Goal: Task Accomplishment & Management: Manage account settings

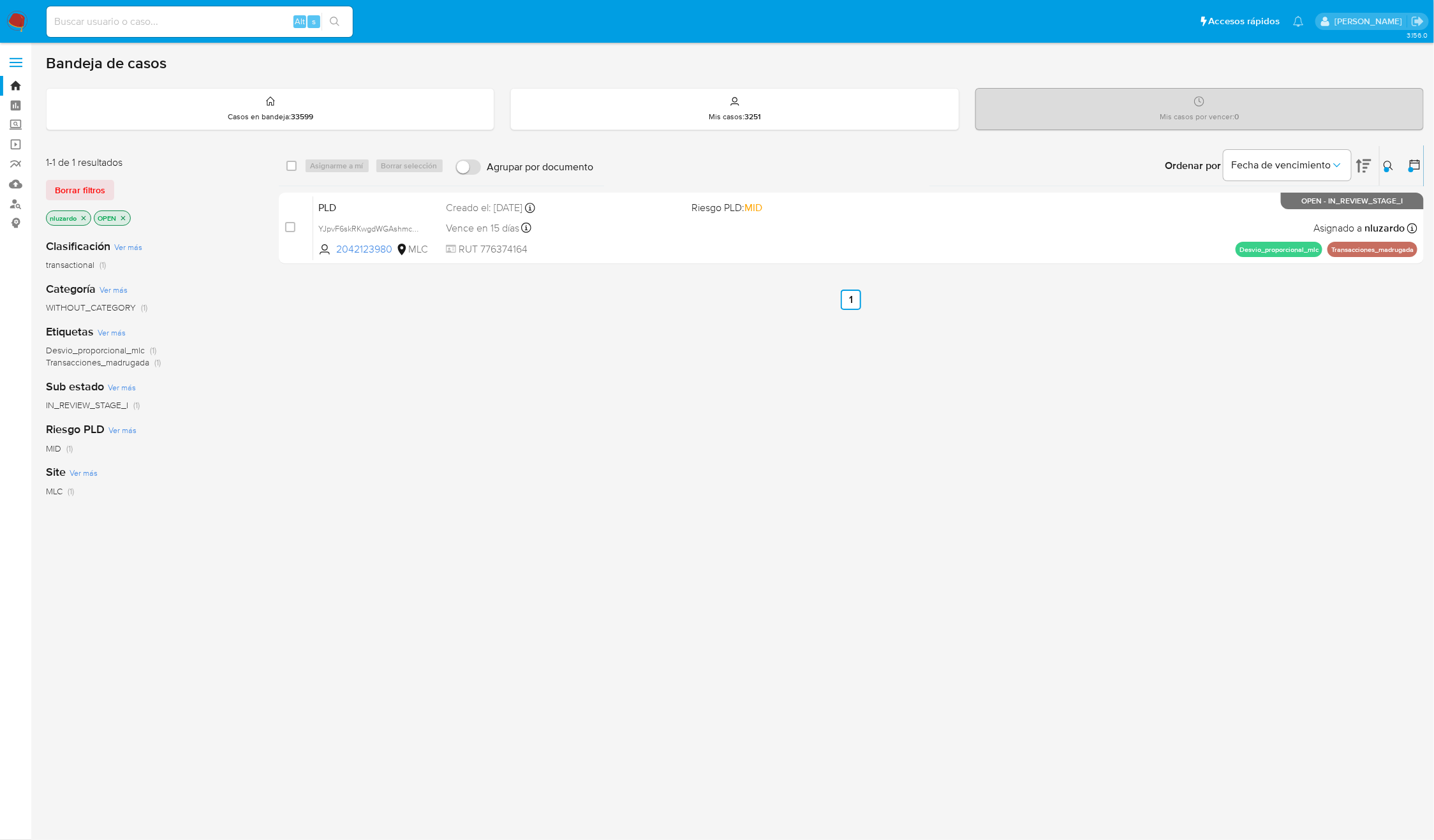
drag, startPoint x: 1296, startPoint y: 406, endPoint x: 874, endPoint y: 606, distance: 467.0
click at [879, 610] on div "select-all-cases-checkbox Asignarme a mí Borrar selección Agrupar por documento…" at bounding box center [851, 435] width 1146 height 578
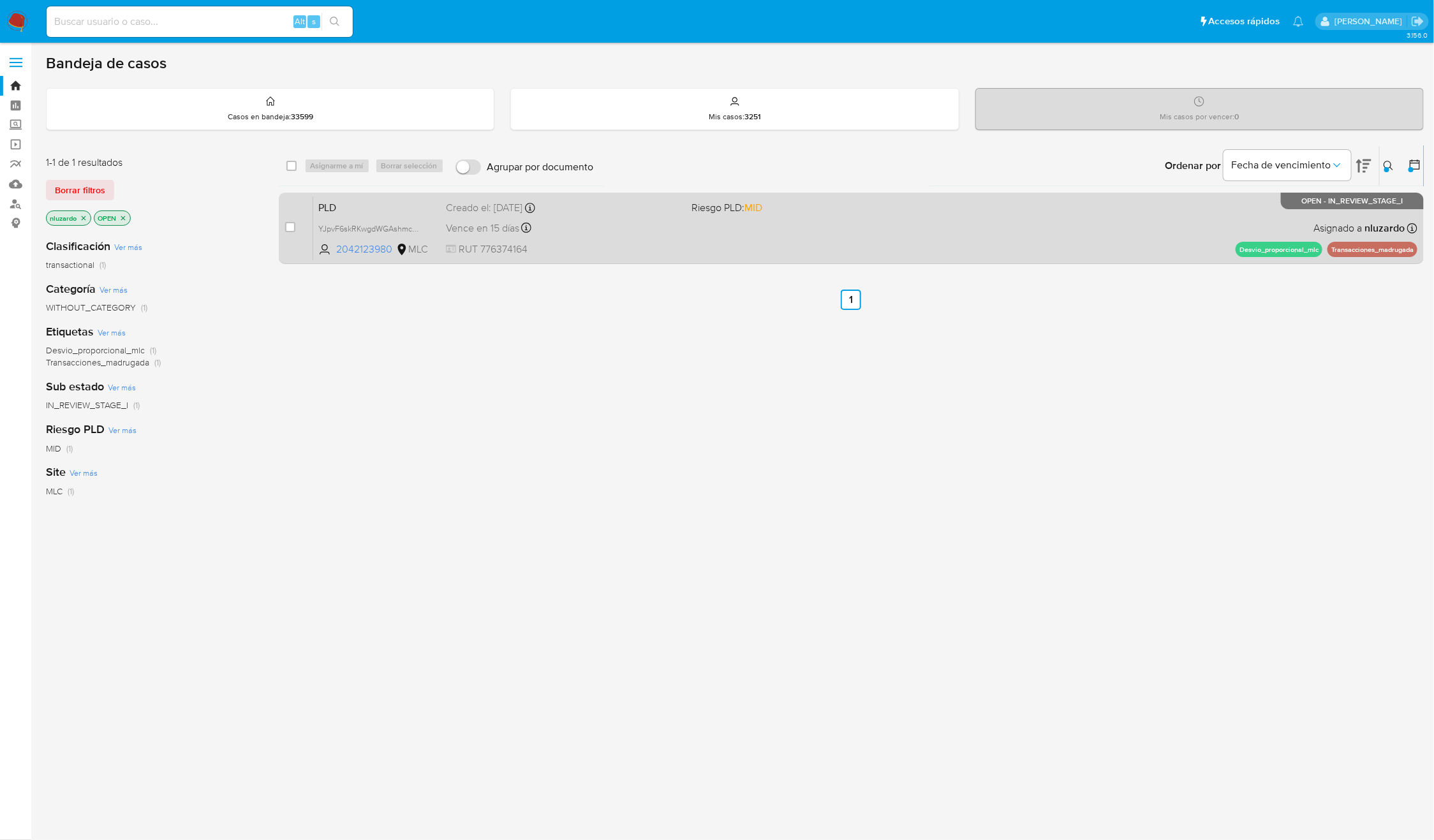
click at [487, 226] on span "Vence en 15 días" at bounding box center [482, 228] width 73 height 14
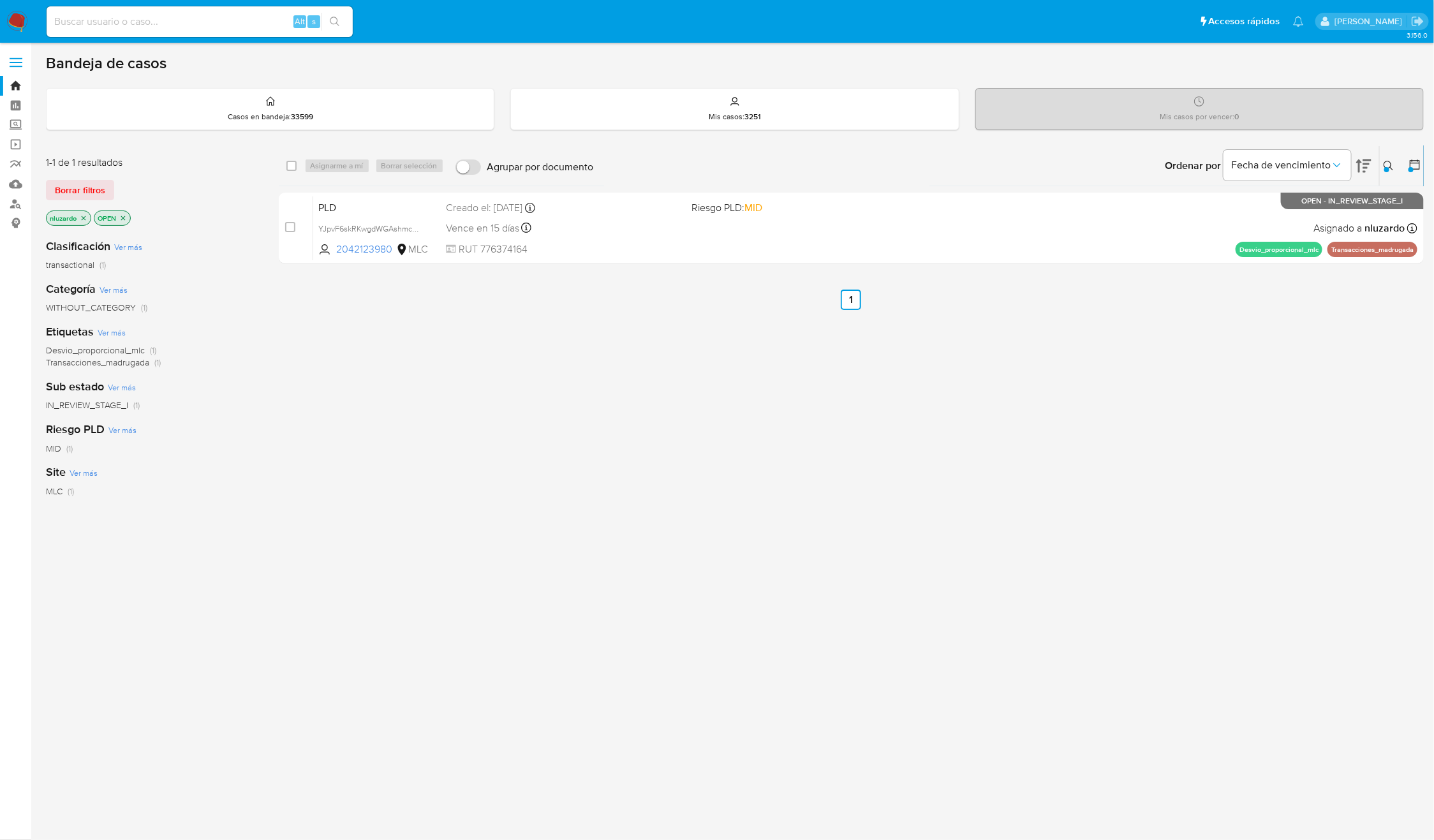
click at [795, 465] on div "select-all-cases-checkbox Asignarme a mí Borrar selección Agrupar por documento…" at bounding box center [851, 435] width 1146 height 578
click at [18, 29] on img at bounding box center [17, 21] width 21 height 21
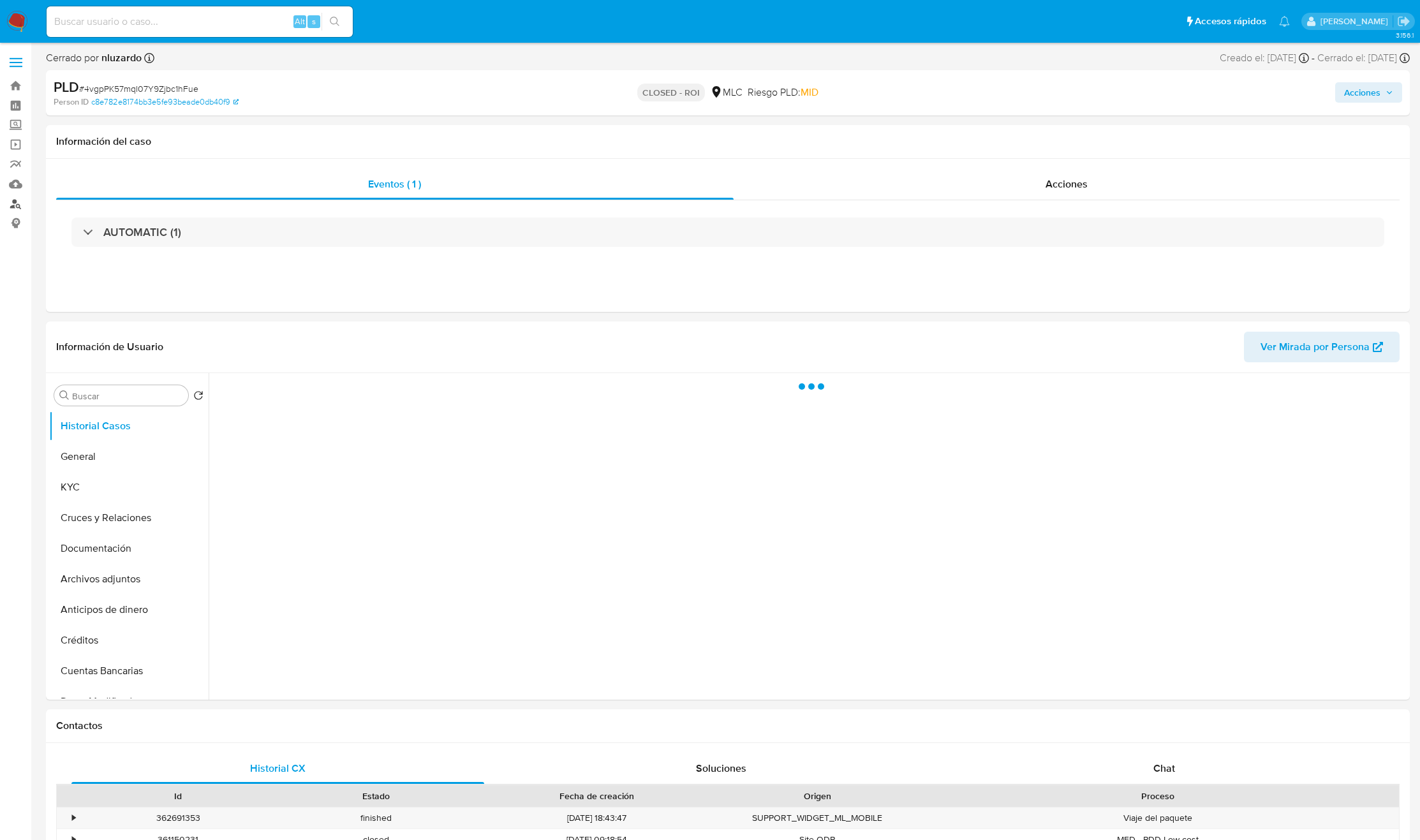
click at [14, 205] on link "Buscador de personas" at bounding box center [76, 203] width 151 height 19
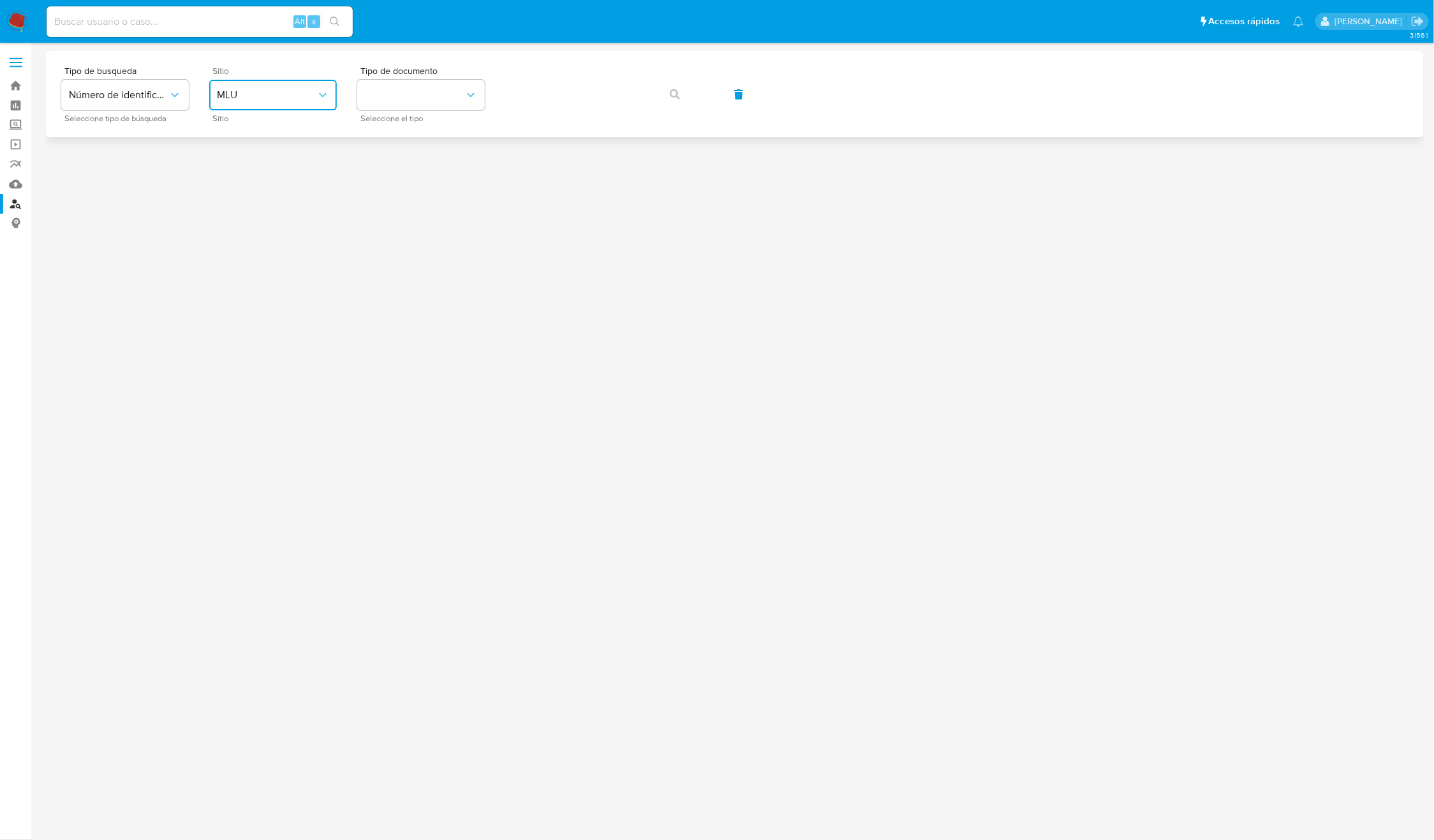
click at [247, 102] on button "MLU" at bounding box center [273, 94] width 127 height 30
click at [242, 306] on div "MLC" at bounding box center [269, 313] width 104 height 30
click at [385, 109] on button "identificationType" at bounding box center [421, 94] width 127 height 30
click at [400, 134] on div "RUT RUT" at bounding box center [416, 136] width 104 height 43
click at [680, 96] on icon "button" at bounding box center [675, 94] width 10 height 10
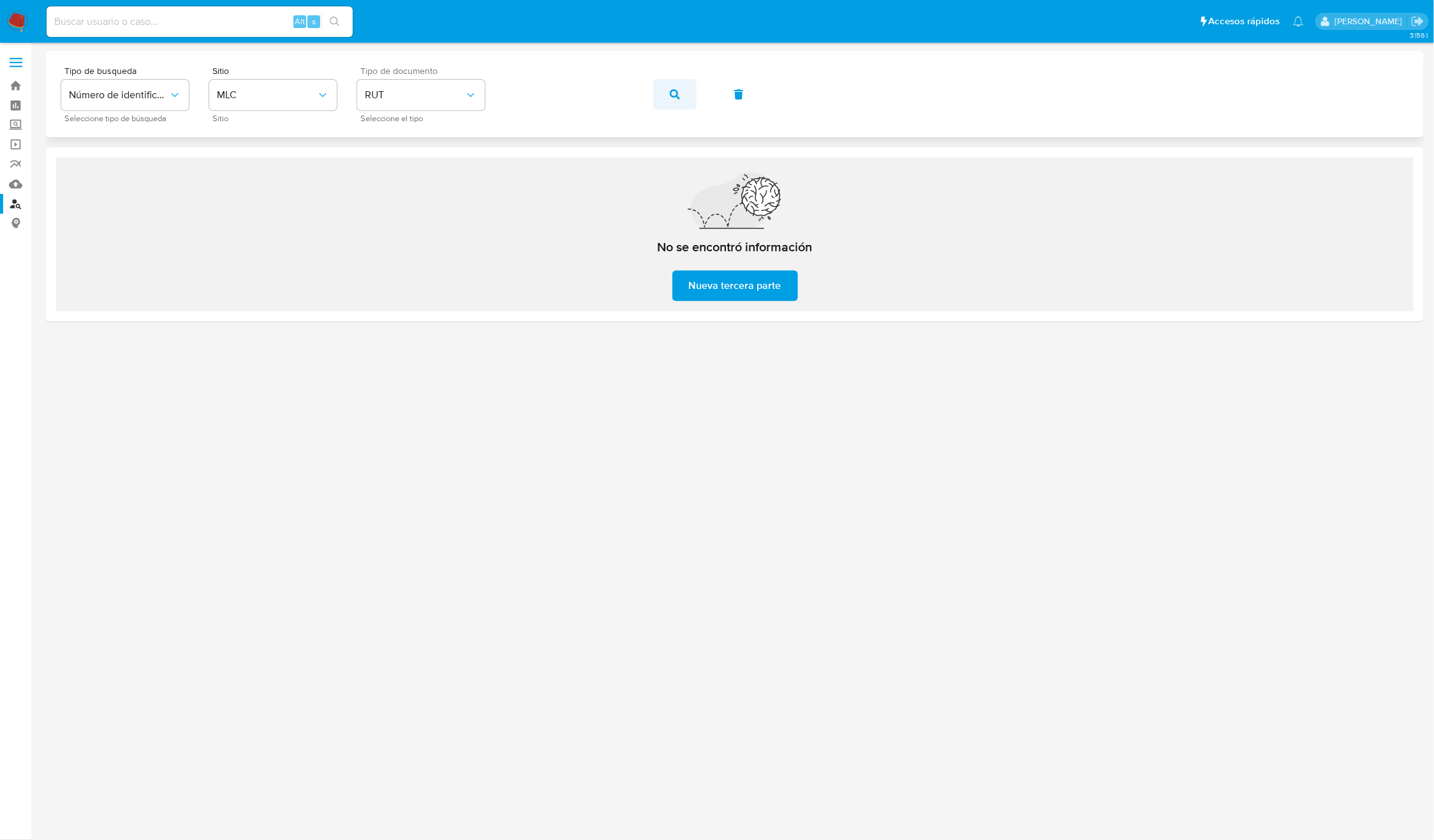
click at [676, 94] on icon "button" at bounding box center [675, 94] width 10 height 10
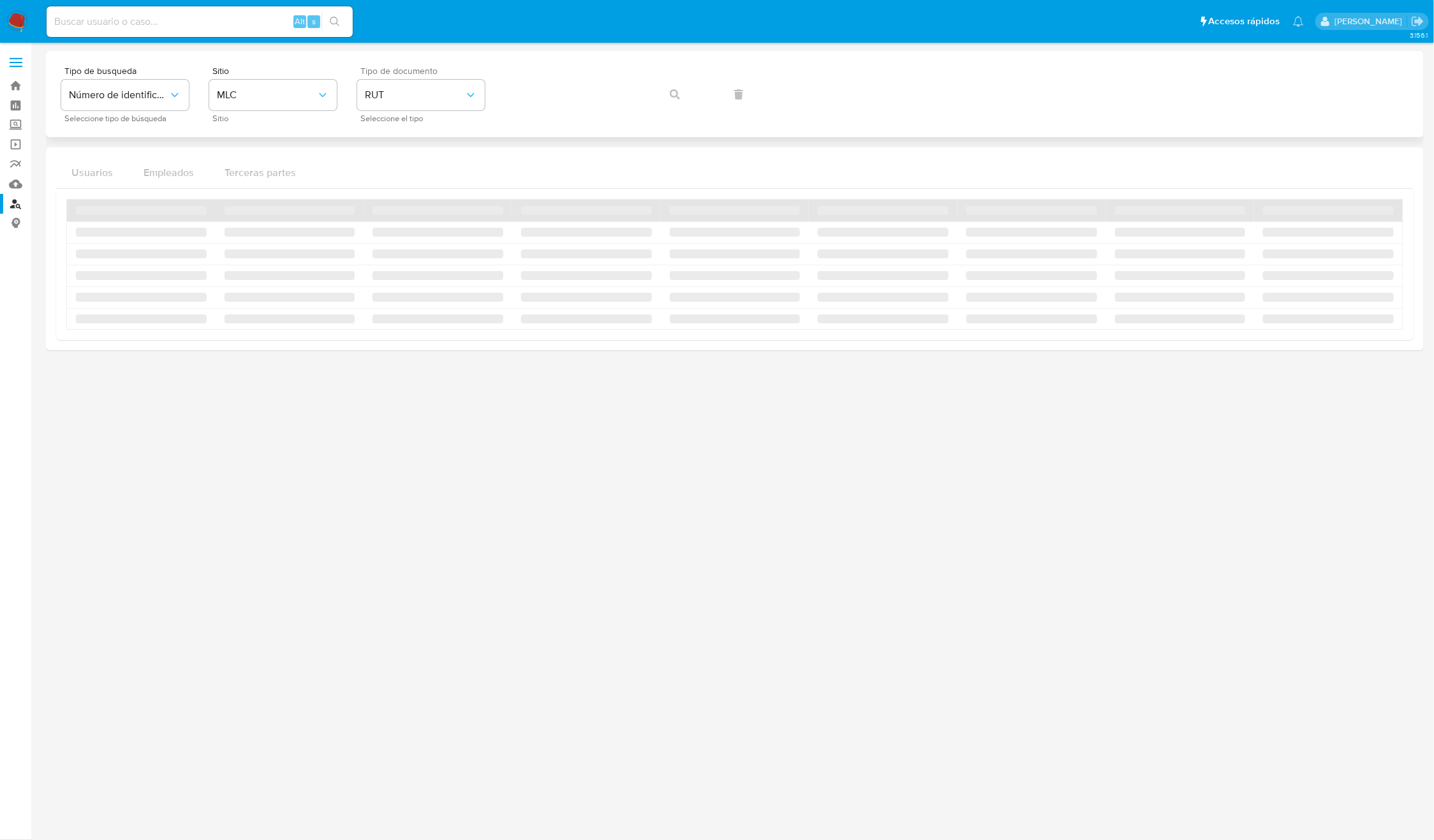
click at [676, 94] on div "Tipo de busqueda Número de identificación Seleccione tipo de búsqueda Sitio MLC…" at bounding box center [734, 94] width 1347 height 55
click at [676, 94] on icon "button" at bounding box center [675, 94] width 10 height 10
click at [676, 94] on div "Tipo de busqueda Número de identificación Seleccione tipo de búsqueda Sitio MLC…" at bounding box center [734, 94] width 1347 height 55
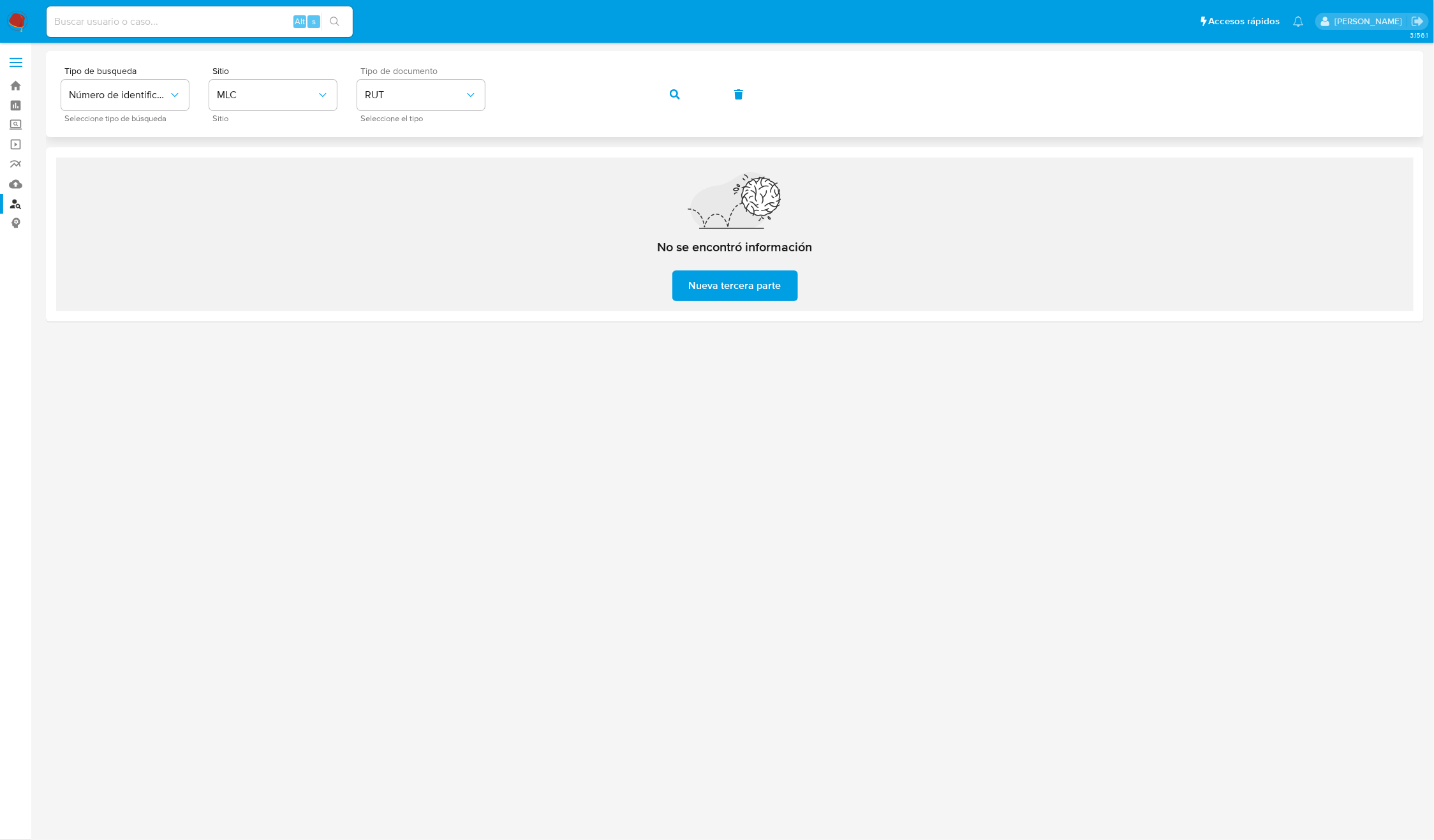
click at [676, 94] on icon "button" at bounding box center [675, 94] width 10 height 10
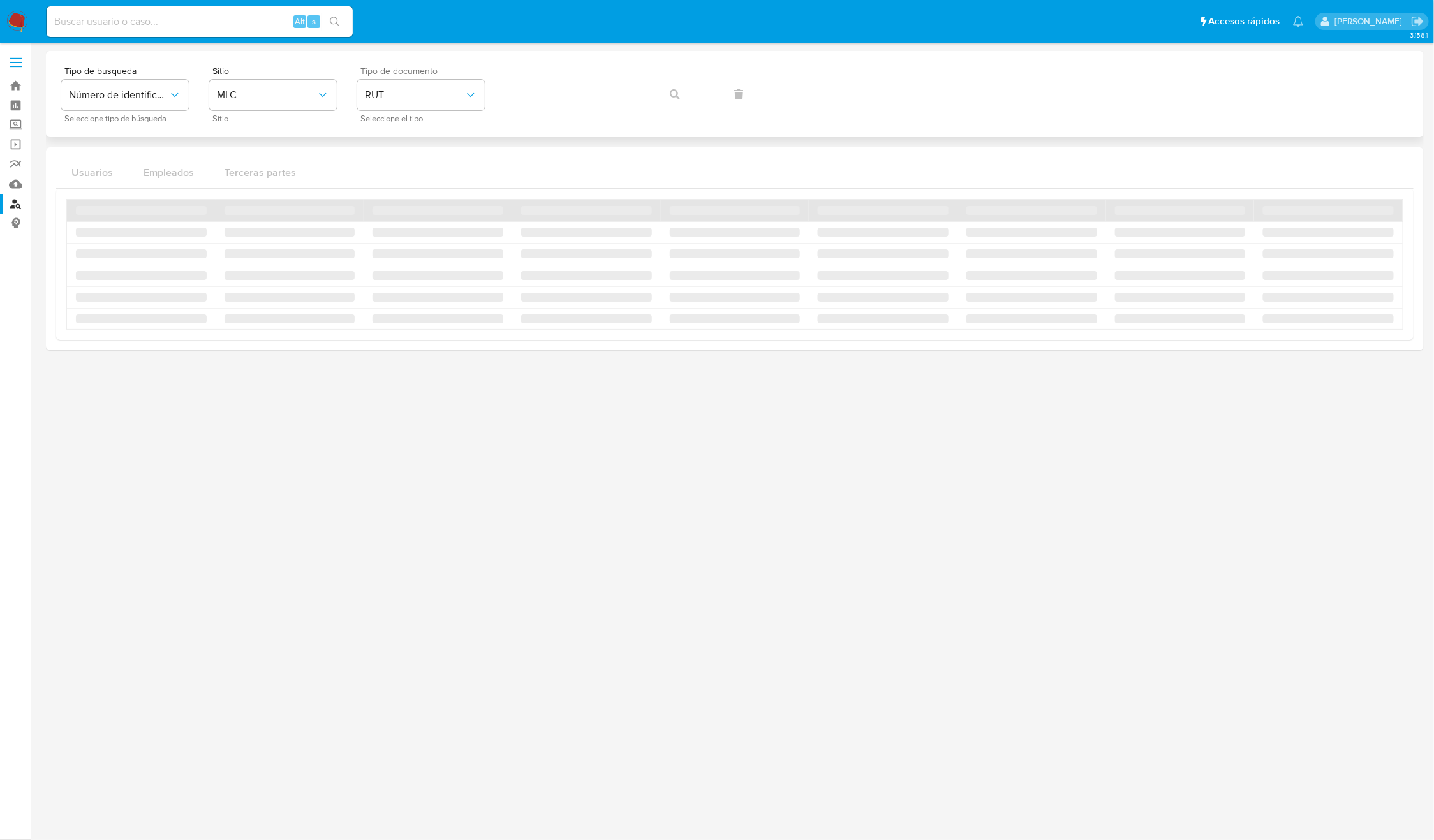
click at [676, 94] on div "Tipo de busqueda Número de identificación Seleccione tipo de búsqueda Sitio MLC…" at bounding box center [734, 94] width 1347 height 55
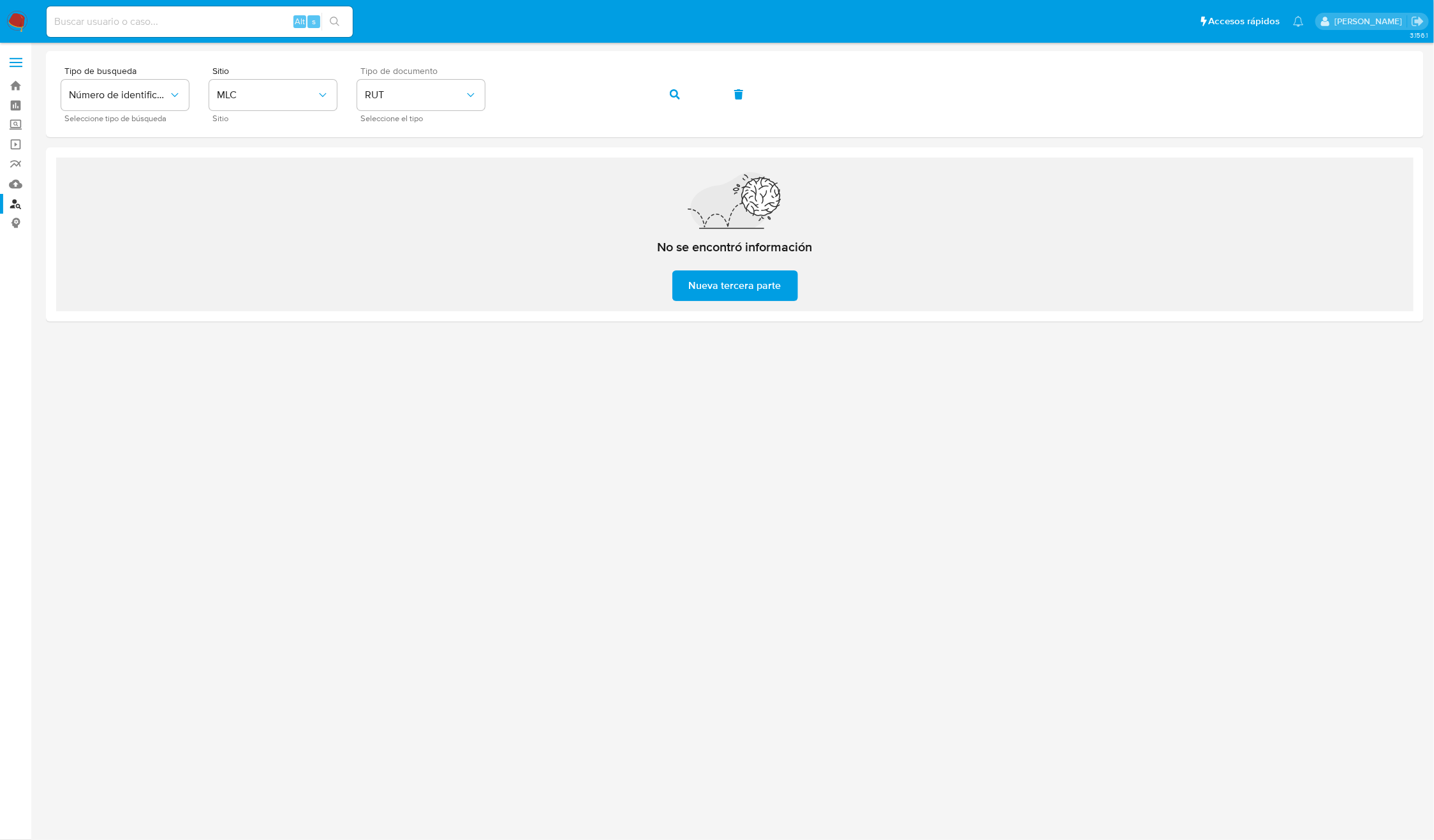
click at [708, 505] on div at bounding box center [735, 441] width 1379 height 781
click at [686, 552] on div at bounding box center [735, 441] width 1379 height 781
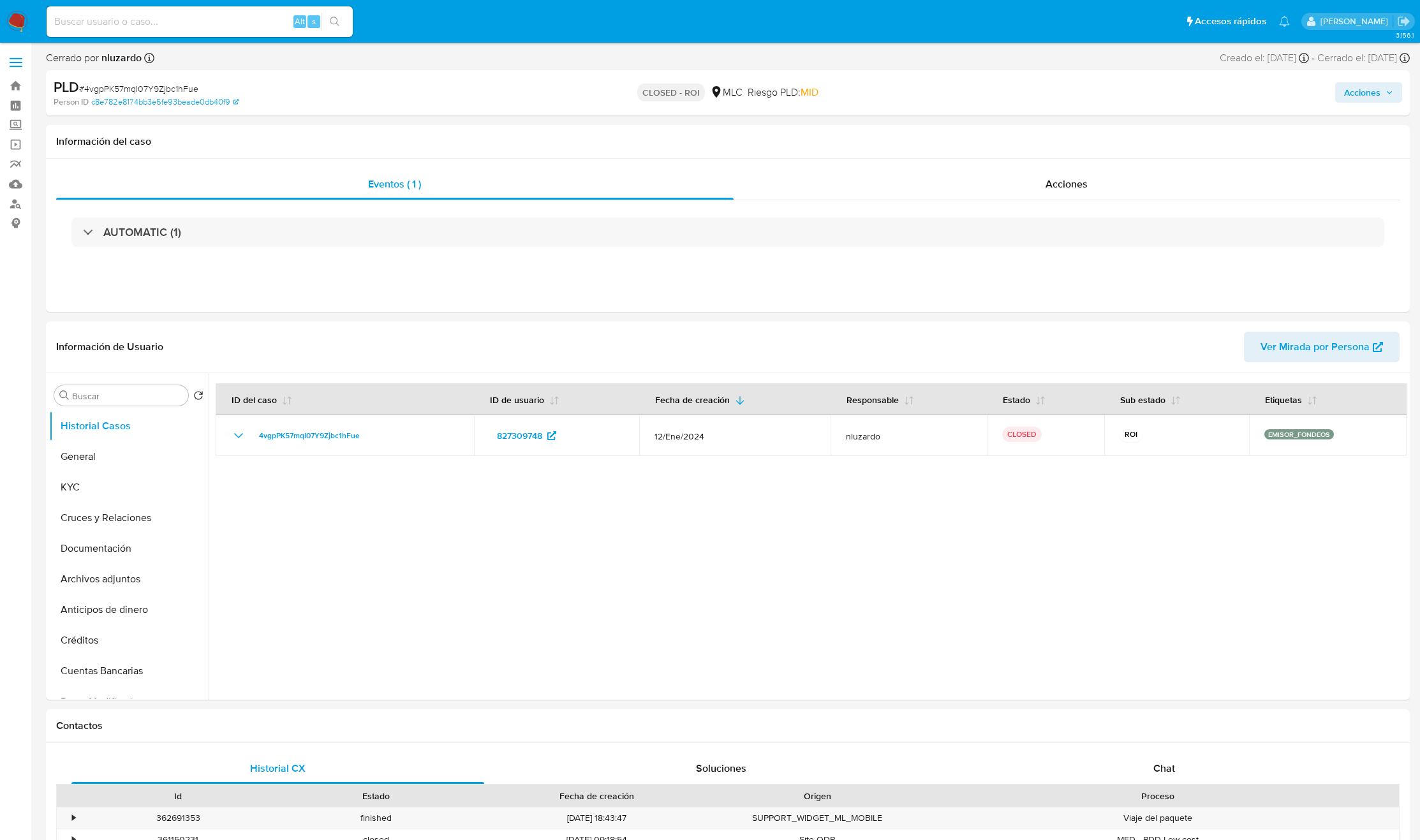
select select "10"
click at [167, 23] on input at bounding box center [199, 22] width 307 height 17
paste input "403421632"
type input "403421632"
click at [353, 16] on li "403421632 Alt s" at bounding box center [199, 21] width 313 height 32
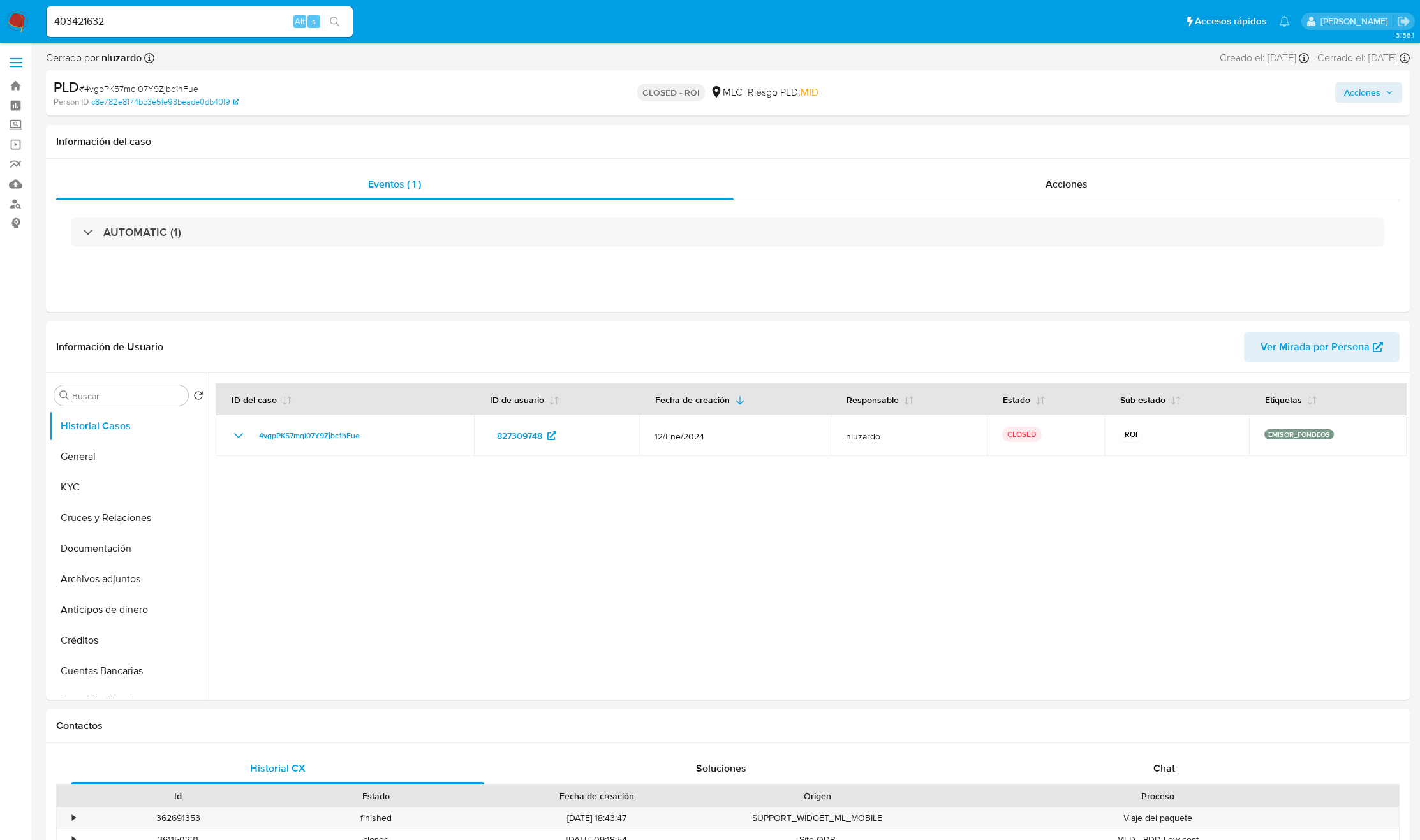
click at [342, 16] on button "search-icon" at bounding box center [334, 21] width 26 height 18
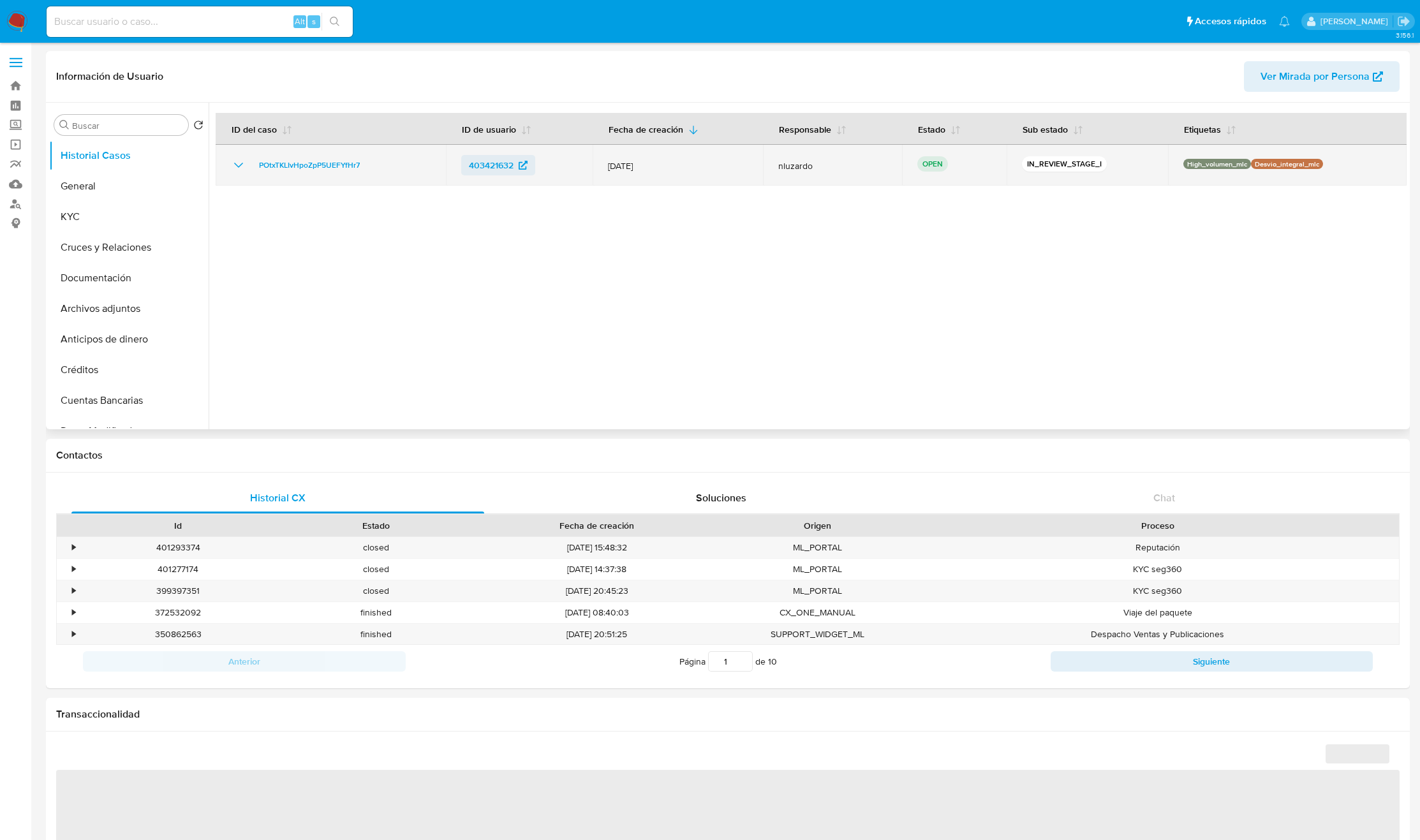
select select "10"
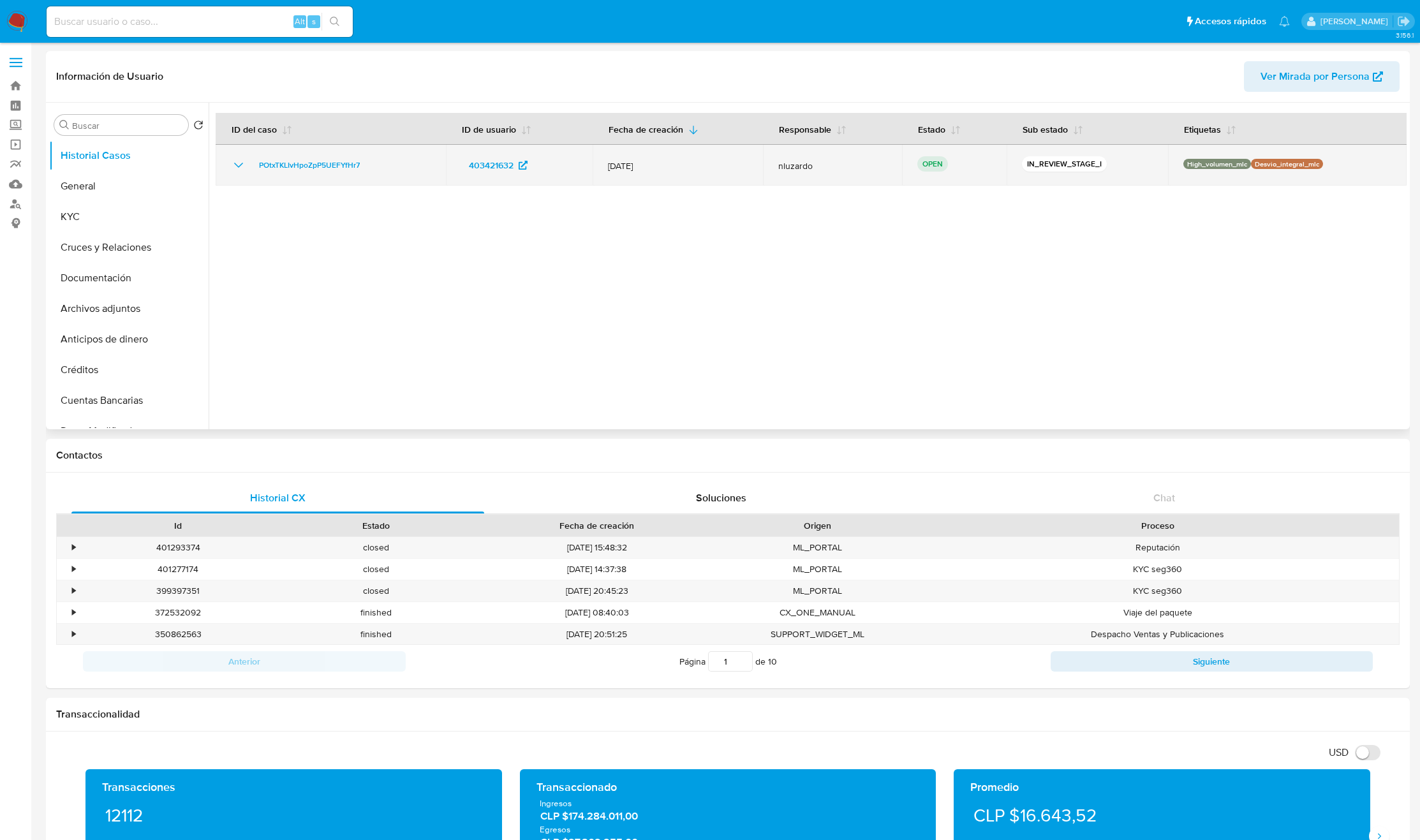
click at [381, 169] on div "POtxTKLIvHpoZpP5UEFYfHr7" at bounding box center [331, 165] width 199 height 16
drag, startPoint x: 427, startPoint y: 274, endPoint x: 435, endPoint y: 151, distance: 123.3
click at [427, 276] on div at bounding box center [808, 266] width 1198 height 327
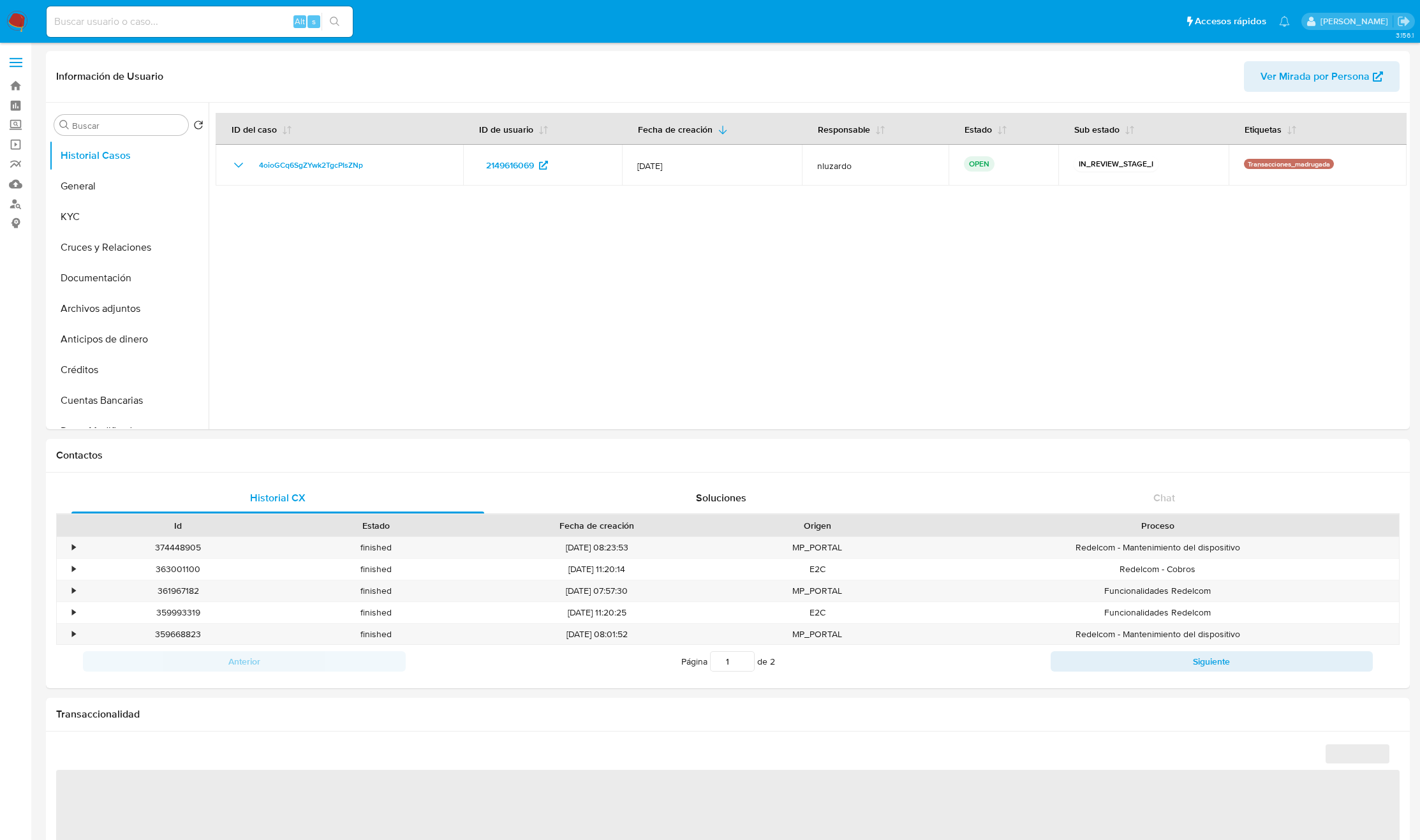
select select "10"
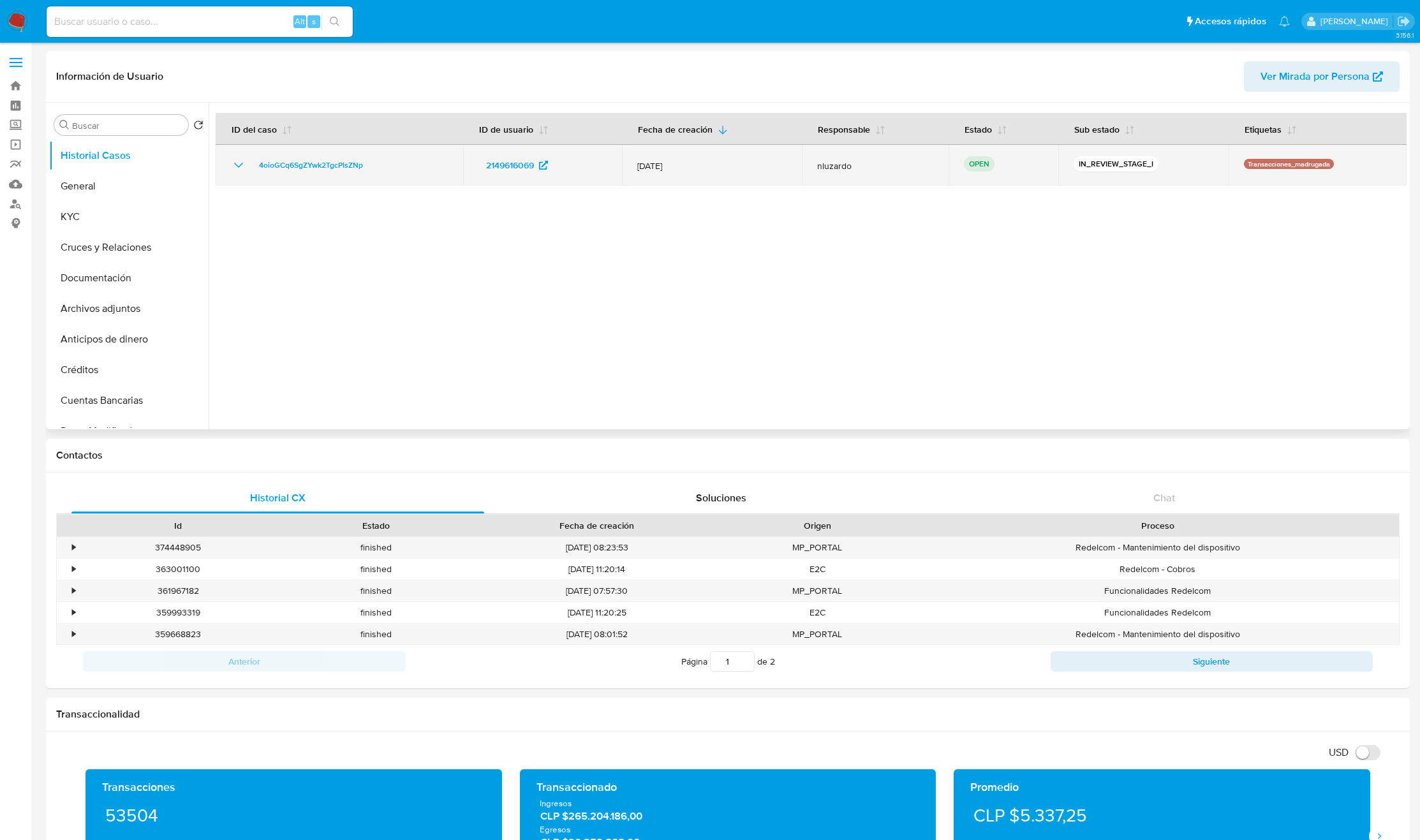
click at [395, 173] on td "4oioGCq6SgZYwk2TgcPIsZNp" at bounding box center [340, 165] width 247 height 41
click at [337, 171] on span "4oioGCq6SgZYwk2TgcPIsZNp" at bounding box center [311, 165] width 104 height 16
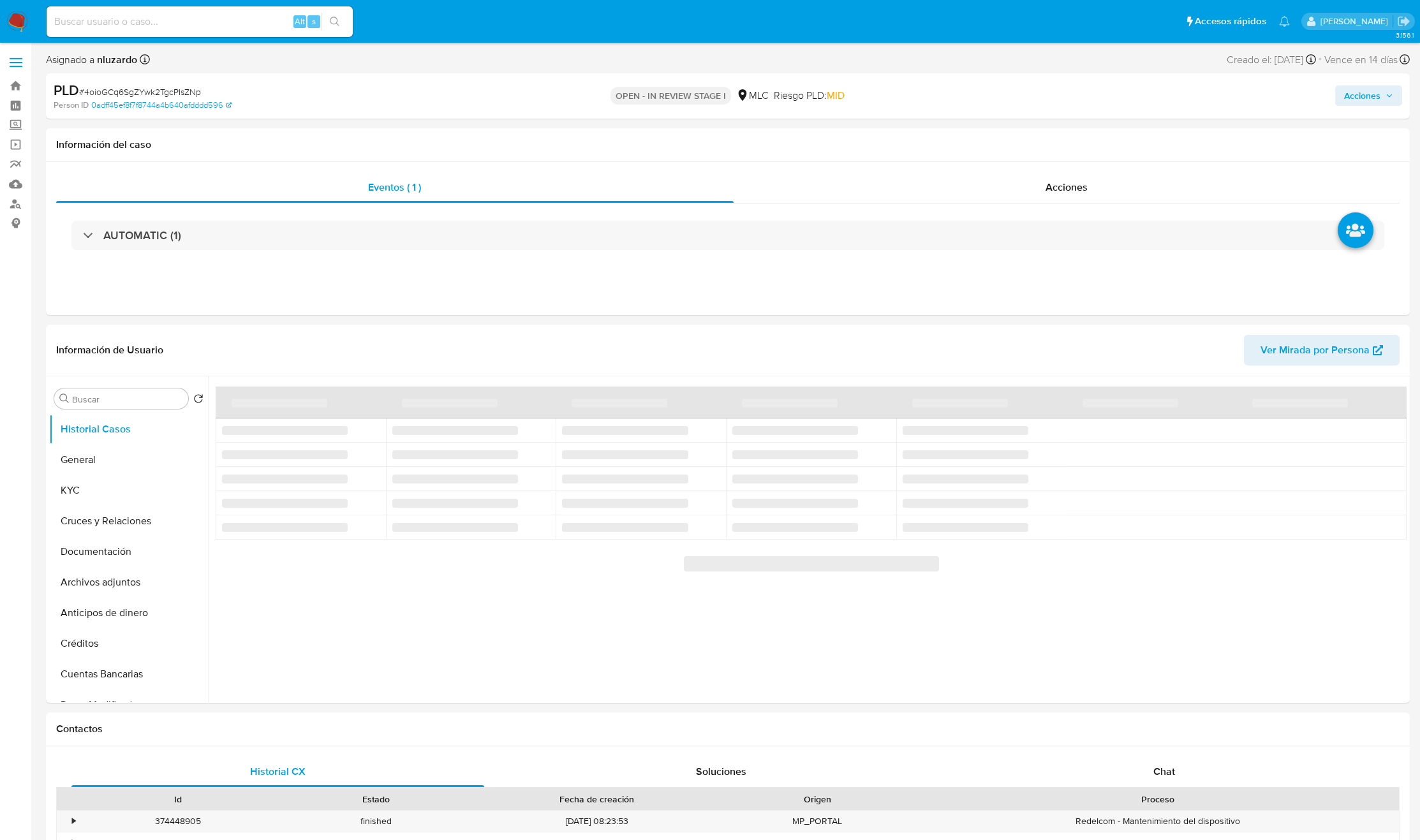
select select "10"
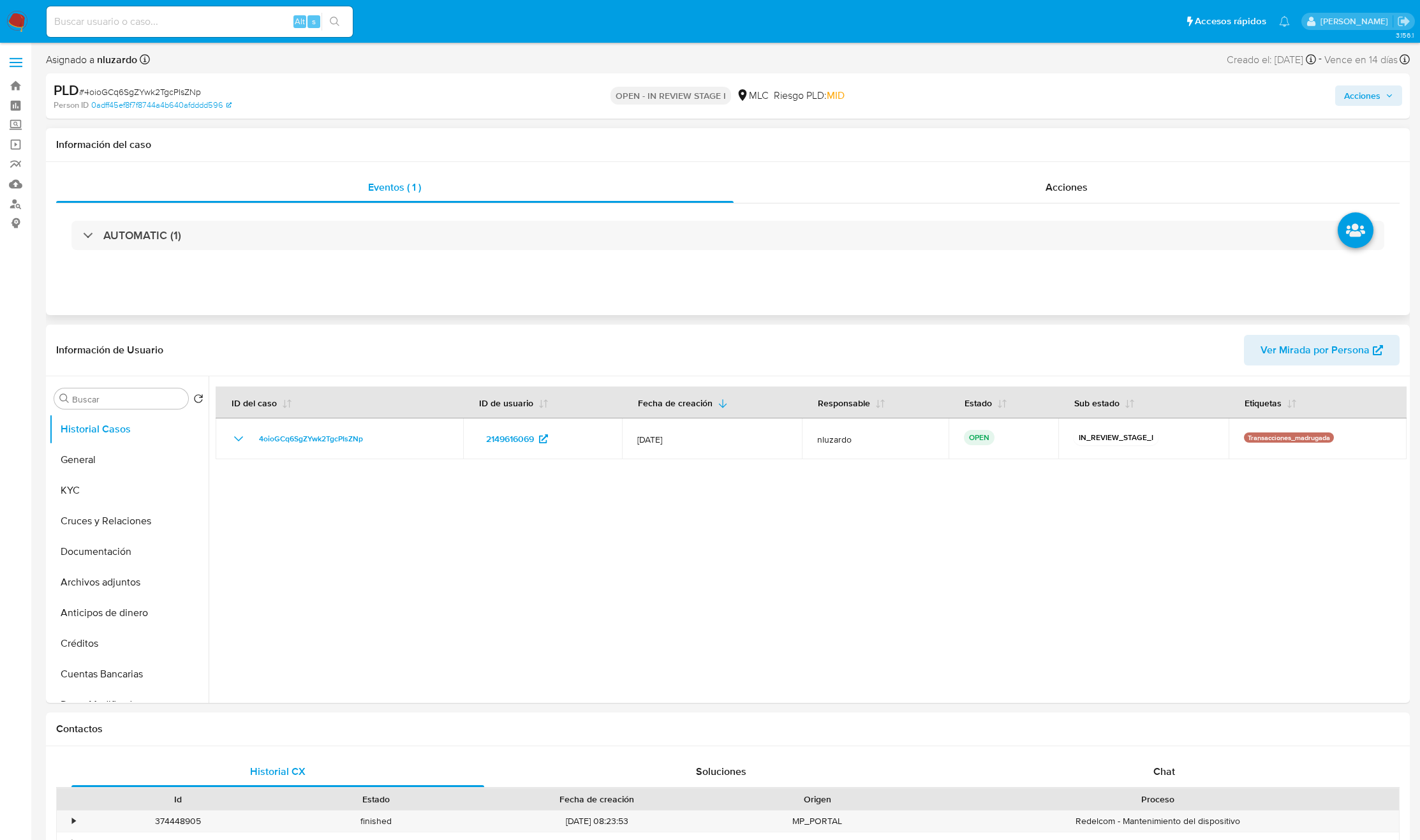
click at [943, 164] on div "Eventos ( 1 ) Acciones AUTOMATIC (1)" at bounding box center [728, 239] width 1364 height 153
click at [959, 176] on div "Acciones" at bounding box center [1067, 187] width 667 height 30
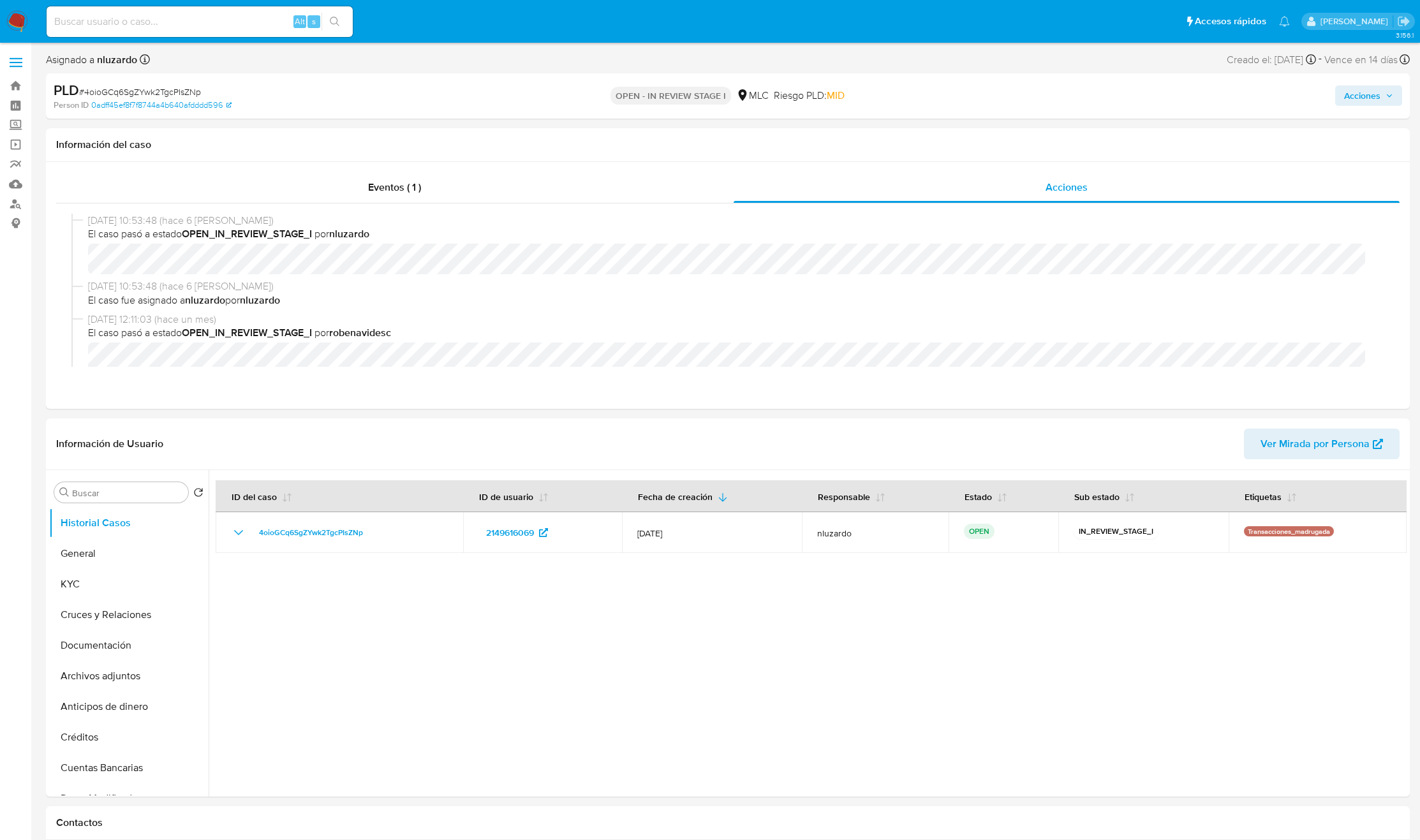
click at [1355, 98] on span "Acciones" at bounding box center [1362, 96] width 36 height 20
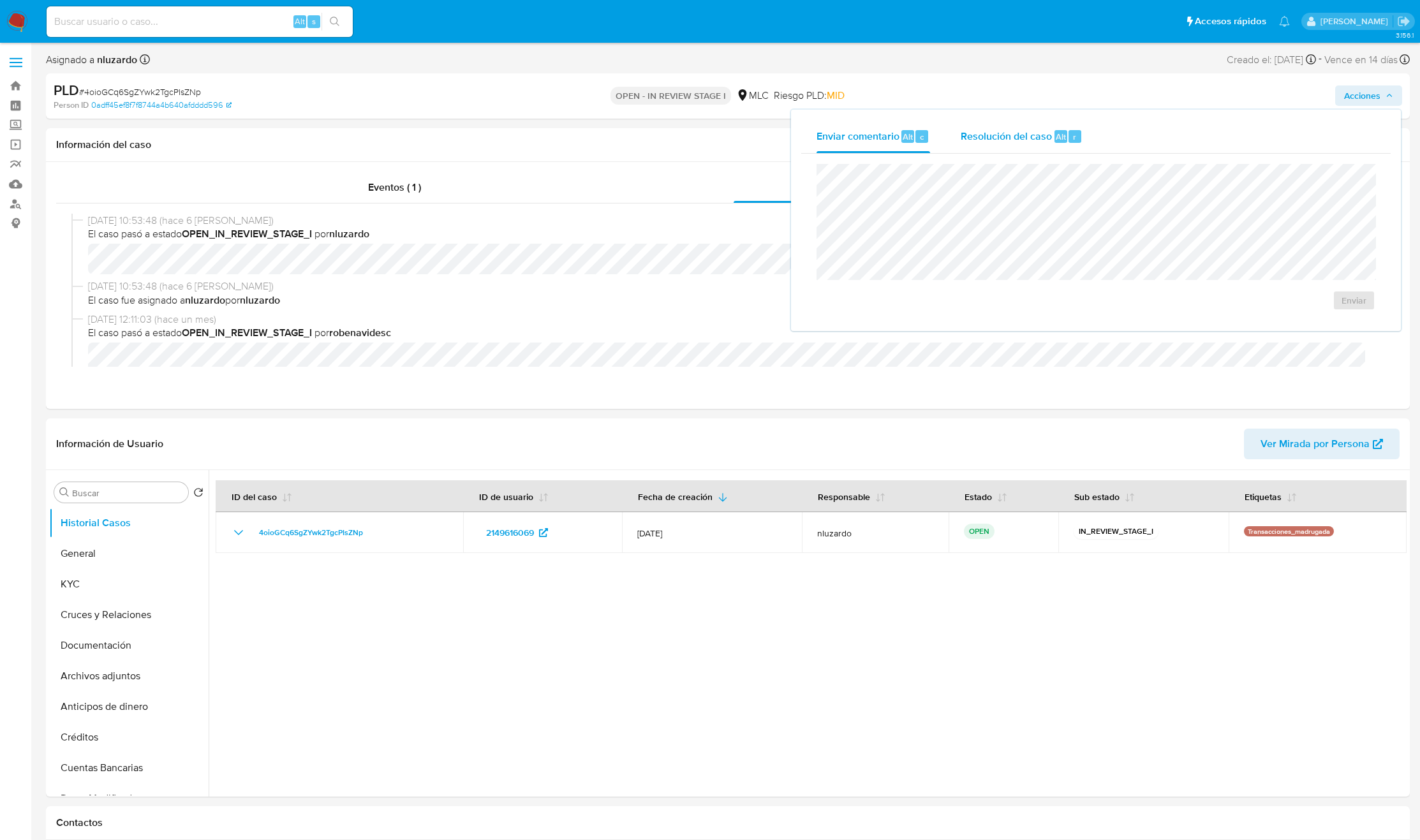
click at [1033, 129] on span "Resolución del caso" at bounding box center [1006, 137] width 91 height 15
click at [1218, 315] on span "No ROI" at bounding box center [1211, 313] width 63 height 28
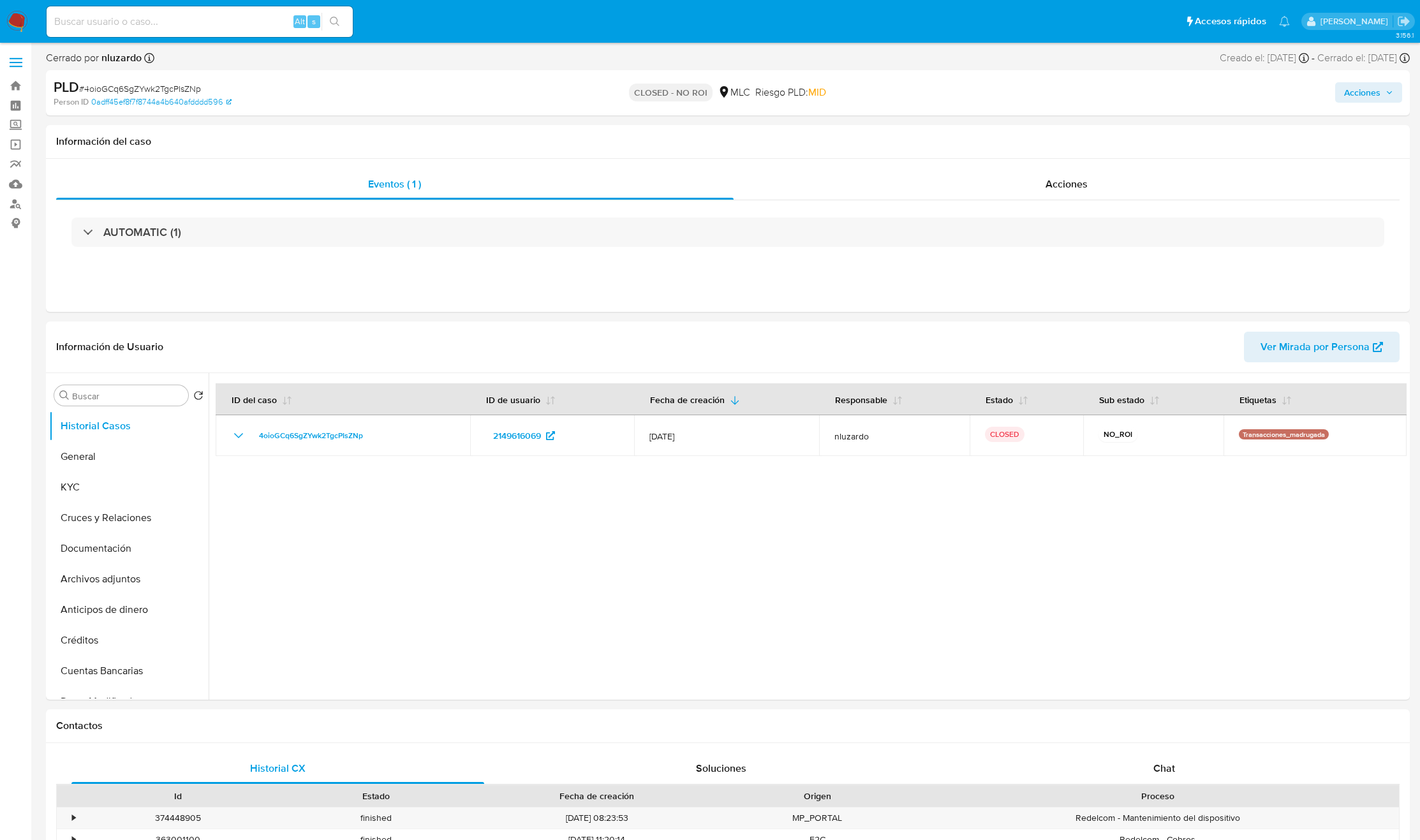
select select "10"
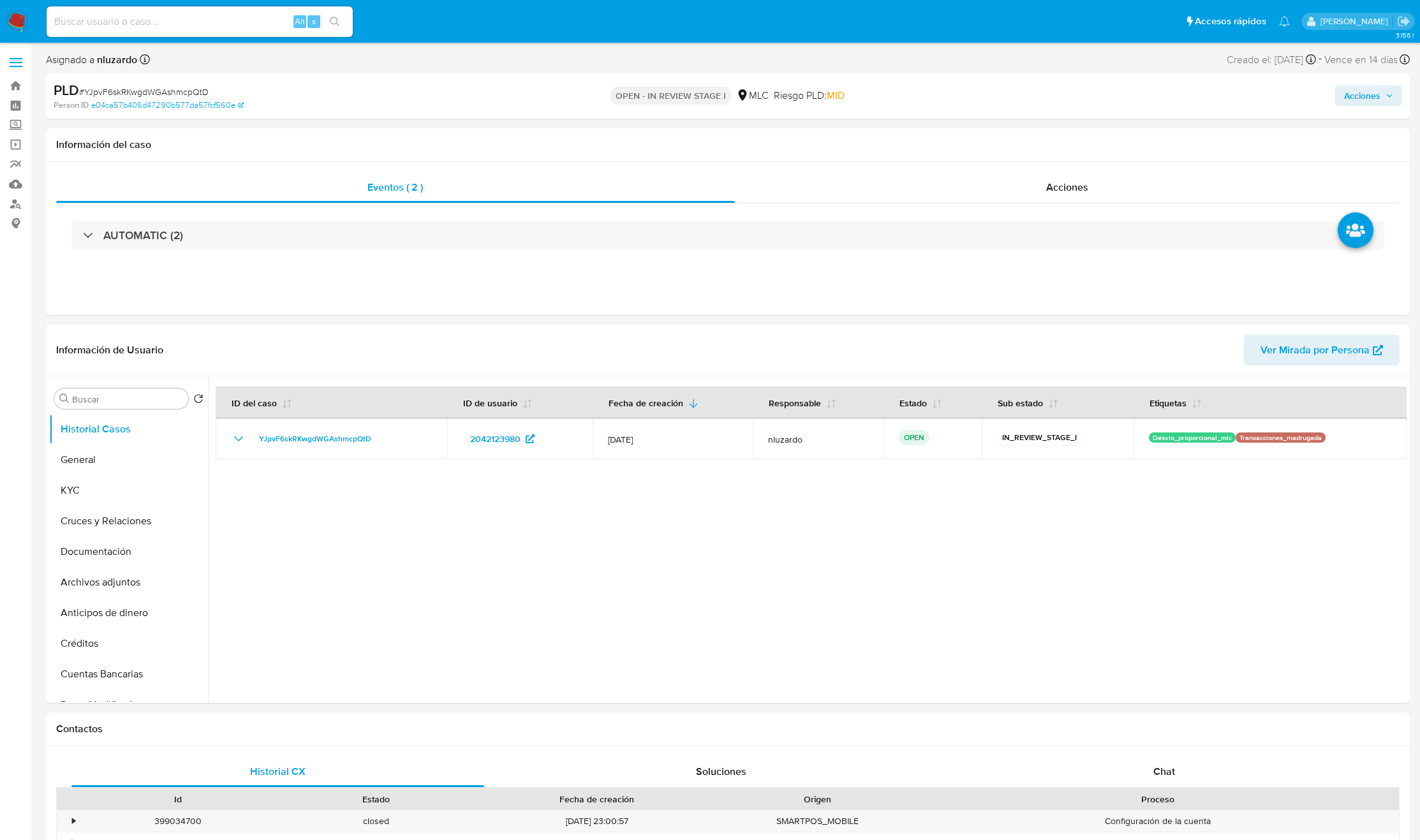
select select "10"
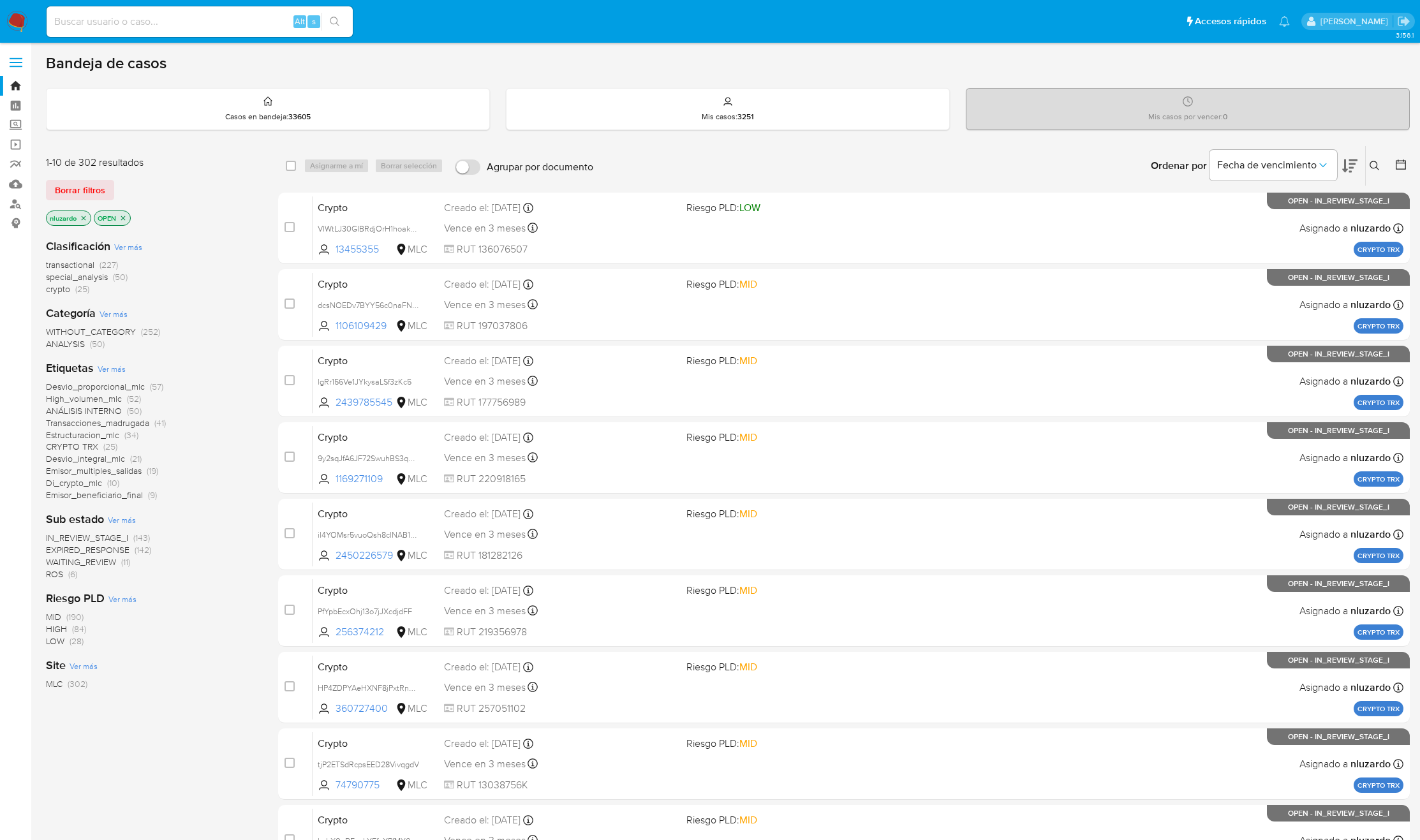
click at [1354, 161] on icon at bounding box center [1350, 166] width 16 height 14
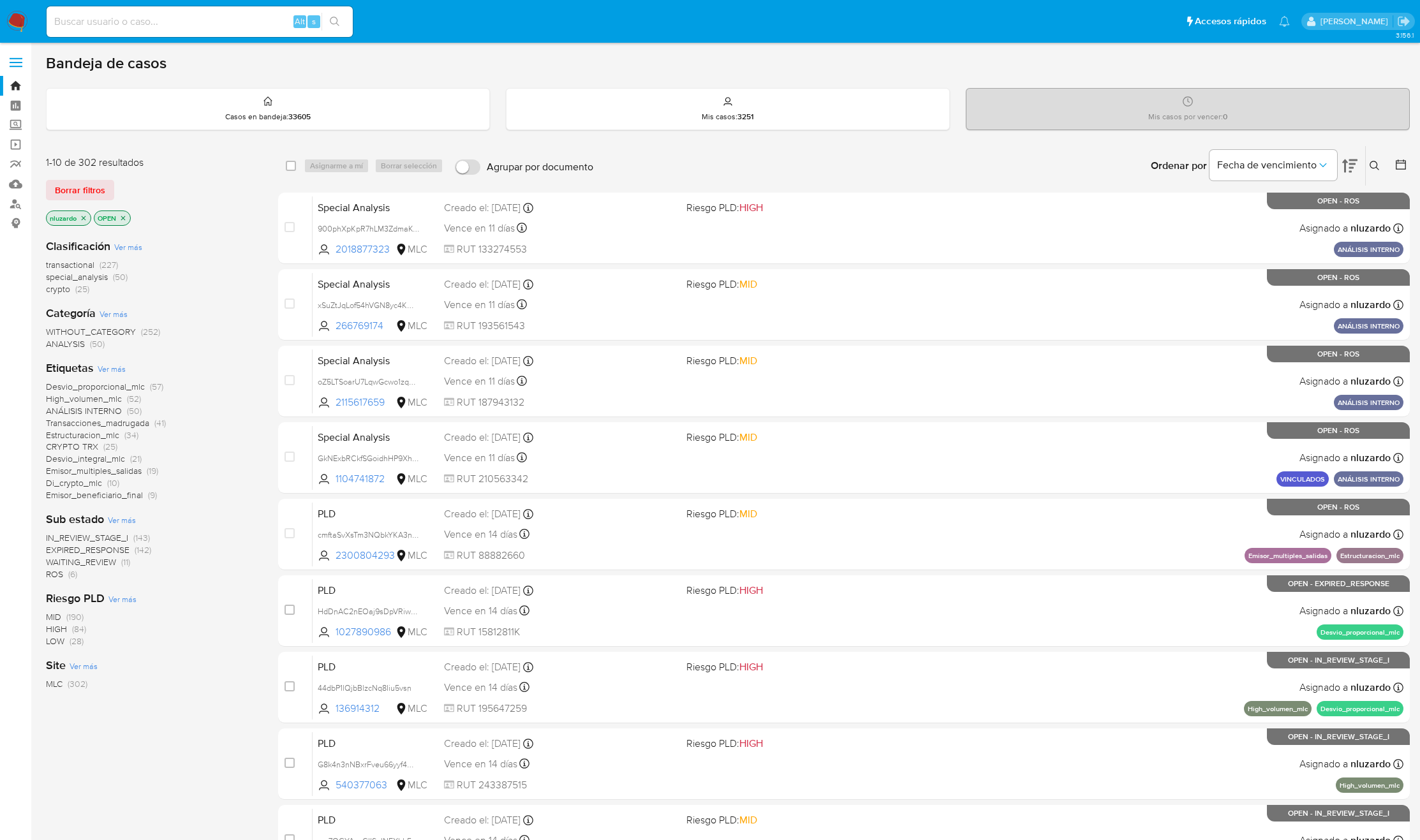
click at [100, 561] on span "WAITING_REVIEW" at bounding box center [81, 562] width 70 height 13
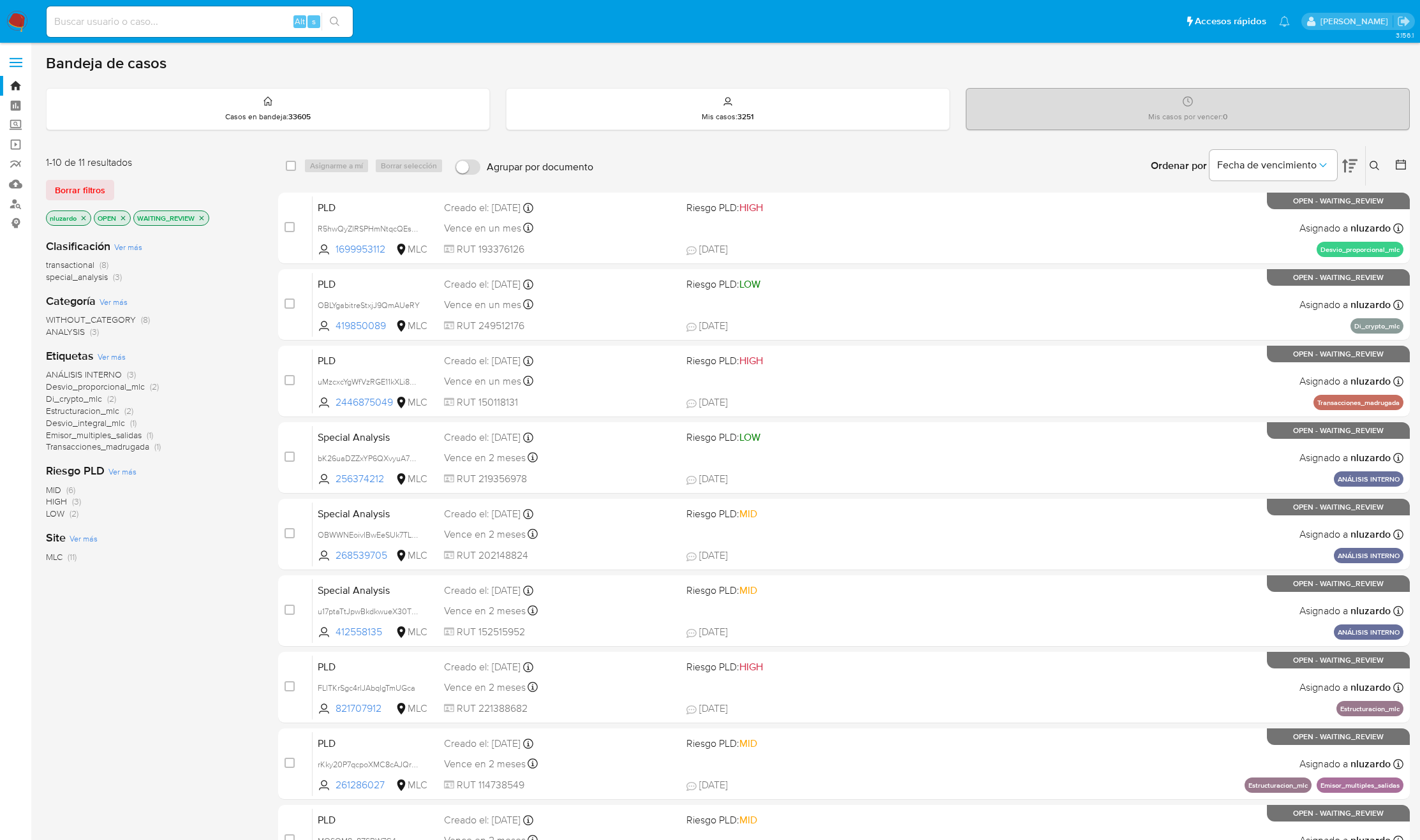
click at [203, 221] on icon "close-filter" at bounding box center [201, 218] width 7 height 7
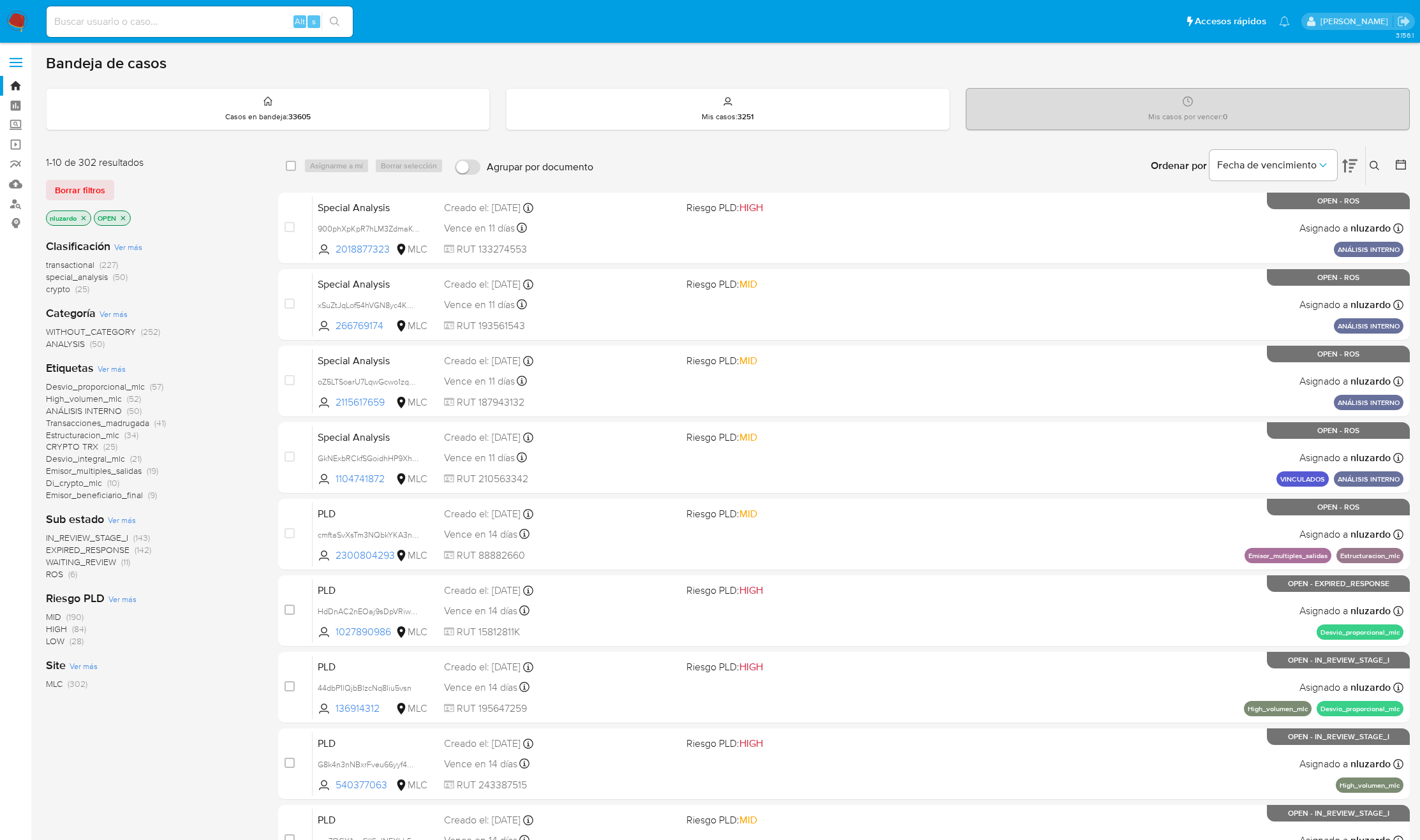
click at [114, 381] on span "Desvio_proporcional_mlc" at bounding box center [95, 387] width 99 height 13
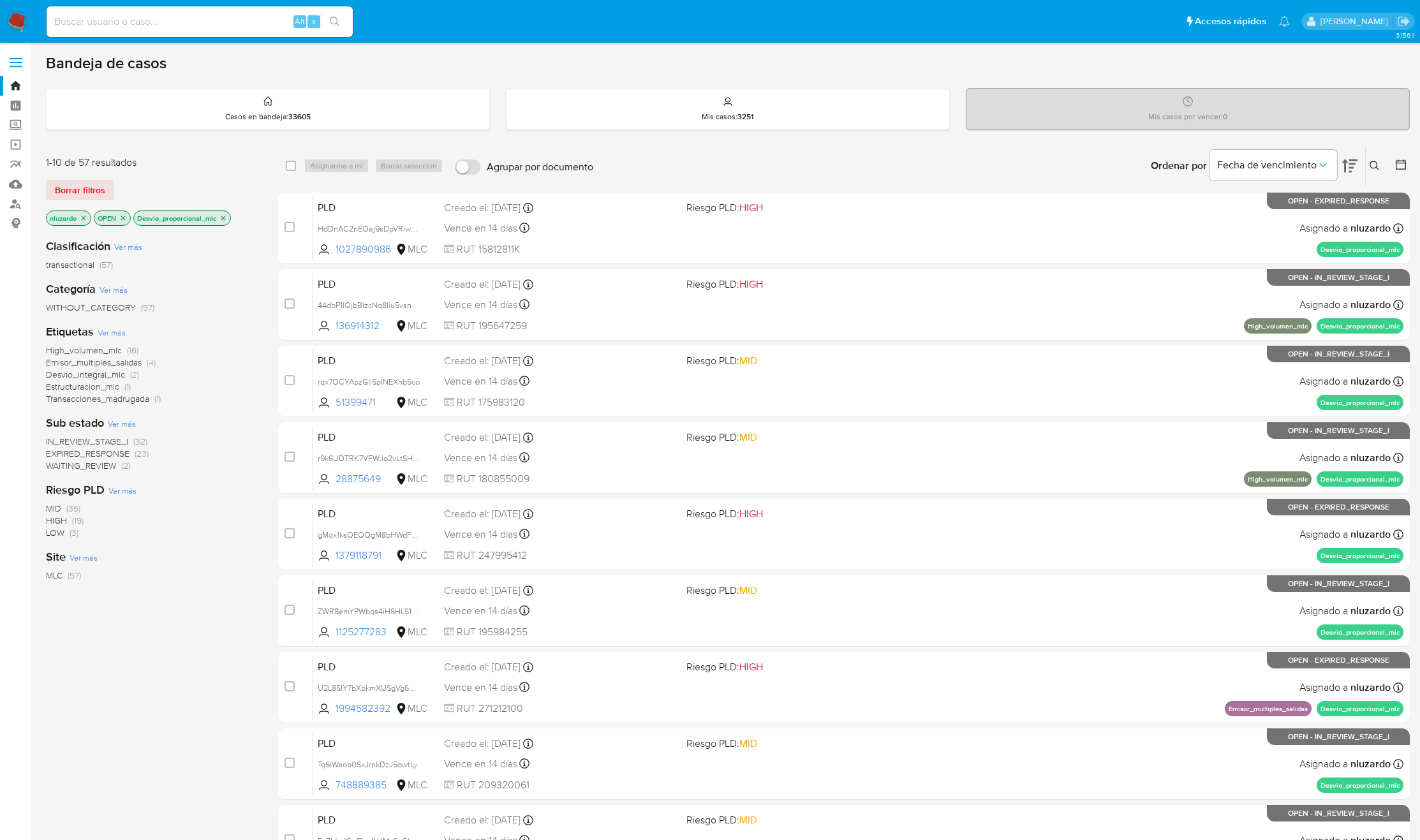
click at [92, 462] on span "WAITING_REVIEW" at bounding box center [81, 466] width 70 height 13
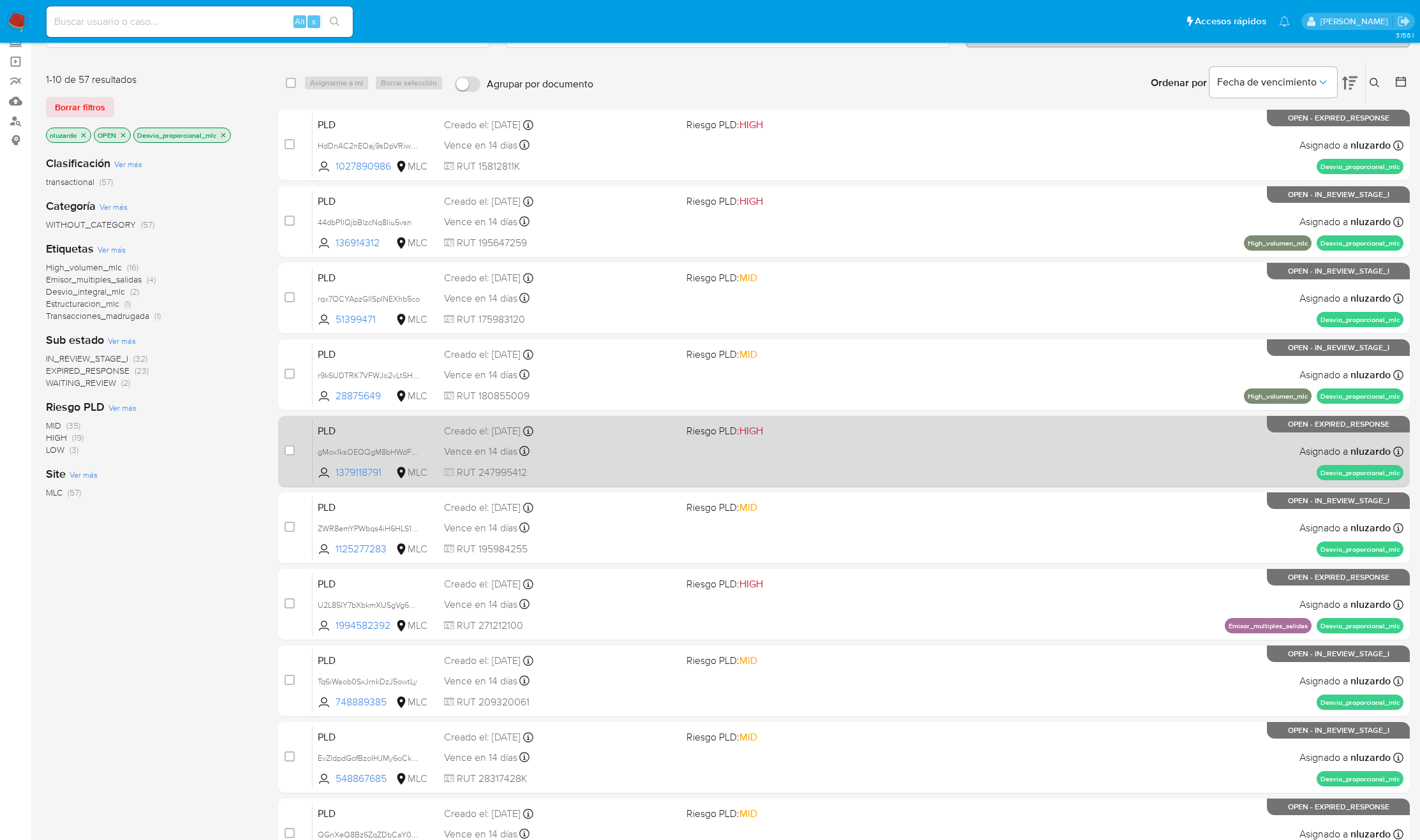
scroll to position [166, 0]
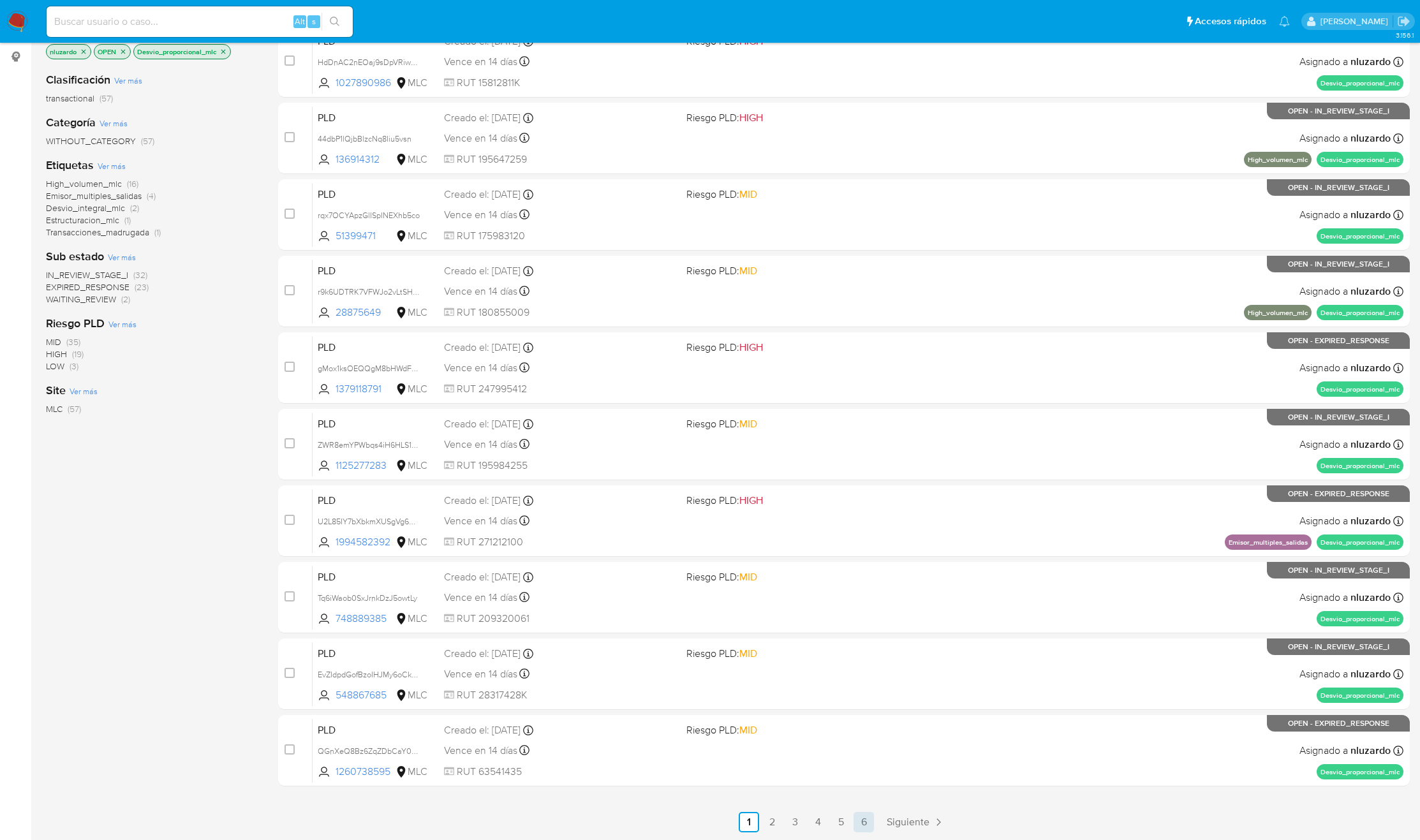
click at [870, 821] on link "6" at bounding box center [864, 822] width 20 height 20
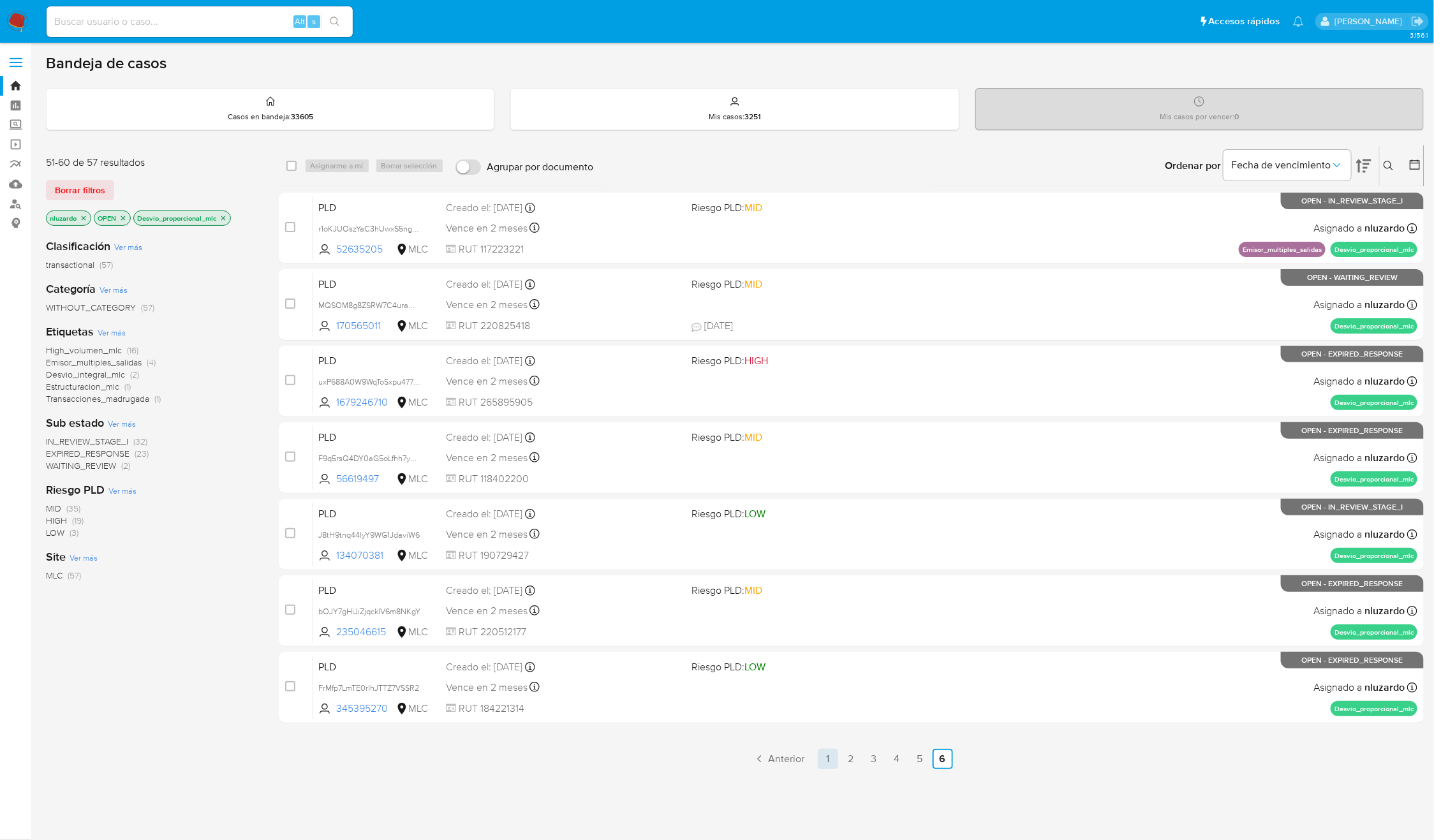
click at [824, 760] on link "1" at bounding box center [828, 759] width 20 height 20
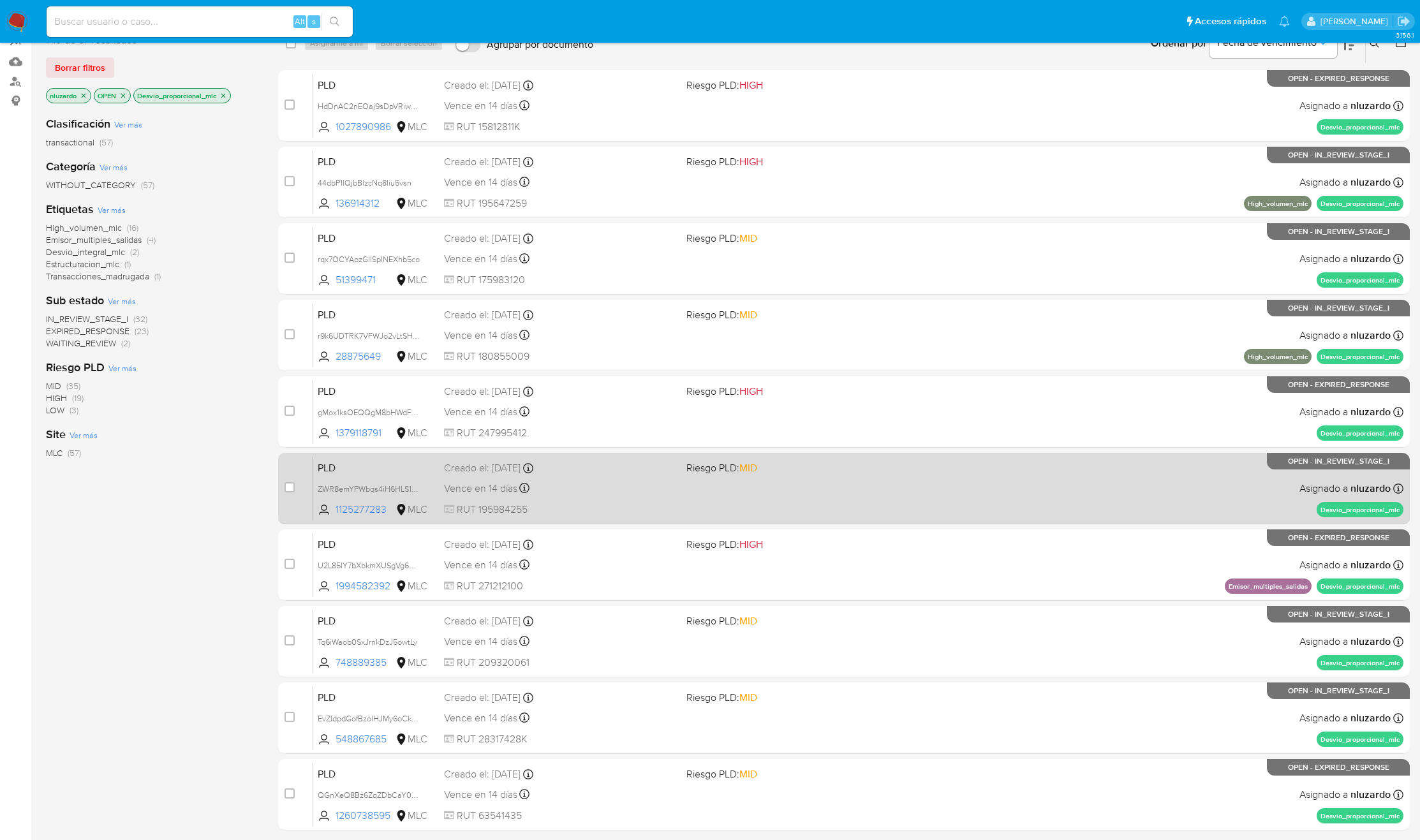
scroll to position [166, 0]
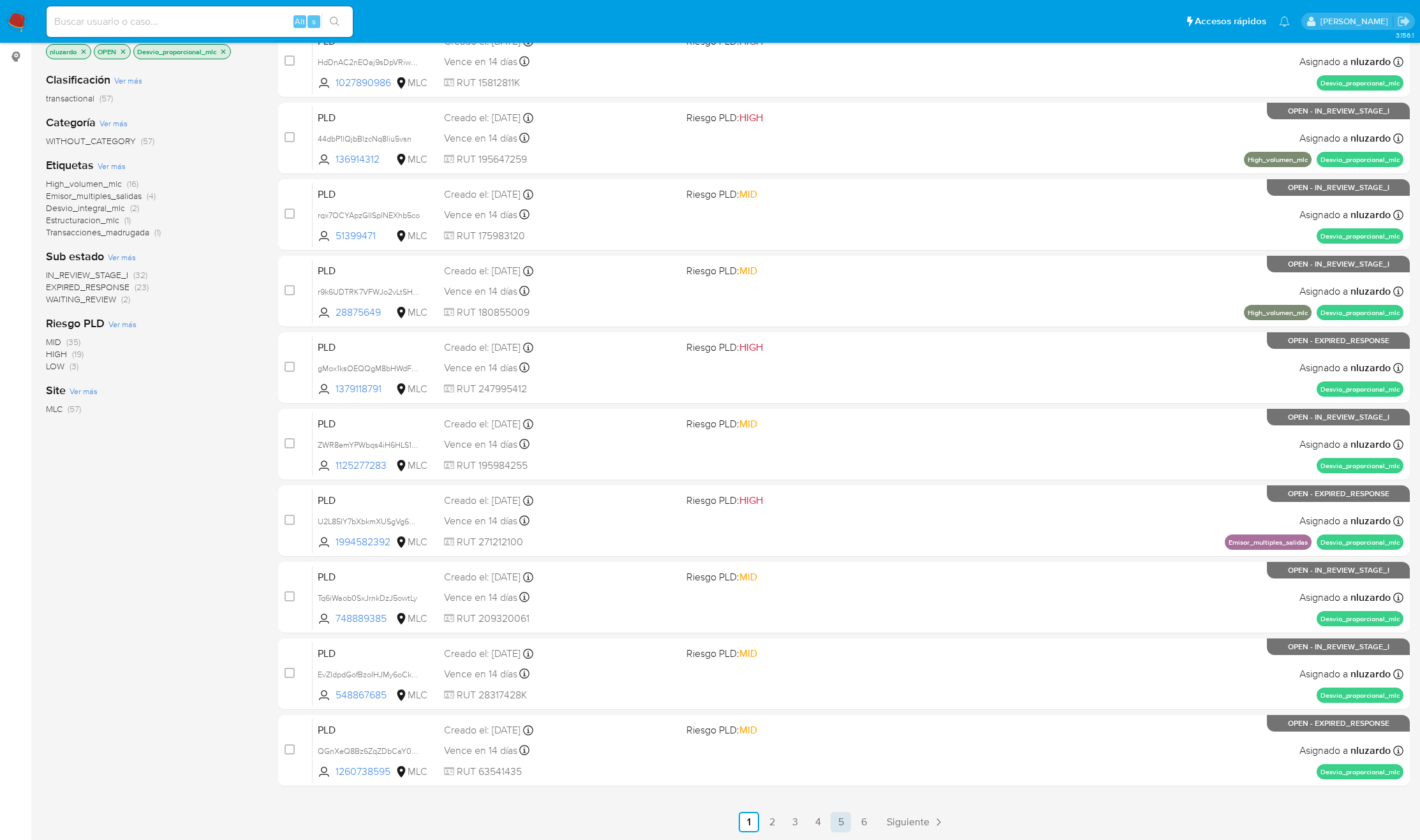
click at [845, 825] on link "5" at bounding box center [841, 822] width 20 height 20
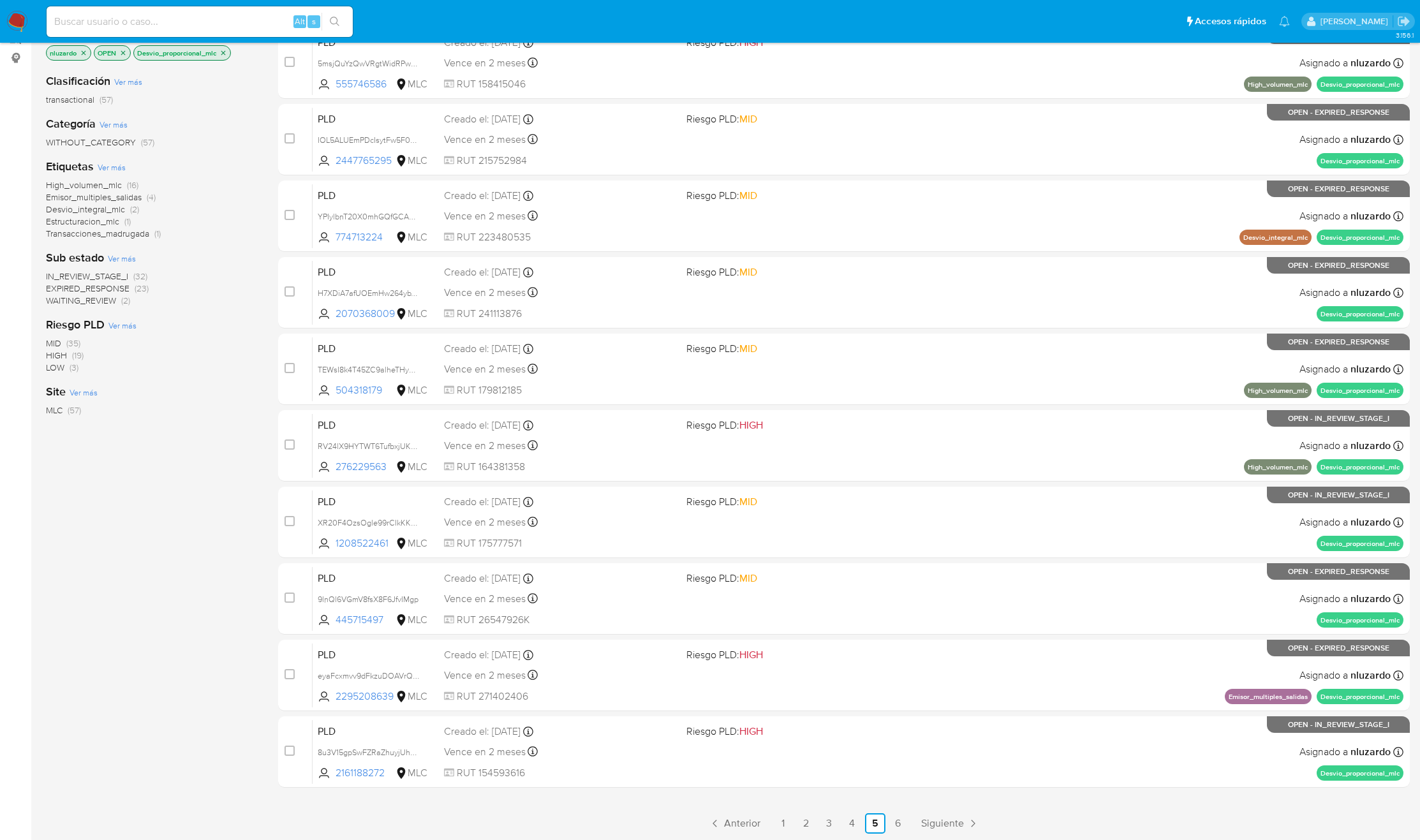
scroll to position [166, 0]
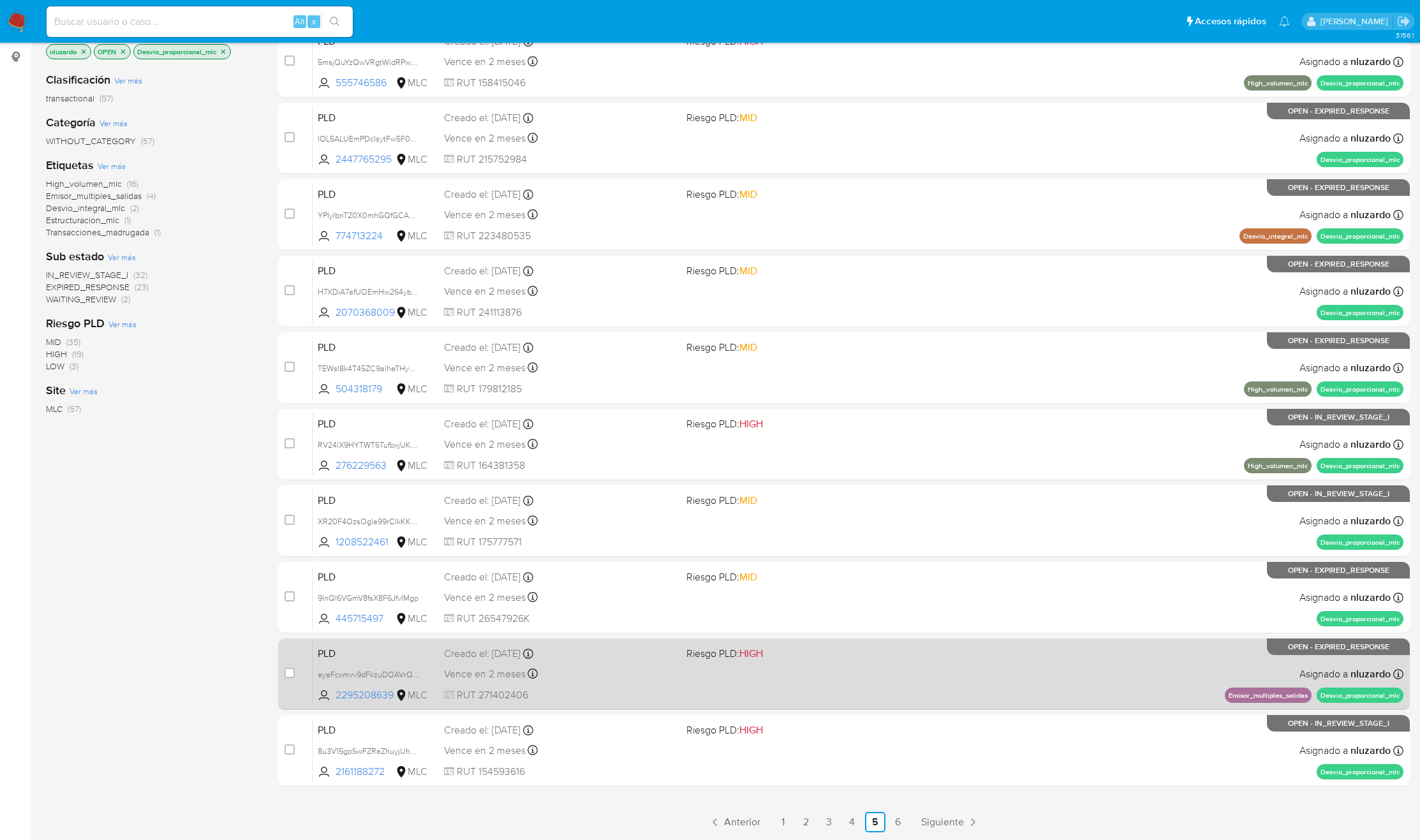
click at [856, 824] on link "4" at bounding box center [852, 822] width 20 height 20
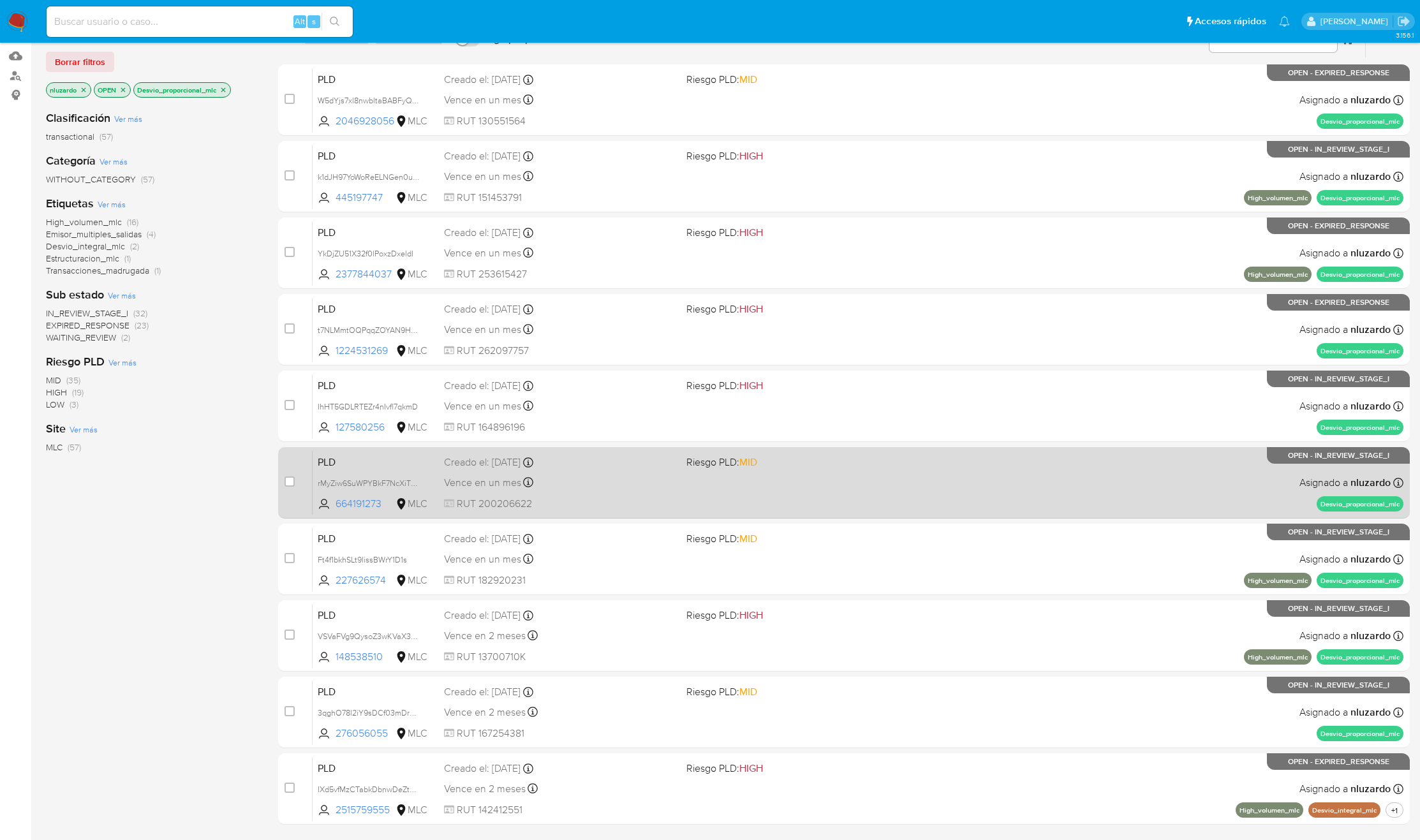
scroll to position [166, 0]
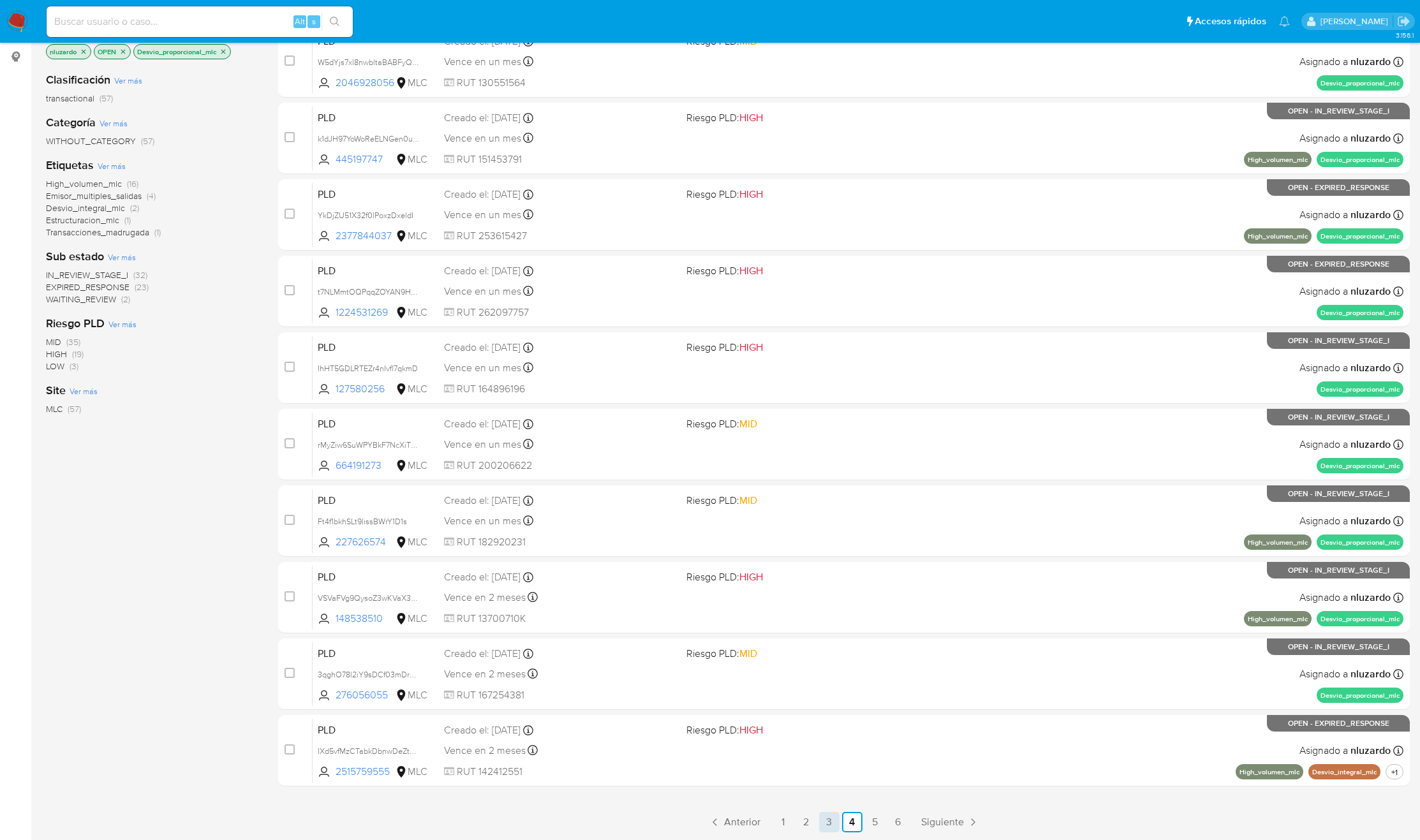
click at [825, 829] on link "3" at bounding box center [829, 822] width 20 height 20
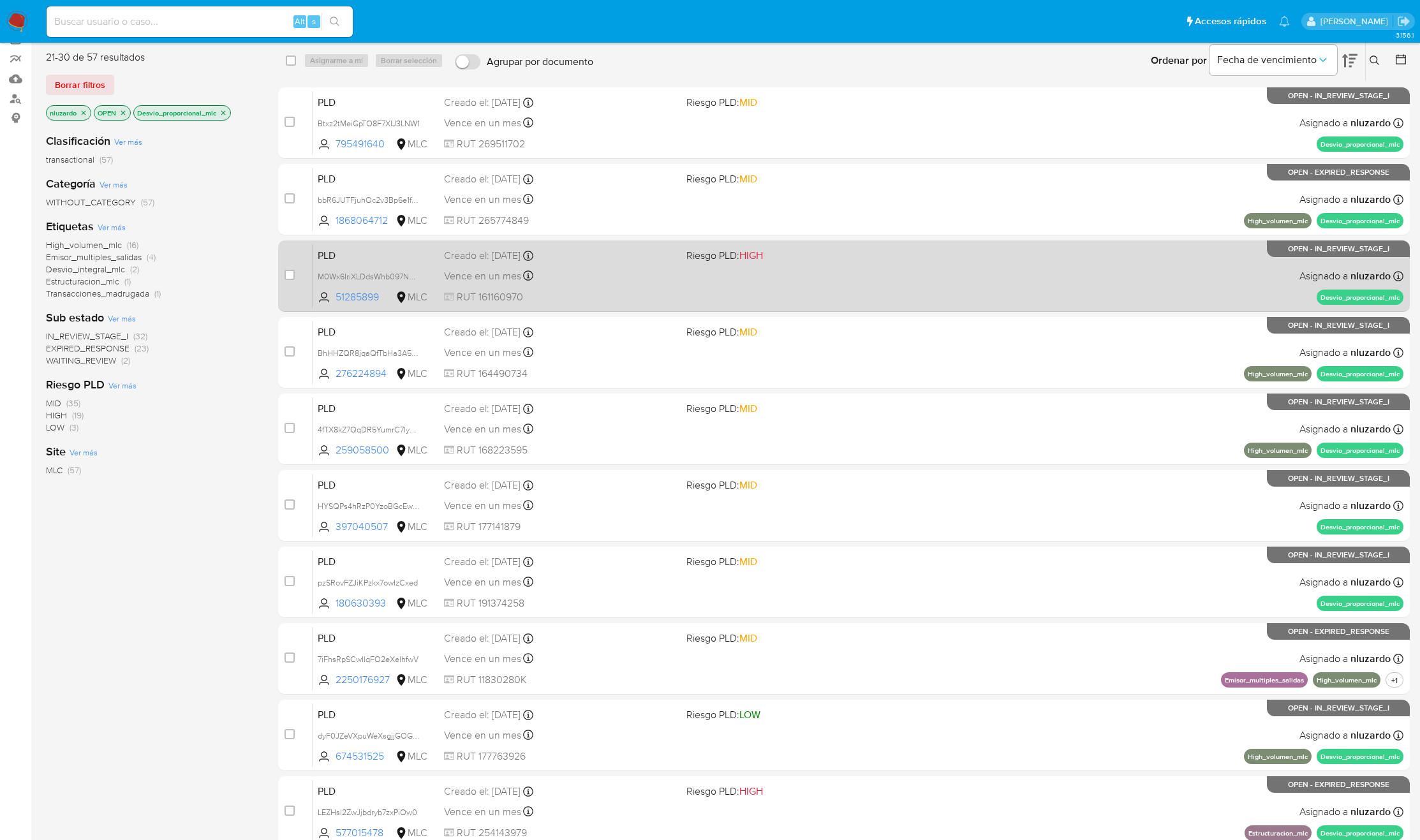
scroll to position [166, 0]
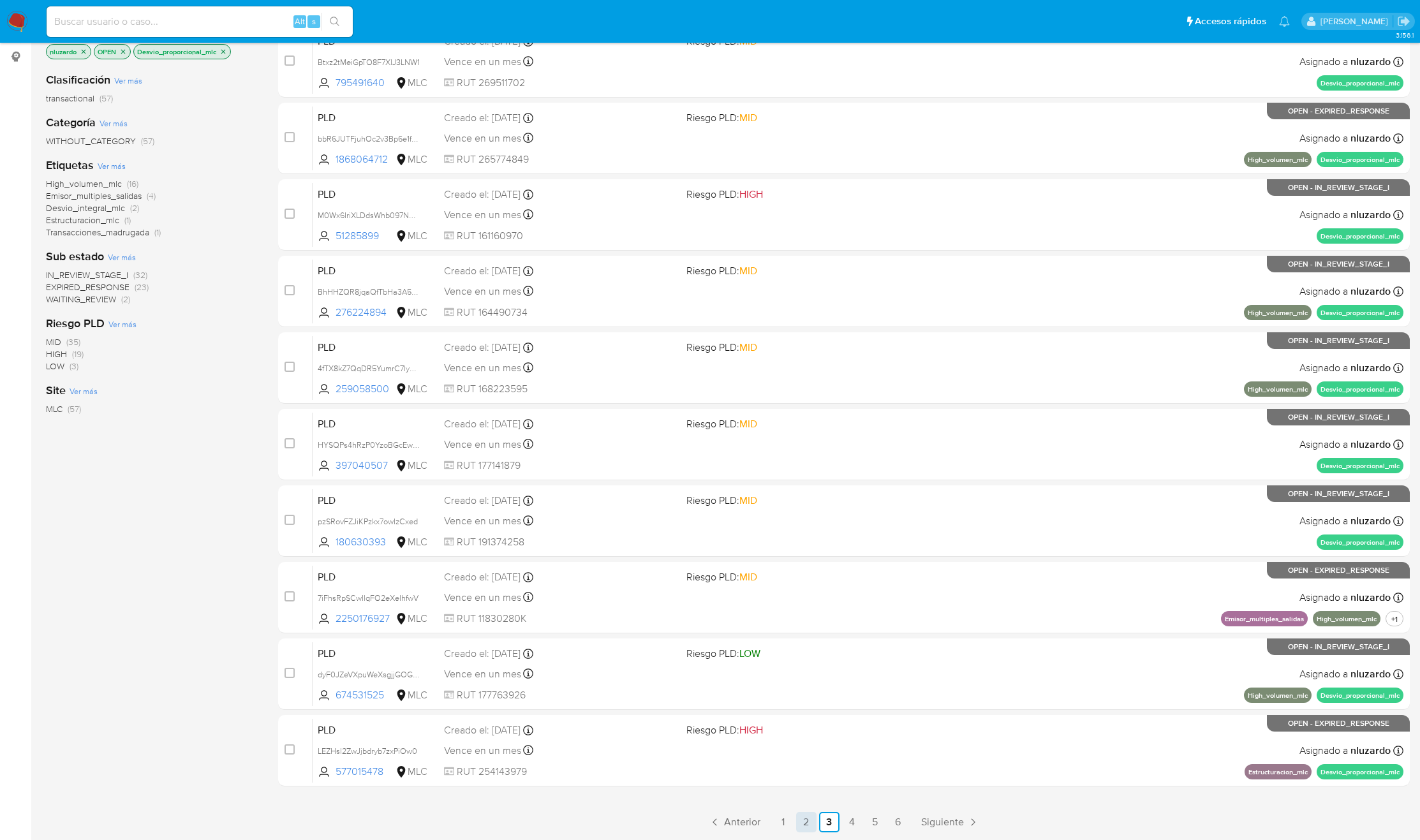
click at [808, 824] on link "2" at bounding box center [806, 822] width 20 height 20
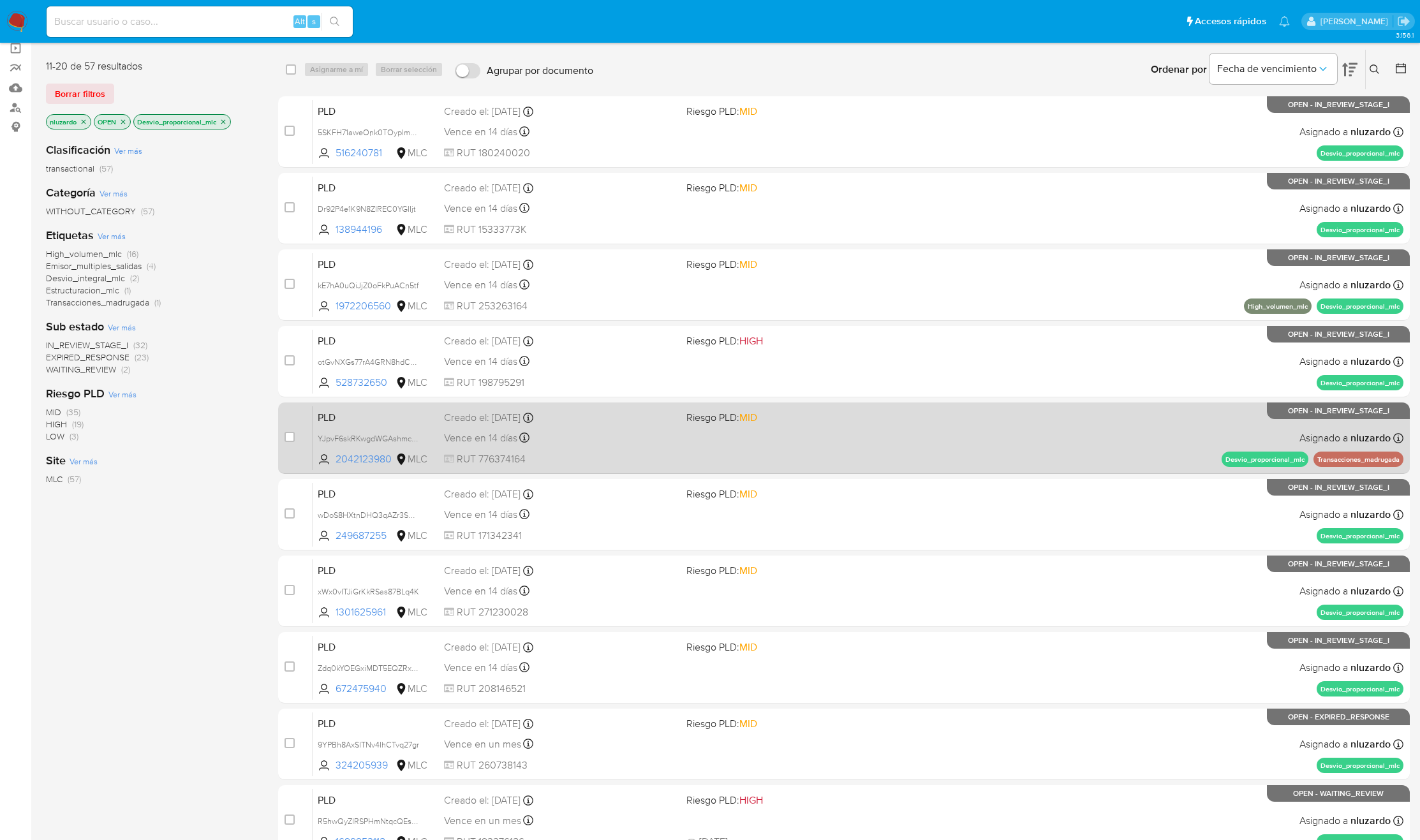
scroll to position [166, 0]
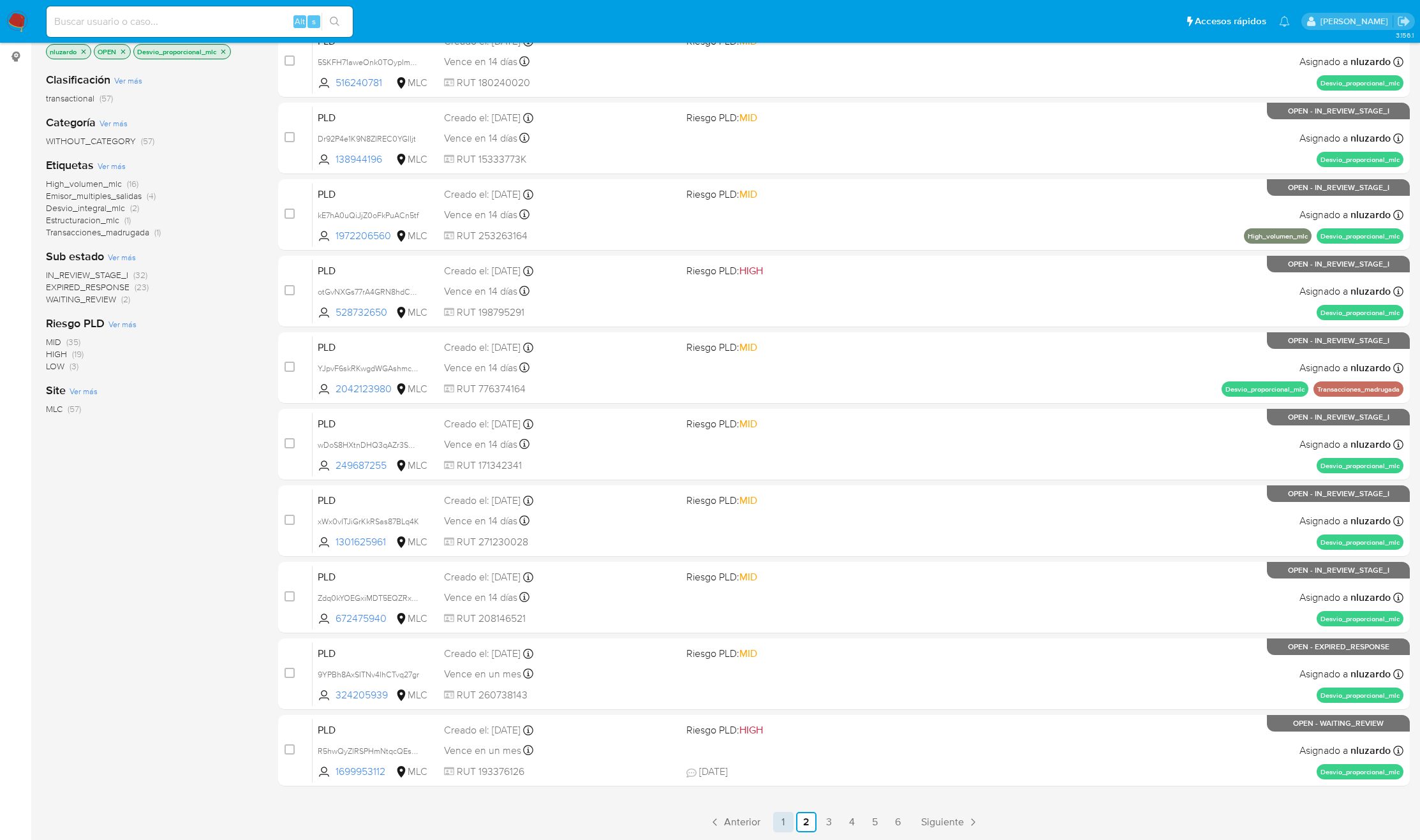
click at [789, 825] on link "1" at bounding box center [783, 822] width 20 height 20
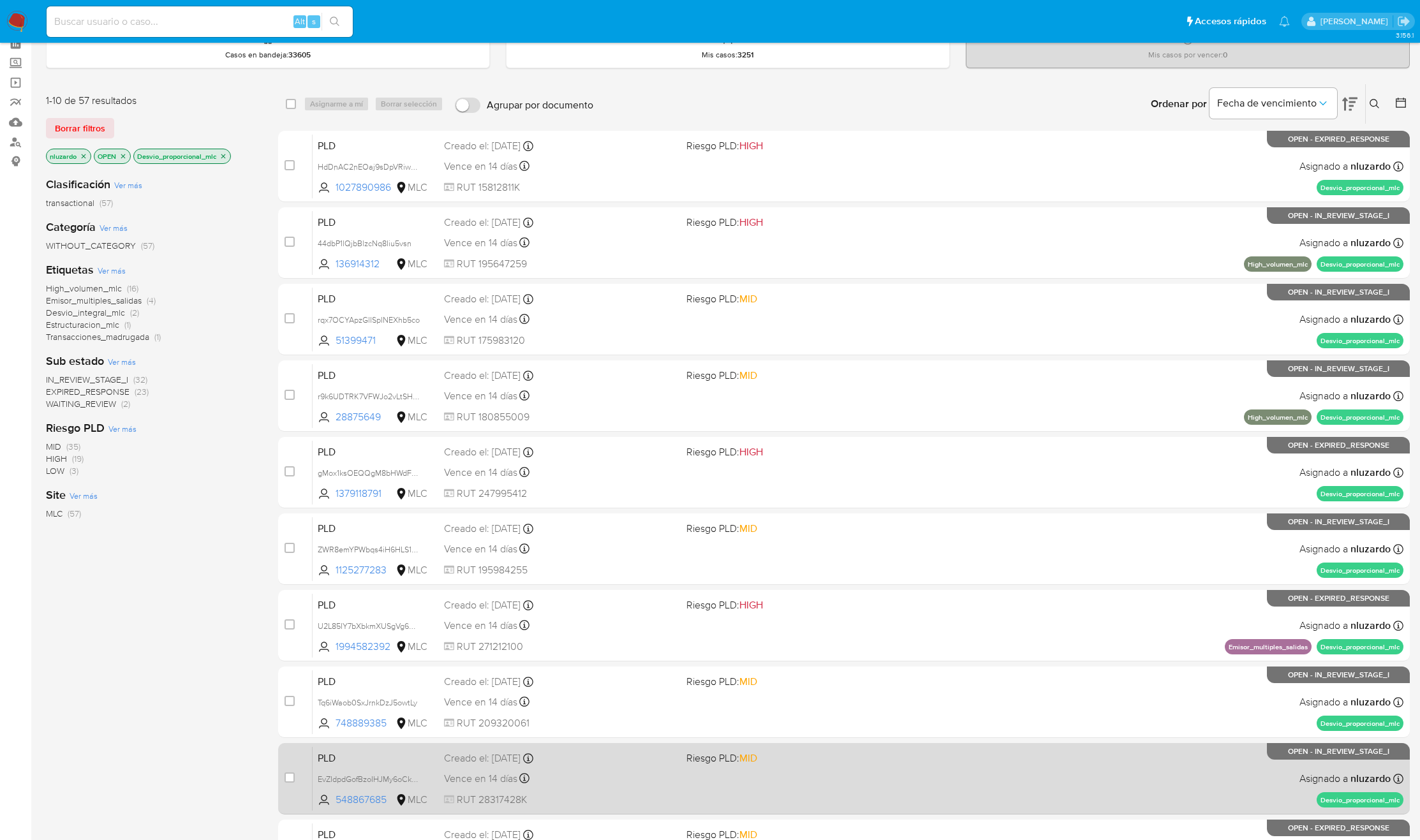
scroll to position [166, 0]
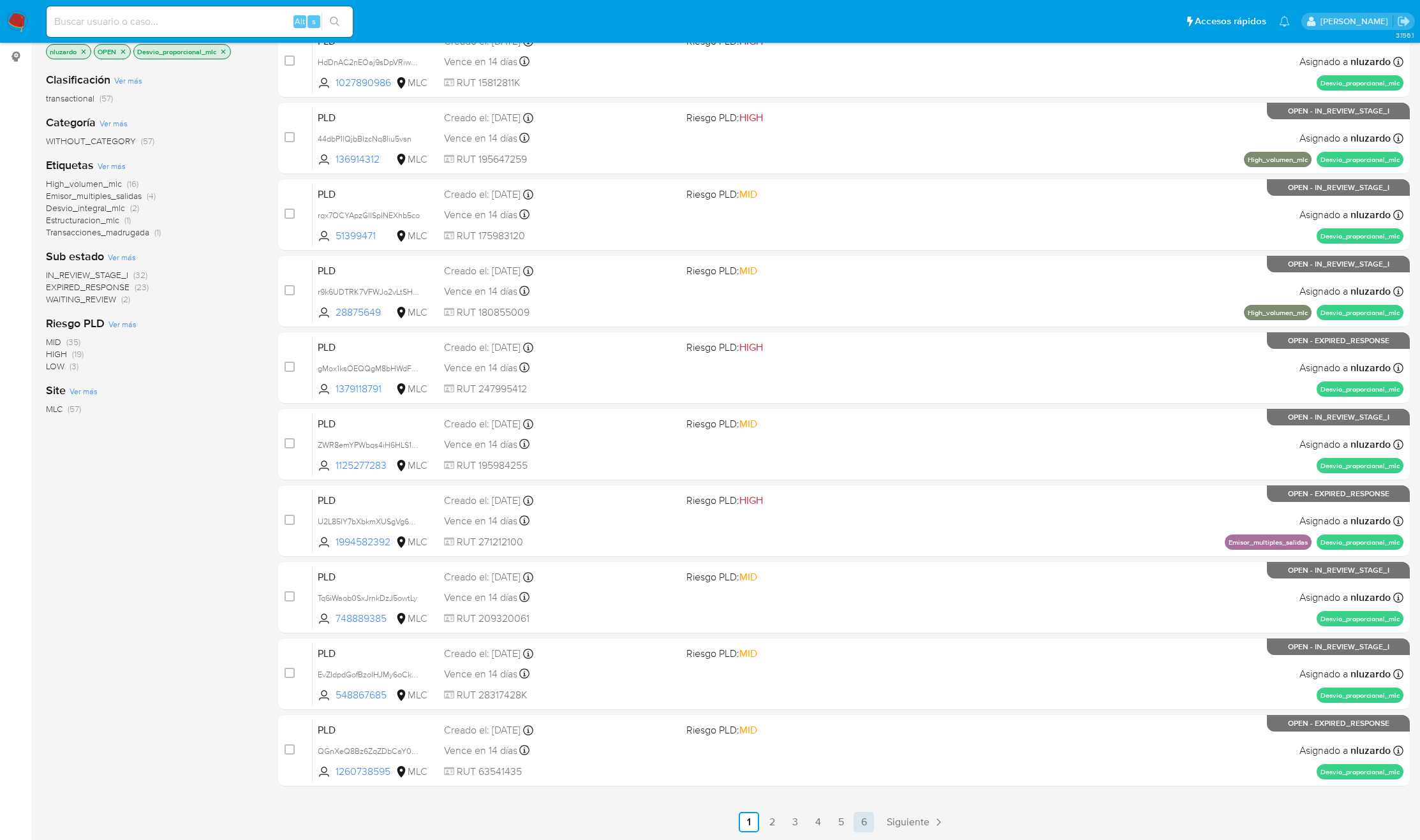
click at [860, 822] on link "6" at bounding box center [864, 822] width 20 height 20
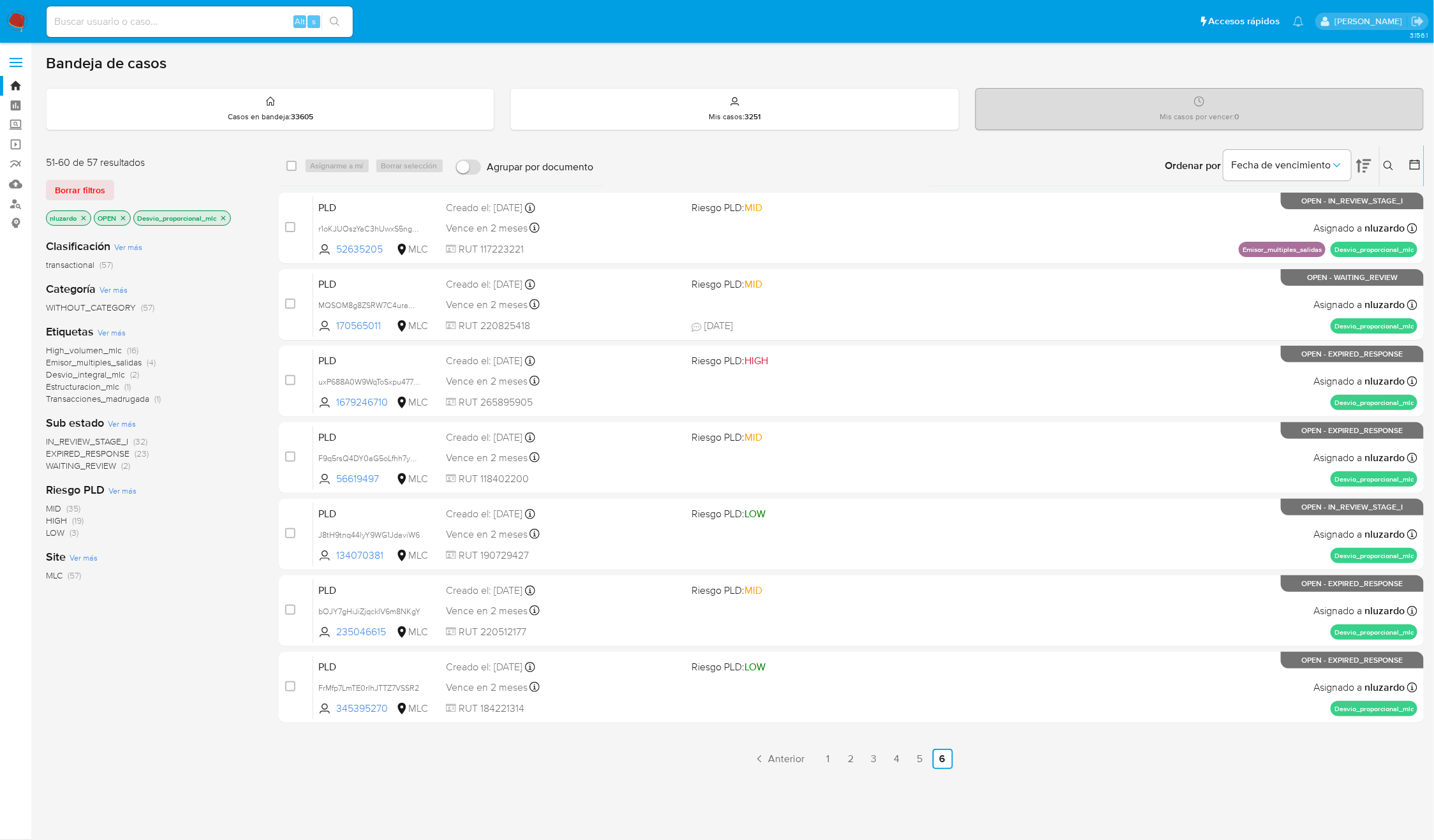
click at [64, 455] on span "EXPIRED_RESPONSE" at bounding box center [88, 453] width 84 height 13
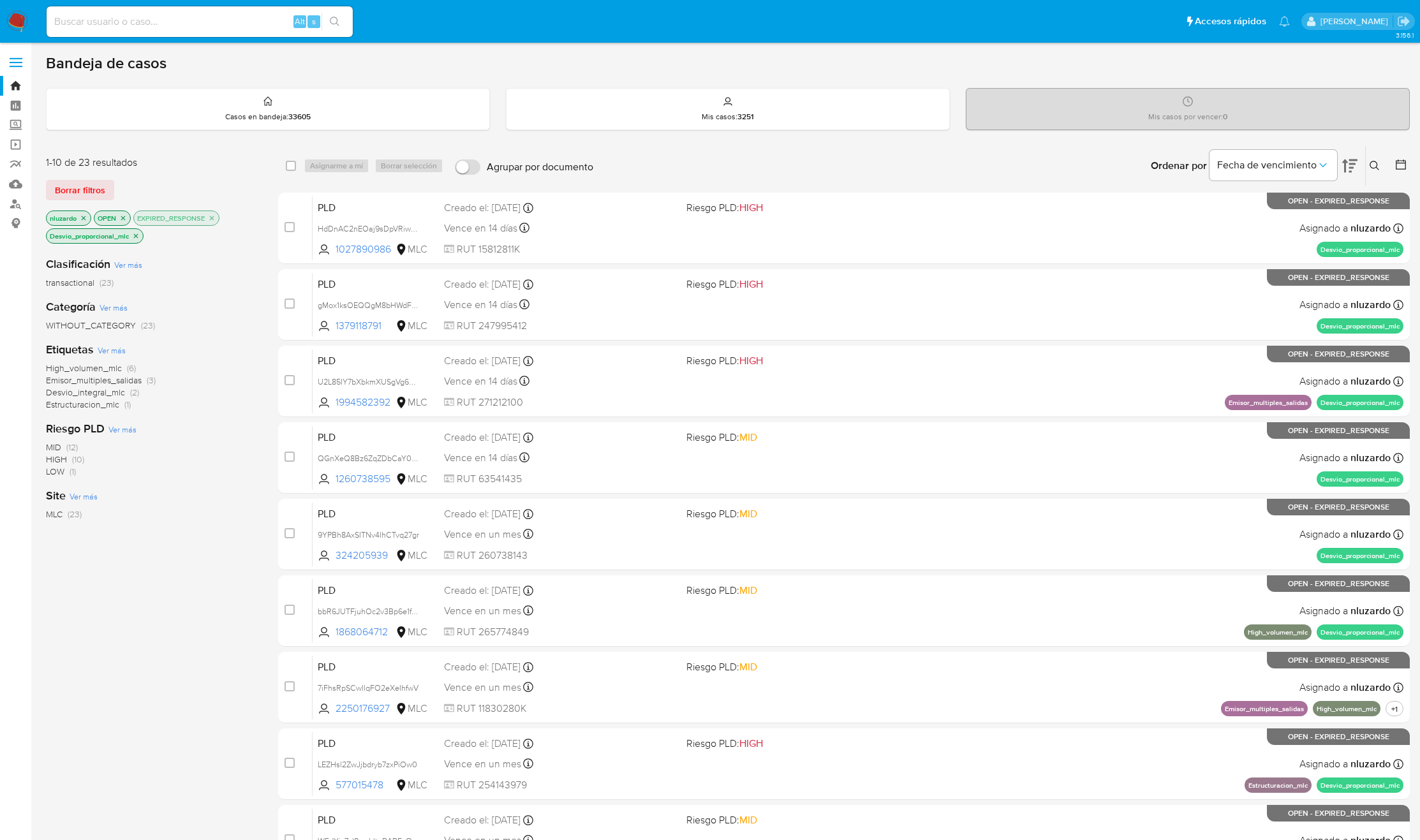
click at [219, 214] on p "EXPIRED_RESPONSE" at bounding box center [176, 218] width 85 height 14
click at [214, 216] on icon "close-filter" at bounding box center [211, 218] width 7 height 7
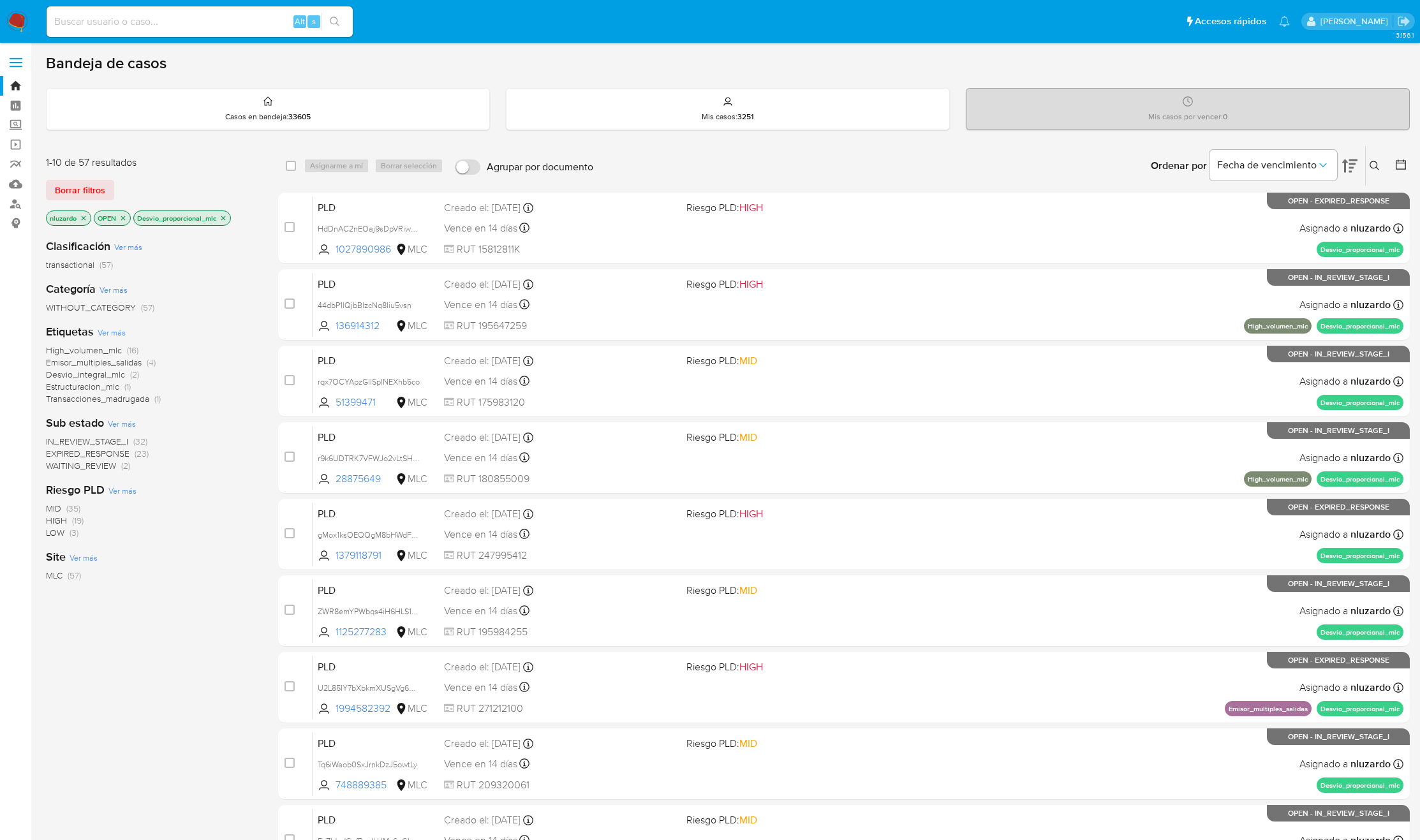
click at [131, 424] on span "Ver más" at bounding box center [122, 424] width 28 height 11
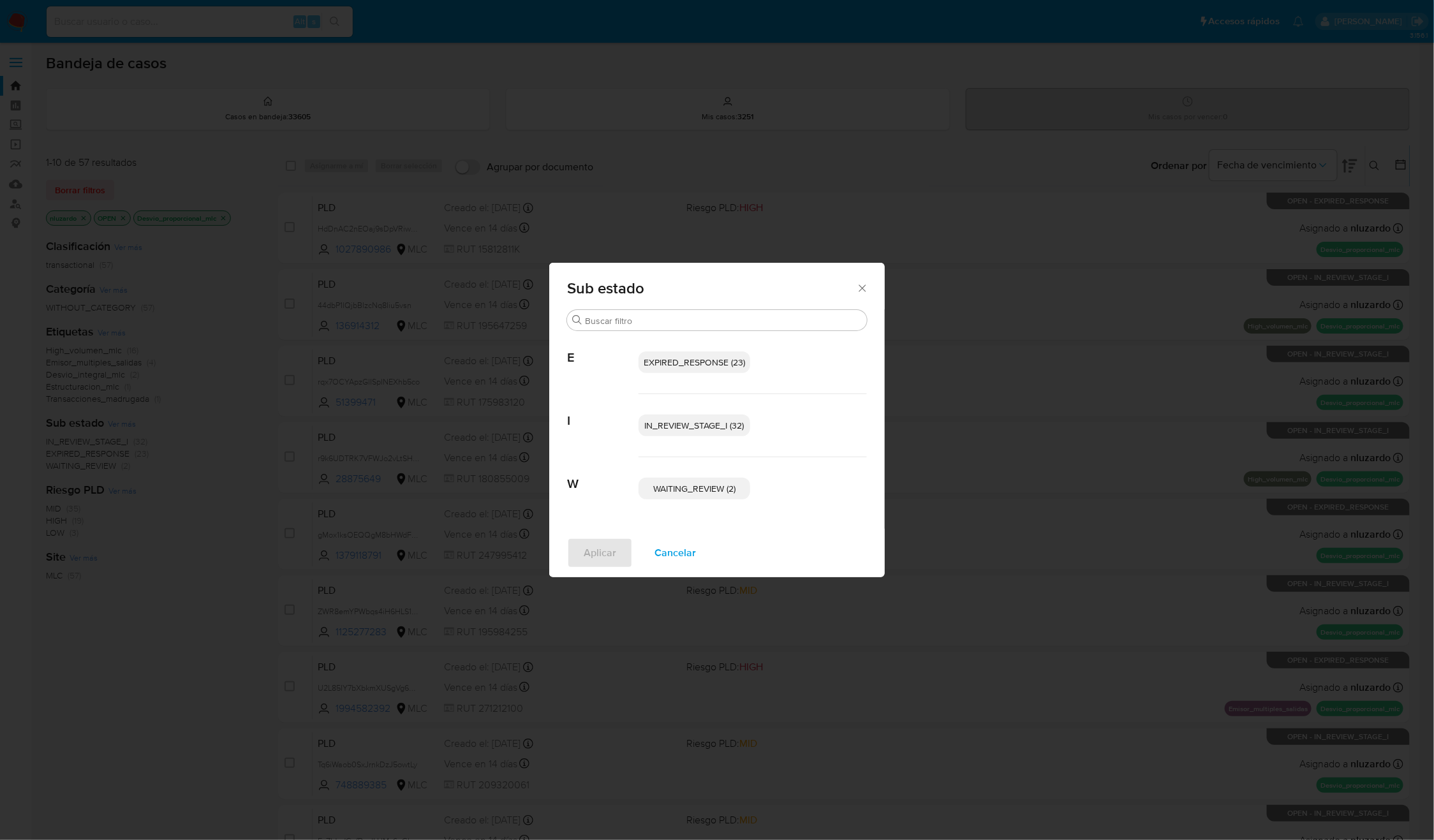
click at [670, 366] on span "EXPIRED_RESPONSE (23)" at bounding box center [694, 363] width 102 height 13
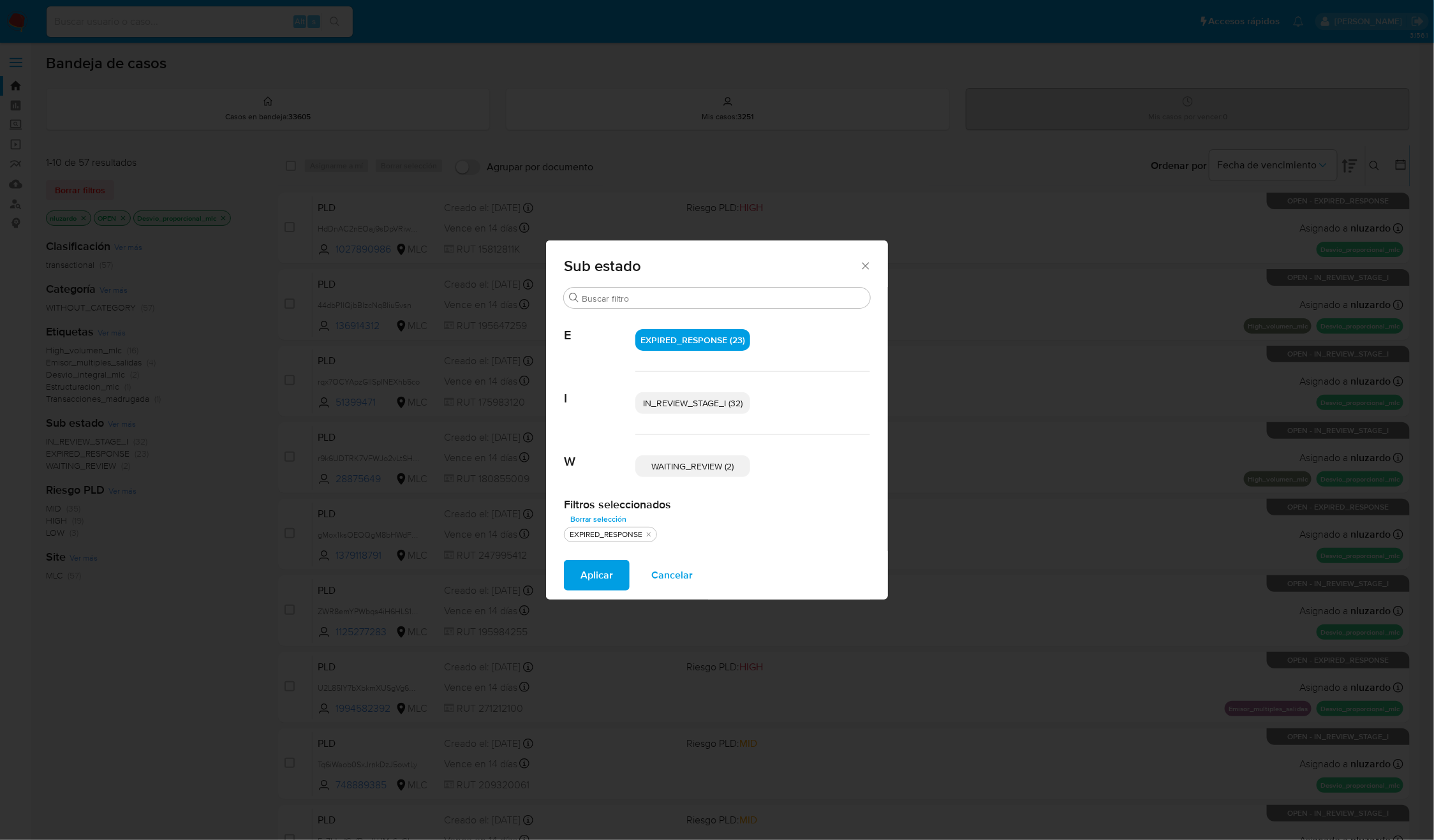
click at [711, 468] on span "WAITING_REVIEW (2)" at bounding box center [693, 466] width 82 height 13
click at [582, 581] on span "Aplicar" at bounding box center [596, 575] width 32 height 28
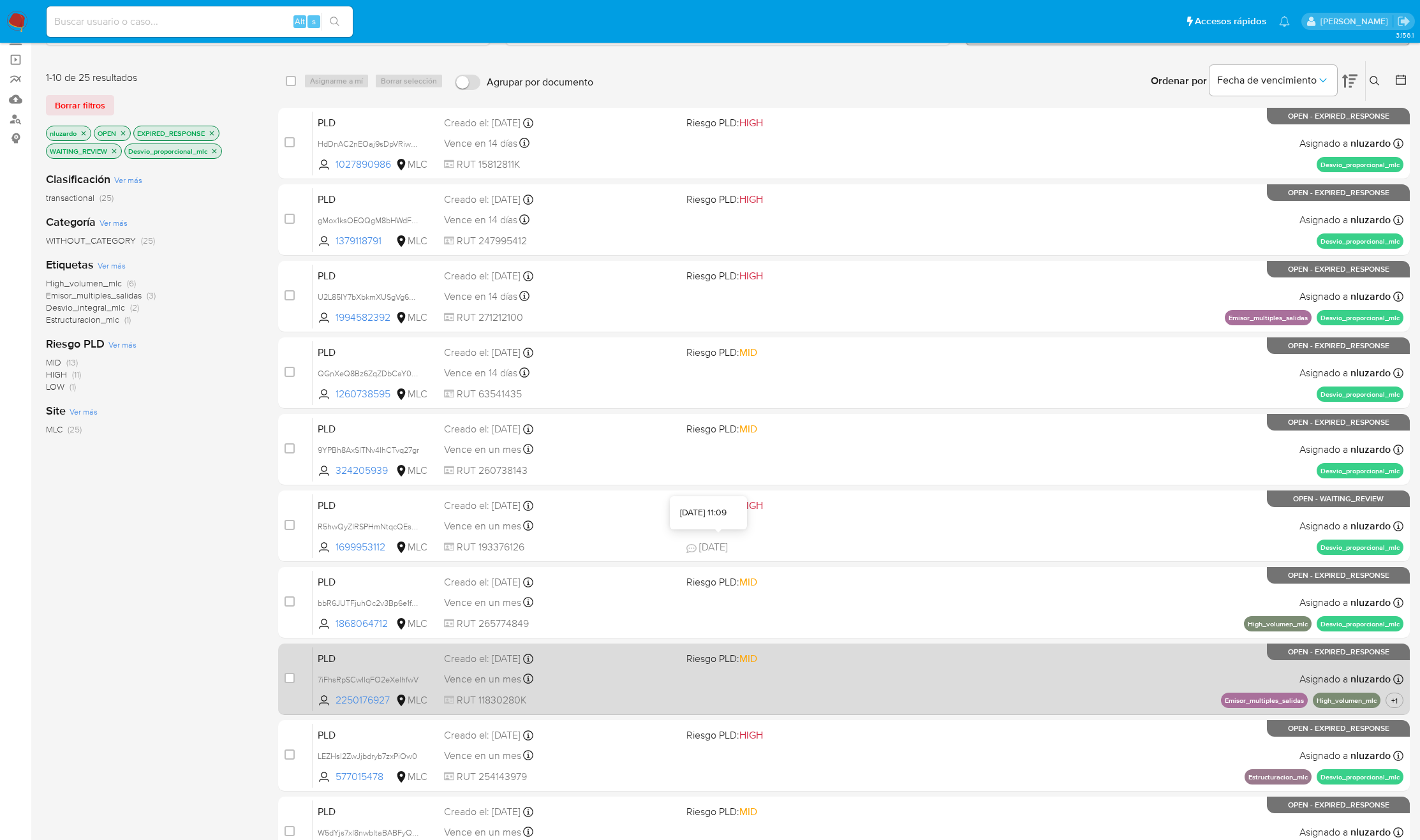
scroll to position [166, 0]
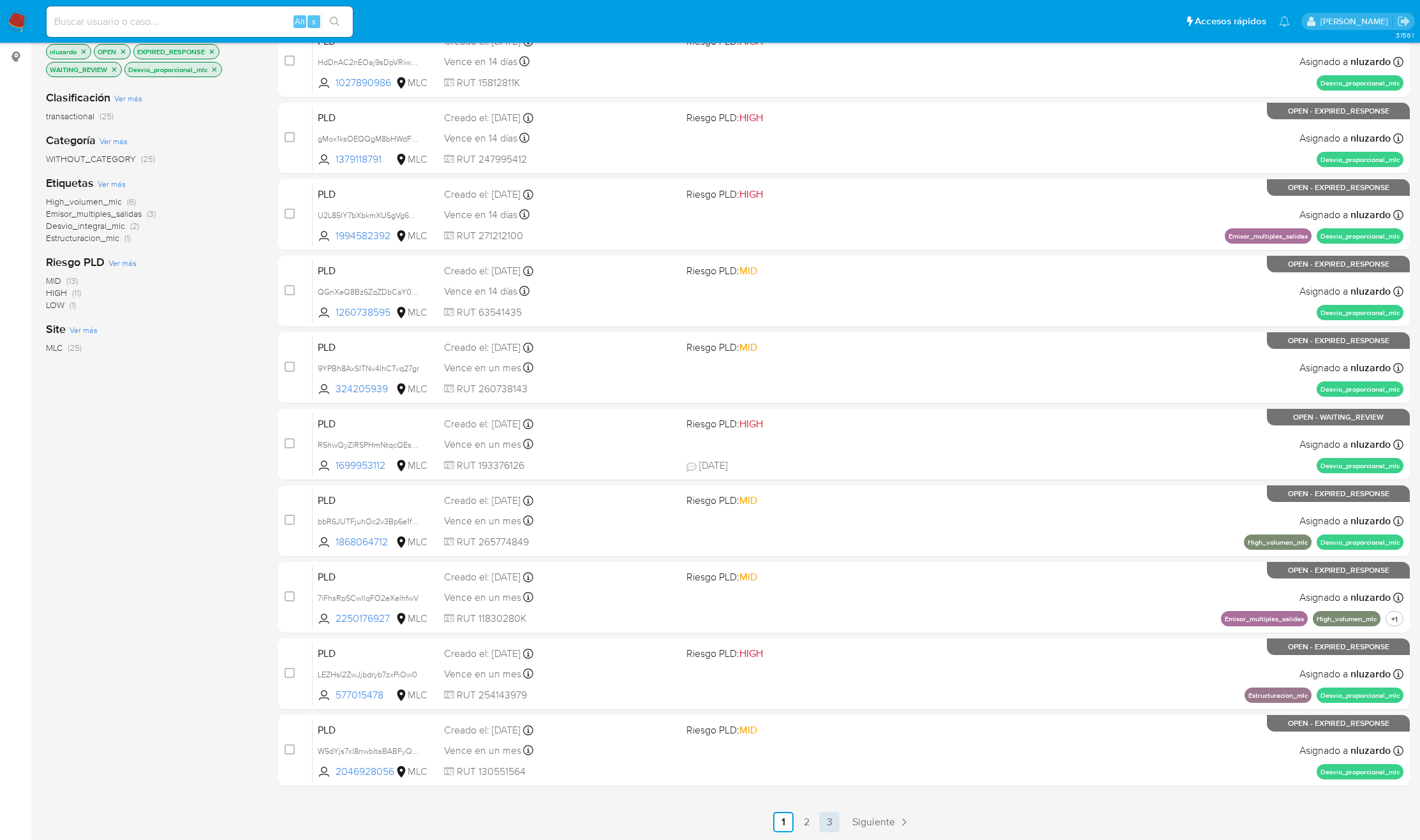
click at [836, 825] on link "3" at bounding box center [829, 822] width 20 height 20
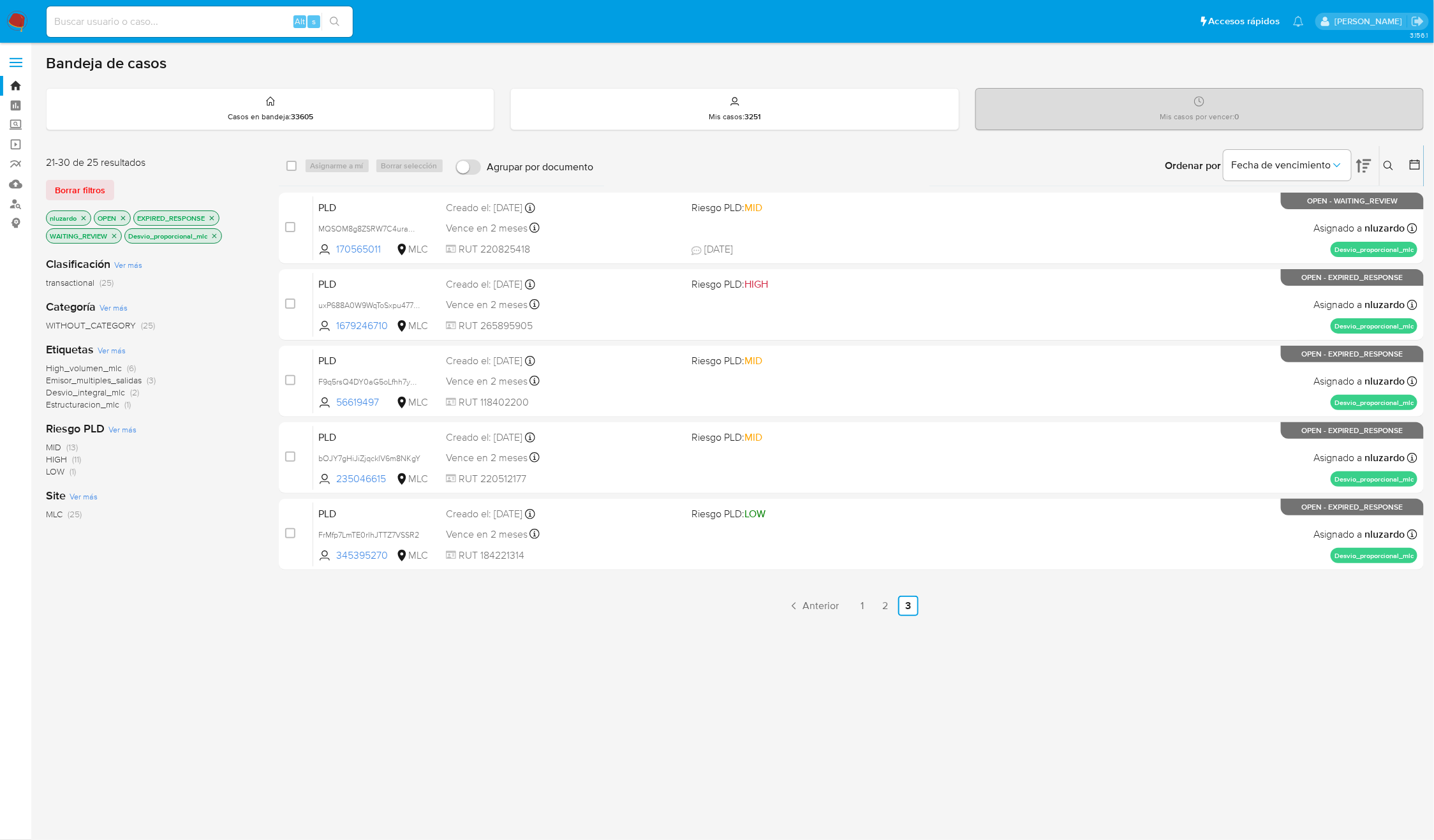
click at [891, 603] on link "2" at bounding box center [886, 606] width 20 height 20
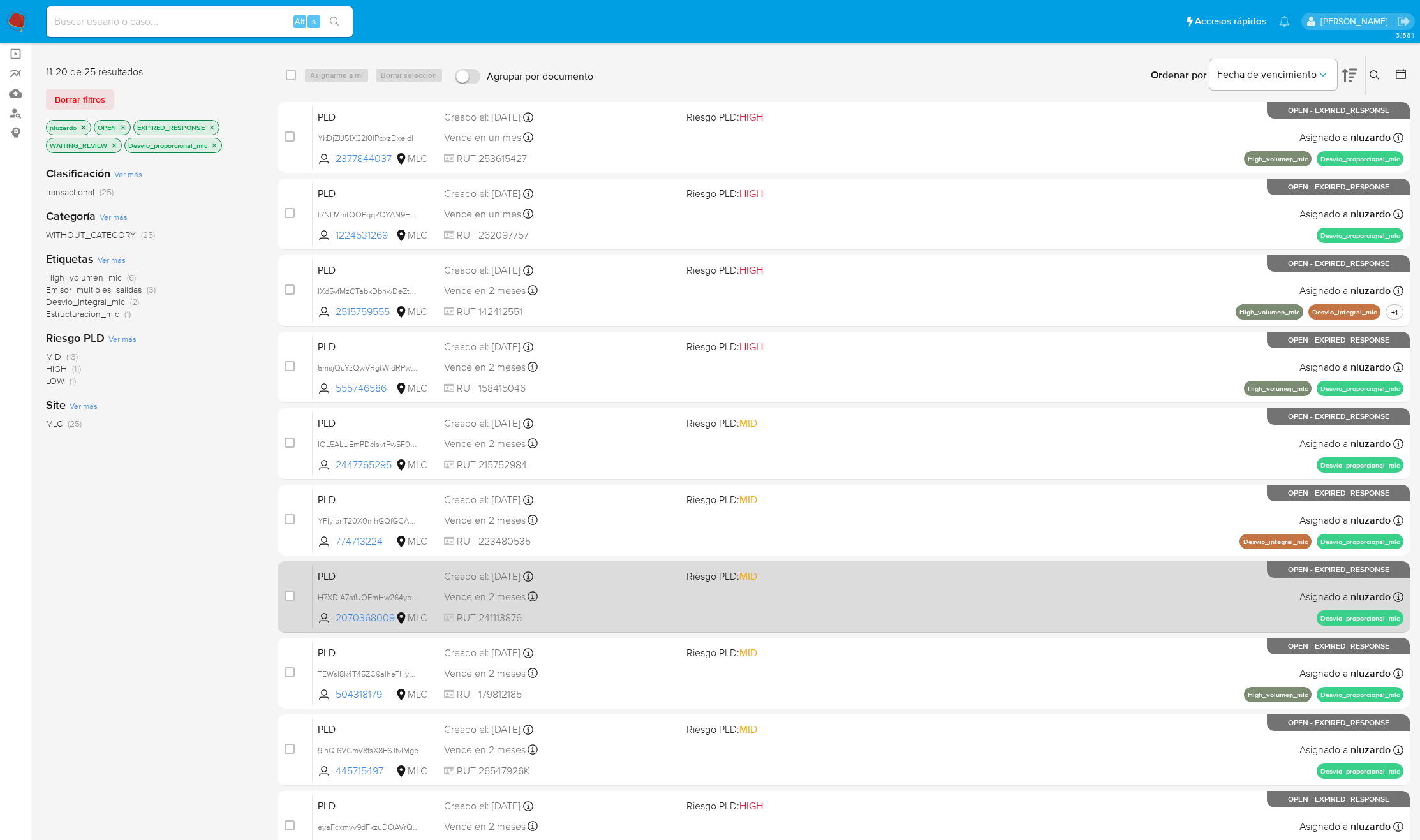
scroll to position [166, 0]
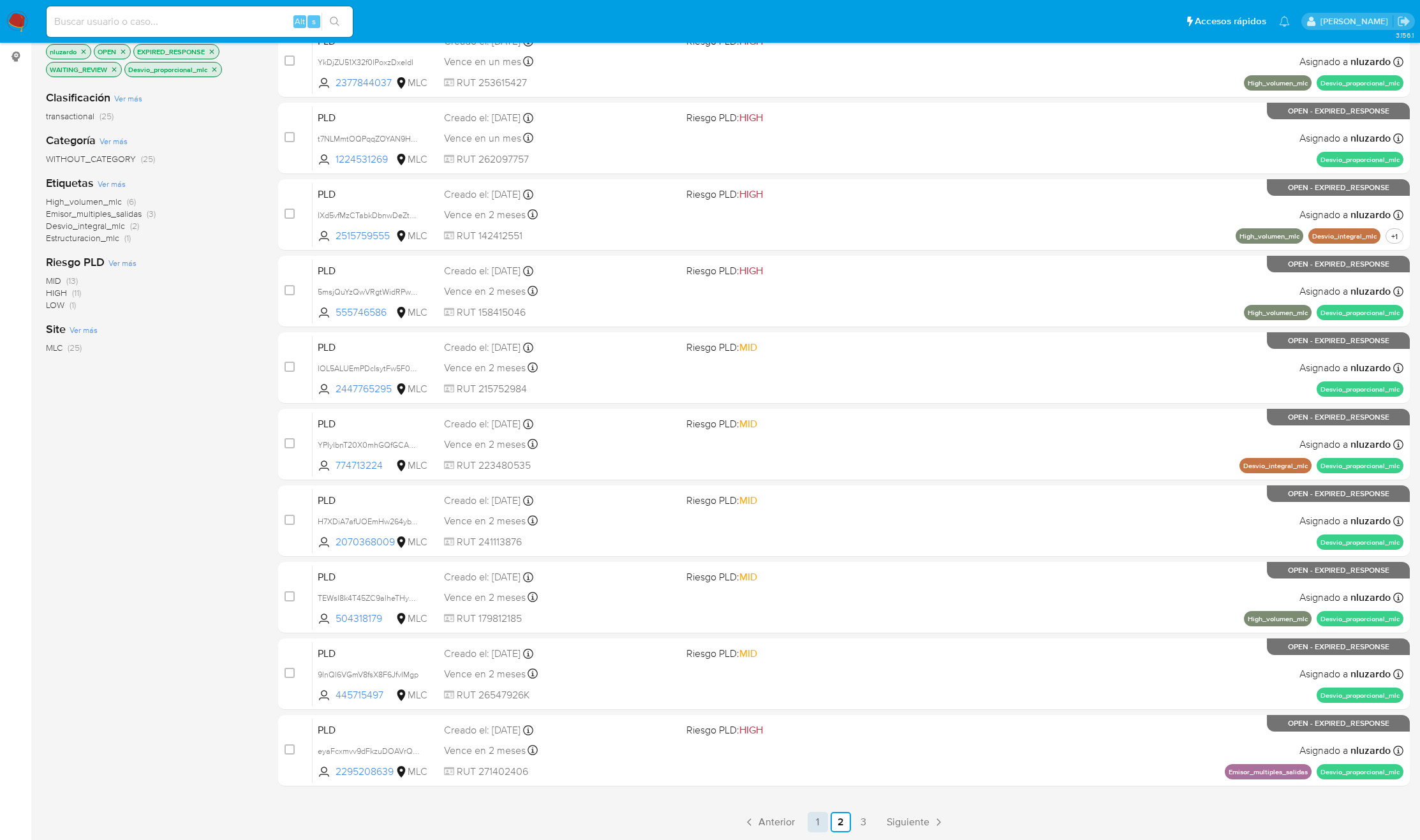
click at [814, 827] on link "1" at bounding box center [818, 822] width 20 height 20
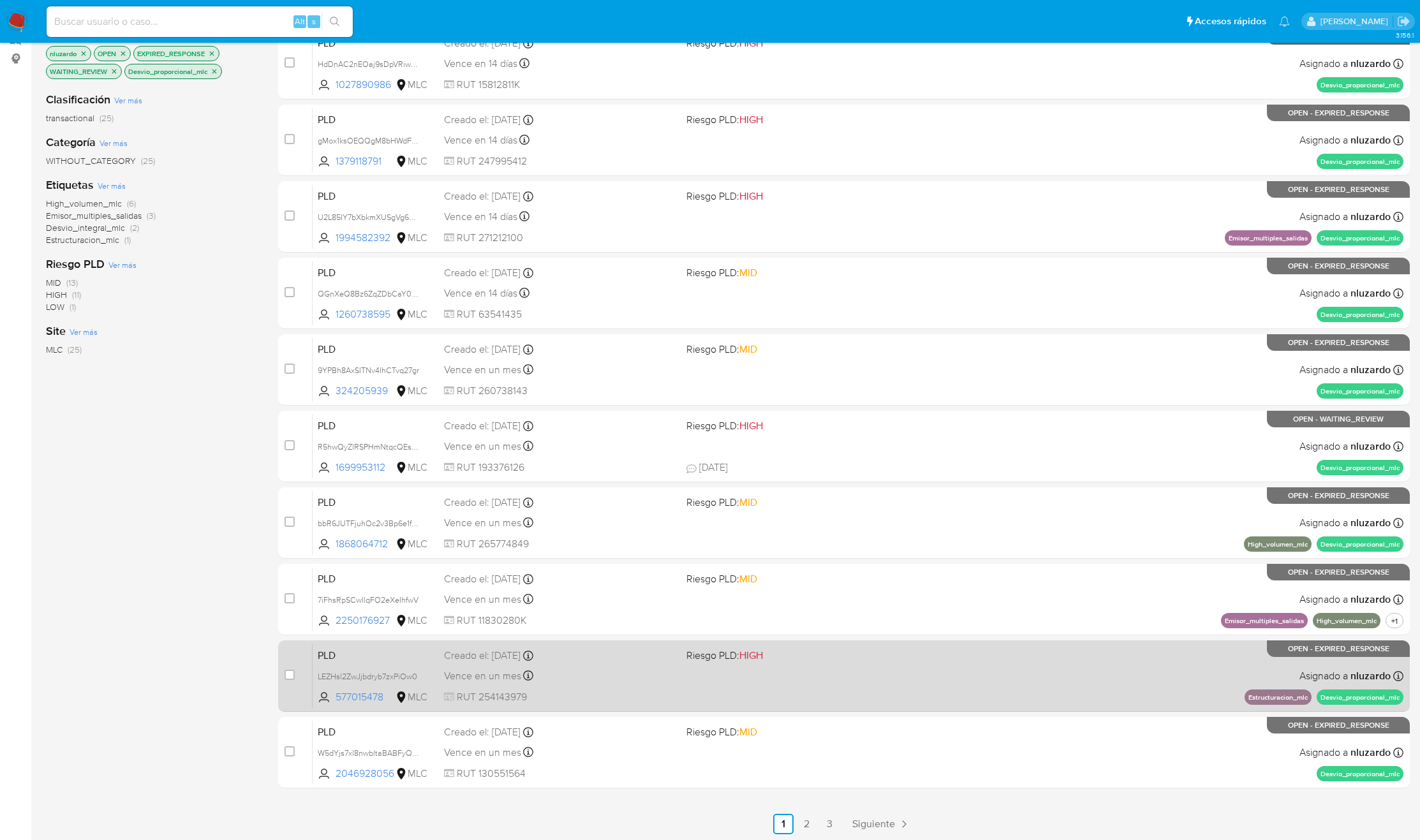
scroll to position [166, 0]
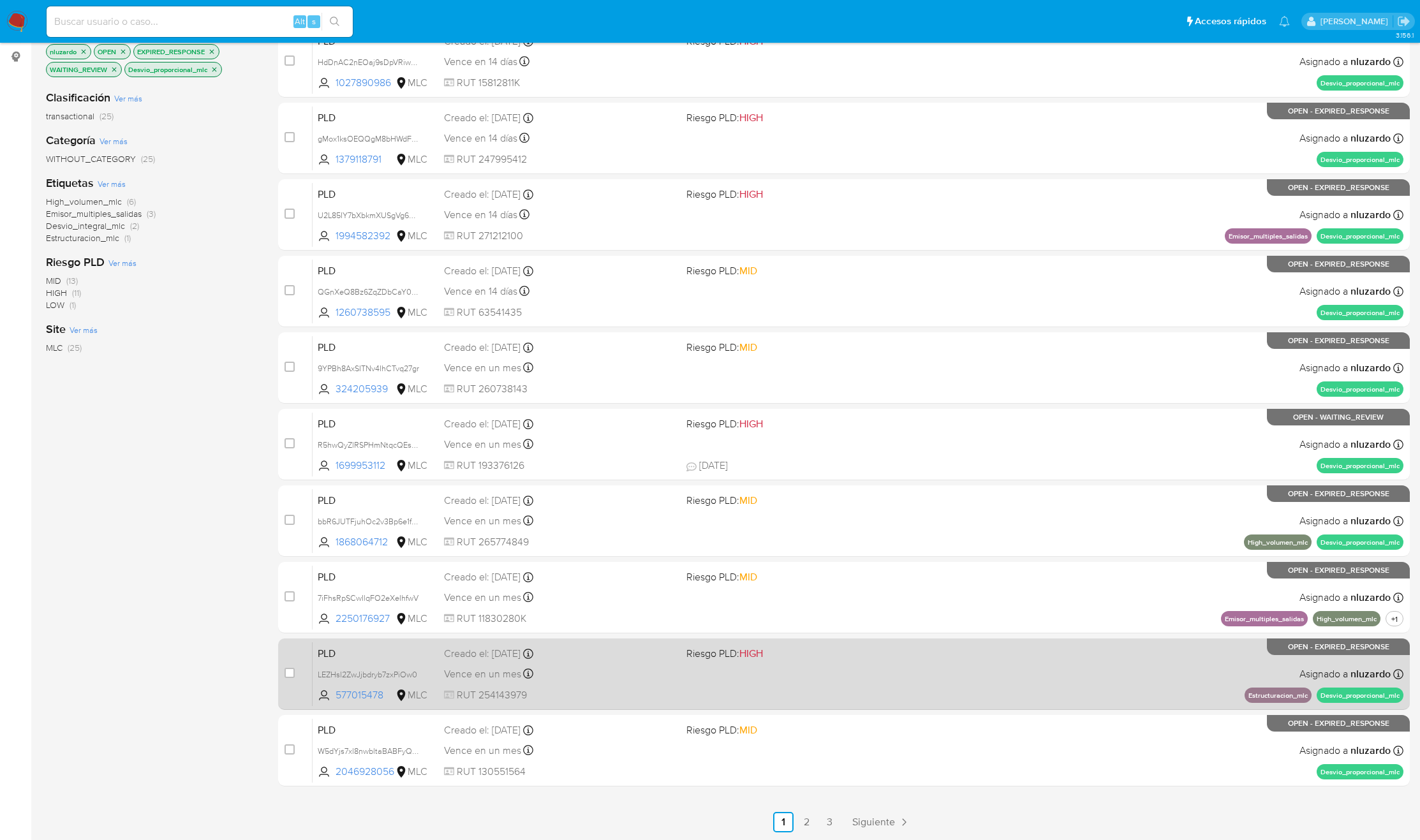
click at [827, 816] on link "3" at bounding box center [829, 822] width 20 height 20
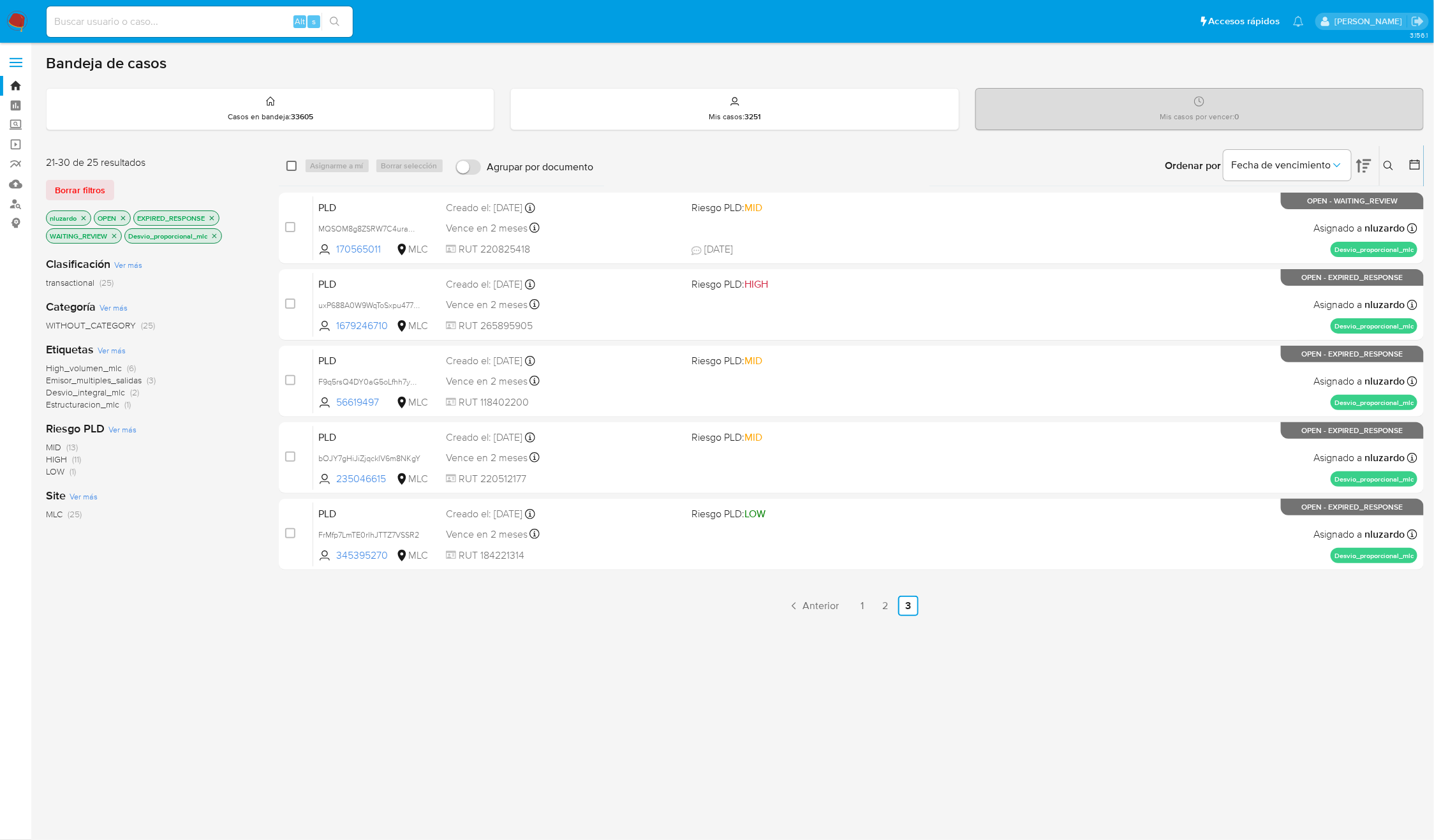
click at [295, 167] on input "checkbox" at bounding box center [291, 165] width 10 height 10
checkbox input "true"
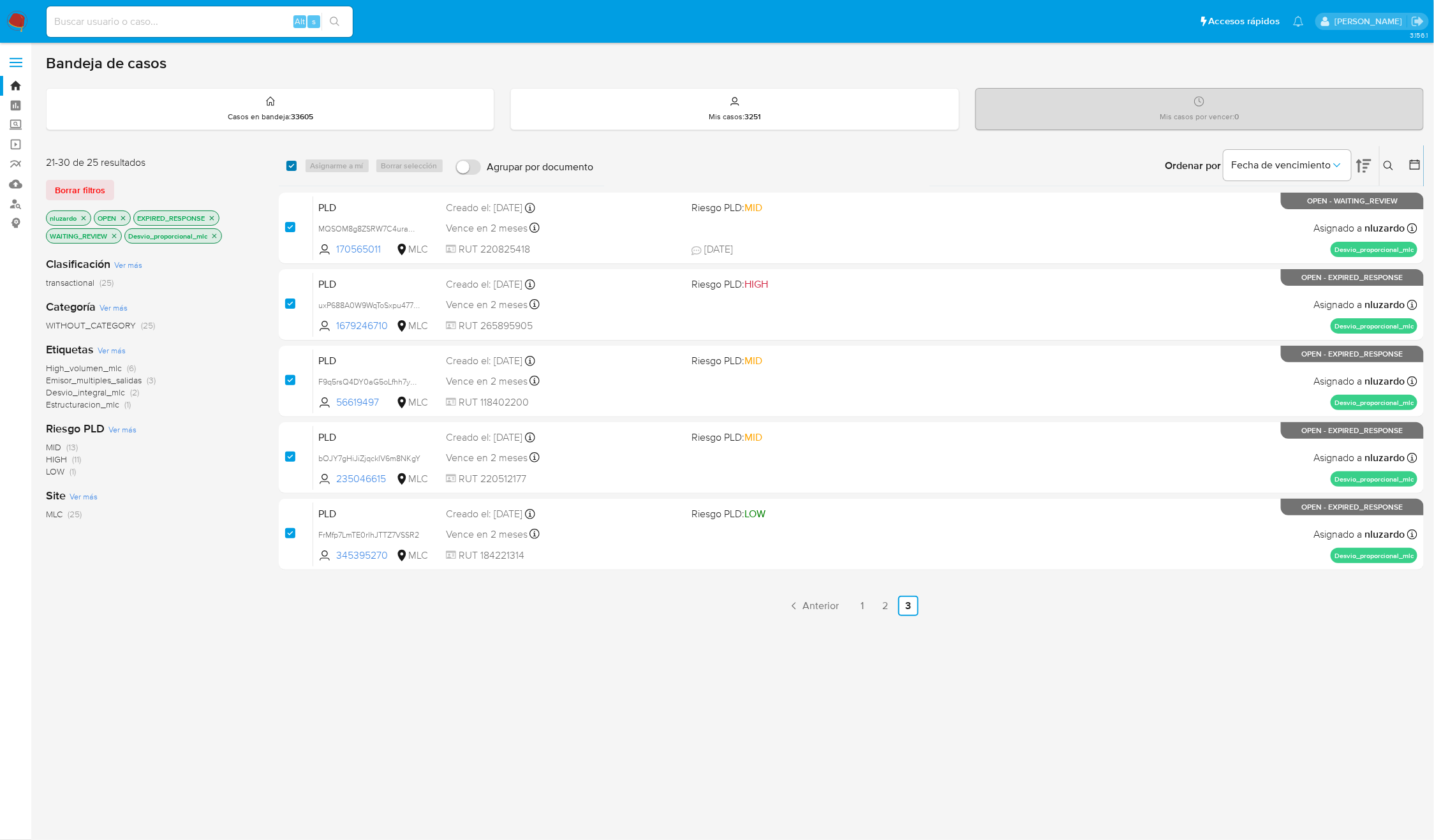
checkbox input "true"
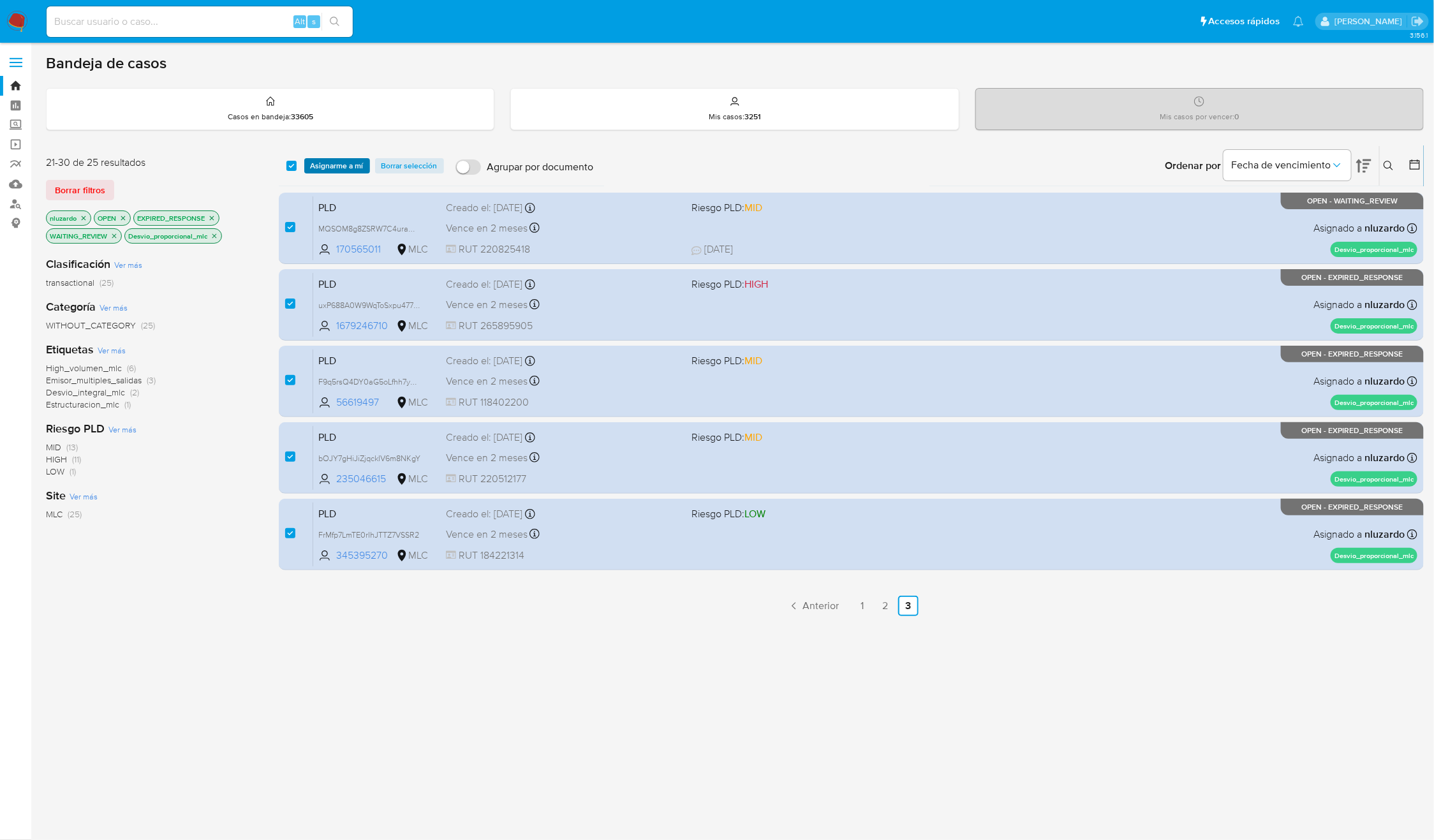
click at [346, 171] on span "Asignarme a mí" at bounding box center [337, 166] width 53 height 13
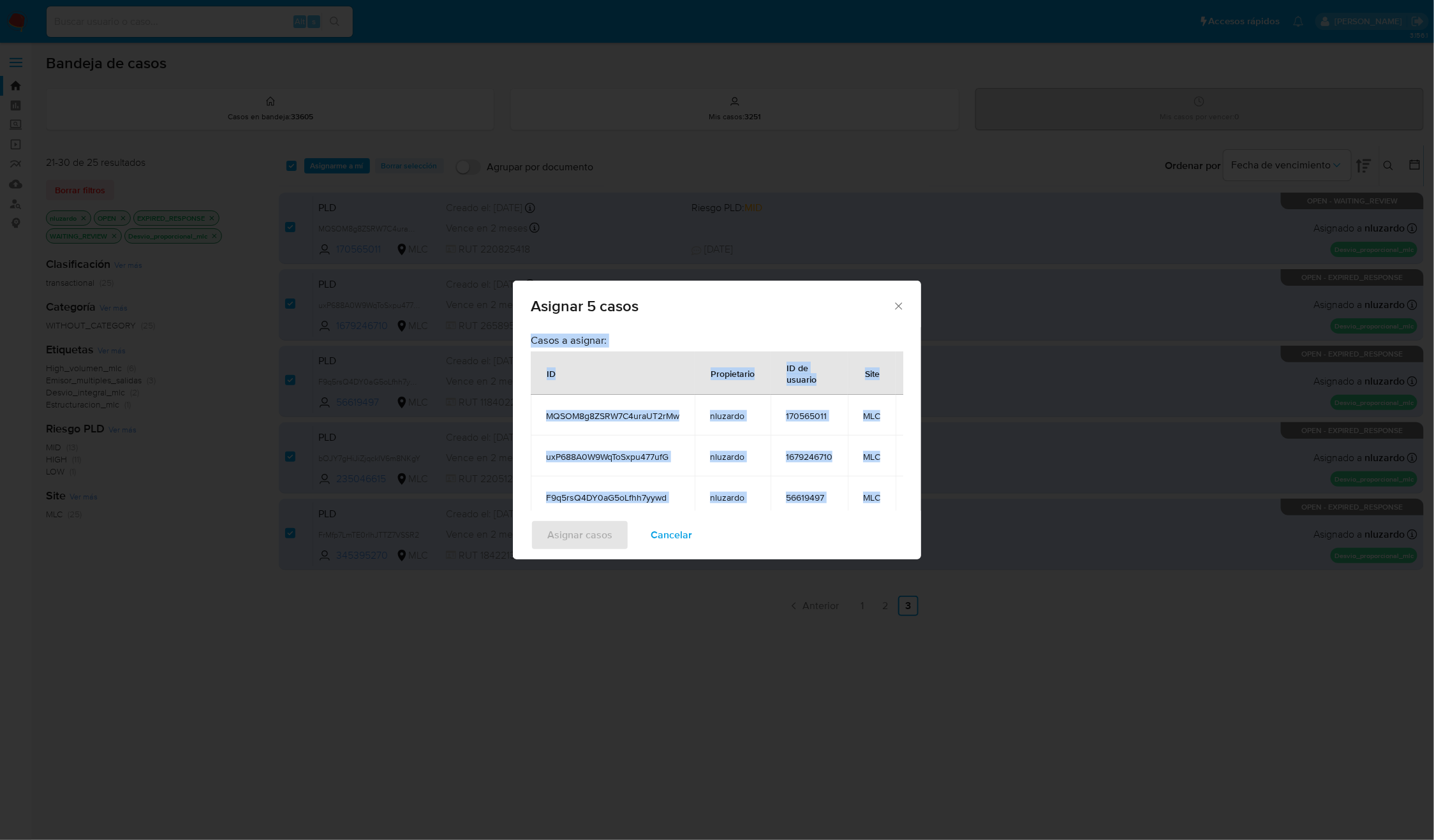
drag, startPoint x: 845, startPoint y: 379, endPoint x: 521, endPoint y: 358, distance: 324.7
click at [521, 358] on div "Casos a asignar: ID Propietario ID de usuario Site MQSOM8g8ZSRW7C4uraUT2rMw nlu…" at bounding box center [717, 418] width 408 height 184
copy div "Casos a asignar: ID Propietario ID de usuario Site MQSOM8g8ZSRW7C4uraUT2rMw nlu…"
click at [682, 533] on span "Cancelar" at bounding box center [671, 535] width 42 height 28
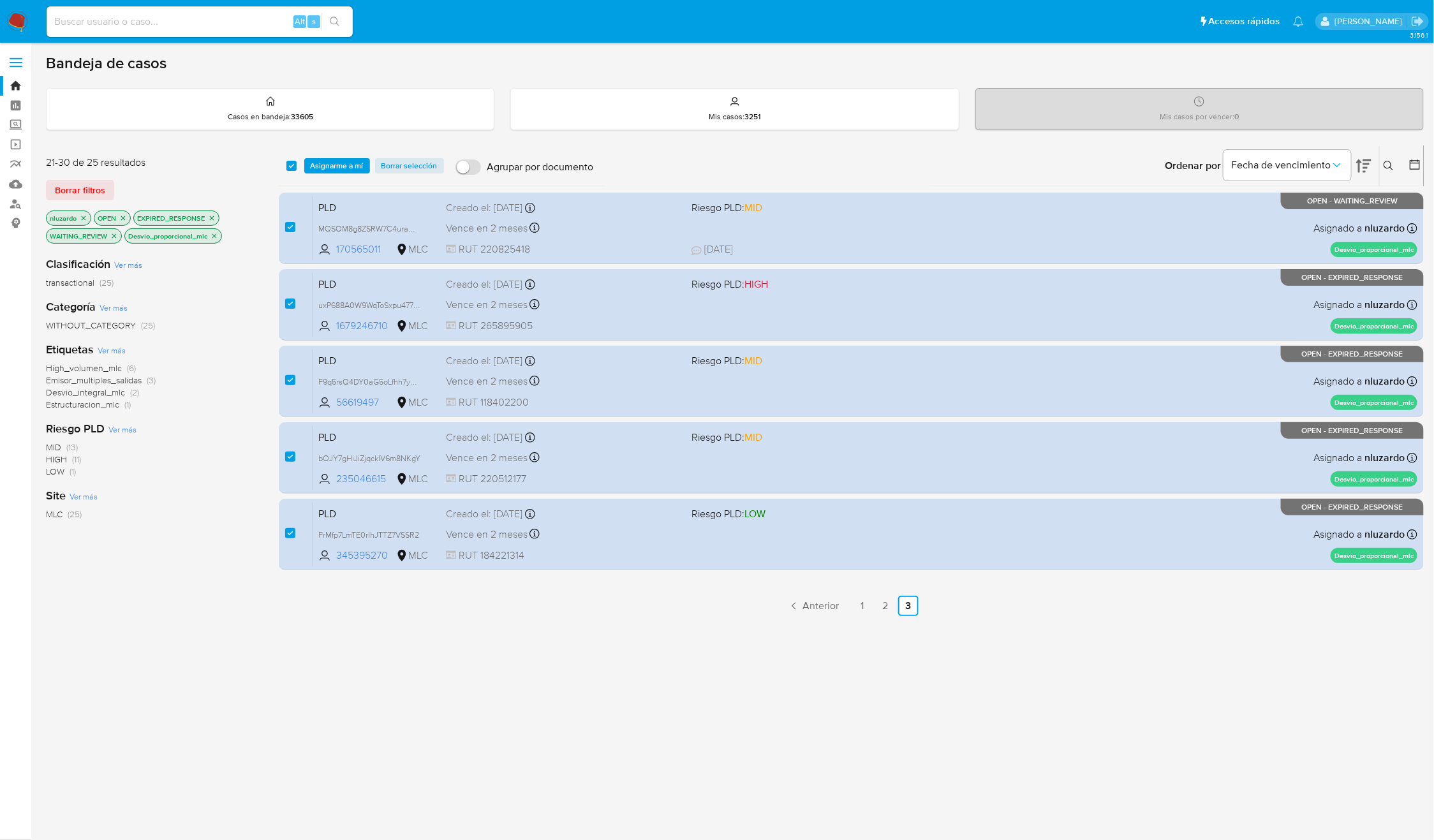
click at [706, 635] on div "select-all-cases-checkbox Asignarme a mí Borrar selección Agrupar por documento…" at bounding box center [851, 443] width 1146 height 595
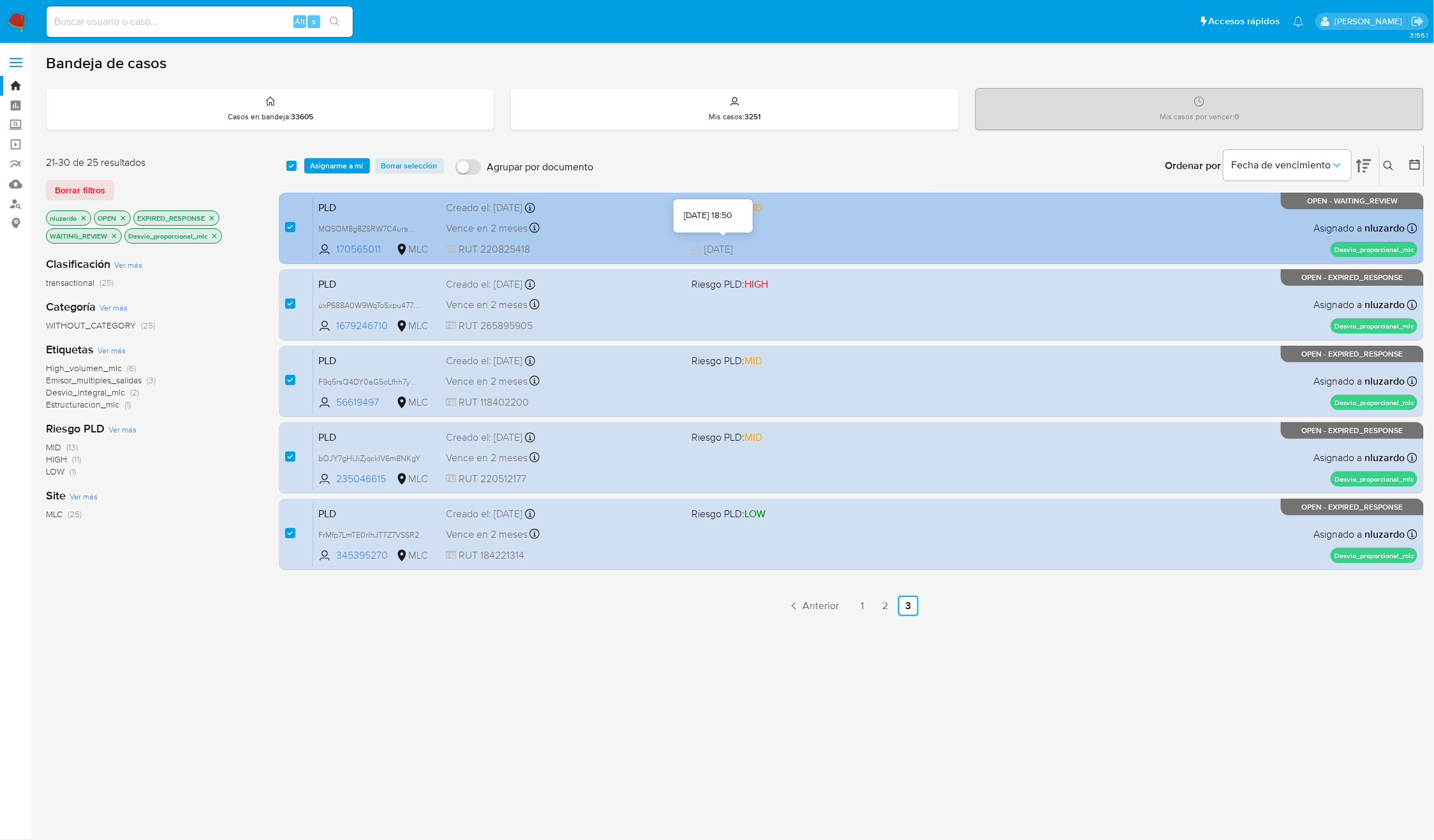
click at [734, 239] on div "PLD MQSOM8g8ZSRW7C4uraUT2rMw 170565011 MLC Riesgo PLD: MID Creado el: 12/08/202…" at bounding box center [865, 228] width 1104 height 65
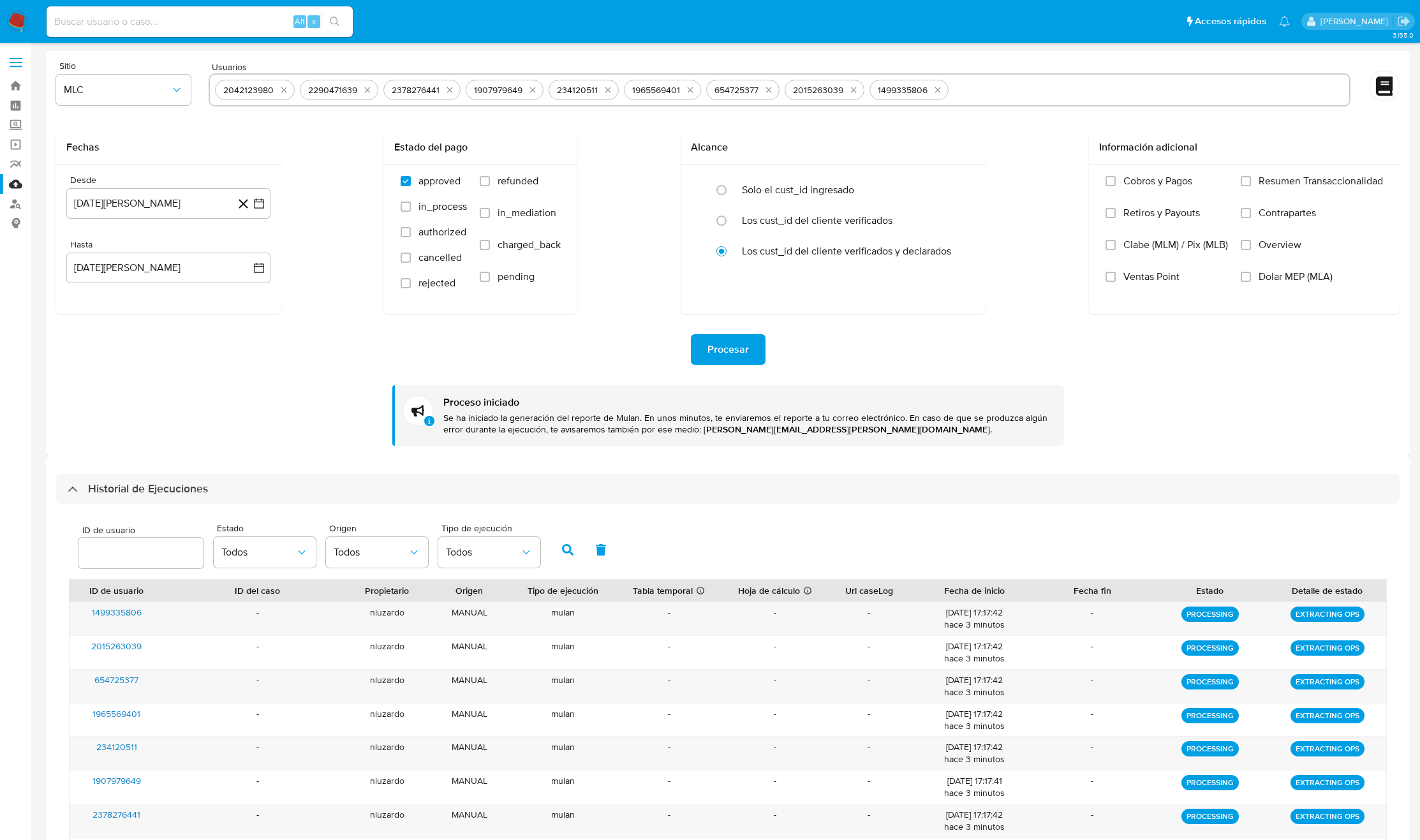
select select "10"
click at [285, 92] on icon "quitar 2042123980" at bounding box center [284, 90] width 6 height 6
click at [285, 92] on icon "quitar 2290471639" at bounding box center [283, 90] width 6 height 6
click at [285, 92] on icon "quitar 2378276441" at bounding box center [281, 90] width 10 height 10
click at [359, 92] on icon "quitar 1907979649" at bounding box center [364, 90] width 10 height 10
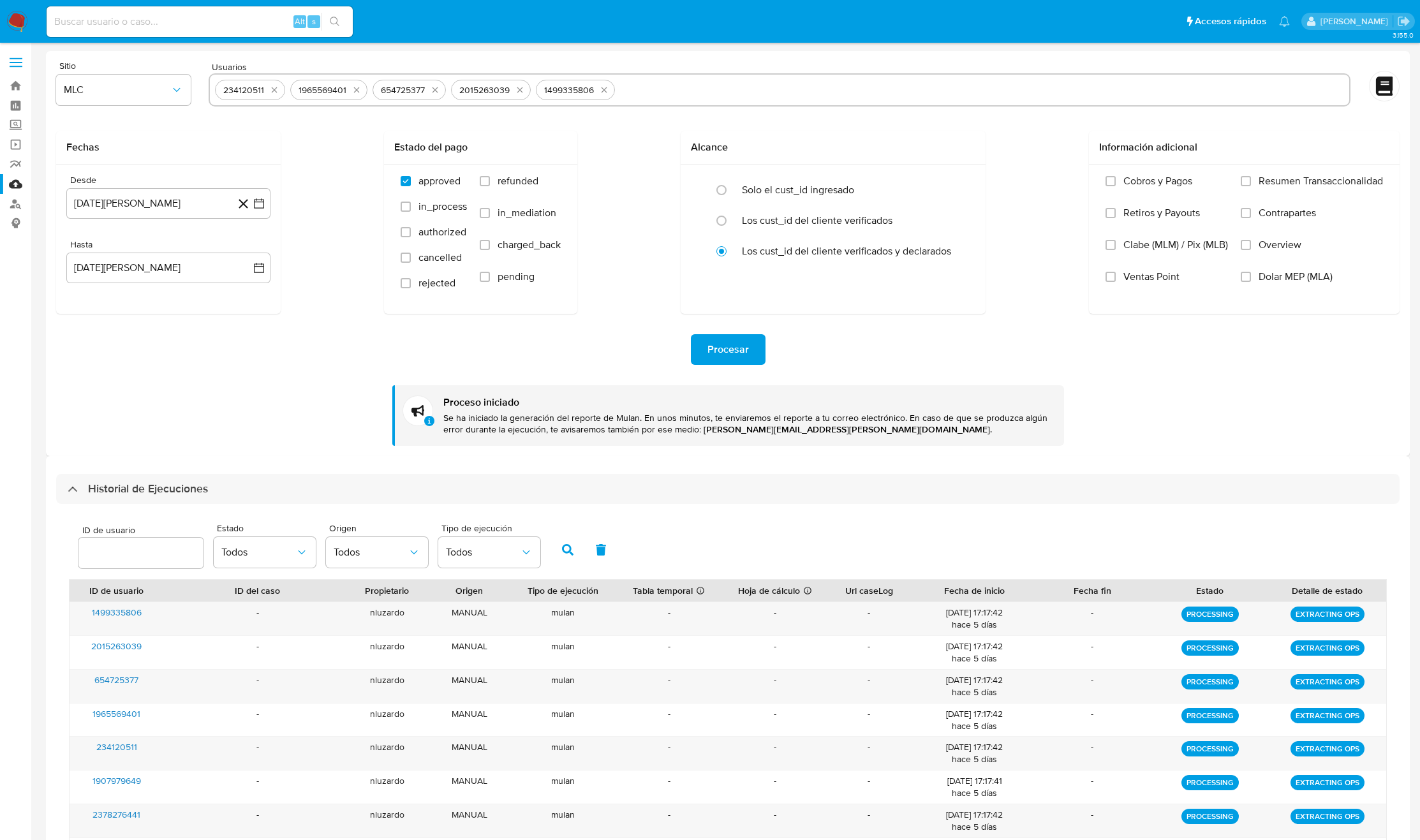
click at [285, 92] on div "234120511 1965569401 654725377 2015263039 1499335806" at bounding box center [779, 90] width 1142 height 33
click at [271, 92] on icon "quitar 234120511" at bounding box center [274, 90] width 10 height 10
click at [271, 92] on div "1965569401" at bounding box center [247, 90] width 58 height 12
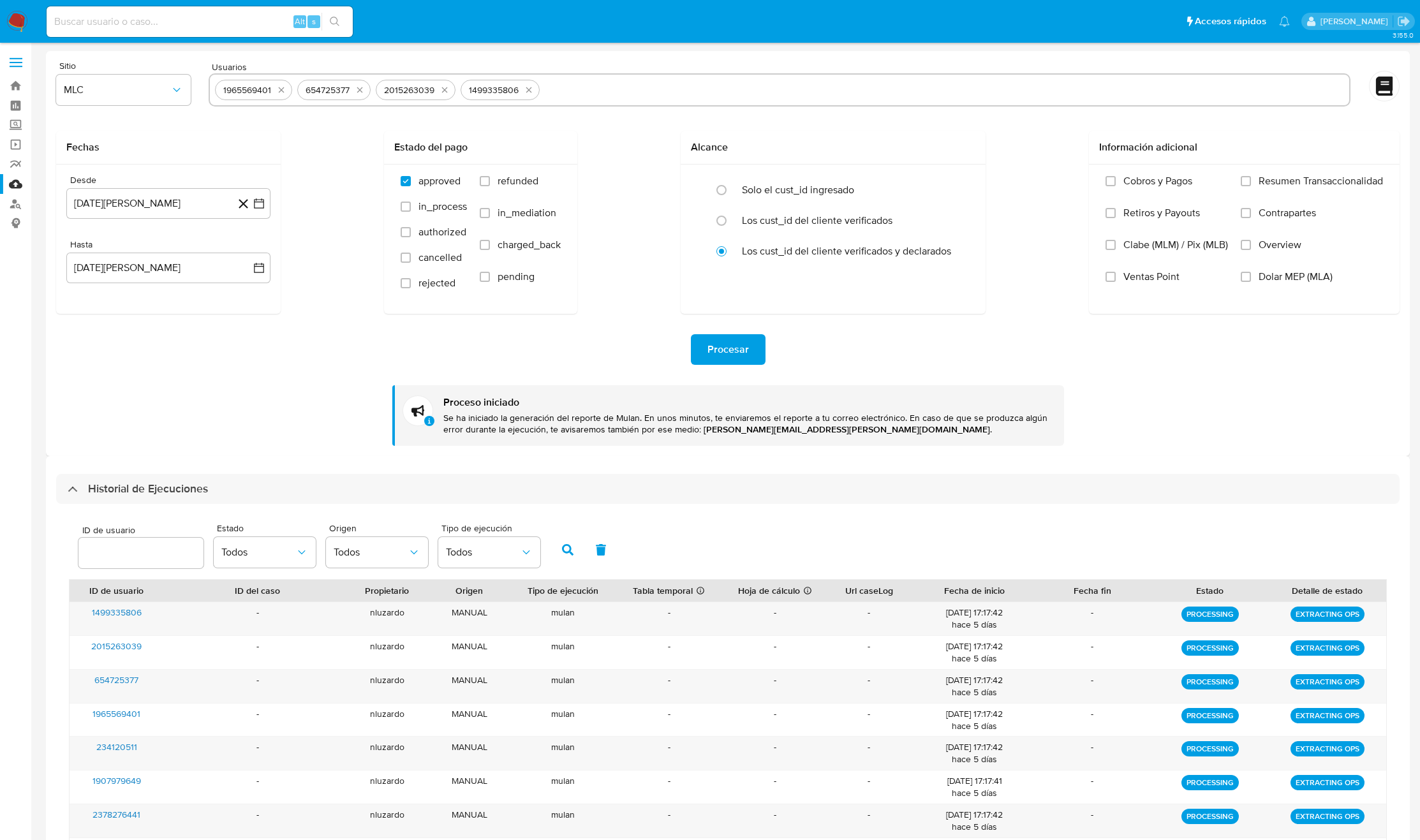
click at [271, 92] on div "1965569401" at bounding box center [247, 90] width 58 height 12
click at [273, 92] on div "1965569401" at bounding box center [254, 90] width 78 height 20
click at [276, 92] on icon "quitar 1965569401" at bounding box center [281, 90] width 10 height 10
click at [276, 92] on icon "quitar 654725377" at bounding box center [277, 90] width 10 height 10
click at [355, 92] on button "quitar 2015263039" at bounding box center [362, 90] width 16 height 16
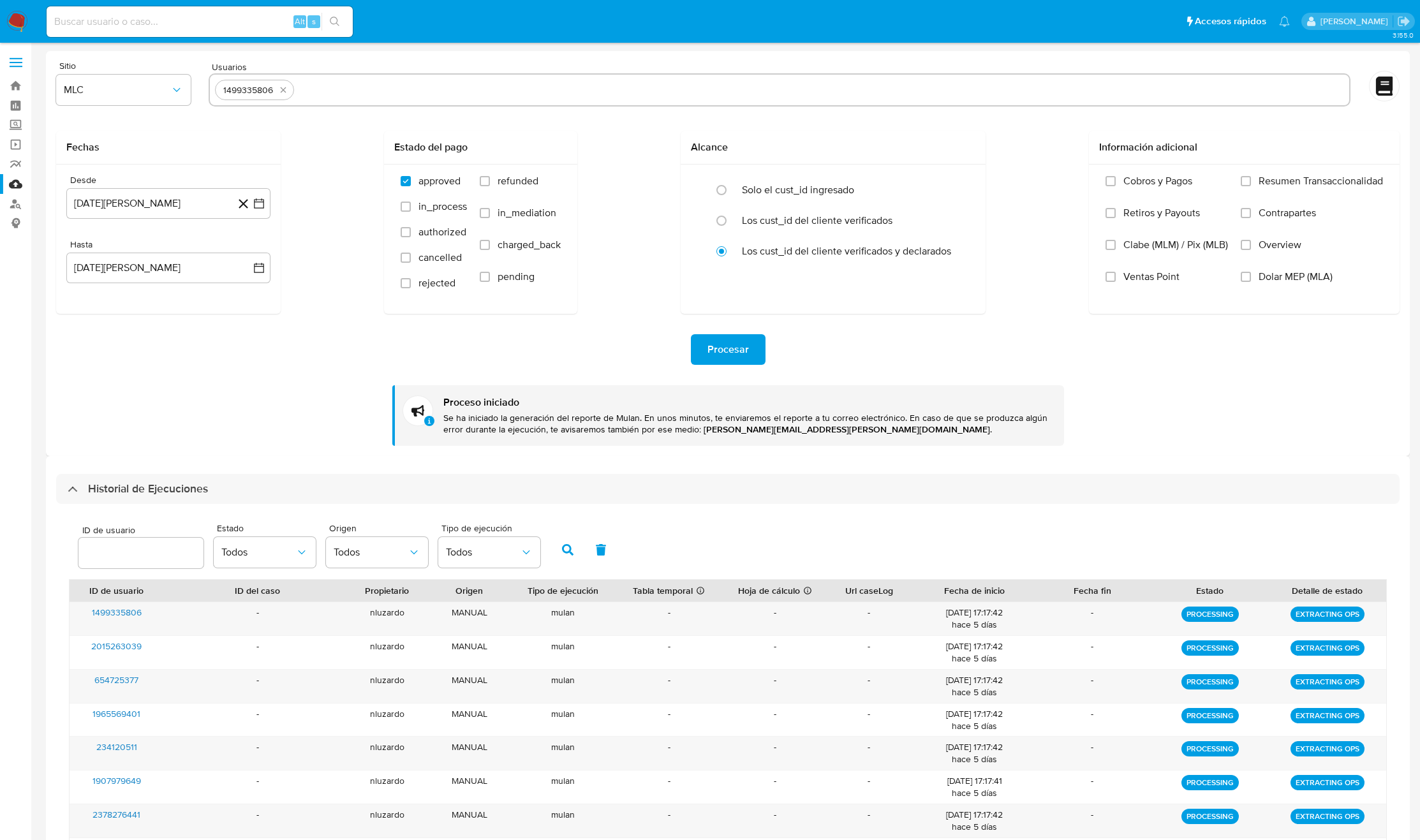
click at [276, 92] on button "quitar 1499335806" at bounding box center [283, 90] width 16 height 16
click at [299, 92] on input "text" at bounding box center [822, 90] width 1045 height 20
click at [276, 92] on input "text" at bounding box center [779, 90] width 1129 height 20
click at [248, 83] on input "text" at bounding box center [779, 90] width 1129 height 20
paste input "170565011, 1679246710, 56619497, 235046615, 345395270,"
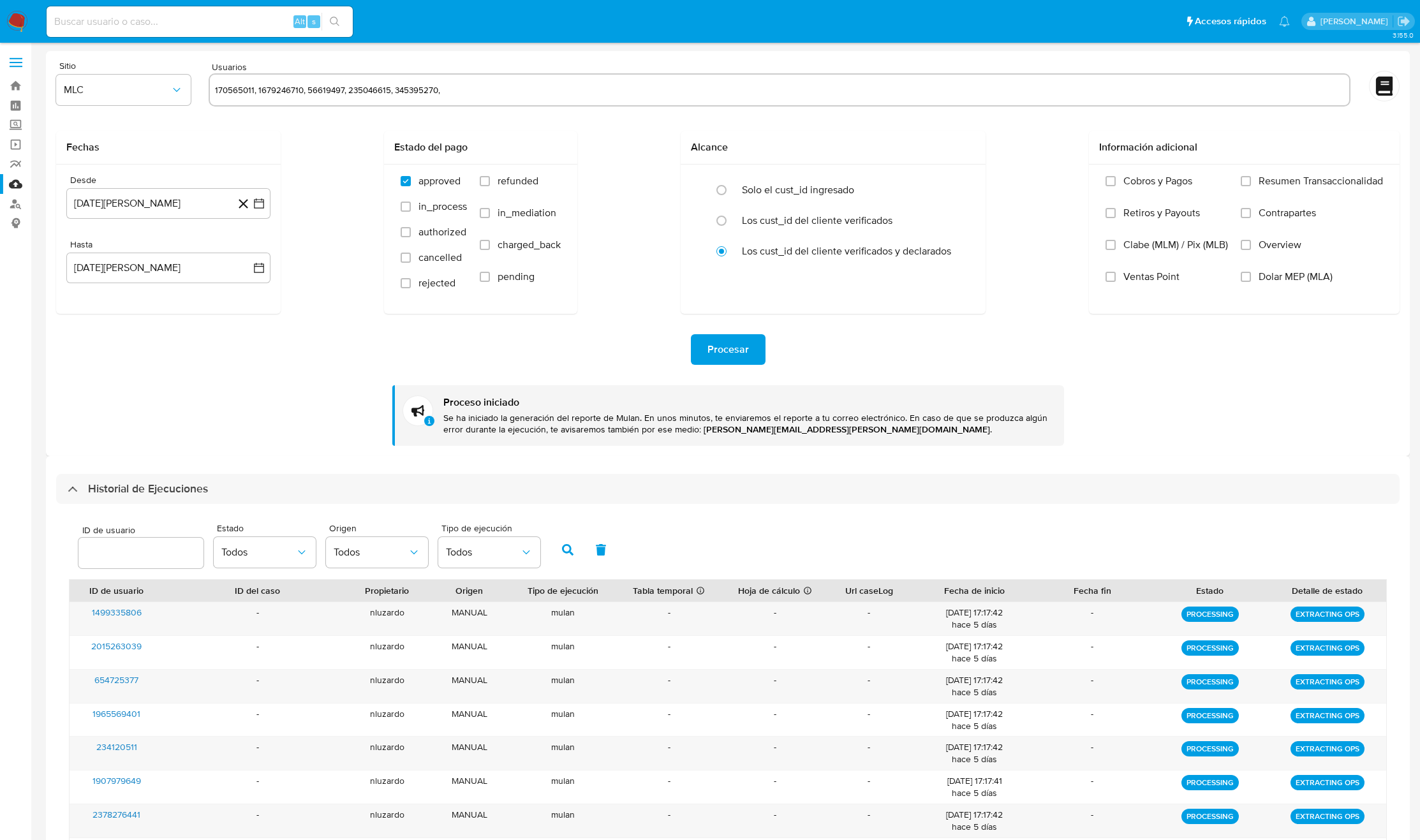
type input "170565011, 1679246710, 56619497, 235046615, 345395270,"
click at [307, 174] on div "Fechas Desde 14 de agosto de 2024 14-08-2024 Hasta 13 de agosto de 2025 13-08-2…" at bounding box center [728, 222] width 1343 height 183
click at [738, 356] on span "Procesar" at bounding box center [728, 349] width 42 height 28
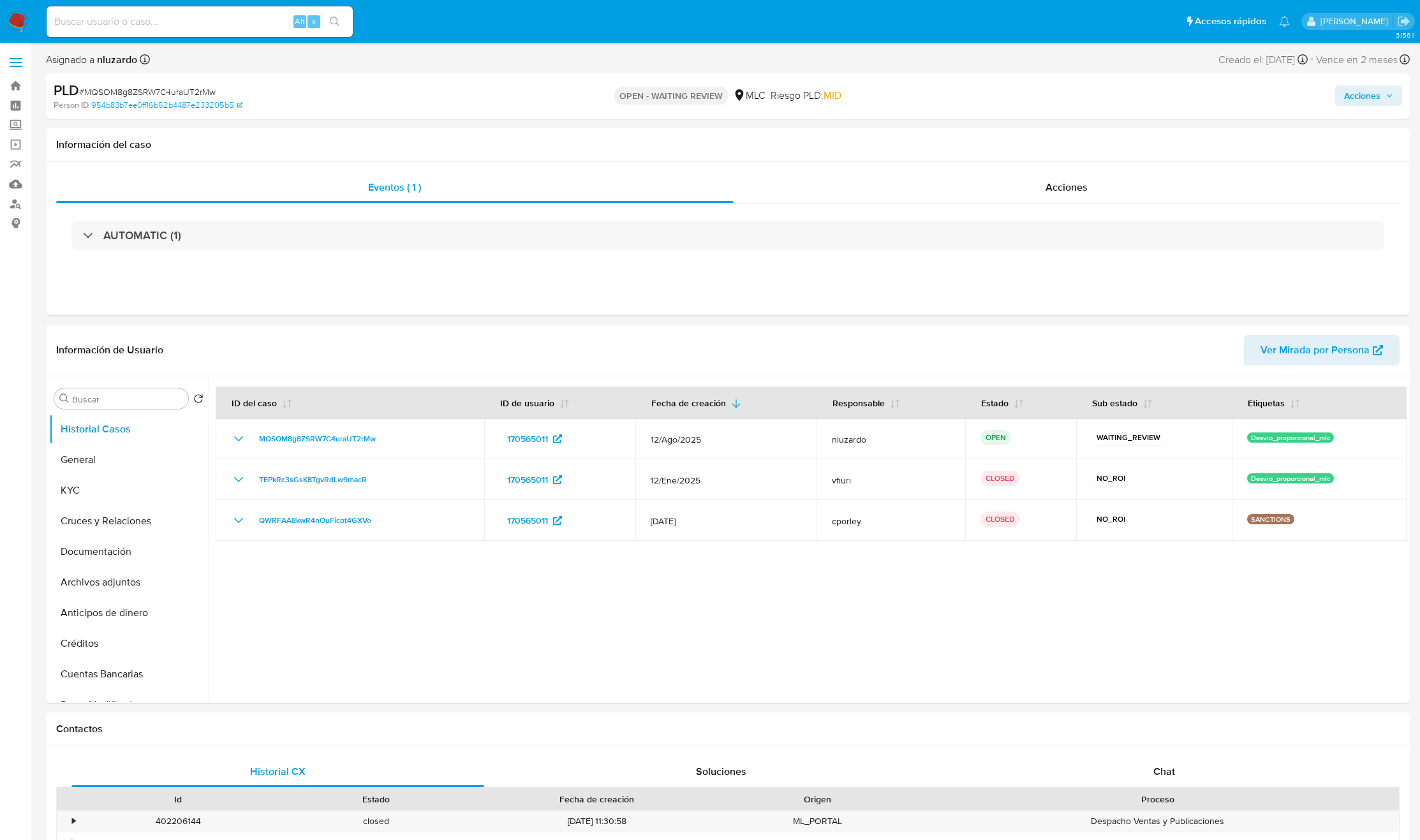
select select "10"
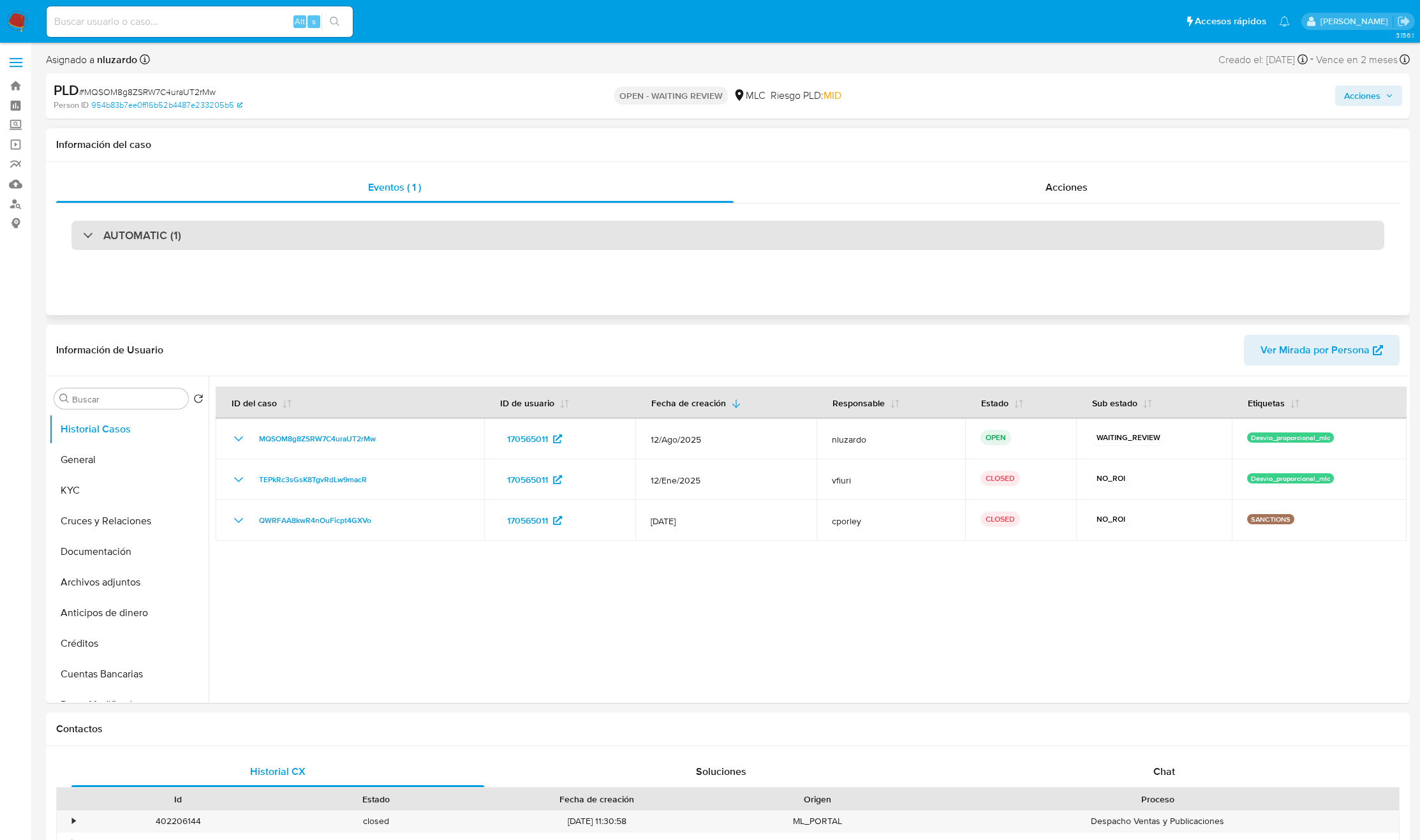
click at [182, 221] on div "AUTOMATIC (1)" at bounding box center [728, 235] width 1313 height 30
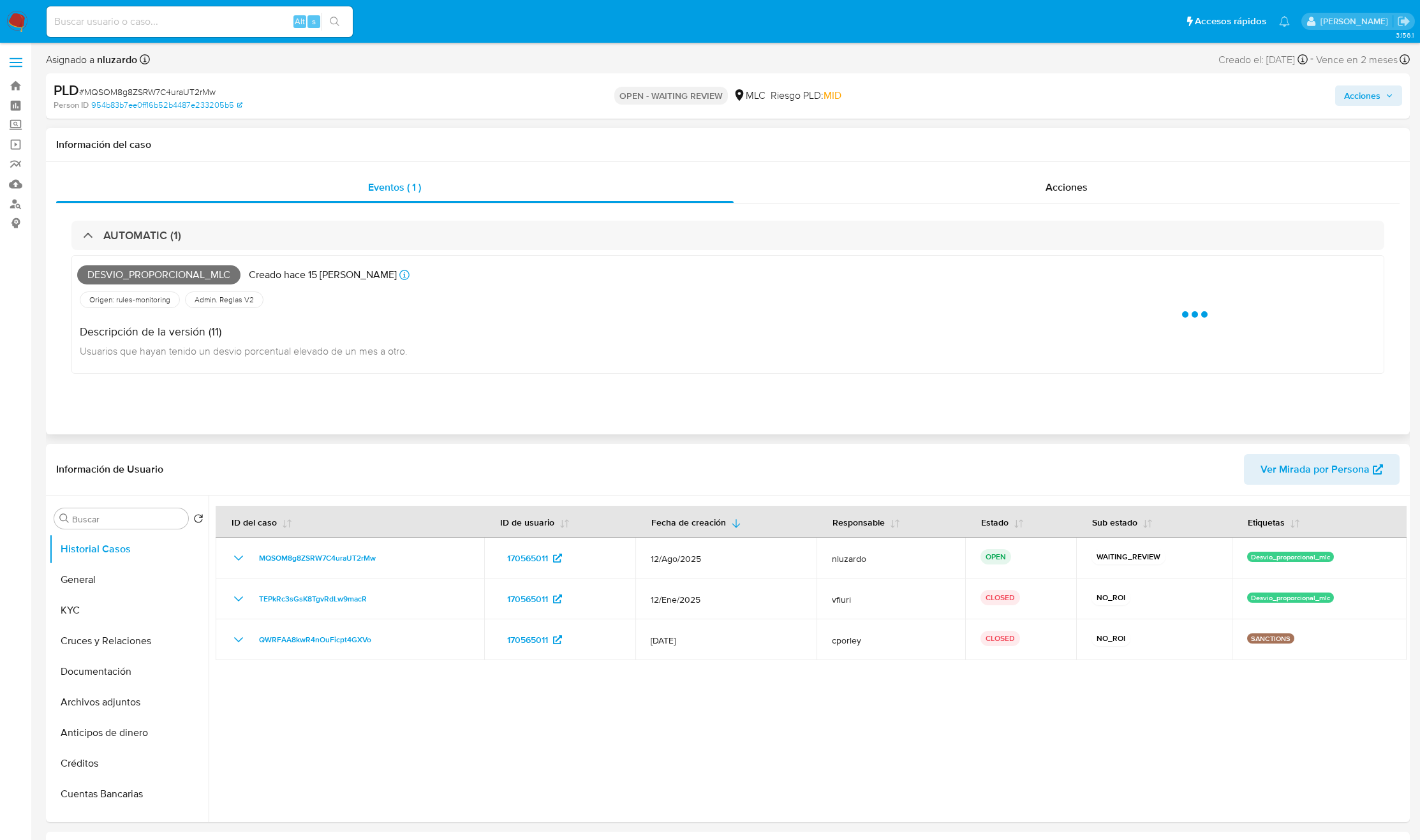
click at [159, 274] on span "Desvio_proporcional_mlc" at bounding box center [159, 274] width 163 height 19
copy span "Desvio_proporcional_mlc"
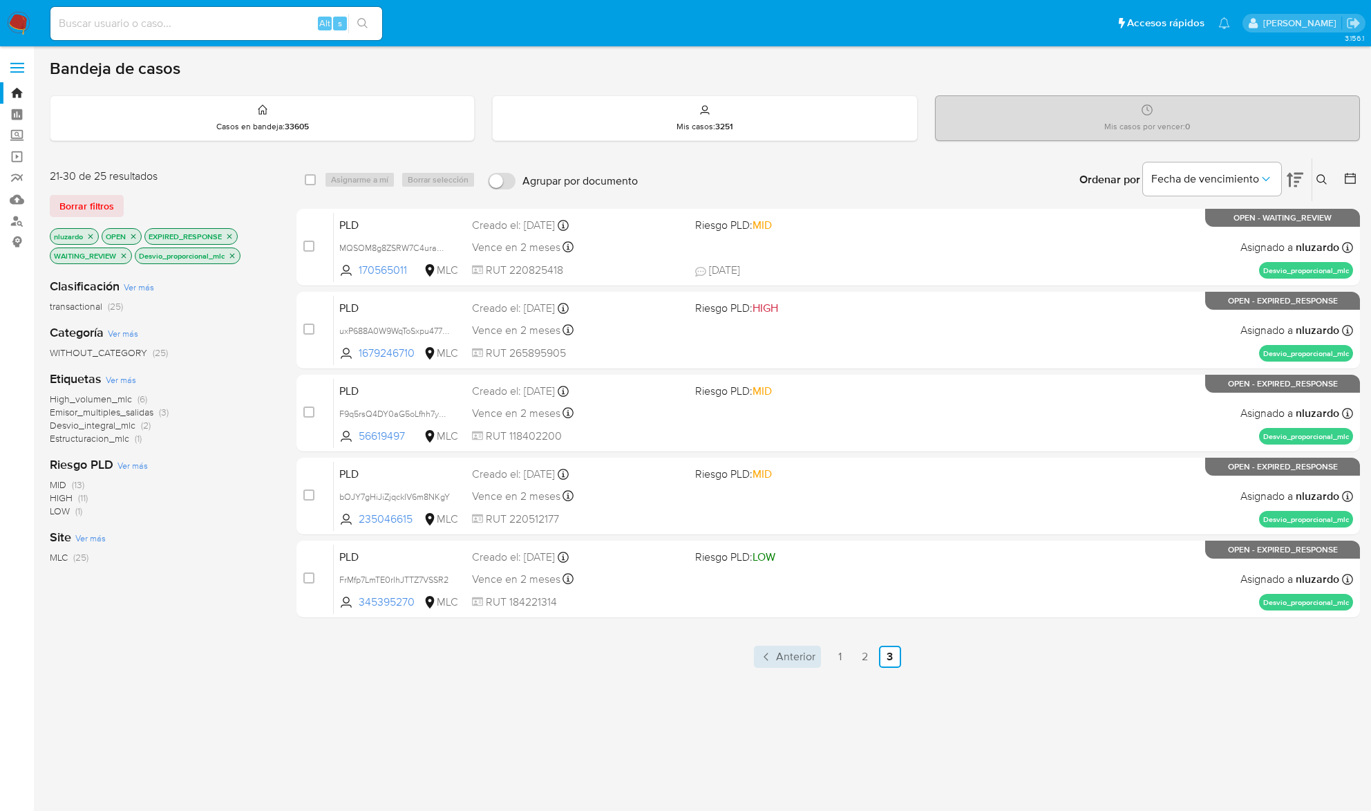
click at [805, 651] on span "Anterior" at bounding box center [795, 656] width 39 height 11
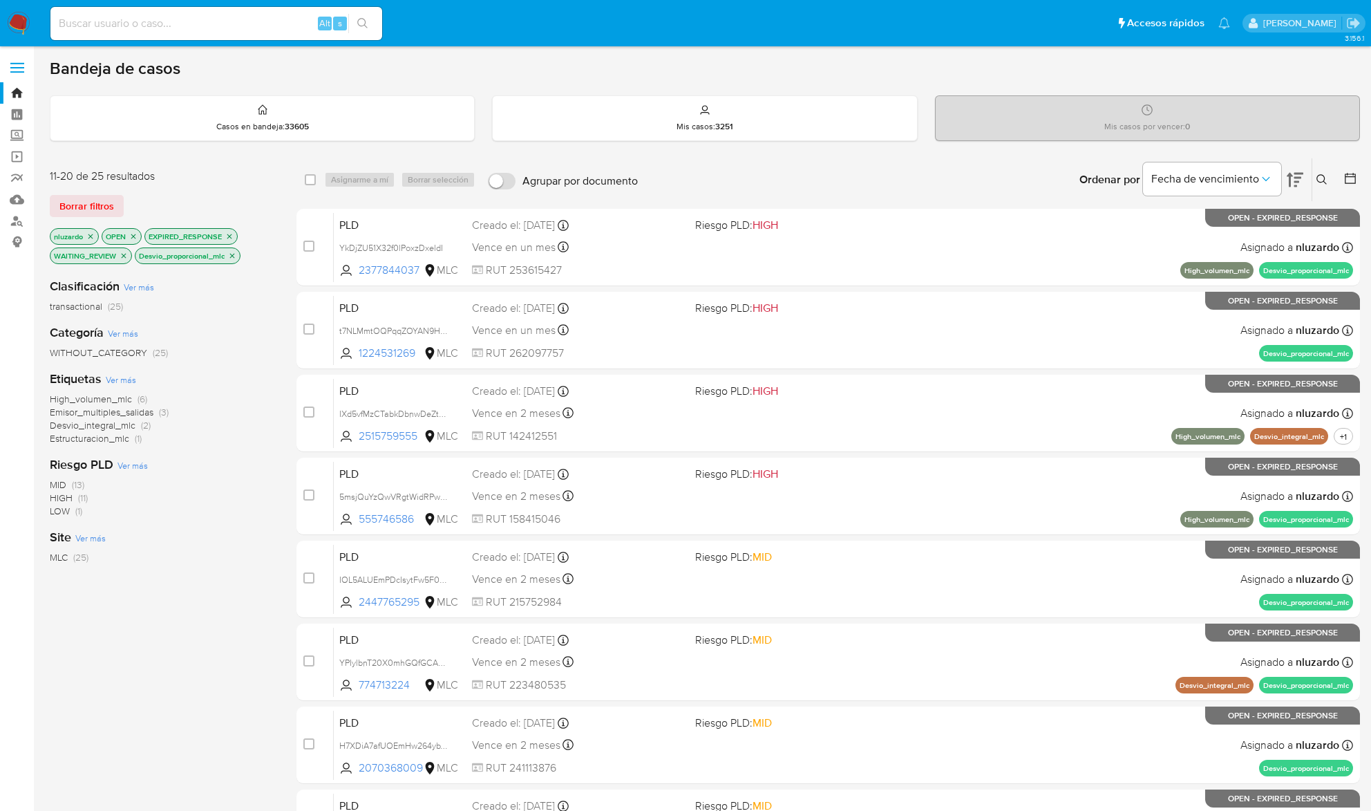
click at [1320, 171] on button at bounding box center [1323, 179] width 23 height 17
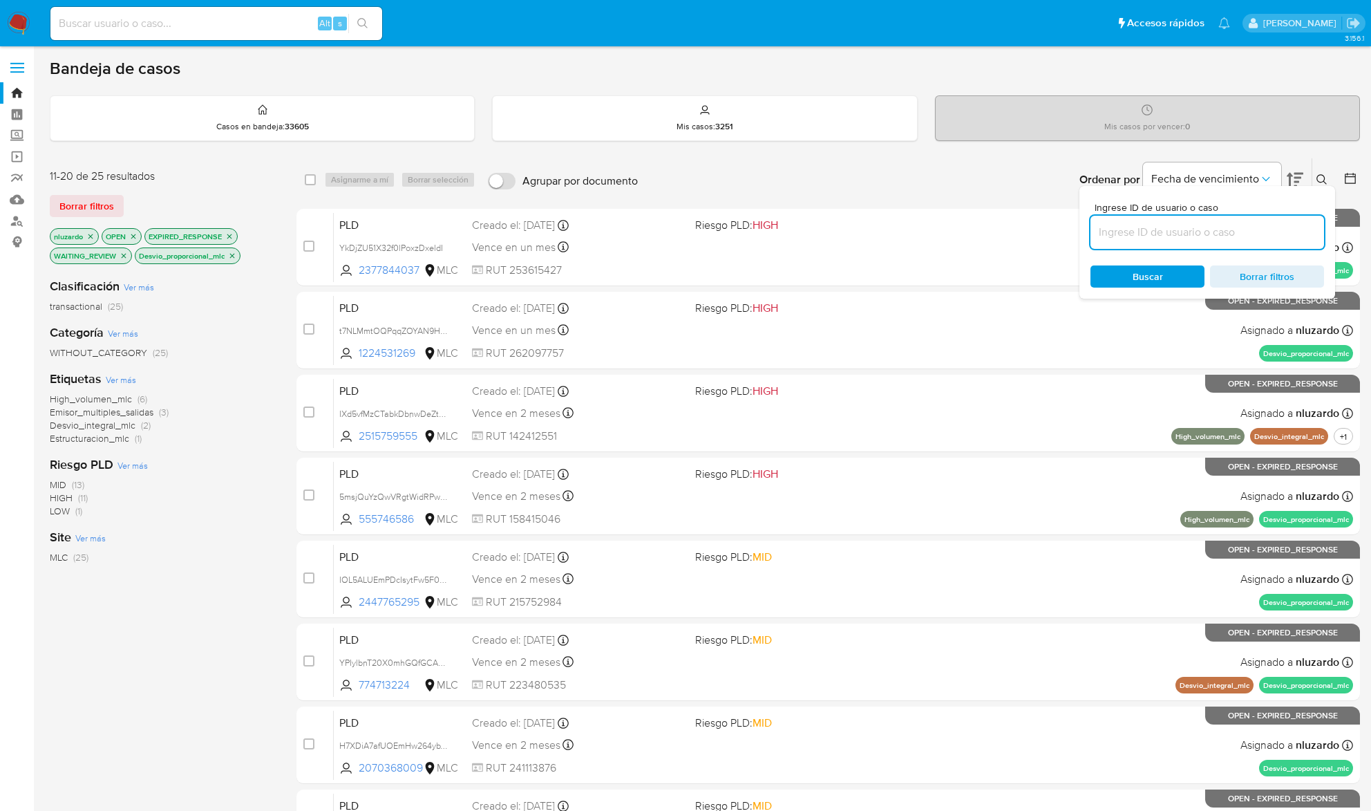
click at [1178, 230] on input at bounding box center [1207, 232] width 234 height 18
click at [1144, 286] on span "Buscar" at bounding box center [1148, 276] width 30 height 22
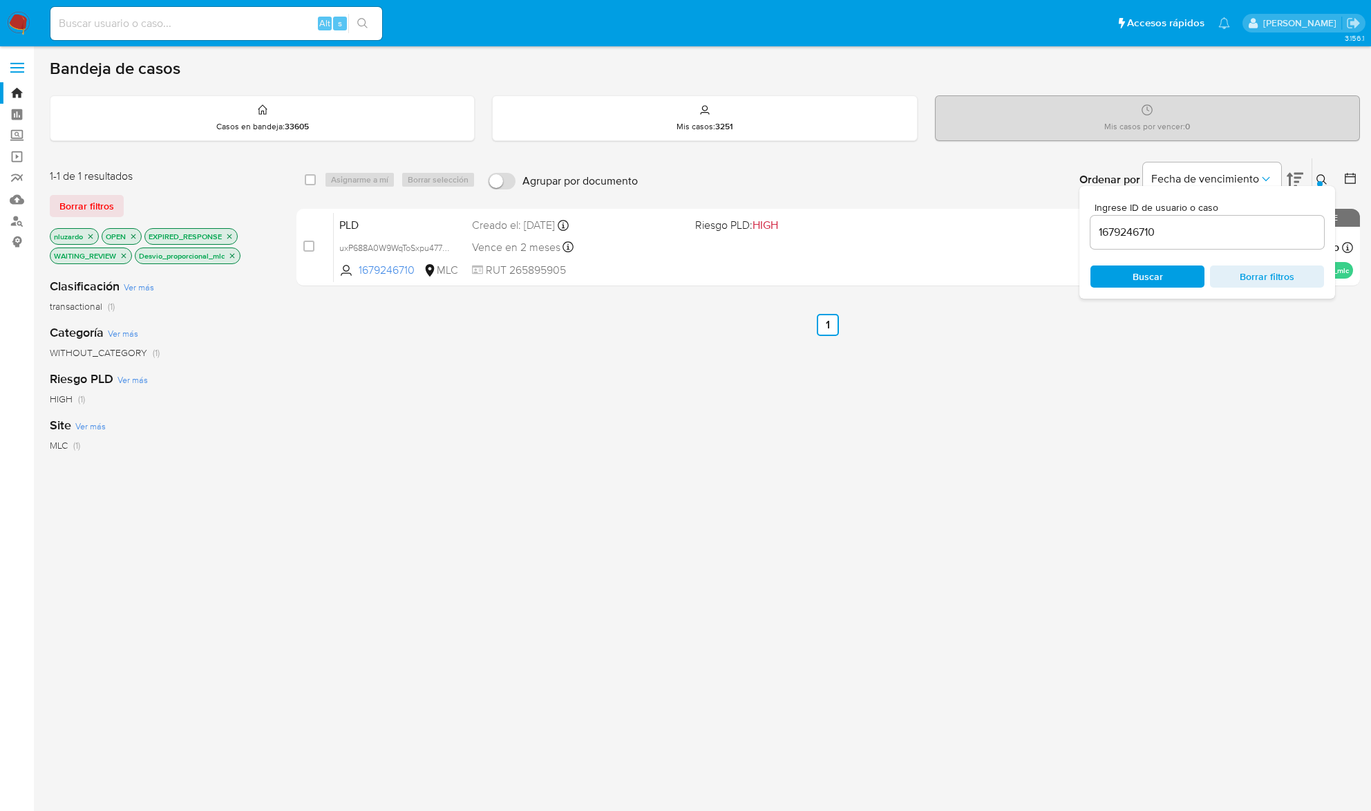
click at [1068, 573] on div "select-all-cases-checkbox Asignarme a mí Borrar selección Agrupar por documento…" at bounding box center [827, 480] width 1063 height 645
click at [1115, 247] on div "1679246710" at bounding box center [1207, 232] width 234 height 33
click at [1117, 247] on div "1679246710" at bounding box center [1207, 232] width 234 height 33
click at [1126, 238] on input "1679246710" at bounding box center [1207, 232] width 234 height 18
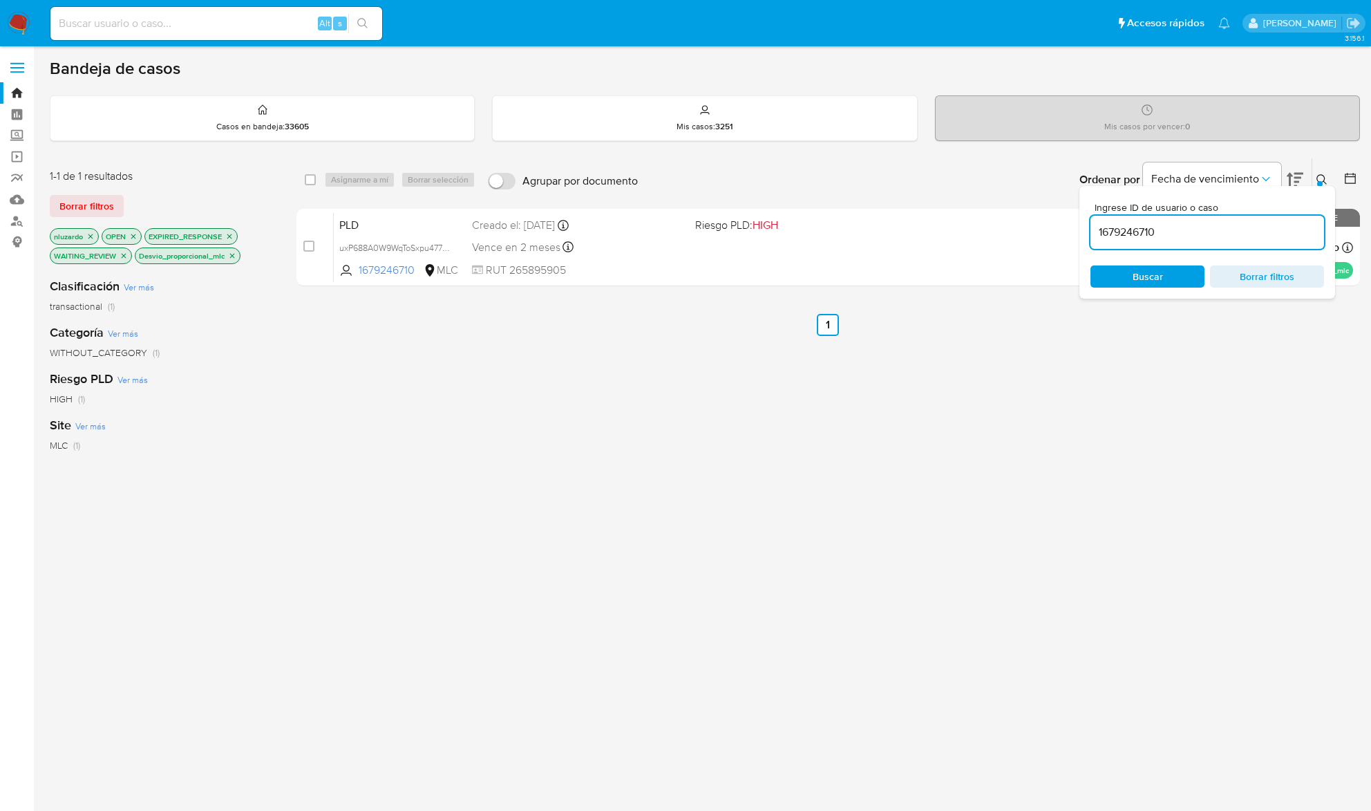
paste input "56619497"
type input "56619497"
click at [1129, 283] on span "Buscar" at bounding box center [1147, 276] width 95 height 19
click at [1325, 180] on icon at bounding box center [1321, 179] width 11 height 11
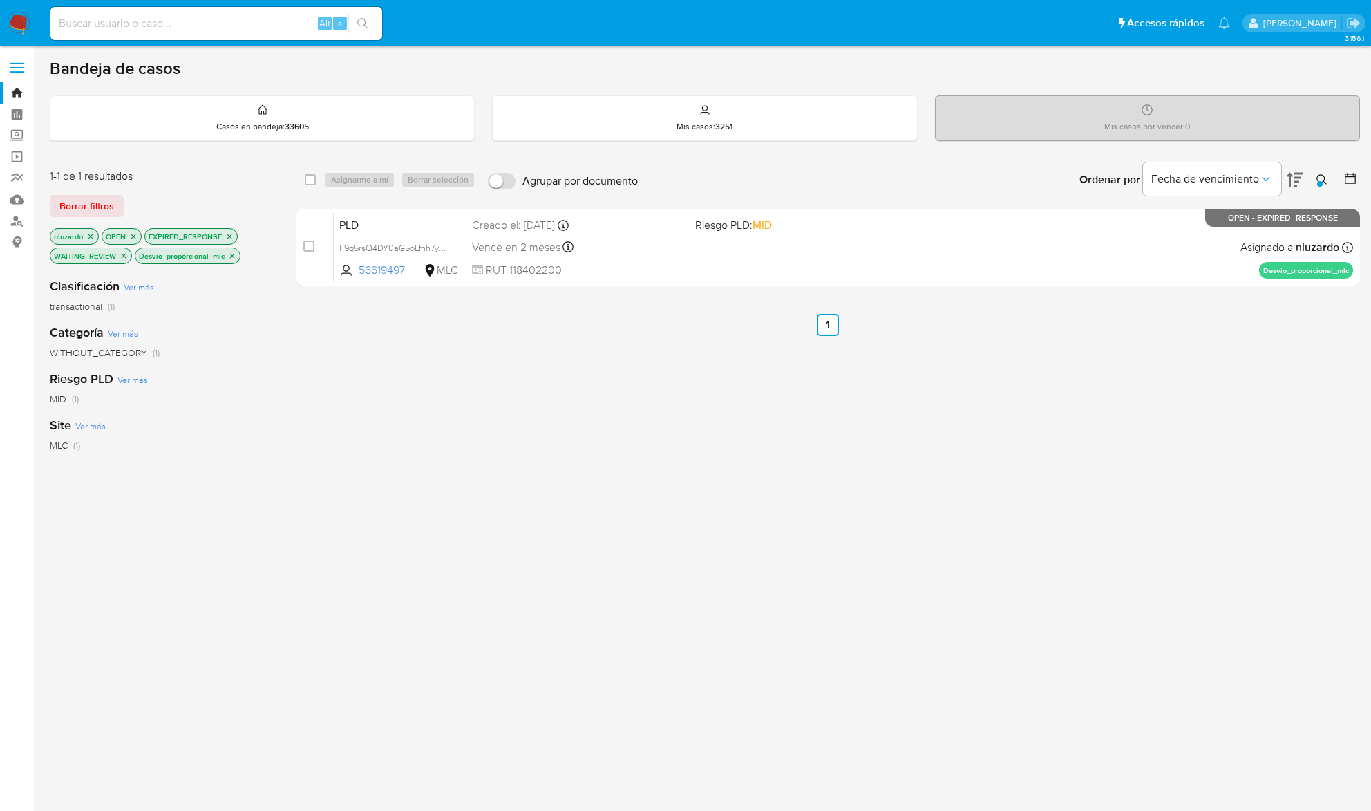
click at [1020, 557] on div "select-all-cases-checkbox Asignarme a mí Borrar selección Agrupar por documento…" at bounding box center [827, 480] width 1063 height 645
click at [1326, 181] on button at bounding box center [1323, 179] width 23 height 17
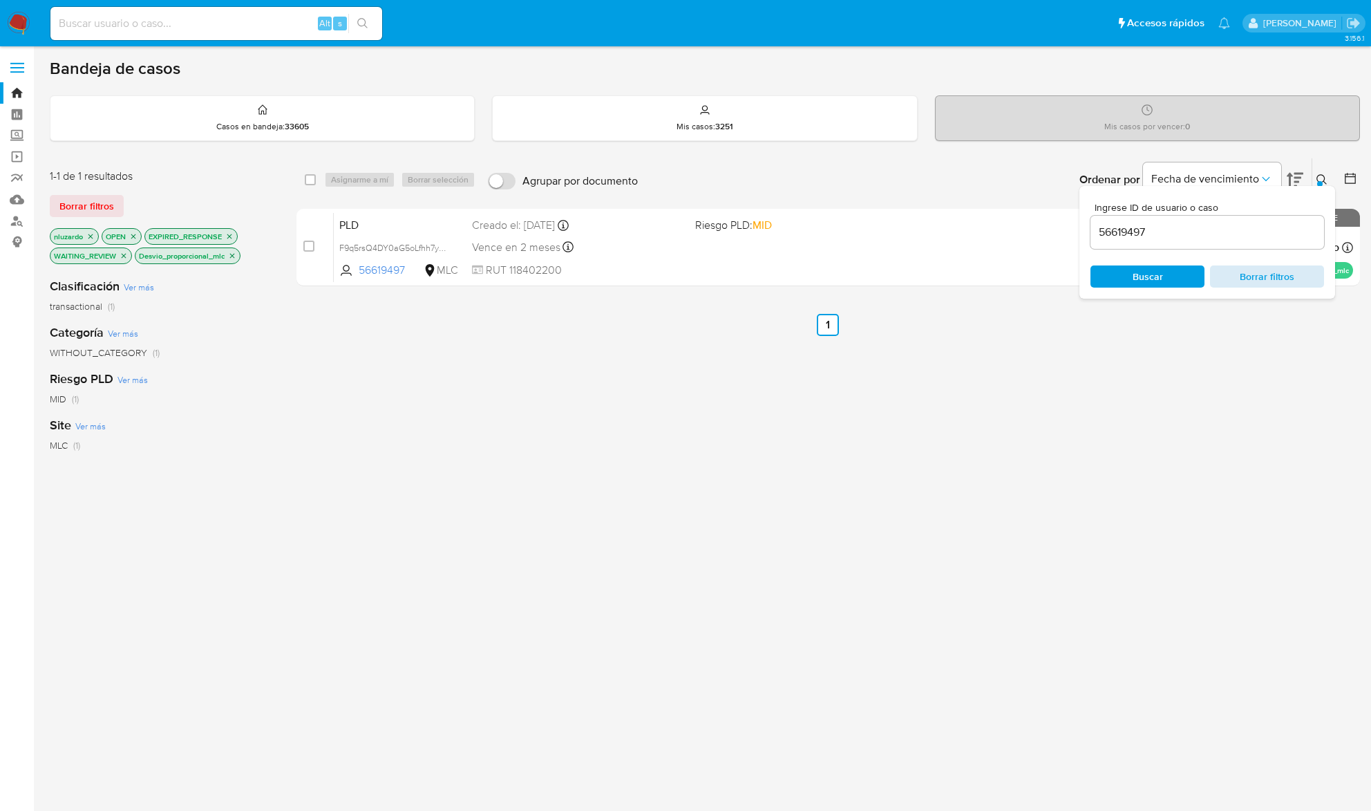
click at [1273, 269] on span "Borrar filtros" at bounding box center [1267, 276] width 95 height 19
click at [1129, 282] on span "Buscar" at bounding box center [1147, 276] width 95 height 19
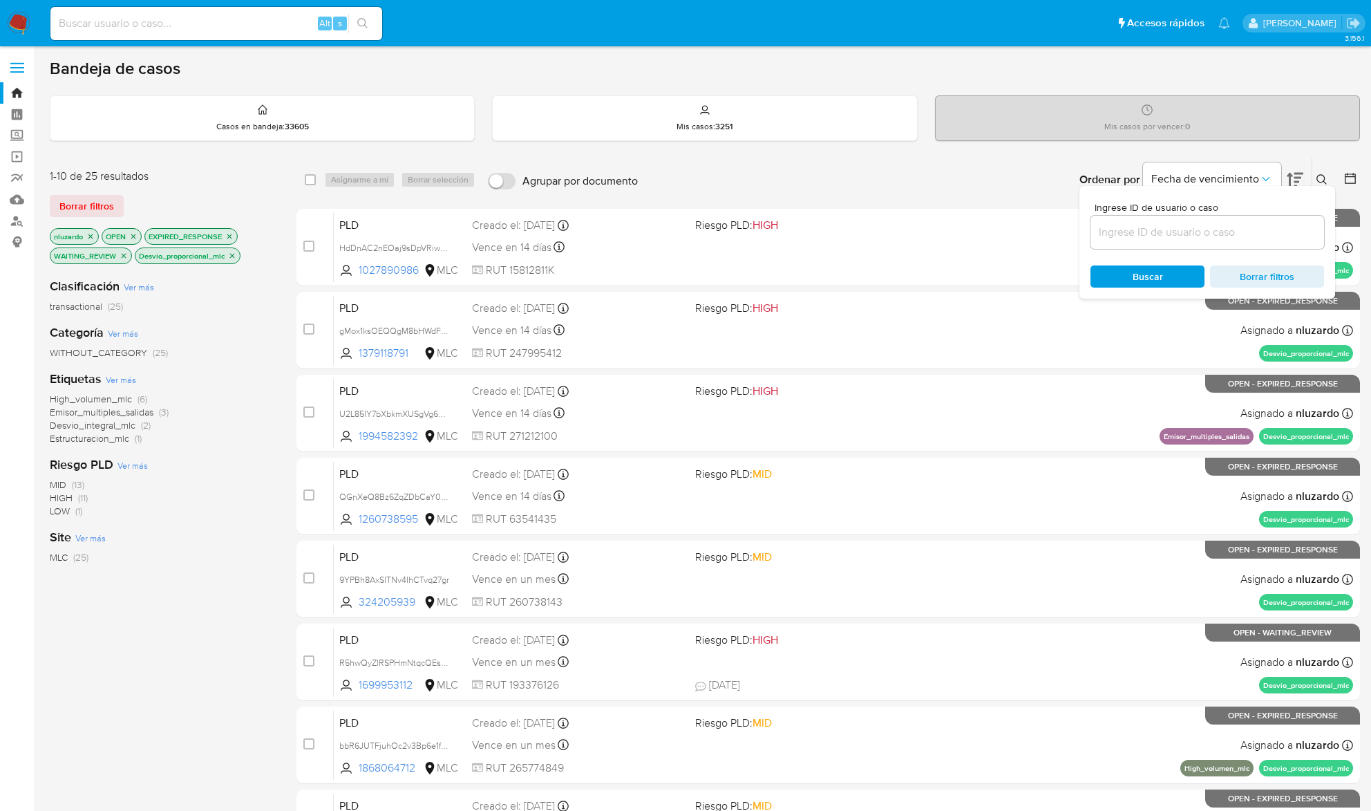
click at [1320, 176] on icon at bounding box center [1321, 179] width 11 height 11
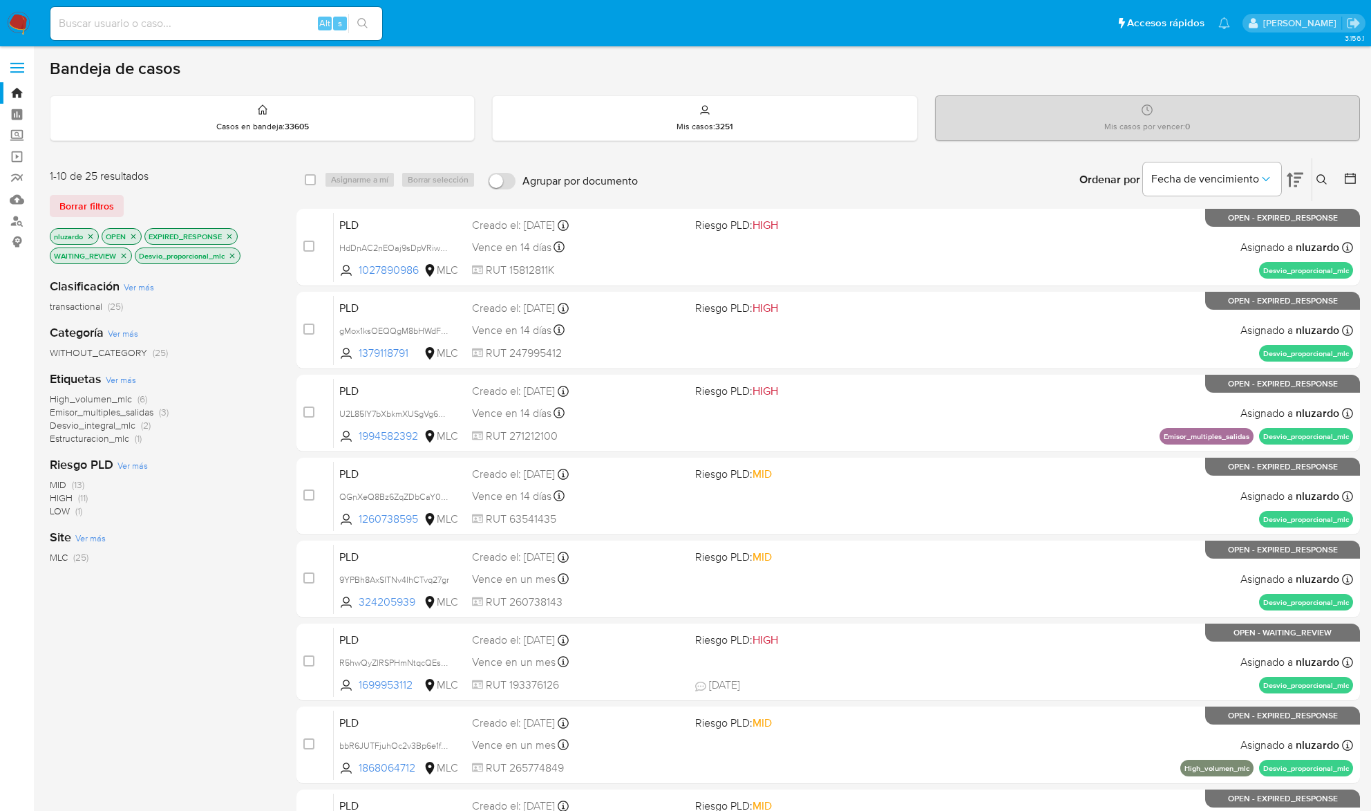
click at [234, 238] on icon "close-filter" at bounding box center [229, 236] width 8 height 8
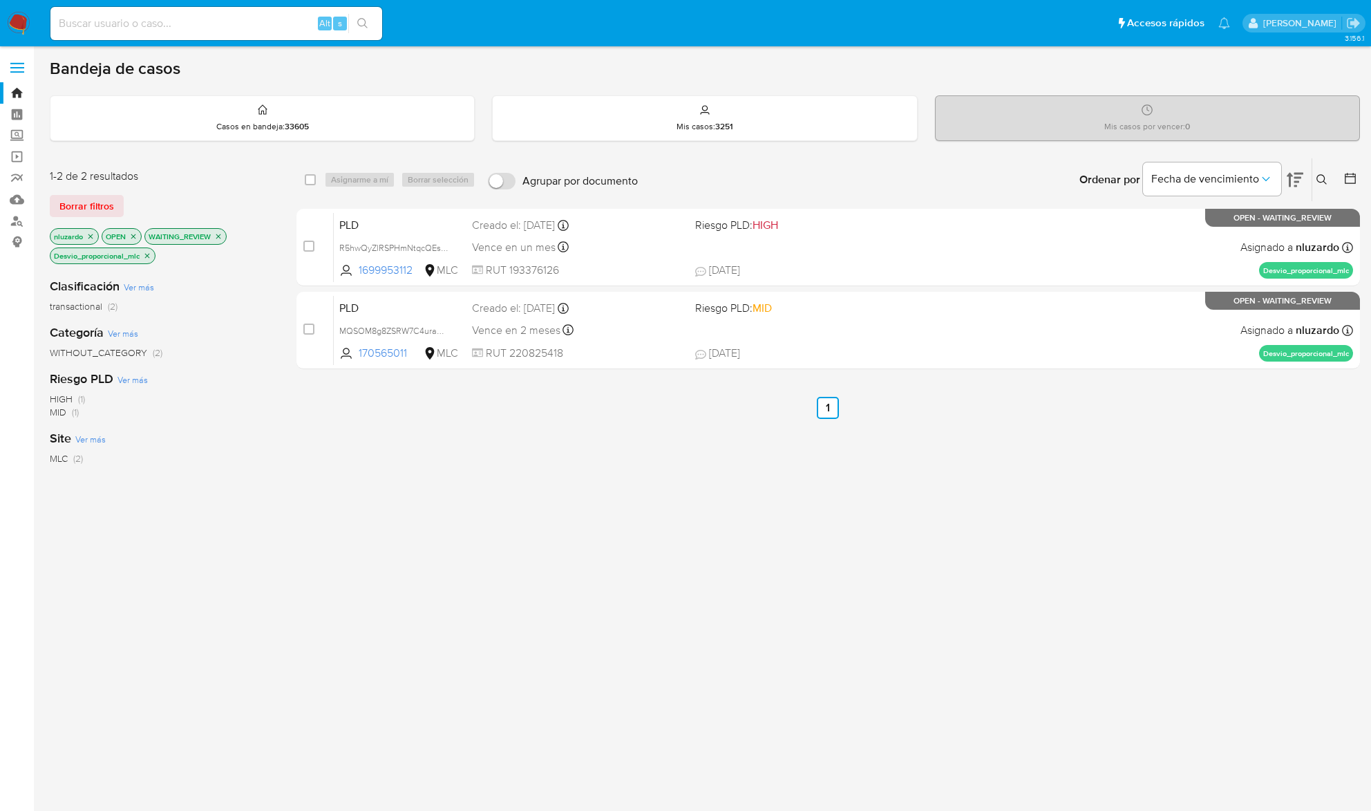
click at [221, 234] on icon "close-filter" at bounding box center [218, 236] width 5 height 5
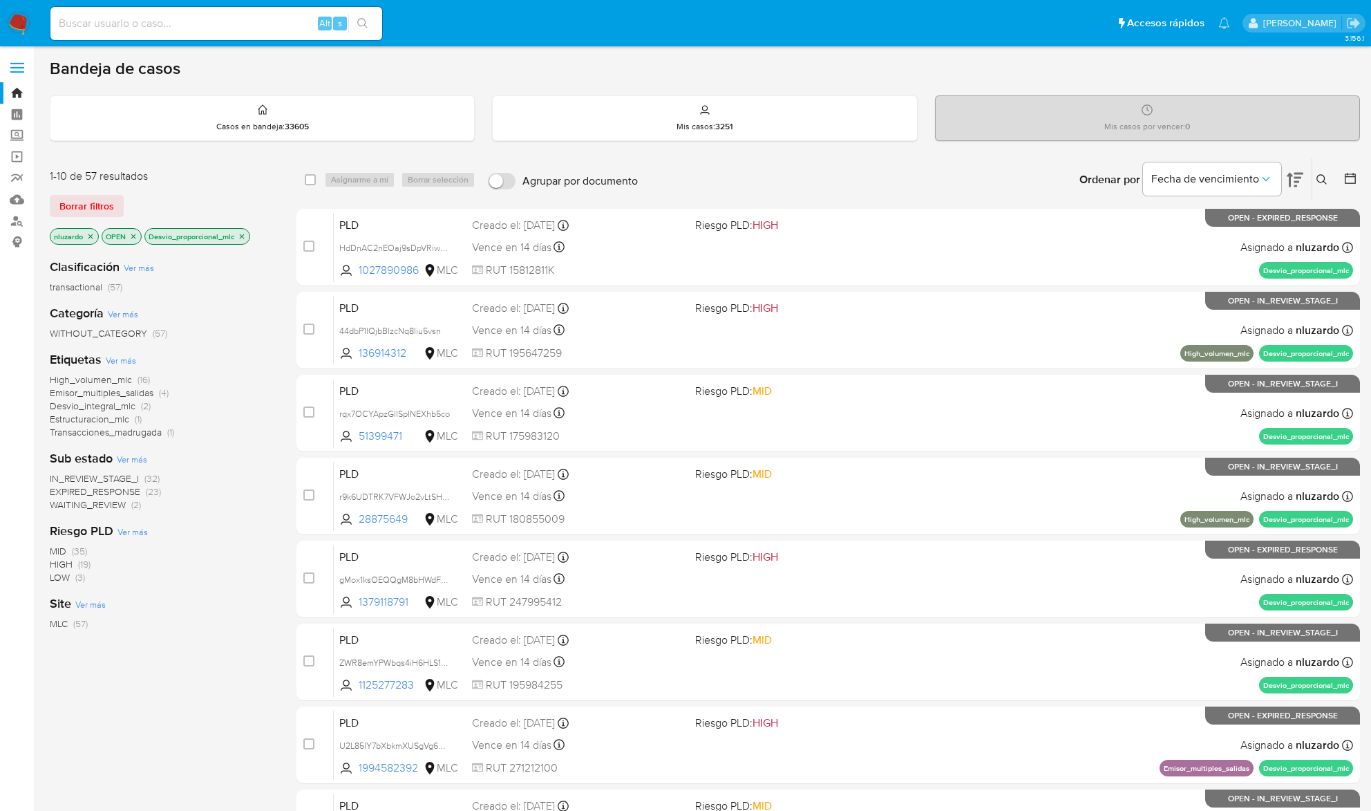
click at [301, 182] on div "select-all-cases-checkbox Asignarme a mí Borrar selección Agrupar por documento…" at bounding box center [827, 179] width 1063 height 43
click at [310, 180] on input "checkbox" at bounding box center [310, 179] width 11 height 11
checkbox input "true"
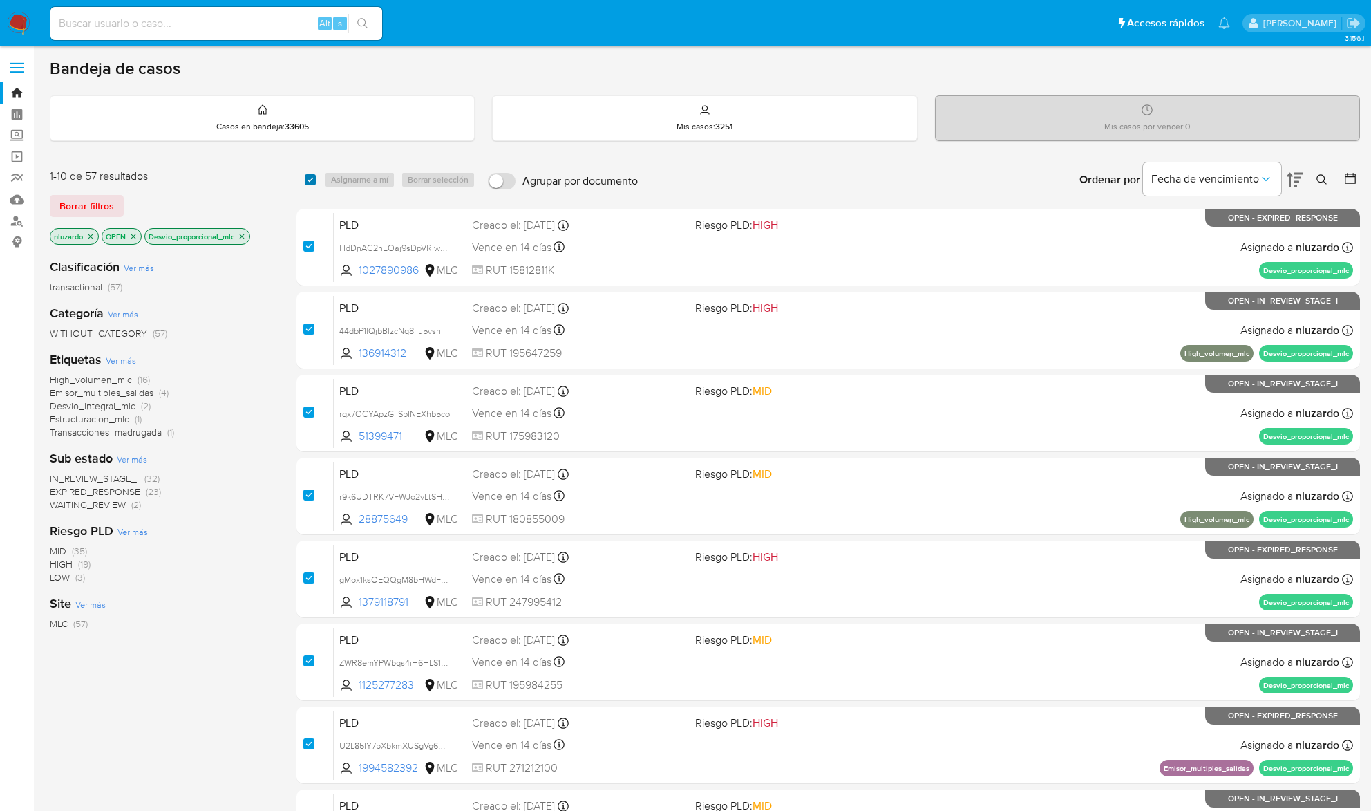
checkbox input "true"
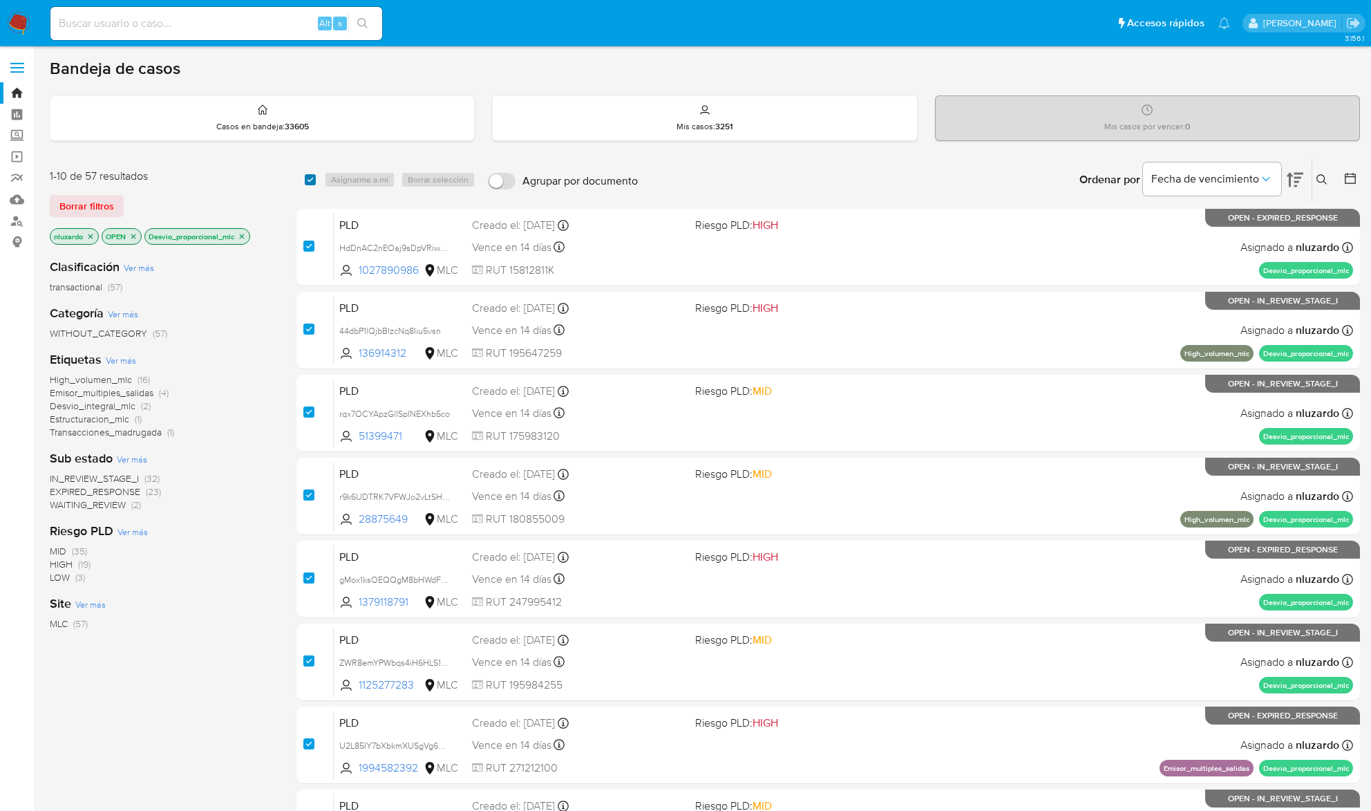
checkbox input "true"
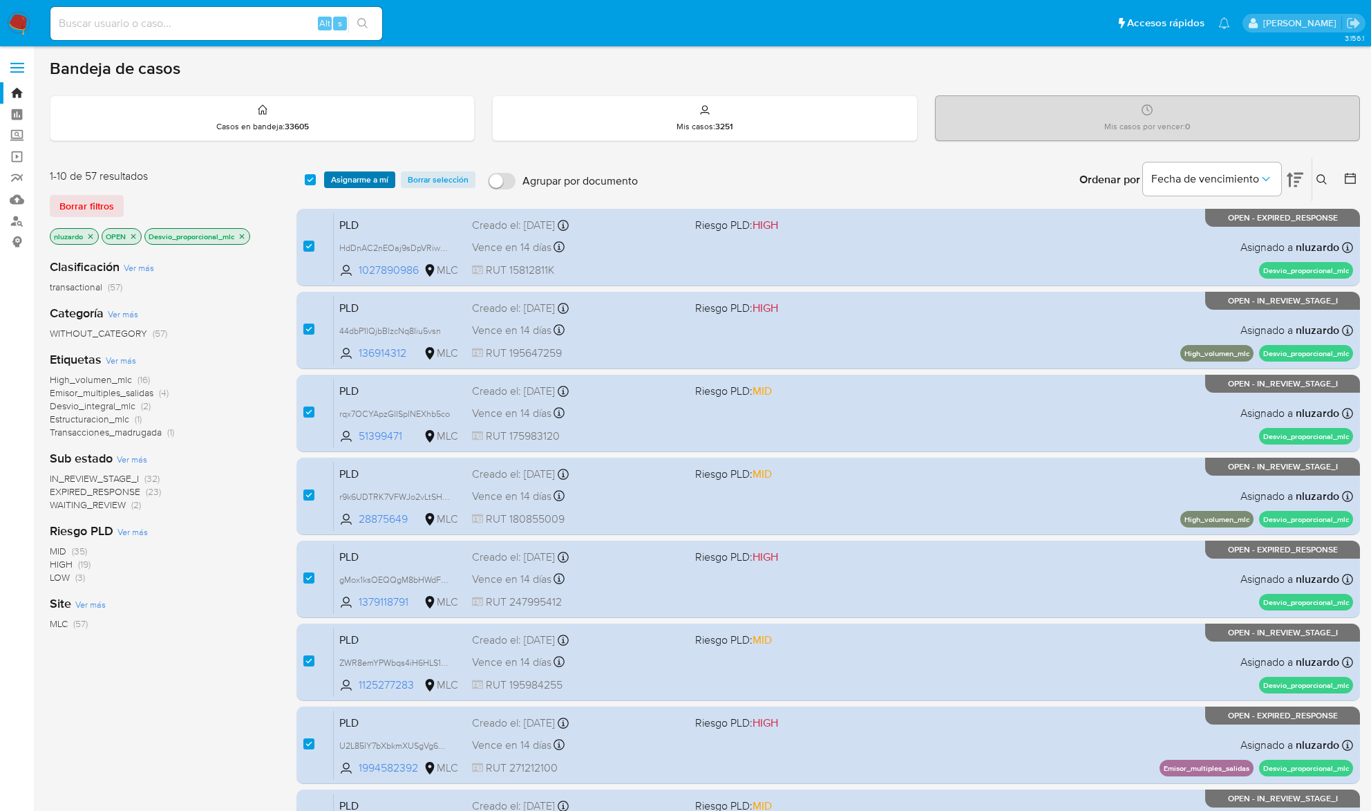
click at [334, 180] on span "Asignarme a mí" at bounding box center [359, 180] width 57 height 14
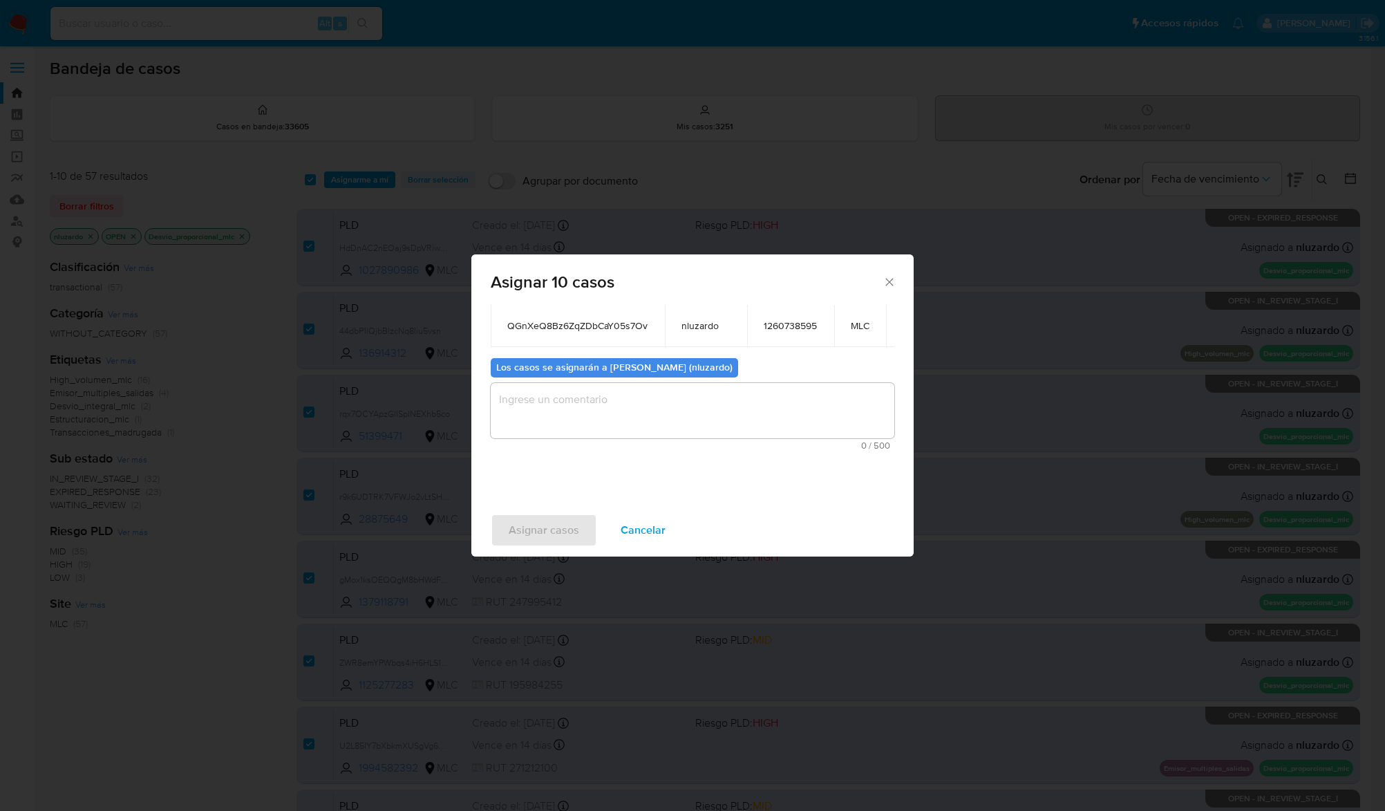
scroll to position [316, 0]
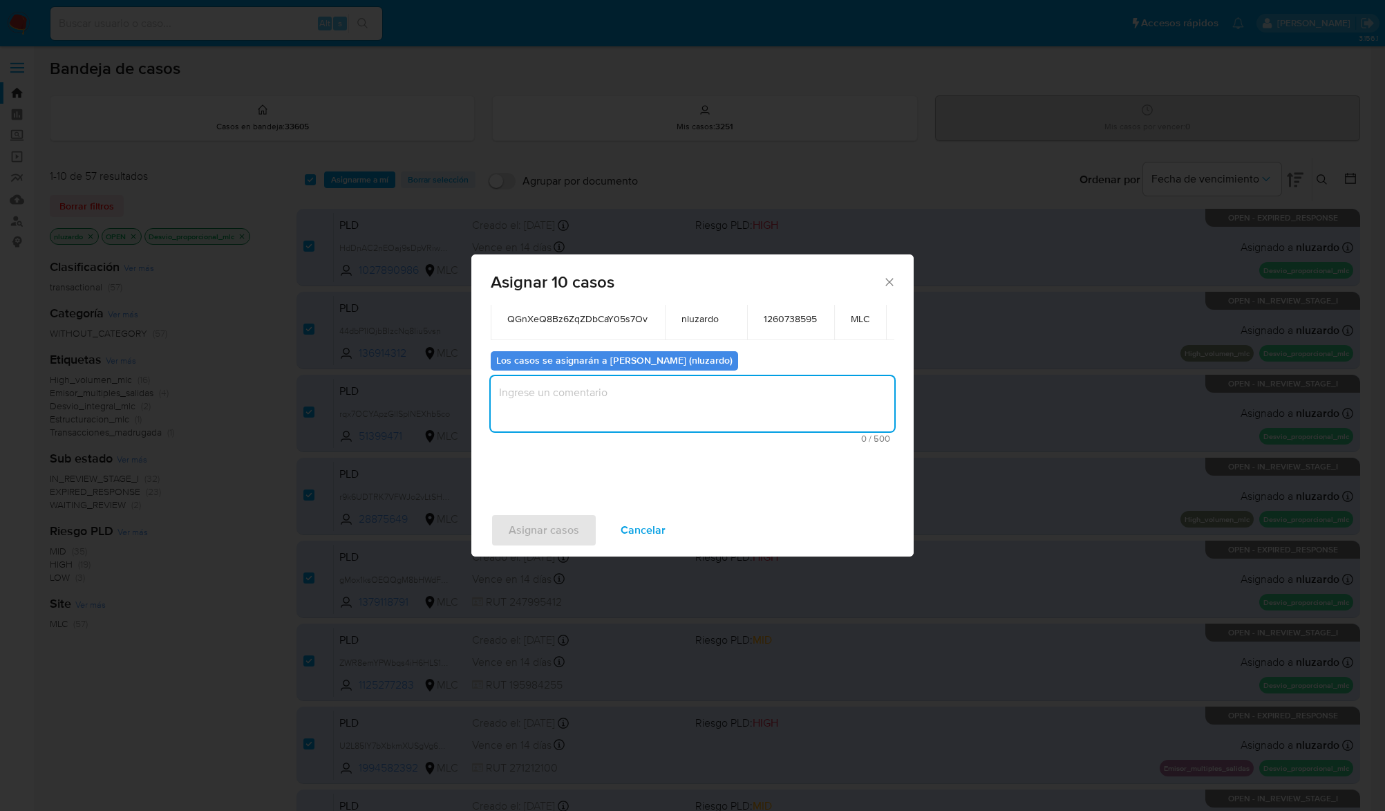
click at [580, 396] on textarea "assign-modal" at bounding box center [693, 403] width 404 height 55
type textarea "Asignación manual"
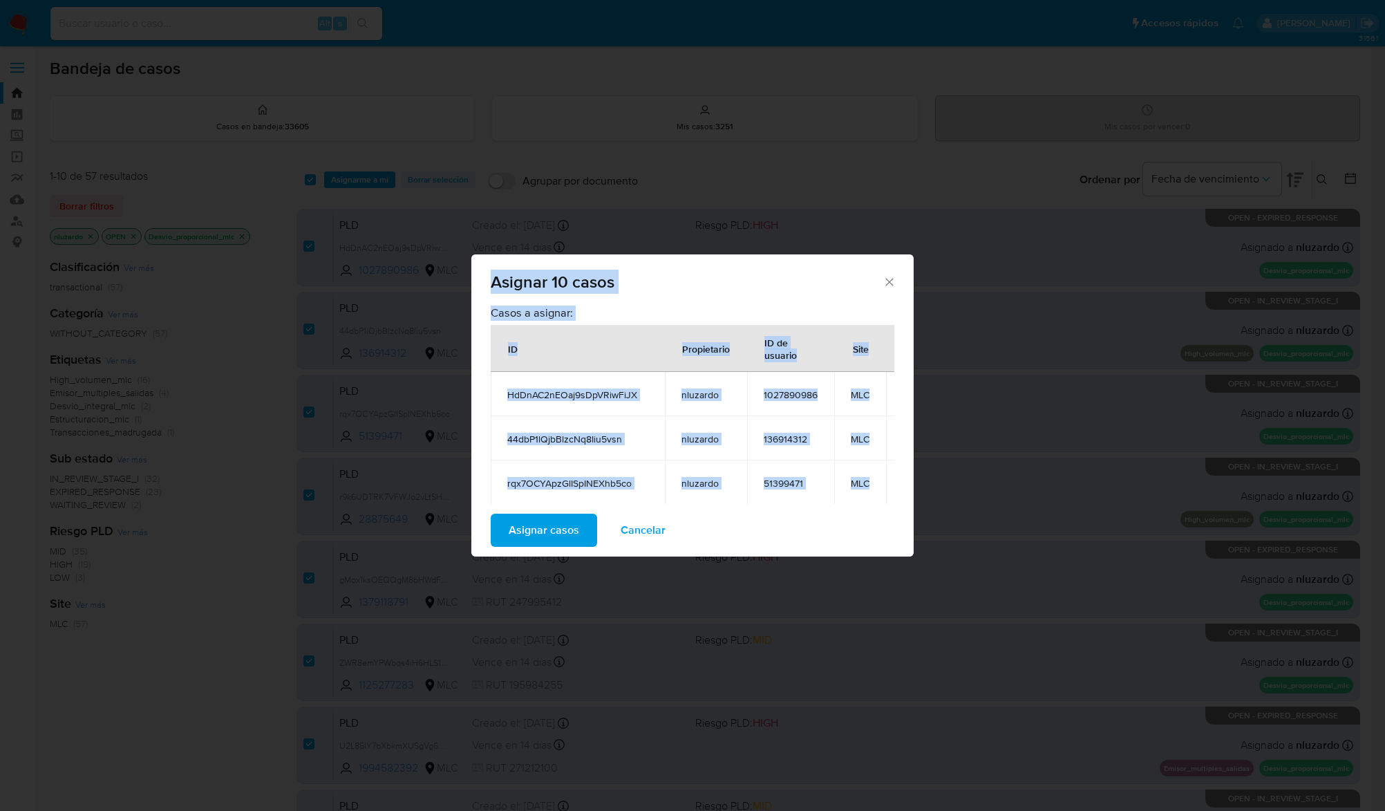
scroll to position [0, 0]
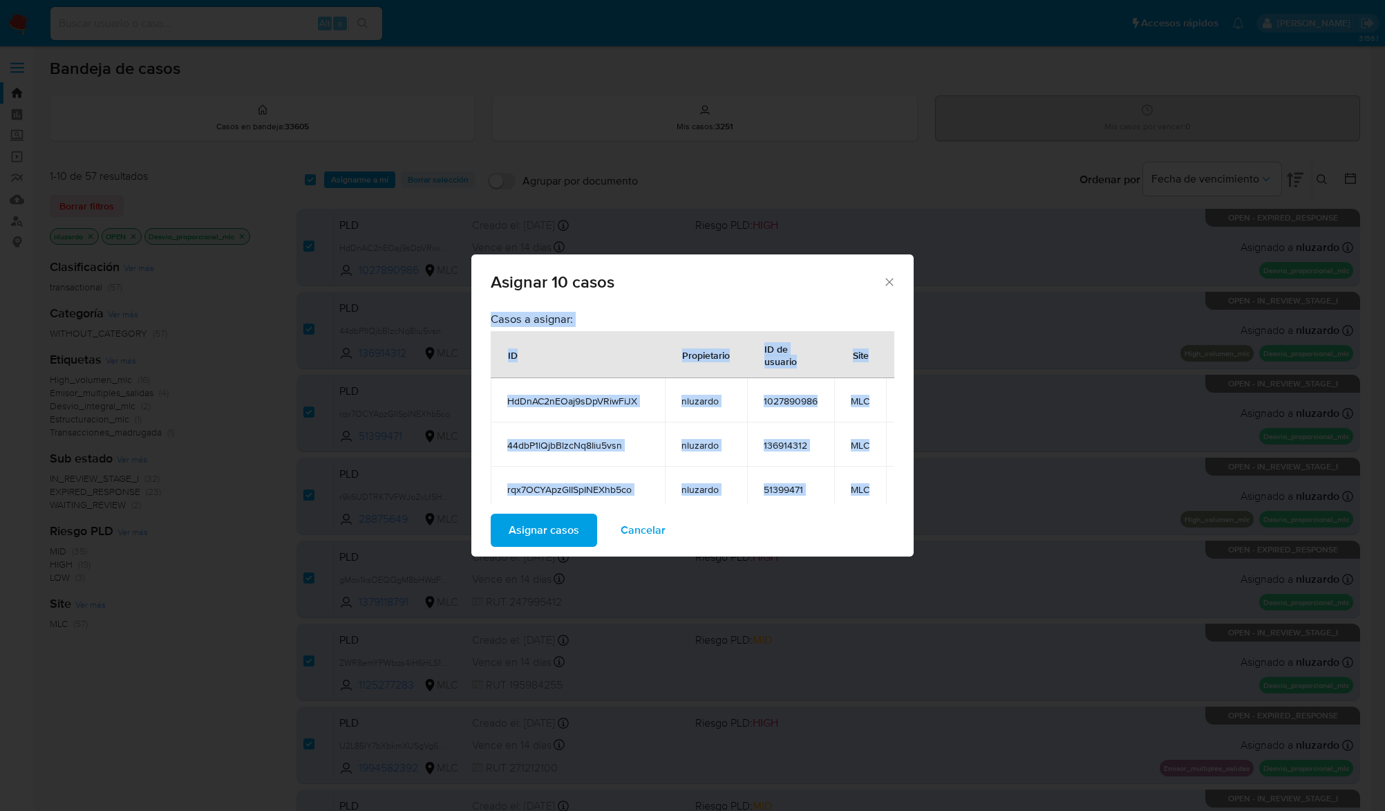
drag, startPoint x: 795, startPoint y: 482, endPoint x: 476, endPoint y: 348, distance: 345.3
click at [476, 348] on div "Casos a asignar: ID Propietario ID de usuario Site HdDnAC2nEOaj9sDpVRiwFiJX nlu…" at bounding box center [692, 404] width 442 height 199
copy div "Casos a asignar: ID Propietario ID de usuario Site HdDnAC2nEOaj9sDpVRiwFiJX nlu…"
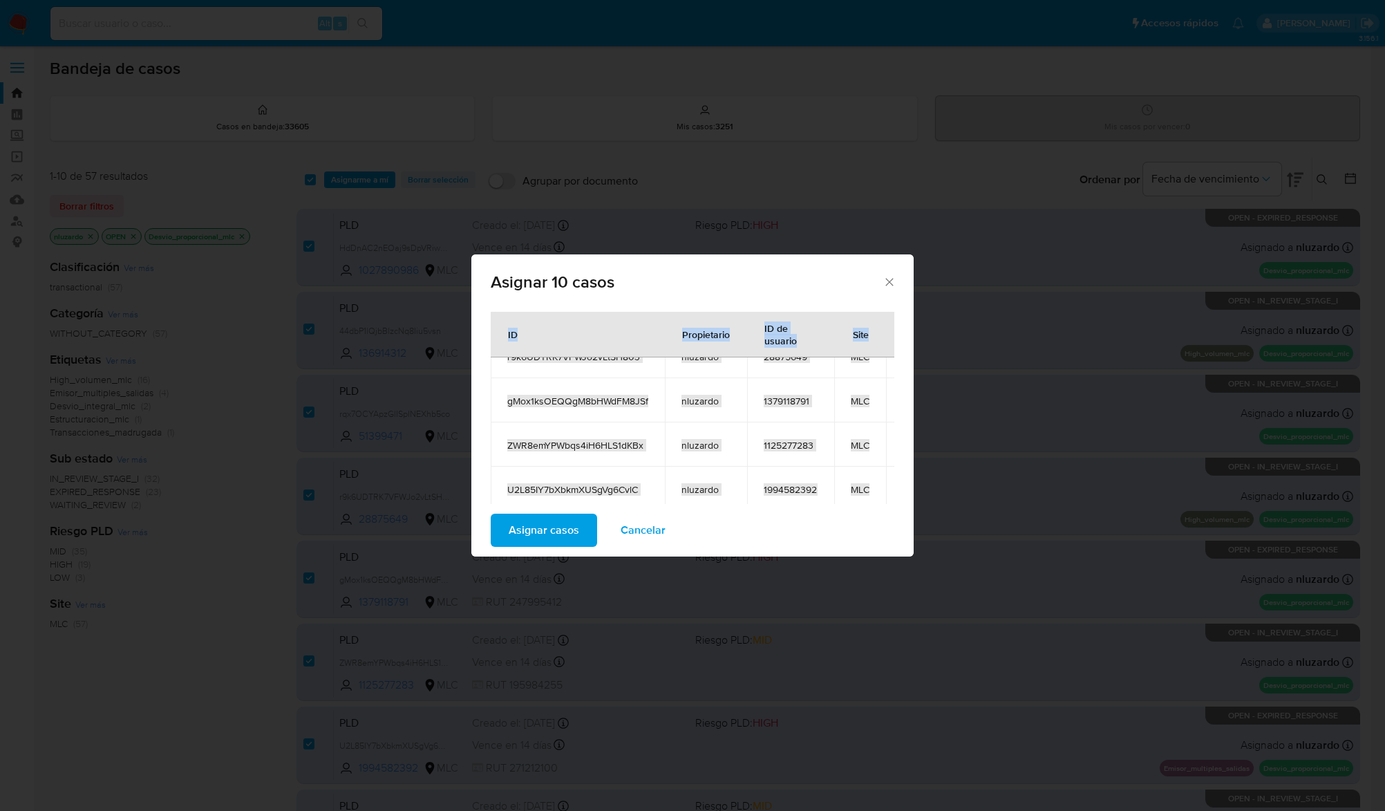
scroll to position [191, 0]
click at [538, 531] on span "Asignar casos" at bounding box center [544, 530] width 70 height 30
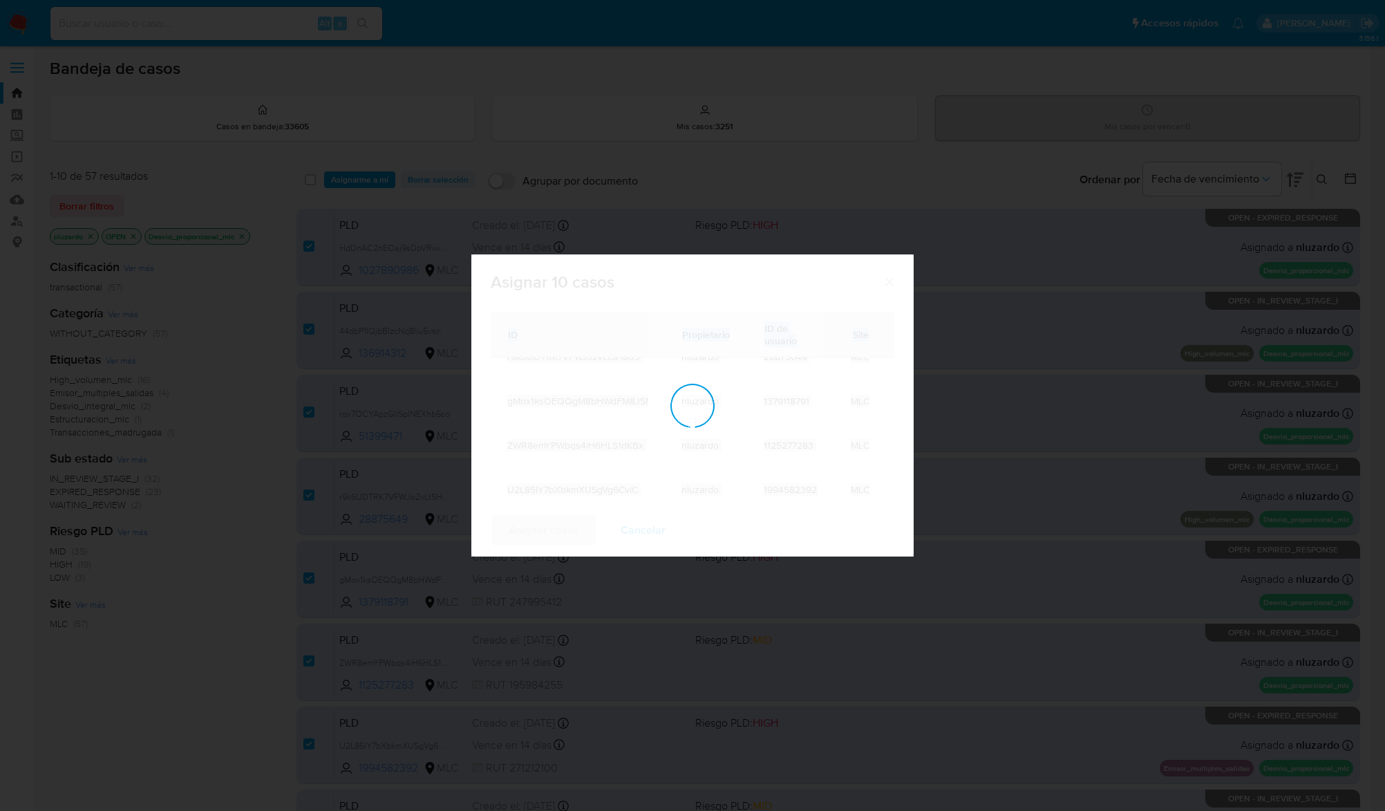
checkbox input "false"
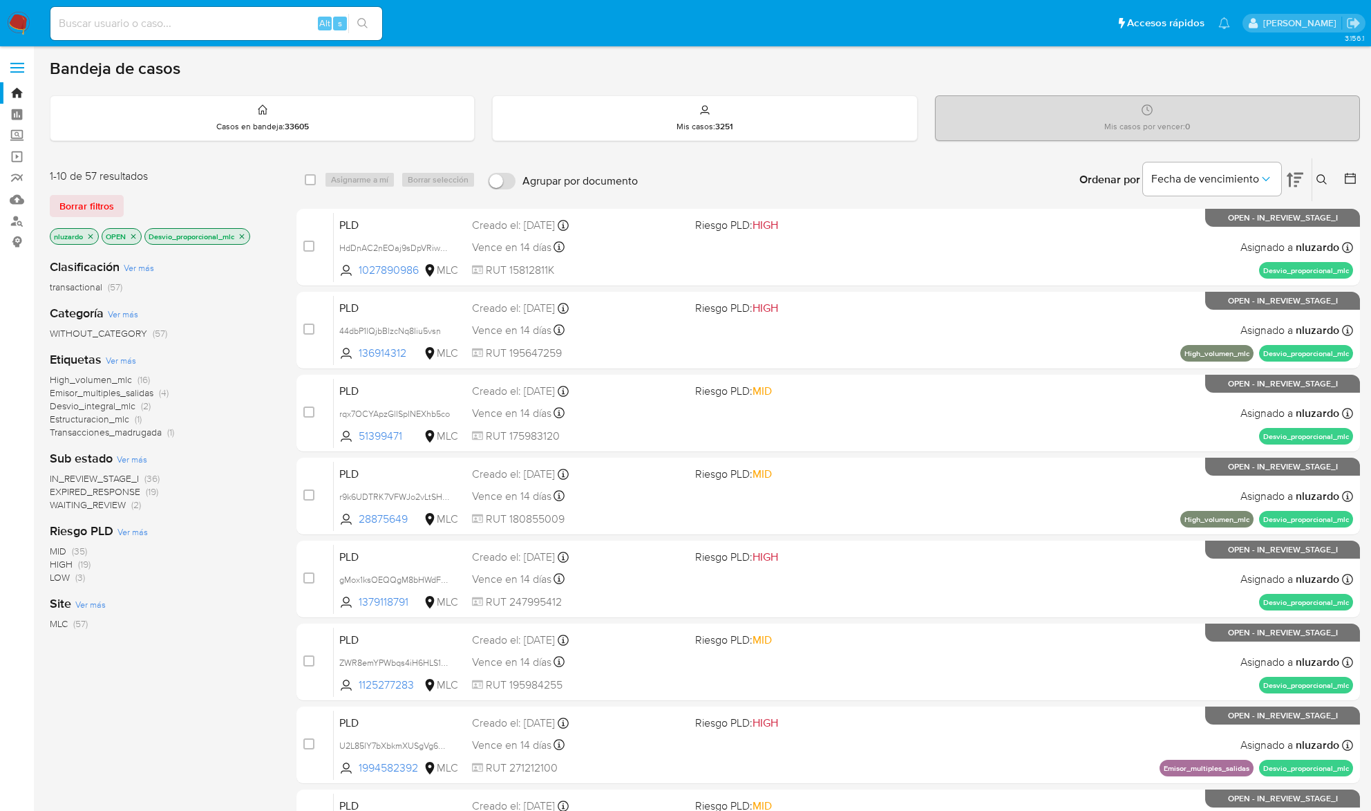
click at [1316, 180] on icon at bounding box center [1321, 179] width 11 height 11
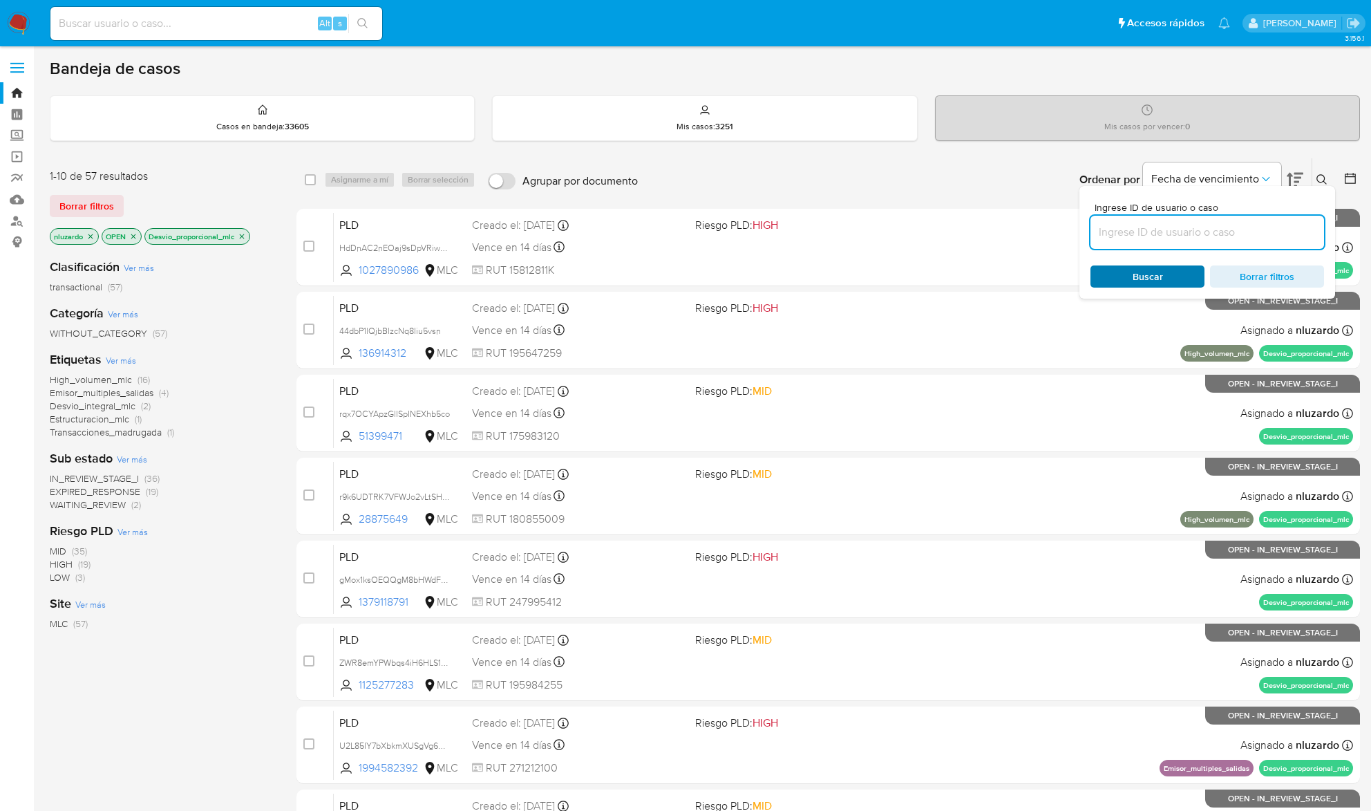
drag, startPoint x: 1173, startPoint y: 236, endPoint x: 1155, endPoint y: 281, distance: 48.4
click at [1173, 236] on input at bounding box center [1207, 232] width 234 height 18
type input "1027890986"
click at [1155, 282] on span "Buscar" at bounding box center [1148, 276] width 30 height 22
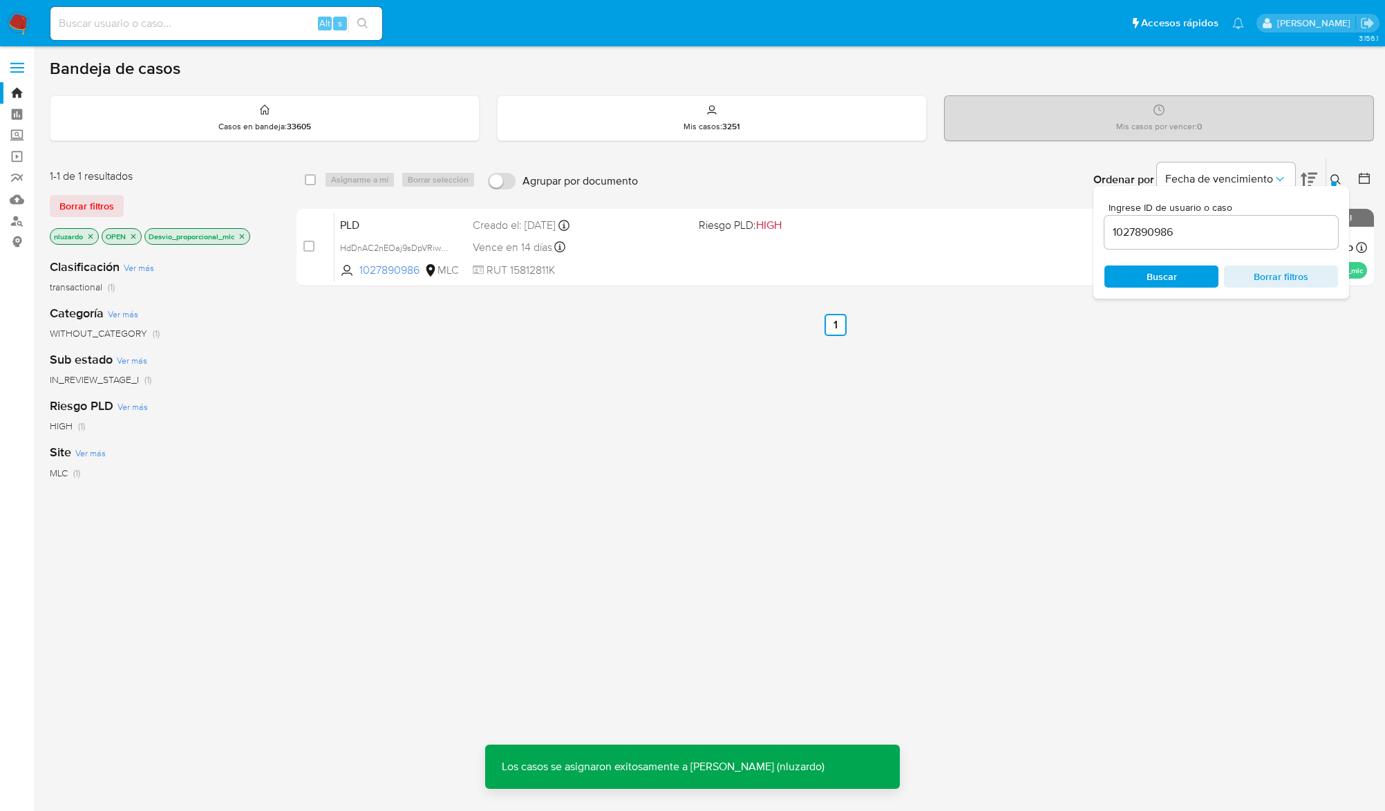
click at [1099, 455] on div "select-all-cases-checkbox Asignarme a mí Borrar selección Agrupar por documento…" at bounding box center [834, 471] width 1077 height 626
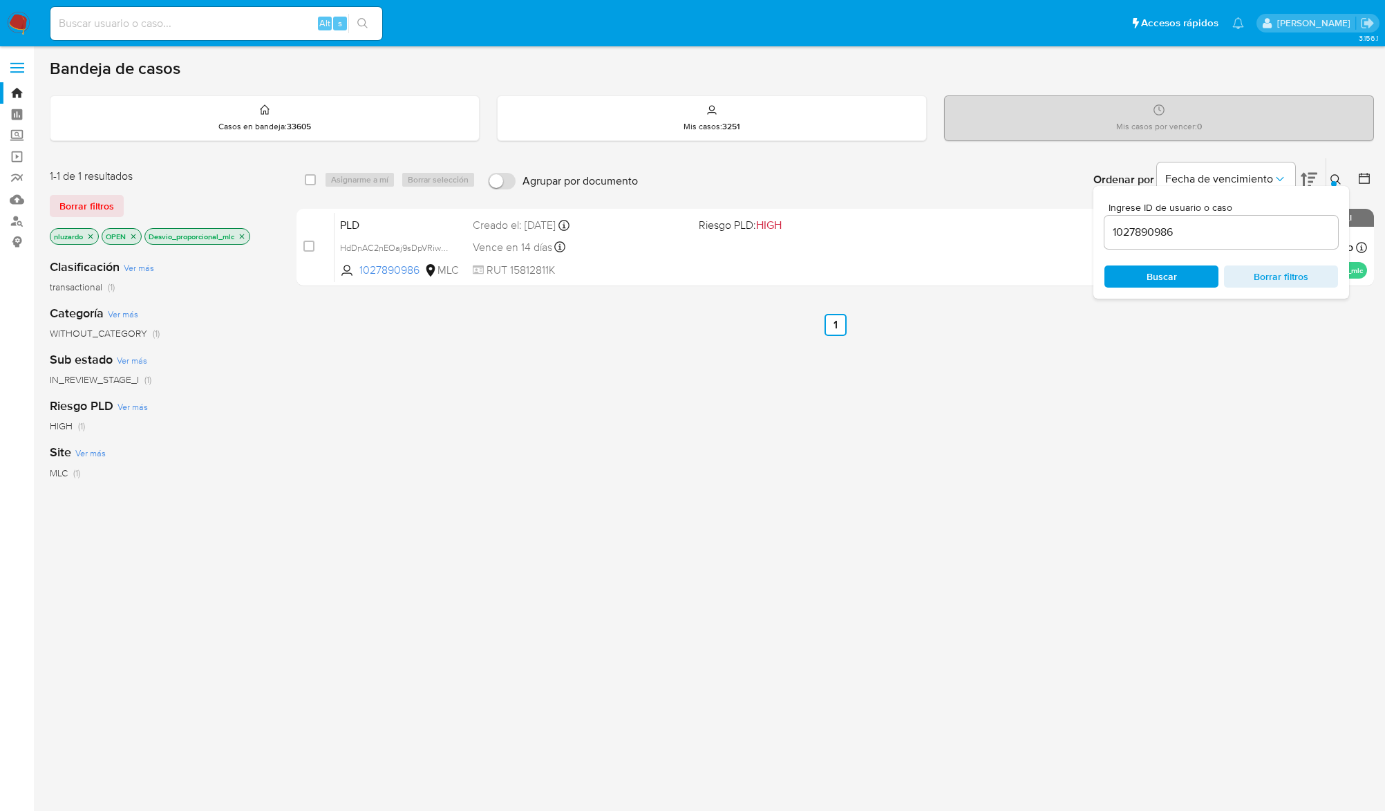
click at [1326, 178] on icon at bounding box center [1335, 179] width 11 height 11
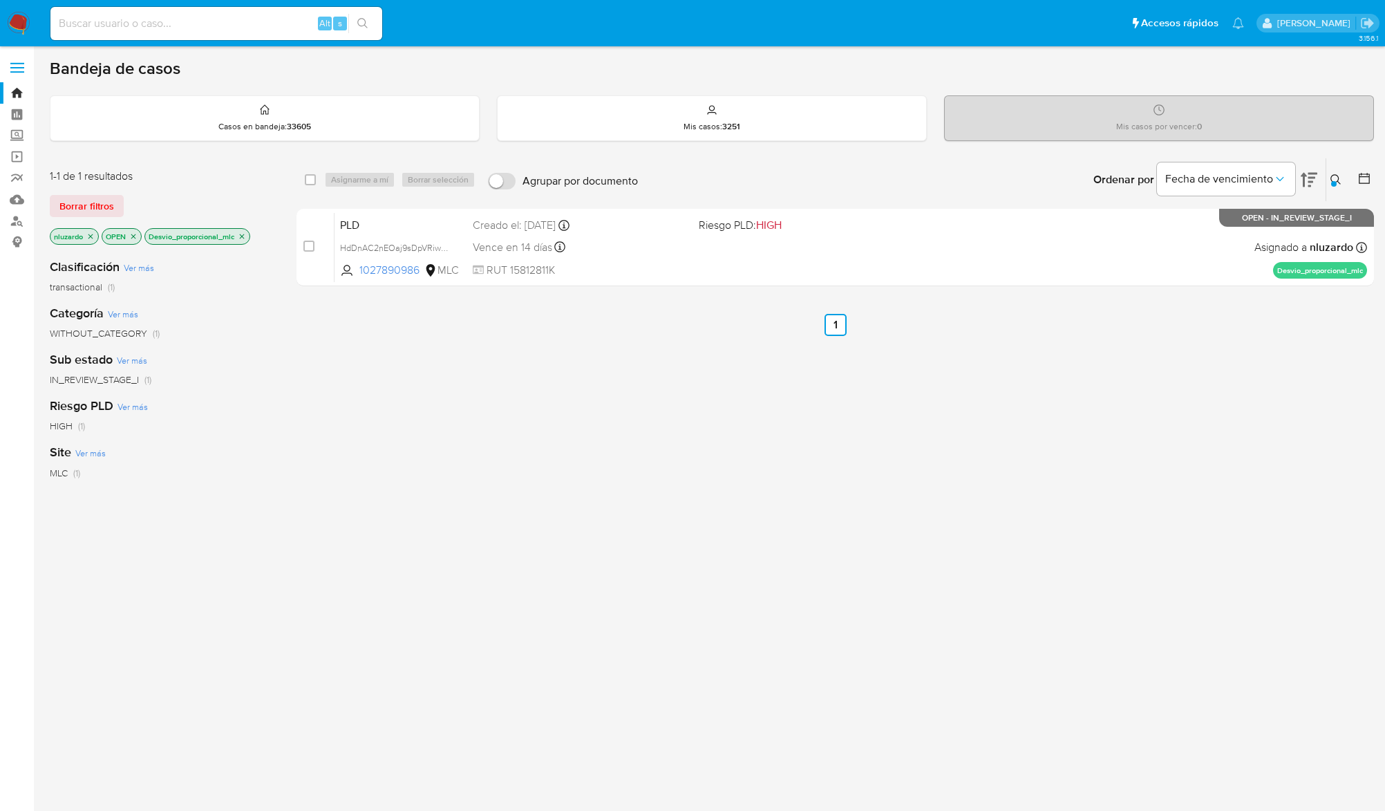
drag, startPoint x: 1100, startPoint y: 470, endPoint x: 962, endPoint y: 341, distance: 189.2
click at [1101, 468] on div "select-all-cases-checkbox Asignarme a mí Borrar selección Agrupar por documento…" at bounding box center [834, 471] width 1077 height 626
click at [923, 291] on div "select-all-cases-checkbox Asignarme a mí Borrar selección Agrupar por documento…" at bounding box center [834, 225] width 1077 height 134
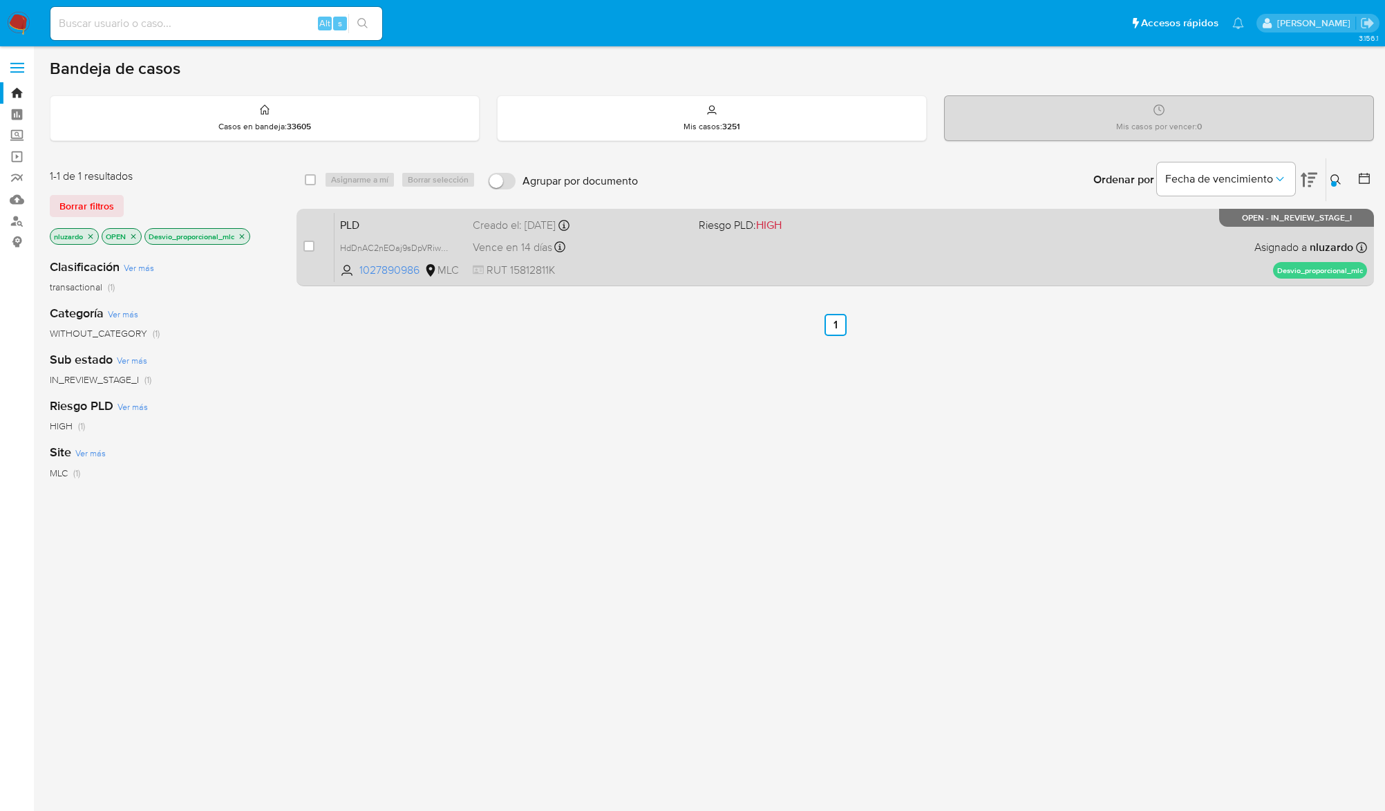
click at [910, 264] on div "PLD HdDnAC2nEOaj9sDpVRiwFiJX 1027890986 MLC Riesgo PLD: HIGH Creado el: 12/06/2…" at bounding box center [850, 247] width 1032 height 70
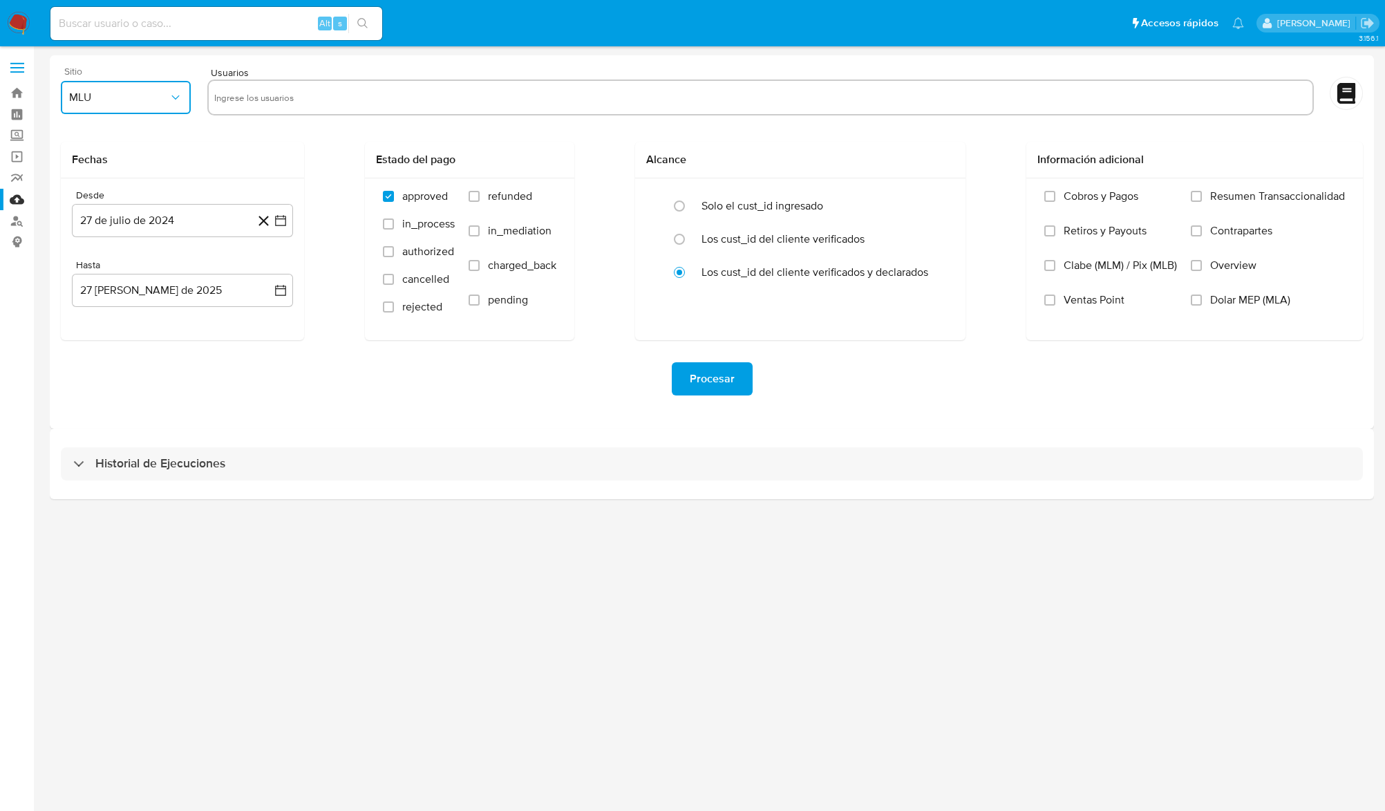
click at [156, 98] on span "MLU" at bounding box center [119, 98] width 100 height 14
click at [106, 354] on div "MEC" at bounding box center [121, 366] width 105 height 33
click at [111, 89] on button "MEC" at bounding box center [126, 97] width 130 height 33
click at [108, 332] on div "MLC" at bounding box center [121, 333] width 105 height 33
click at [247, 87] on input "text" at bounding box center [760, 97] width 1092 height 22
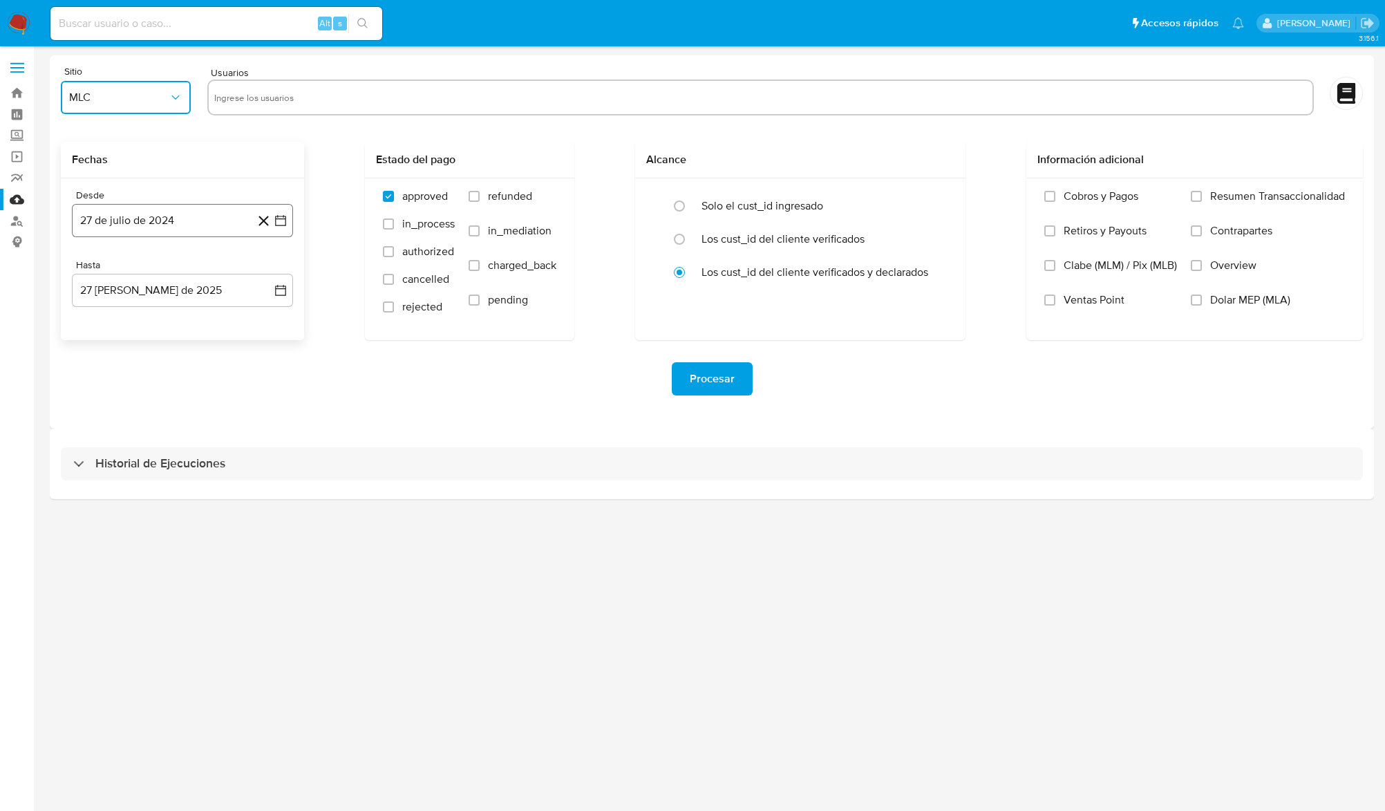
click at [205, 228] on button "27 de julio de 2024" at bounding box center [182, 220] width 221 height 33
click at [263, 274] on icon "Mes siguiente" at bounding box center [268, 271] width 17 height 17
click at [152, 379] on button "14" at bounding box center [155, 377] width 22 height 22
click at [155, 307] on div "Desde 14 [PERSON_NAME] de 2024 [DATE] Hasta 27 [PERSON_NAME] de 2025 [DATE]" at bounding box center [182, 259] width 243 height 162
click at [158, 290] on button "27 [PERSON_NAME] de 2025" at bounding box center [182, 290] width 221 height 33
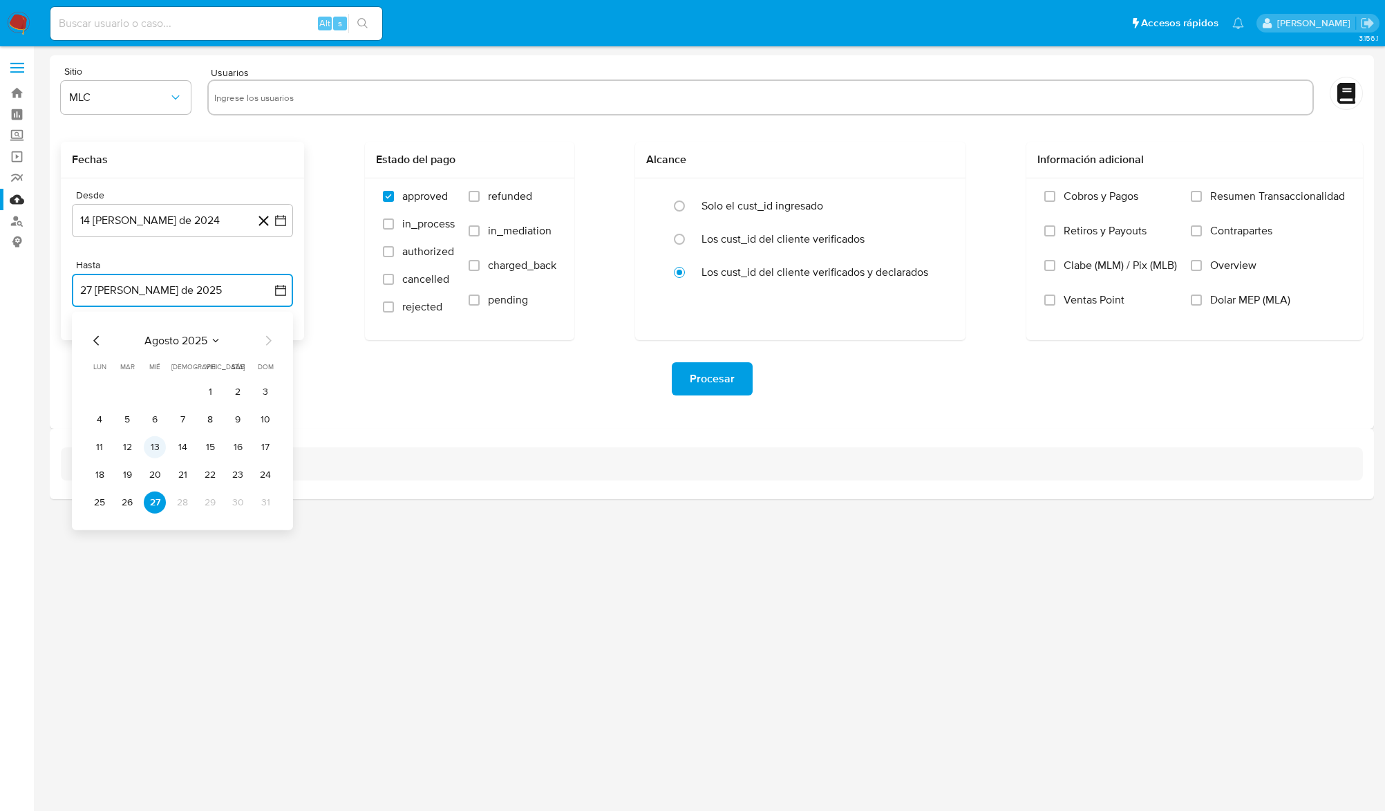
click at [159, 448] on button "13" at bounding box center [155, 447] width 22 height 22
click at [125, 113] on button "MLC" at bounding box center [126, 97] width 130 height 33
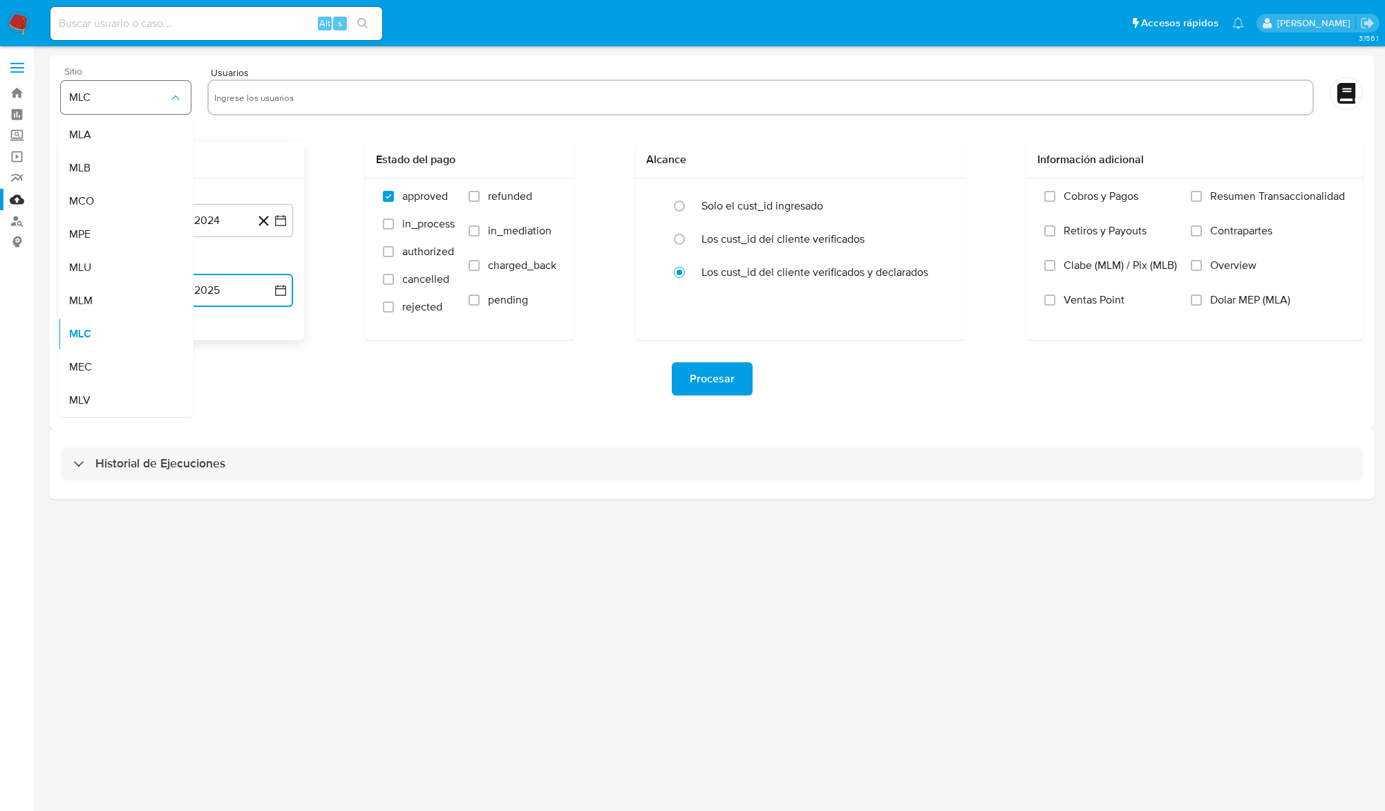
click at [131, 100] on span "MLC" at bounding box center [119, 98] width 100 height 14
click at [336, 101] on input "text" at bounding box center [760, 97] width 1092 height 22
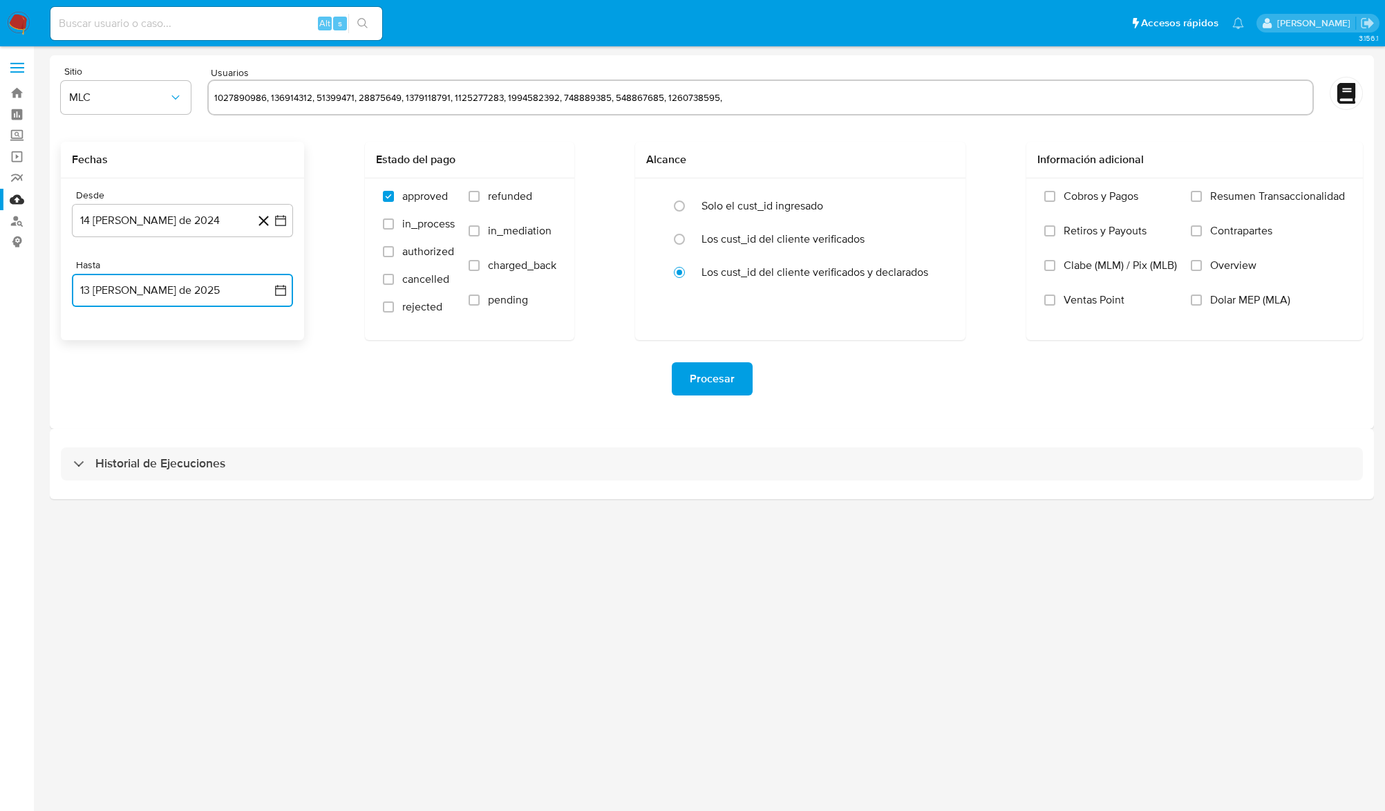
type input "1027890986, 136914312, 51399471, 28875649, 1379118791, 1125277283, 1994582392, …"
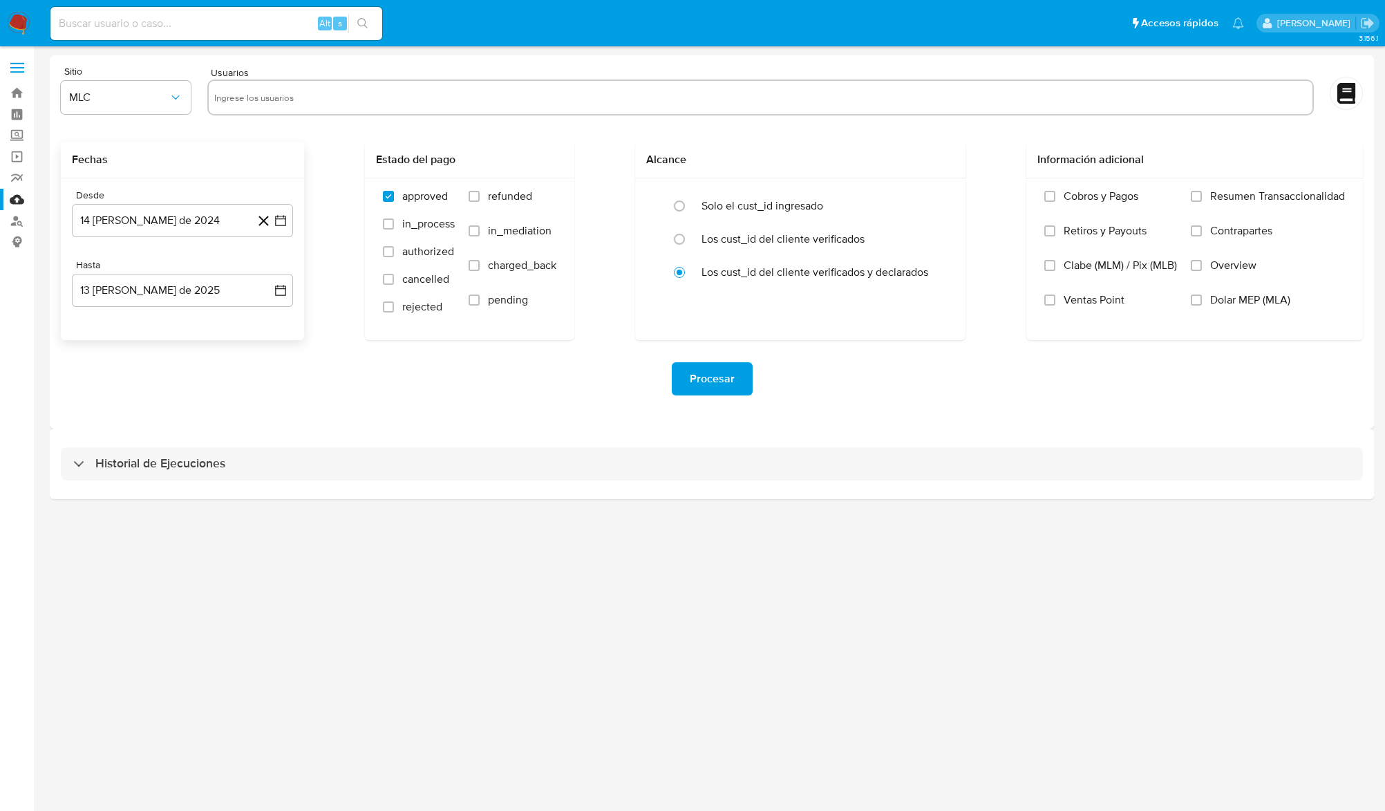
click at [800, 117] on div at bounding box center [760, 98] width 1106 height 39
click at [706, 382] on span "Procesar" at bounding box center [712, 378] width 45 height 30
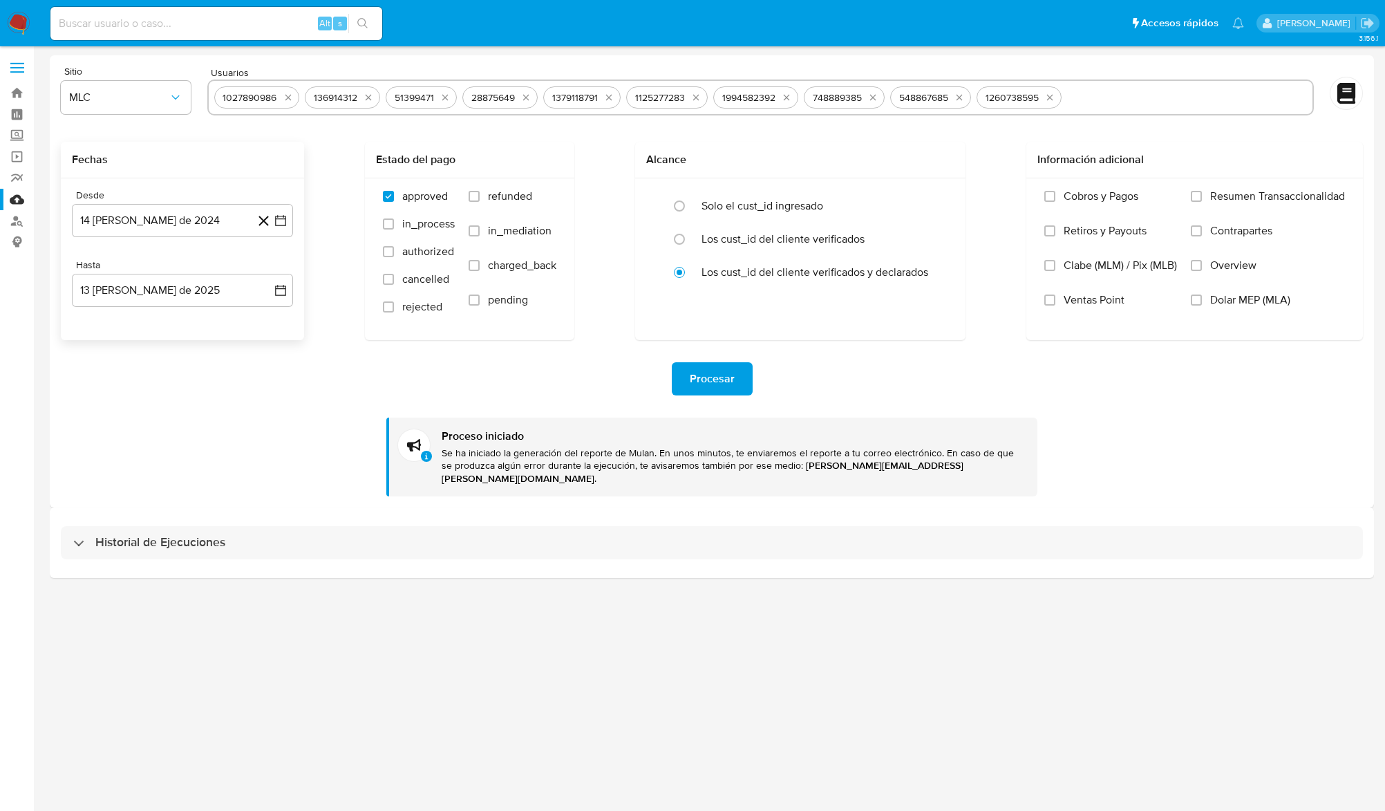
click at [1086, 636] on div "3.156.1" at bounding box center [712, 428] width 1324 height 746
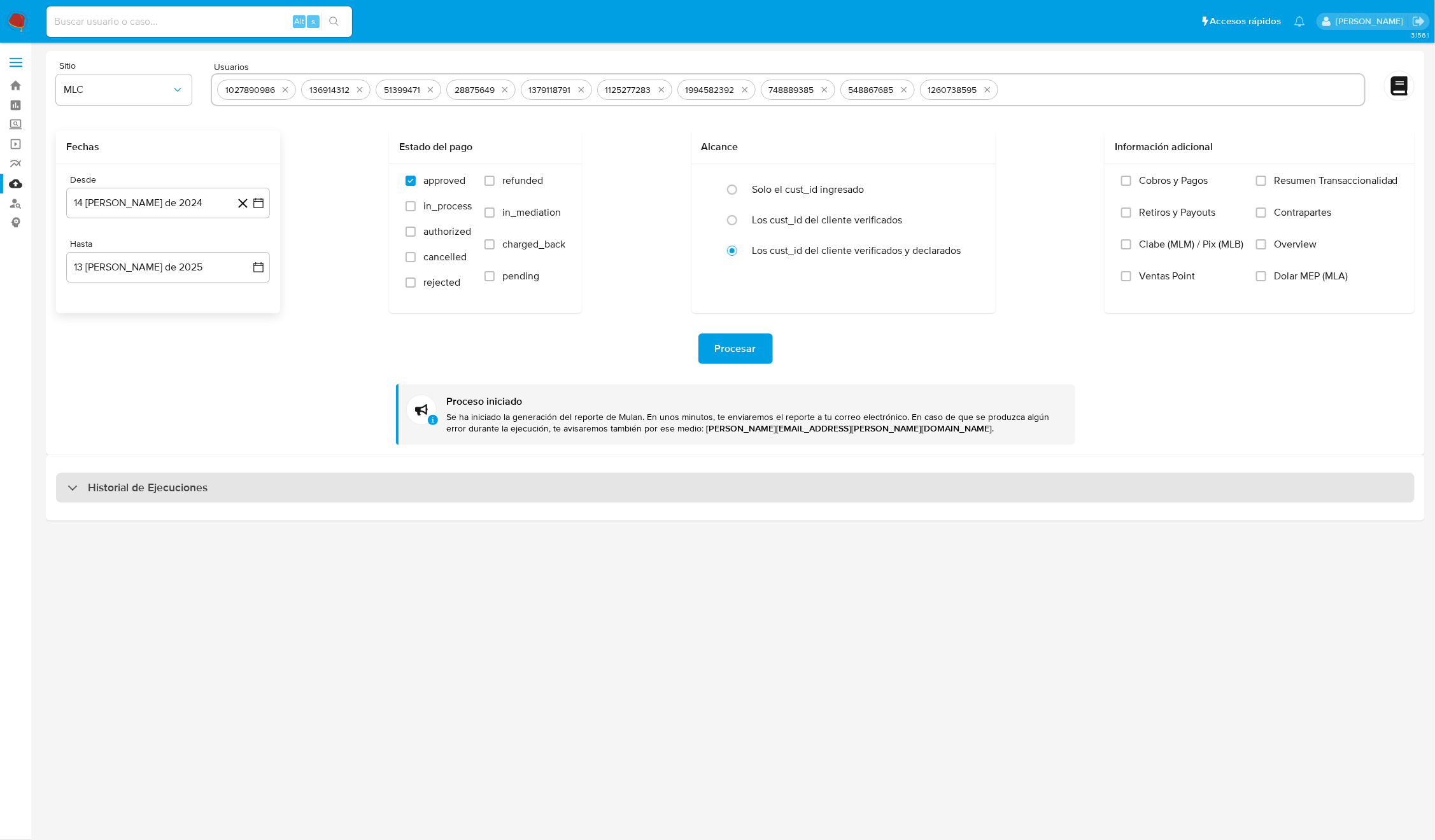
click at [238, 484] on div "Historial de Ejecuciones" at bounding box center [735, 487] width 1359 height 30
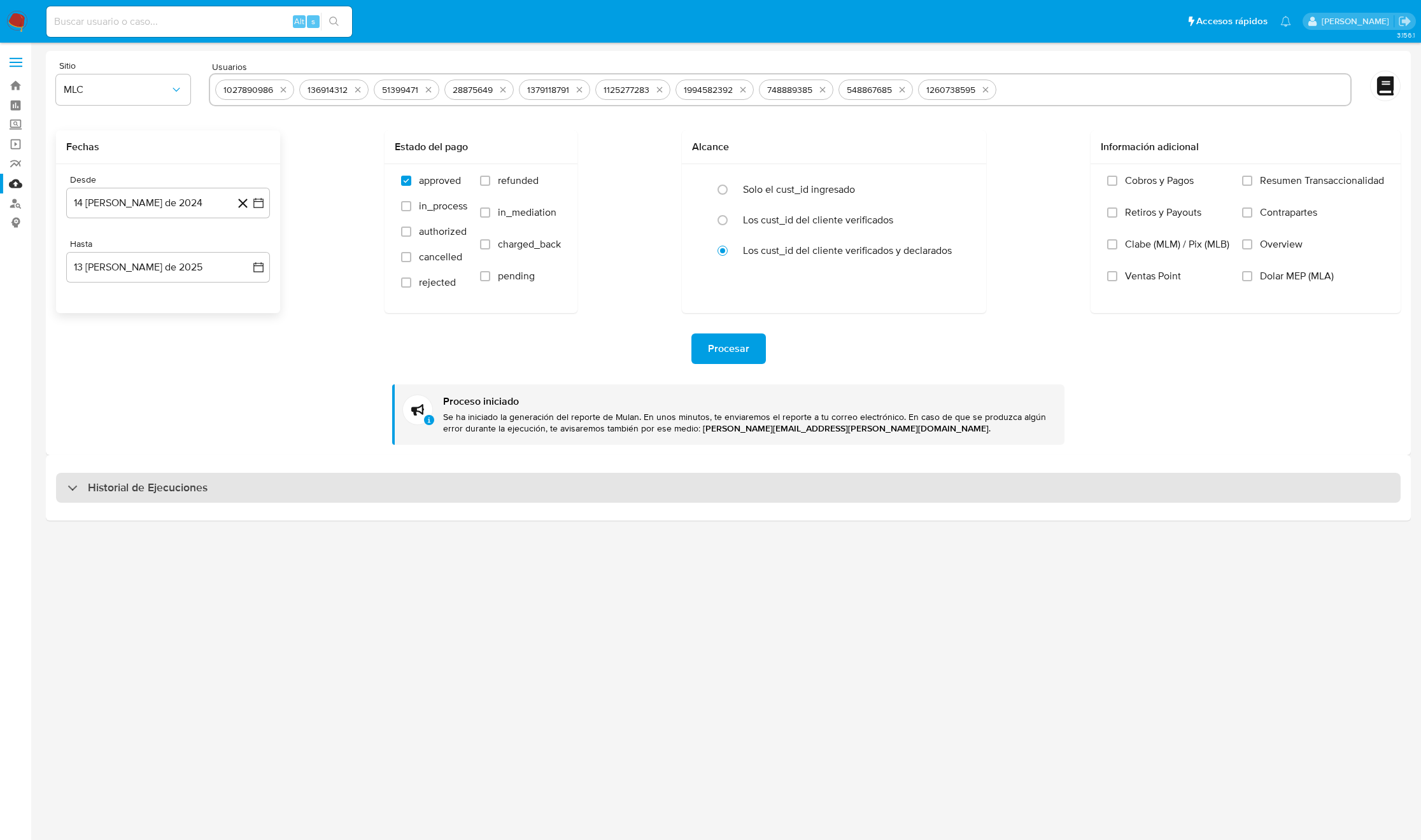
select select "10"
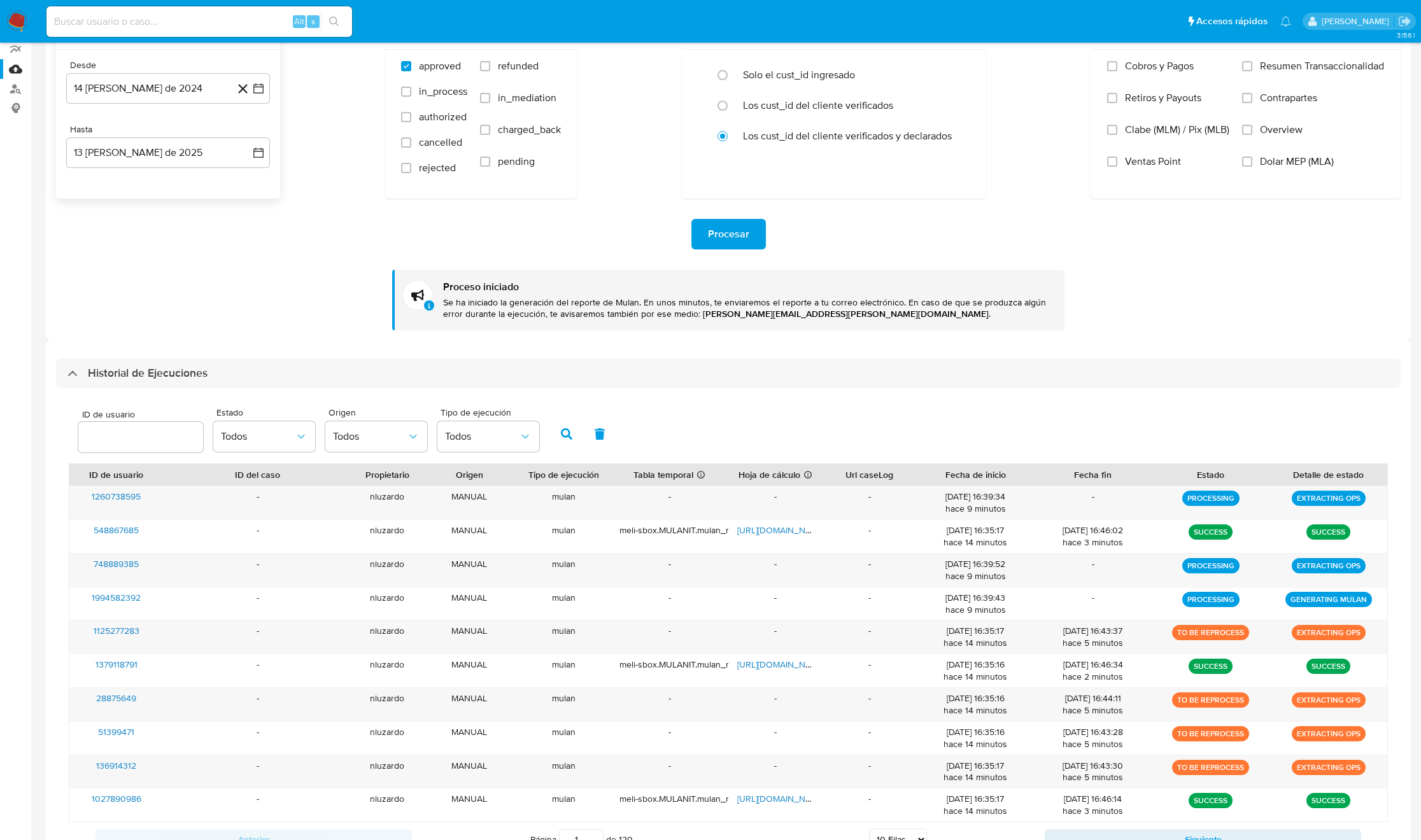
scroll to position [172, 0]
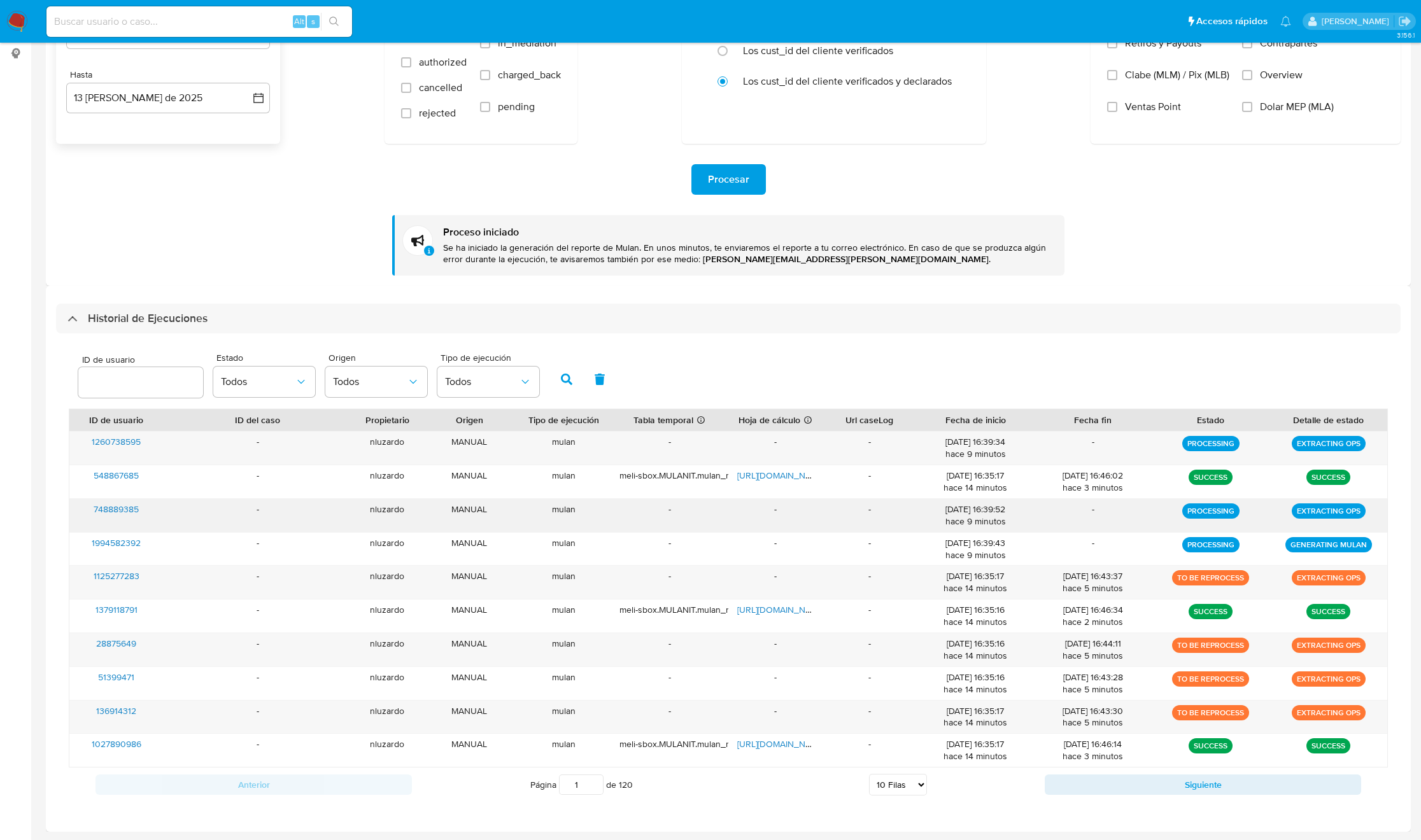
click at [753, 523] on div "-" at bounding box center [776, 516] width 94 height 33
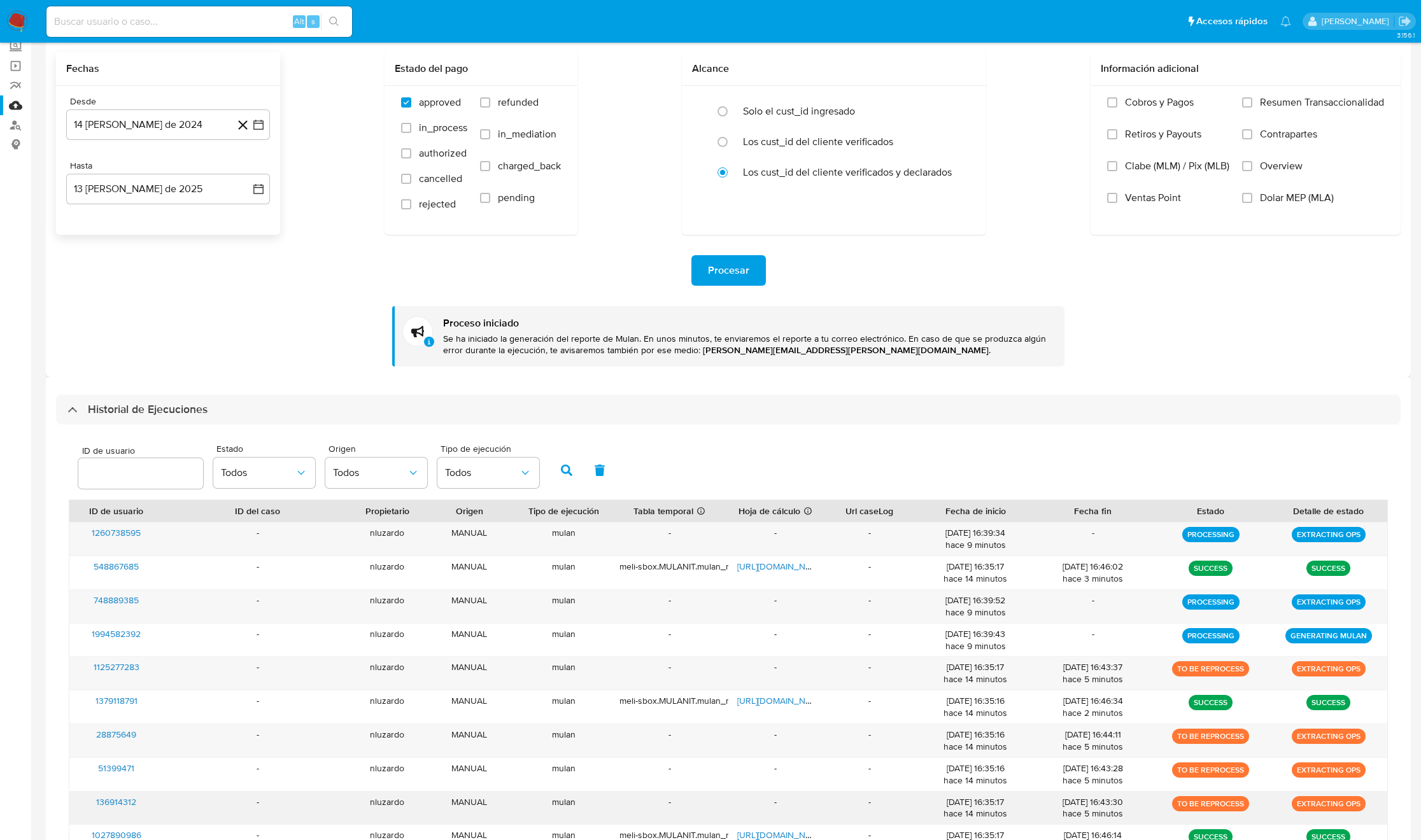
scroll to position [0, 0]
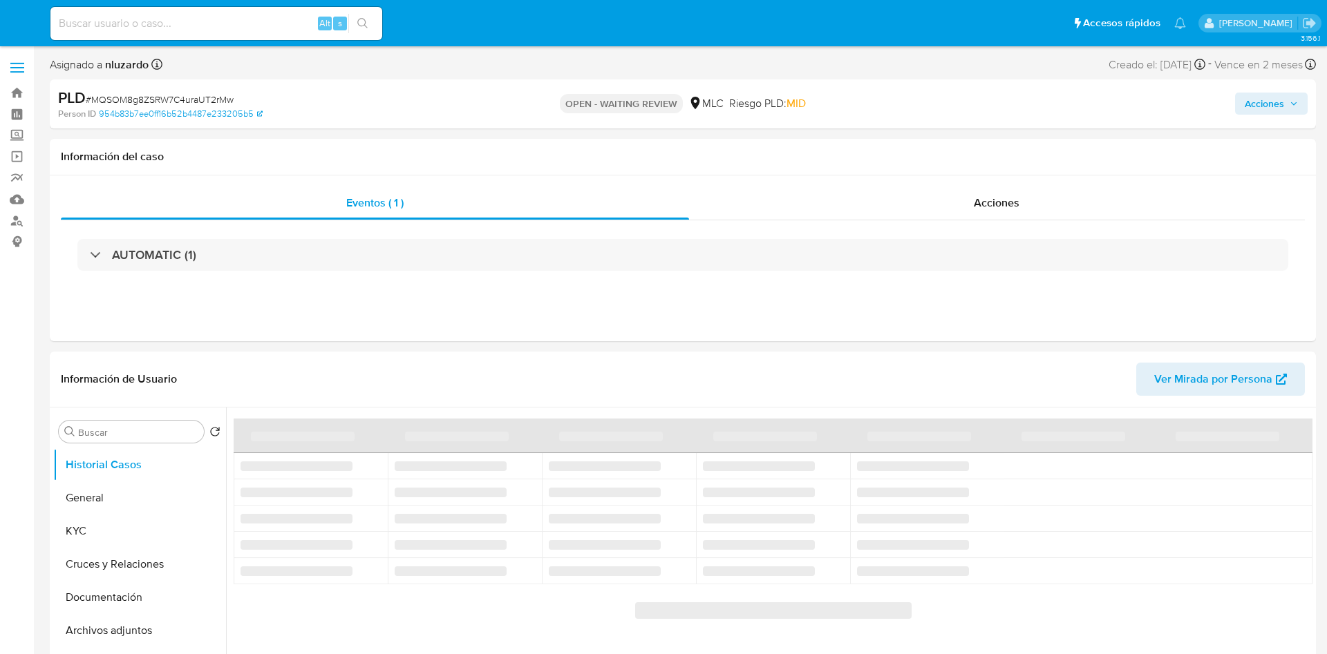
select select "10"
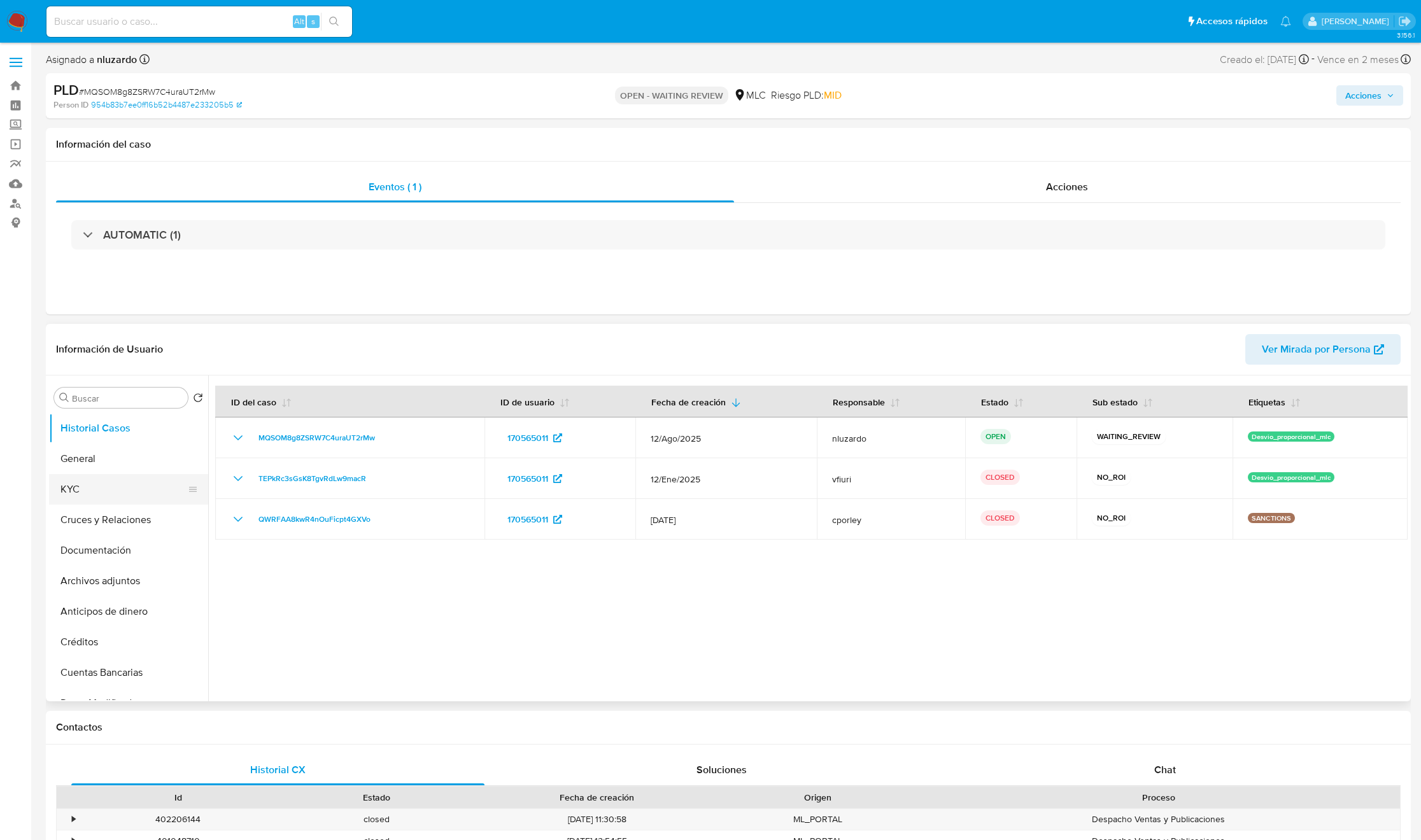
click at [77, 494] on button "KYC" at bounding box center [123, 489] width 149 height 30
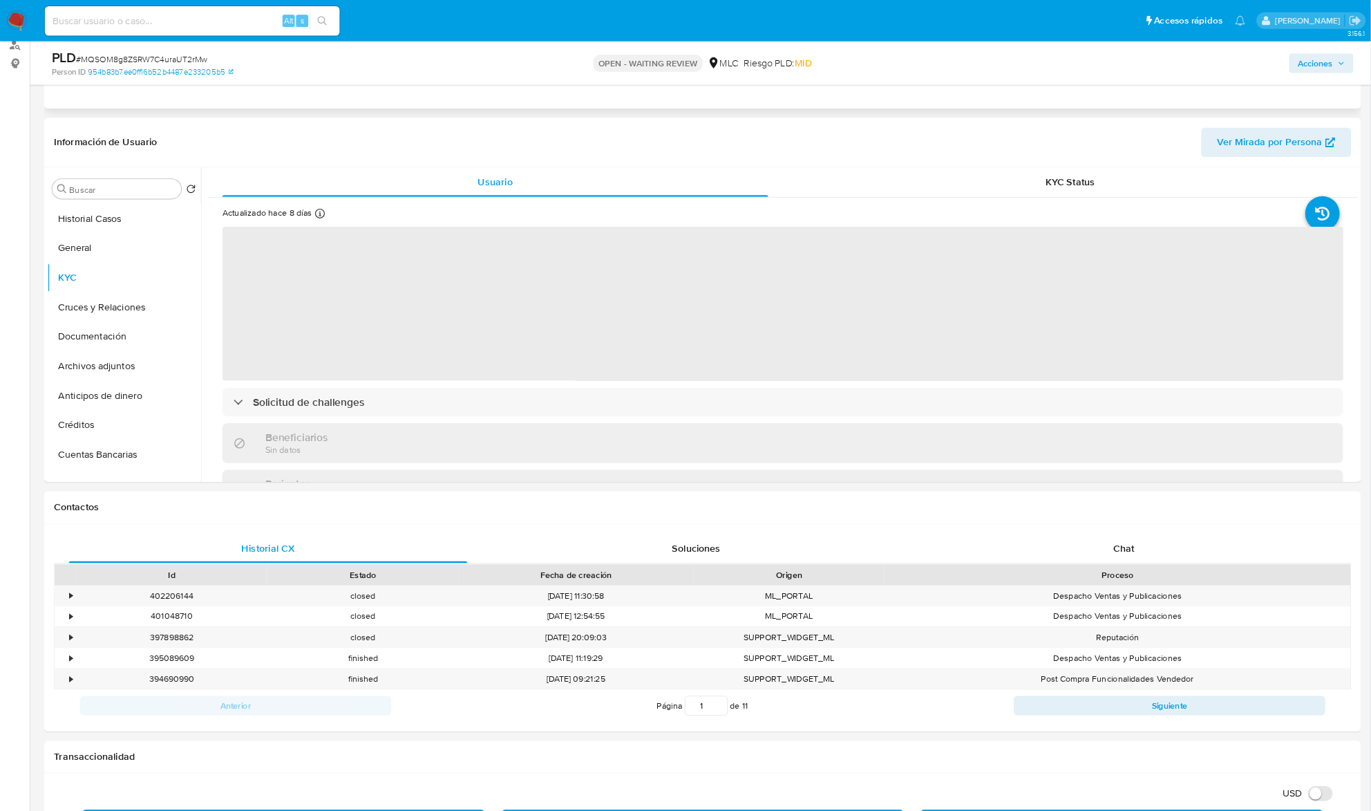
scroll to position [207, 0]
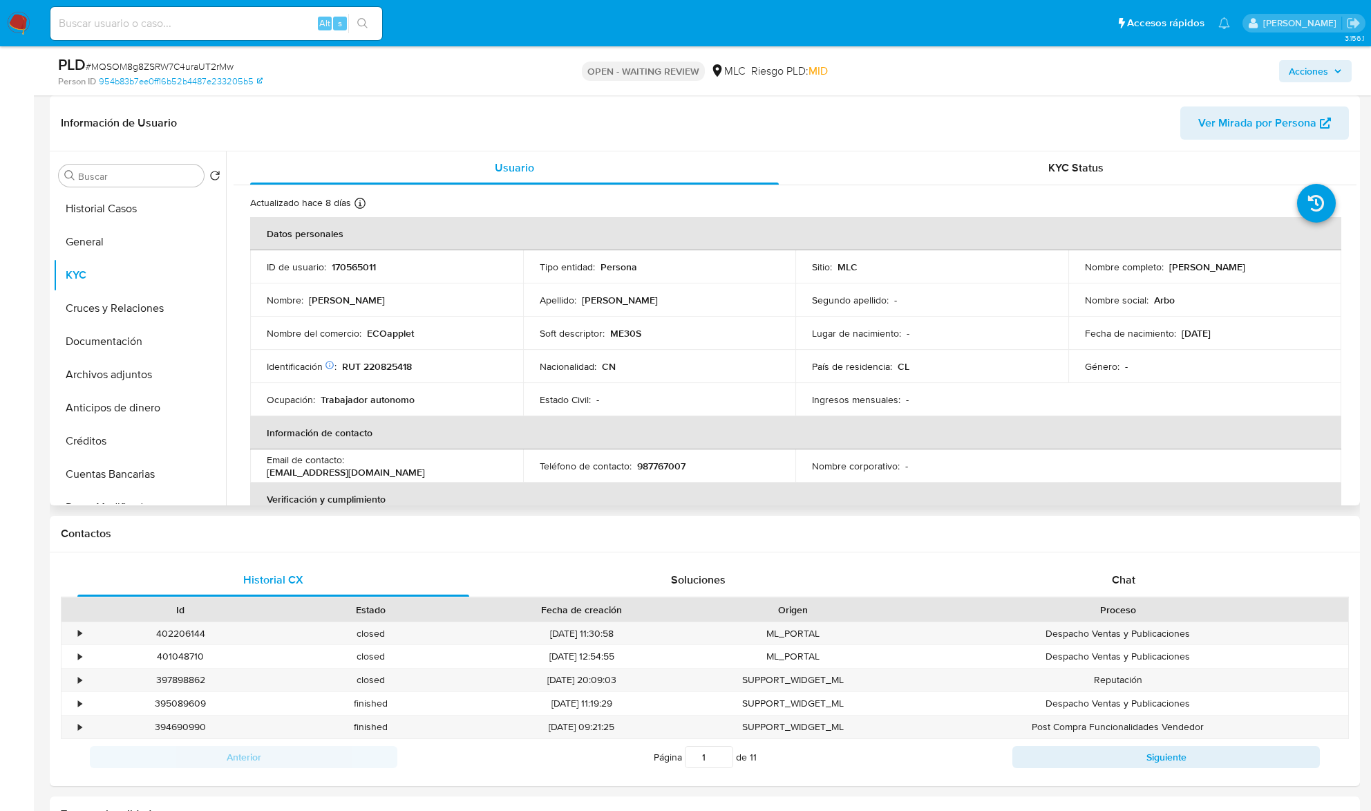
click at [1173, 269] on p "[PERSON_NAME]" at bounding box center [1207, 267] width 76 height 12
drag, startPoint x: 1209, startPoint y: 269, endPoint x: 1224, endPoint y: 269, distance: 15.9
click at [1224, 269] on div "Nombre completo : [PERSON_NAME]" at bounding box center [1205, 267] width 240 height 12
copy p "Lin Zhang"
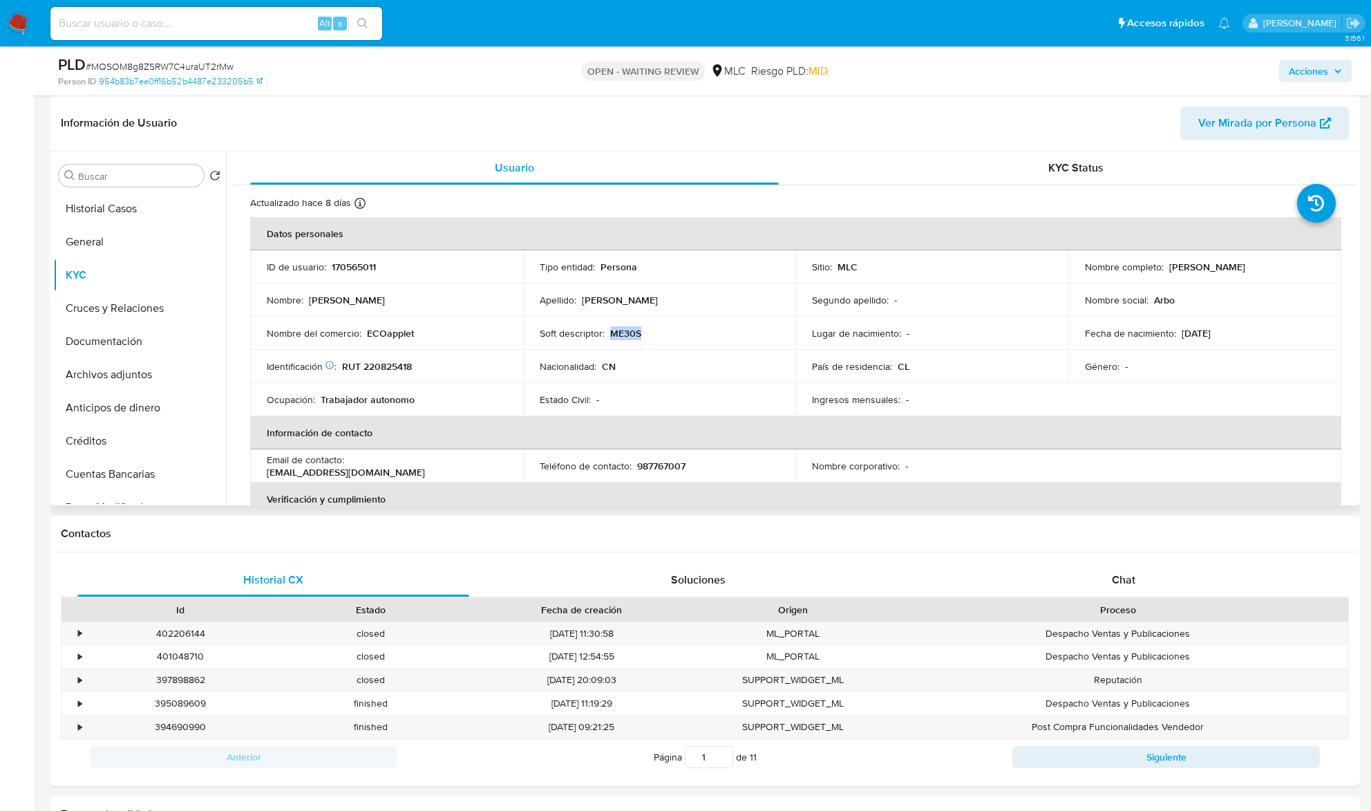
click at [589, 321] on td "Soft descriptor : ME30S" at bounding box center [659, 332] width 273 height 33
click at [373, 372] on p "RUT 220825418" at bounding box center [377, 366] width 70 height 12
copy p "220825418"
click at [289, 344] on td "Nombre del comercio : ECOapplet" at bounding box center [386, 332] width 273 height 33
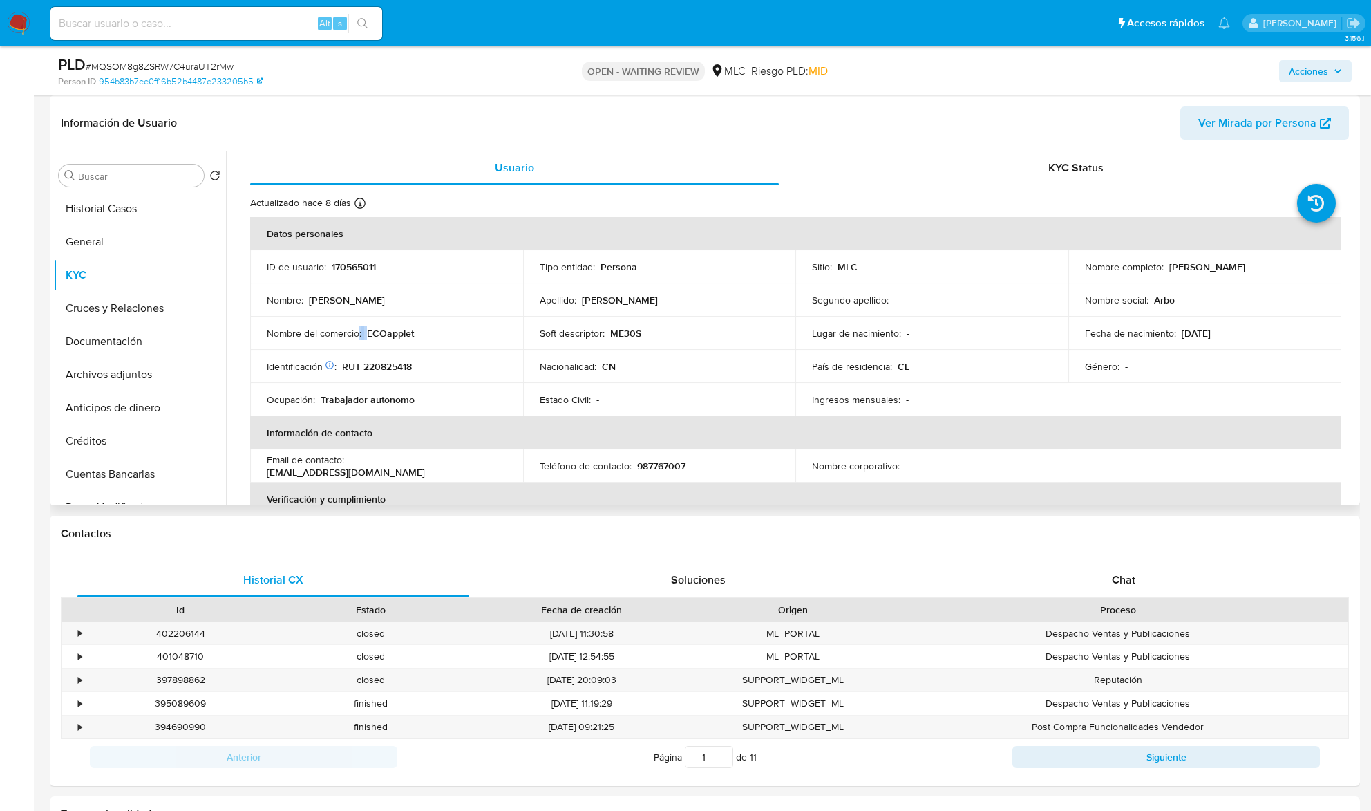
click at [289, 344] on td "Nombre del comercio : ECOapplet" at bounding box center [386, 332] width 273 height 33
copy div "Nombre del comercio : ECOapplet"
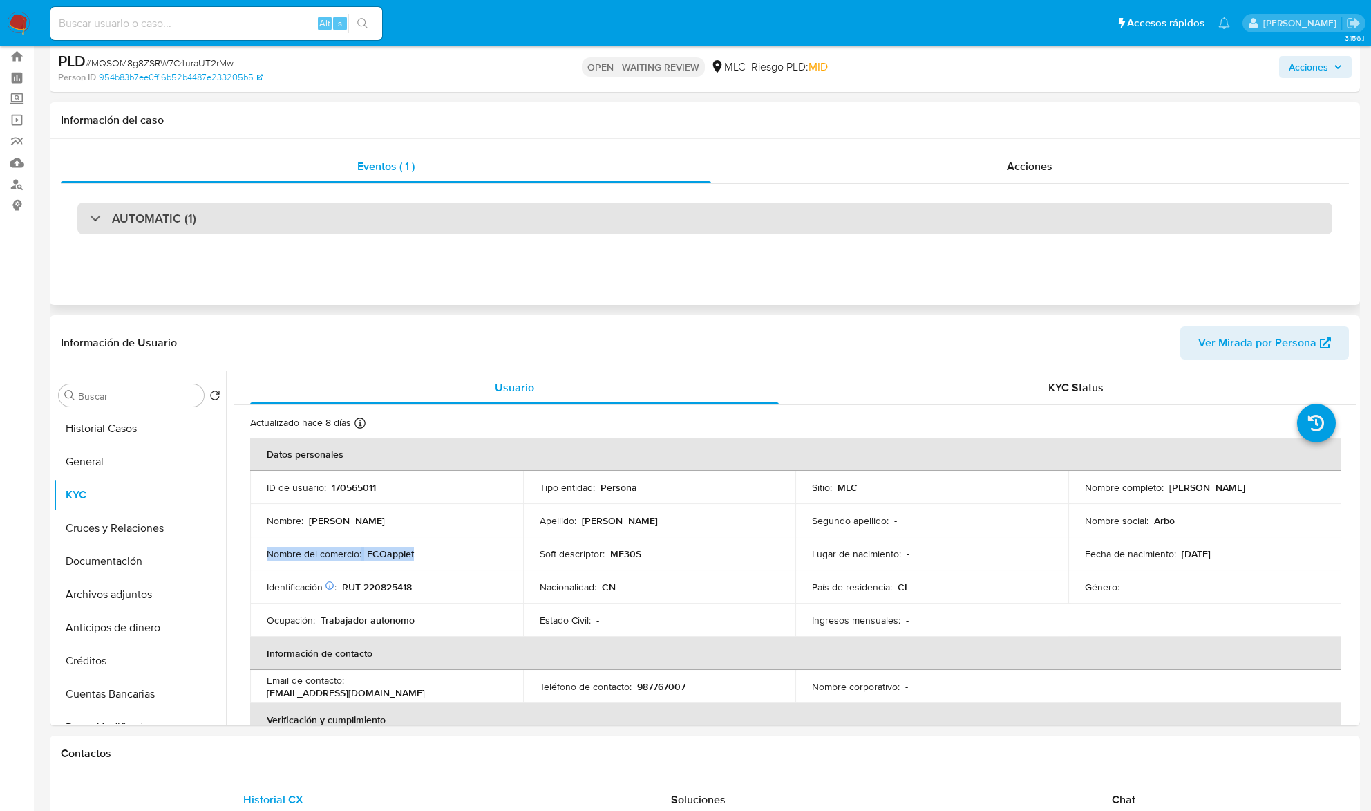
scroll to position [0, 0]
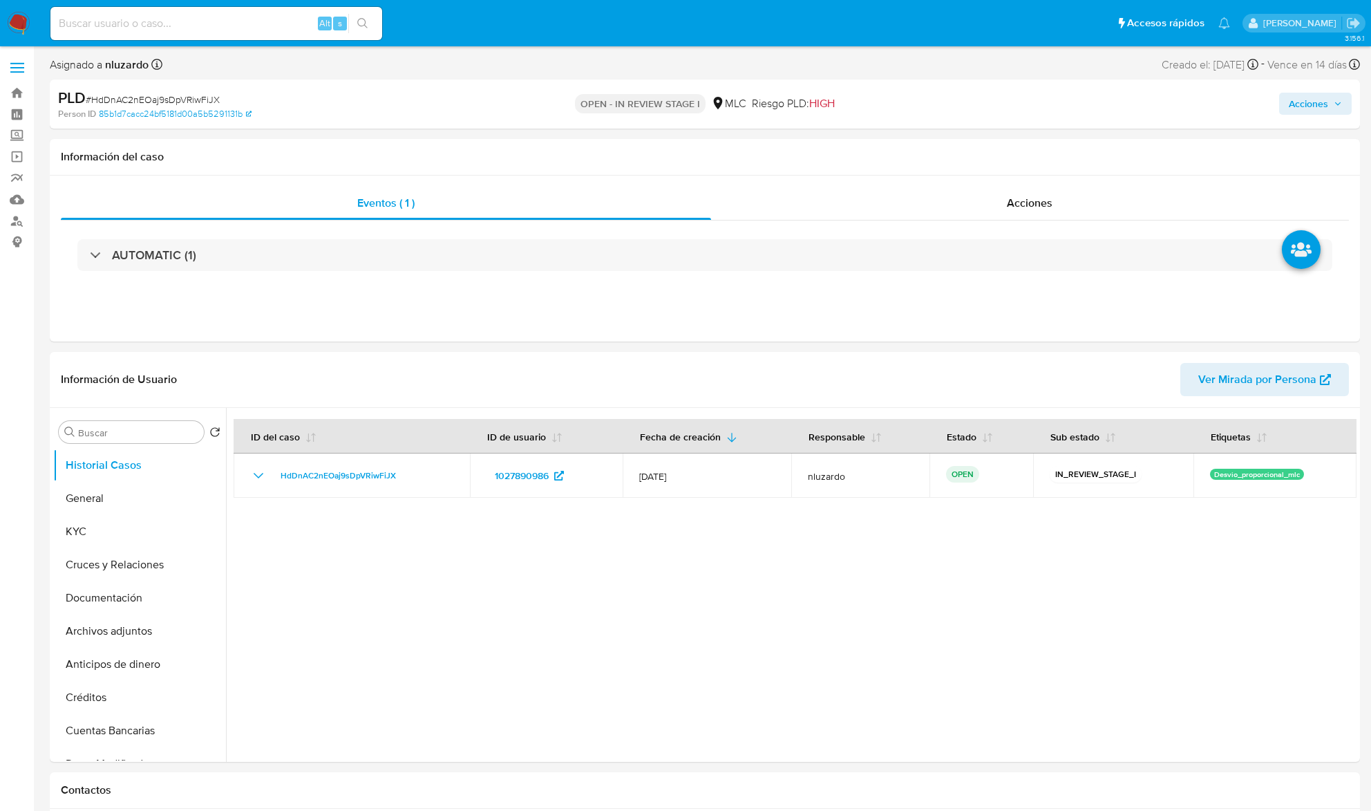
select select "10"
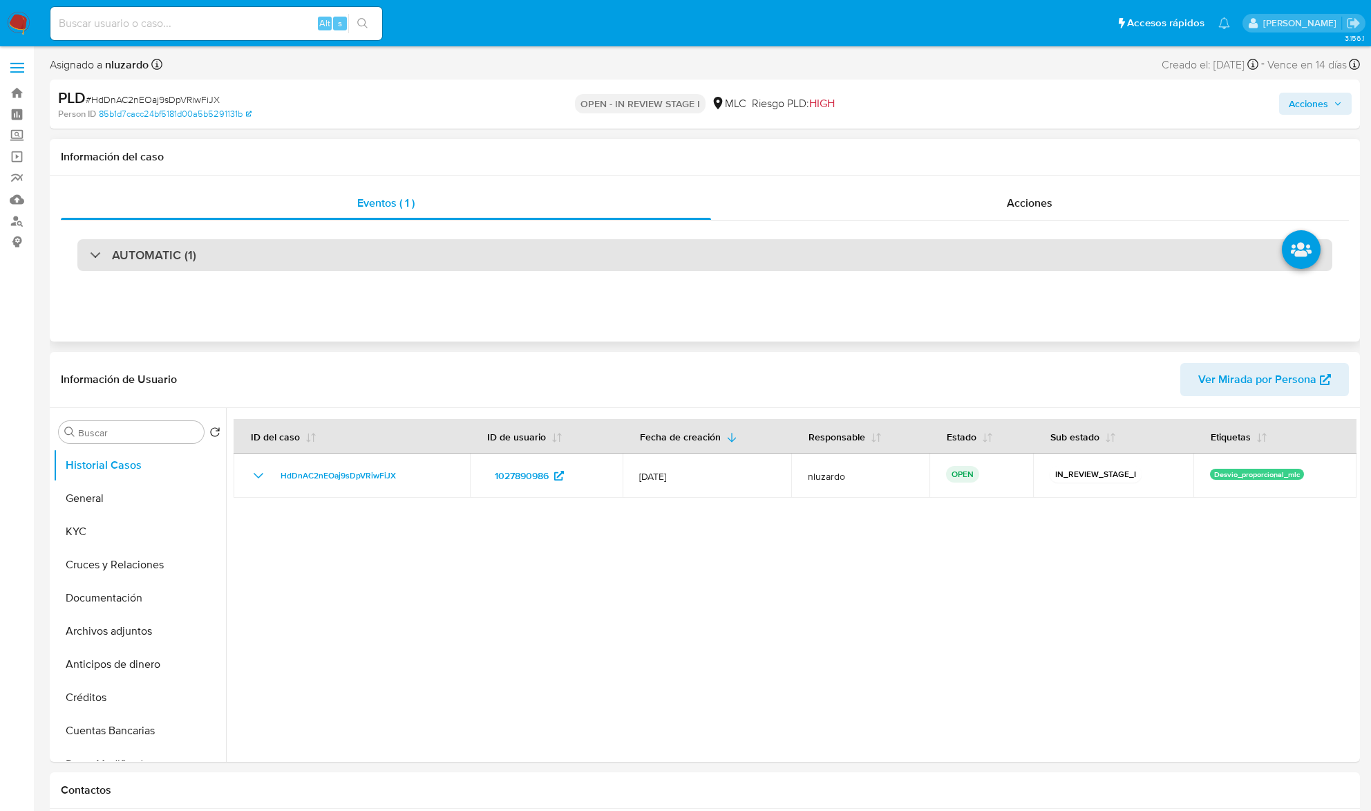
drag, startPoint x: 169, startPoint y: 269, endPoint x: 167, endPoint y: 261, distance: 8.5
click at [170, 267] on div "AUTOMATIC (1)" at bounding box center [704, 255] width 1255 height 32
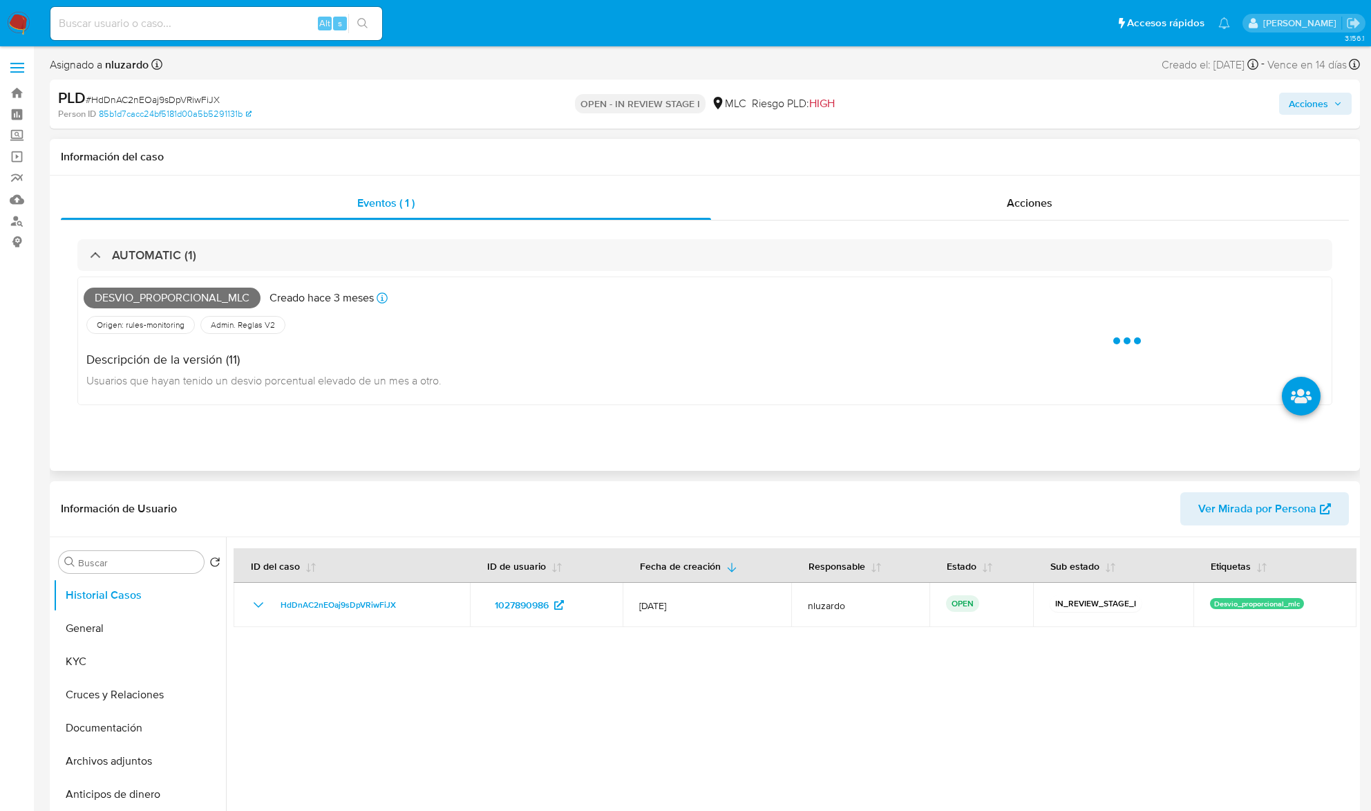
click at [174, 292] on span "Desvio_proporcional_mlc" at bounding box center [172, 297] width 177 height 21
copy span "Desvio_proporcional_mlc"
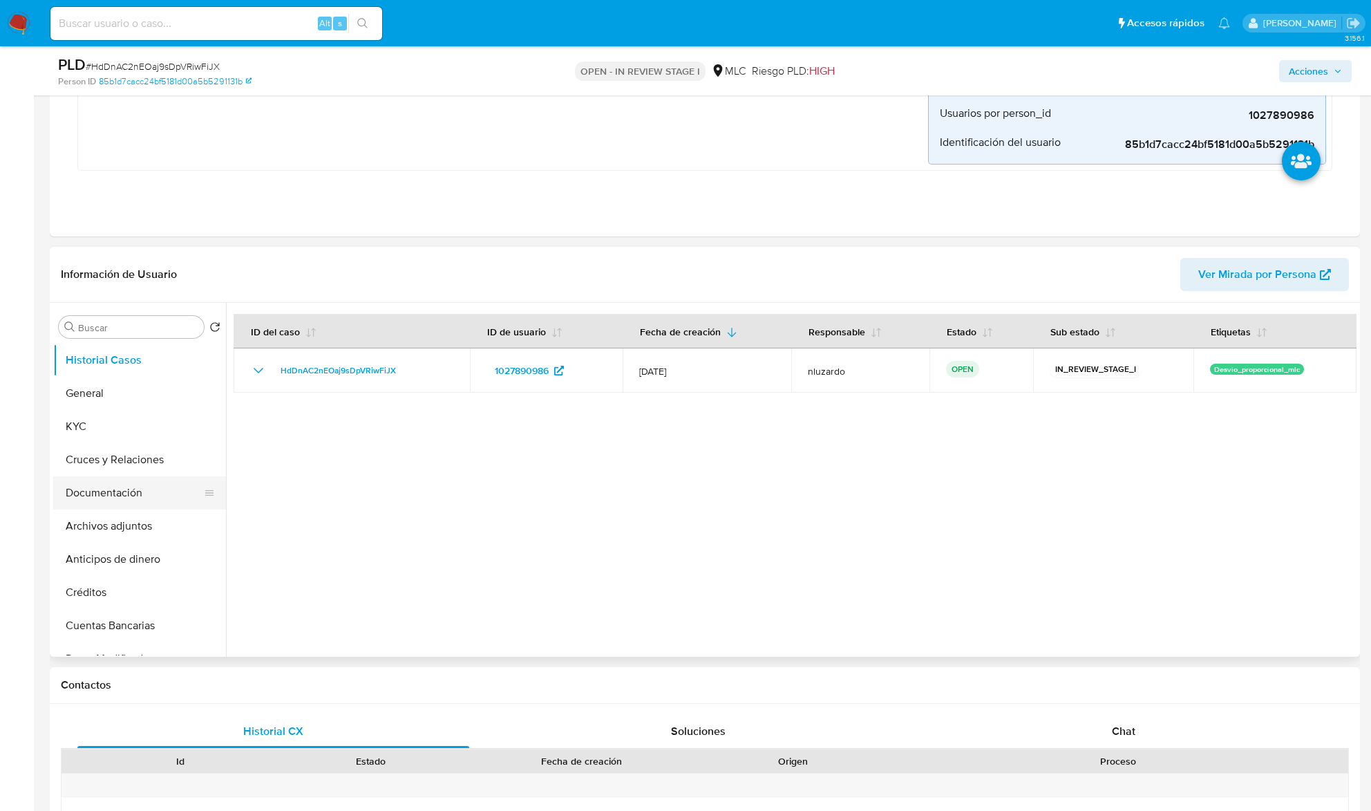
scroll to position [368, 0]
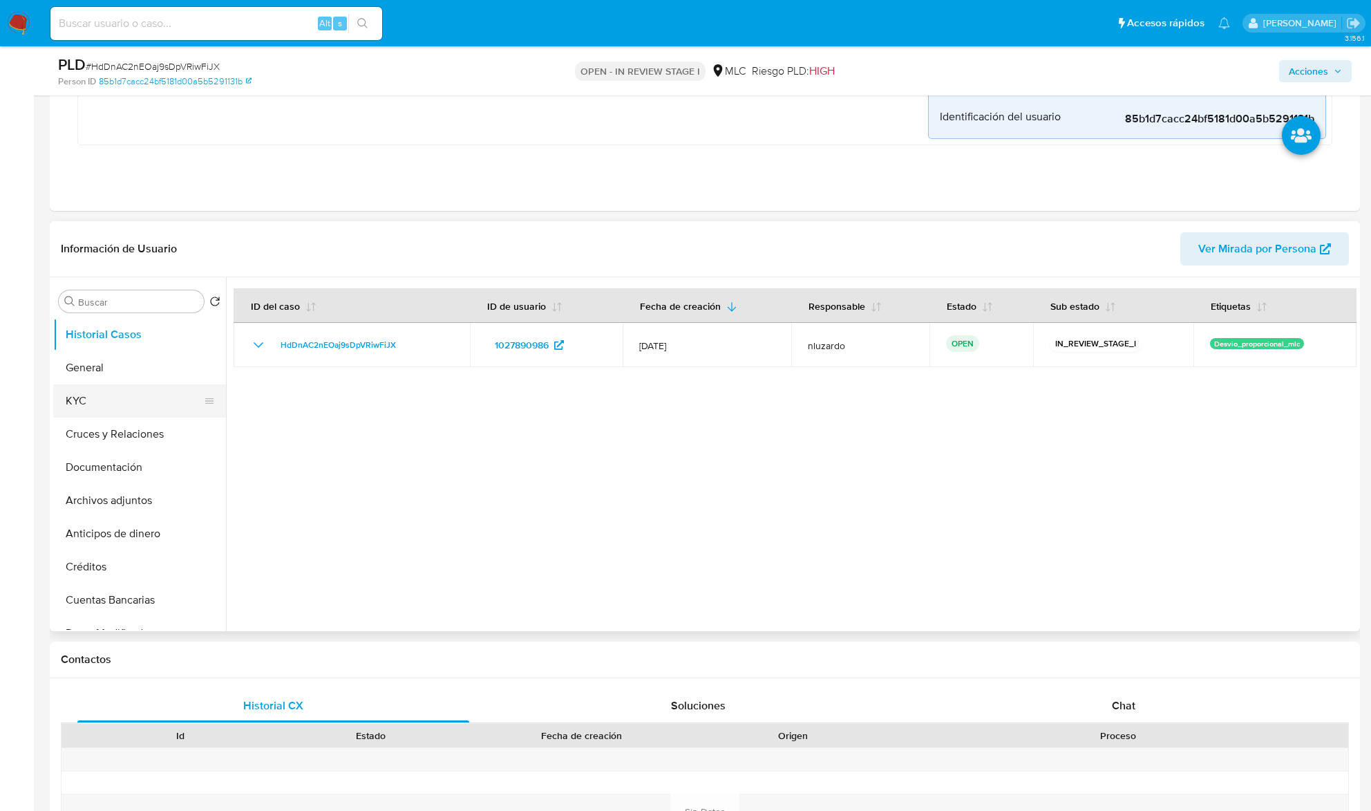
click at [124, 404] on button "KYC" at bounding box center [134, 400] width 162 height 33
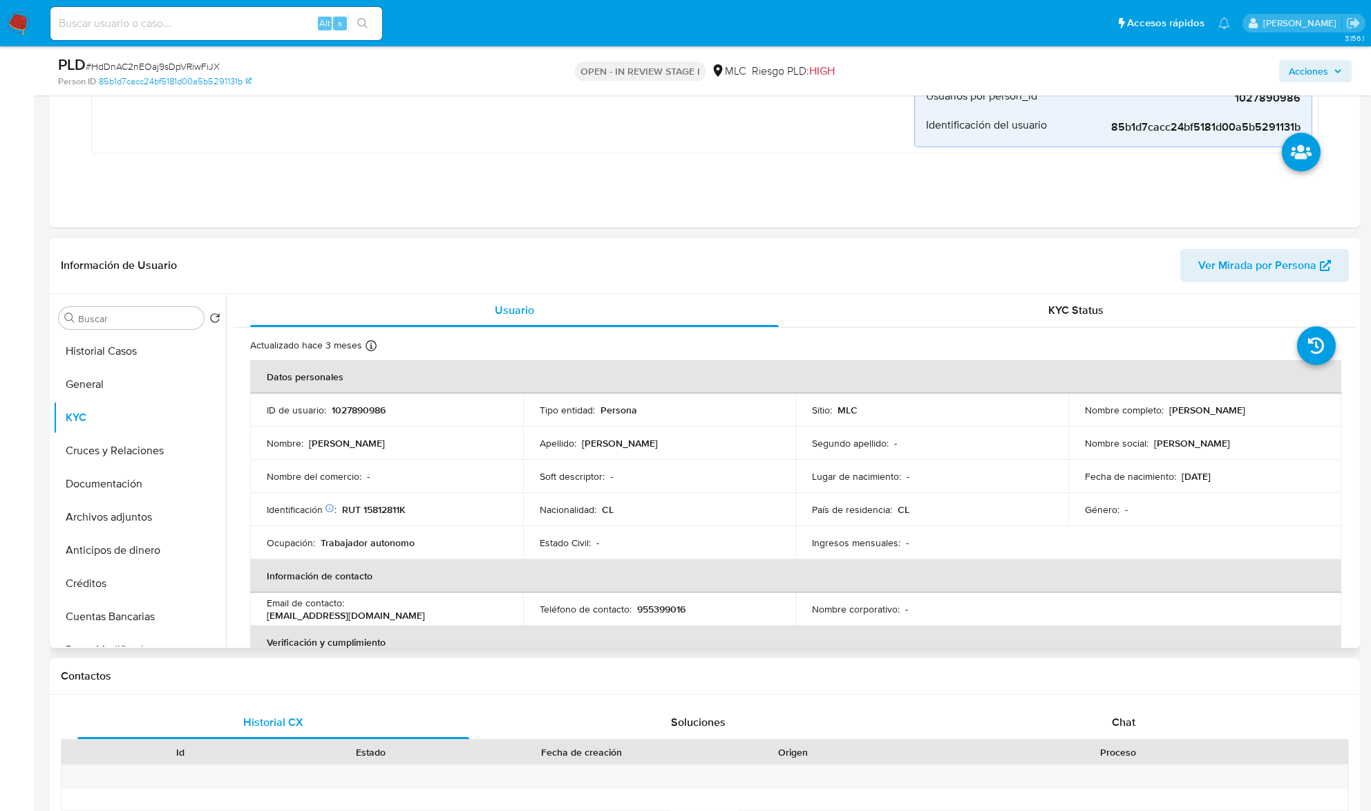
click at [1169, 415] on p "[PERSON_NAME] [PERSON_NAME]" at bounding box center [1207, 410] width 76 height 12
drag, startPoint x: 1265, startPoint y: 406, endPoint x: 1289, endPoint y: 406, distance: 24.2
click at [1289, 406] on div "Nombre completo : Iván Eduardo Vera Aracena" at bounding box center [1205, 410] width 240 height 12
copy p "Iván Eduardo Vera Aracena"
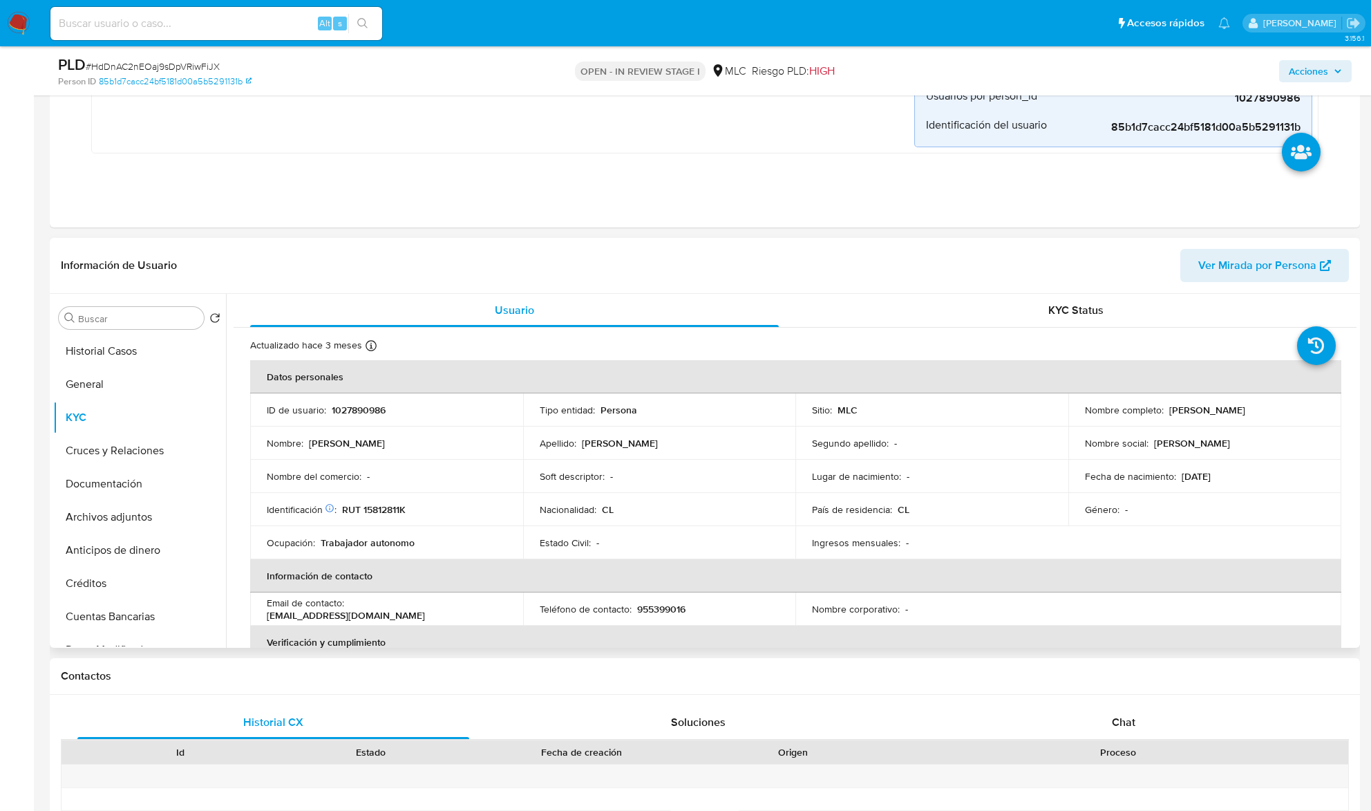
click at [391, 509] on p "RUT 15812811K" at bounding box center [374, 509] width 64 height 12
copy p "15812811K"
click at [205, 26] on input at bounding box center [216, 24] width 332 height 18
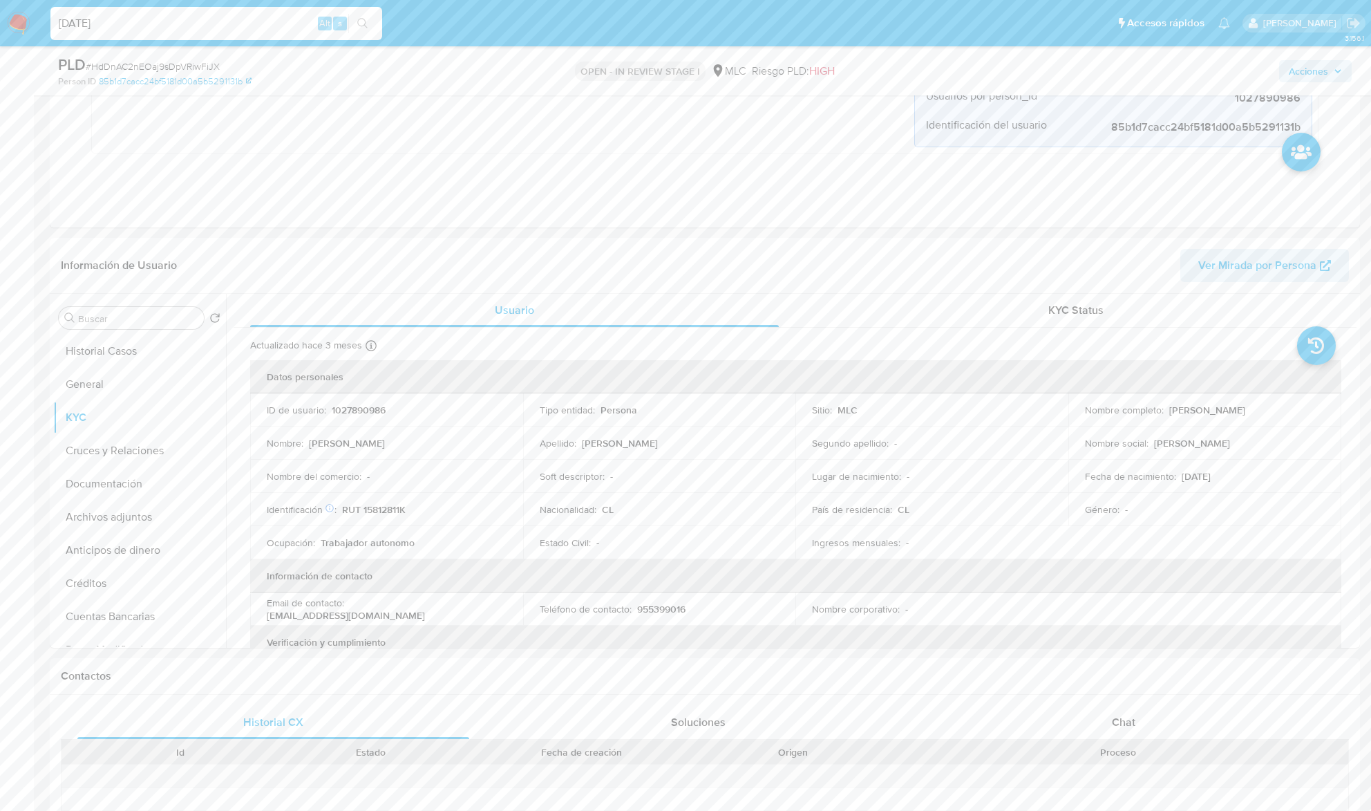
type input "[DATE]"
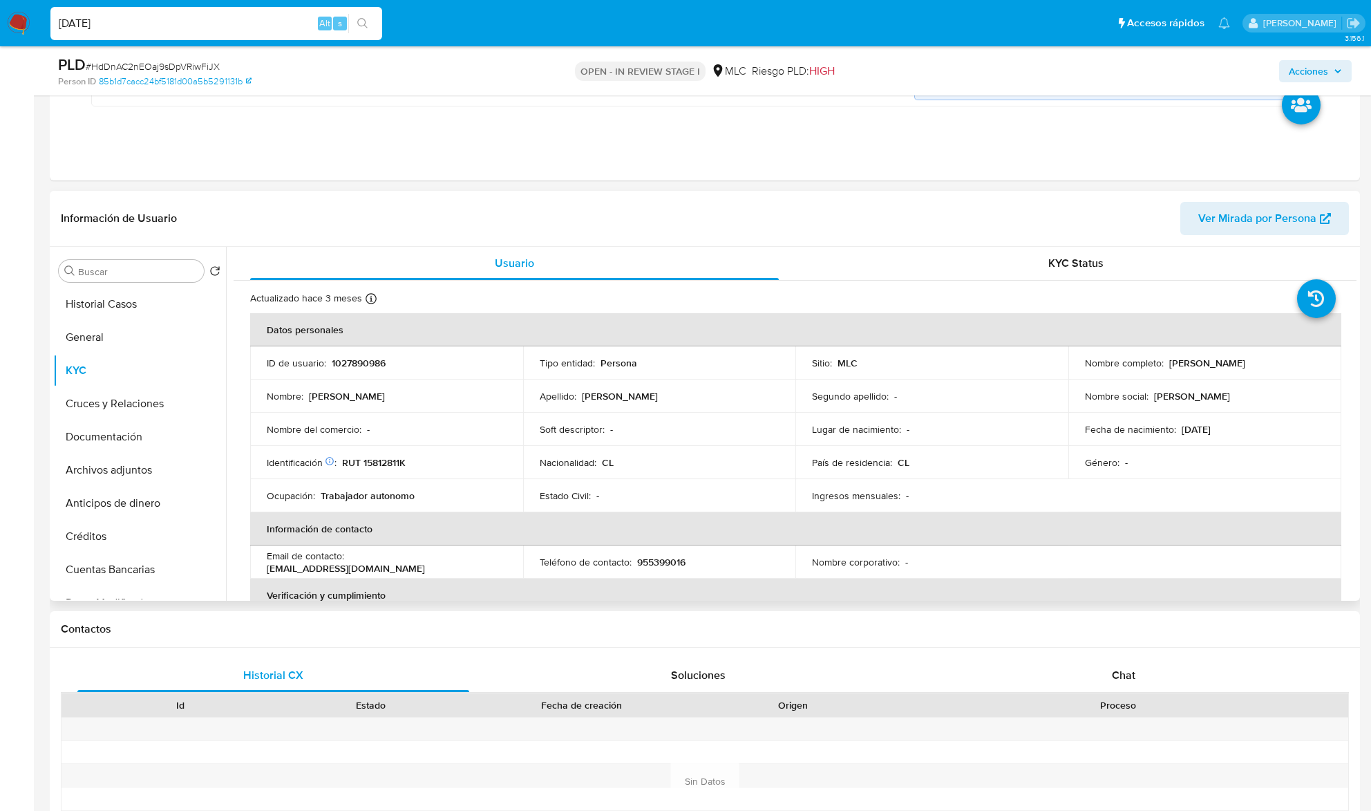
scroll to position [460, 0]
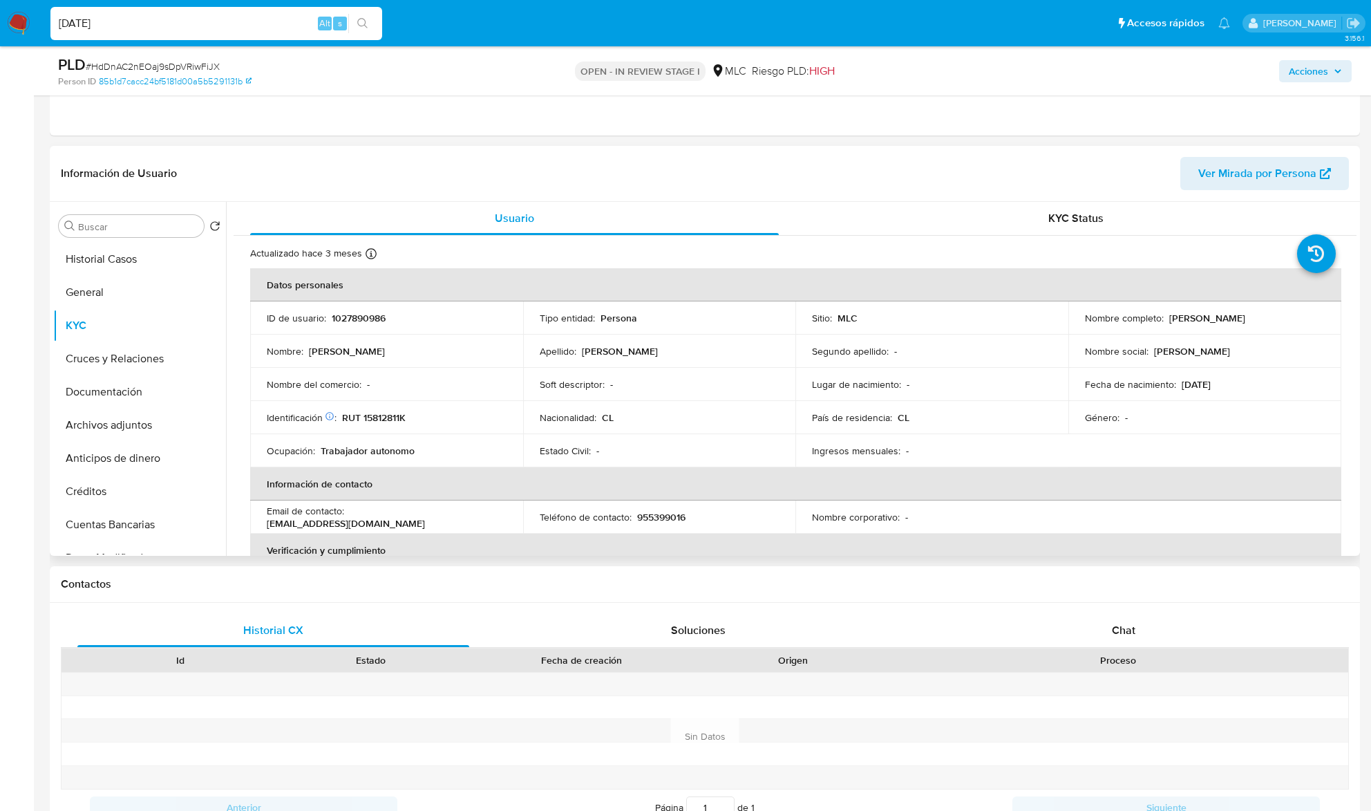
click at [884, 243] on div "Actualizado hace 3 meses Creado: 22/11/2024 09:14:20 Actualizado: 02/06/2025 11…" at bounding box center [795, 770] width 1123 height 1069
click at [905, 184] on header "Información de Usuario Ver Mirada por Persona" at bounding box center [705, 173] width 1288 height 33
click at [160, 229] on input "Buscar" at bounding box center [138, 226] width 120 height 12
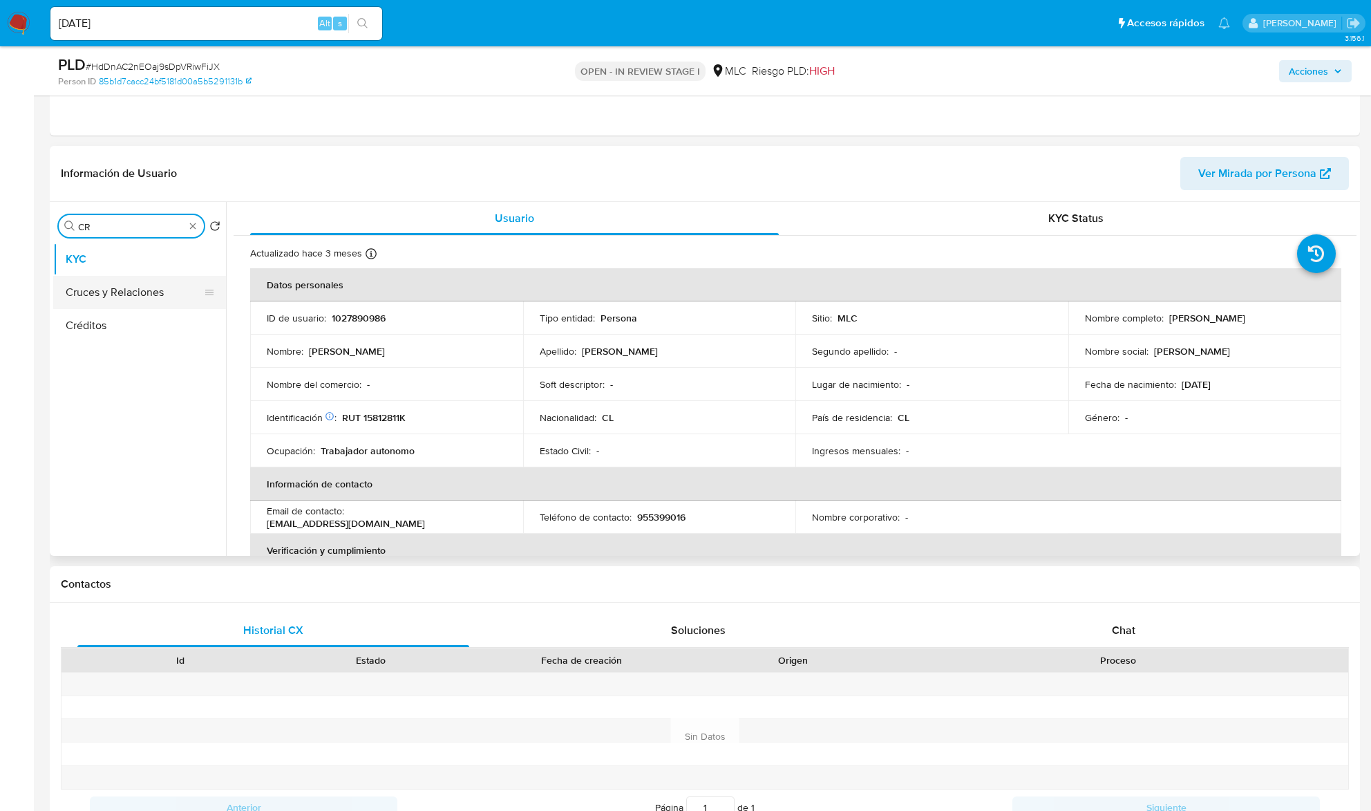
type input "CR"
click at [144, 297] on button "Cruces y Relaciones" at bounding box center [134, 292] width 162 height 33
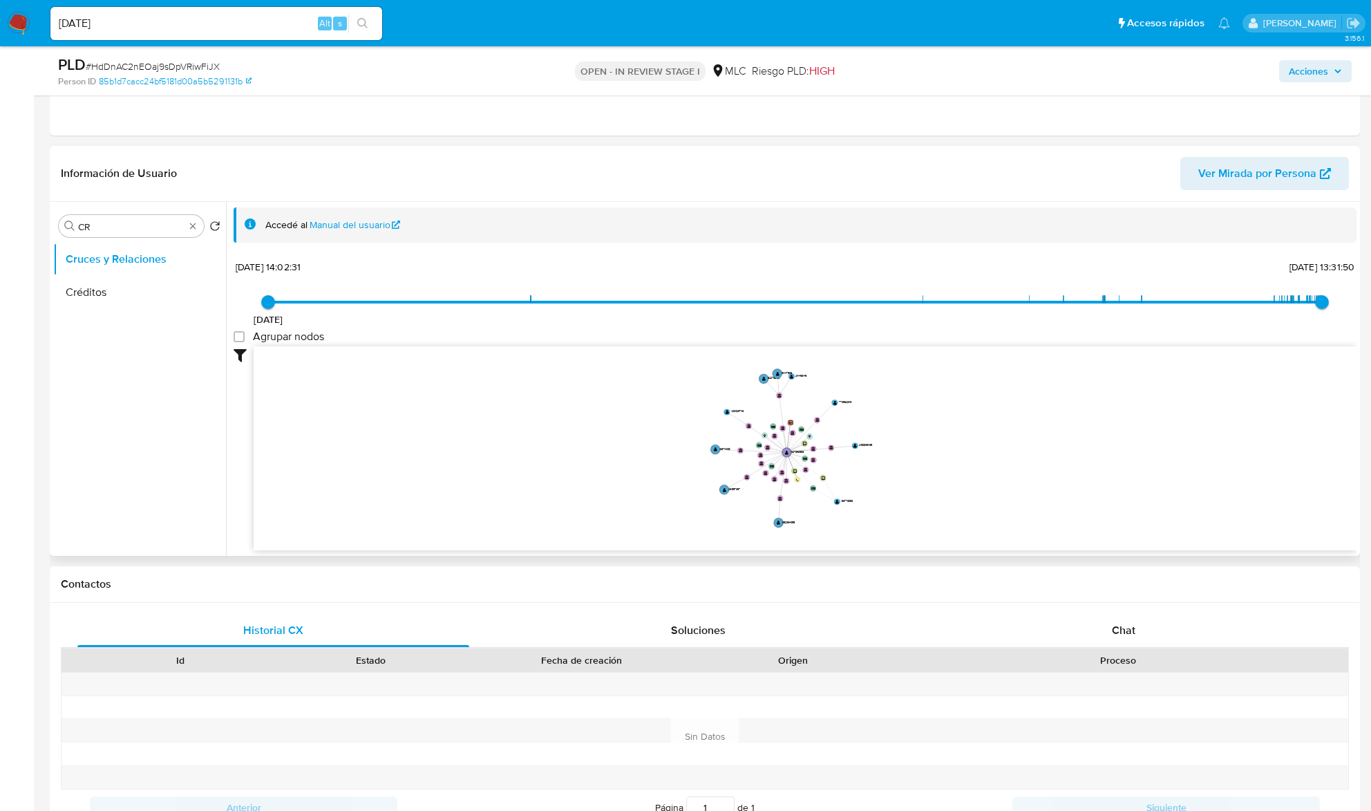
drag, startPoint x: 769, startPoint y: 454, endPoint x: 737, endPoint y: 453, distance: 32.5
click at [737, 453] on icon "device-6740759b5268269a9f8b4864  user-1027890986  1027890986 device-66c8b79a2…" at bounding box center [805, 446] width 1103 height 200
drag, startPoint x: 1140, startPoint y: 601, endPoint x: 1137, endPoint y: 612, distance: 10.7
click at [1139, 611] on div "Contactos Historial CX Soluciones Chat Id Estado Fecha de creación Origen Proce…" at bounding box center [705, 717] width 1310 height 303
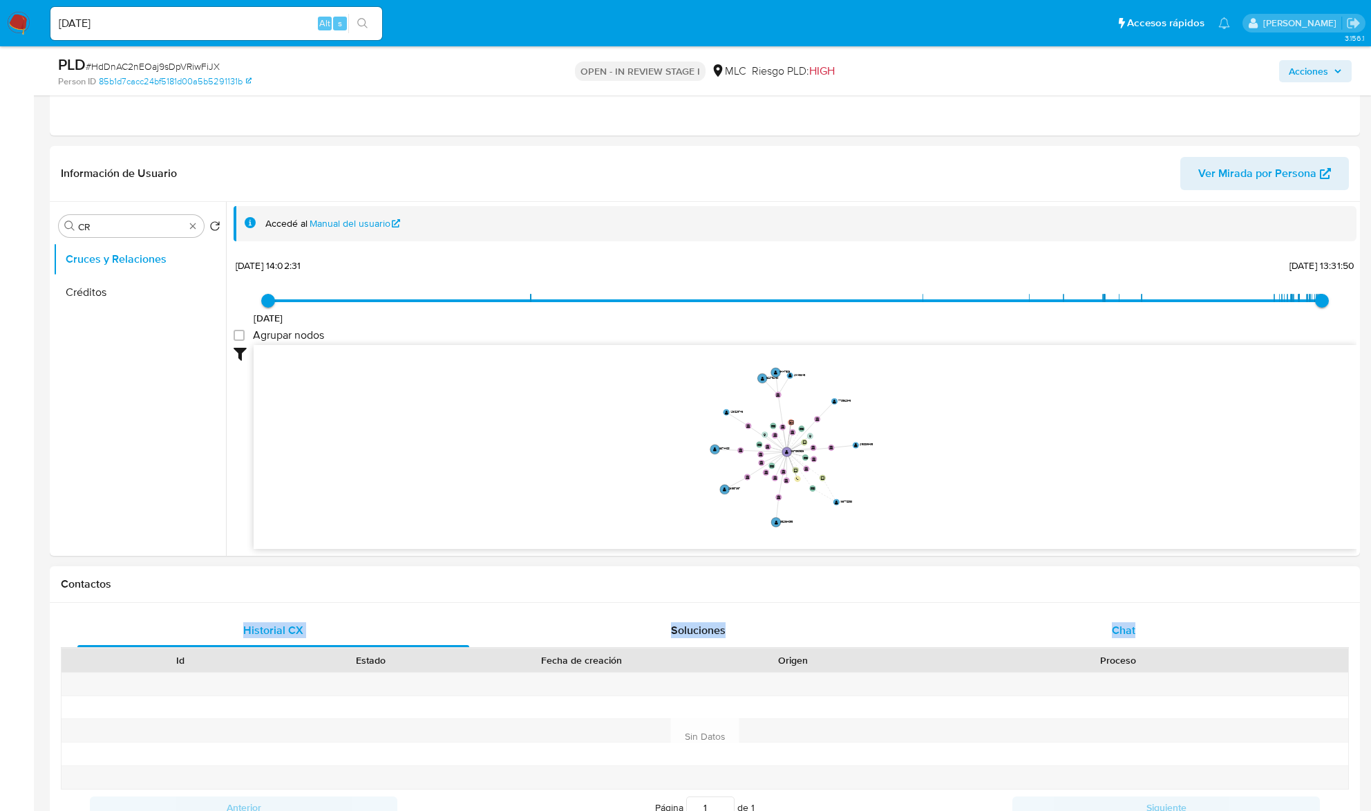
click at [1134, 617] on div "Chat" at bounding box center [1123, 630] width 392 height 33
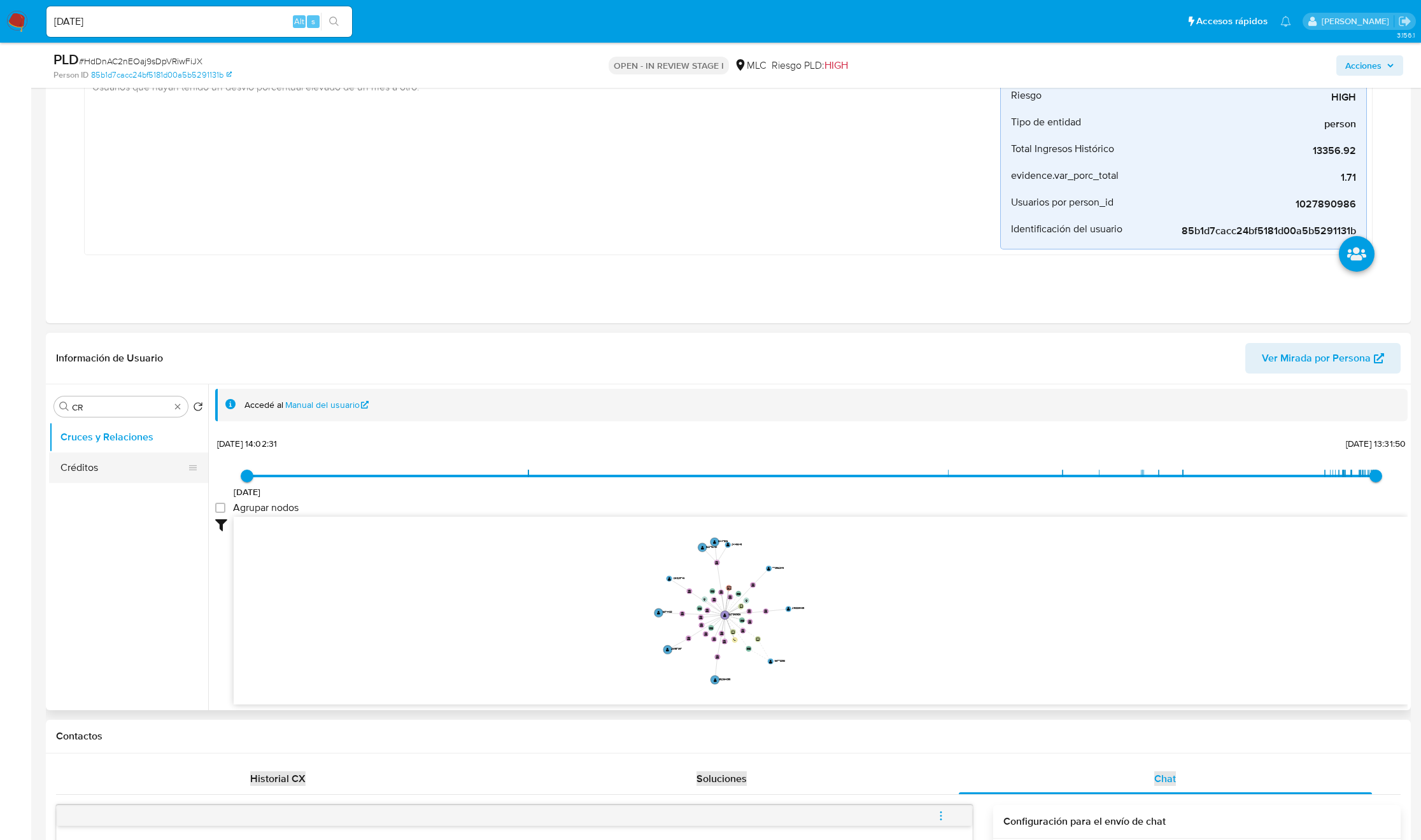
scroll to position [286, 0]
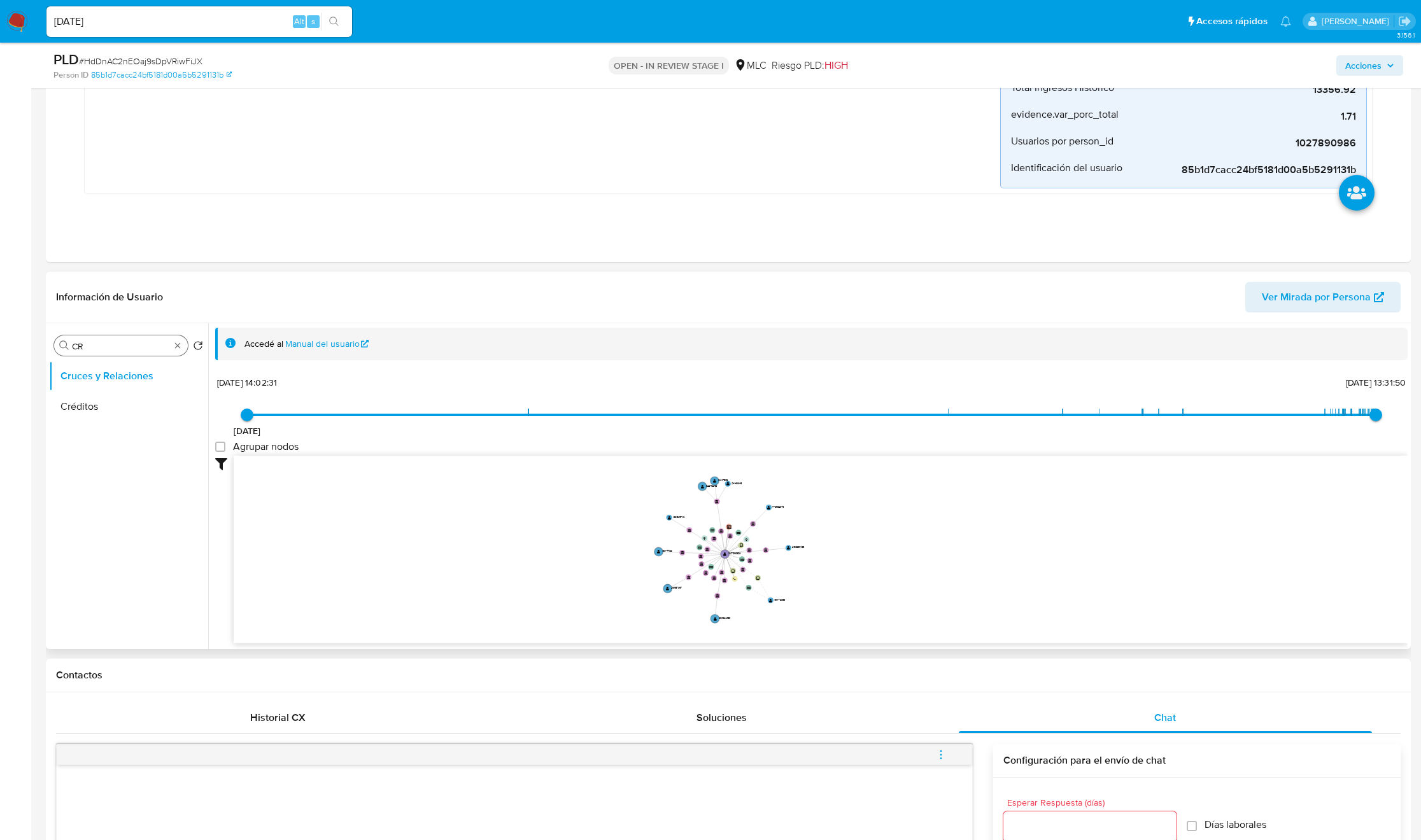
click at [73, 344] on input "CR" at bounding box center [121, 346] width 98 height 11
type input "doc"
click at [112, 392] on button "Documentación" at bounding box center [123, 406] width 149 height 30
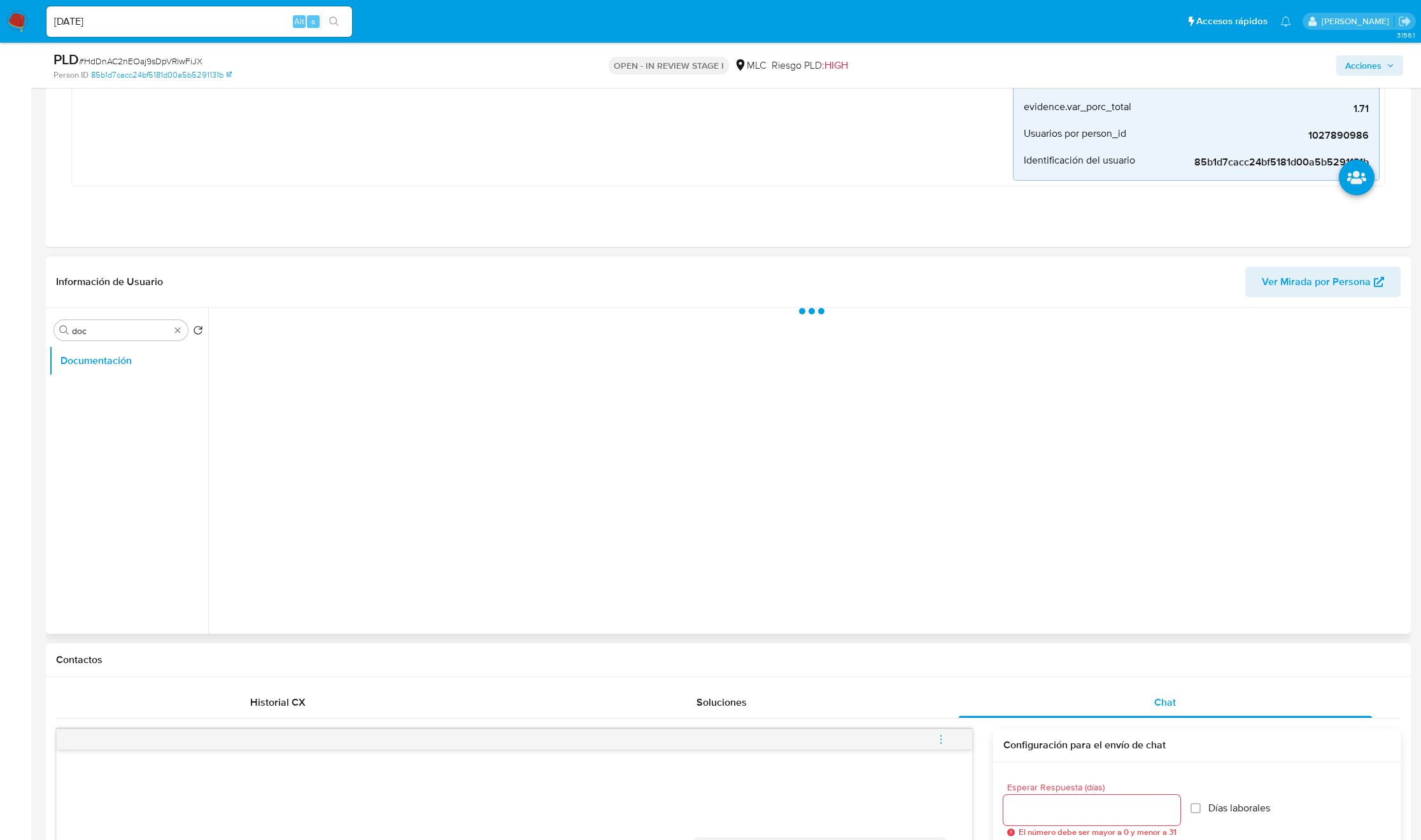
scroll to position [0, 0]
click at [434, 374] on button "Identificación" at bounding box center [354, 370] width 277 height 32
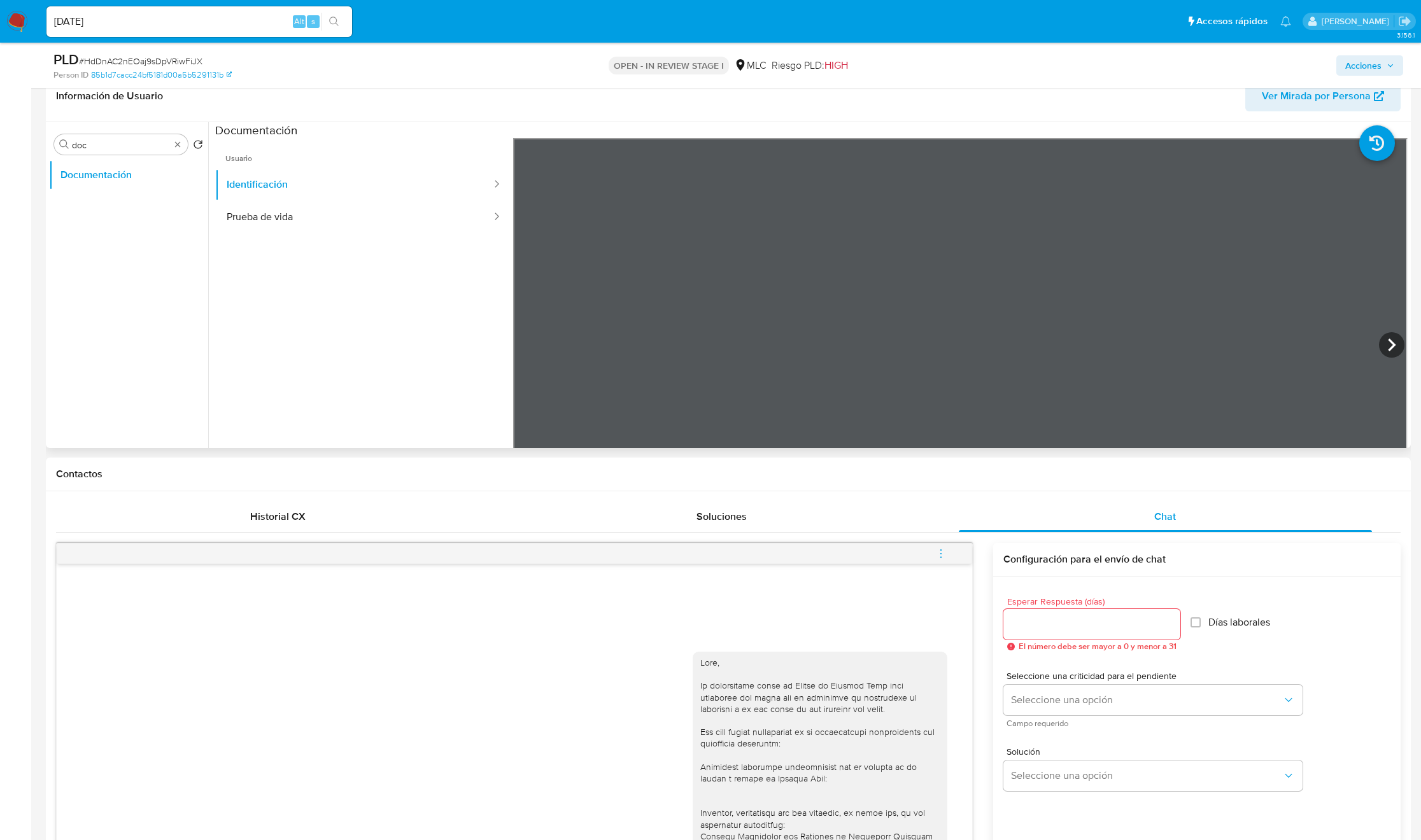
scroll to position [477, 0]
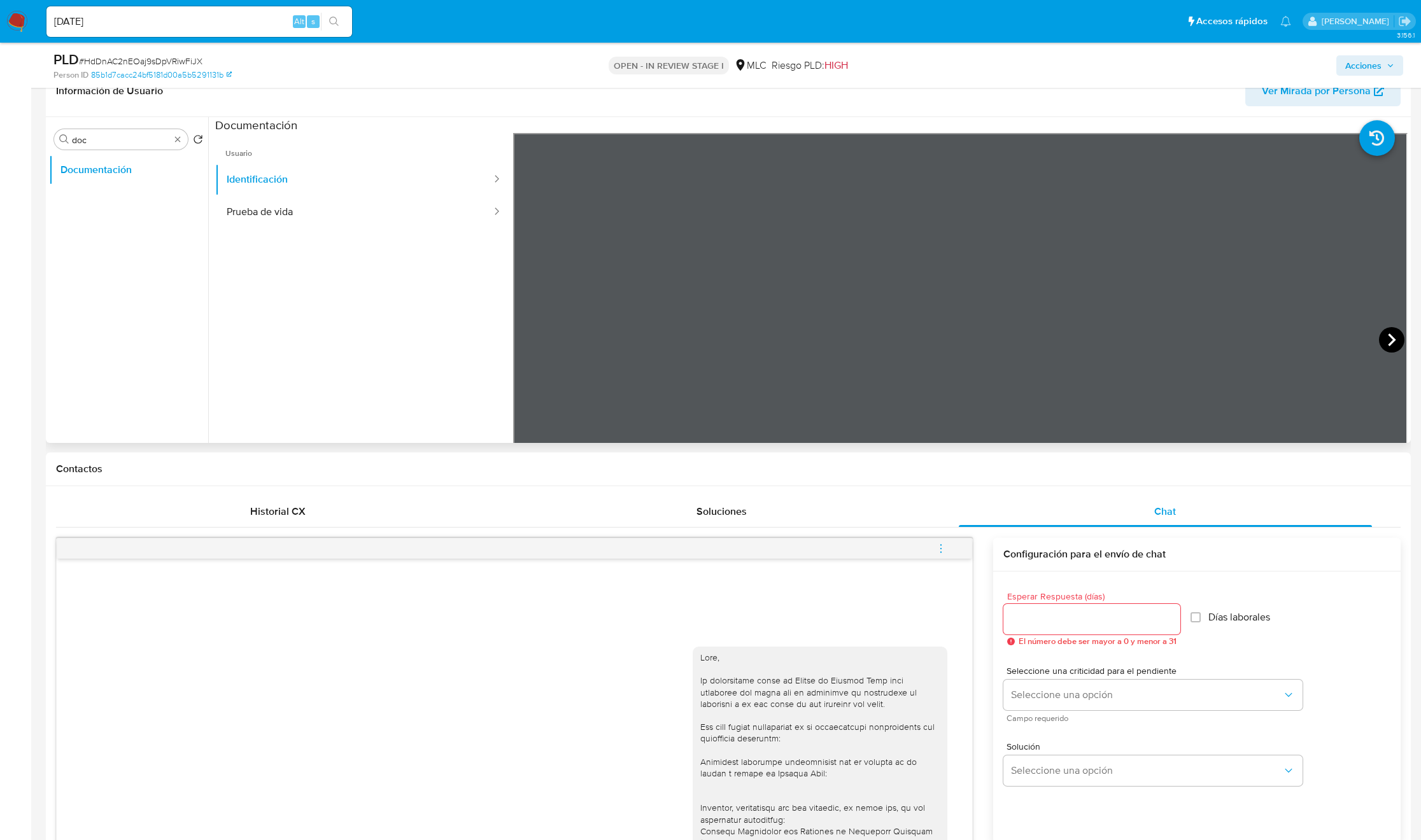
click at [1275, 341] on icon at bounding box center [1392, 340] width 7 height 13
click at [321, 228] on button "Prueba de vida" at bounding box center [354, 212] width 277 height 32
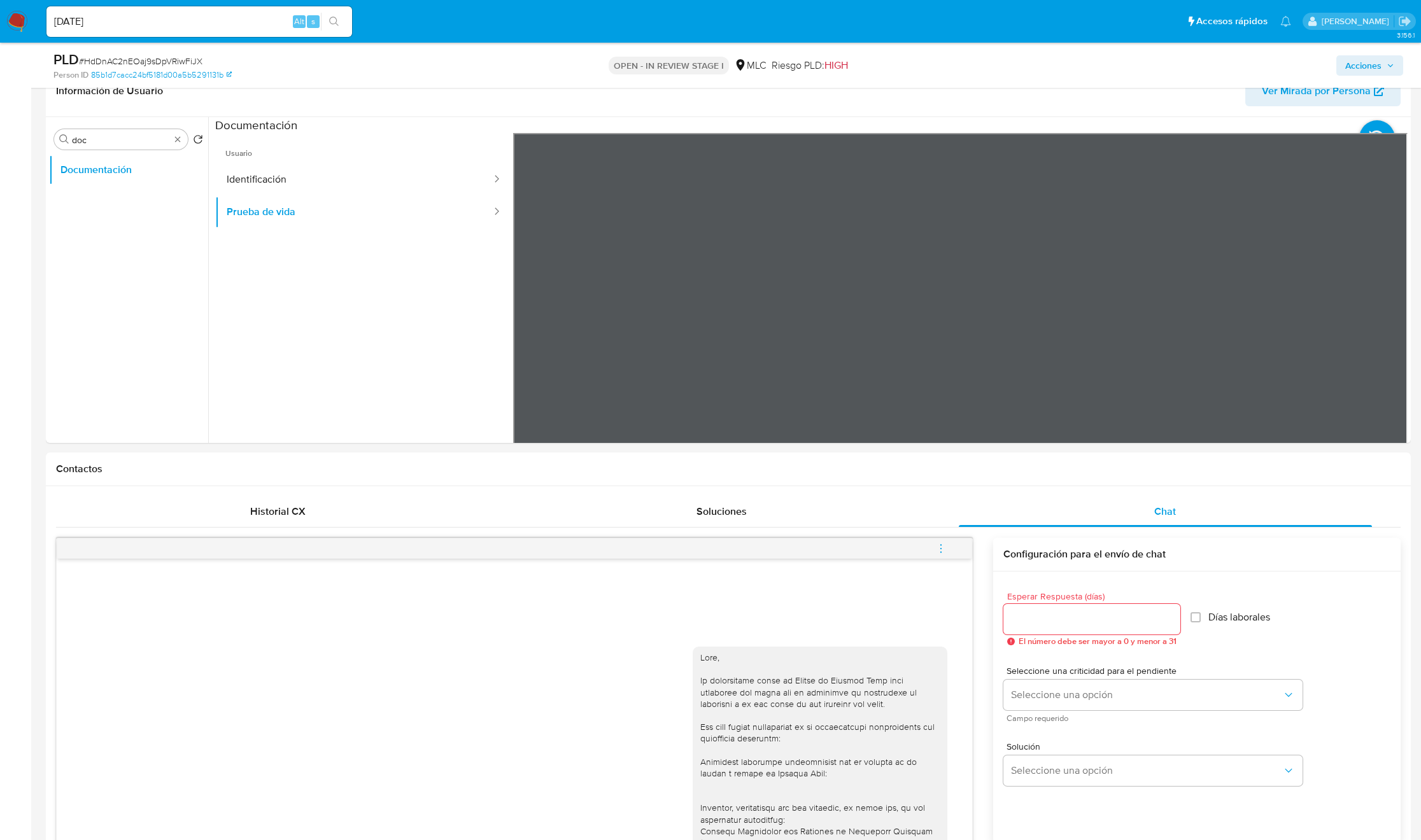
scroll to position [286, 0]
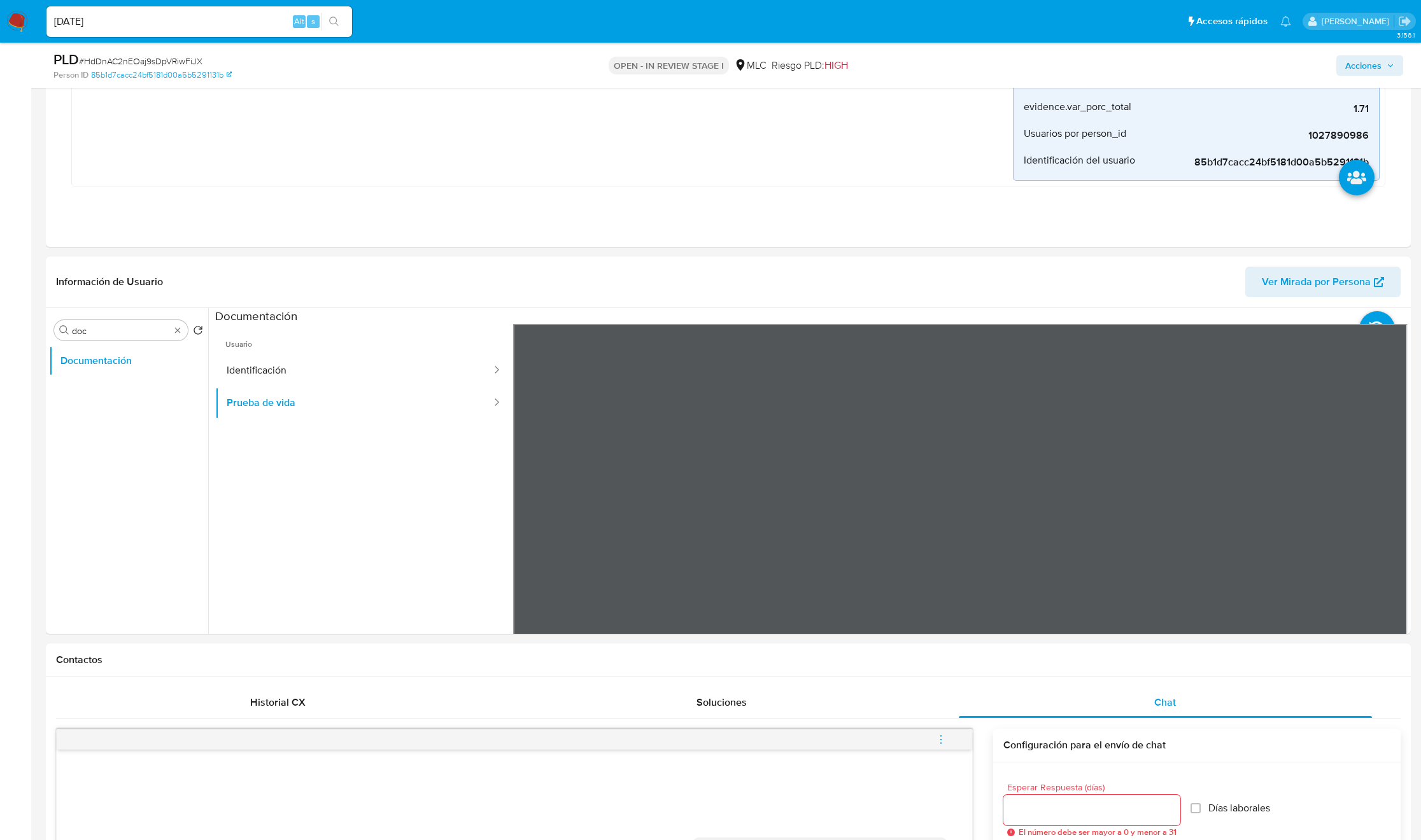
click at [945, 264] on div "Información de Usuario Ver Mirada por Persona" at bounding box center [729, 282] width 1366 height 52
click at [113, 421] on button "KYC" at bounding box center [123, 422] width 149 height 30
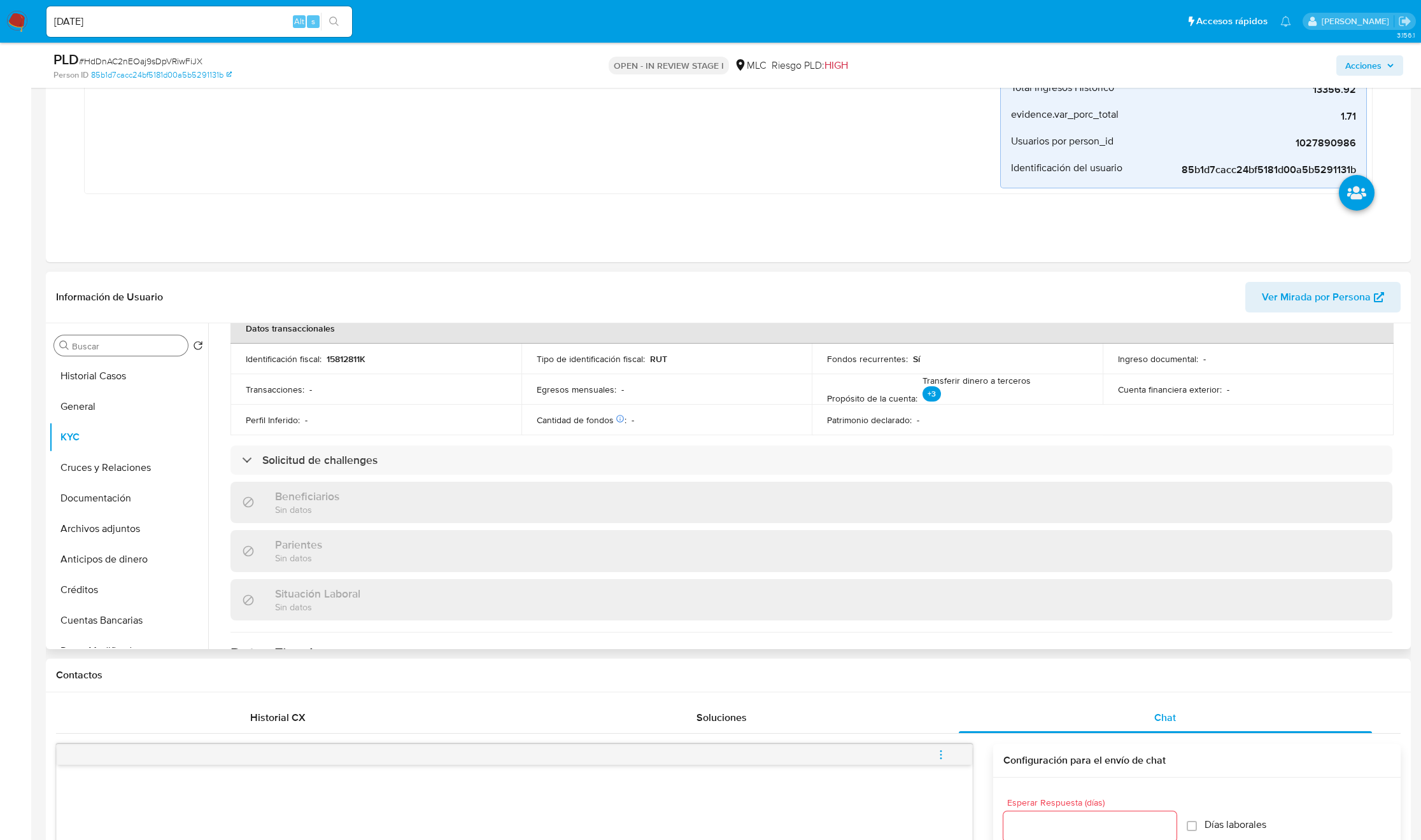
scroll to position [669, 0]
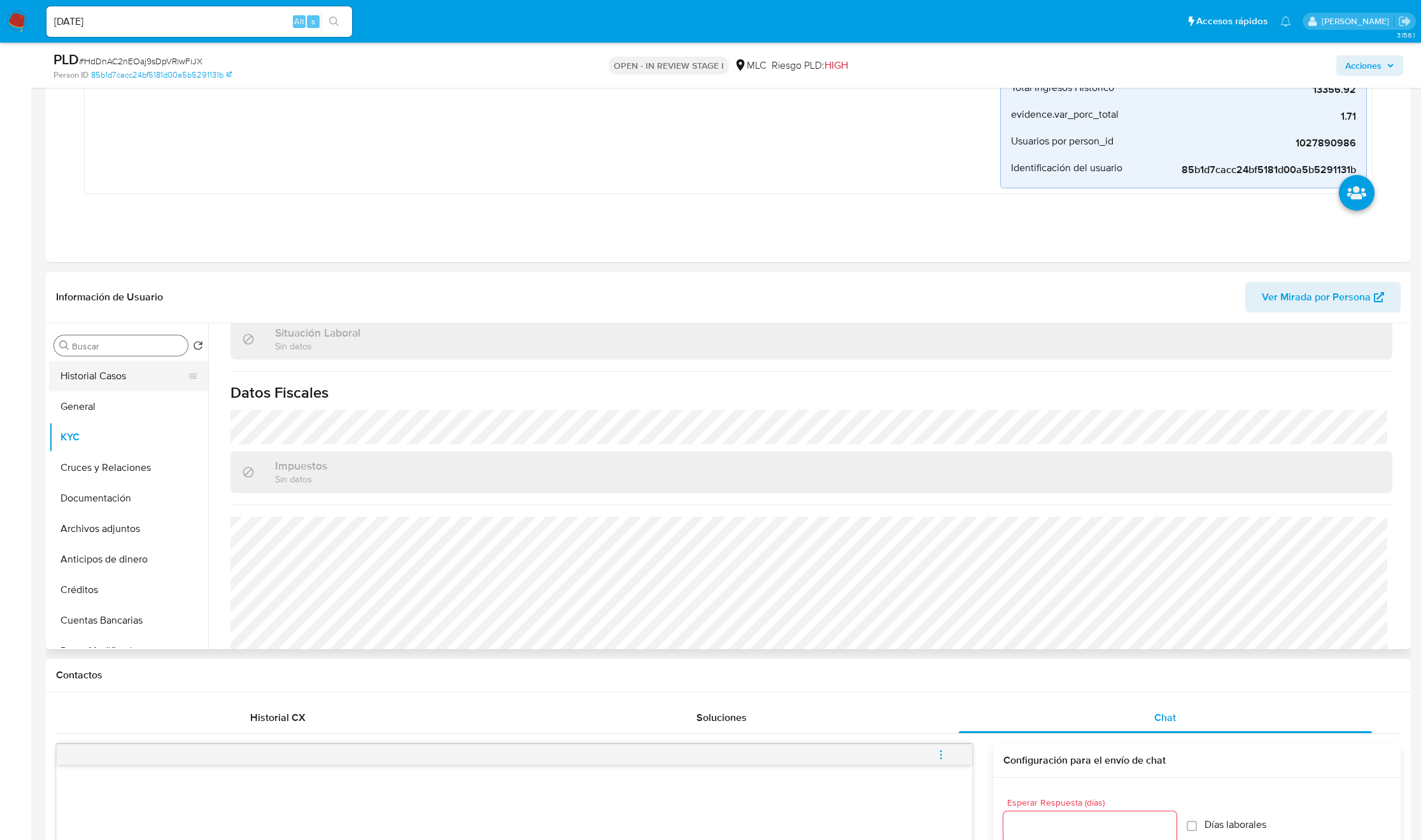
click at [147, 379] on button "Historial Casos" at bounding box center [123, 376] width 149 height 30
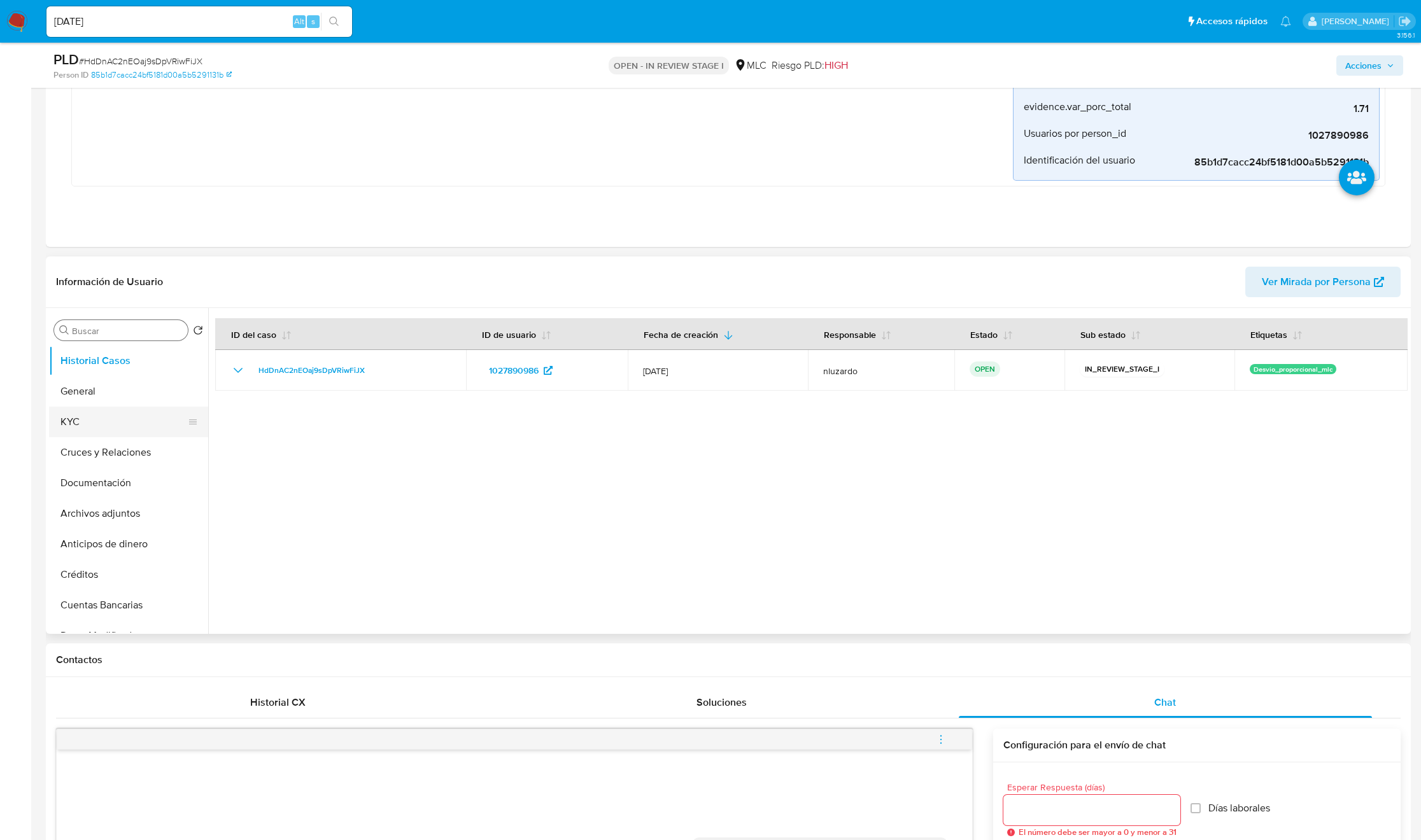
click at [127, 418] on button "KYC" at bounding box center [123, 422] width 149 height 30
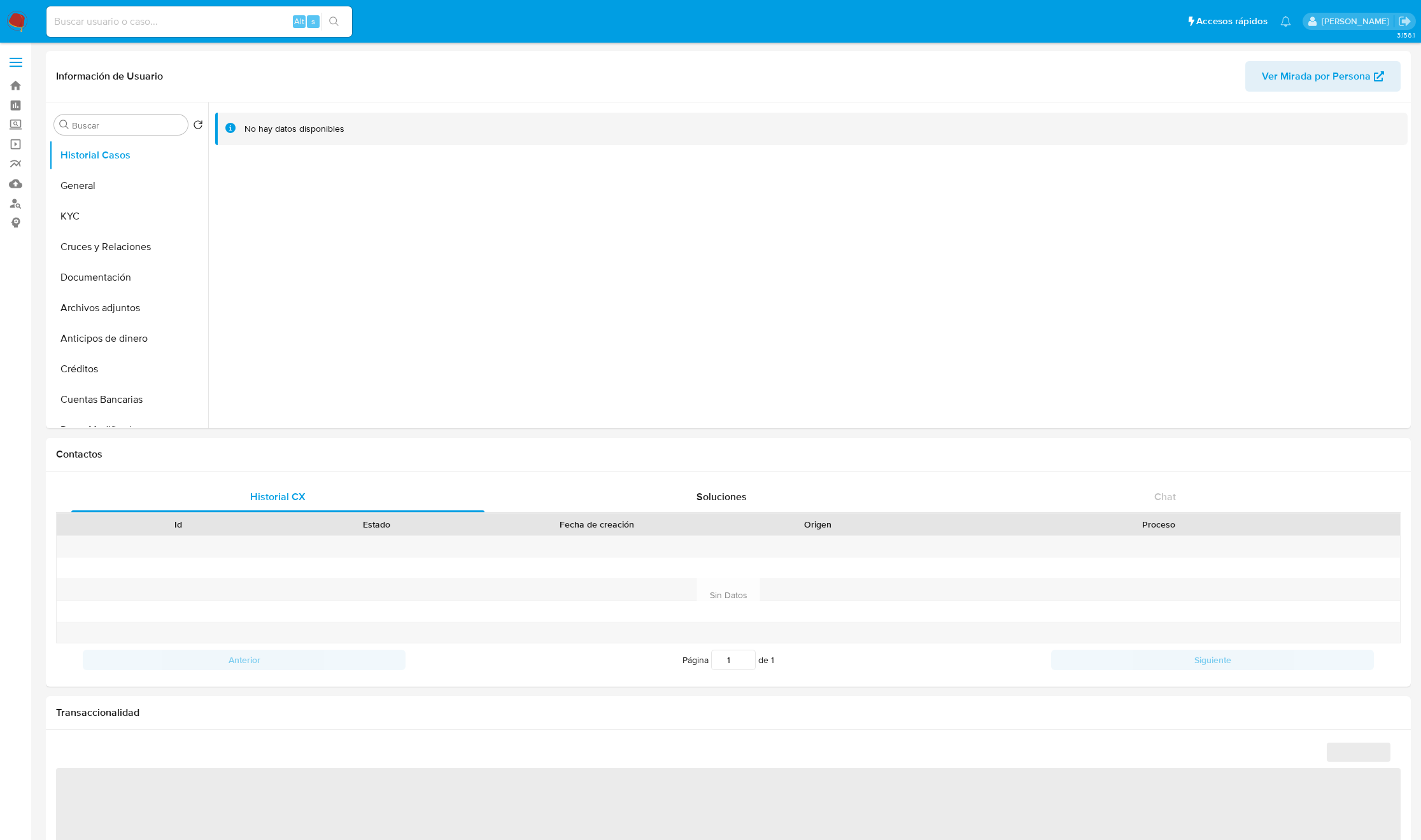
select select "10"
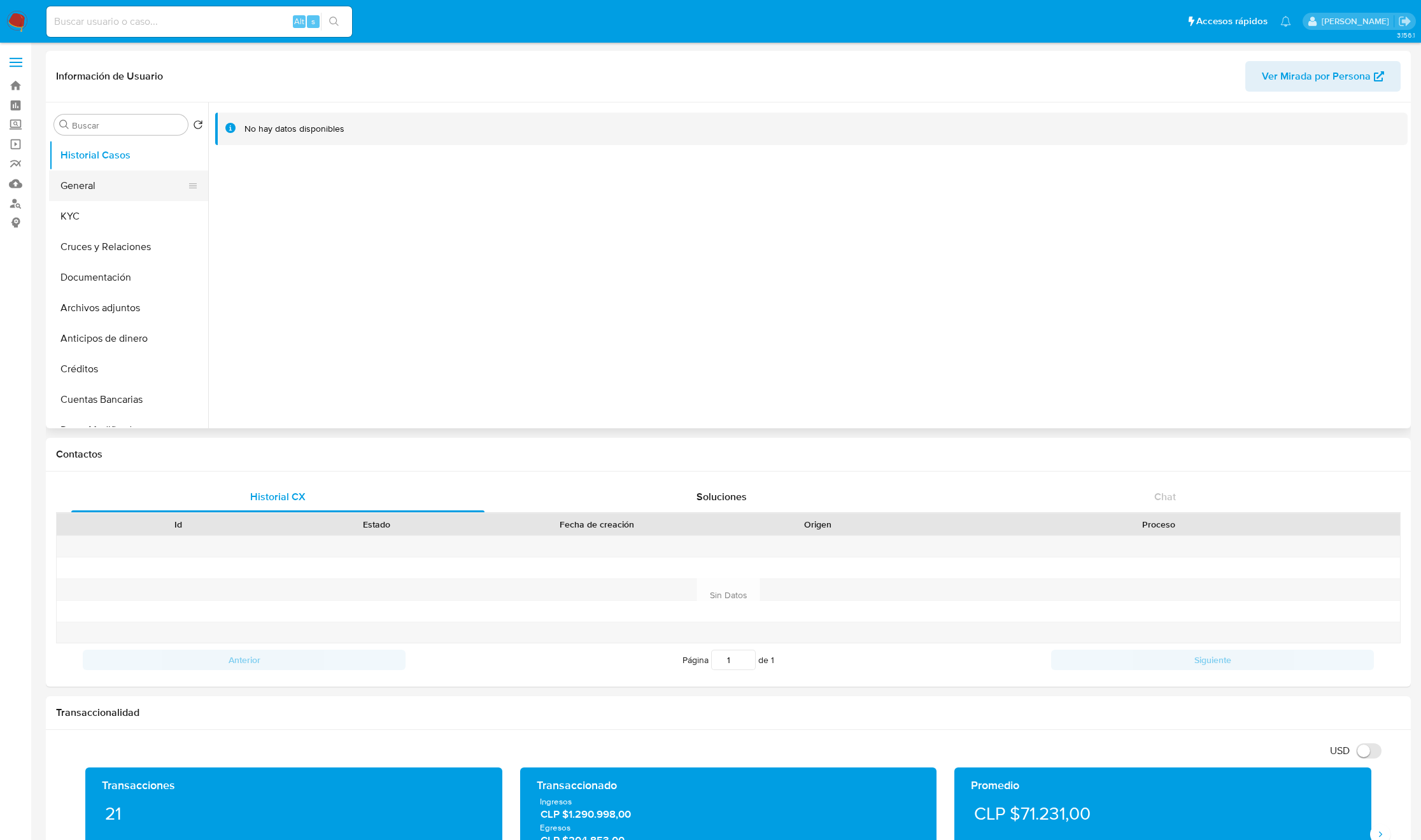
click at [79, 195] on button "General" at bounding box center [123, 185] width 149 height 30
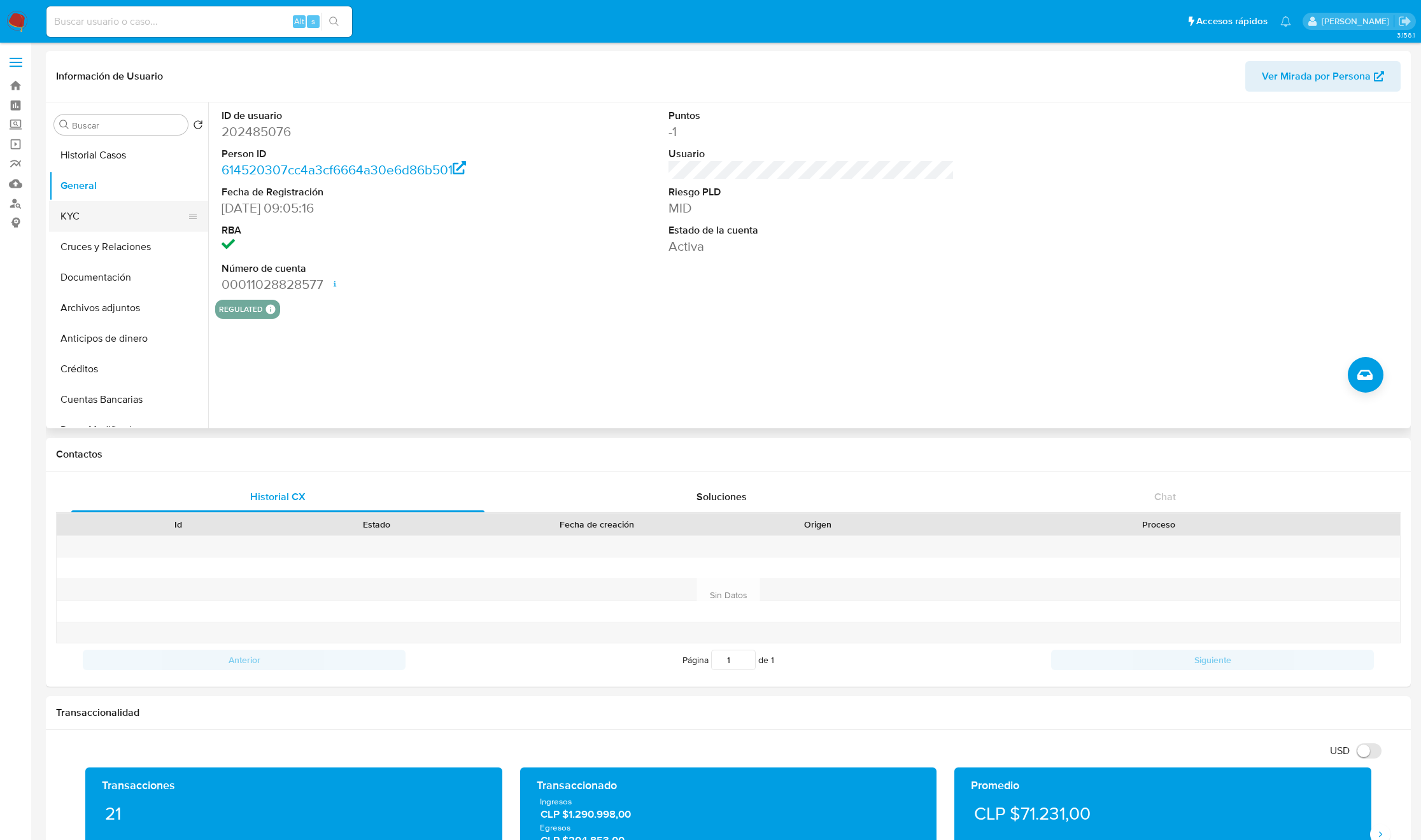
click at [102, 218] on button "KYC" at bounding box center [123, 216] width 149 height 30
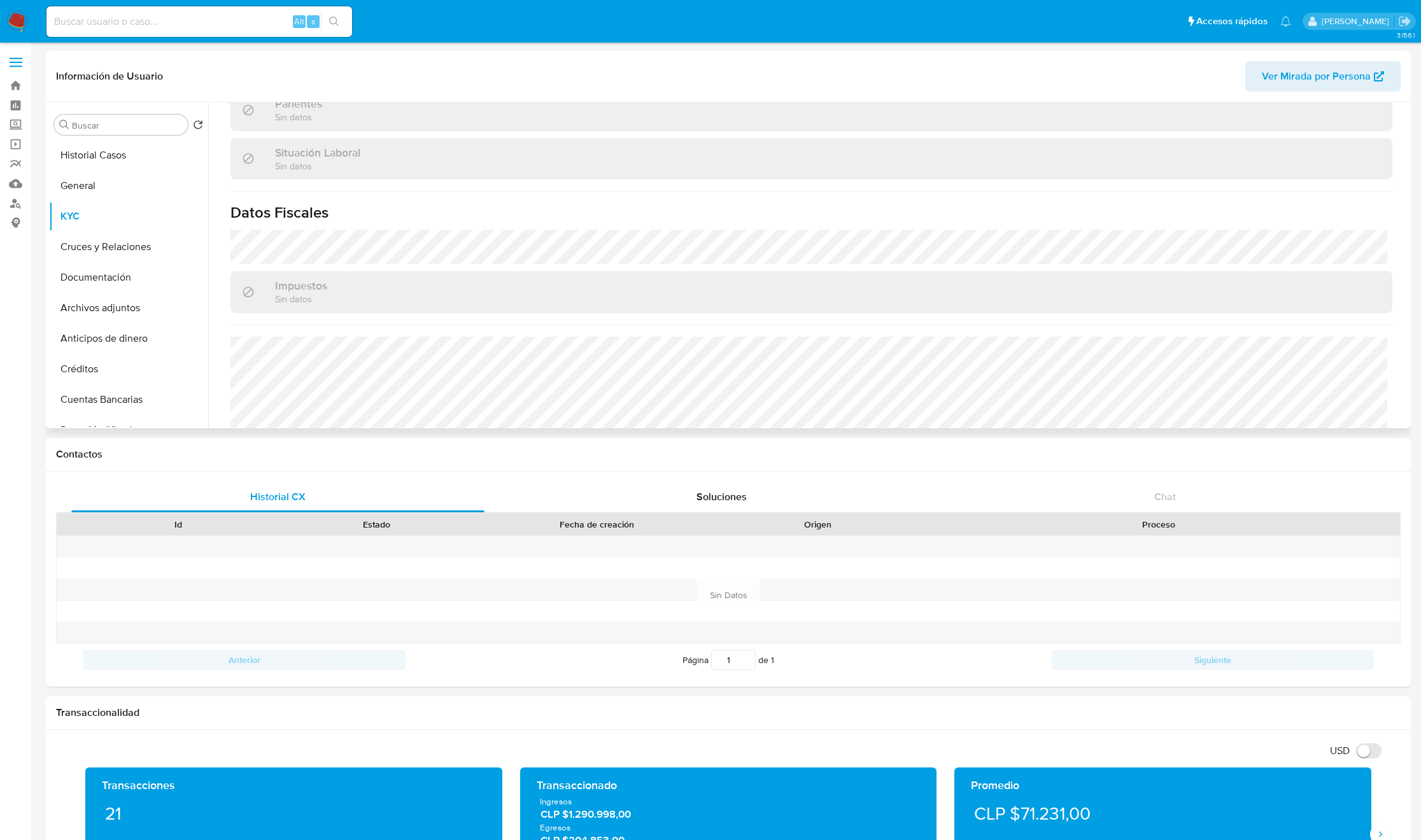
scroll to position [703, 0]
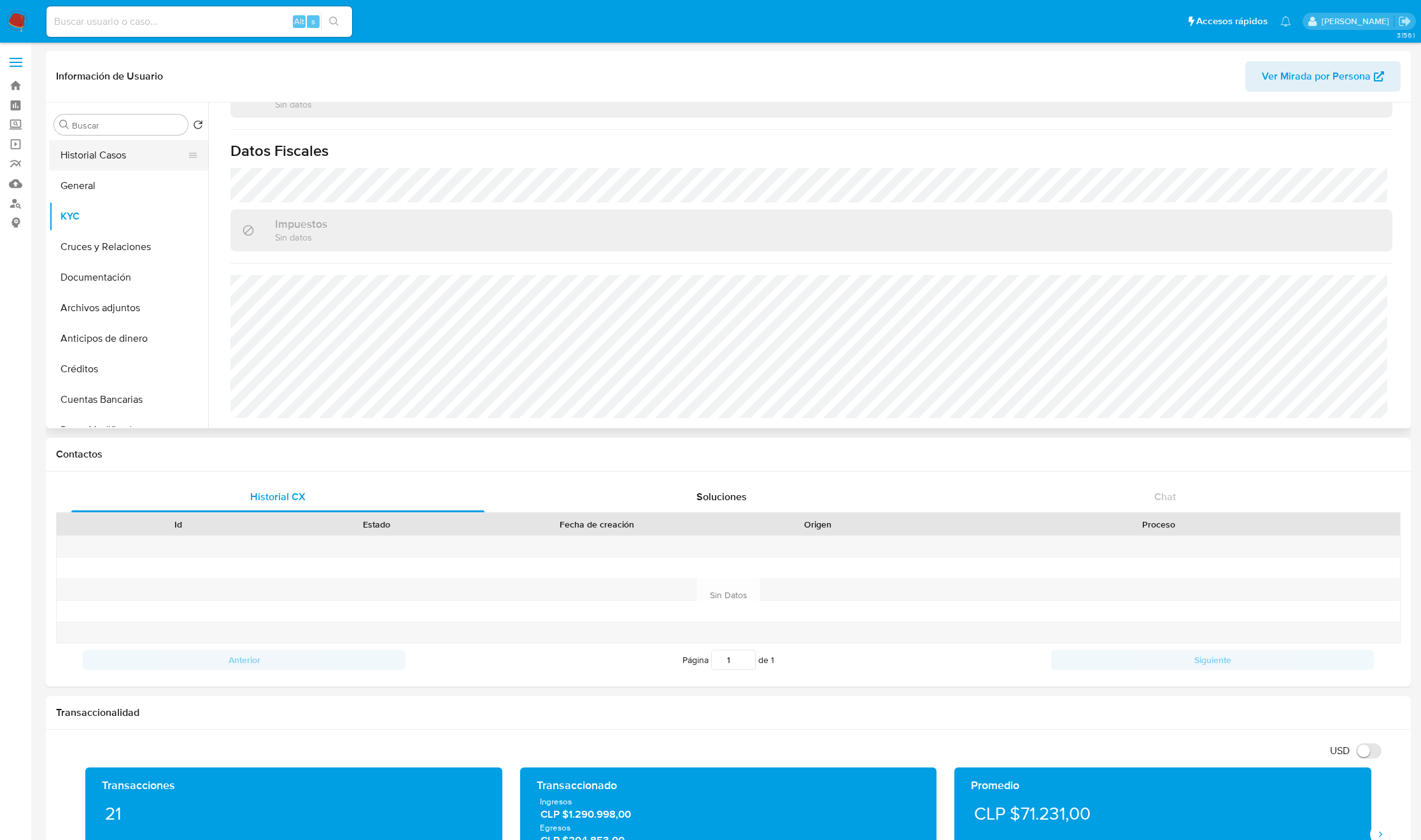
click at [112, 159] on button "Historial Casos" at bounding box center [123, 155] width 149 height 30
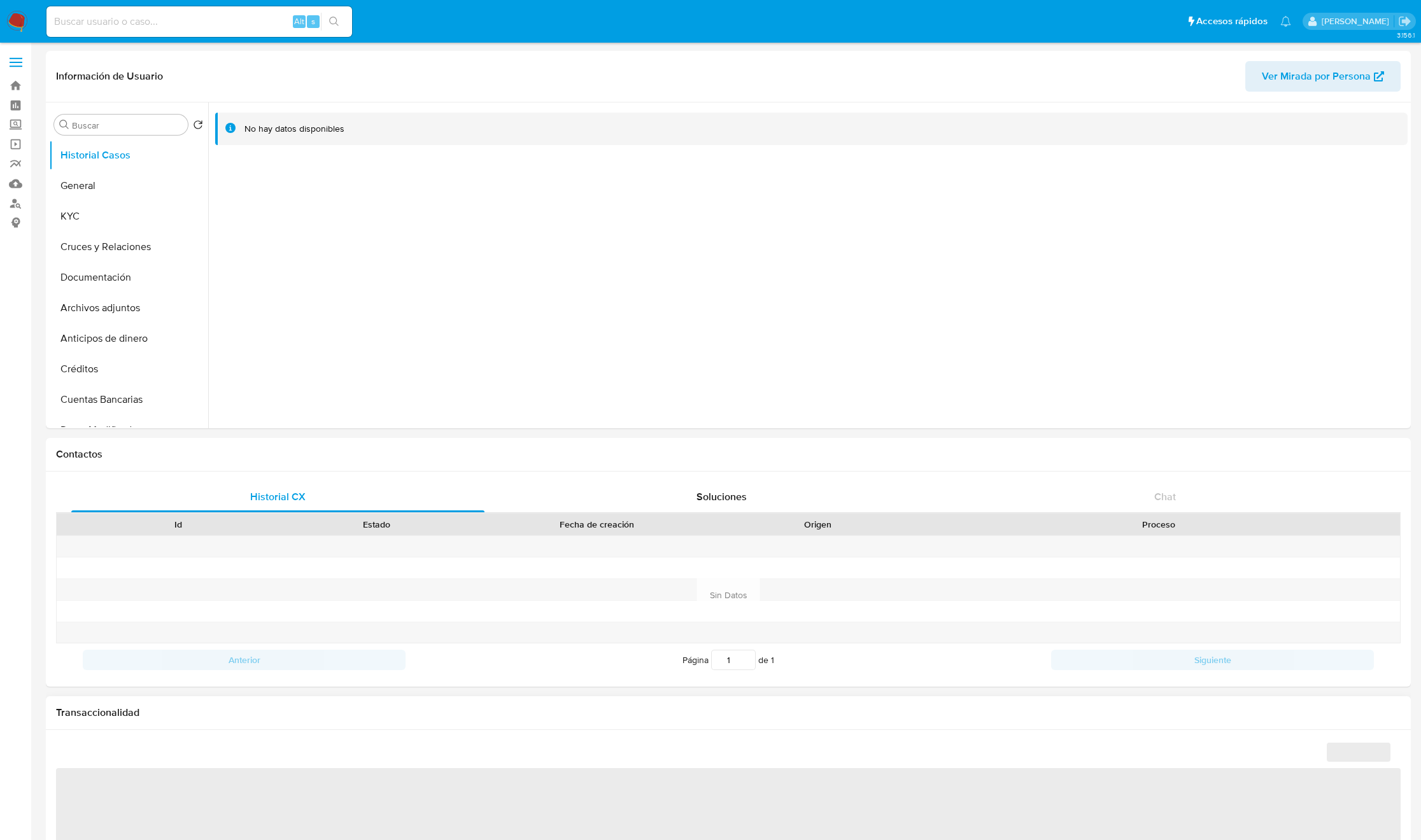
select select "10"
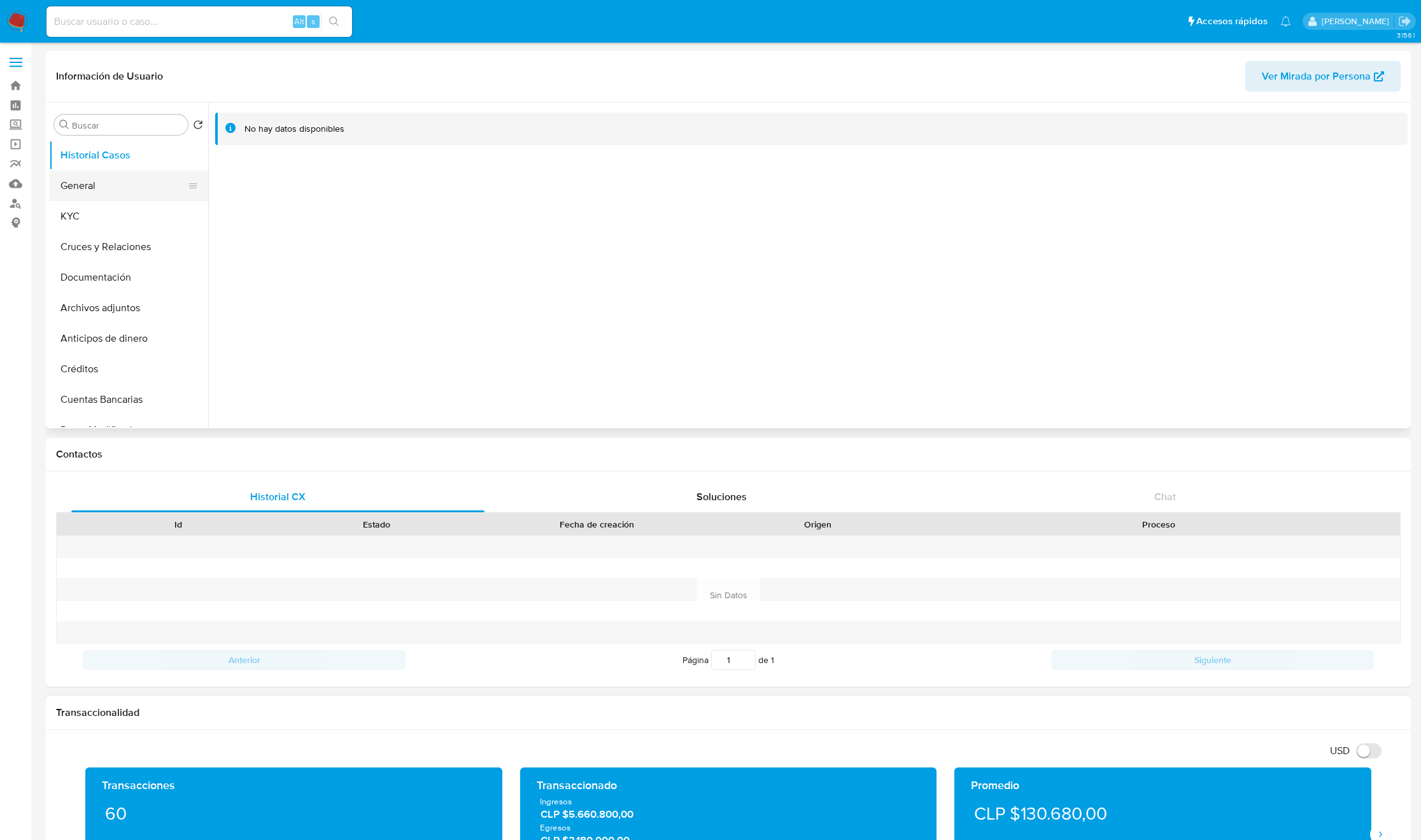
click at [96, 193] on button "General" at bounding box center [123, 185] width 149 height 30
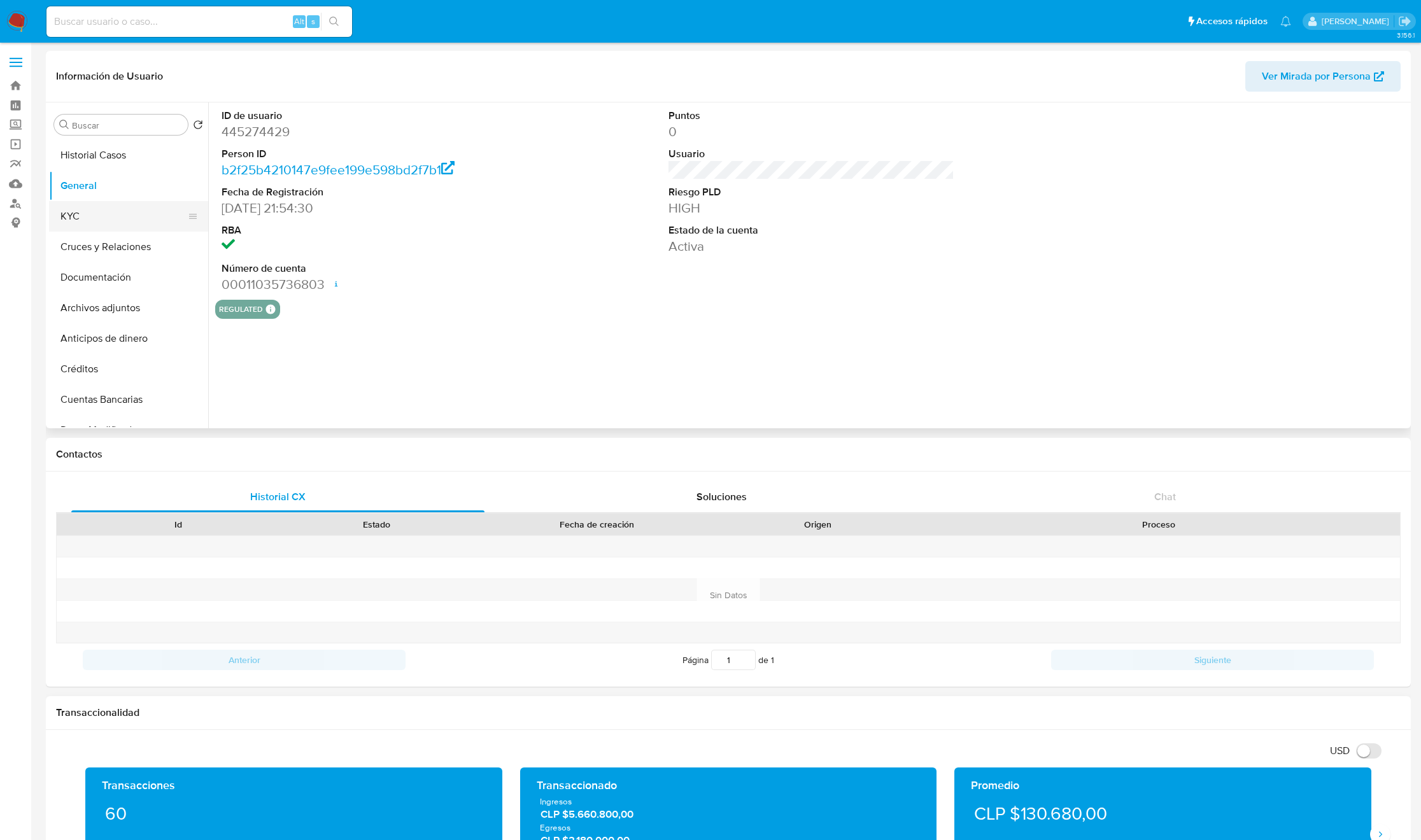
click at [96, 213] on button "KYC" at bounding box center [123, 216] width 149 height 30
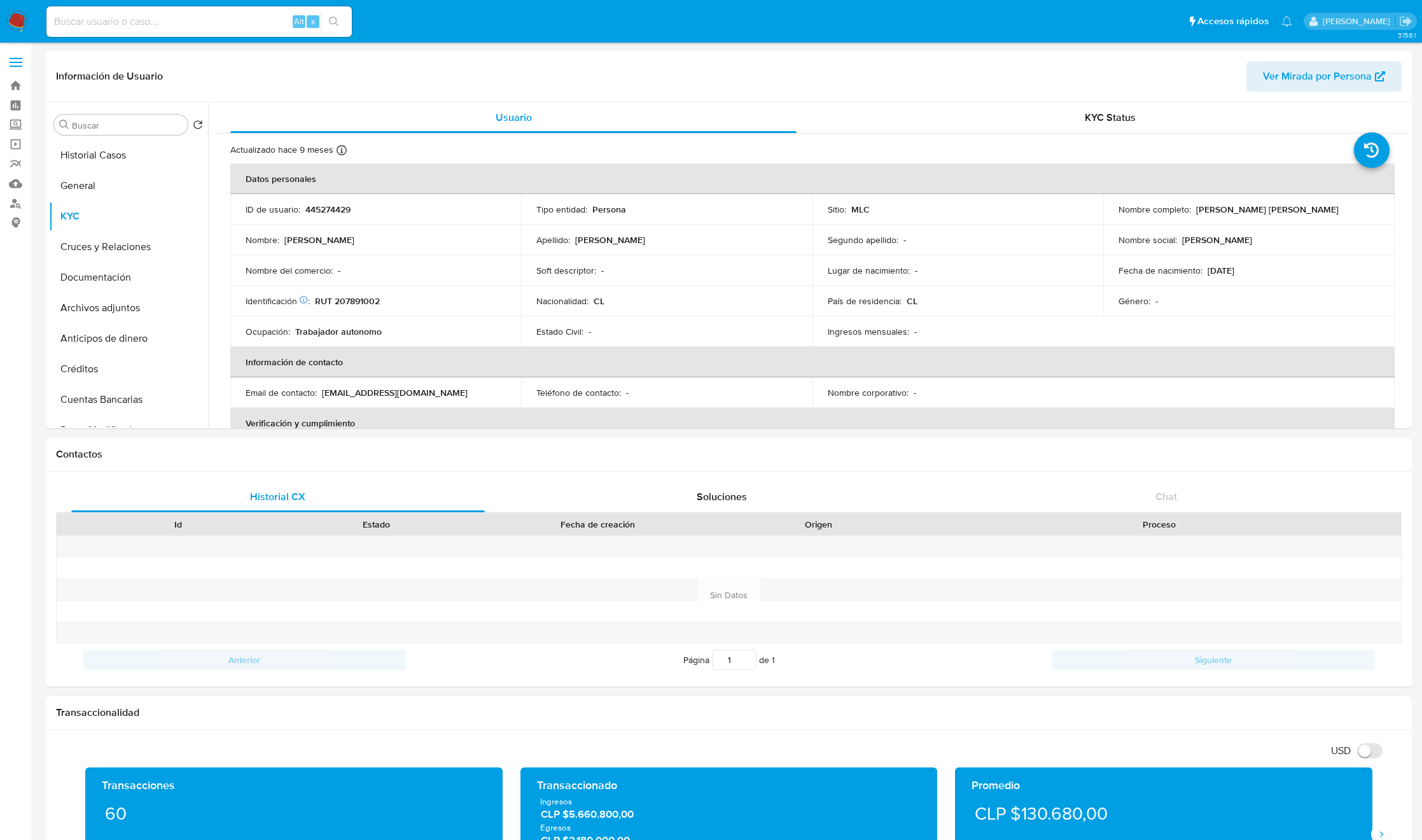
click at [267, 14] on input at bounding box center [199, 22] width 306 height 17
paste input "2089681457"
type input "2089681457"
click at [334, 25] on icon "search-icon" at bounding box center [333, 21] width 10 height 10
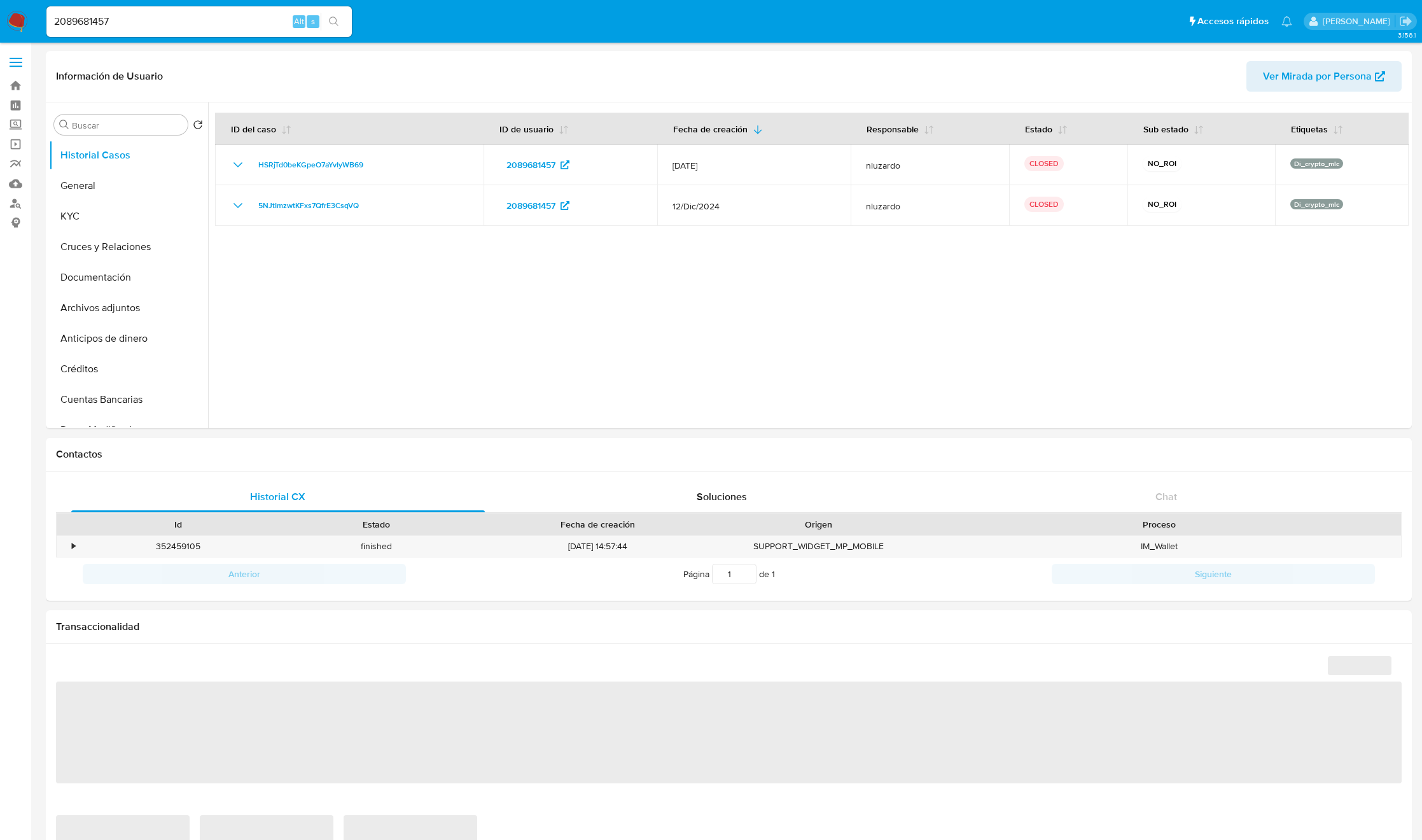
select select "10"
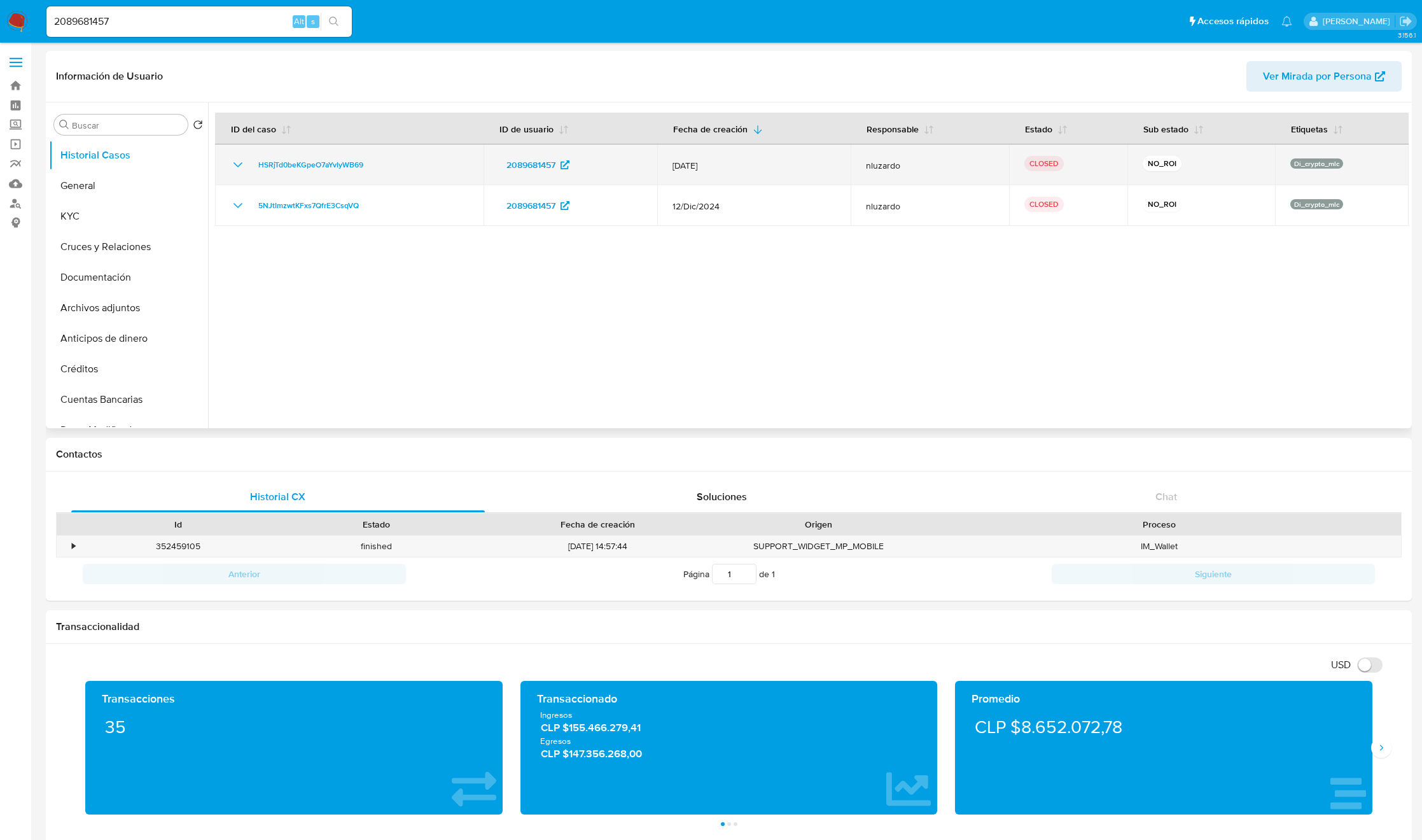
click at [243, 153] on td "HSRjTd0beKGpeO7aYvIyWB69" at bounding box center [350, 165] width 269 height 41
click at [239, 158] on icon "Mostrar/Ocultar" at bounding box center [238, 165] width 16 height 16
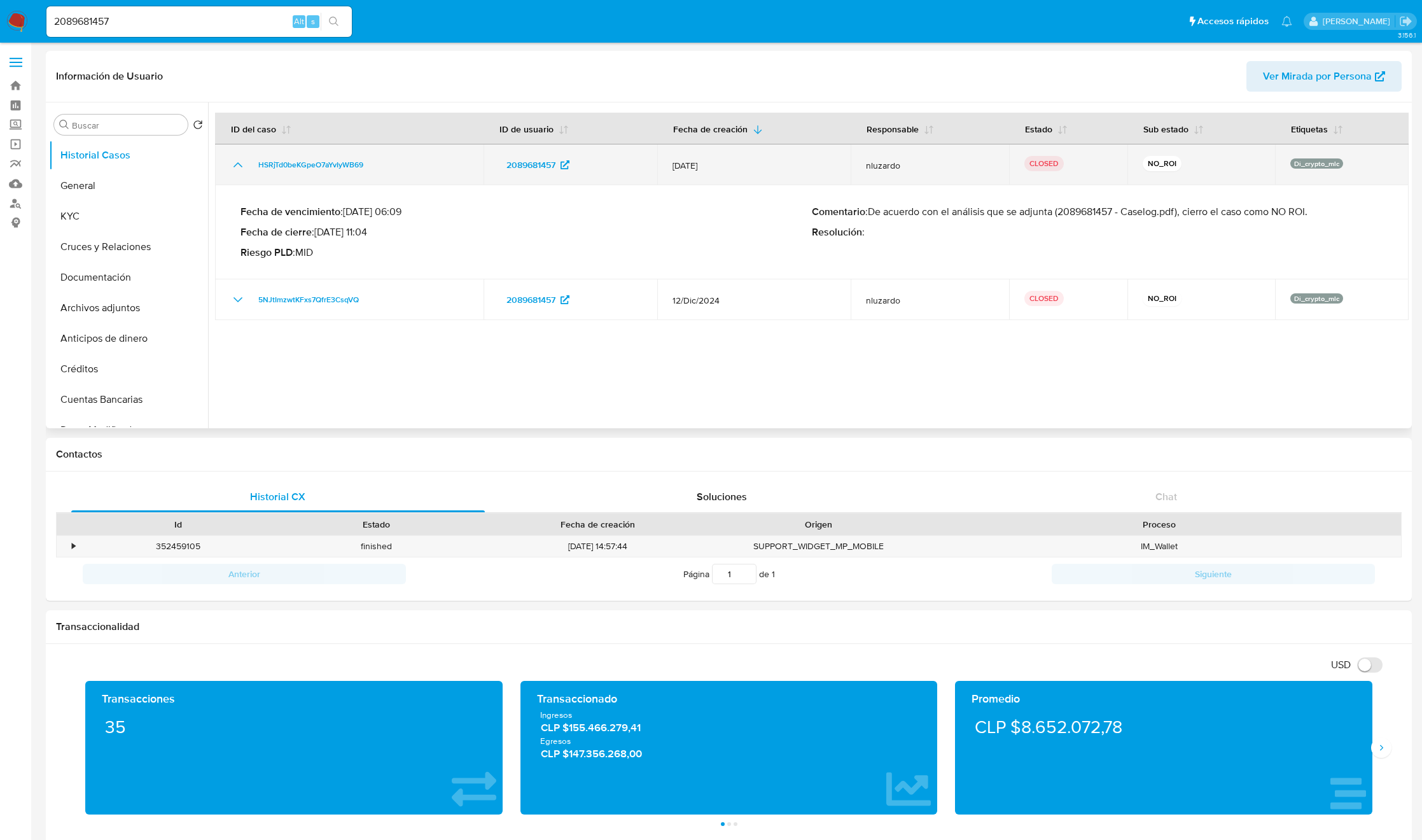
click at [504, 176] on td "2089681457" at bounding box center [570, 165] width 174 height 41
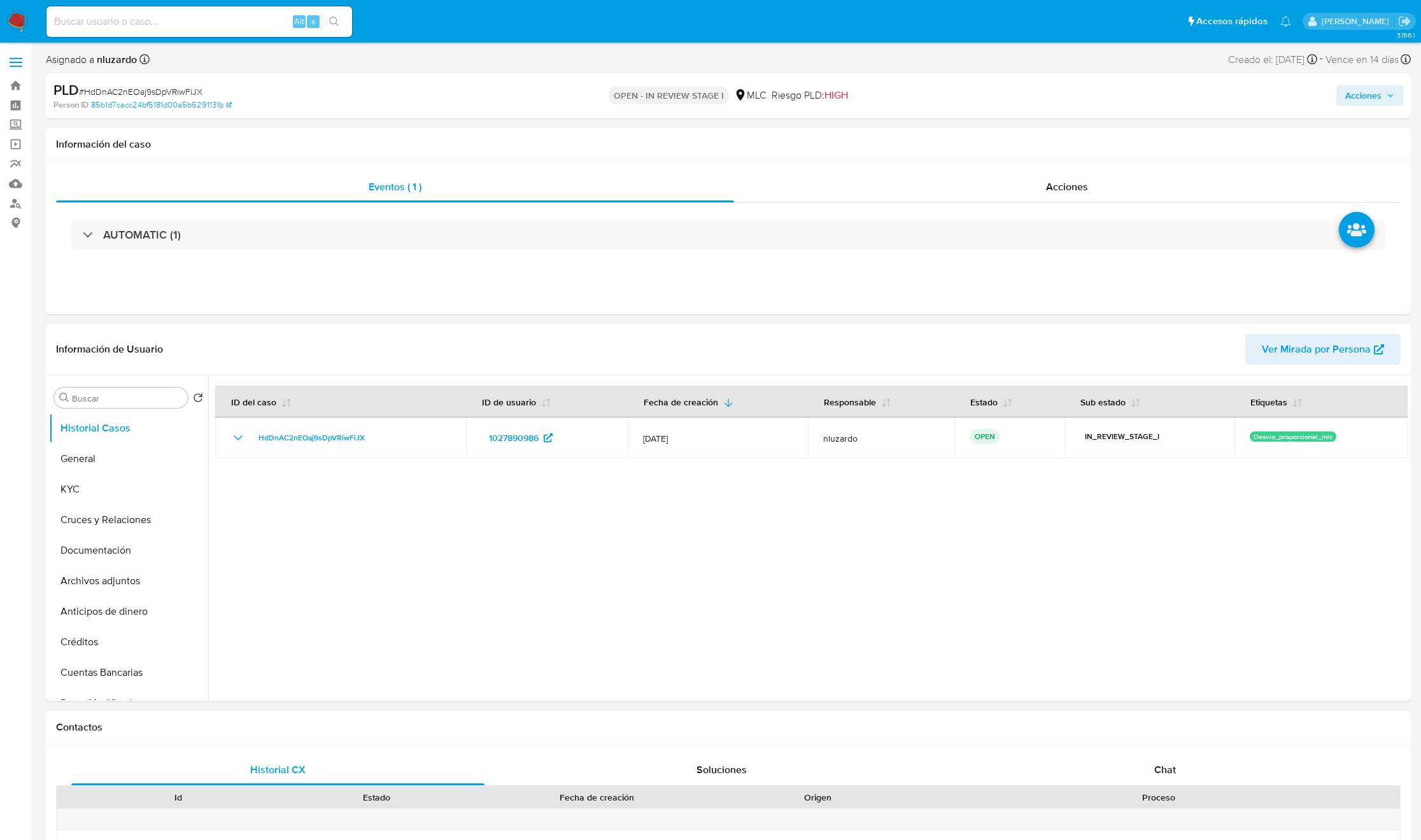
select select "10"
click at [88, 491] on button "KYC" at bounding box center [123, 489] width 149 height 30
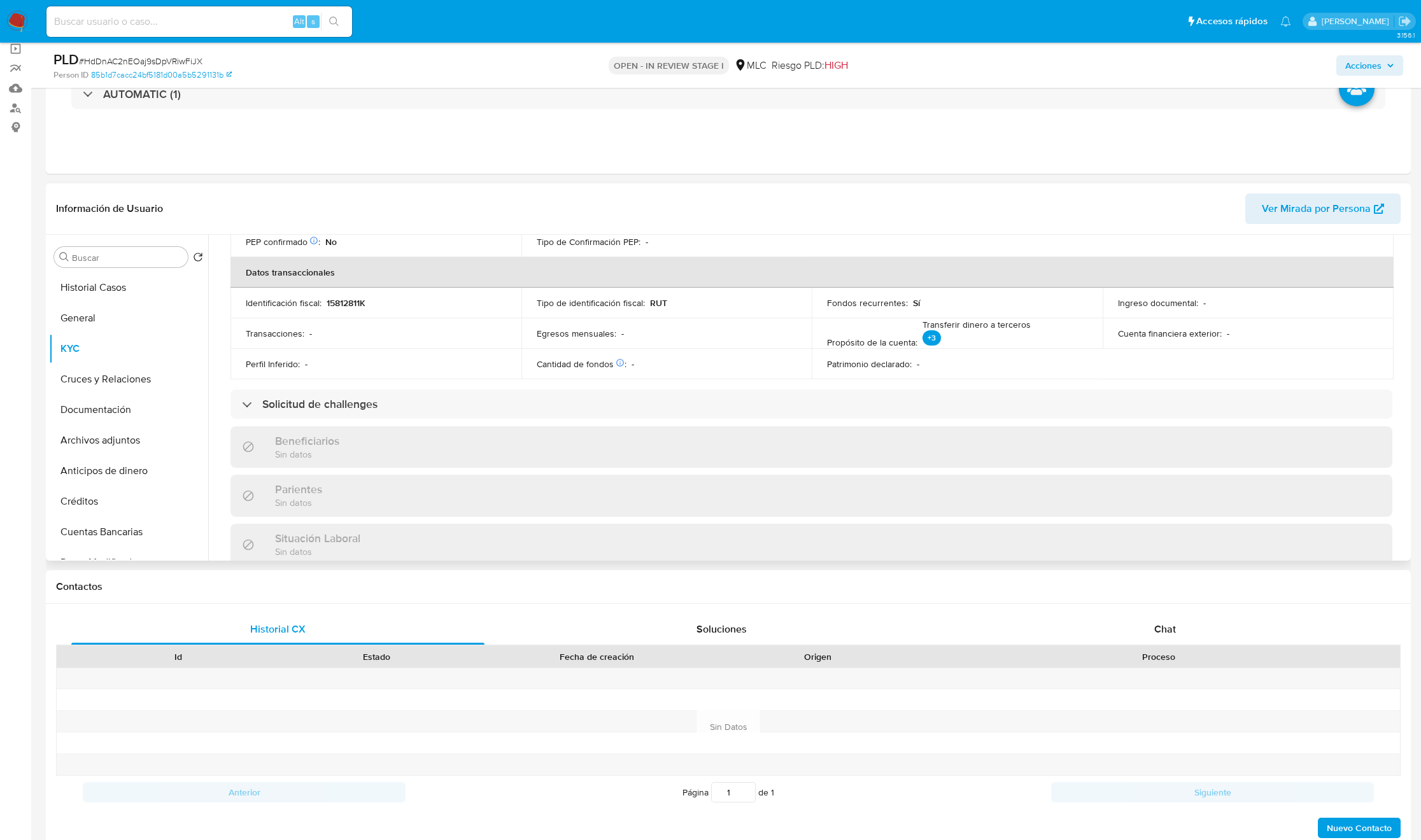
scroll to position [690, 0]
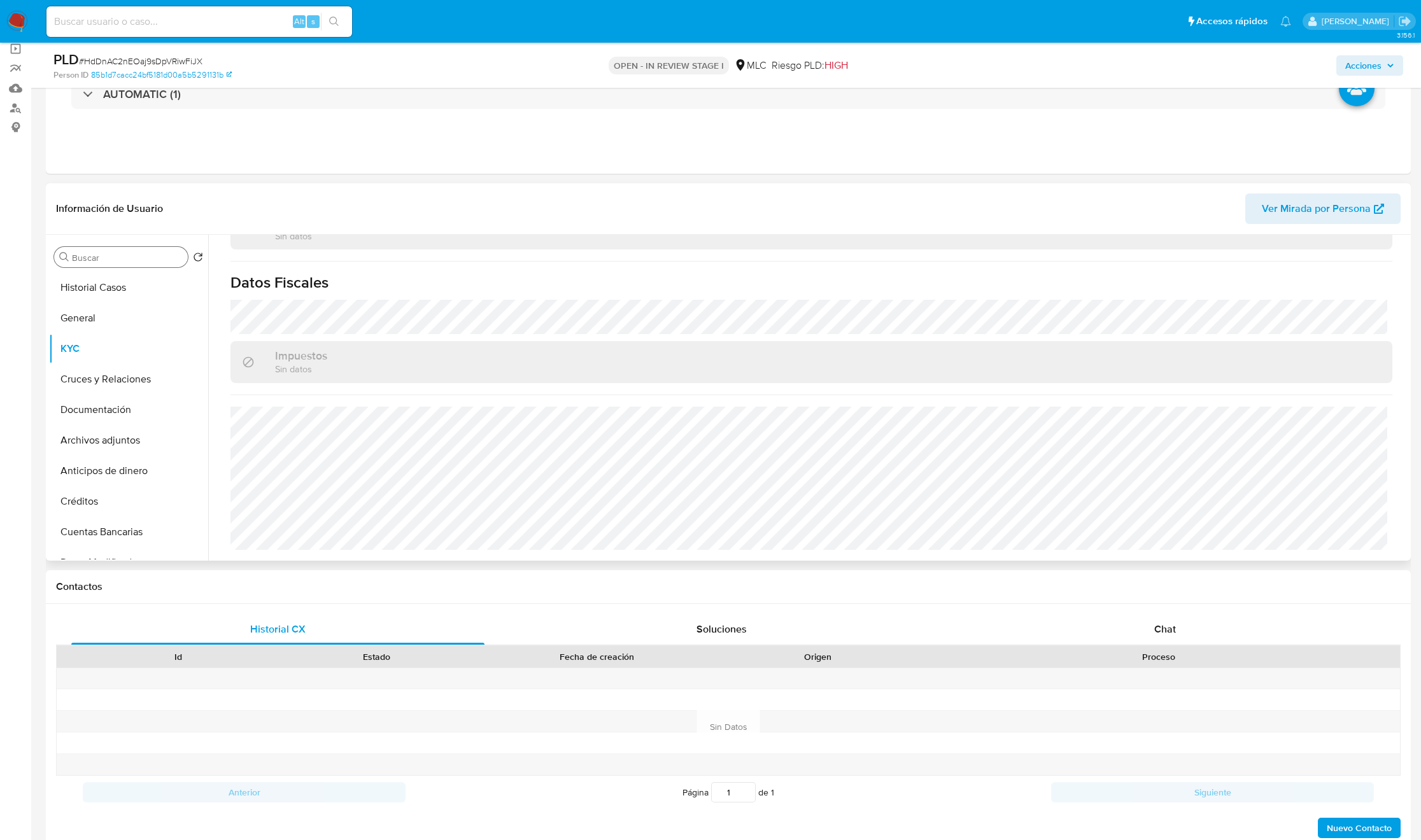
drag, startPoint x: 146, startPoint y: 245, endPoint x: 139, endPoint y: 262, distance: 18.4
click at [146, 246] on div "Buscar Volver al orden por defecto Historial Casos General KYC Cruces y Relacio…" at bounding box center [128, 399] width 159 height 324
click at [139, 262] on input "Buscar" at bounding box center [127, 258] width 111 height 11
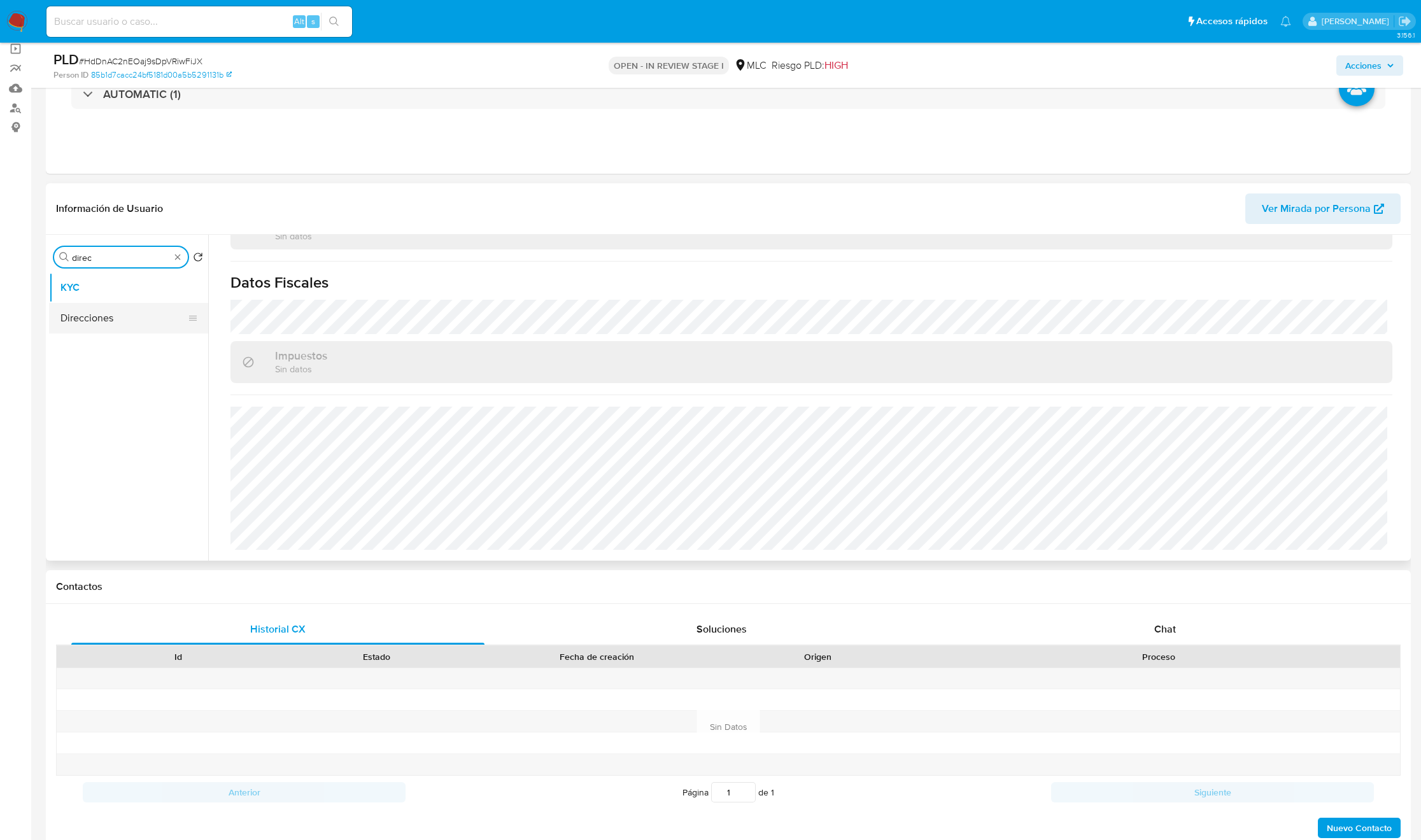
type input "direc"
click at [128, 320] on button "Direcciones" at bounding box center [123, 318] width 149 height 30
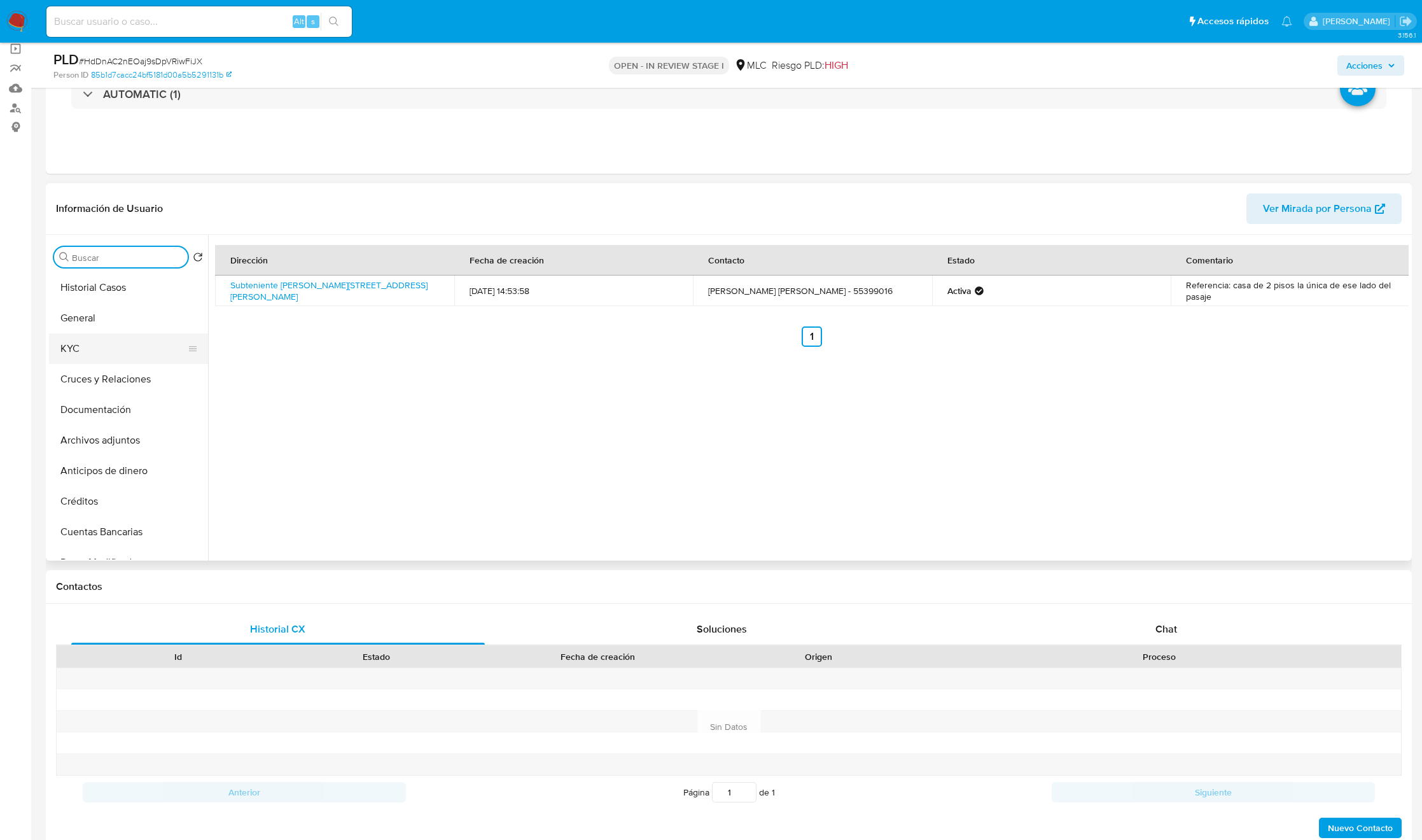
click at [107, 342] on button "KYC" at bounding box center [123, 348] width 149 height 30
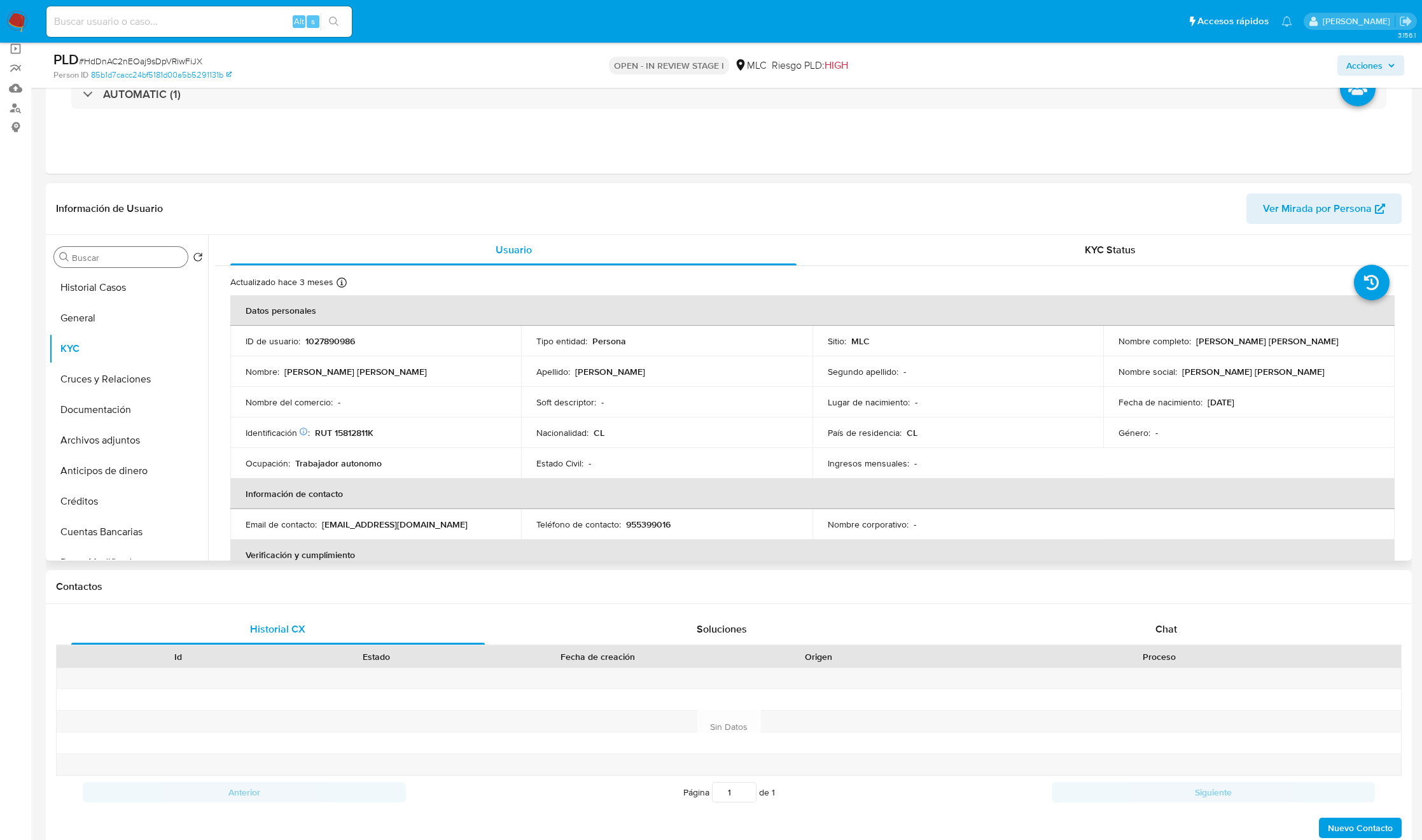
click at [343, 342] on p "1027890986" at bounding box center [331, 341] width 50 height 11
copy p "1027890986"
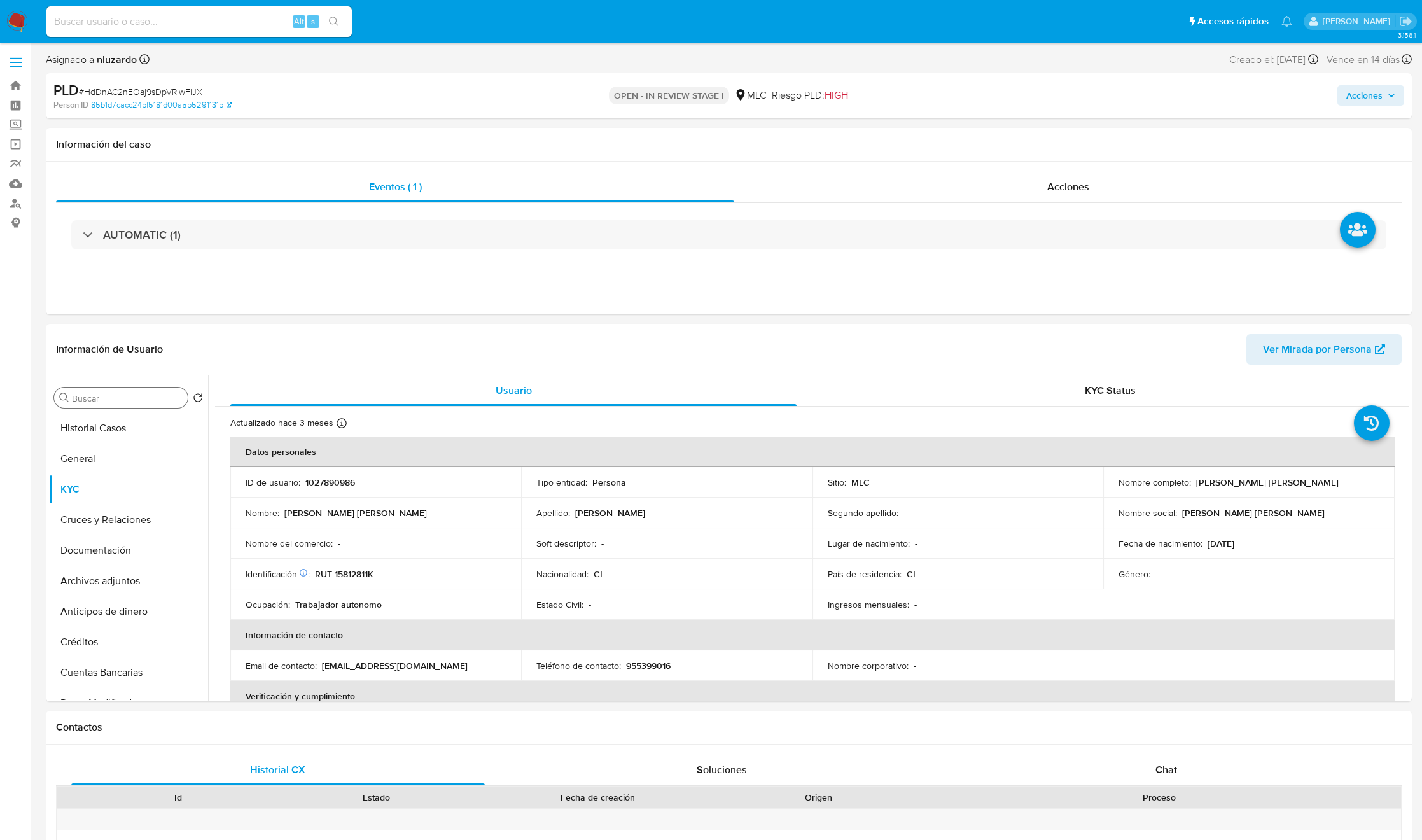
click at [119, 398] on input "Buscar" at bounding box center [127, 398] width 111 height 11
type input "ad"
click at [136, 442] on button "KYC" at bounding box center [123, 427] width 149 height 30
click at [132, 447] on button "Archivos adjuntos" at bounding box center [123, 459] width 149 height 30
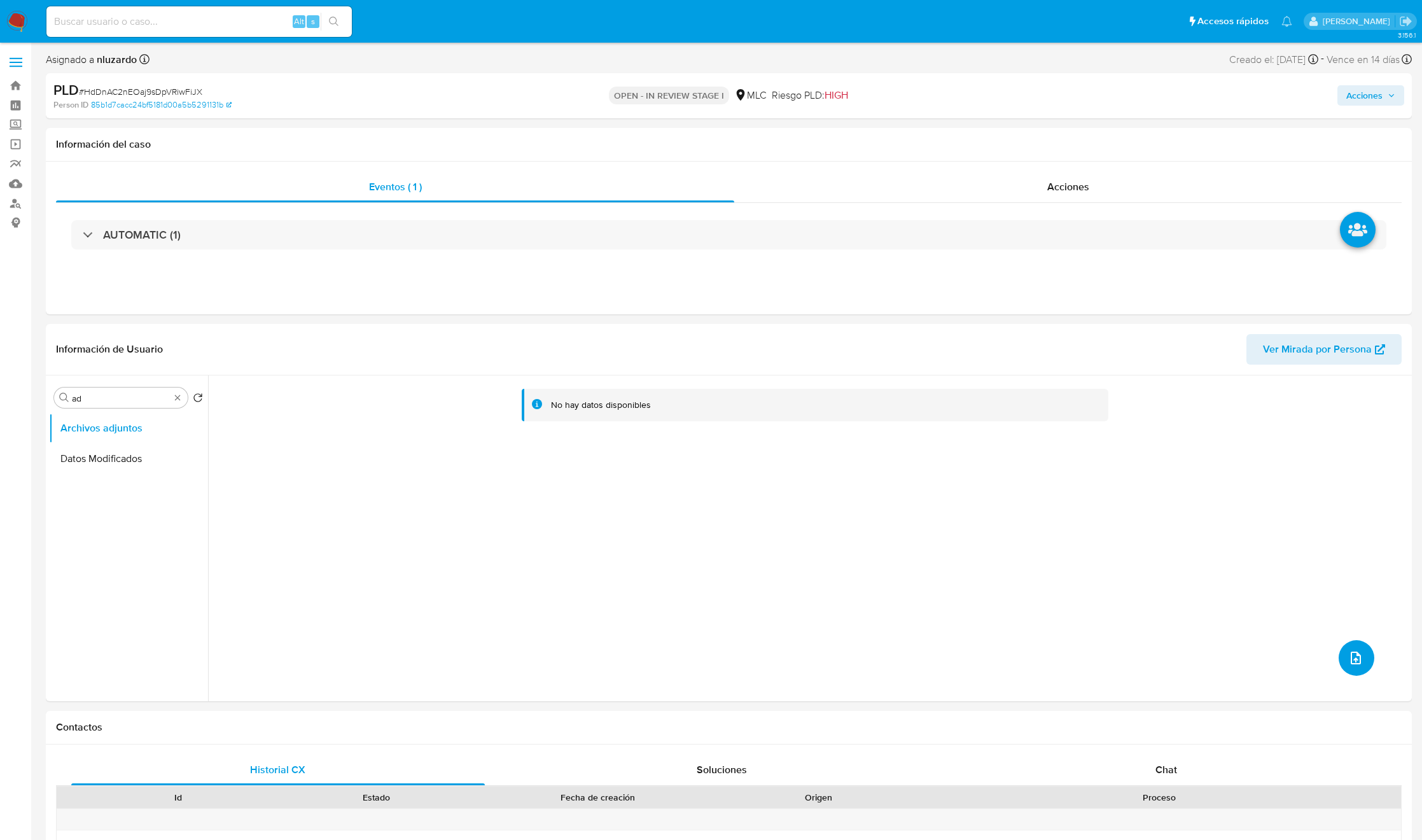
click at [1346, 669] on button "upload-file" at bounding box center [1357, 658] width 36 height 36
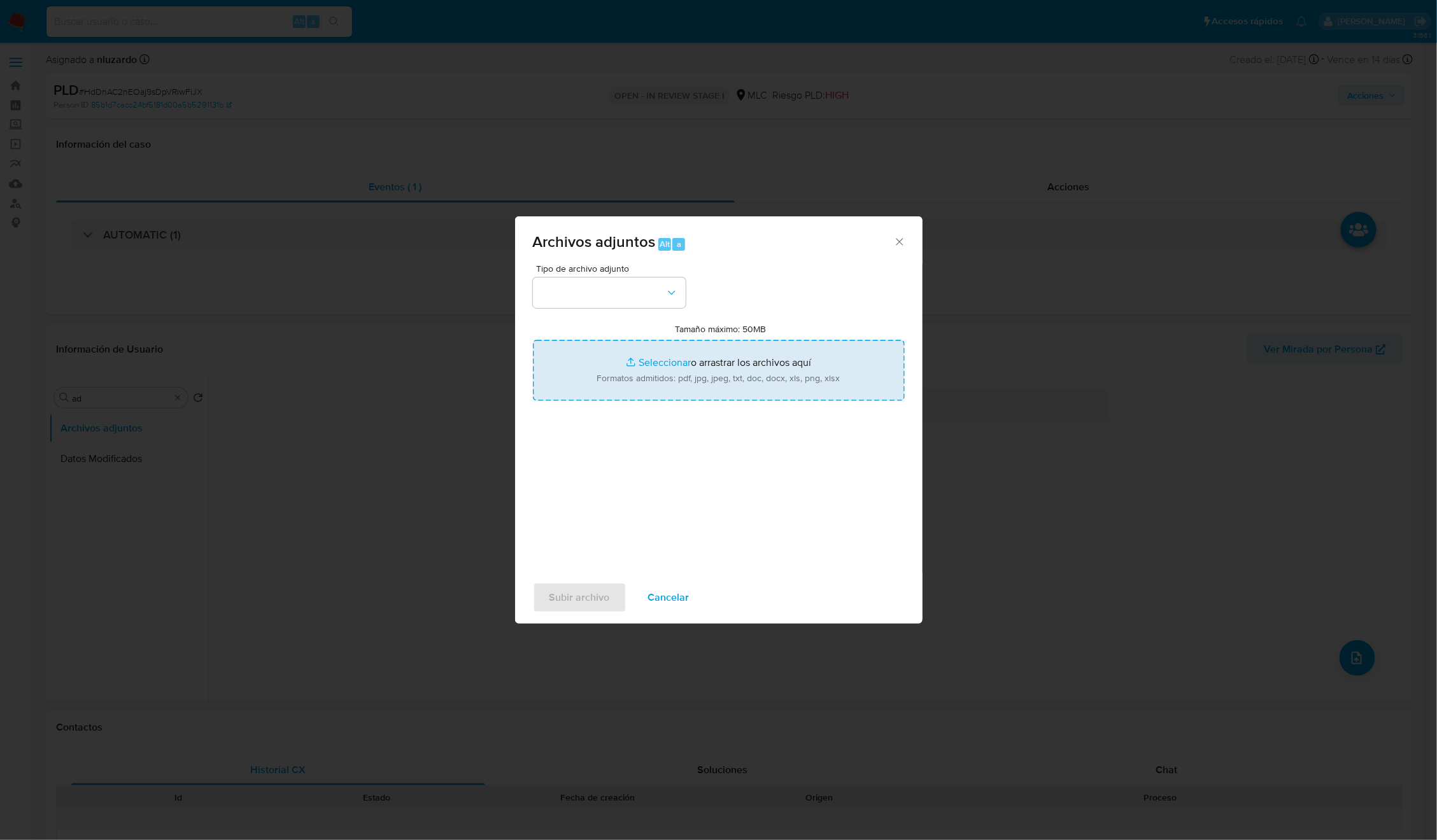
type input "C:\fakepath\1027890986 - Tablas Transaccionales 1.3.0.xlsx"
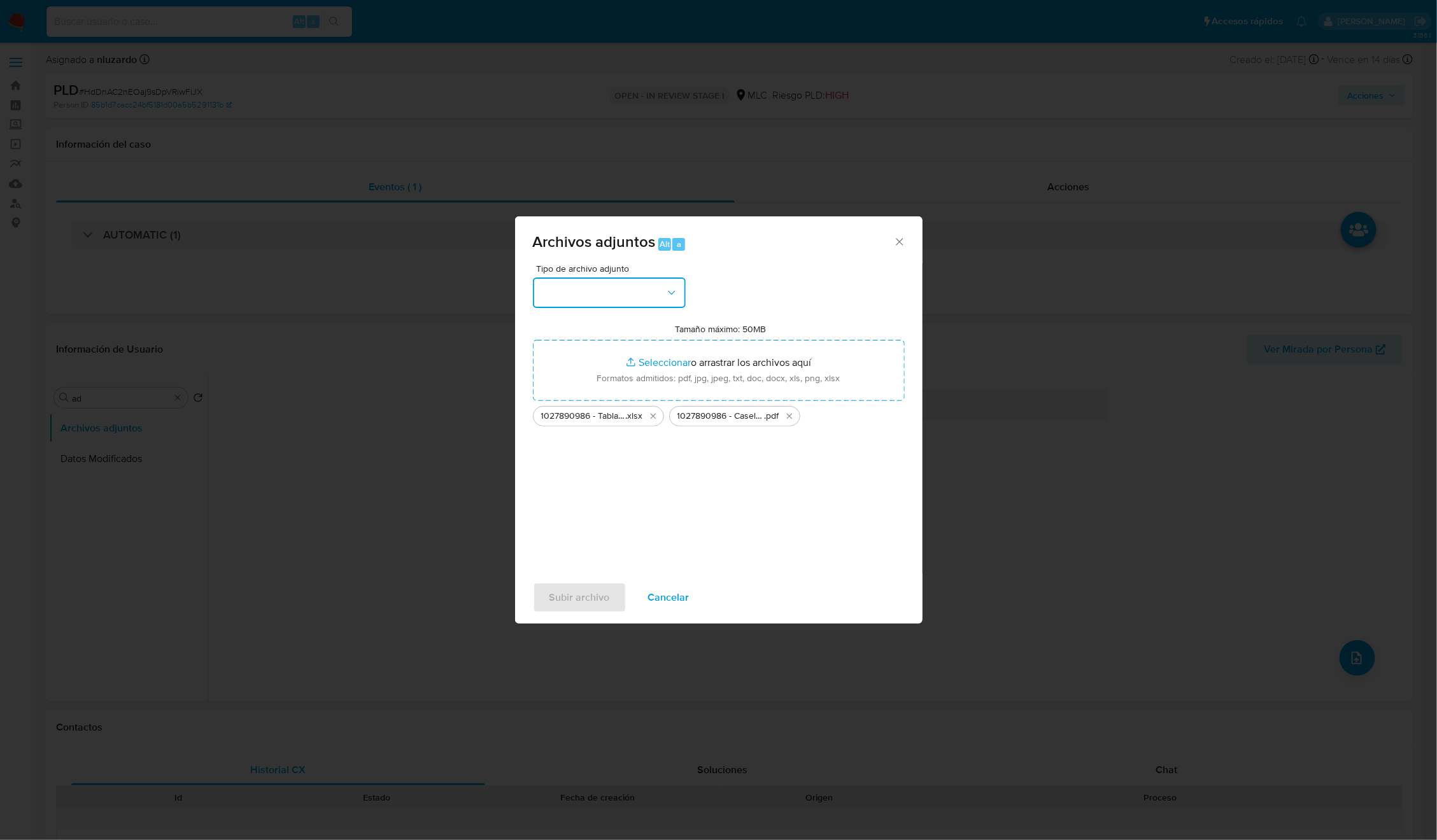
click at [672, 279] on button "button" at bounding box center [609, 292] width 153 height 30
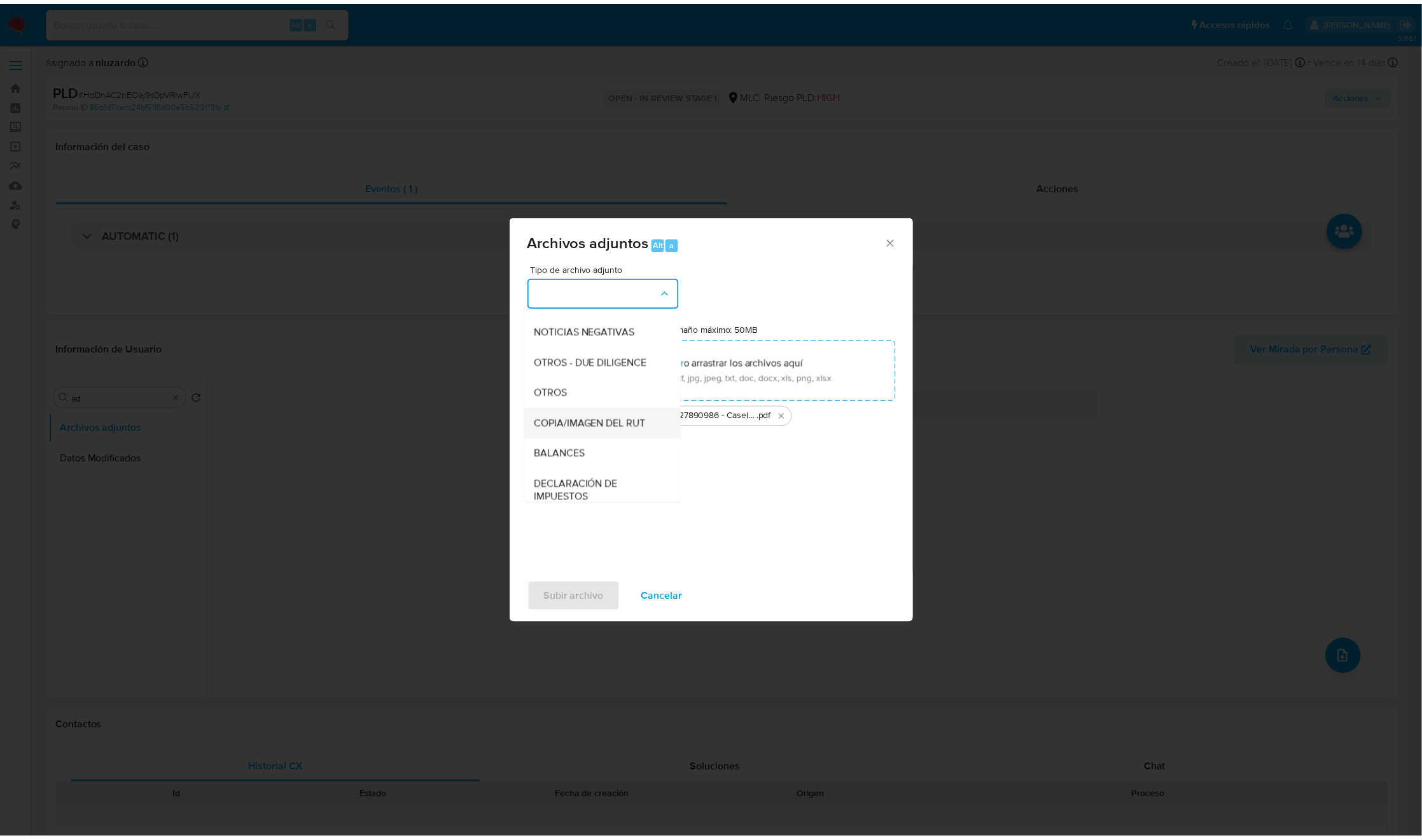
scroll to position [147, 0]
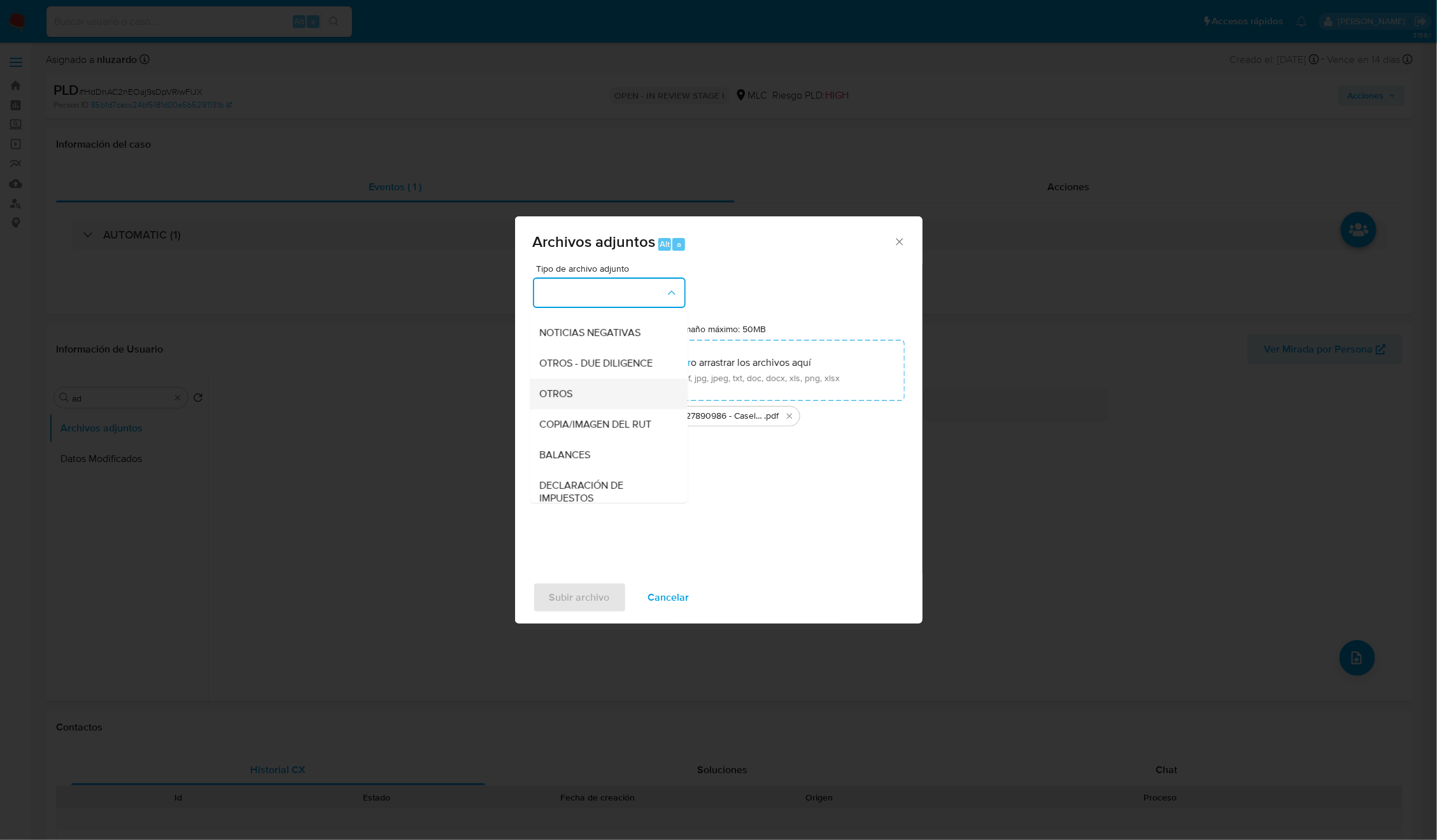
click at [574, 409] on div "OTROS" at bounding box center [604, 393] width 130 height 30
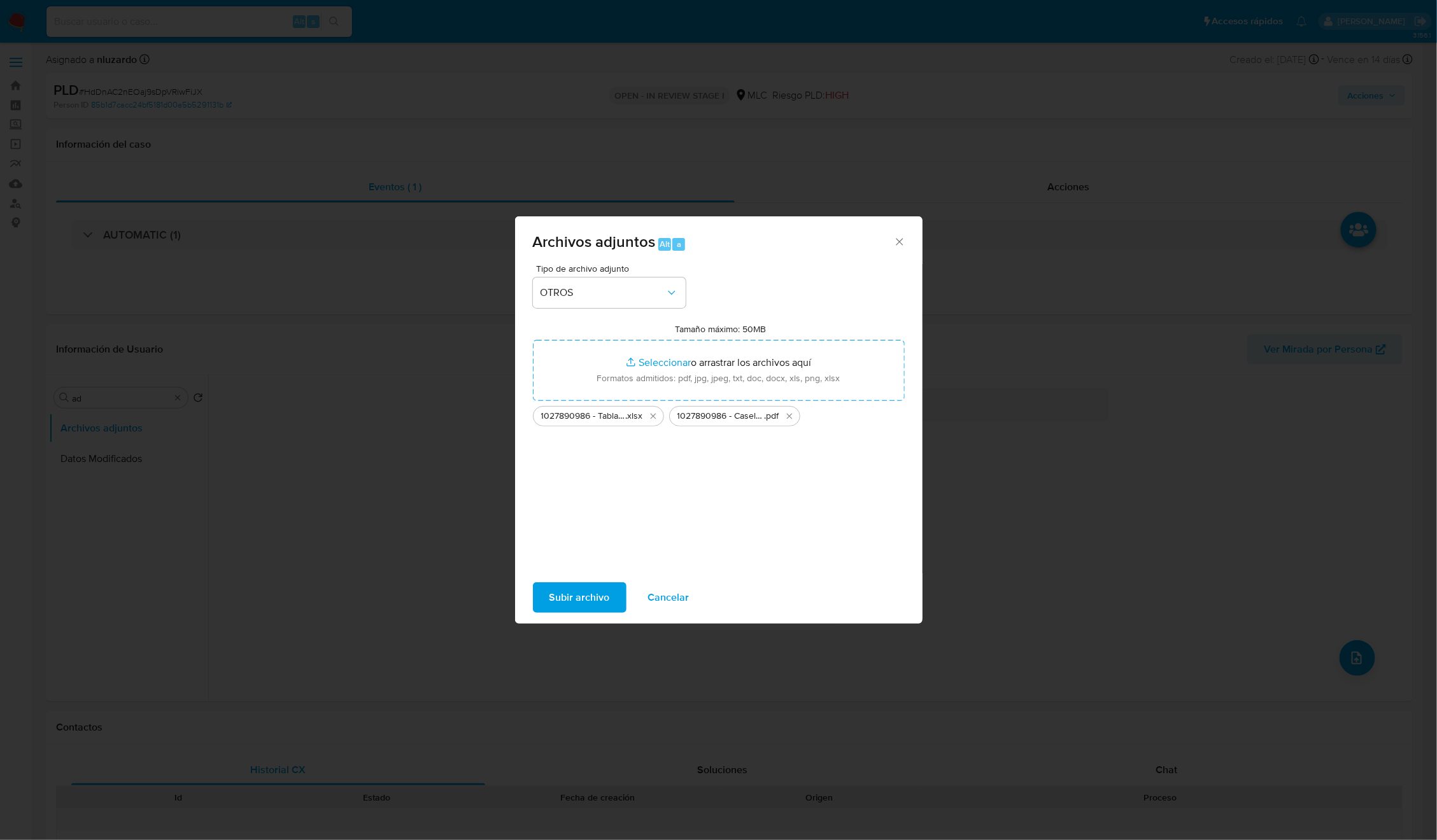
click at [580, 590] on span "Subir archivo" at bounding box center [579, 598] width 61 height 28
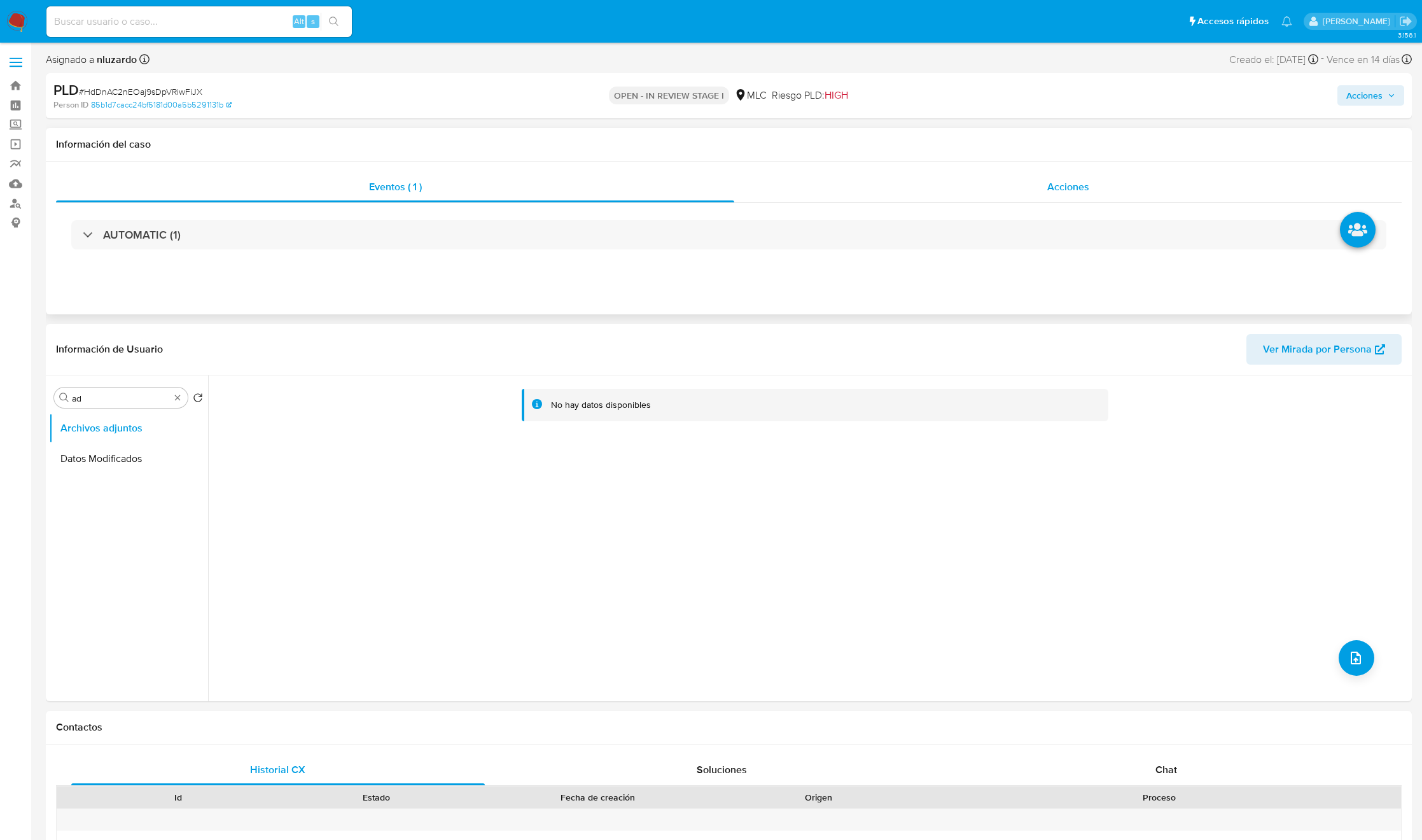
click at [1048, 183] on span "Acciones" at bounding box center [1068, 187] width 42 height 15
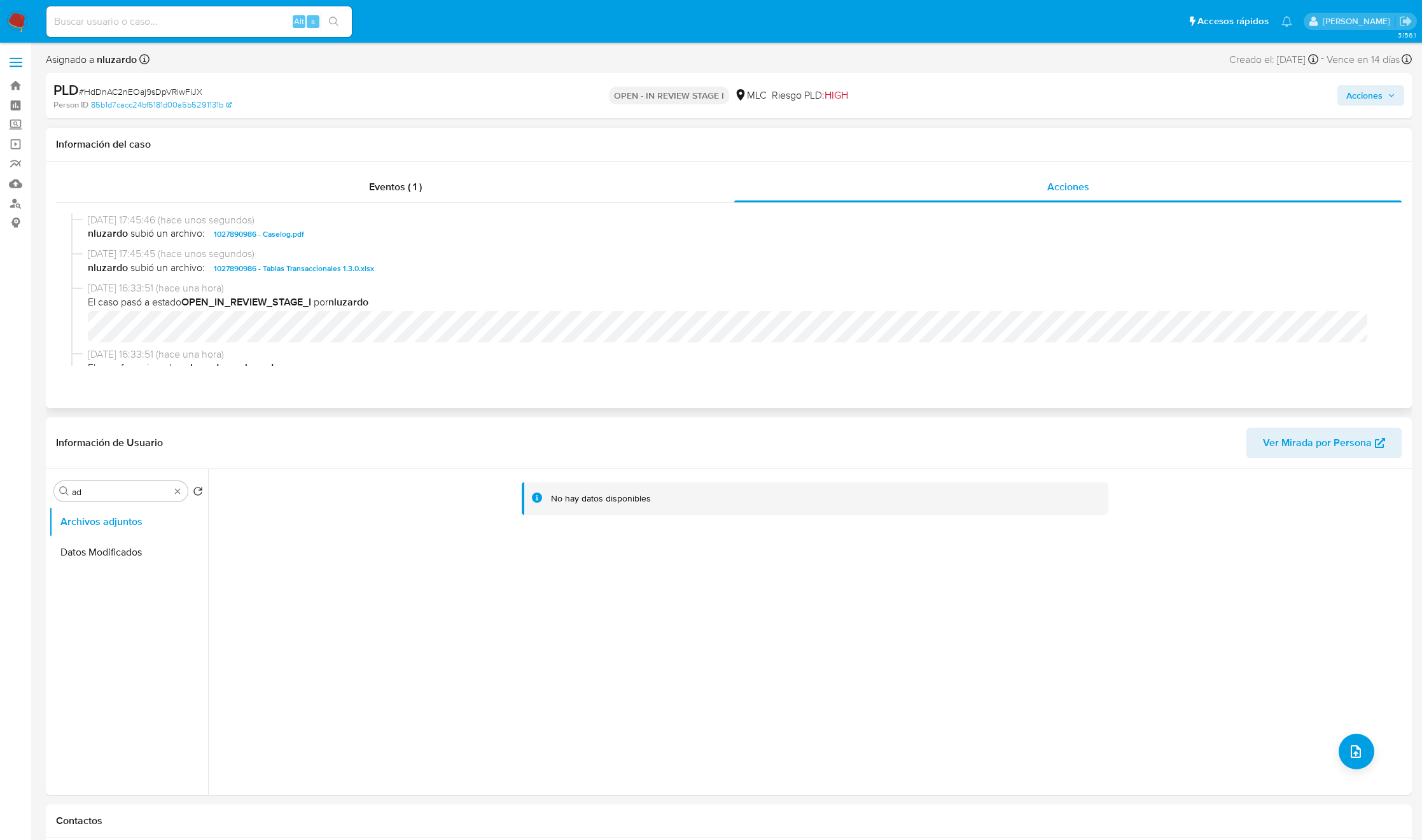
click at [372, 232] on span "nluzardo subió un archivo: 1027890986 - Caselog.pdf" at bounding box center [734, 234] width 1294 height 16
copy span "1027890986 - Caselog.pdf"
click at [1381, 98] on span "Acciones" at bounding box center [1364, 96] width 36 height 20
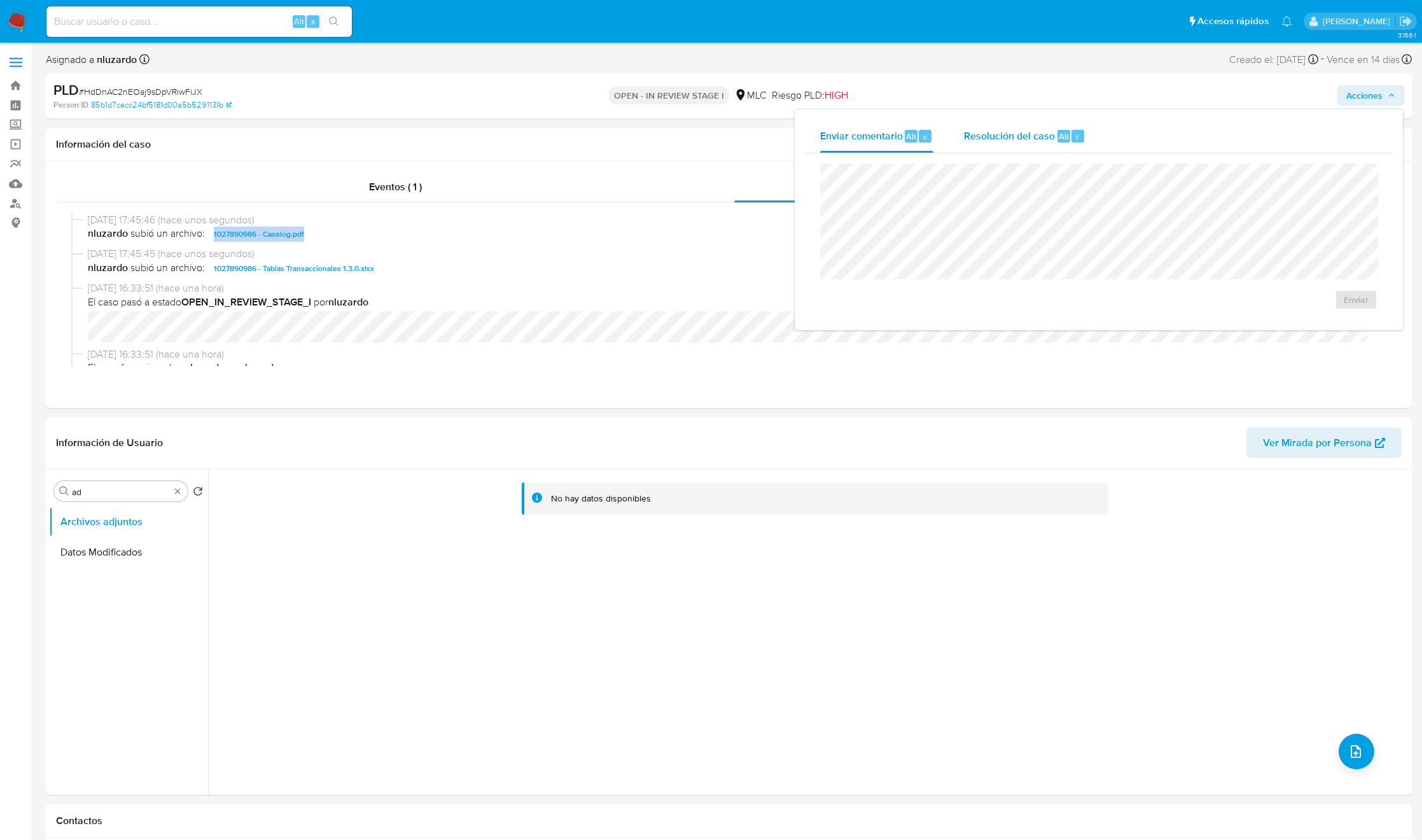
click at [1004, 140] on span "Resolución del caso" at bounding box center [1009, 136] width 91 height 15
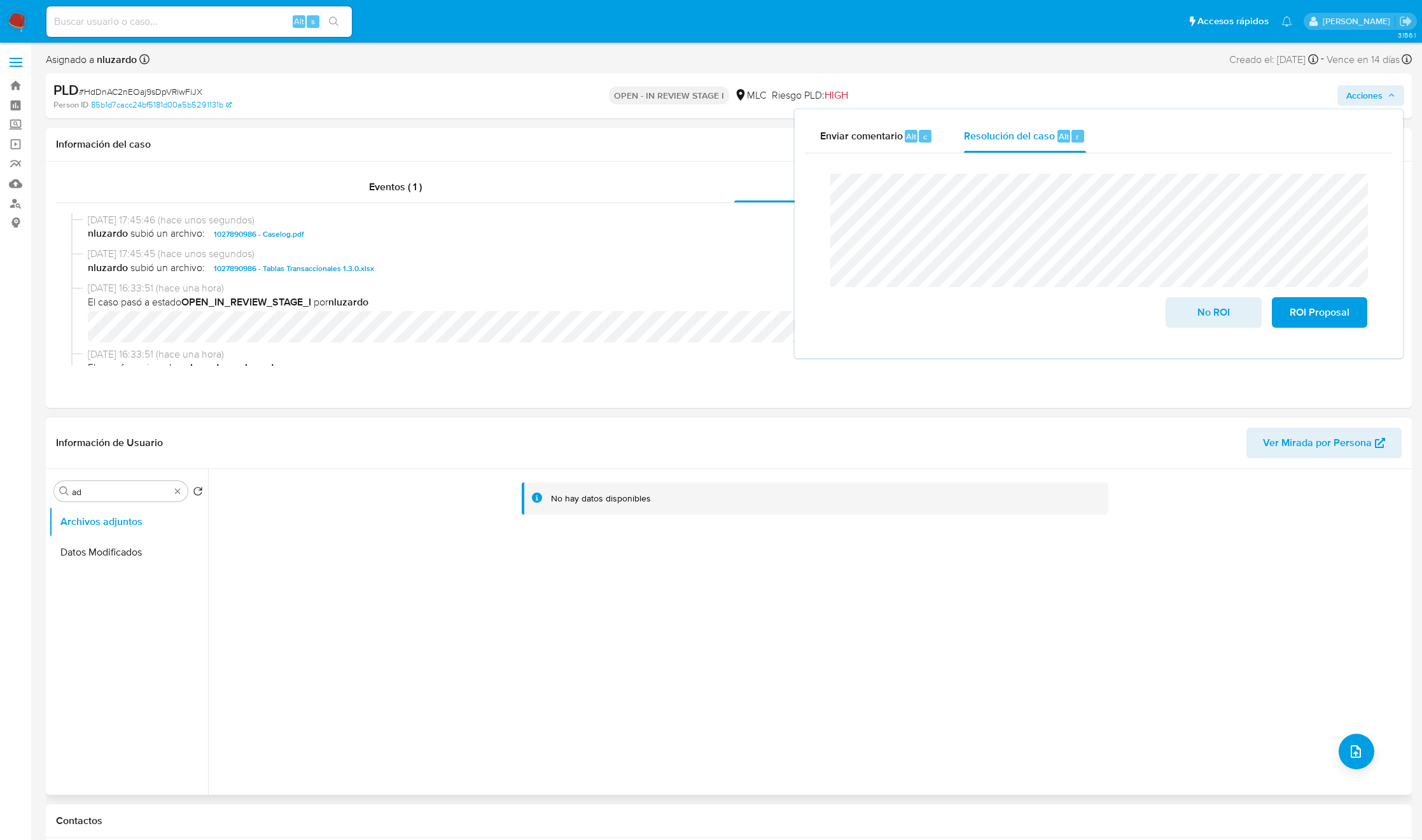
drag, startPoint x: 1348, startPoint y: 310, endPoint x: 400, endPoint y: 487, distance: 964.4
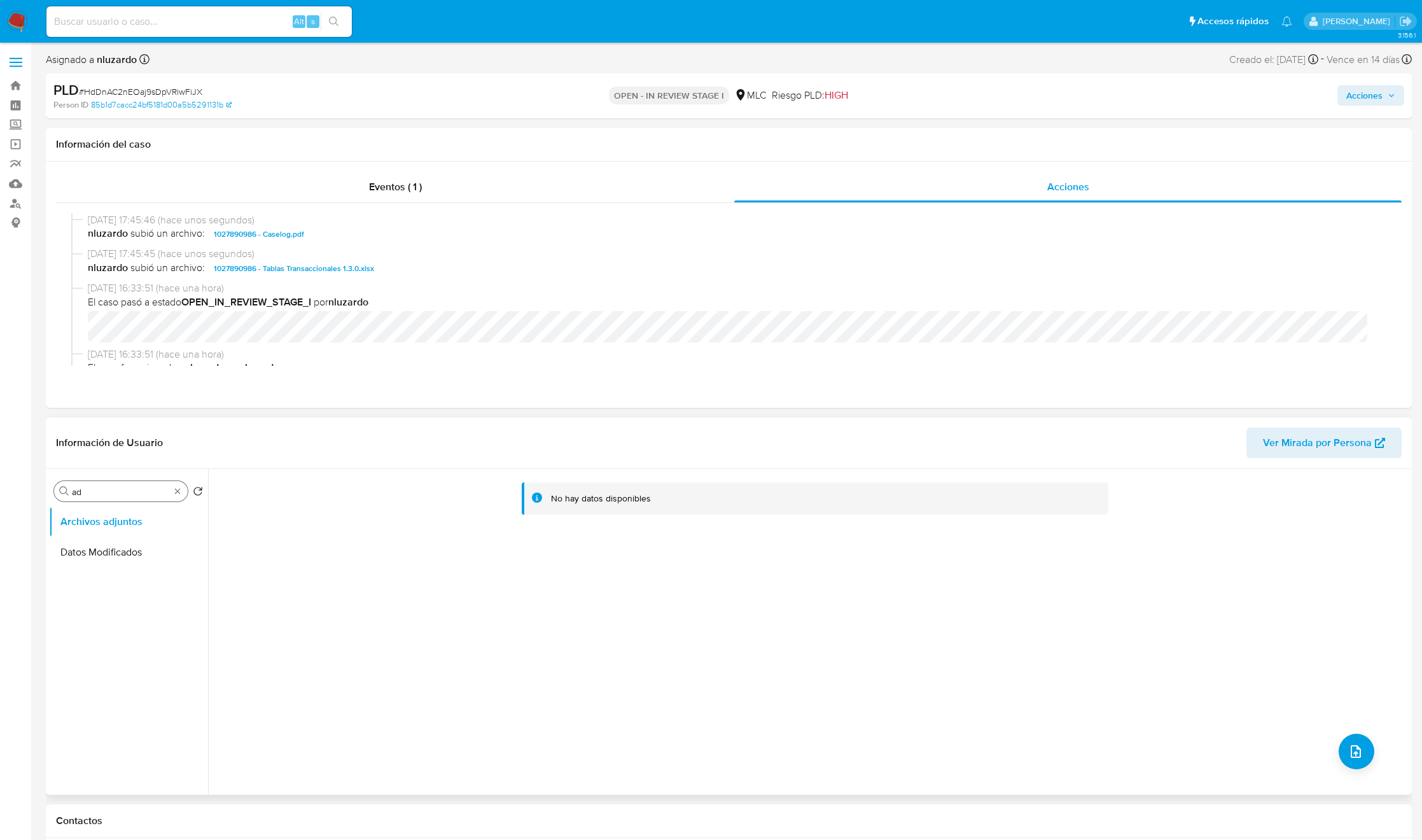
click at [183, 491] on div "Buscar ad" at bounding box center [121, 491] width 134 height 20
click at [170, 491] on div "Buscar ad" at bounding box center [121, 491] width 134 height 20
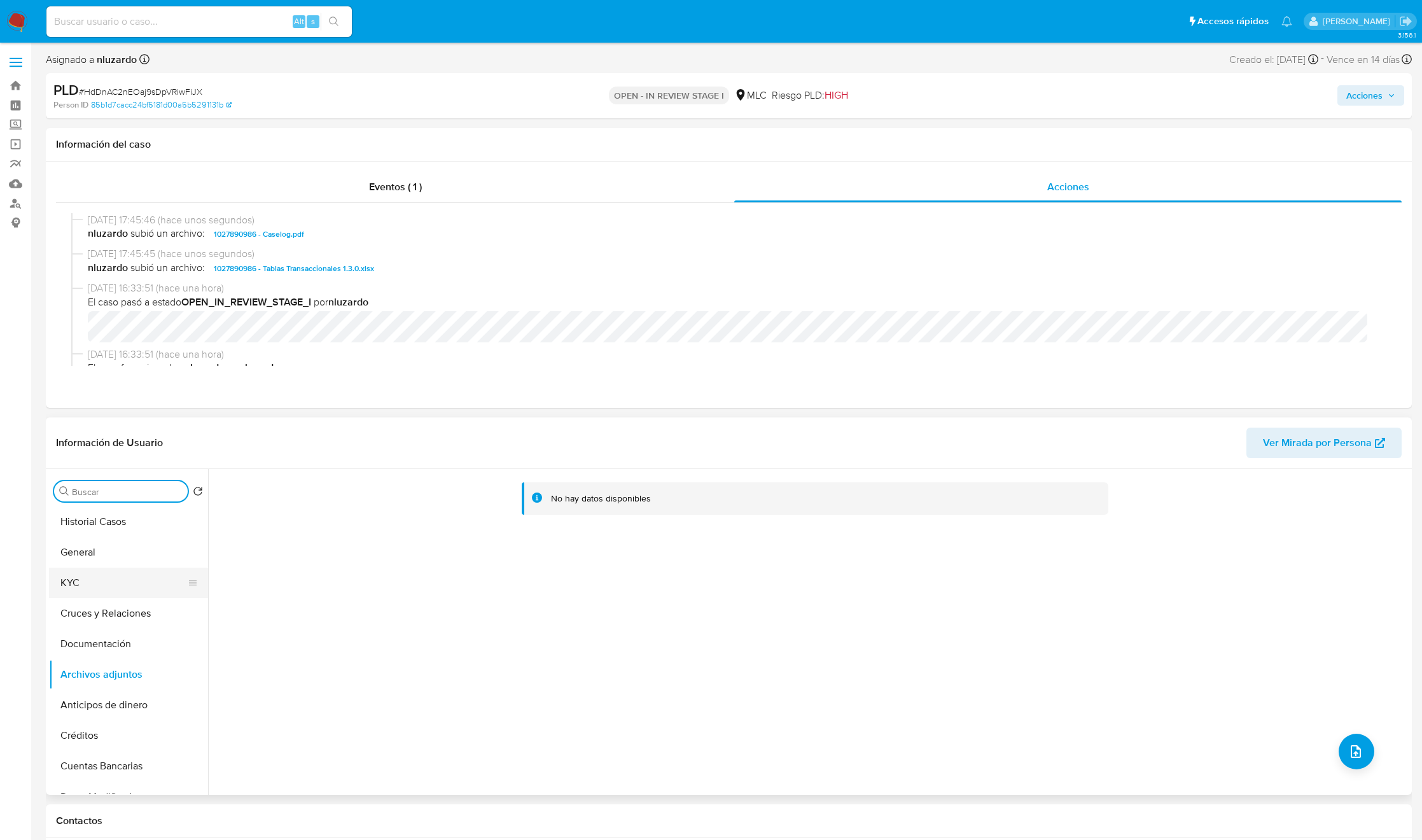
click at [121, 569] on button "KYC" at bounding box center [123, 582] width 149 height 30
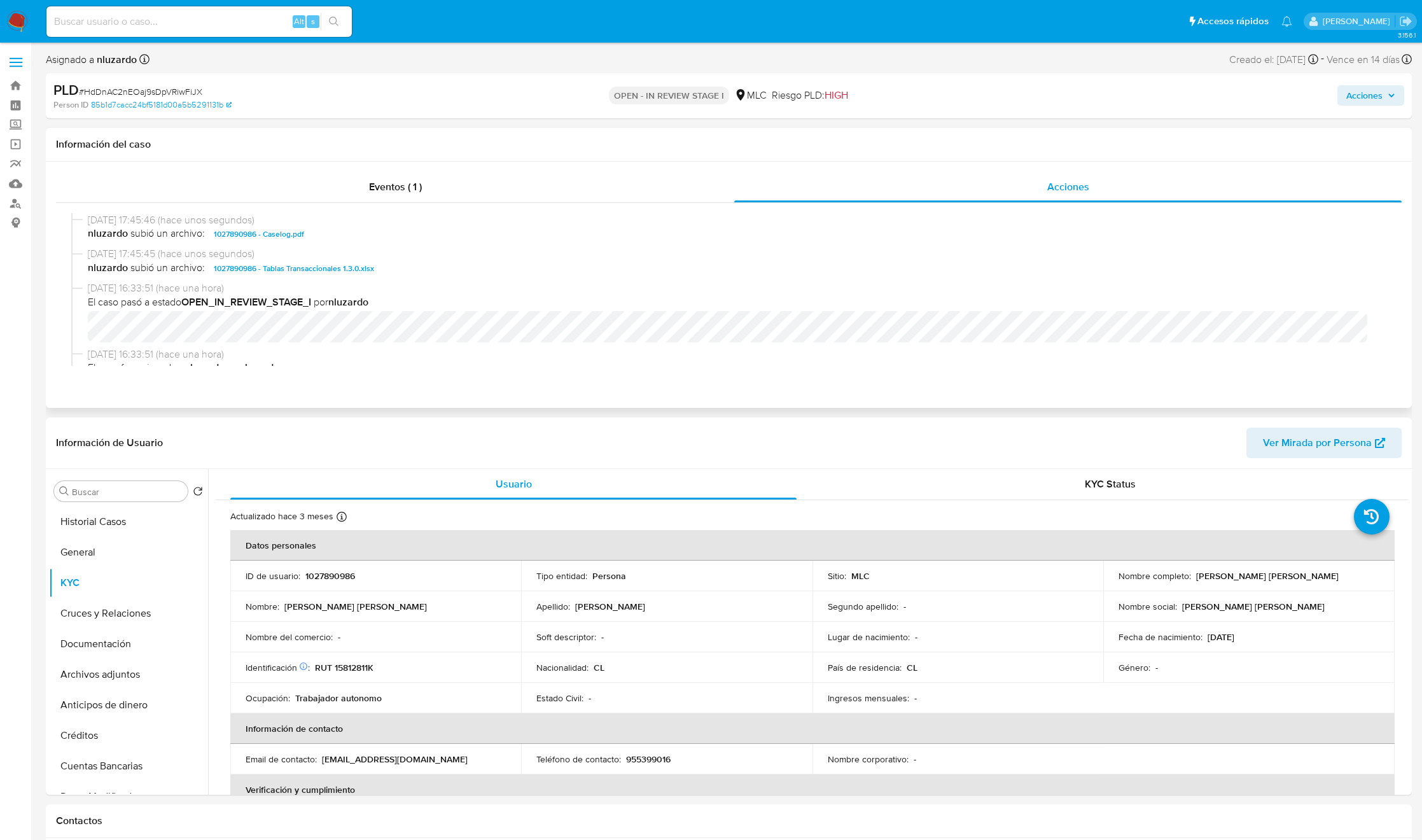
click at [419, 251] on span "27/08/2025 17:45:45 (hace unos segundos)" at bounding box center [734, 253] width 1294 height 14
click at [418, 242] on div "27/08/2025 17:45:46 (hace unos segundos) nluzardo subió un archivo: 1027890986 …" at bounding box center [728, 229] width 1315 height 34
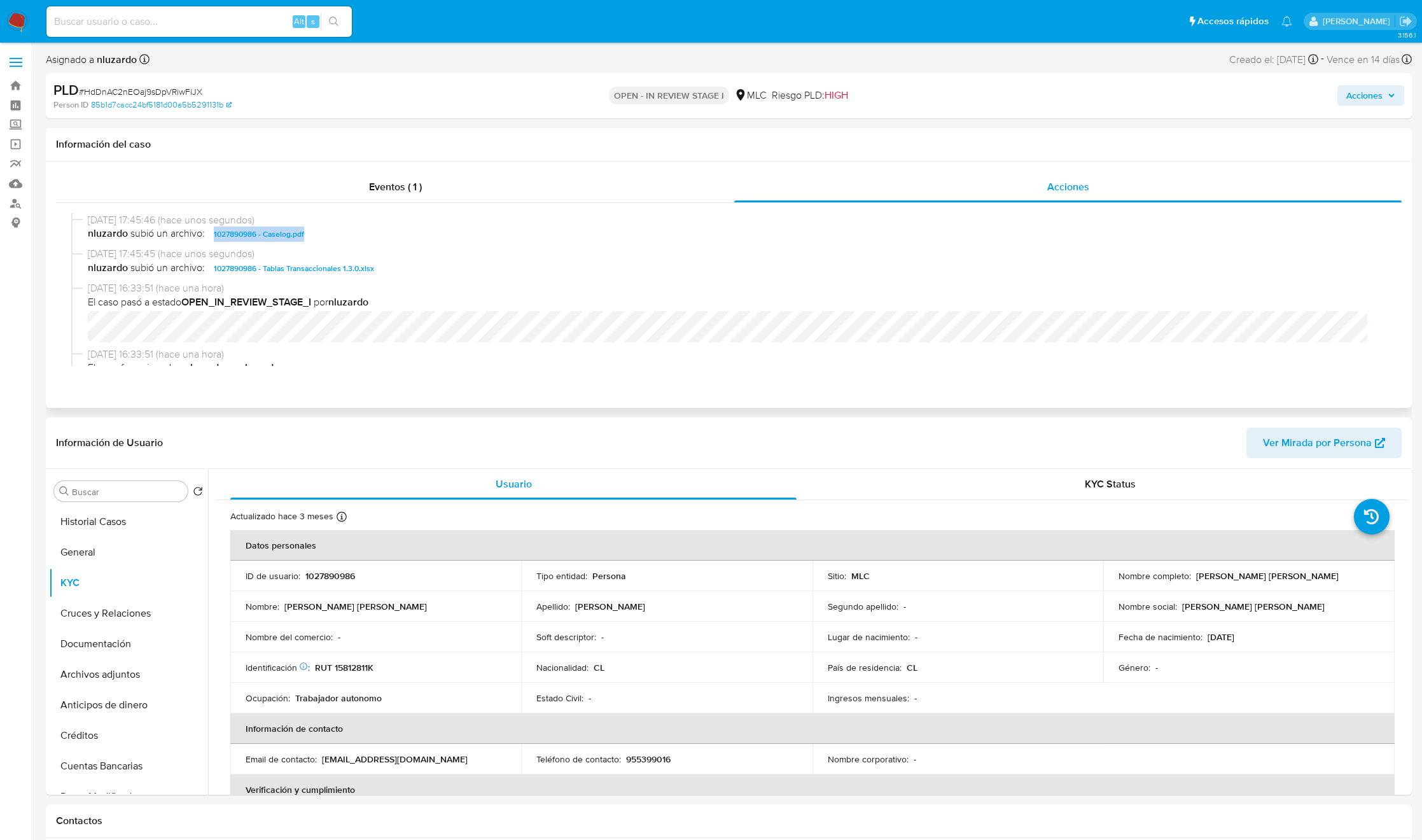
click at [418, 242] on div "27/08/2025 17:45:46 (hace unos segundos) nluzardo subió un archivo: 1027890986 …" at bounding box center [728, 229] width 1315 height 34
copy span "1027890986 - Caselog.pdf"
click at [1356, 102] on span "Acciones" at bounding box center [1364, 96] width 36 height 20
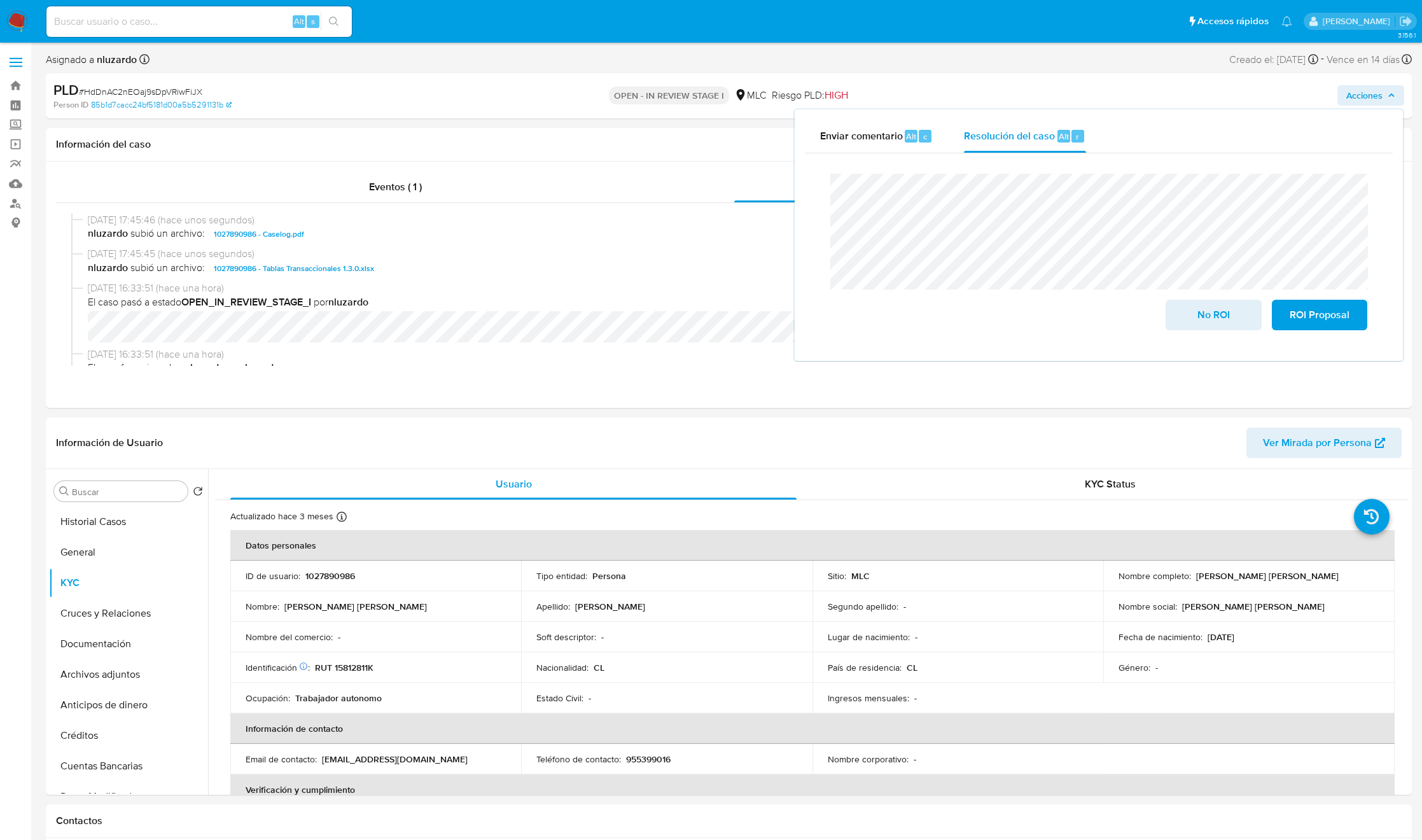
click at [1117, 129] on div "Enviar comentario Alt c Resolución del caso Alt r" at bounding box center [1099, 136] width 588 height 33
click at [1338, 326] on span "ROI Proposal" at bounding box center [1320, 315] width 63 height 28
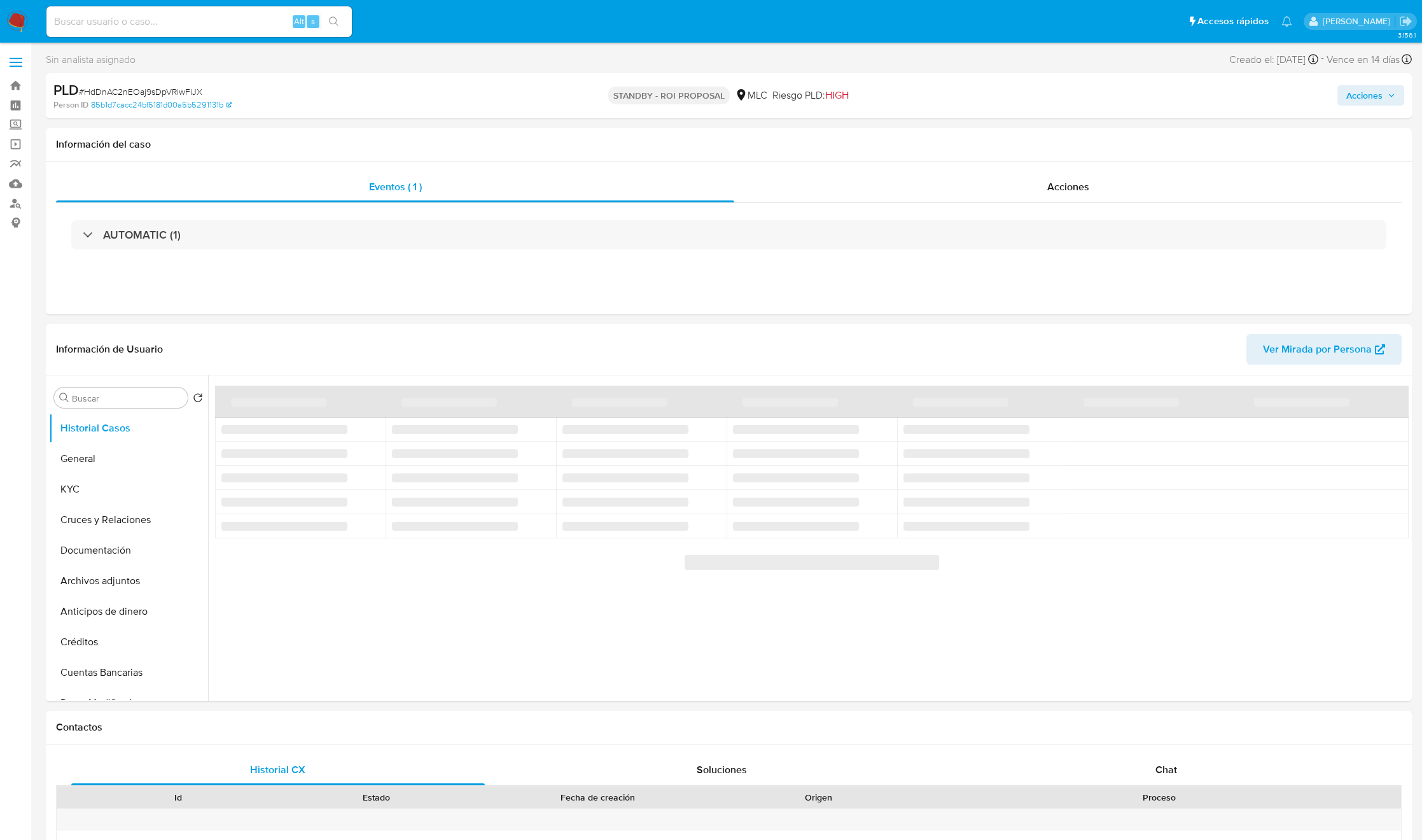
select select "10"
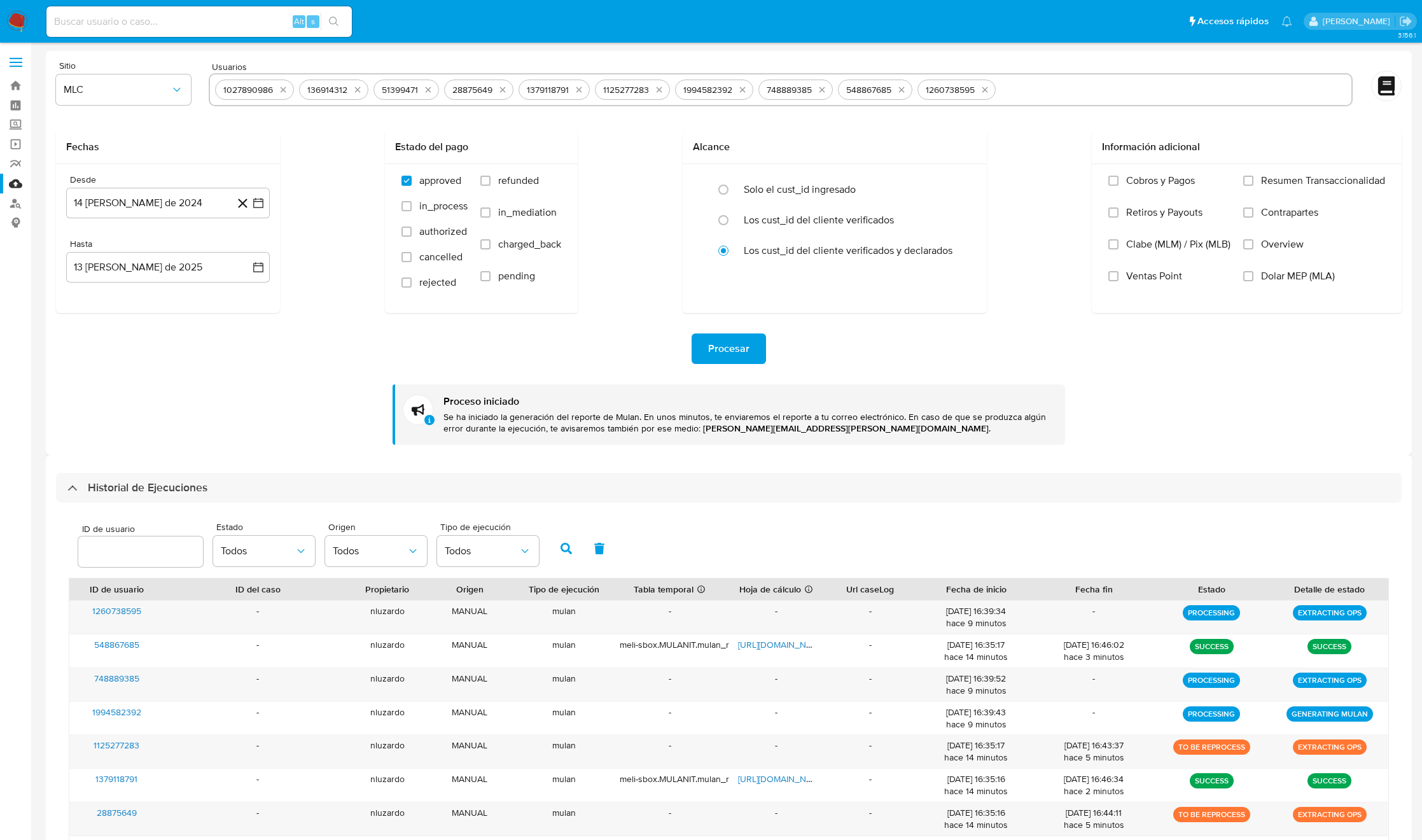
select select "10"
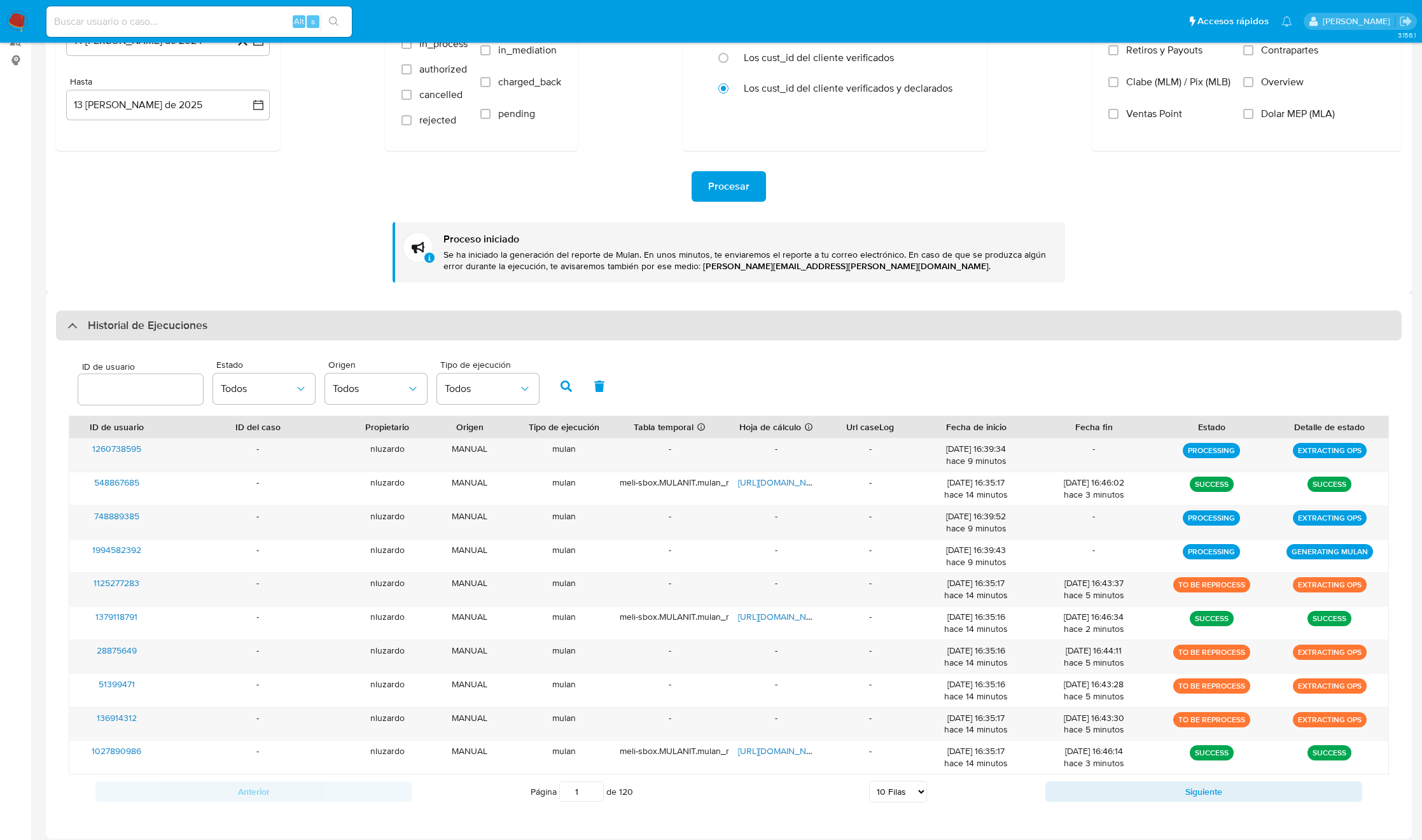
scroll to position [172, 0]
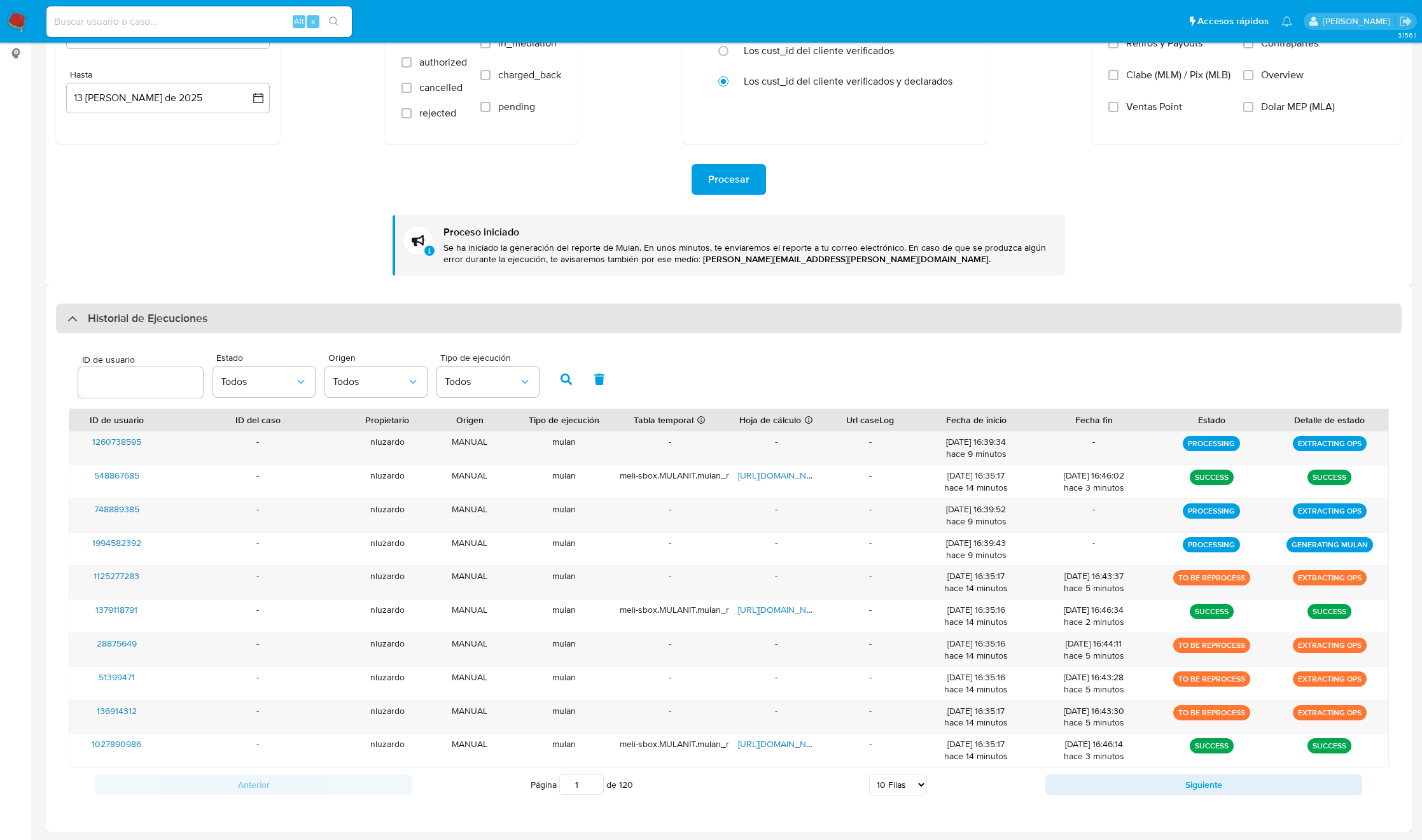
click at [244, 321] on div "Historial de Ejecuciones" at bounding box center [728, 319] width 1346 height 30
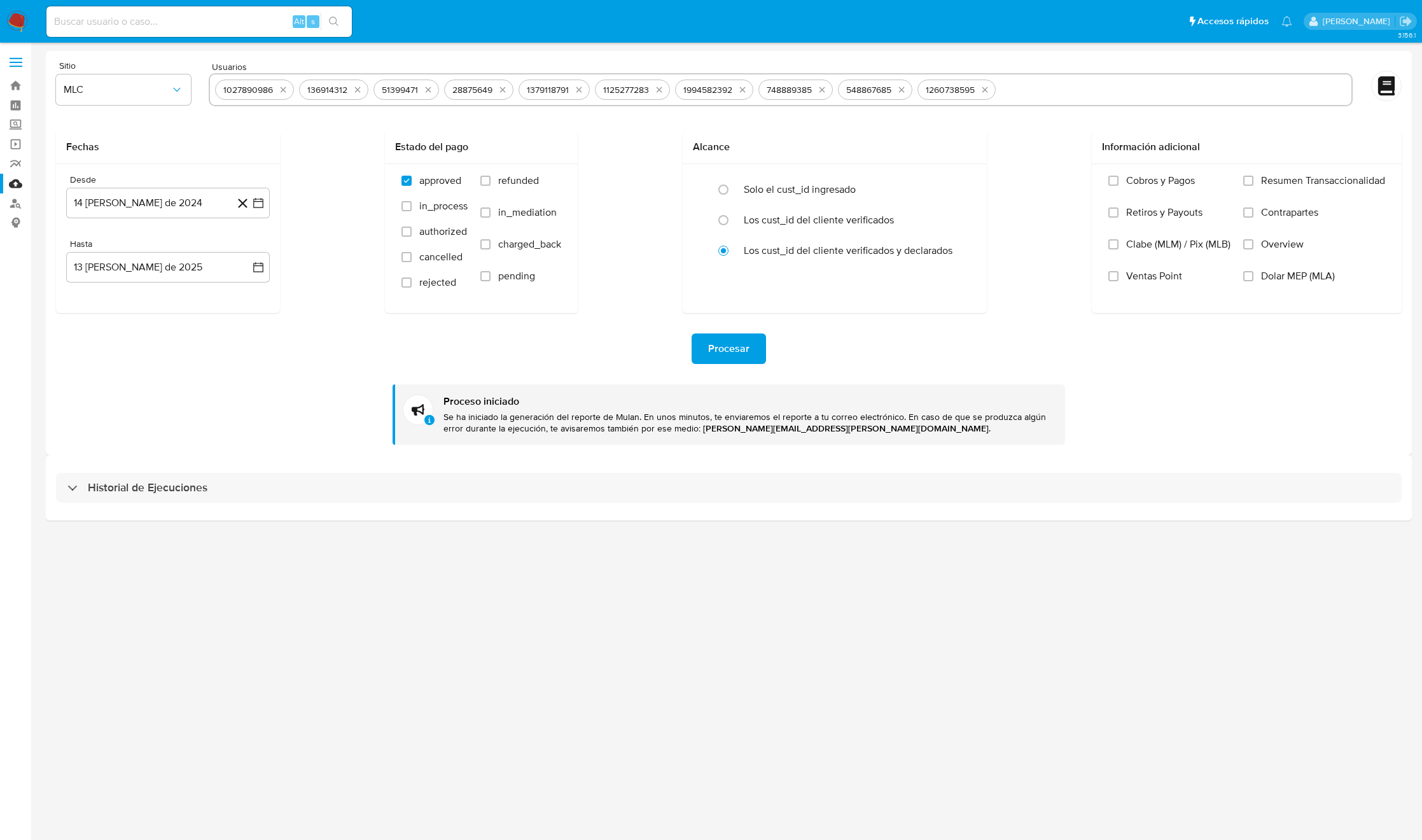
scroll to position [0, 0]
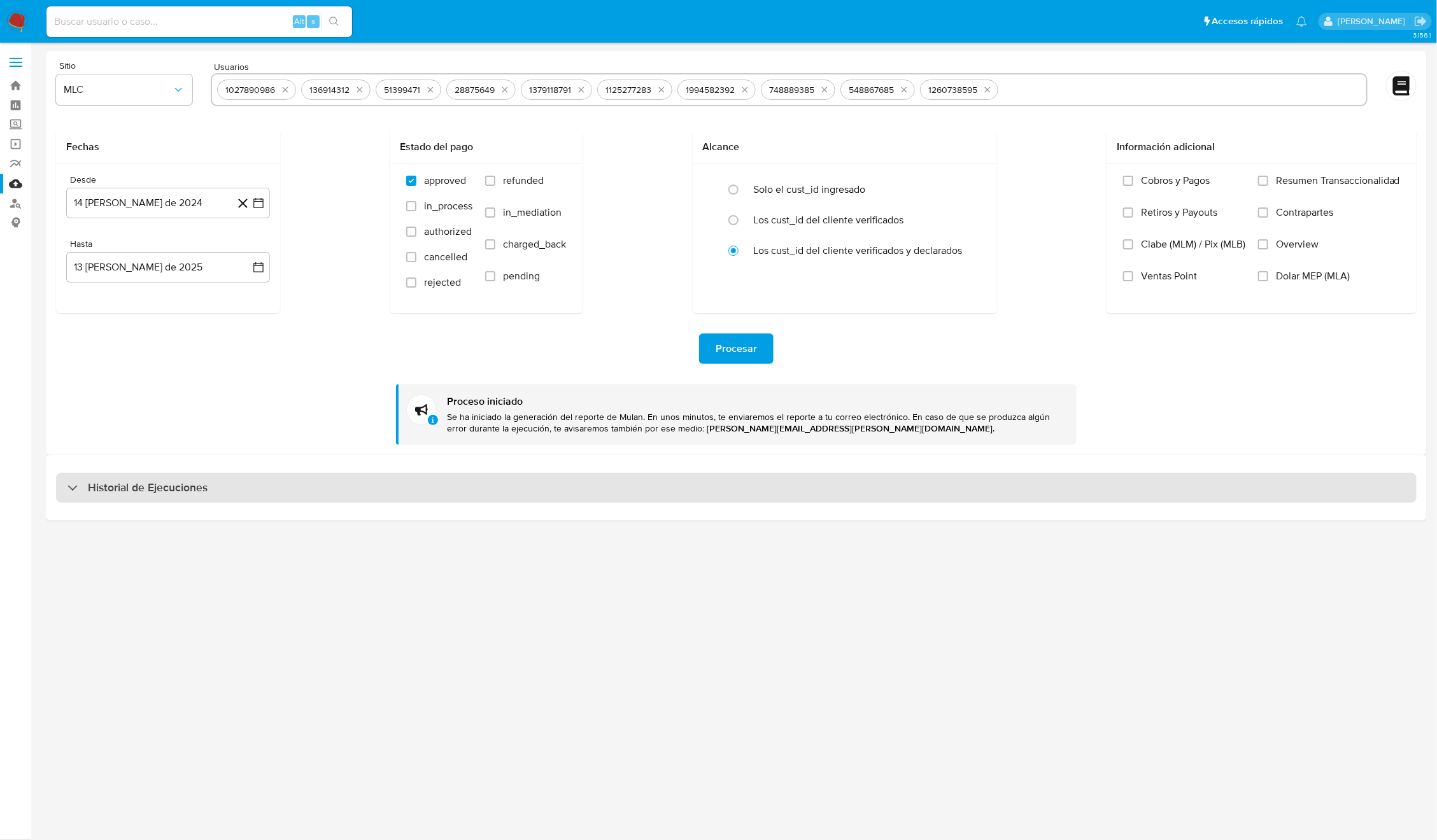
click at [215, 489] on div "Historial de Ejecuciones" at bounding box center [736, 487] width 1361 height 30
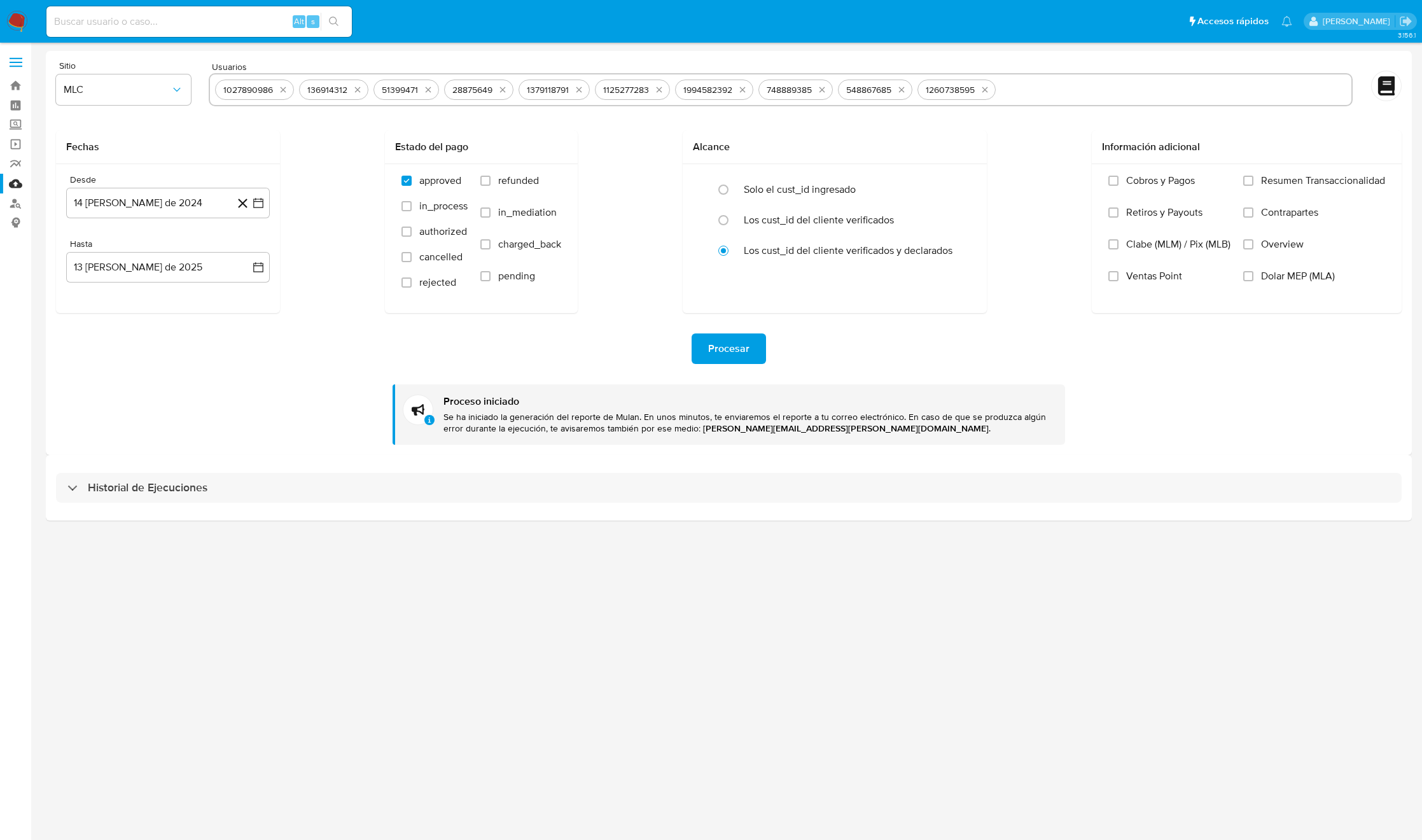
select select "10"
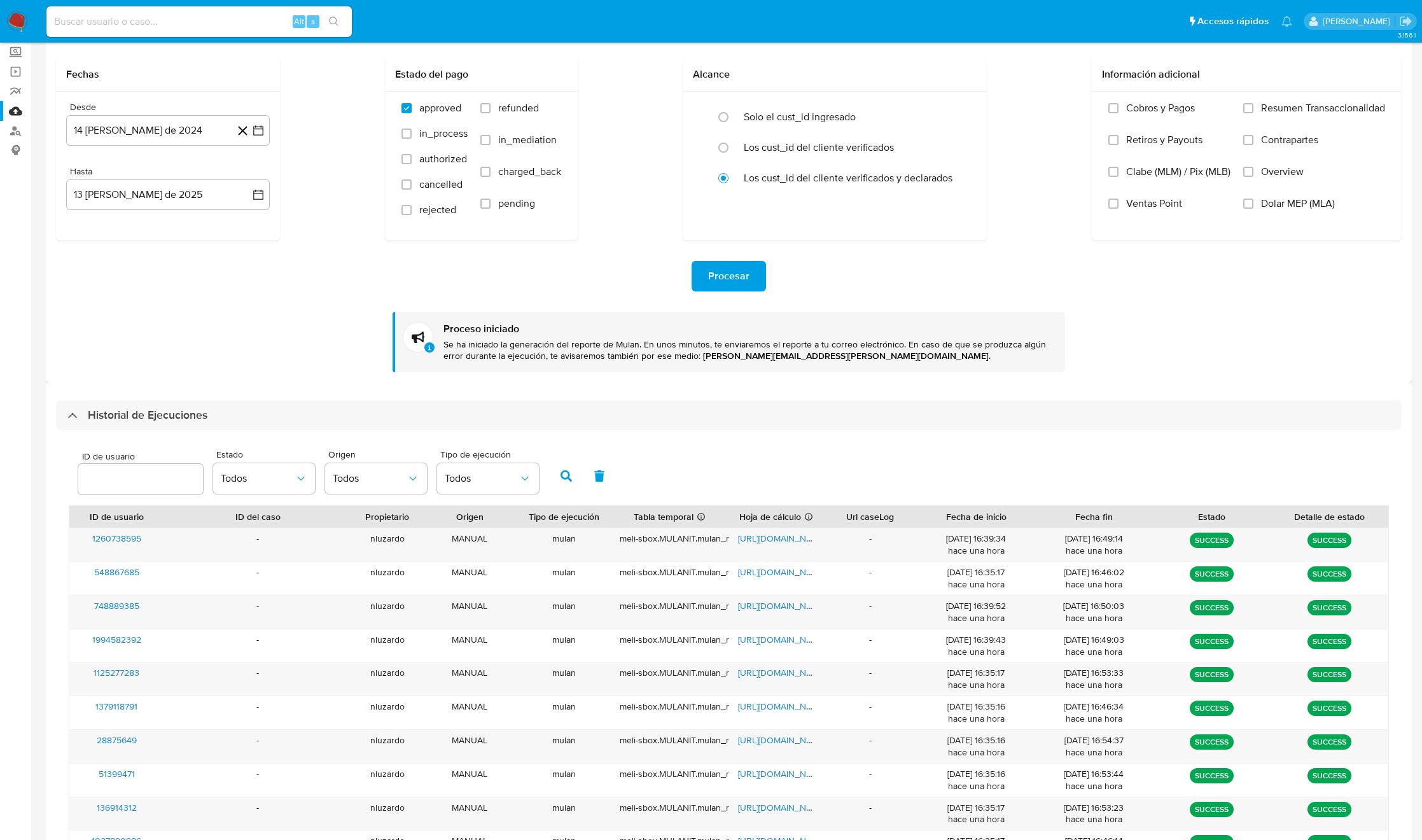
scroll to position [172, 0]
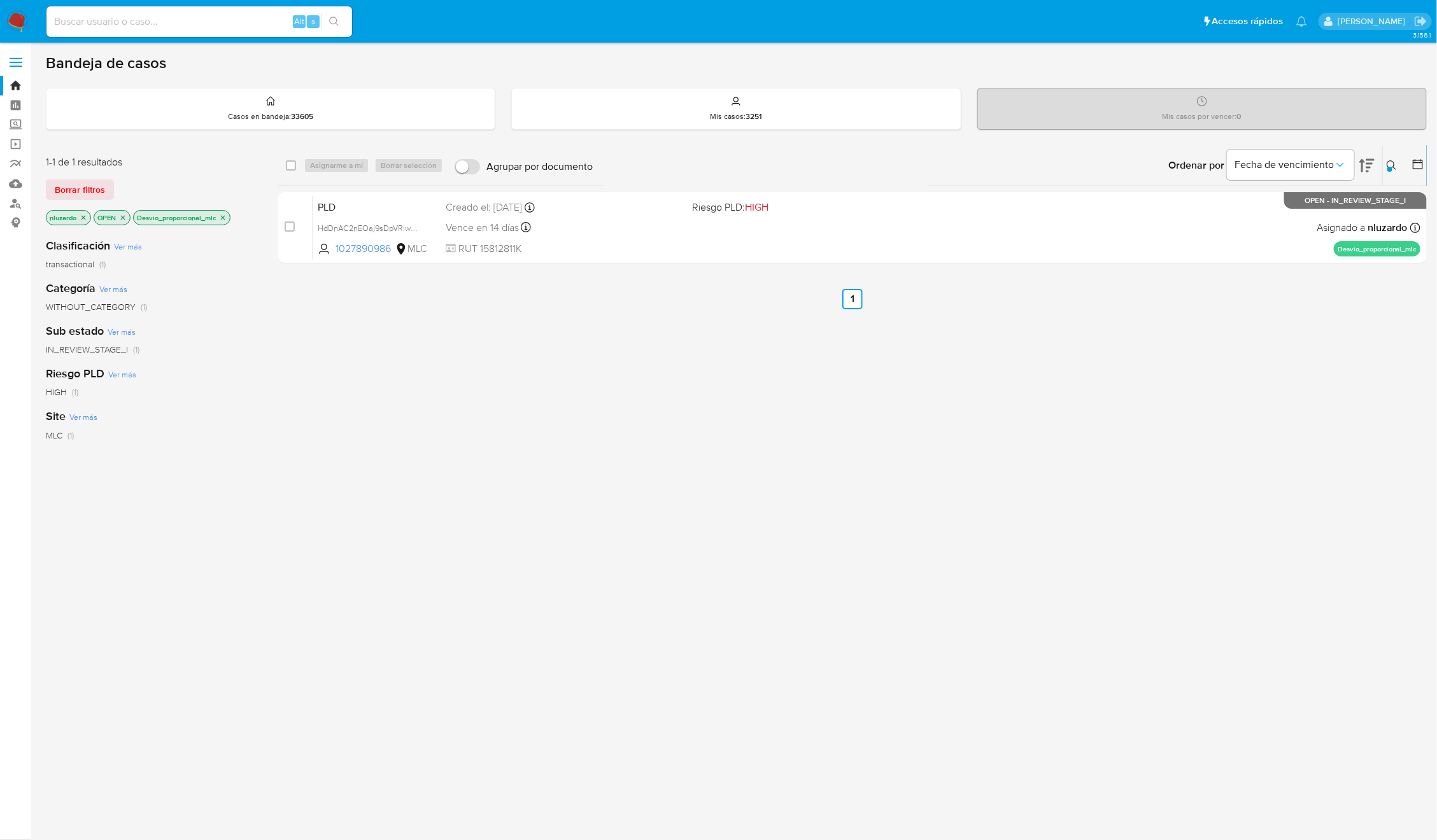
click at [1388, 168] on div at bounding box center [1390, 169] width 6 height 6
click at [1252, 219] on input "1027890986" at bounding box center [1286, 214] width 216 height 17
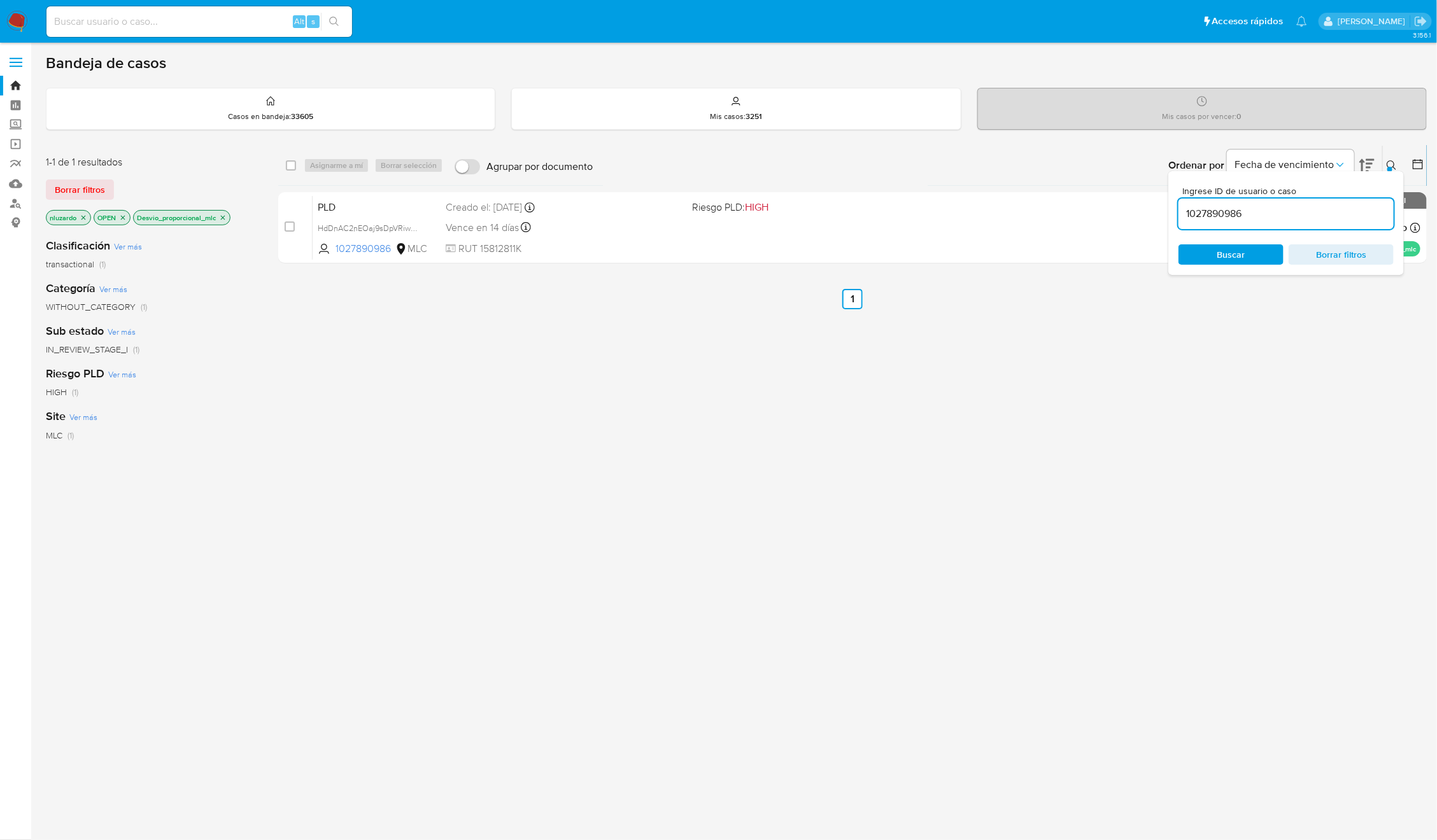
click at [1252, 221] on input "1027890986" at bounding box center [1286, 214] width 216 height 17
type input "136914312"
click at [1237, 258] on span "Buscar" at bounding box center [1231, 254] width 28 height 20
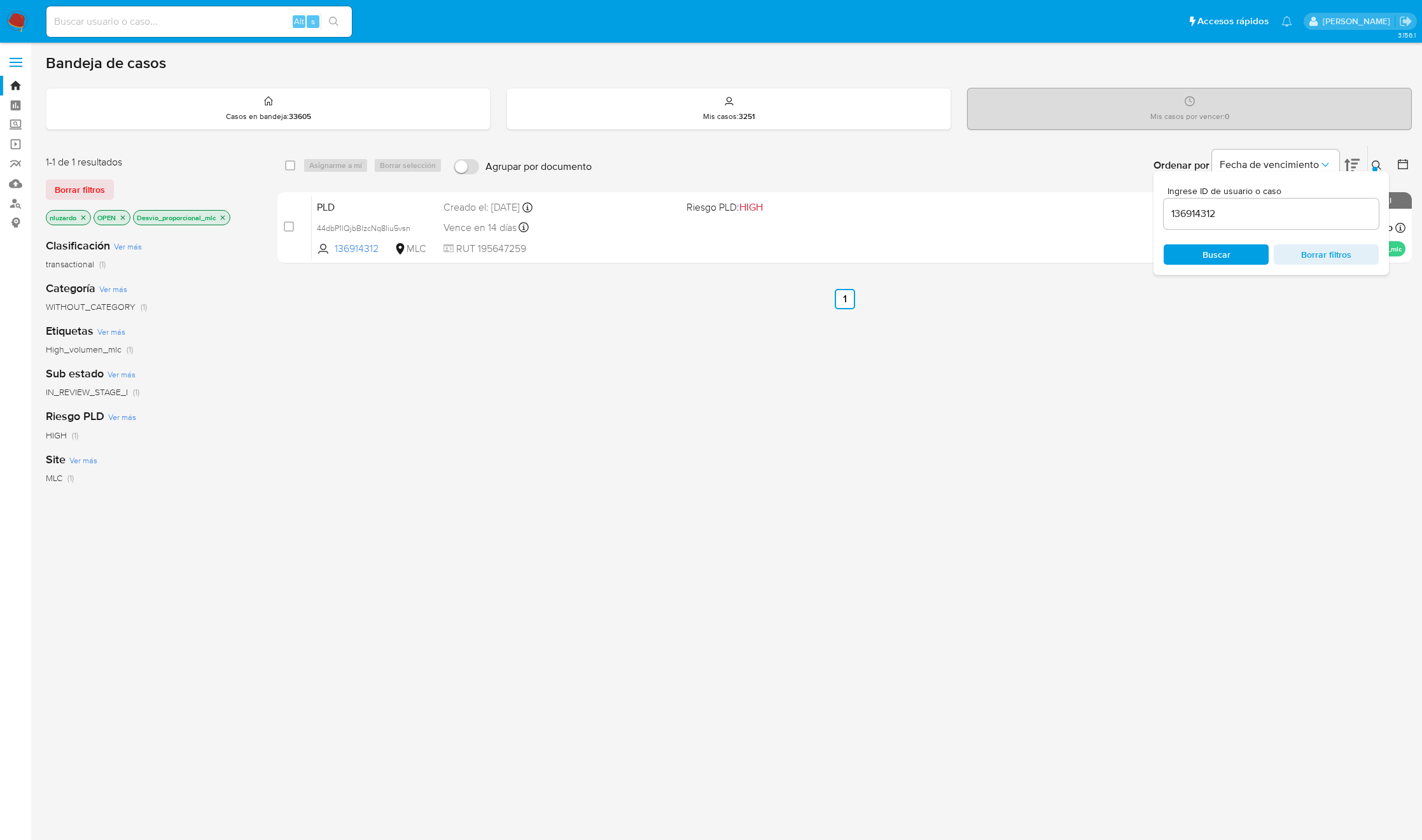
click at [1382, 165] on icon at bounding box center [1377, 165] width 10 height 10
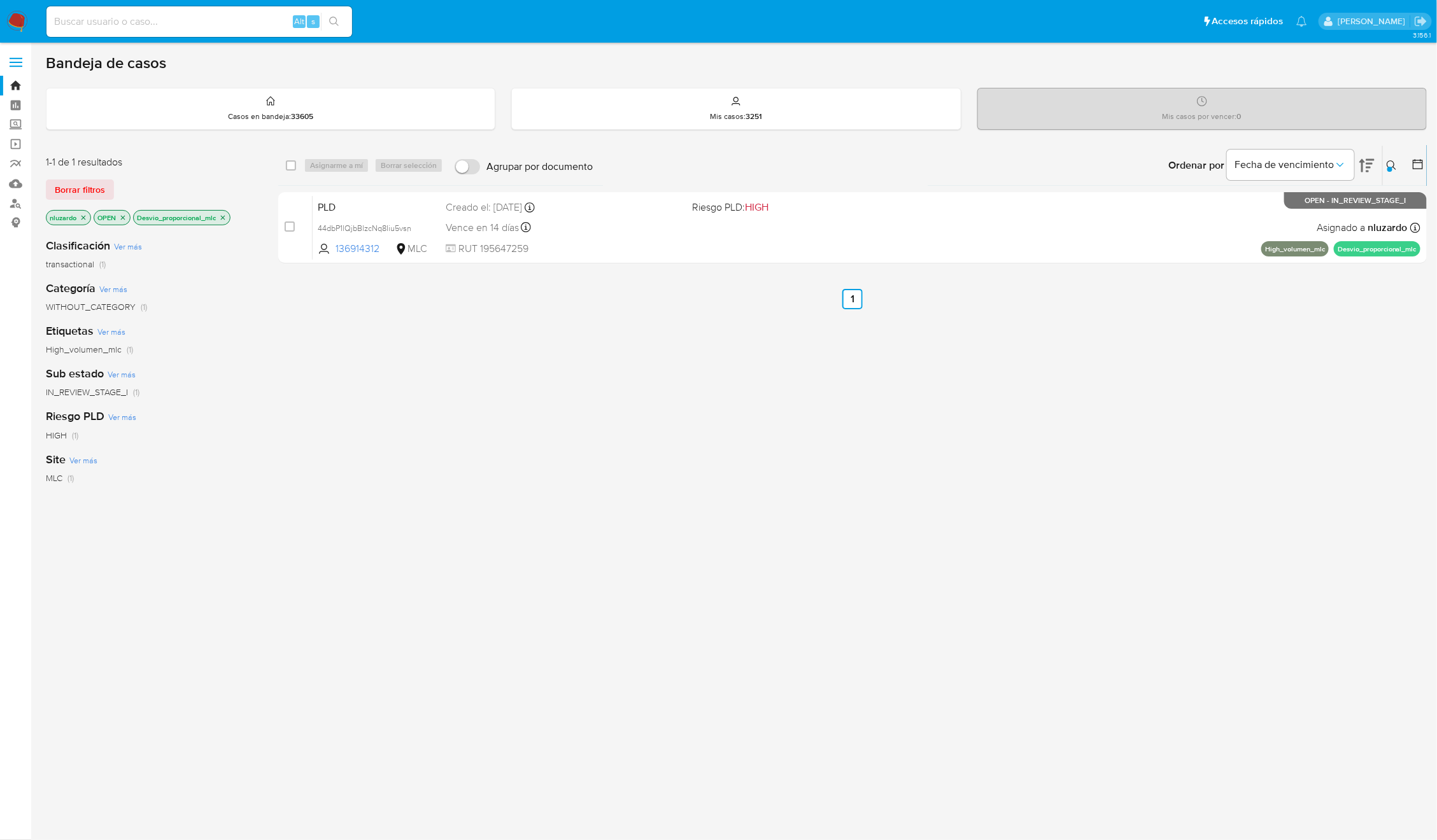
drag, startPoint x: 1179, startPoint y: 338, endPoint x: 1169, endPoint y: 331, distance: 12.2
click at [1179, 339] on div "select-all-cases-checkbox Asignarme a mí Borrar selección Agrupar por documento…" at bounding box center [852, 434] width 1149 height 577
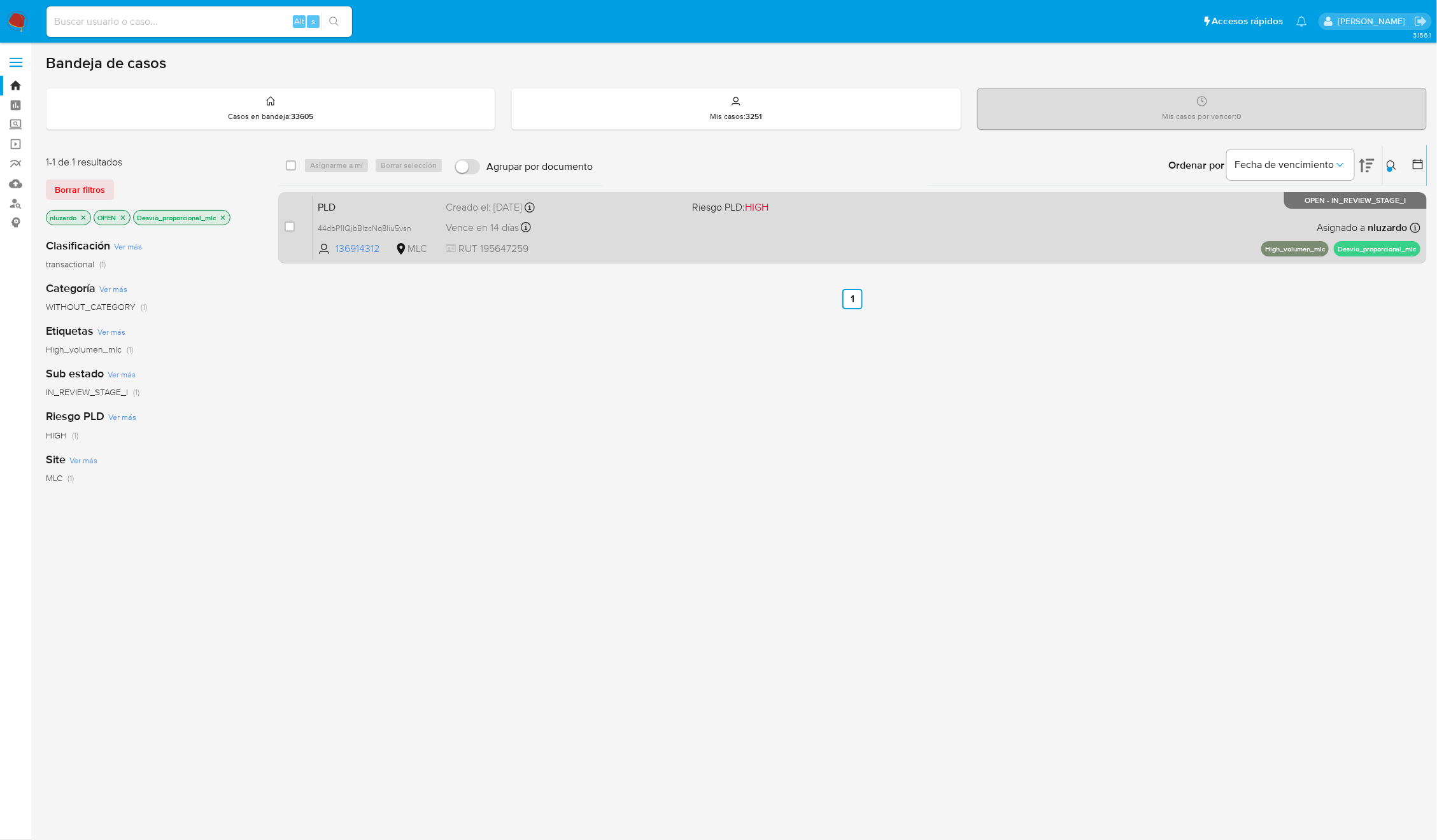
click at [1035, 228] on div "PLD 44dbP1lQjbBlzcNq8Iiu5vsn 136914312 MLC Riesgo PLD: HIGH Creado el: [DATE] C…" at bounding box center [866, 228] width 1107 height 64
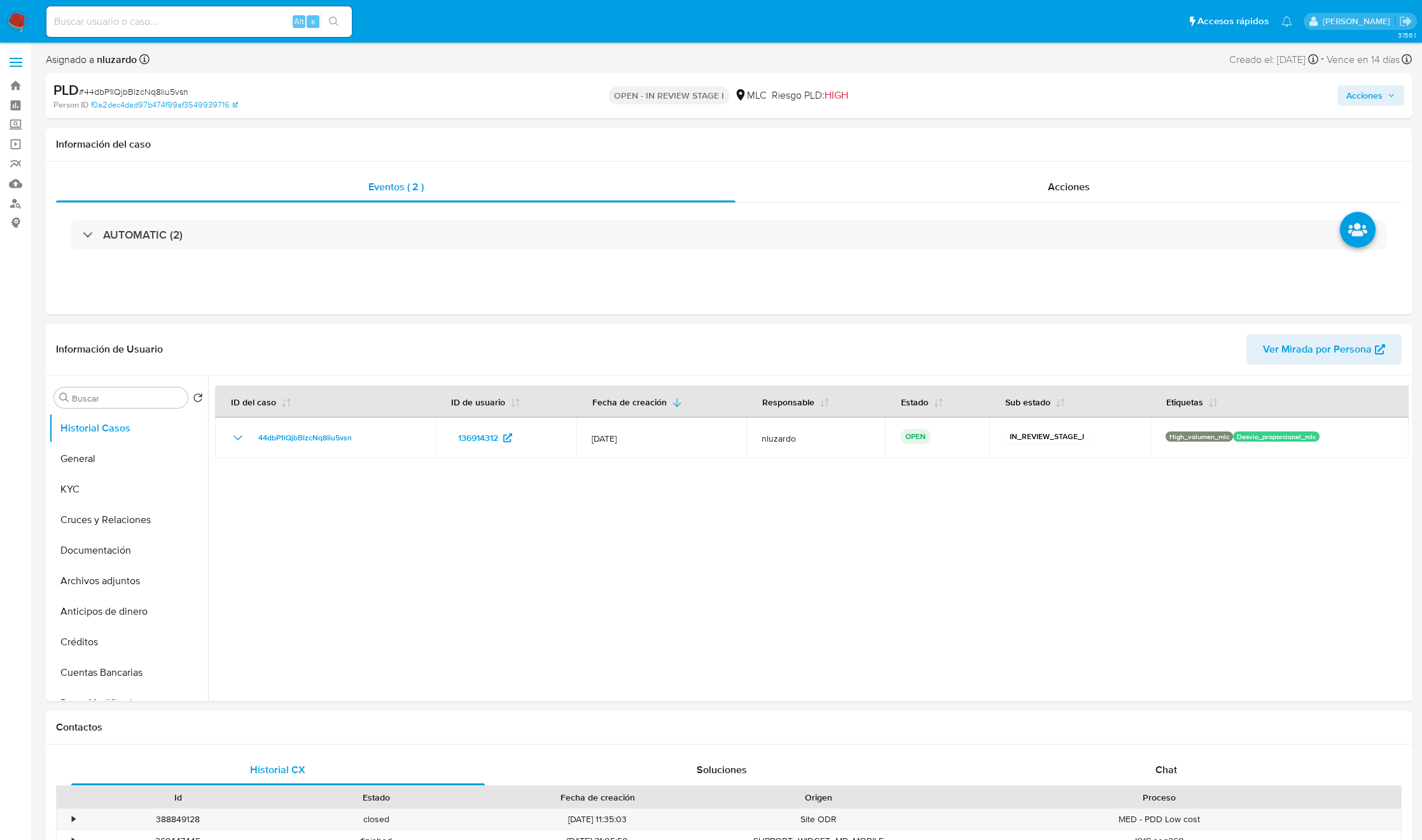
select select "10"
click at [138, 27] on input at bounding box center [199, 22] width 306 height 17
type input "[DATE]"
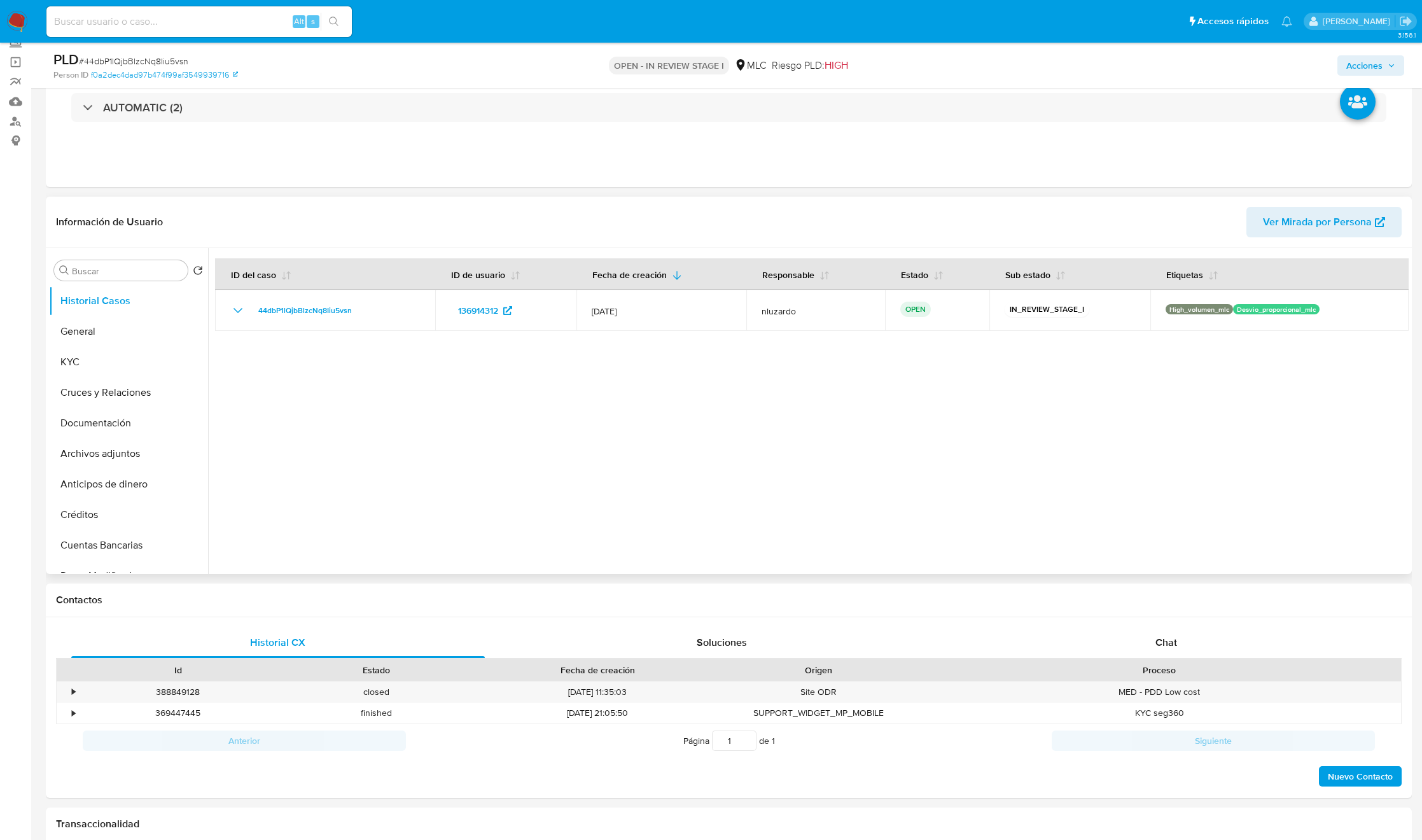
scroll to position [191, 0]
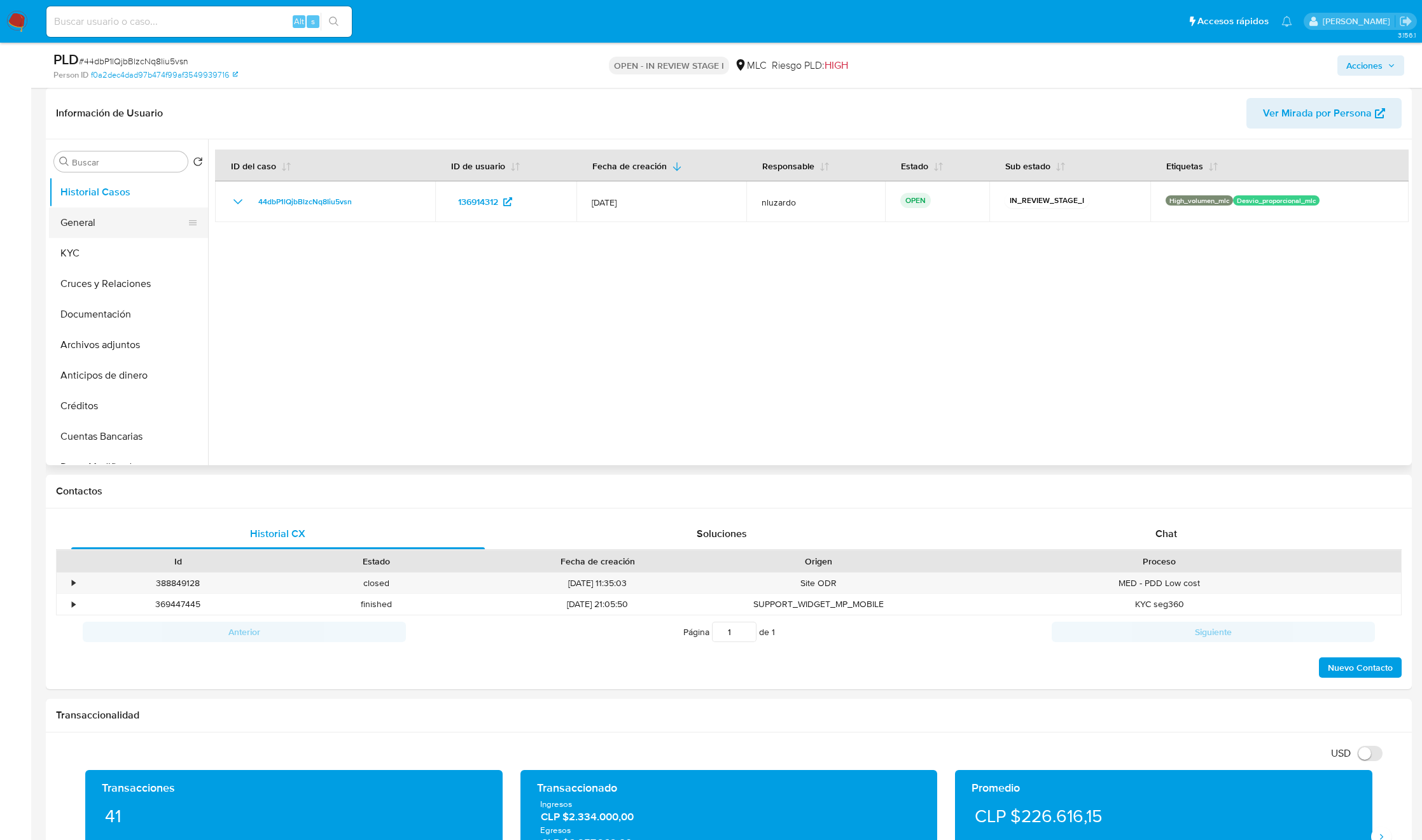
click at [89, 217] on button "General" at bounding box center [123, 222] width 149 height 30
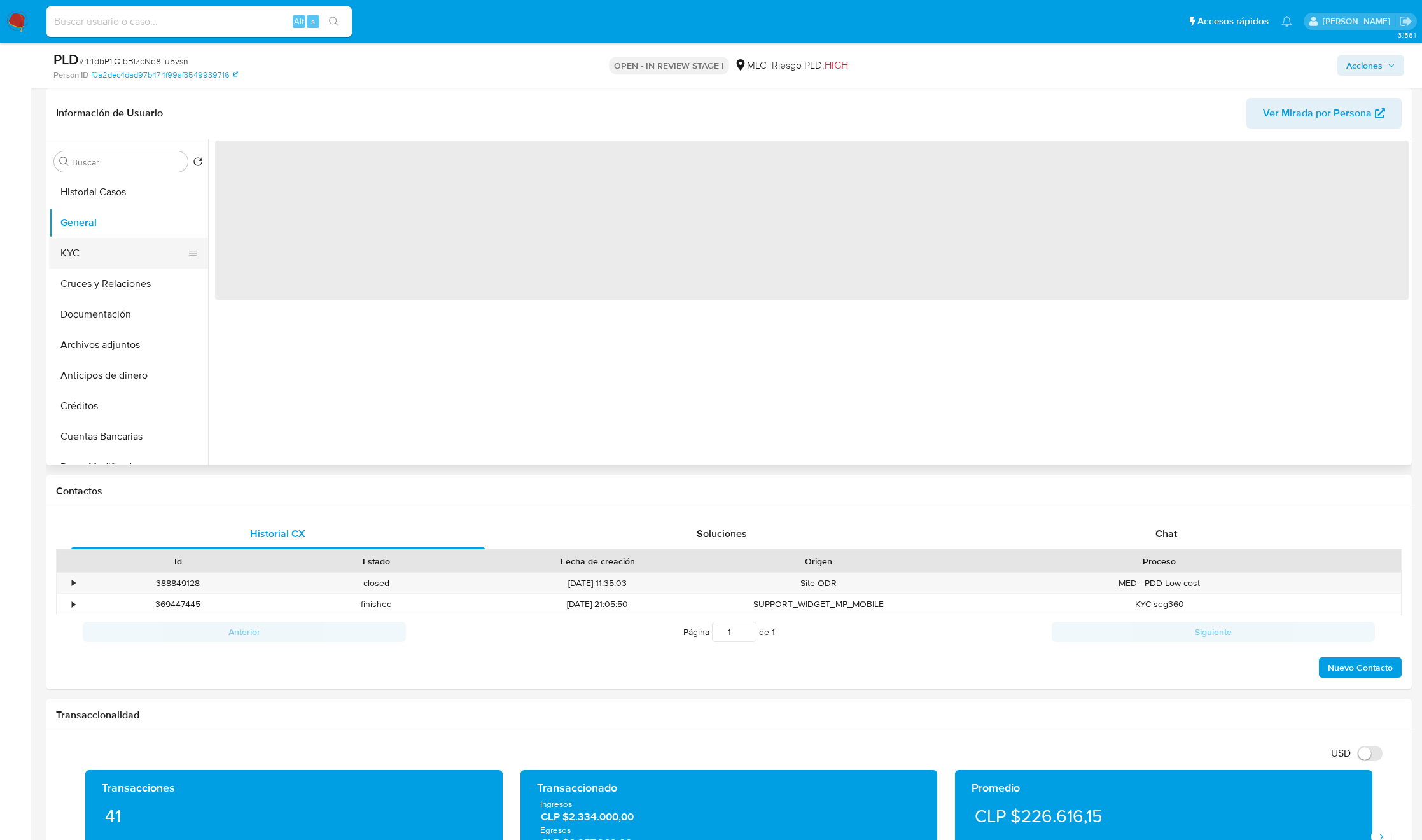
click at [81, 243] on button "KYC" at bounding box center [123, 252] width 149 height 30
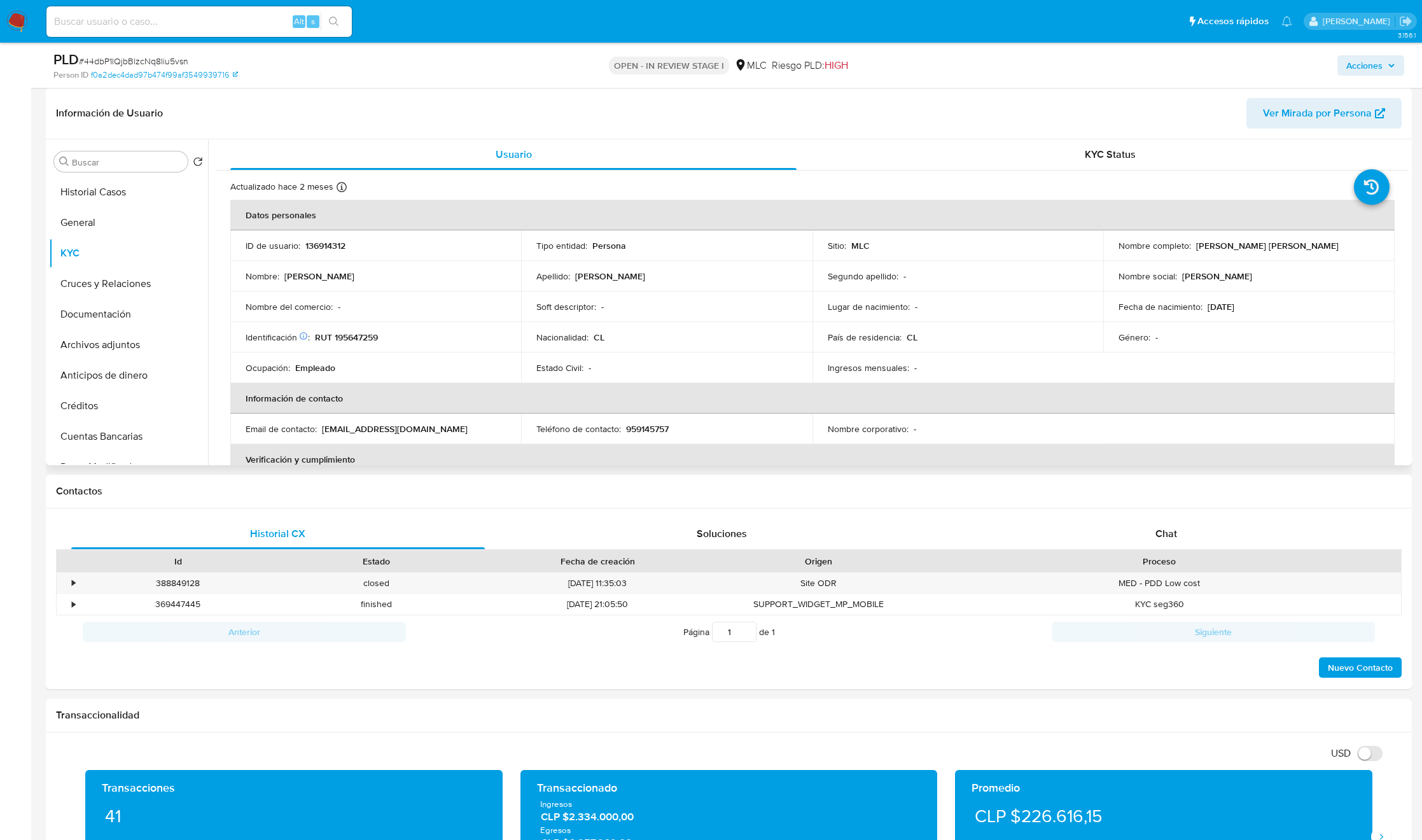
click at [1206, 247] on p "Rocío Andrea Véliz Varas" at bounding box center [1267, 246] width 143 height 11
click at [1207, 247] on p "Rocío Andrea Véliz Varas" at bounding box center [1267, 246] width 143 height 11
drag, startPoint x: 1251, startPoint y: 256, endPoint x: 1335, endPoint y: 260, distance: 84.1
click at [1335, 260] on td "Nombre completo : Rocío Andrea Véliz Varas" at bounding box center [1249, 245] width 291 height 30
copy p "Rocío Andrea Véliz Varas"
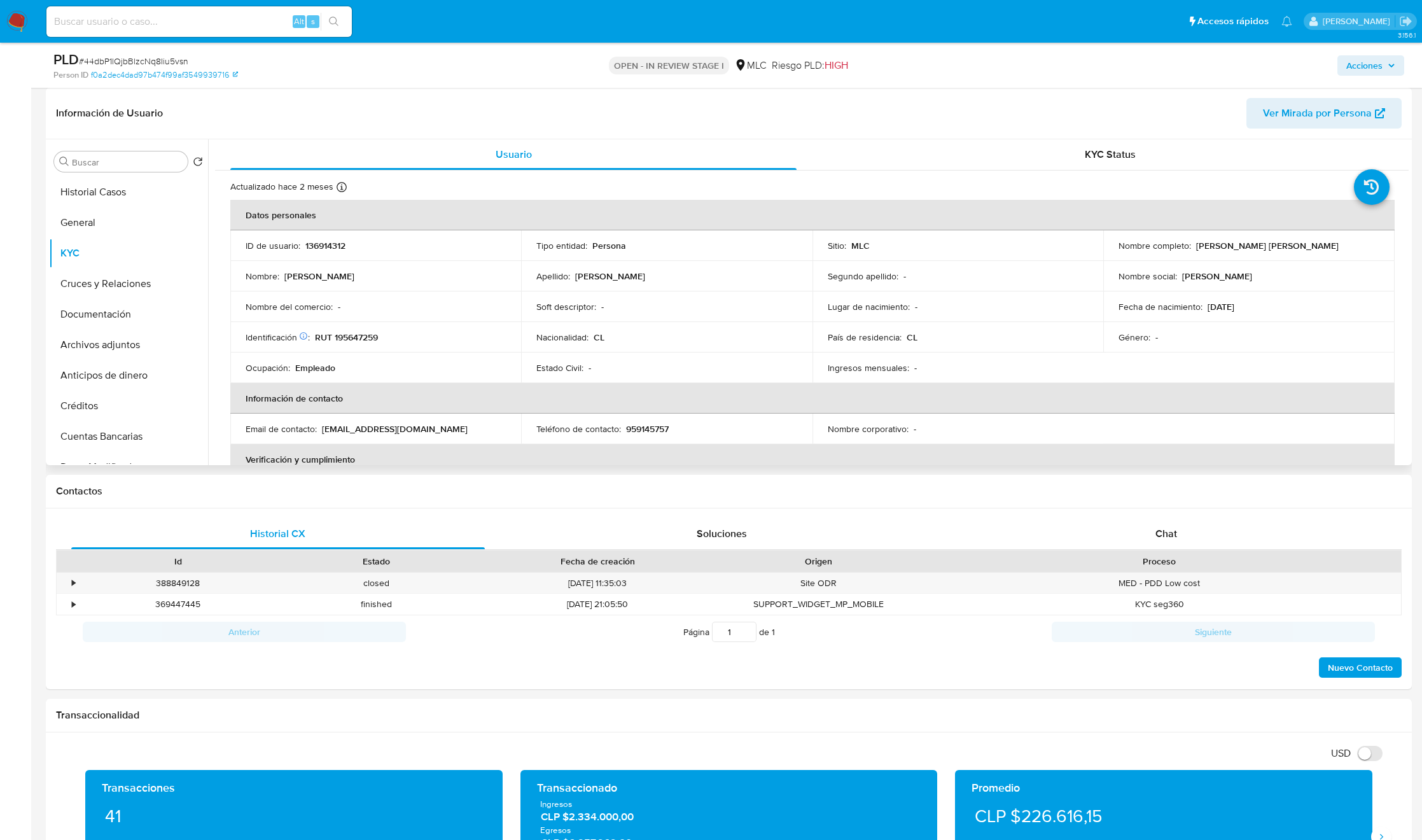
drag, startPoint x: 588, startPoint y: 323, endPoint x: 382, endPoint y: 343, distance: 207.0
click at [487, 343] on tr "Identificación Nº de serie: 513736708 : RUT 195647259 Nacionalidad : CL País de…" at bounding box center [812, 337] width 1165 height 30
click at [336, 342] on p "RUT 195647259" at bounding box center [346, 337] width 63 height 11
click at [340, 340] on p "RUT 195647259" at bounding box center [346, 337] width 63 height 11
click at [366, 336] on p "RUT 195647259" at bounding box center [346, 337] width 63 height 11
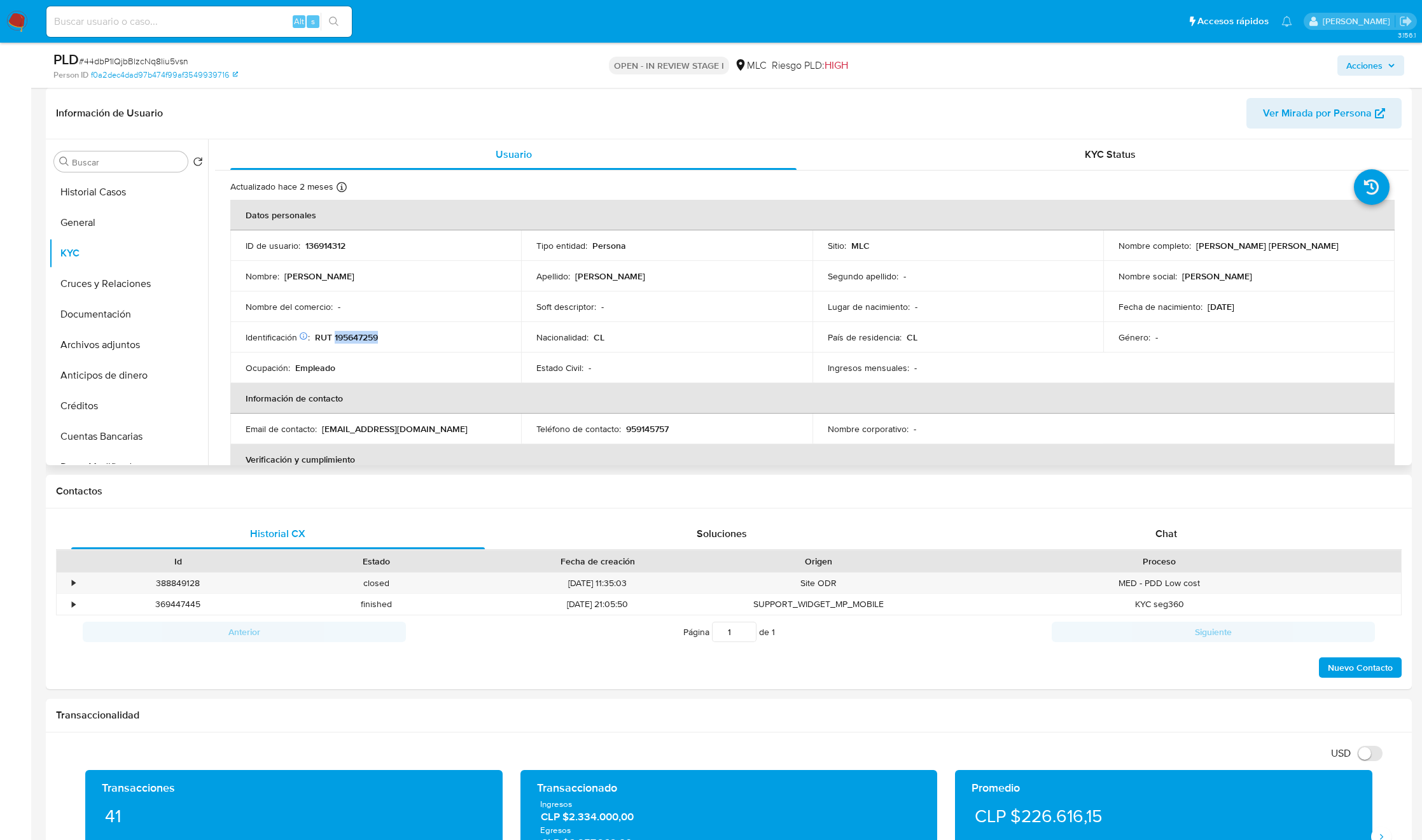
click at [366, 336] on p "RUT 195647259" at bounding box center [346, 337] width 63 height 11
copy p "195647259"
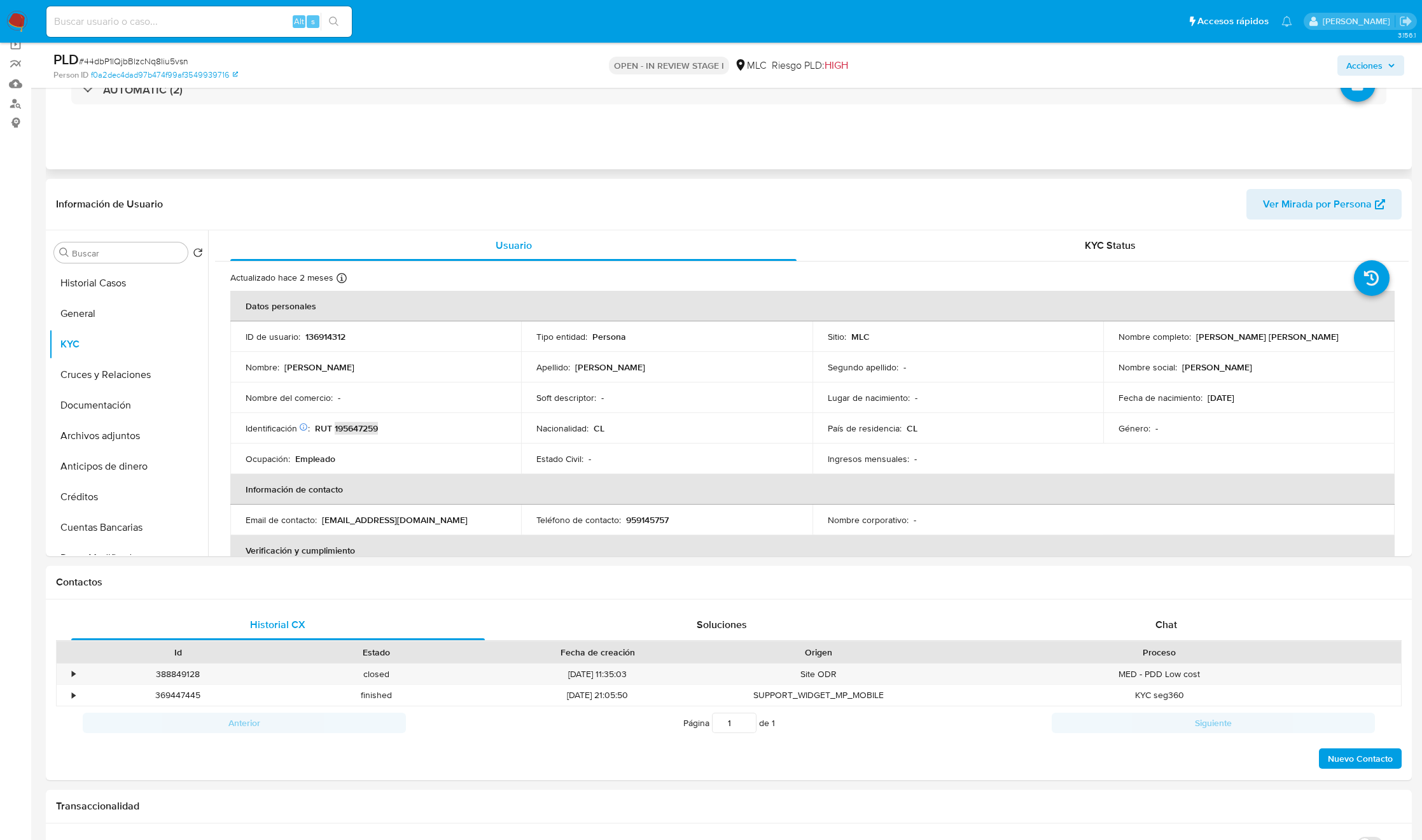
scroll to position [0, 0]
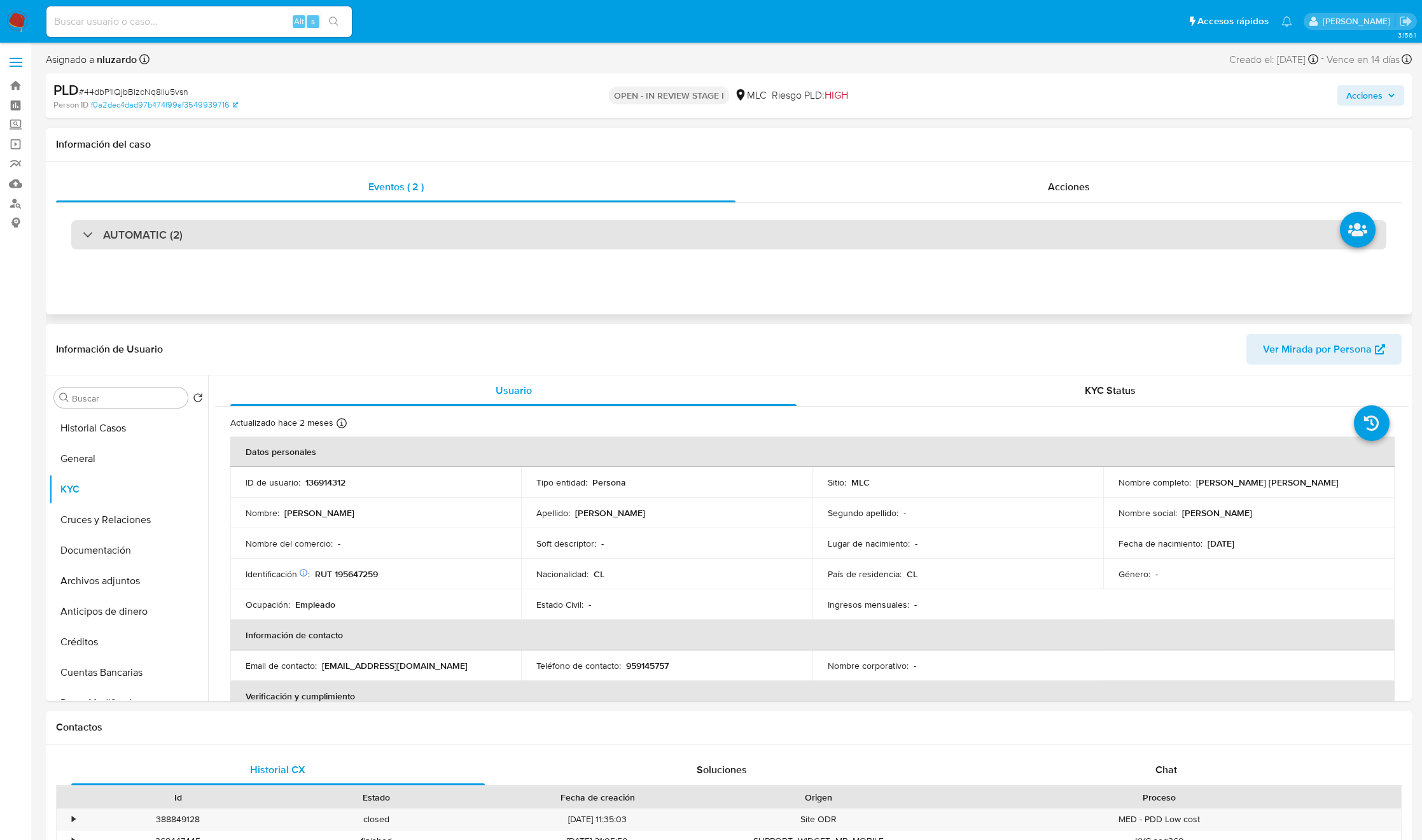
click at [183, 228] on div "AUTOMATIC (2)" at bounding box center [728, 235] width 1315 height 29
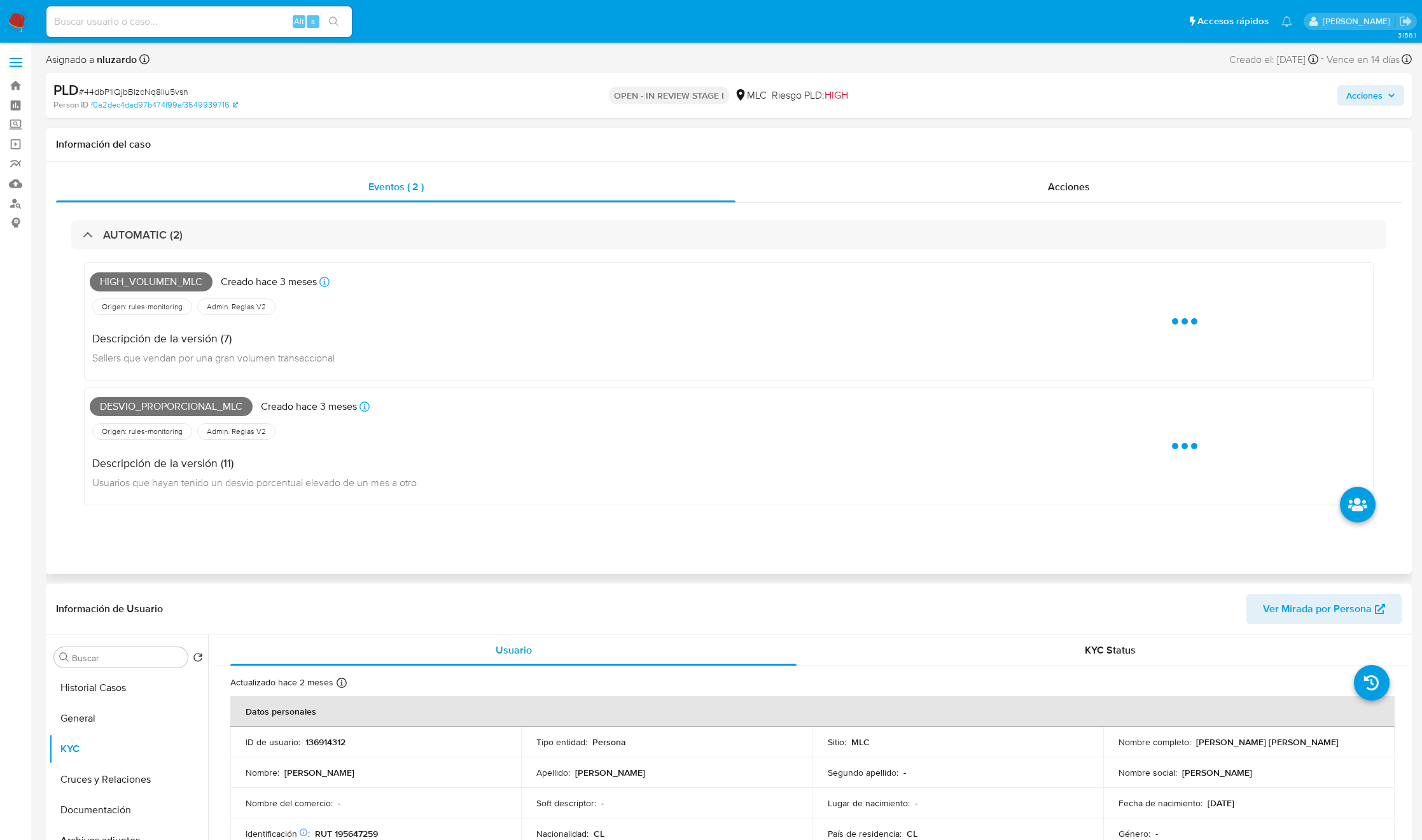
click at [176, 288] on span "High_volumen_mlc" at bounding box center [150, 282] width 122 height 19
click at [176, 291] on span "High_volumen_mlc" at bounding box center [150, 282] width 122 height 19
copy span "High_volumen_mlc"
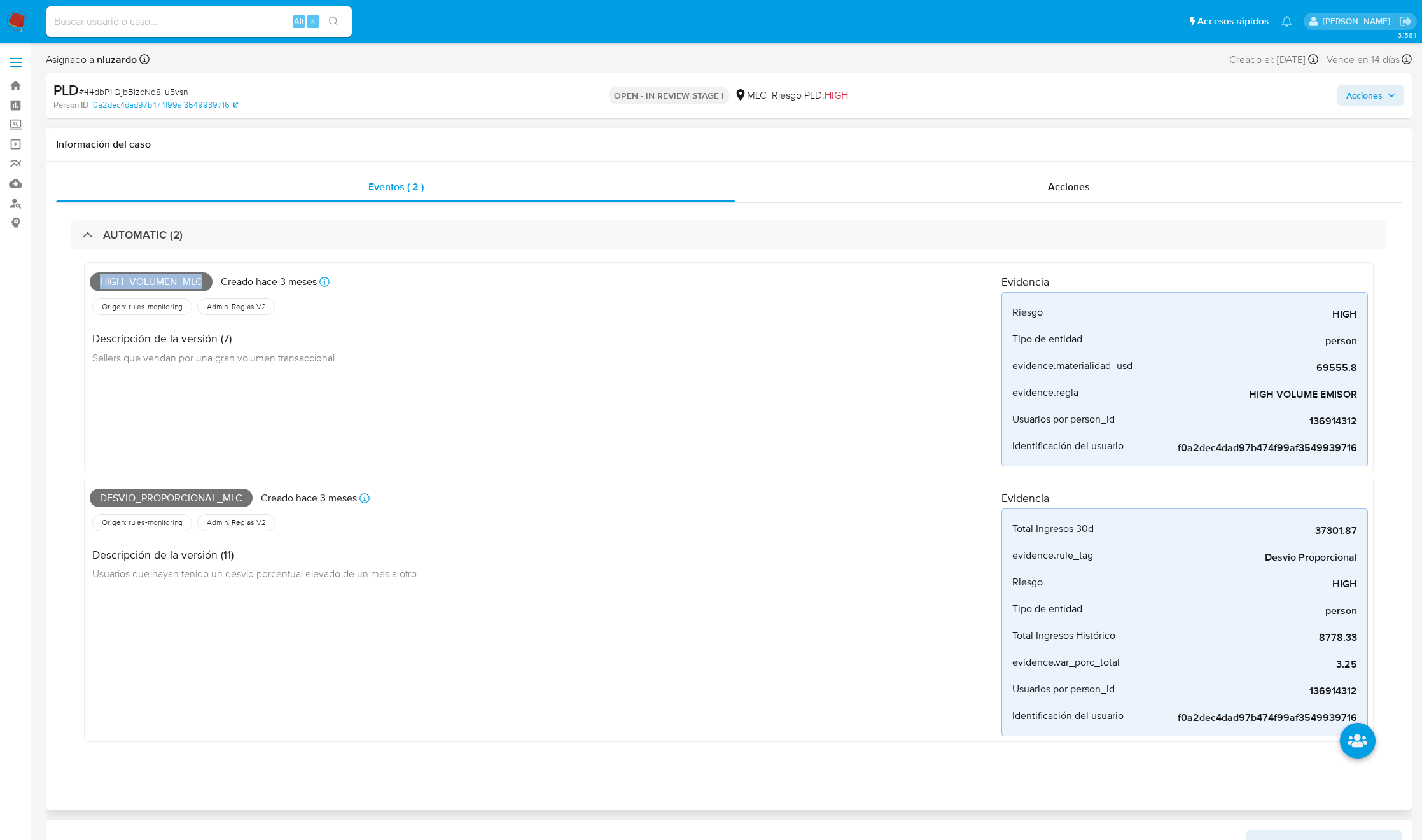
click at [221, 506] on span "Desvio_proporcional_mlc" at bounding box center [170, 498] width 163 height 19
copy span "Desvio_proporcional_mlc"
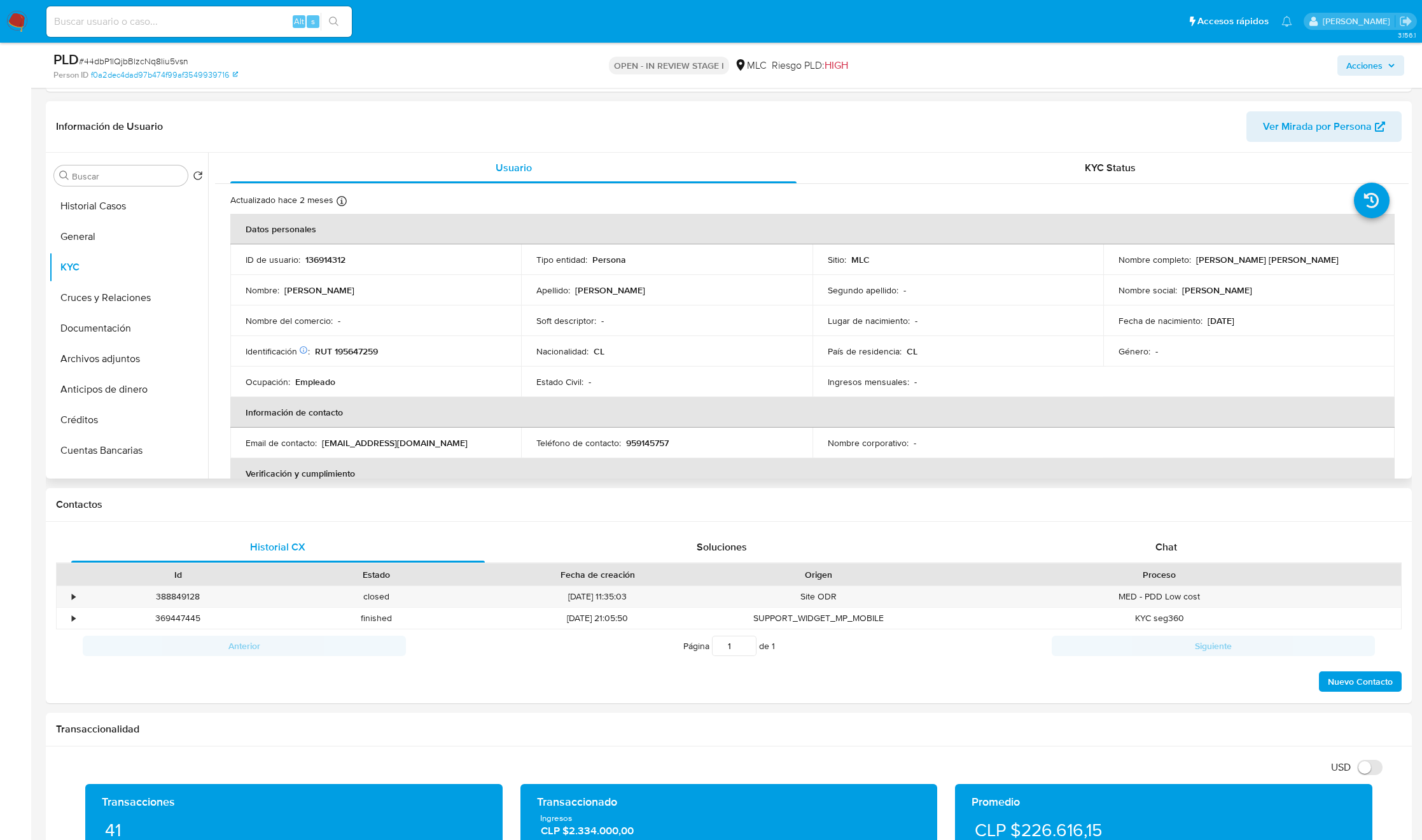
scroll to position [669, 0]
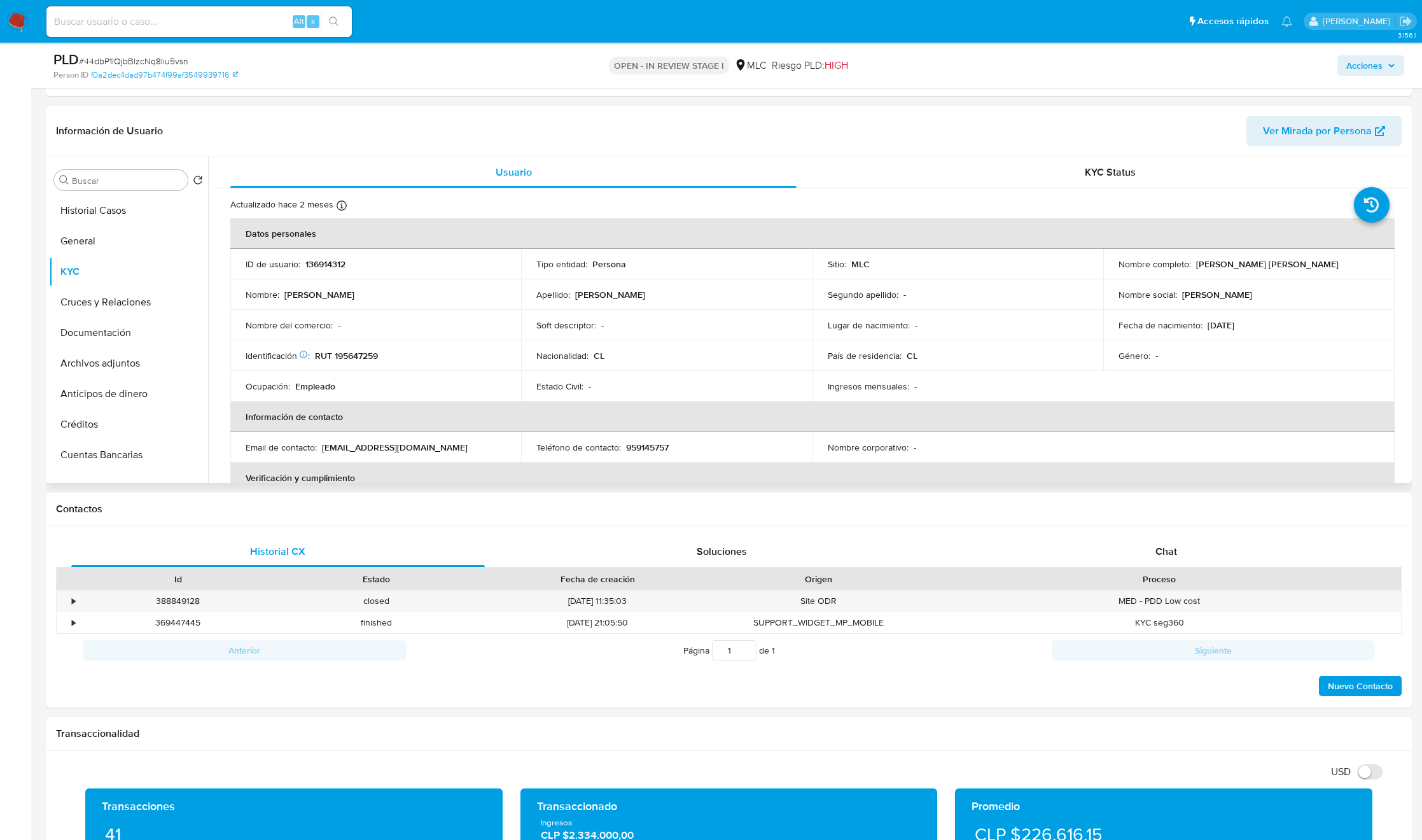
click at [1003, 337] on td "Lugar de nacimiento : -" at bounding box center [958, 325] width 291 height 30
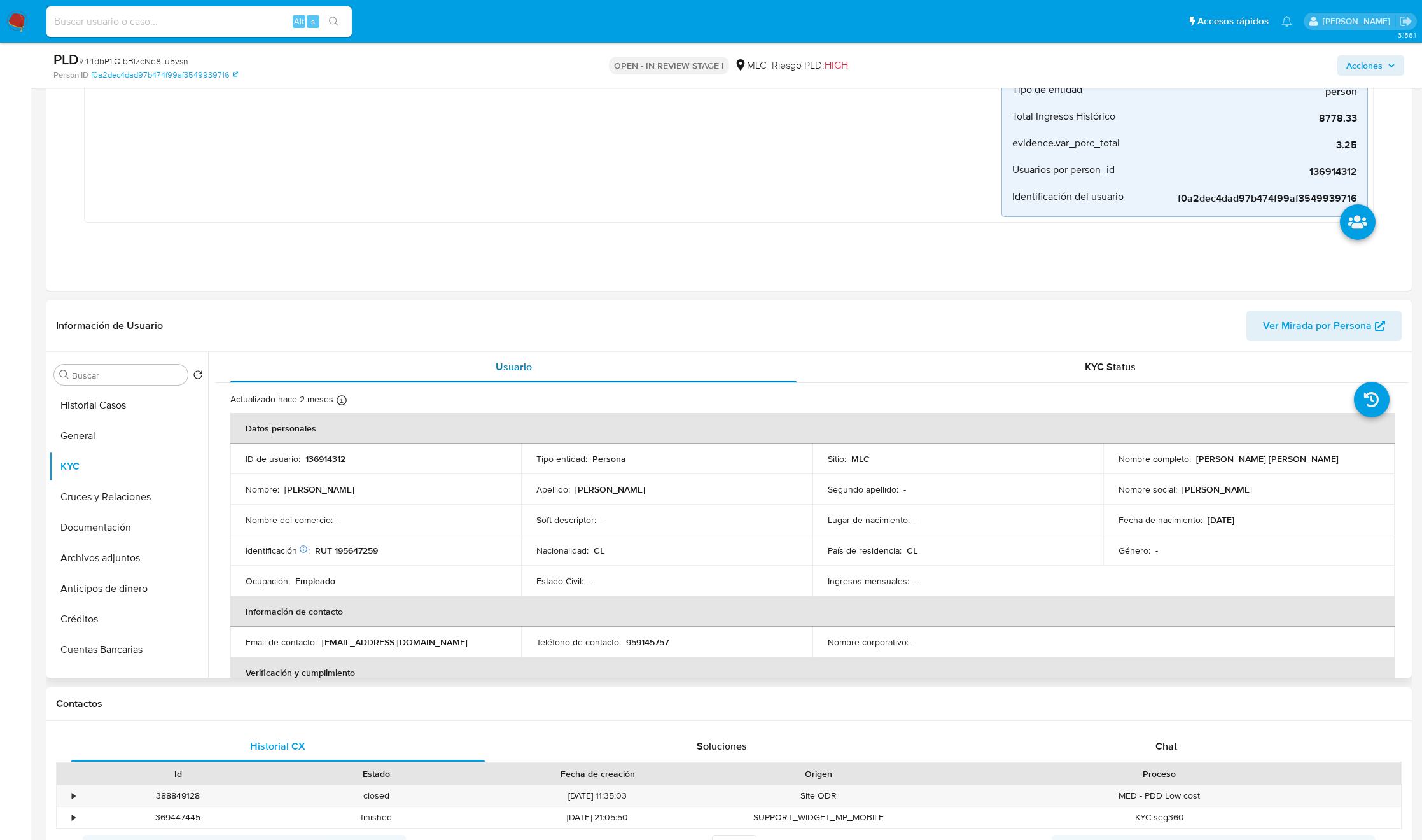
scroll to position [477, 0]
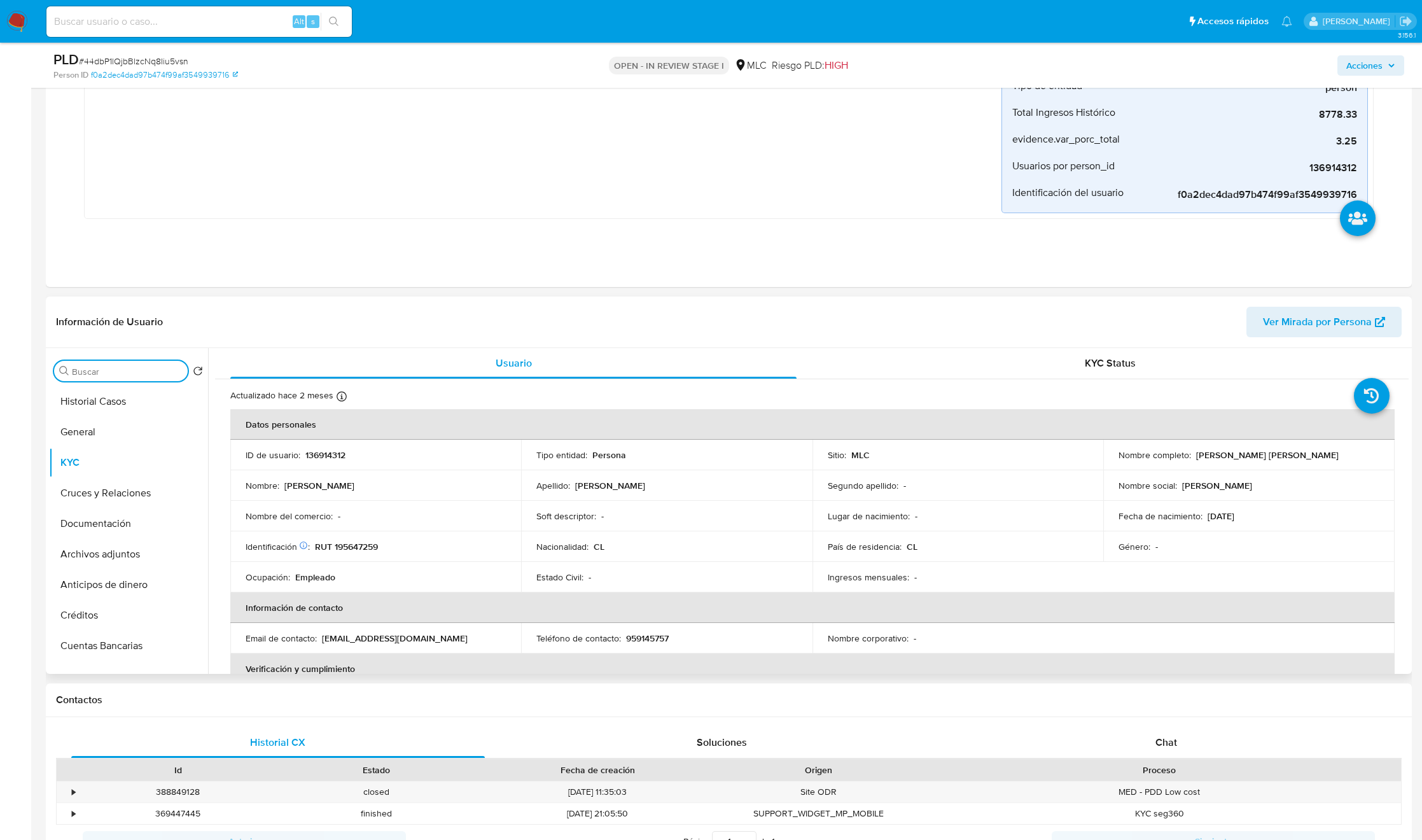
click at [154, 373] on input "Buscar" at bounding box center [127, 371] width 111 height 11
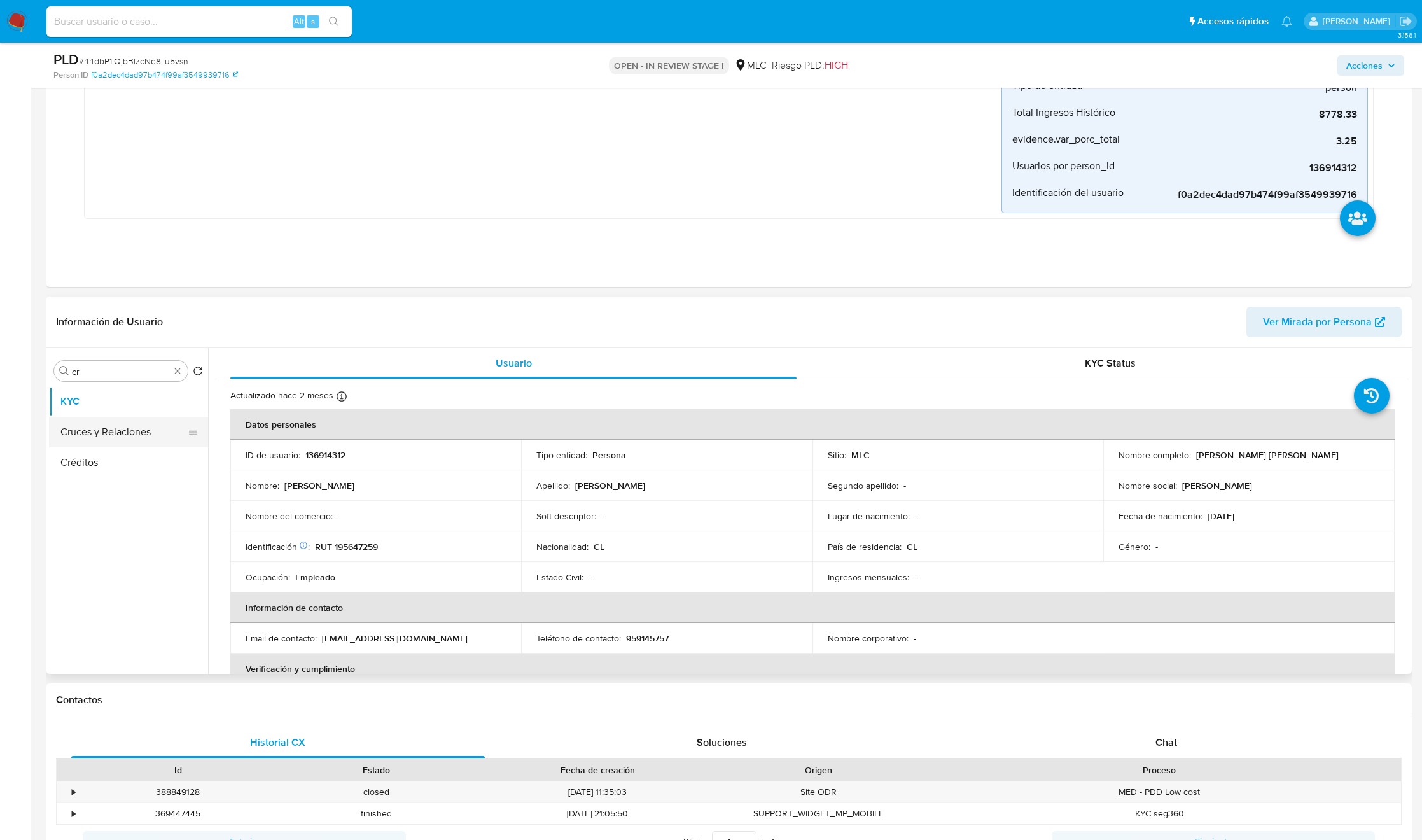
click at [147, 448] on button "Cruces y Relaciones" at bounding box center [123, 432] width 149 height 30
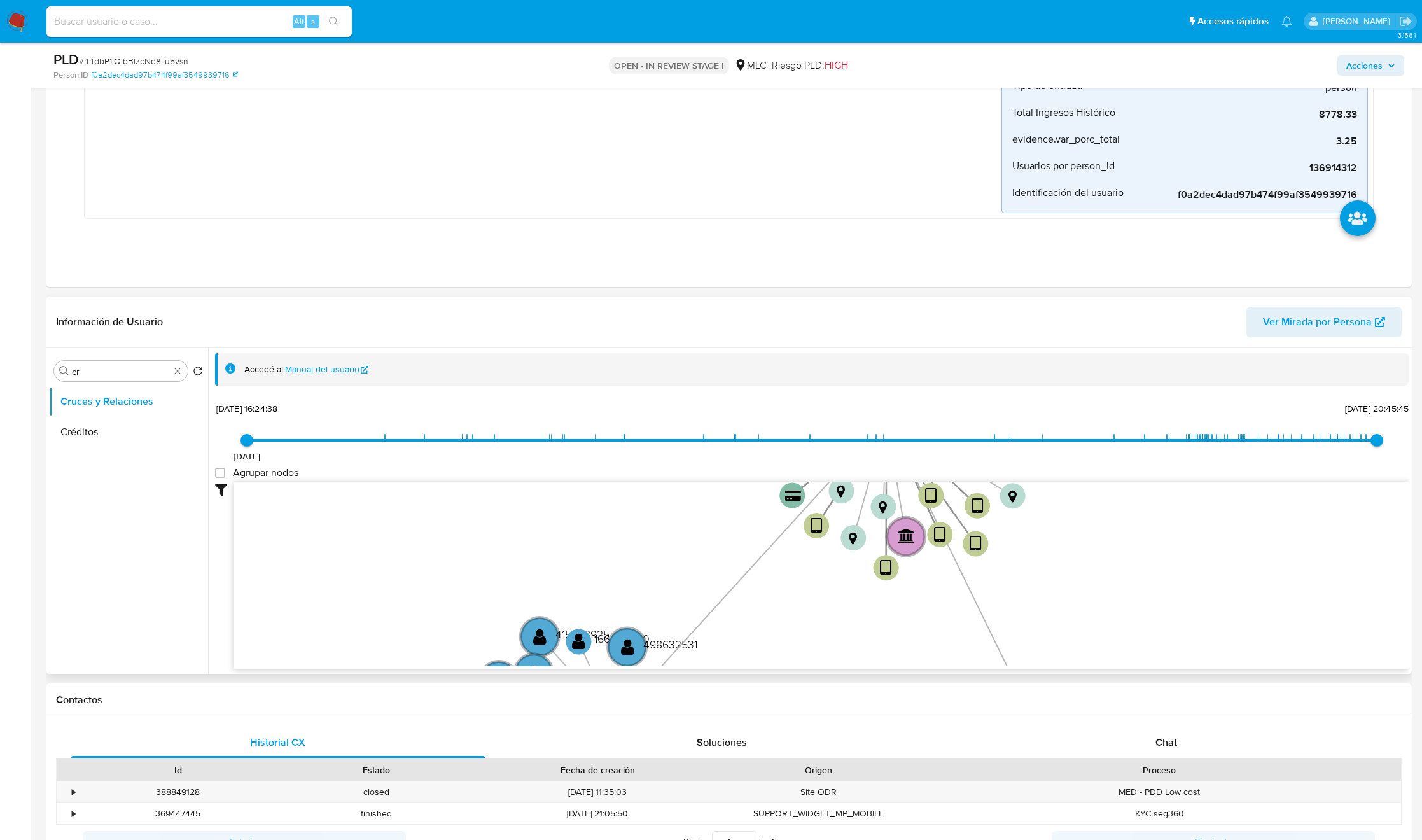
scroll to position [1, 0]
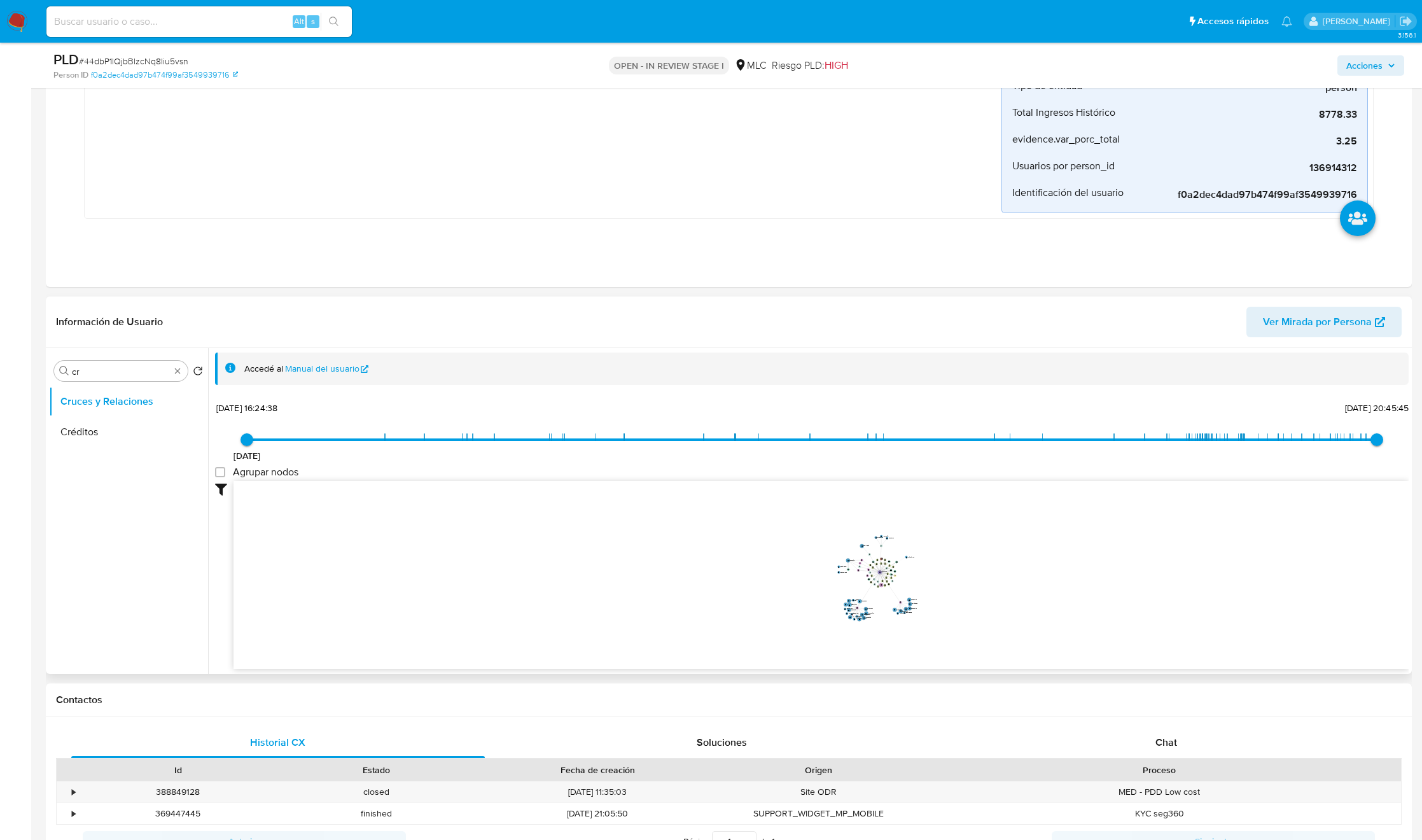
drag, startPoint x: 912, startPoint y: 553, endPoint x: 880, endPoint y: 592, distance: 50.4
click at [880, 592] on icon "device-66d4c32d67a5cdc8b73a9a3d  device-6355c2c908813b001814147c  device-61ad…" at bounding box center [822, 573] width 1175 height 184
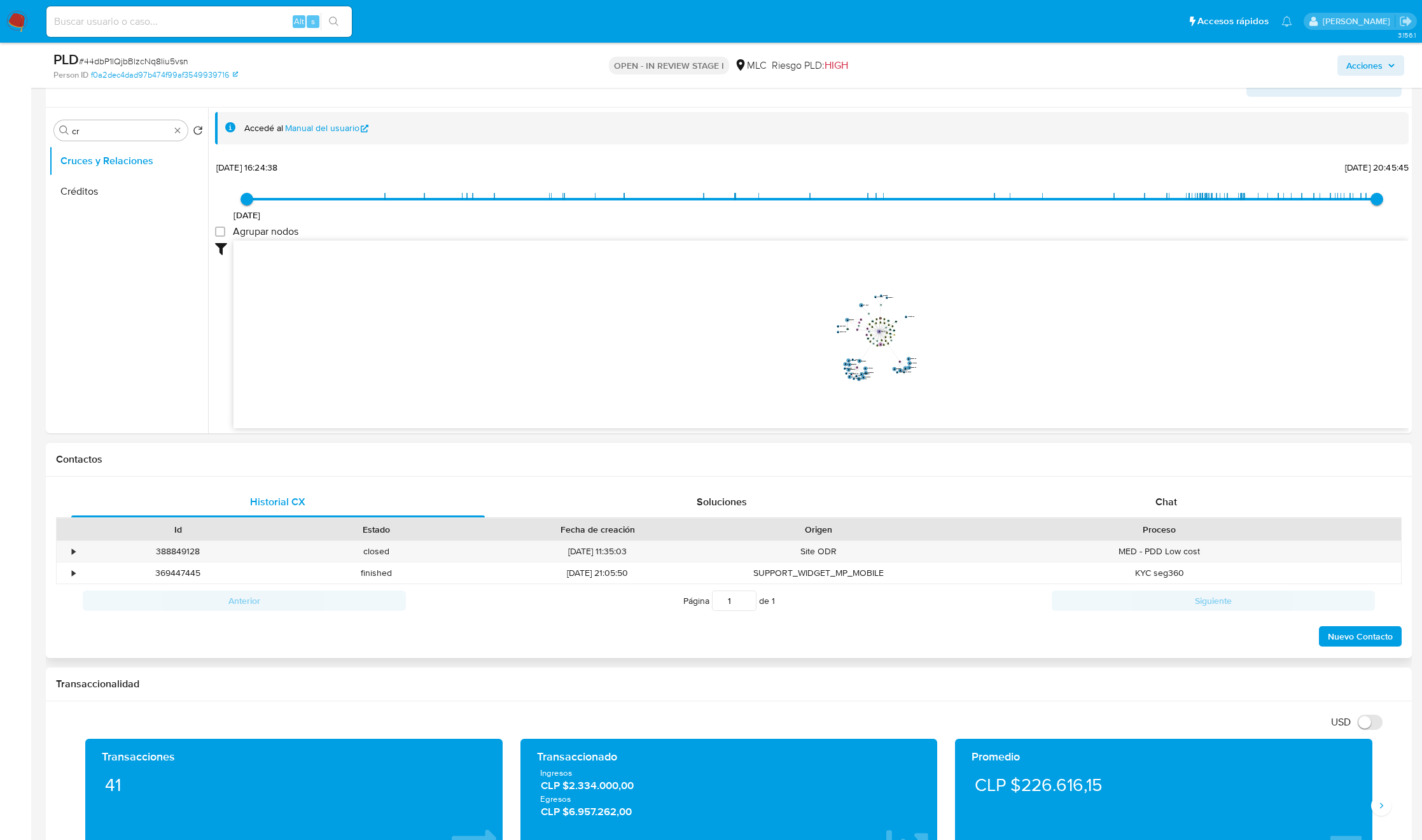
scroll to position [764, 0]
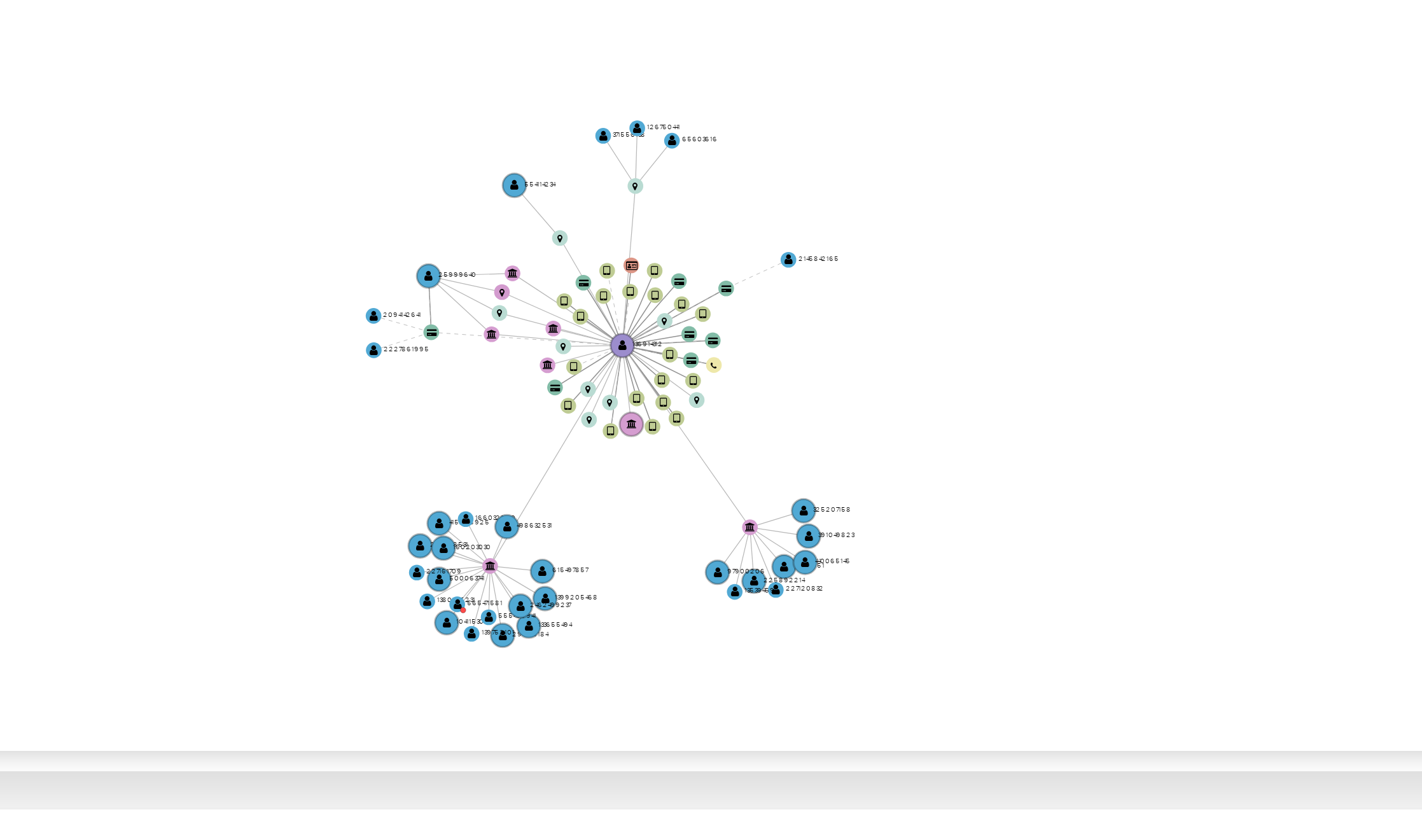
drag, startPoint x: 905, startPoint y: 286, endPoint x: 932, endPoint y: 289, distance: 27.2
click at [932, 289] on icon "device-66d4c32d67a5cdc8b73a9a3d  device-6355c2c908813b001814147c  device-61ad…" at bounding box center [822, 286] width 1175 height 184
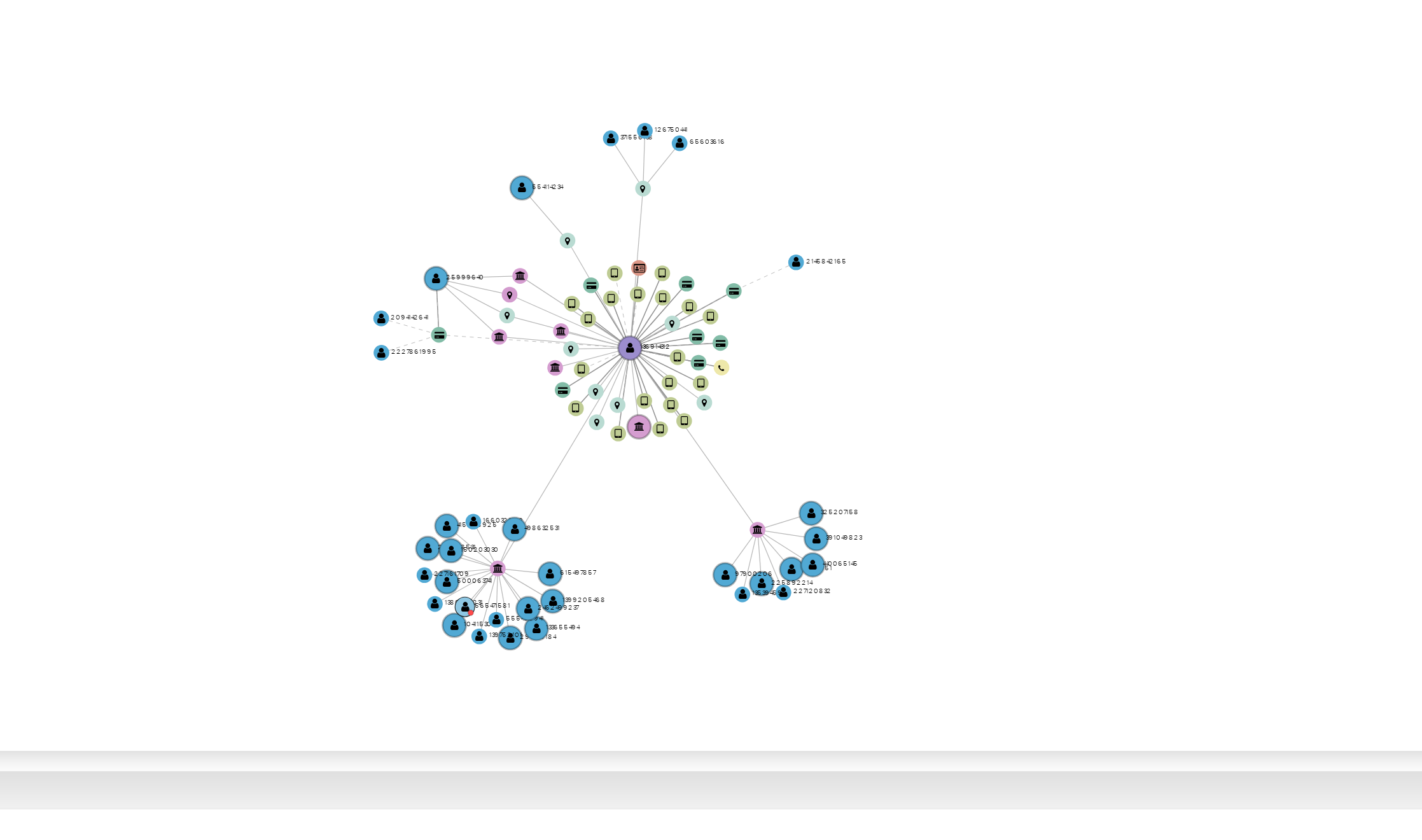
click at [844, 347] on text "" at bounding box center [843, 345] width 3 height 3
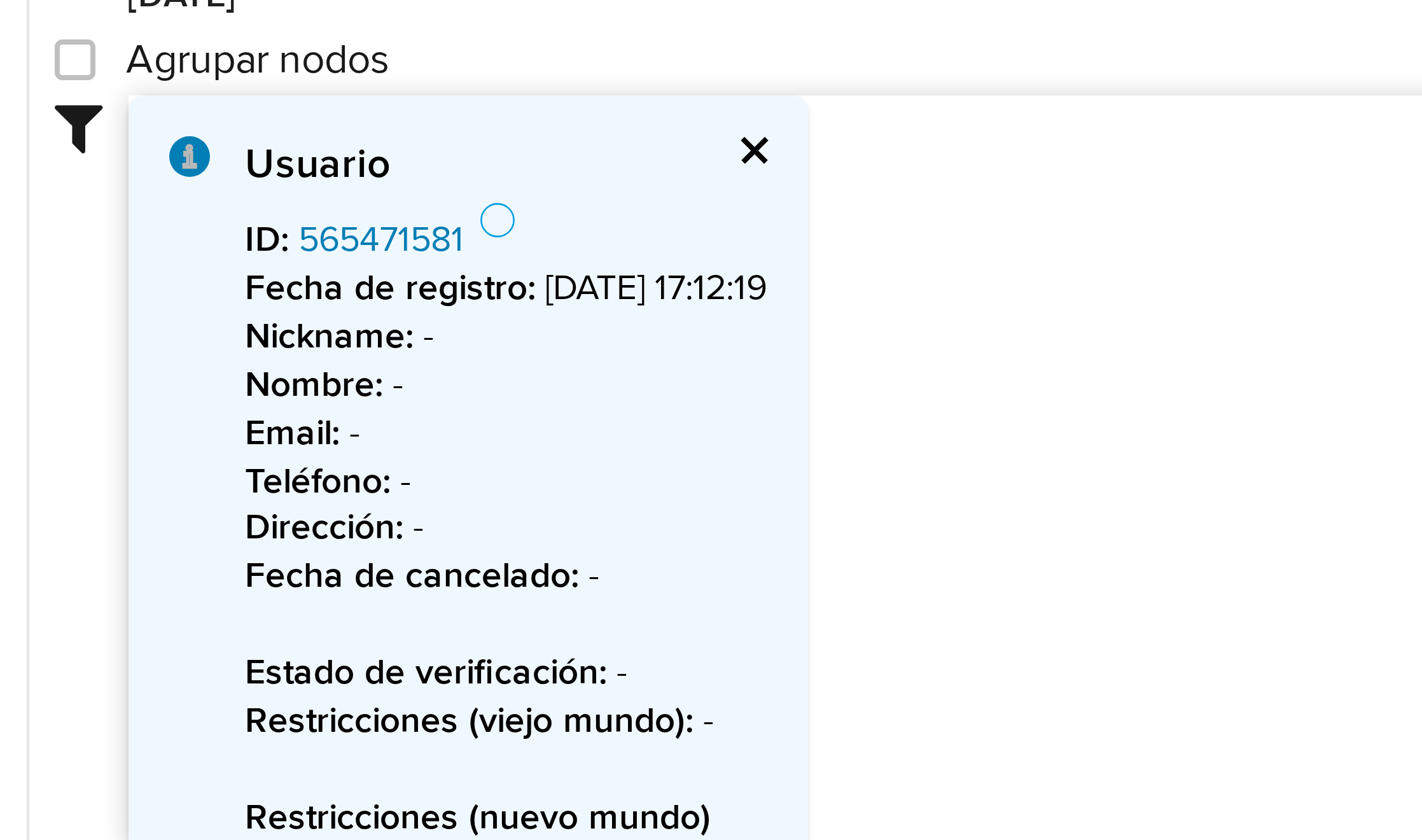
click at [290, 235] on link "565471581" at bounding box center [297, 230] width 41 height 13
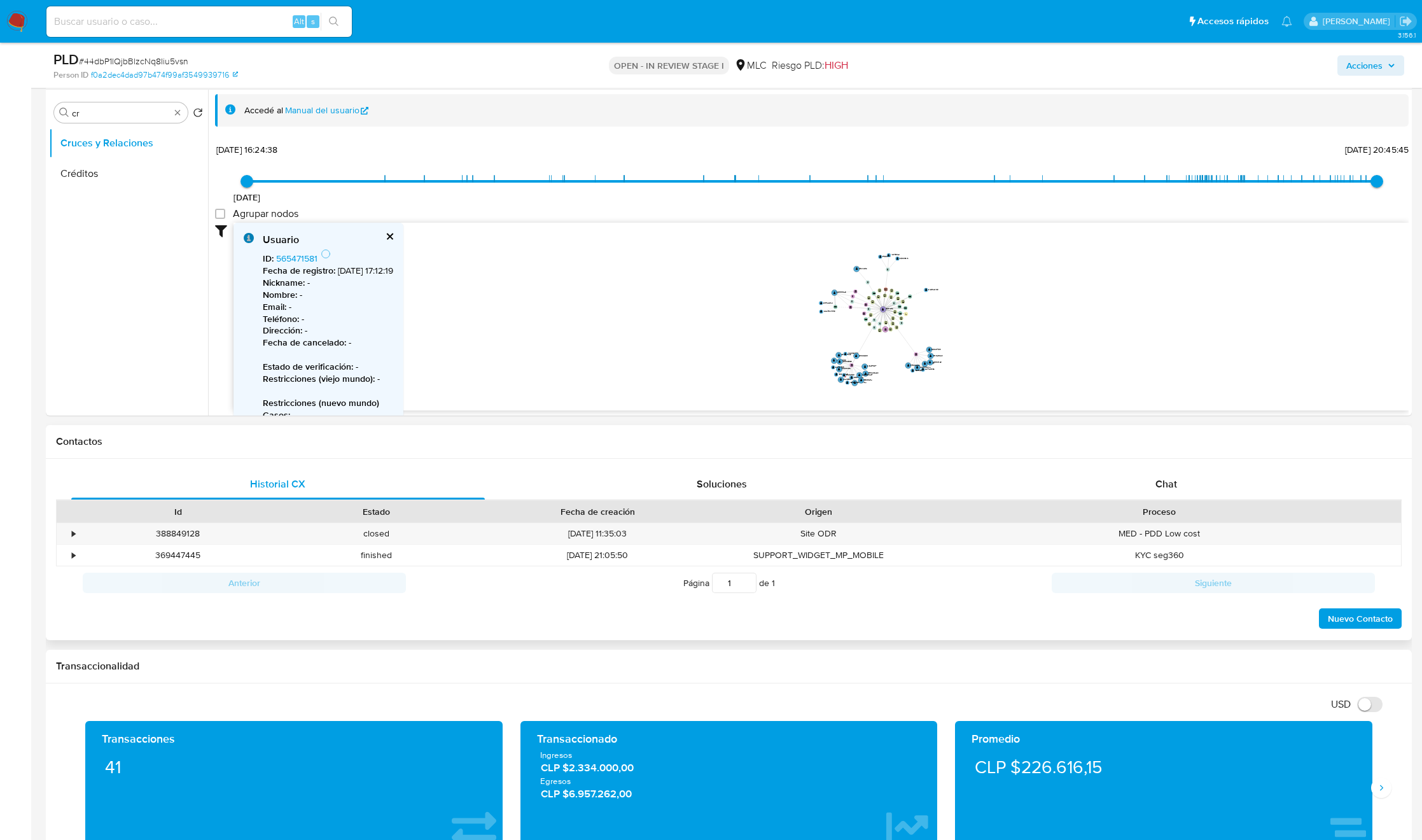
scroll to position [740, 0]
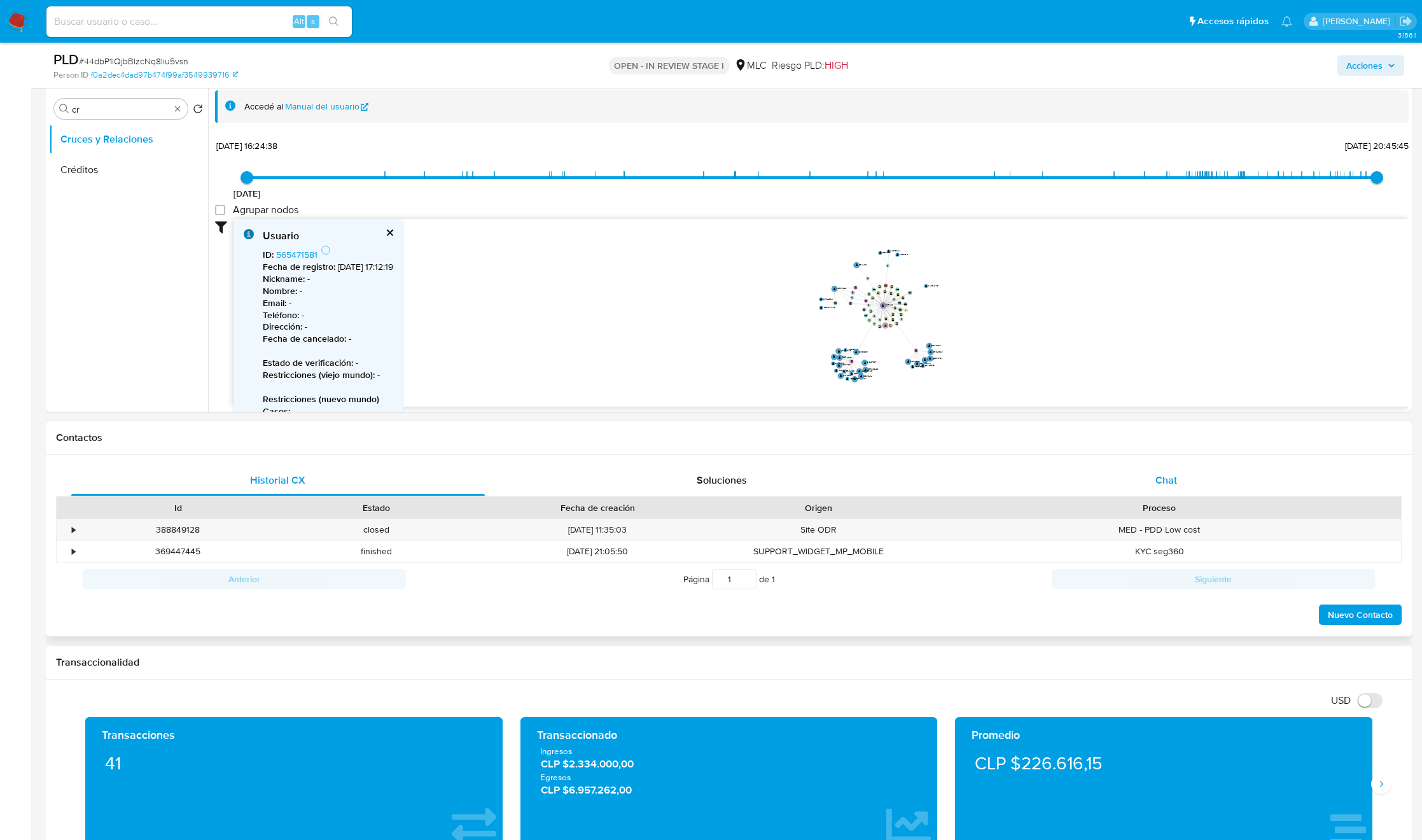
click at [1171, 481] on span "Chat" at bounding box center [1166, 480] width 21 height 15
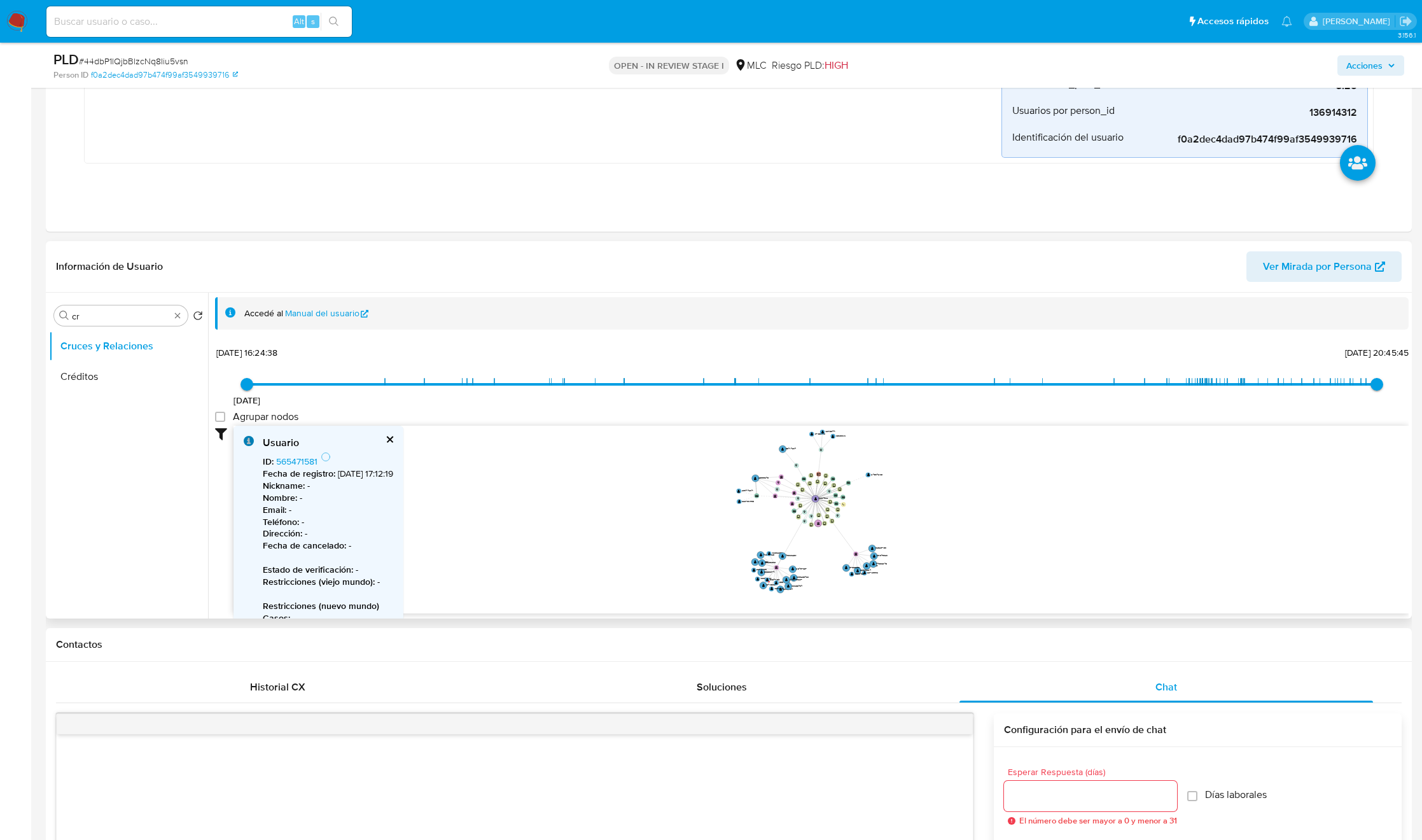
scroll to position [357, 0]
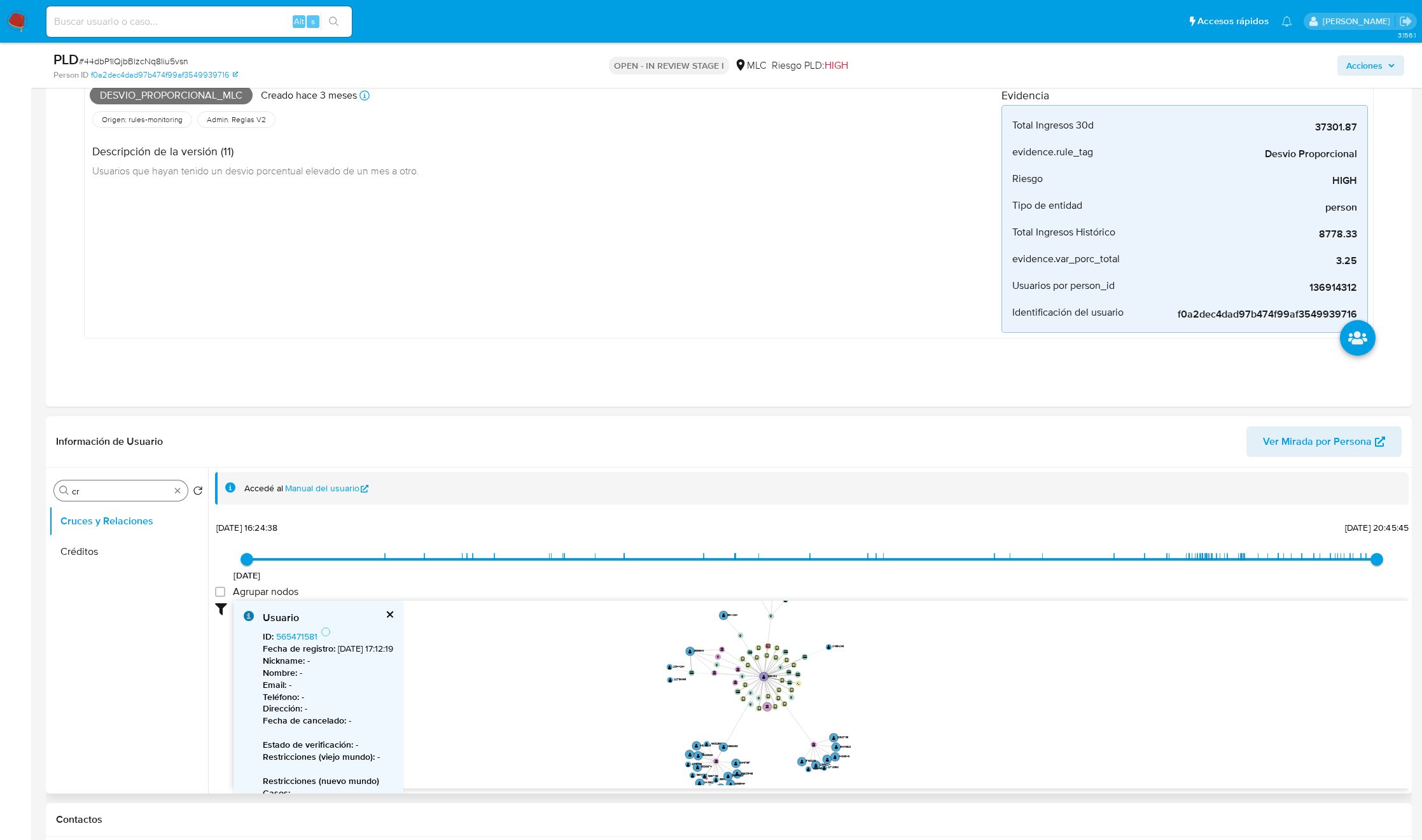
click at [130, 496] on input "cr" at bounding box center [121, 491] width 98 height 11
type input "DOC"
click at [122, 567] on button "Documentación" at bounding box center [128, 552] width 159 height 30
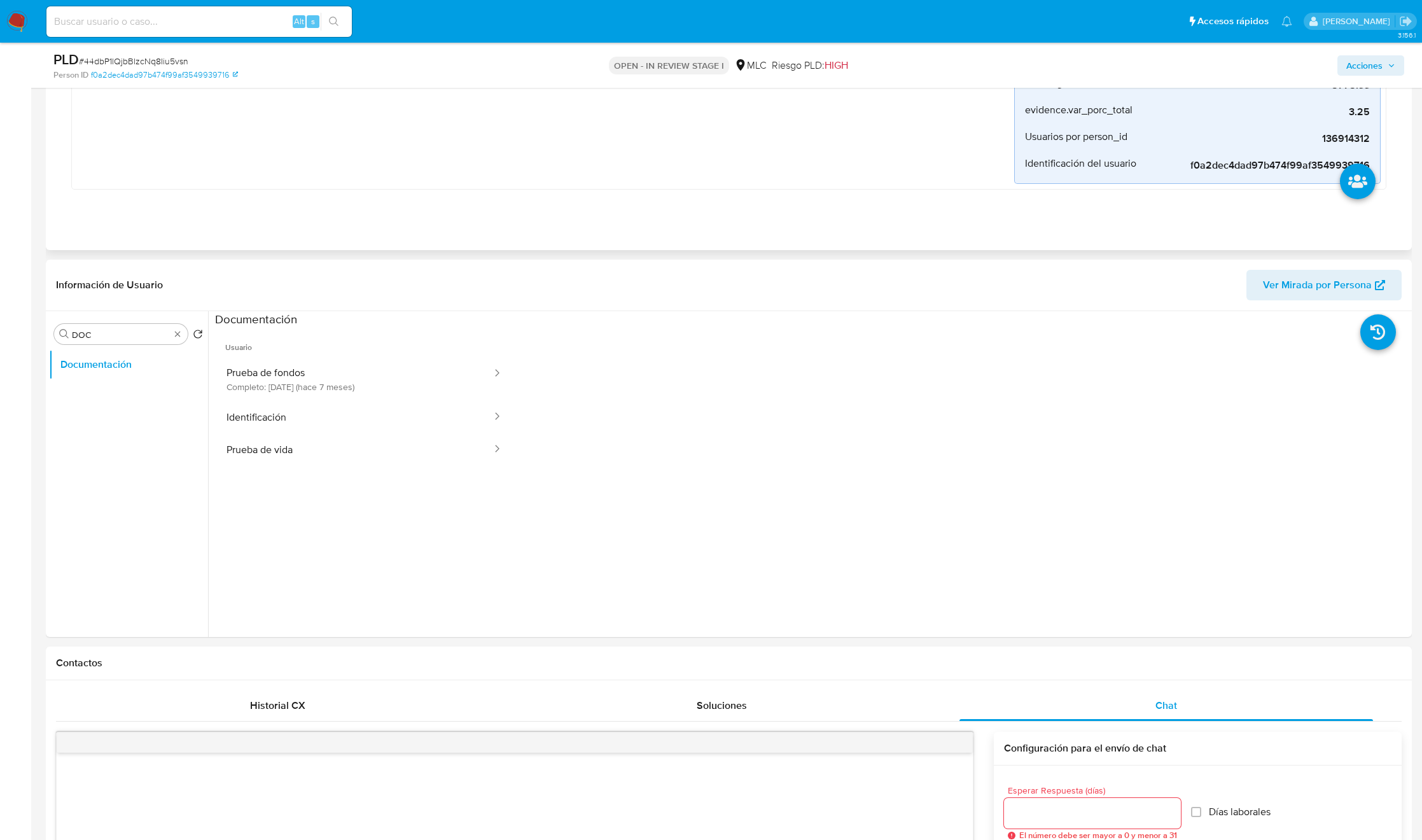
scroll to position [549, 0]
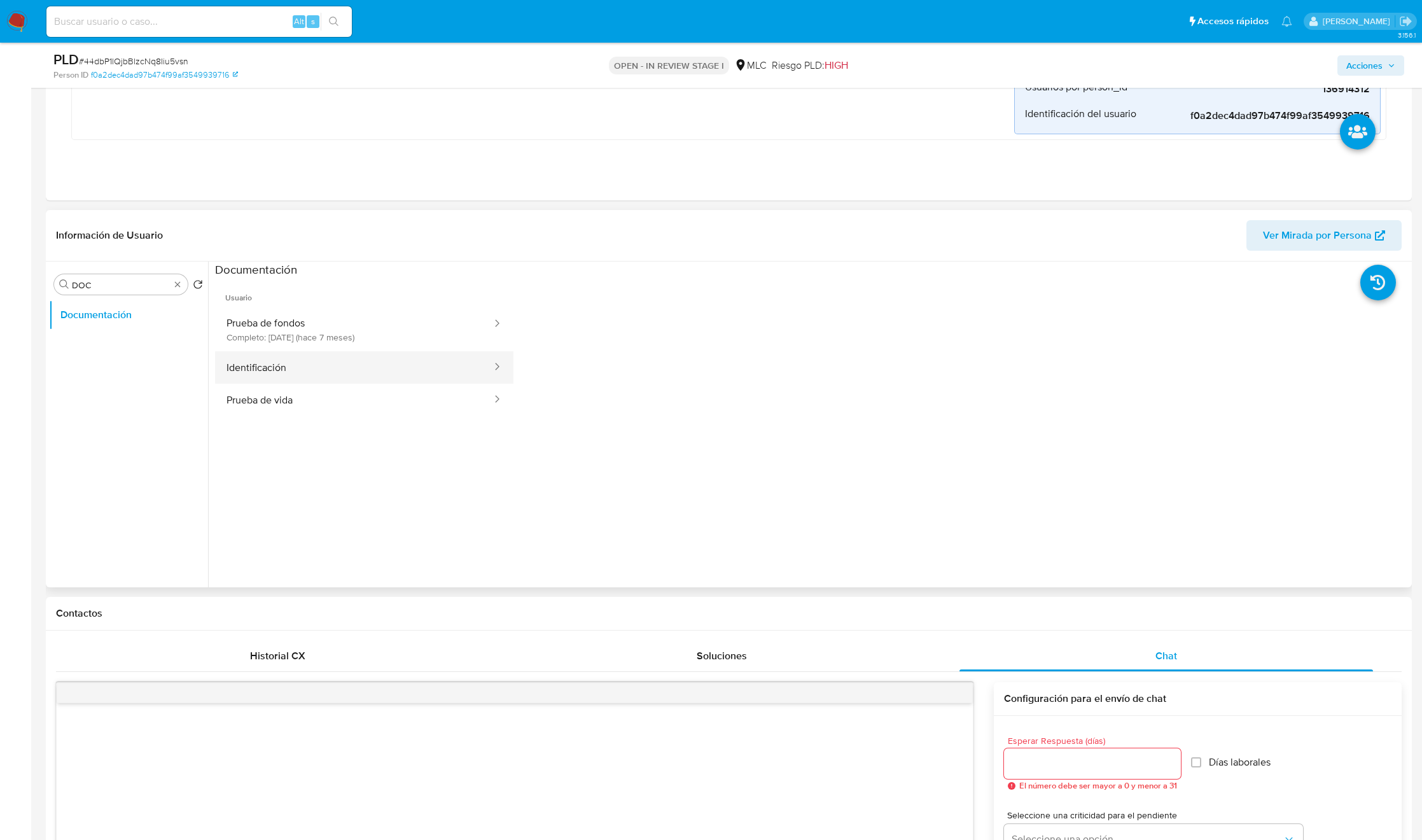
click at [332, 367] on button "Identificación" at bounding box center [355, 367] width 278 height 32
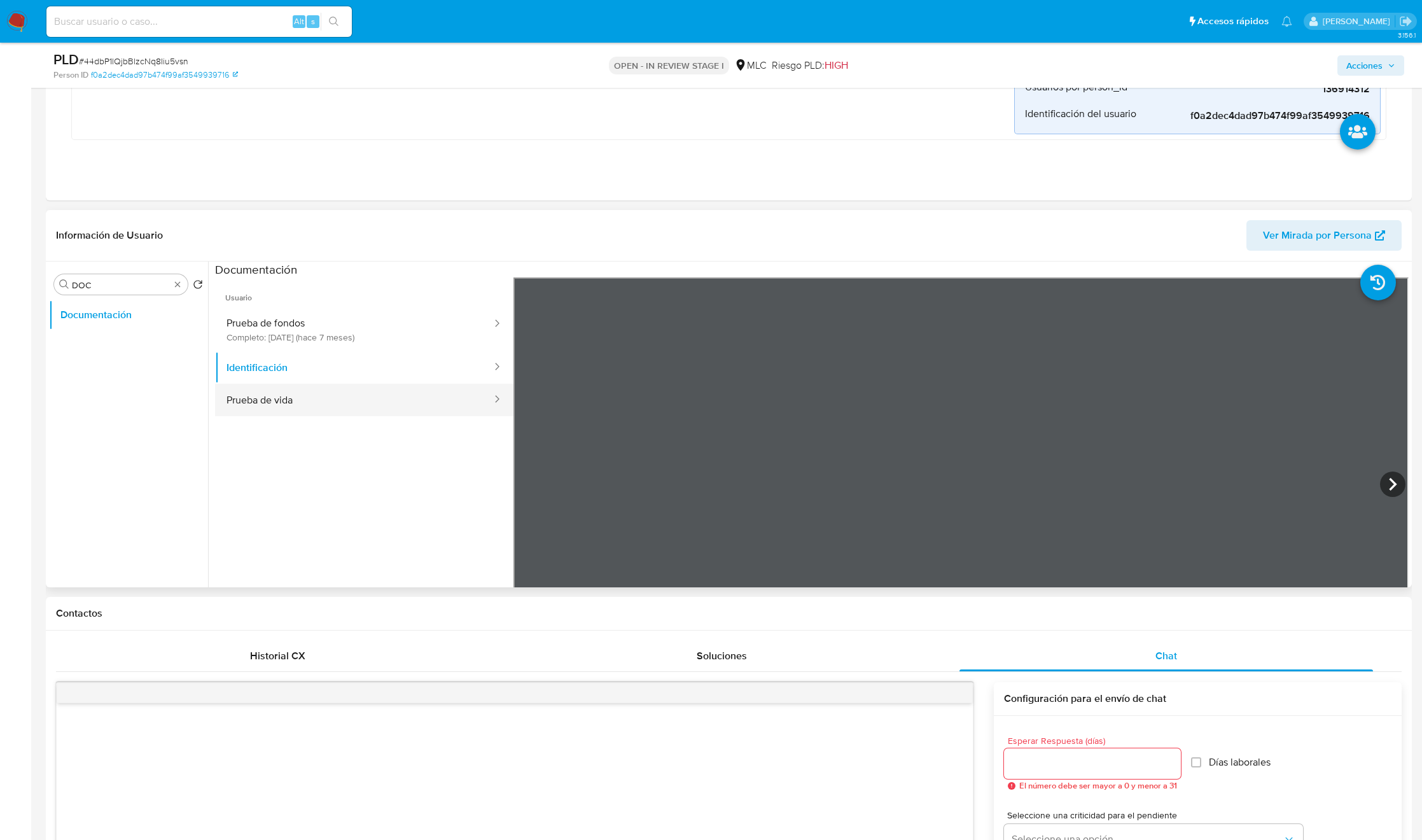
click at [312, 394] on button "Prueba de vida" at bounding box center [355, 400] width 278 height 32
click at [388, 368] on button "Identificación" at bounding box center [355, 367] width 278 height 32
click at [1392, 484] on icon at bounding box center [1393, 484] width 26 height 26
click at [377, 321] on button "Prueba de fondos Completo: 06/02/2025 (hace 7 meses)" at bounding box center [355, 329] width 278 height 43
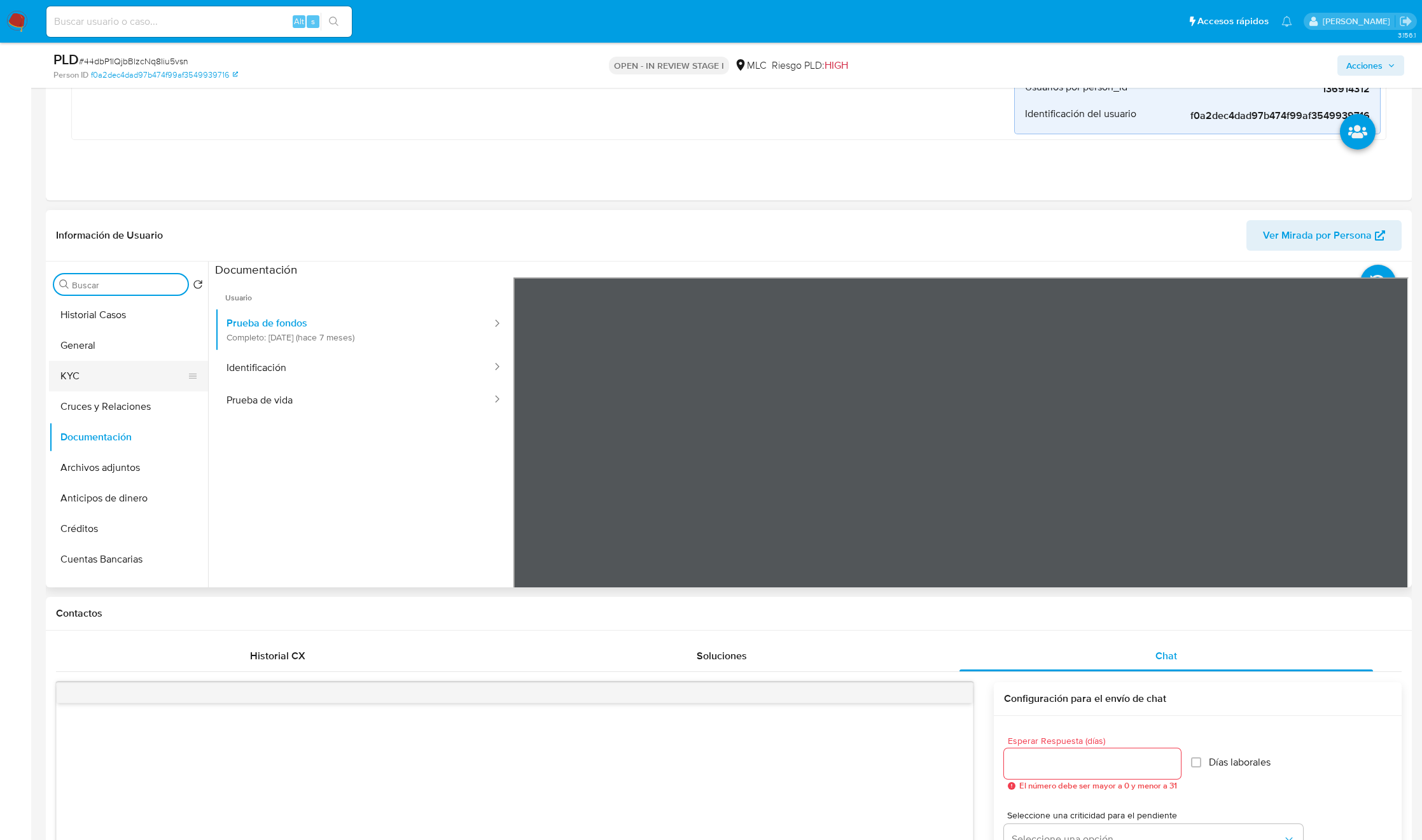
click at [114, 374] on button "KYC" at bounding box center [123, 376] width 149 height 30
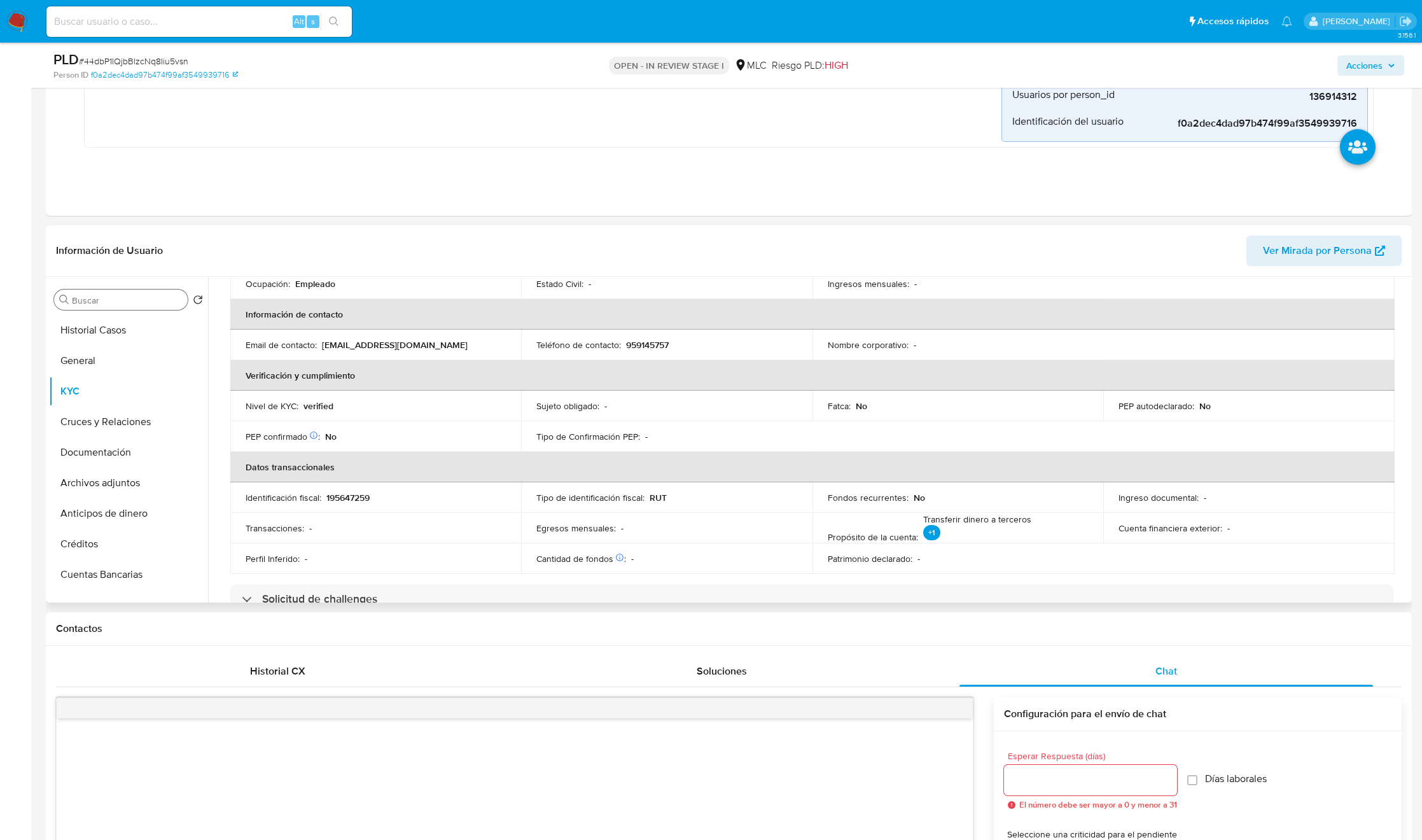
scroll to position [0, 0]
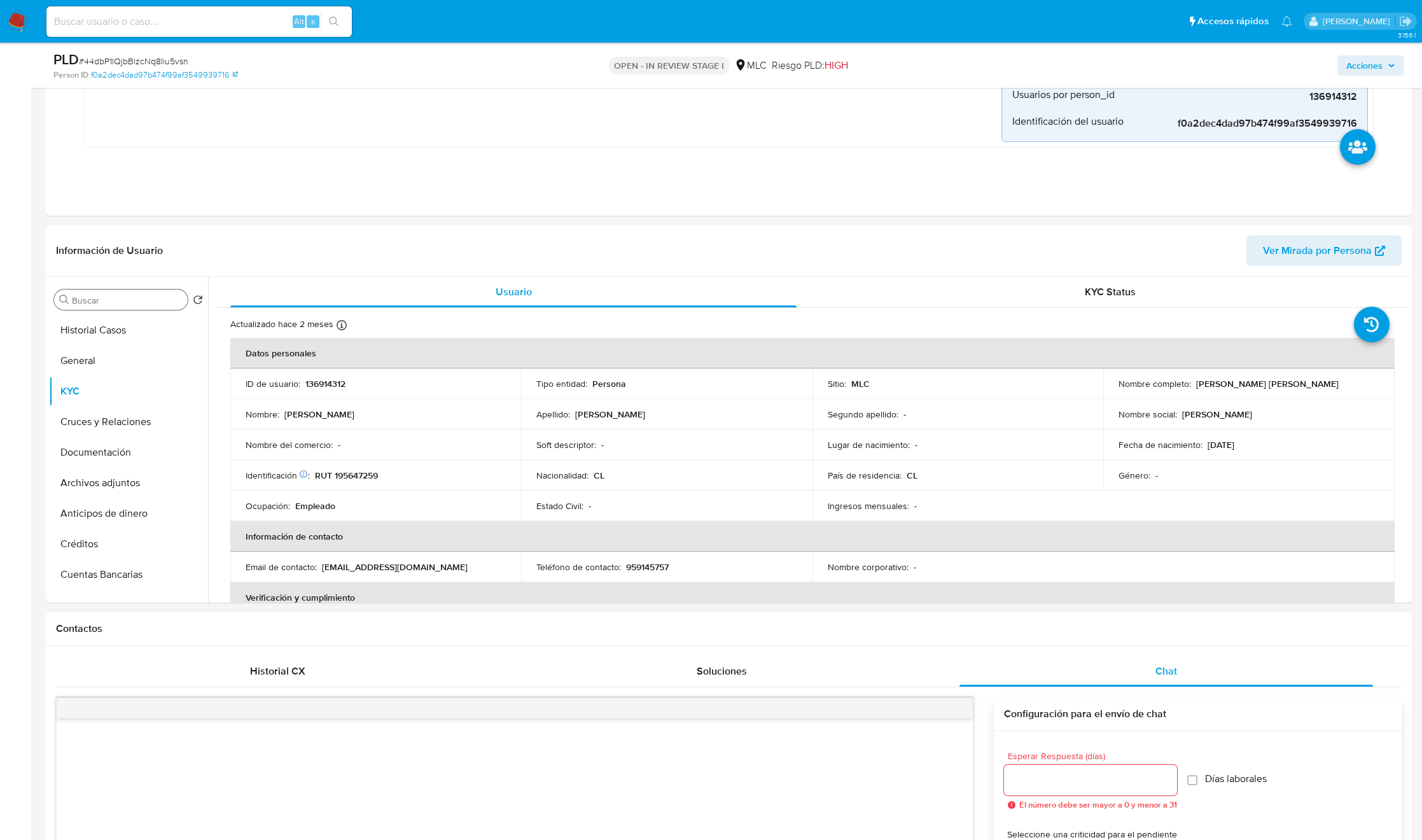
click at [121, 298] on input "Buscar" at bounding box center [127, 300] width 111 height 11
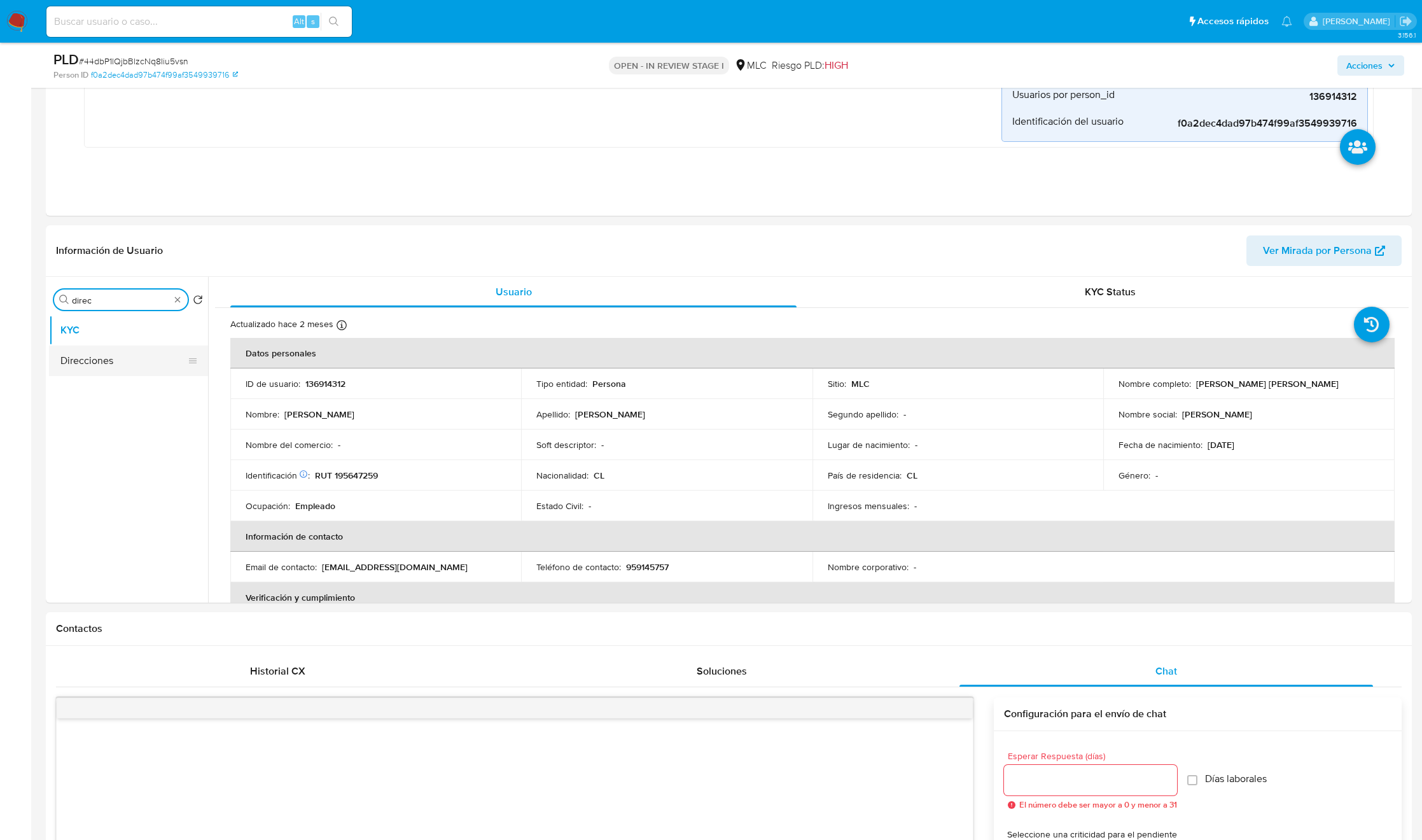
type input "direc"
click at [114, 361] on button "Direcciones" at bounding box center [123, 360] width 149 height 30
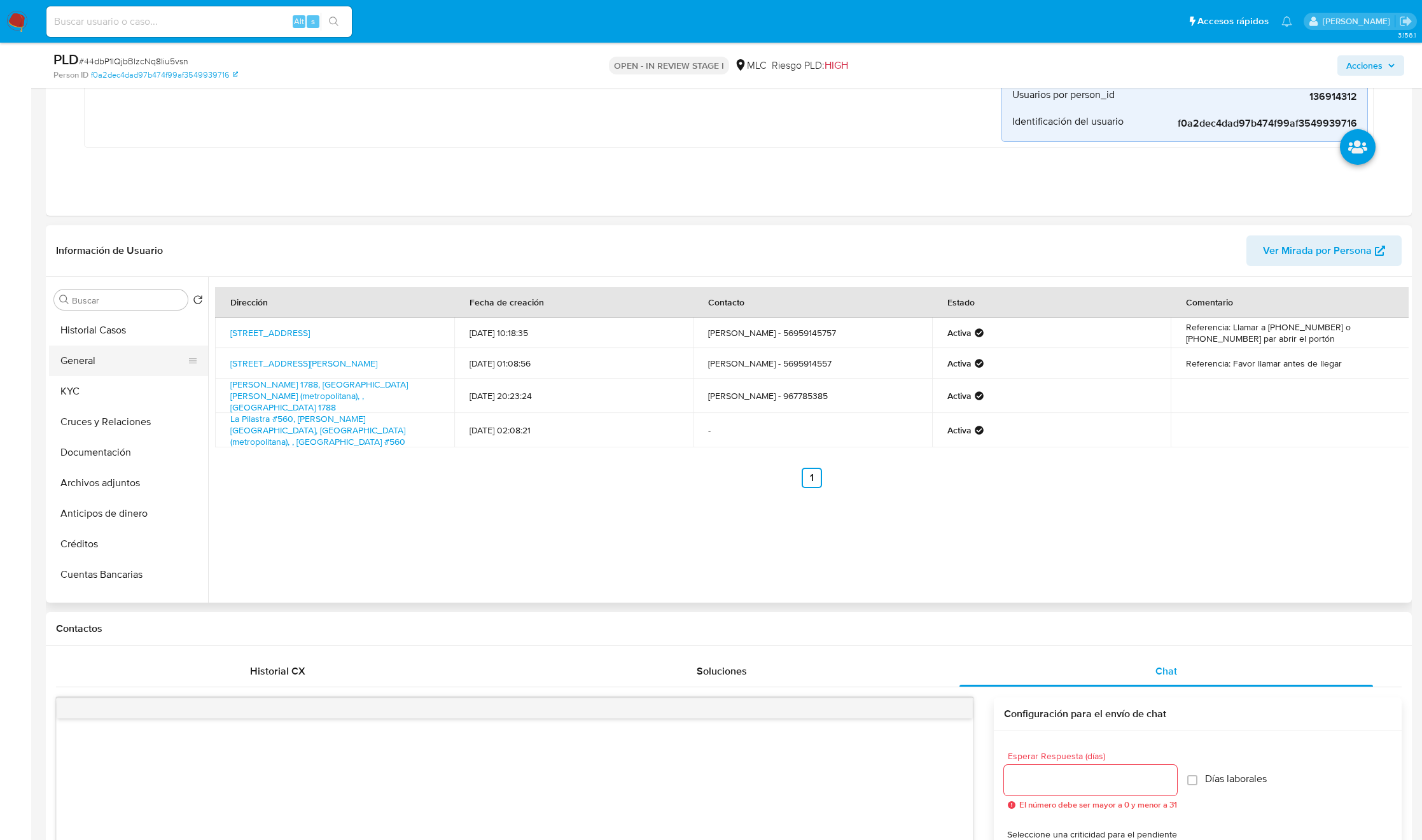
click at [106, 364] on button "General" at bounding box center [123, 360] width 149 height 30
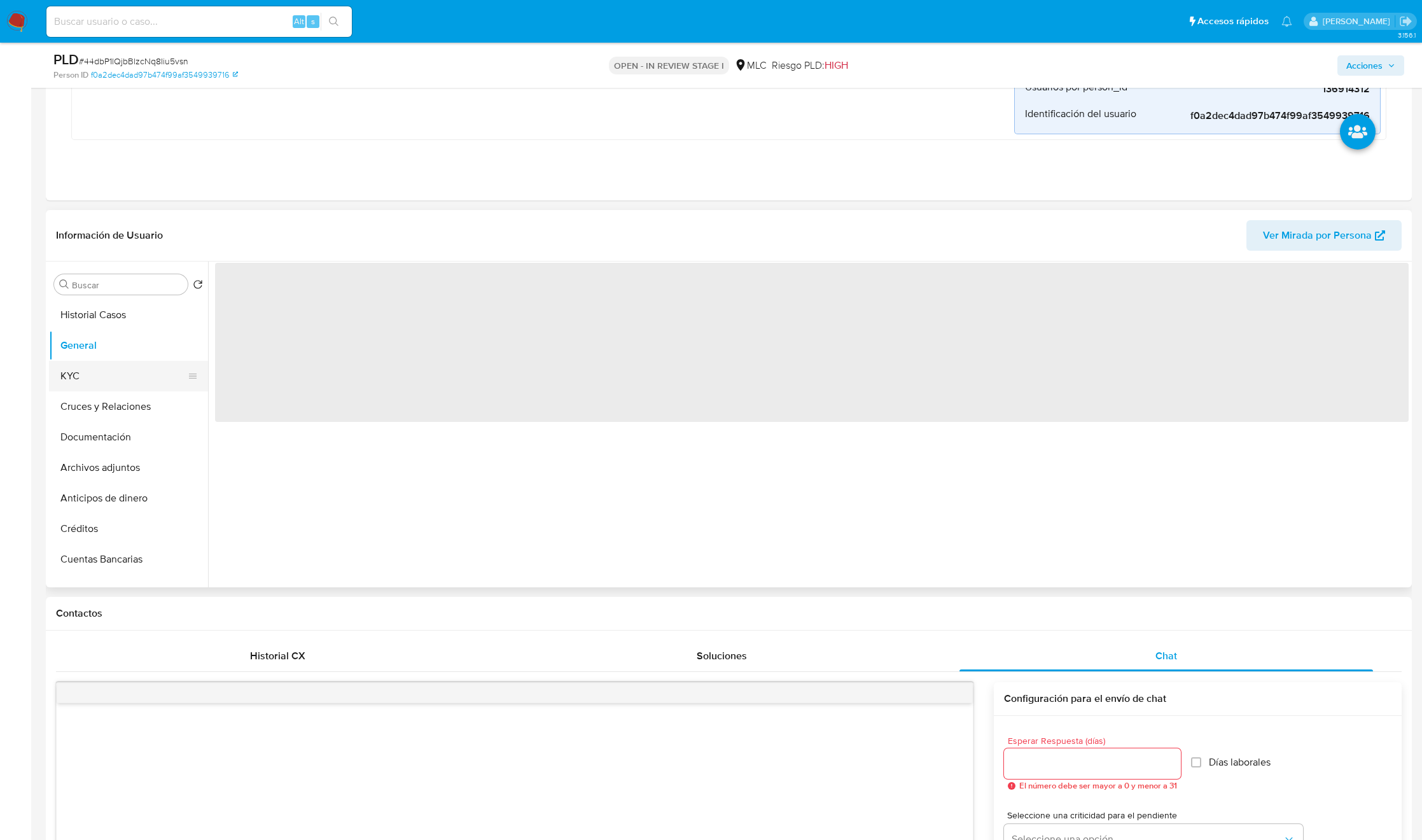
click at [98, 386] on button "KYC" at bounding box center [123, 376] width 149 height 30
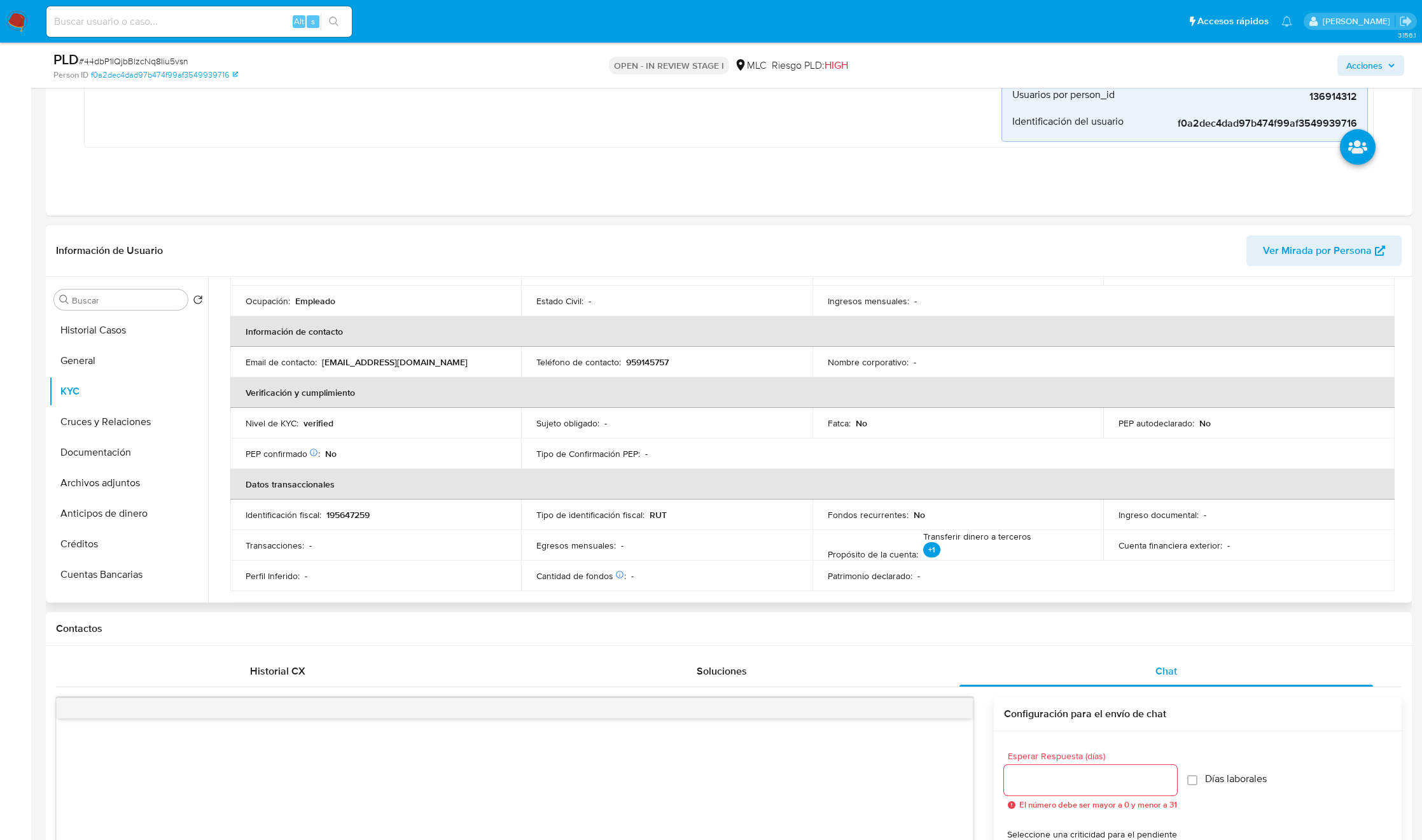
scroll to position [690, 0]
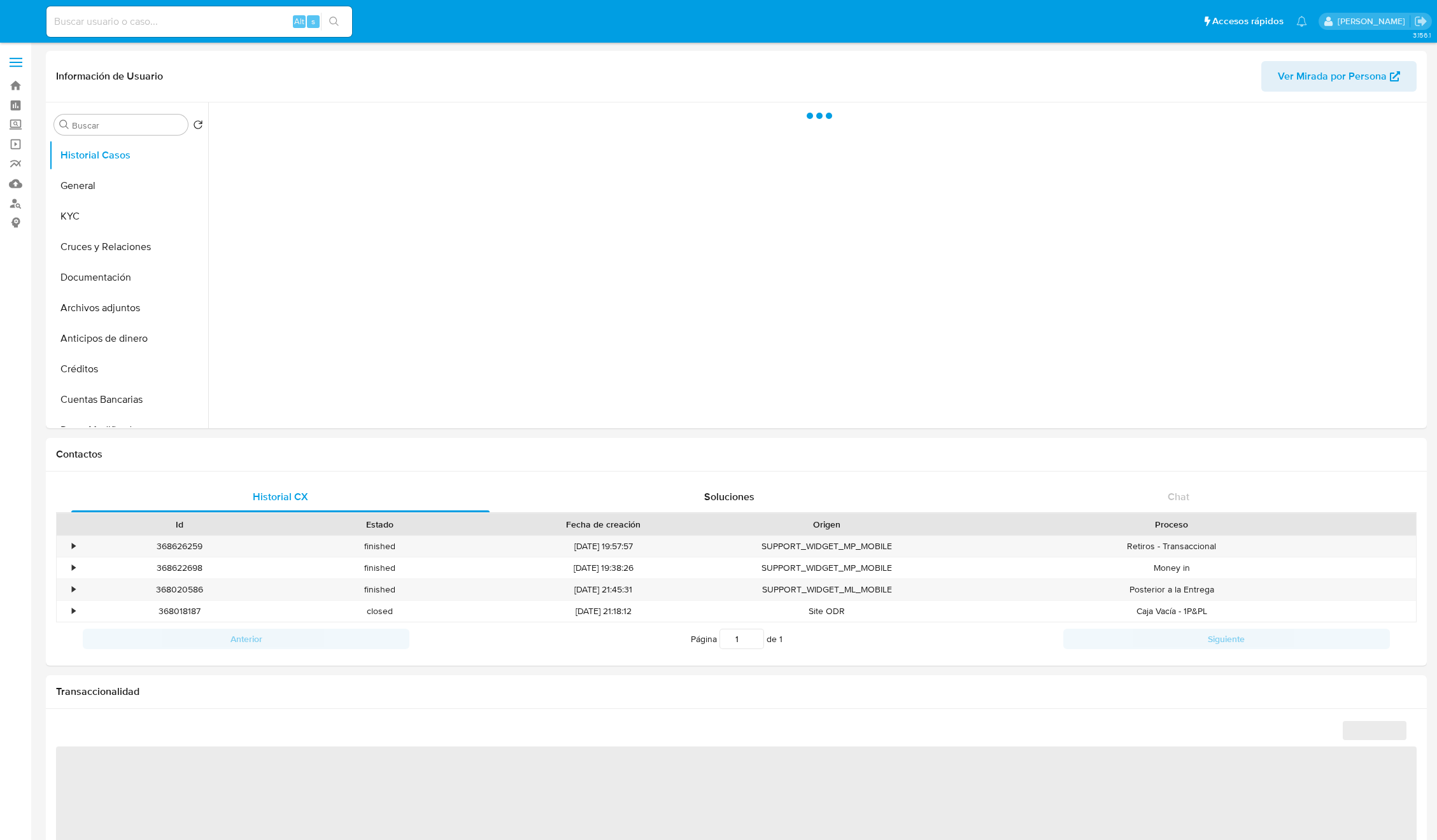
select select "10"
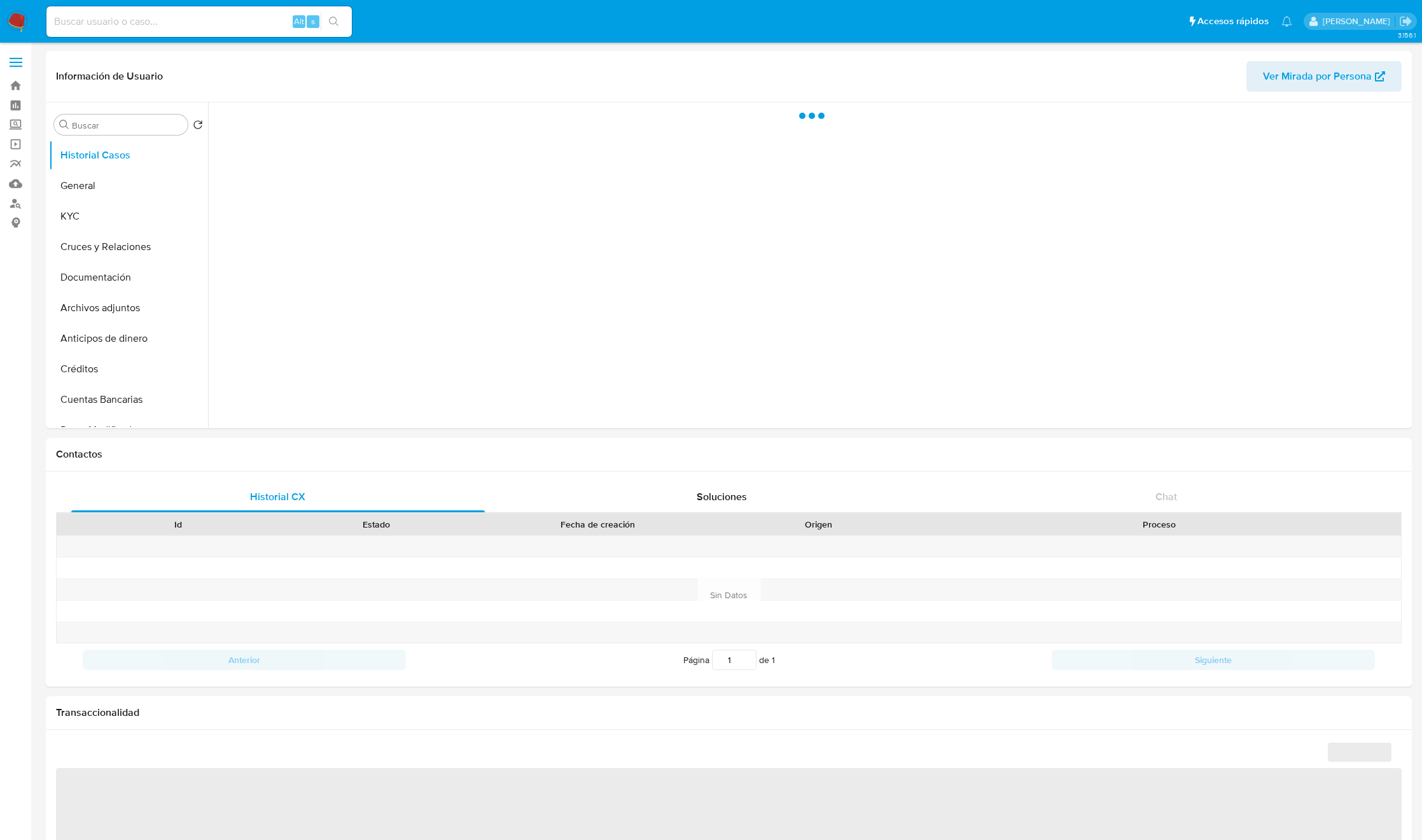
select select "10"
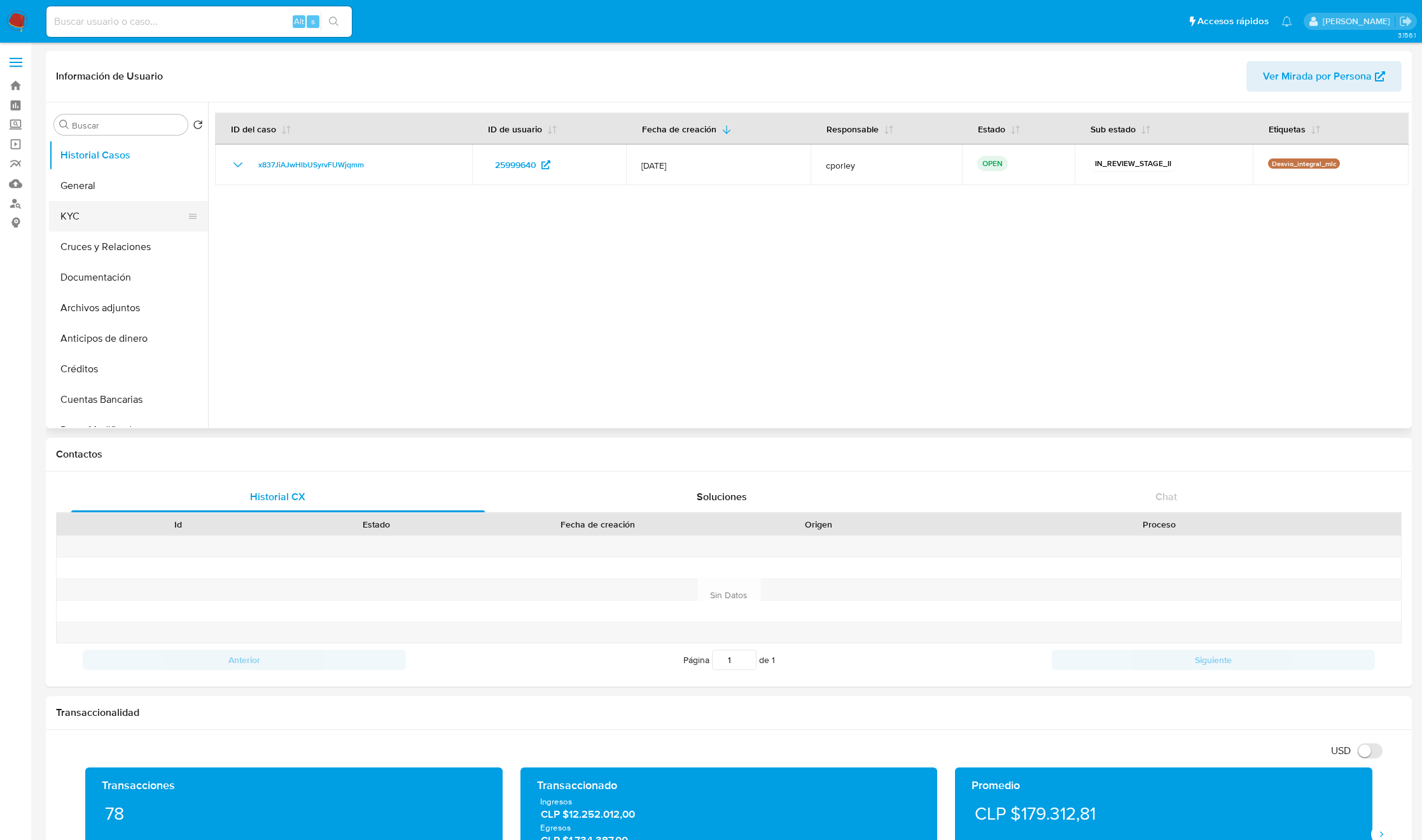
click at [110, 222] on button "KYC" at bounding box center [123, 216] width 149 height 30
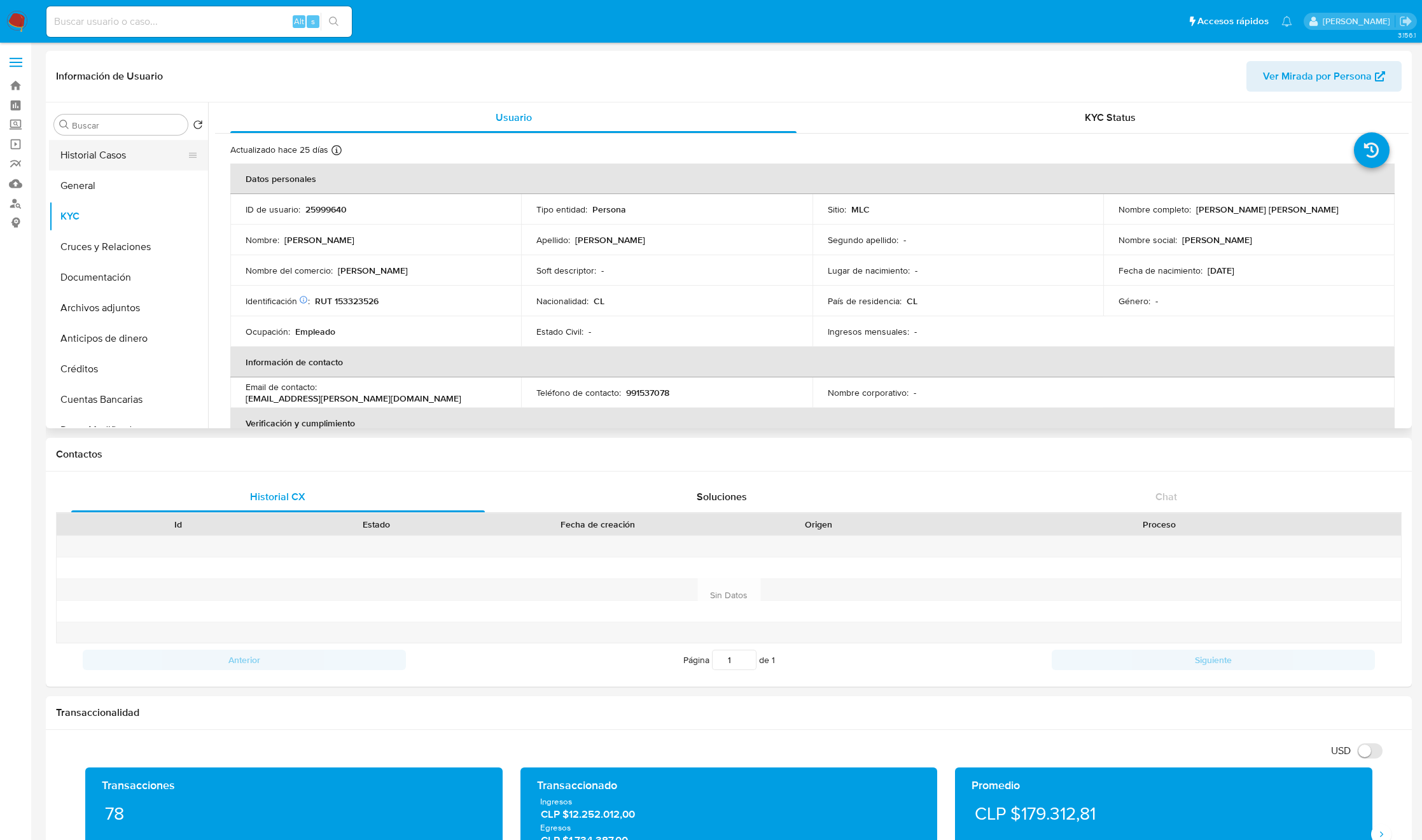
click at [115, 153] on button "Historial Casos" at bounding box center [123, 155] width 149 height 30
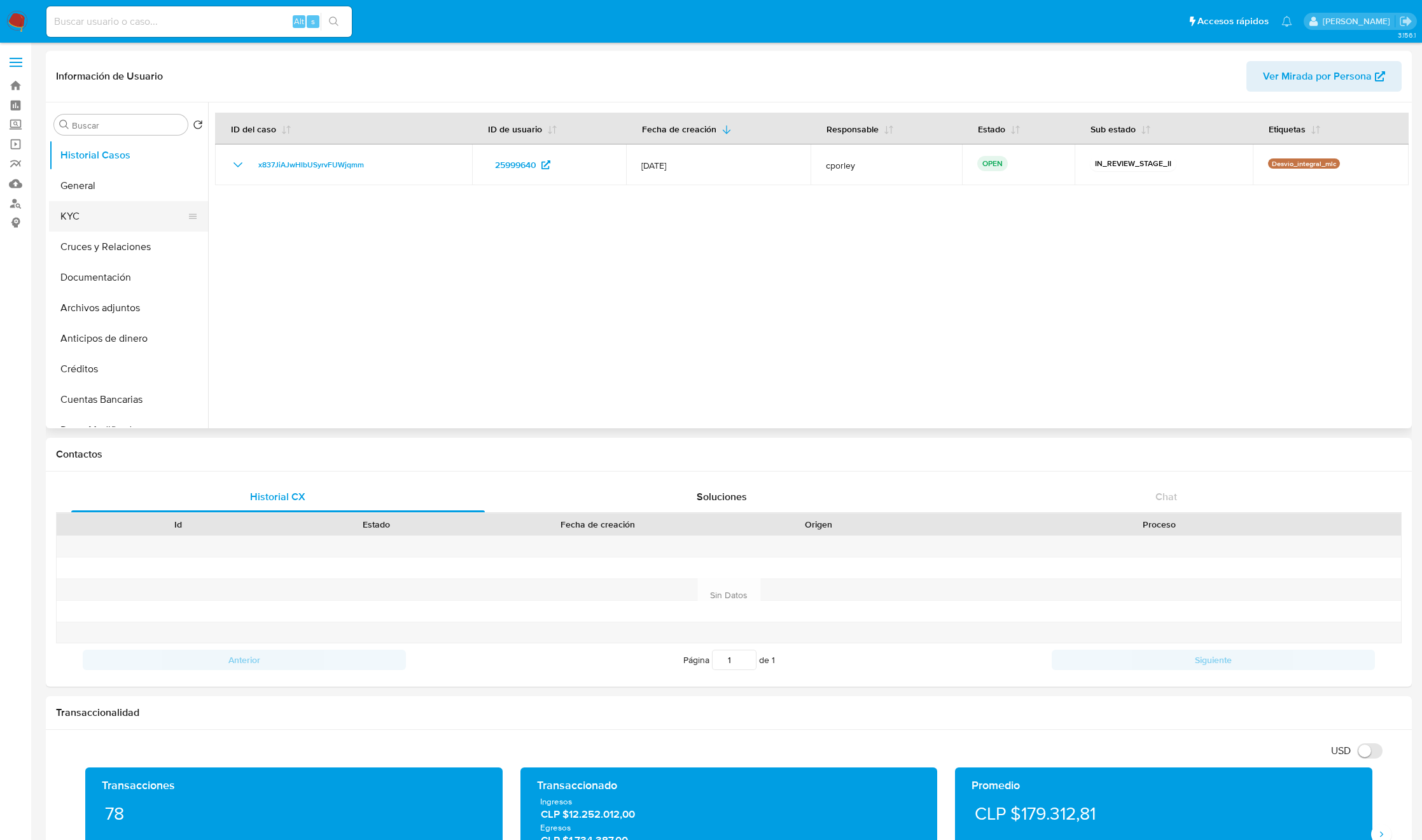
click at [85, 213] on button "KYC" at bounding box center [123, 216] width 149 height 30
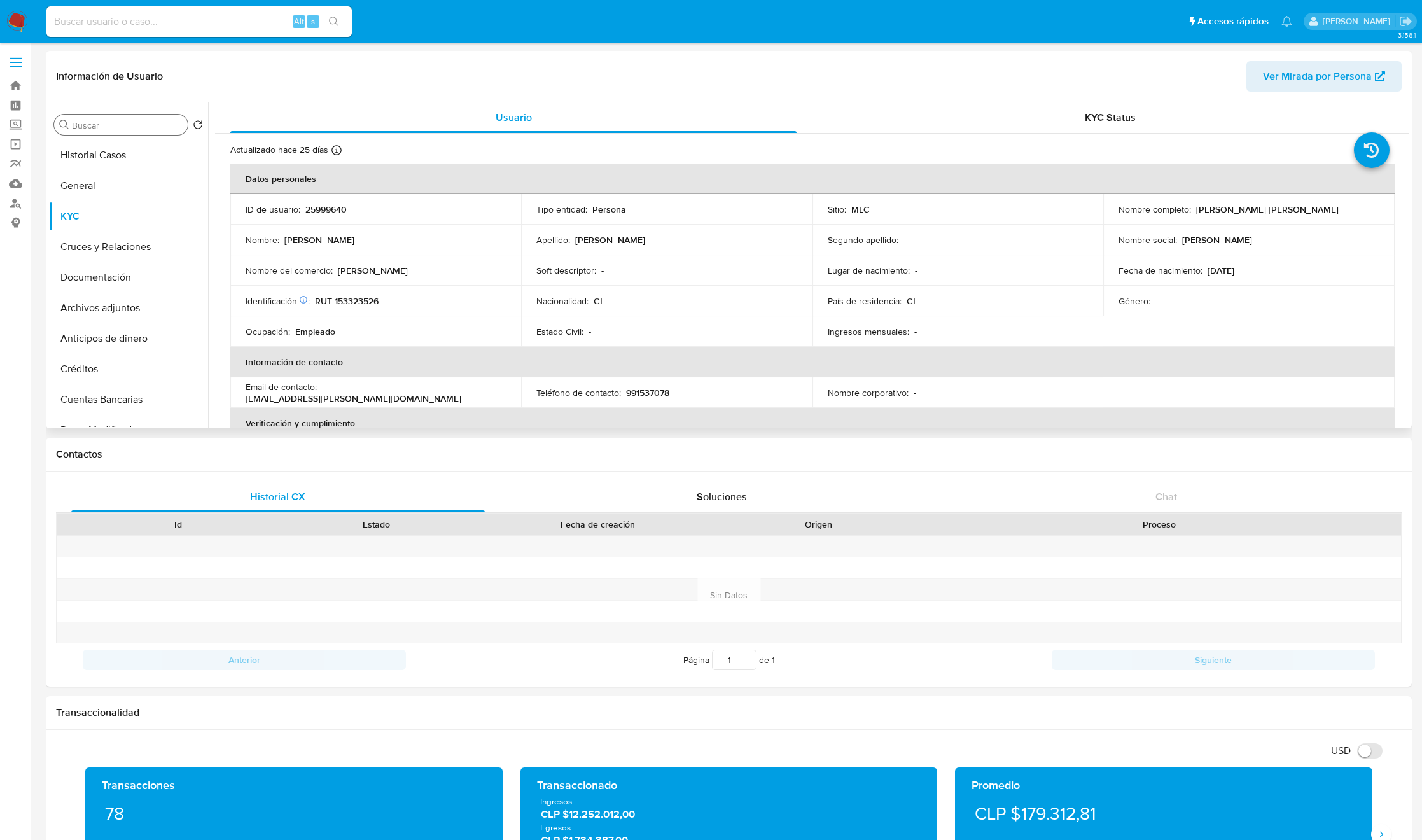
click at [114, 120] on input "Buscar" at bounding box center [127, 125] width 111 height 11
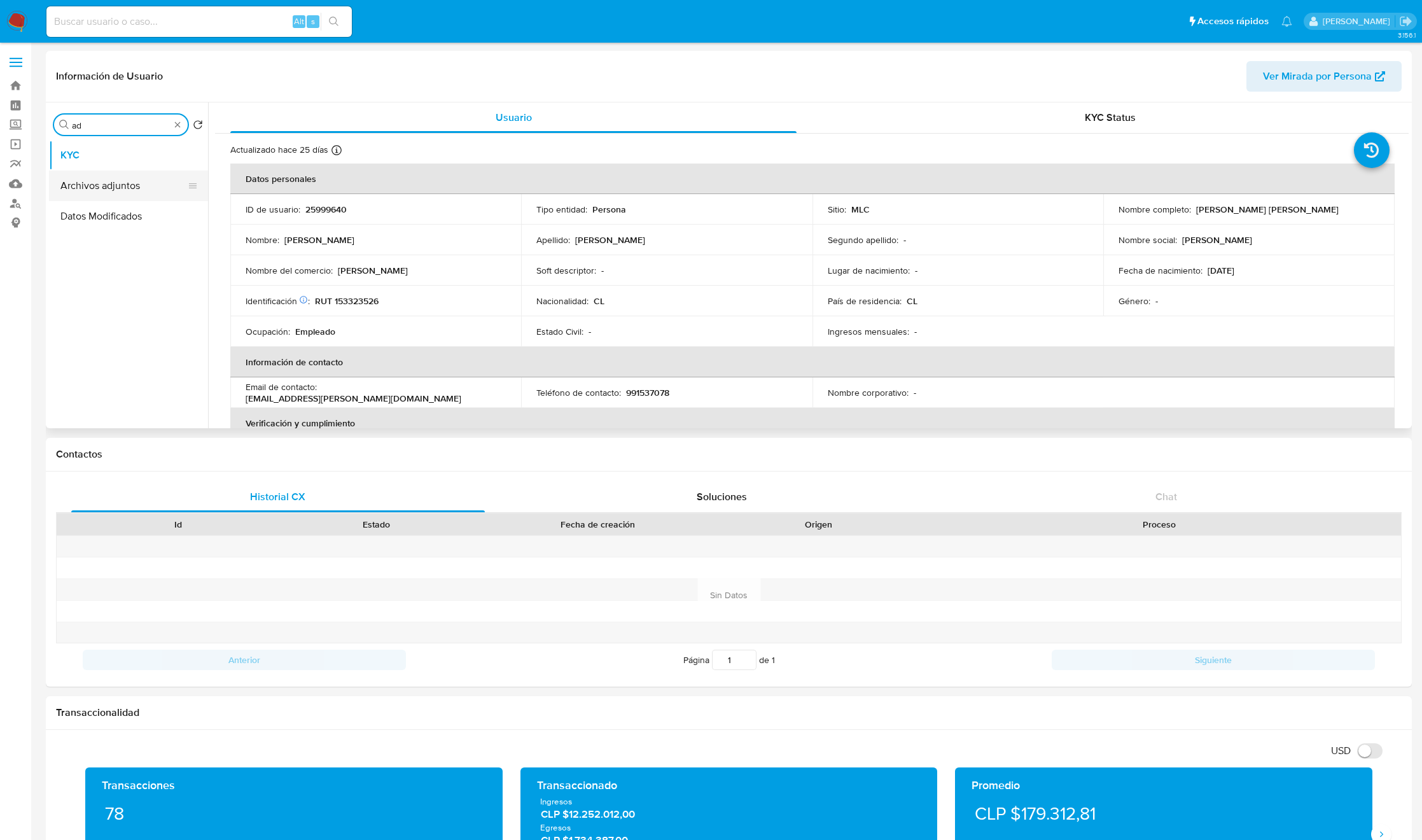
type input "ad"
click at [132, 186] on button "Archivos adjuntos" at bounding box center [123, 185] width 149 height 30
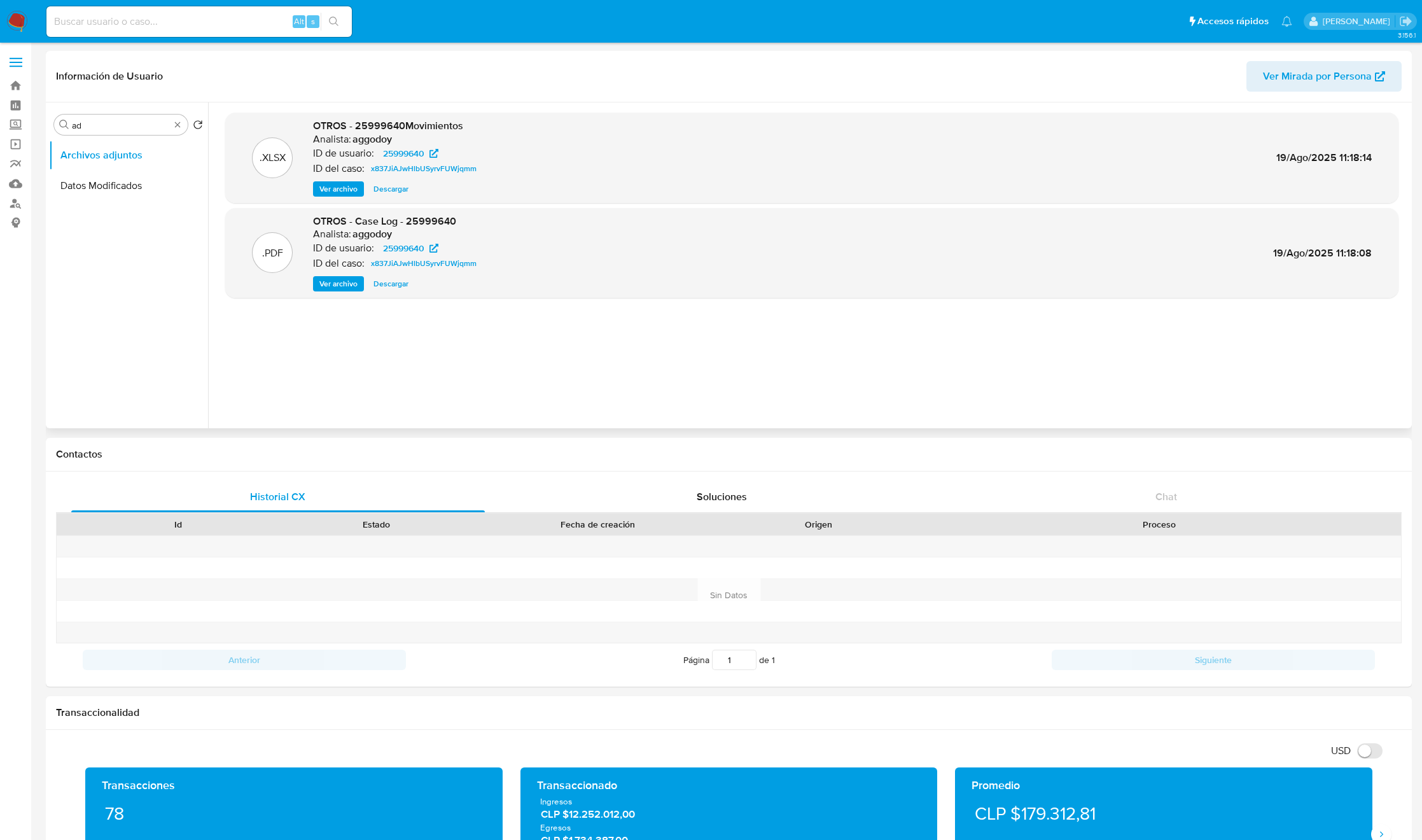
click at [331, 288] on span "Ver archivo" at bounding box center [338, 284] width 38 height 13
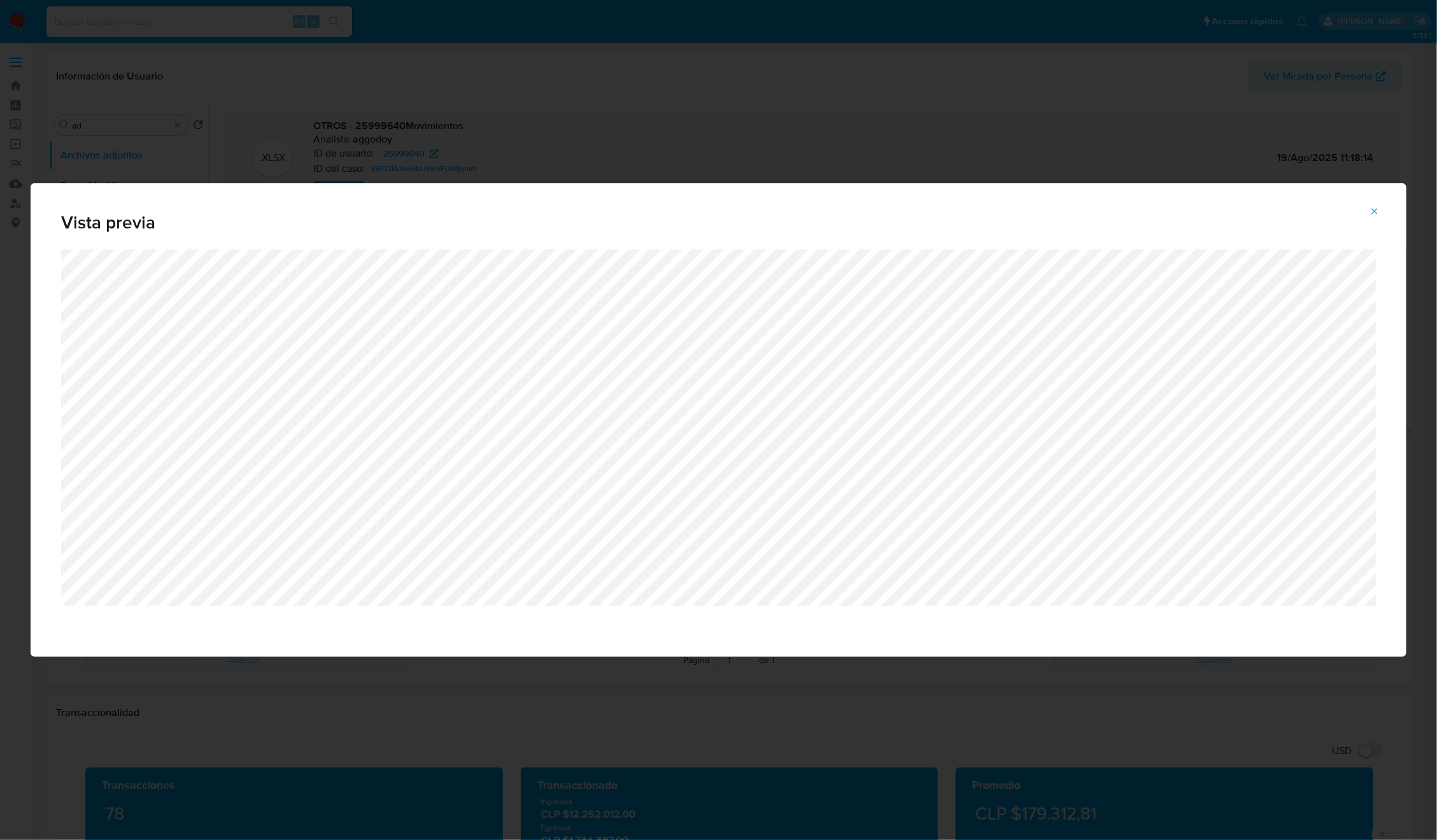
click at [1373, 214] on icon "Attachment preview" at bounding box center [1374, 211] width 6 height 6
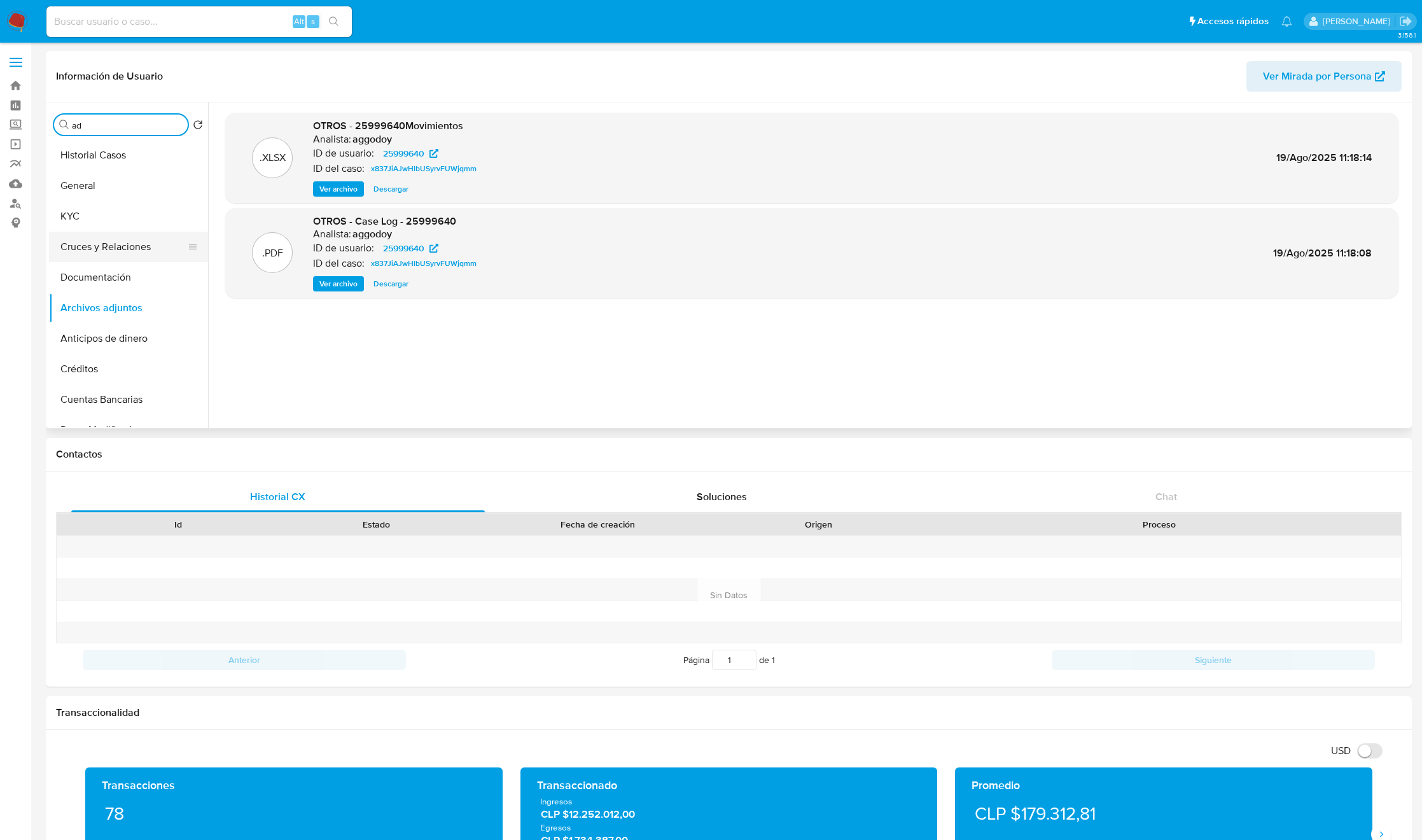
click at [98, 239] on button "Cruces y Relaciones" at bounding box center [123, 247] width 149 height 30
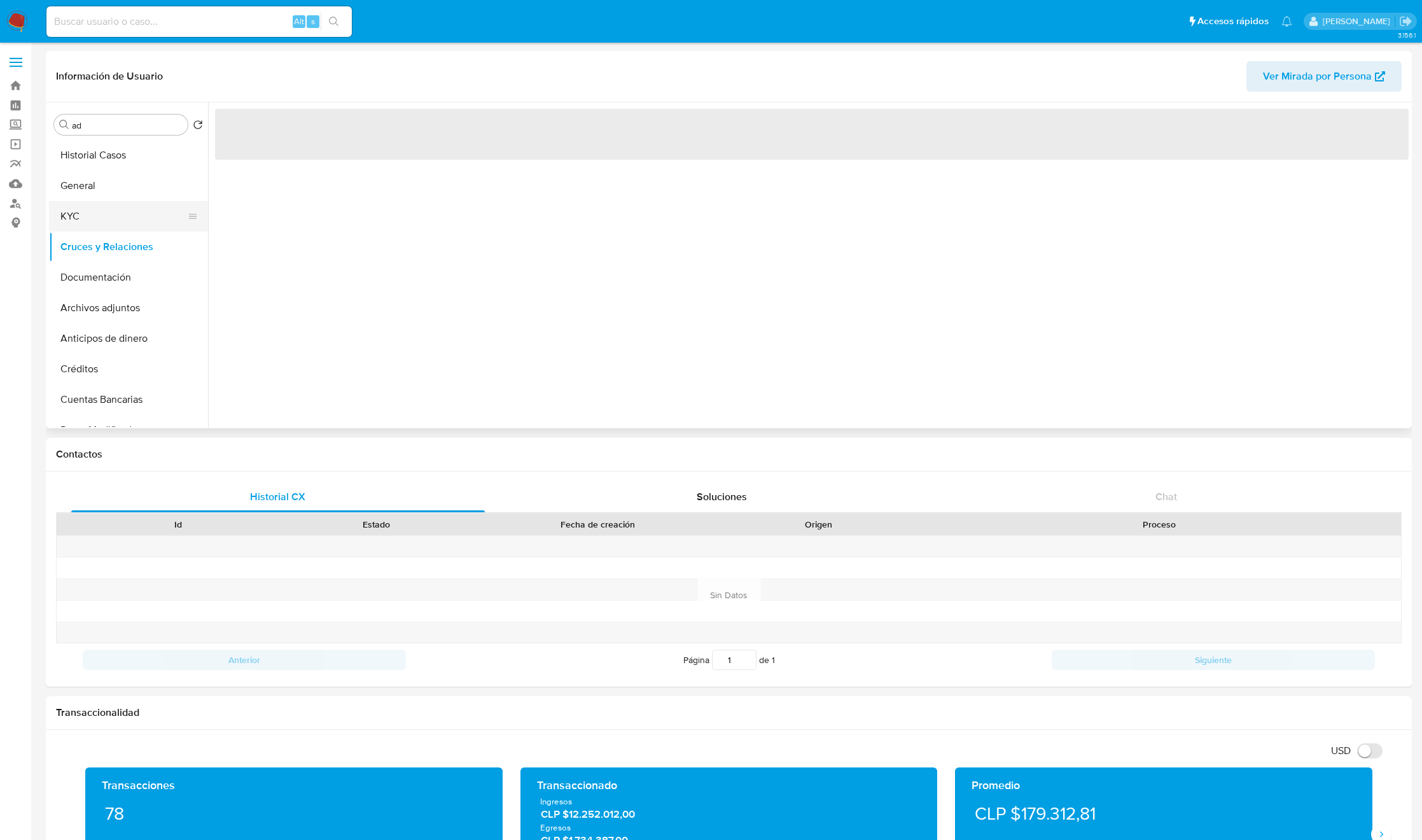
click at [98, 218] on button "KYC" at bounding box center [123, 216] width 149 height 30
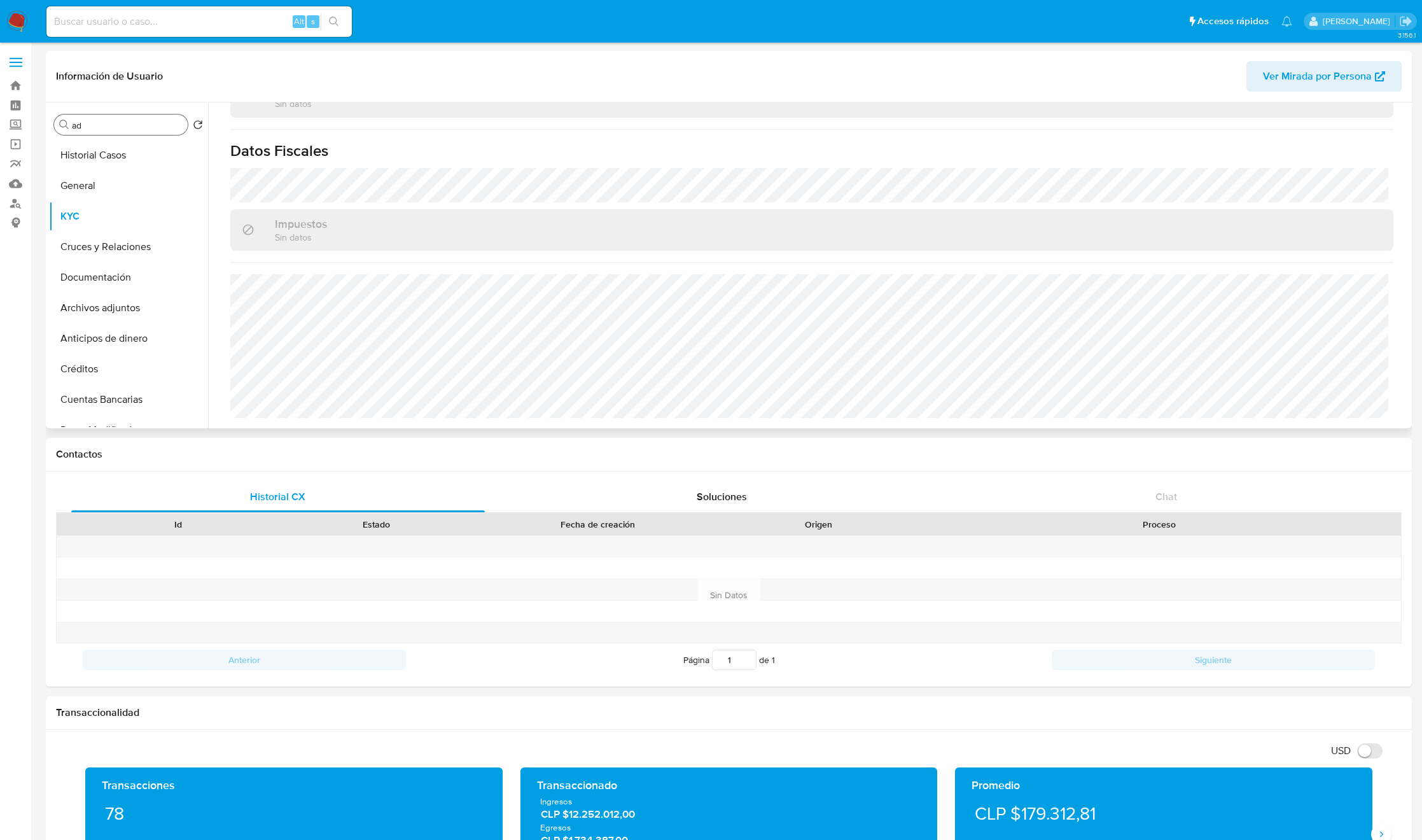
click at [133, 134] on div "Buscar ad" at bounding box center [121, 124] width 134 height 20
click at [136, 127] on input "ad" at bounding box center [127, 125] width 111 height 11
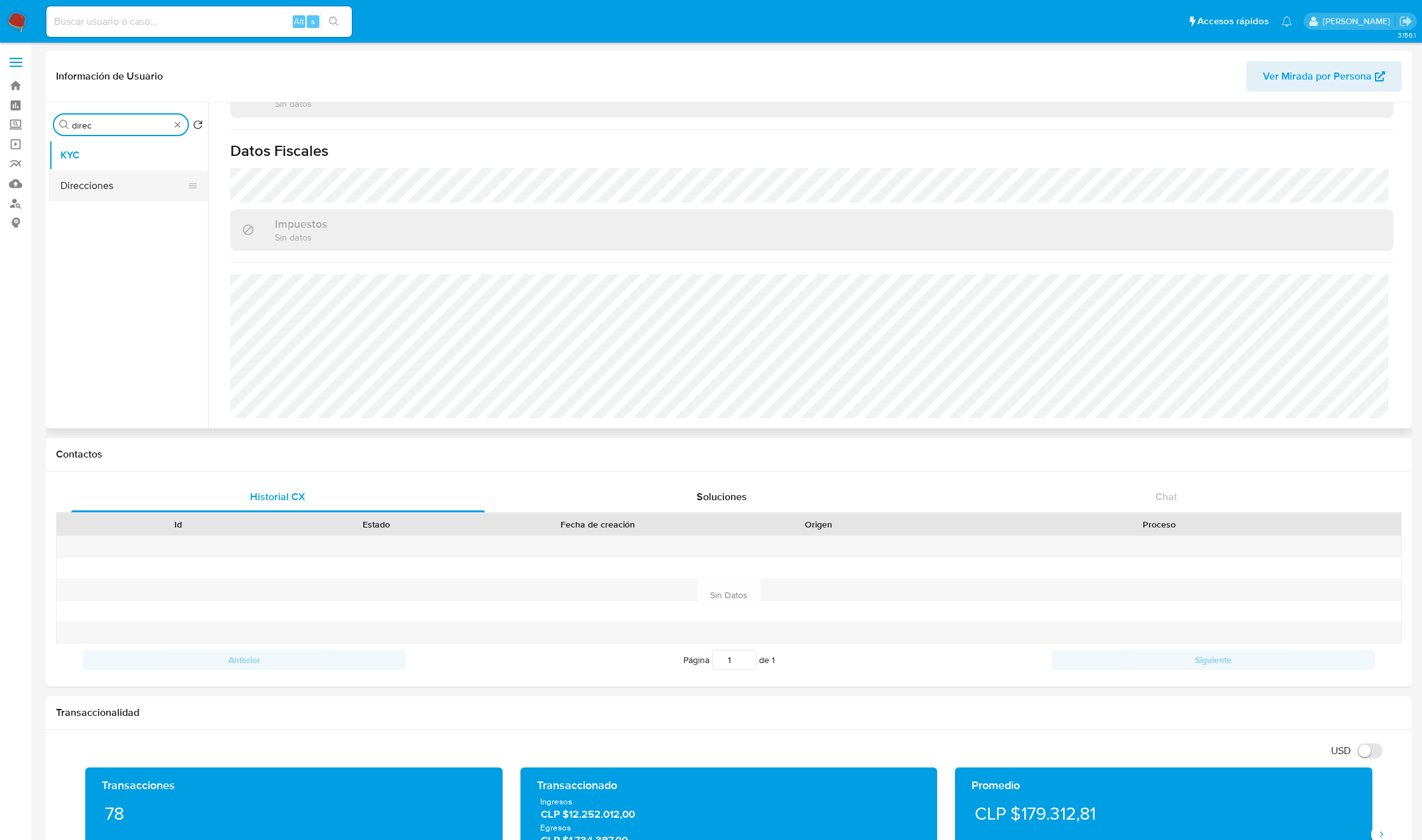
click at [99, 182] on button "Direcciones" at bounding box center [123, 185] width 149 height 30
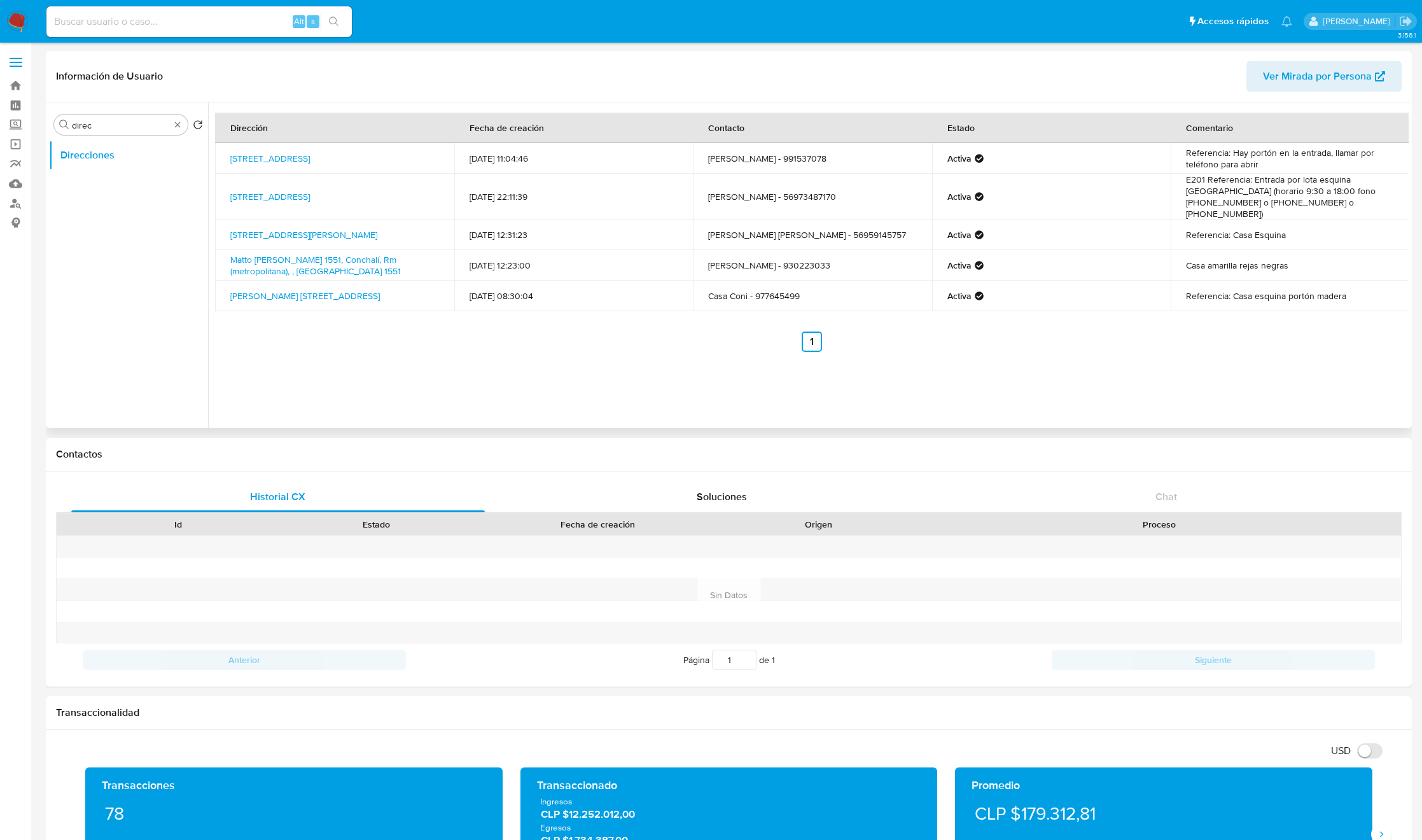
click at [1241, 187] on td "E201 Referencia: Entrada por lota esquina [GEOGRAPHIC_DATA] (horario 9:30 a 18:…" at bounding box center [1290, 197] width 239 height 46
click at [1265, 162] on td "Referencia: Hay portón en la entrada, llamar por teléfono para abrir" at bounding box center [1290, 158] width 239 height 30
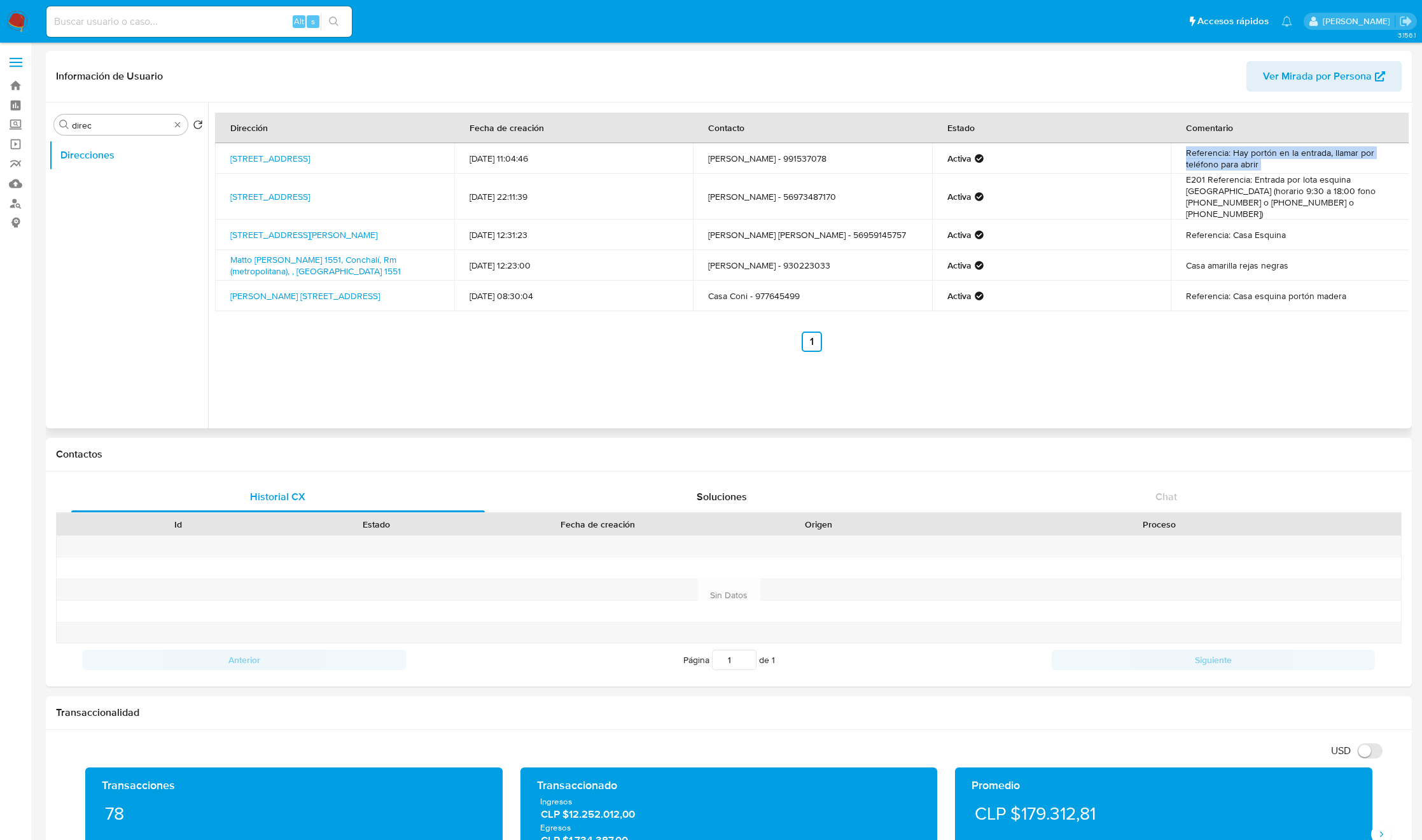
click at [1265, 162] on td "Referencia: Hay portón en la entrada, llamar por teléfono para abrir" at bounding box center [1290, 158] width 239 height 30
click at [777, 166] on td "[PERSON_NAME] - 991537078" at bounding box center [813, 158] width 239 height 30
click at [122, 130] on input "direc" at bounding box center [121, 125] width 98 height 11
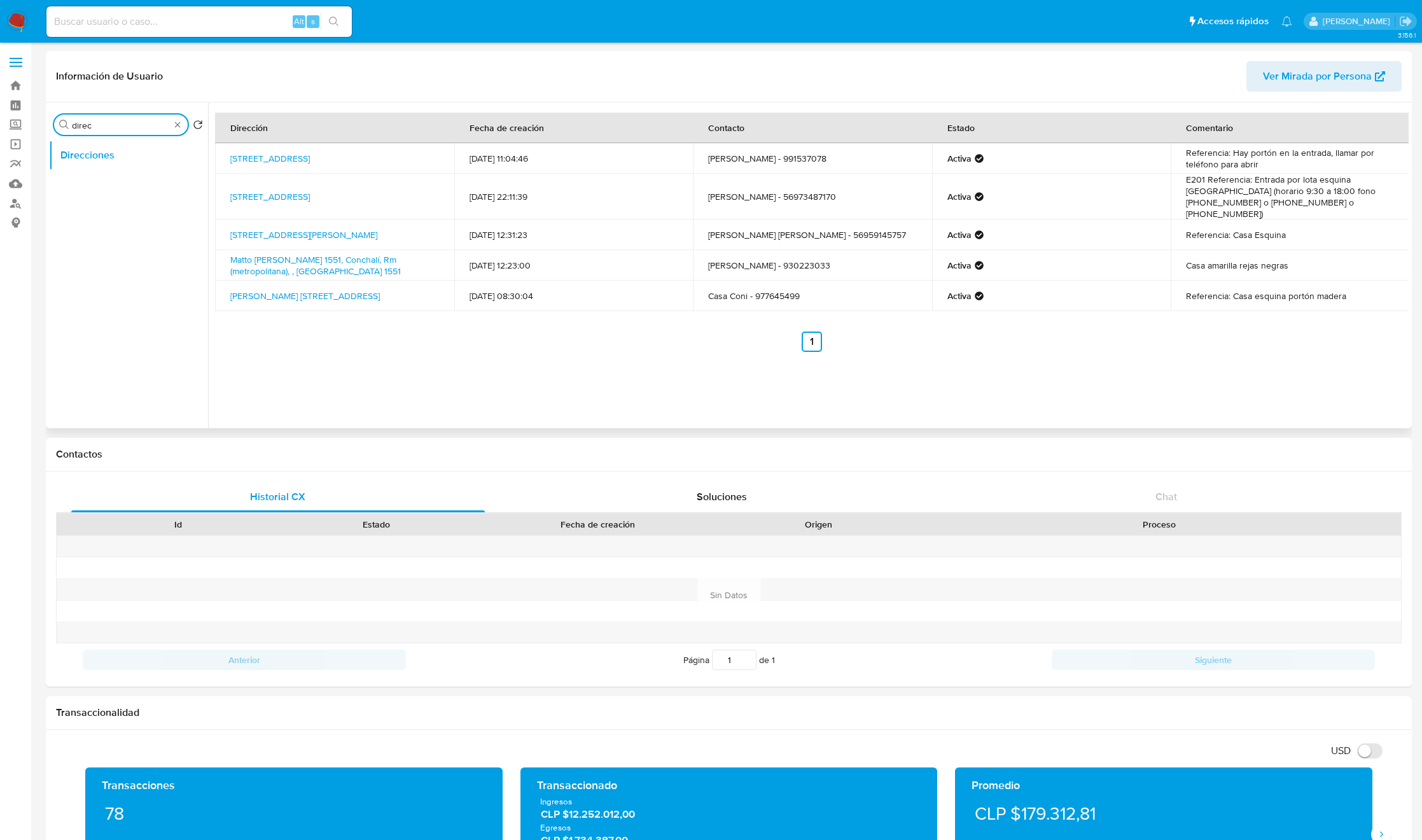
click at [122, 130] on input "direc" at bounding box center [121, 125] width 98 height 11
type input "dOC"
click at [115, 147] on button "Documentación" at bounding box center [123, 155] width 149 height 30
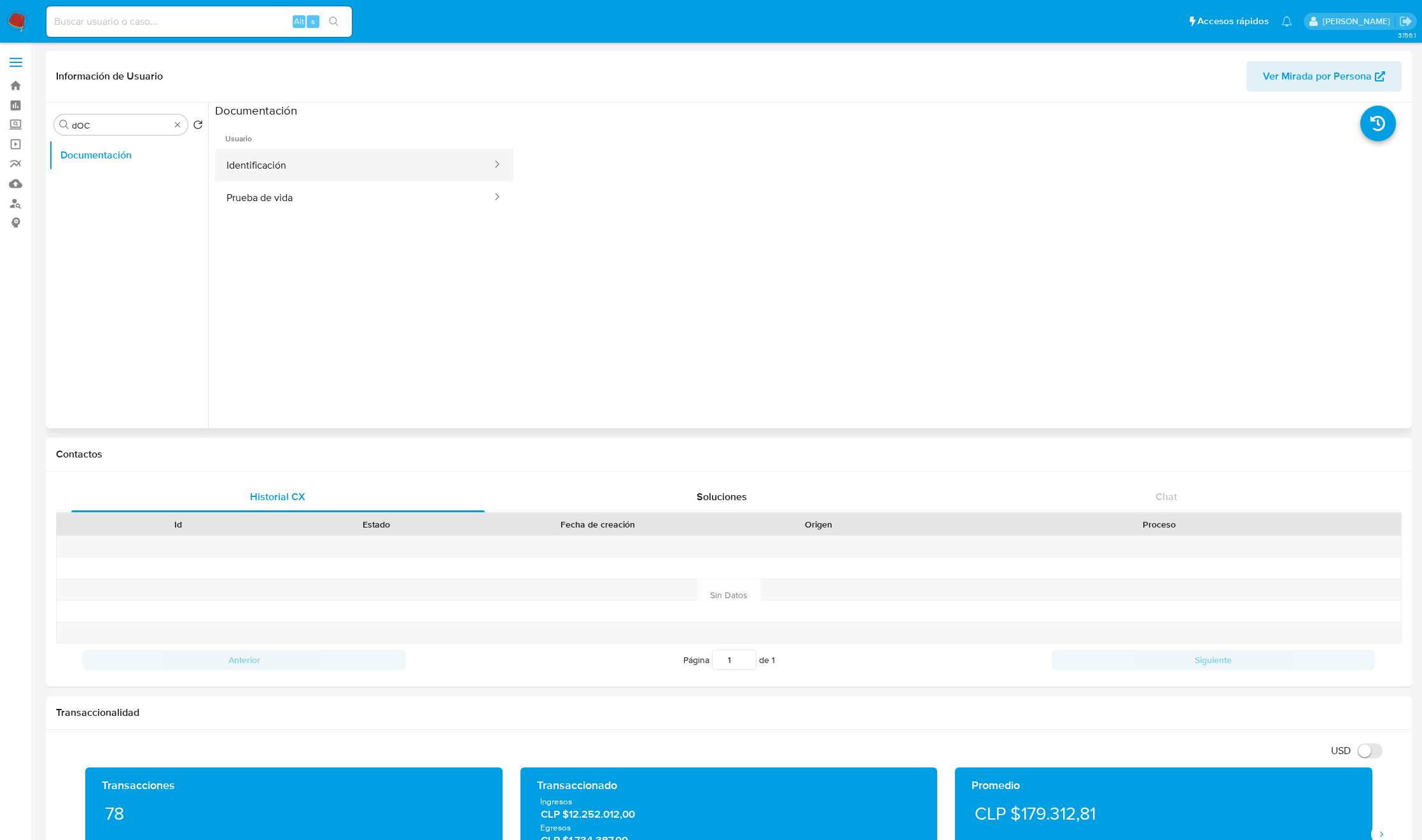
click at [338, 159] on button "Identificación" at bounding box center [355, 165] width 278 height 32
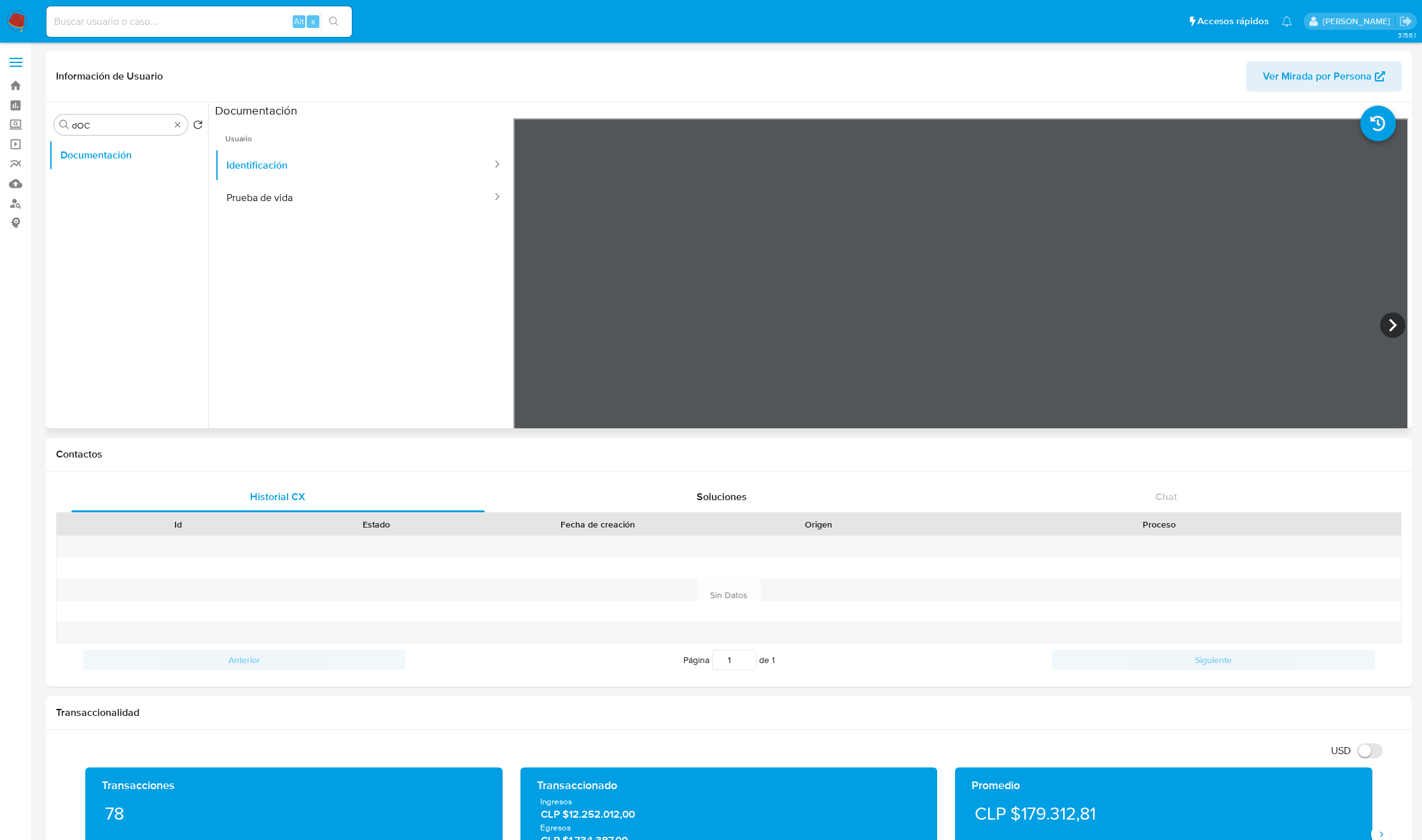
click at [425, 219] on ul "Usuario Identificación Prueba de vida" at bounding box center [365, 302] width 298 height 367
click at [343, 197] on button "Prueba de vida" at bounding box center [355, 197] width 278 height 32
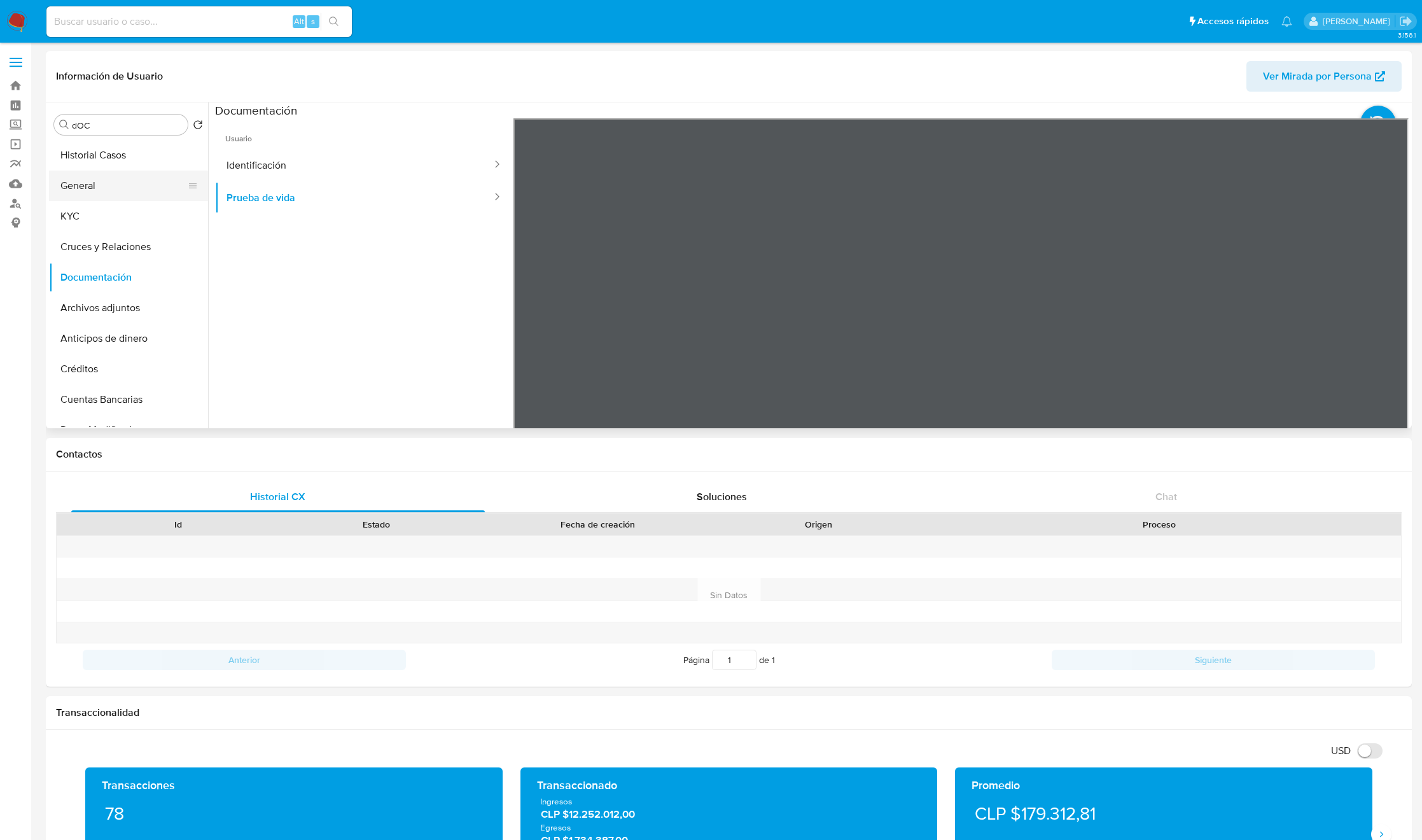
click at [108, 181] on button "General" at bounding box center [123, 185] width 149 height 30
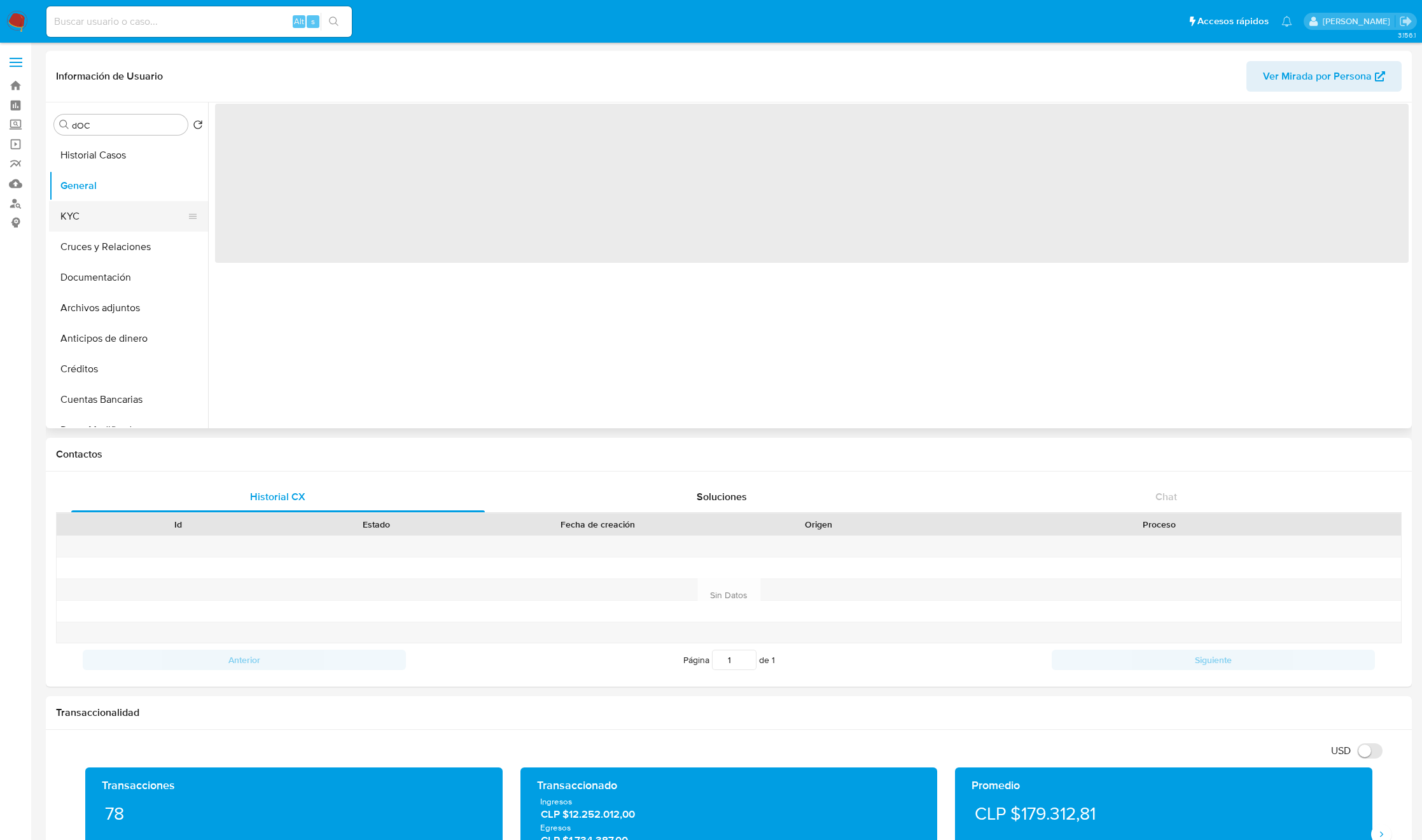
click at [104, 209] on button "KYC" at bounding box center [123, 216] width 149 height 30
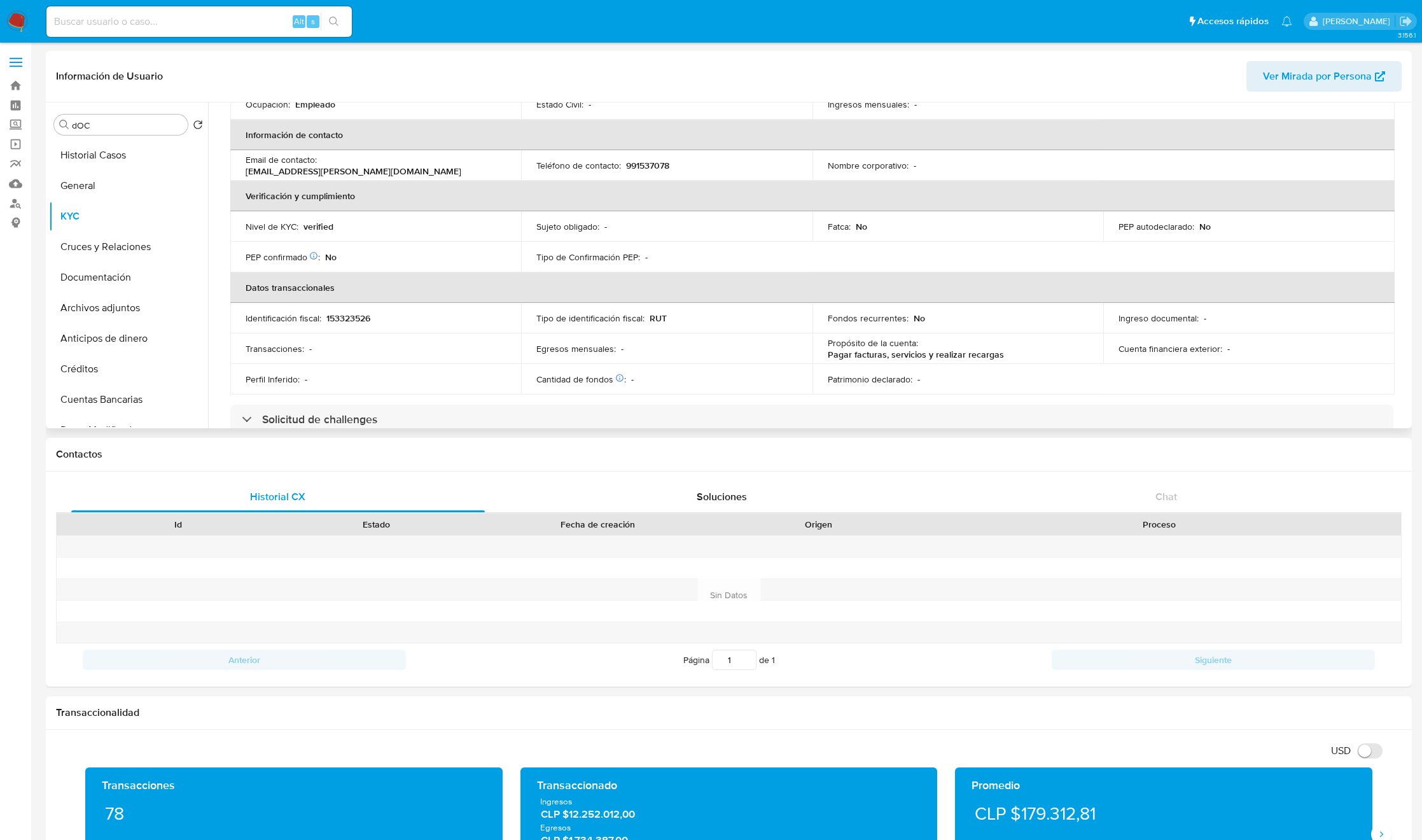
scroll to position [690, 0]
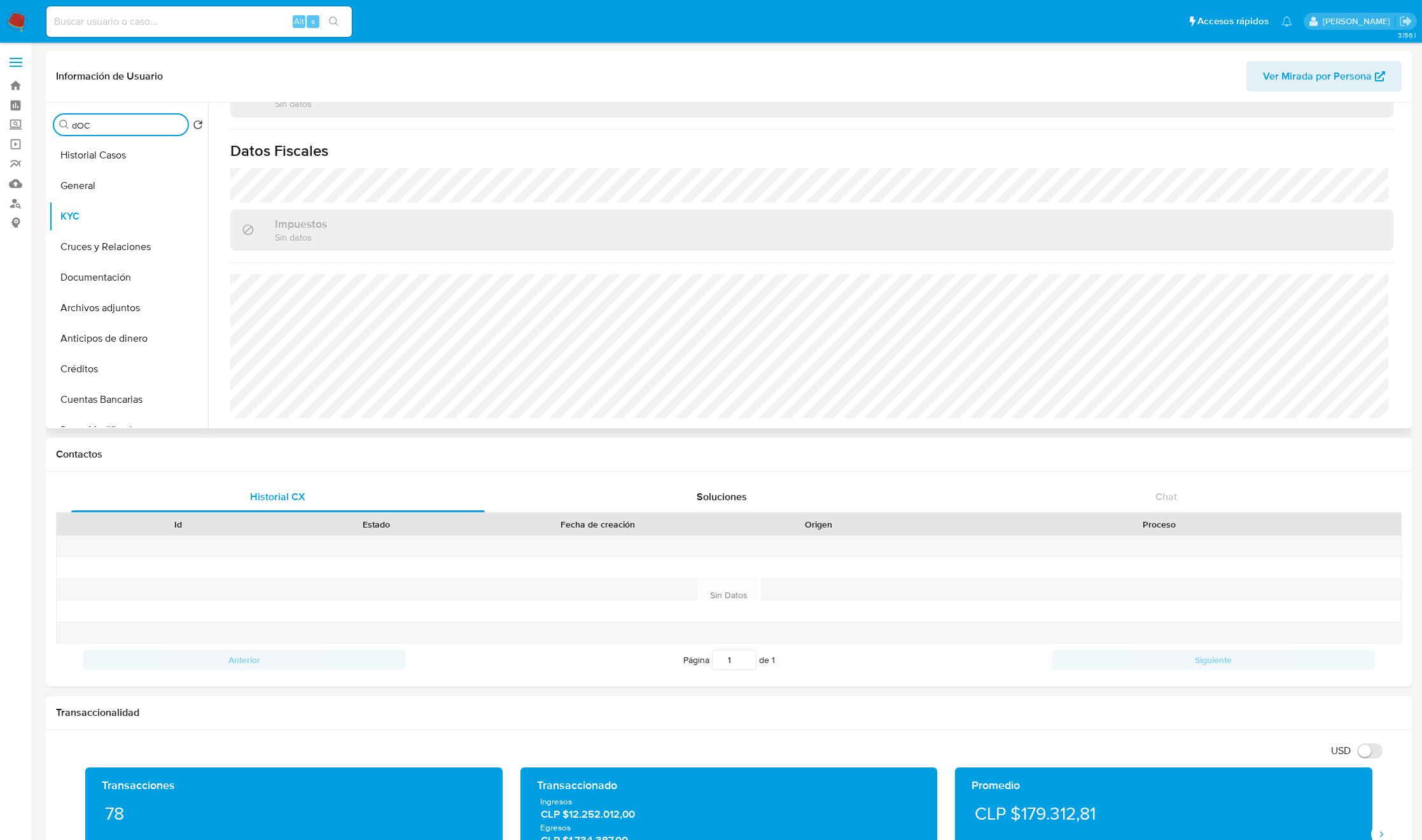
click at [147, 122] on input "dOC" at bounding box center [127, 125] width 111 height 11
type input "res"
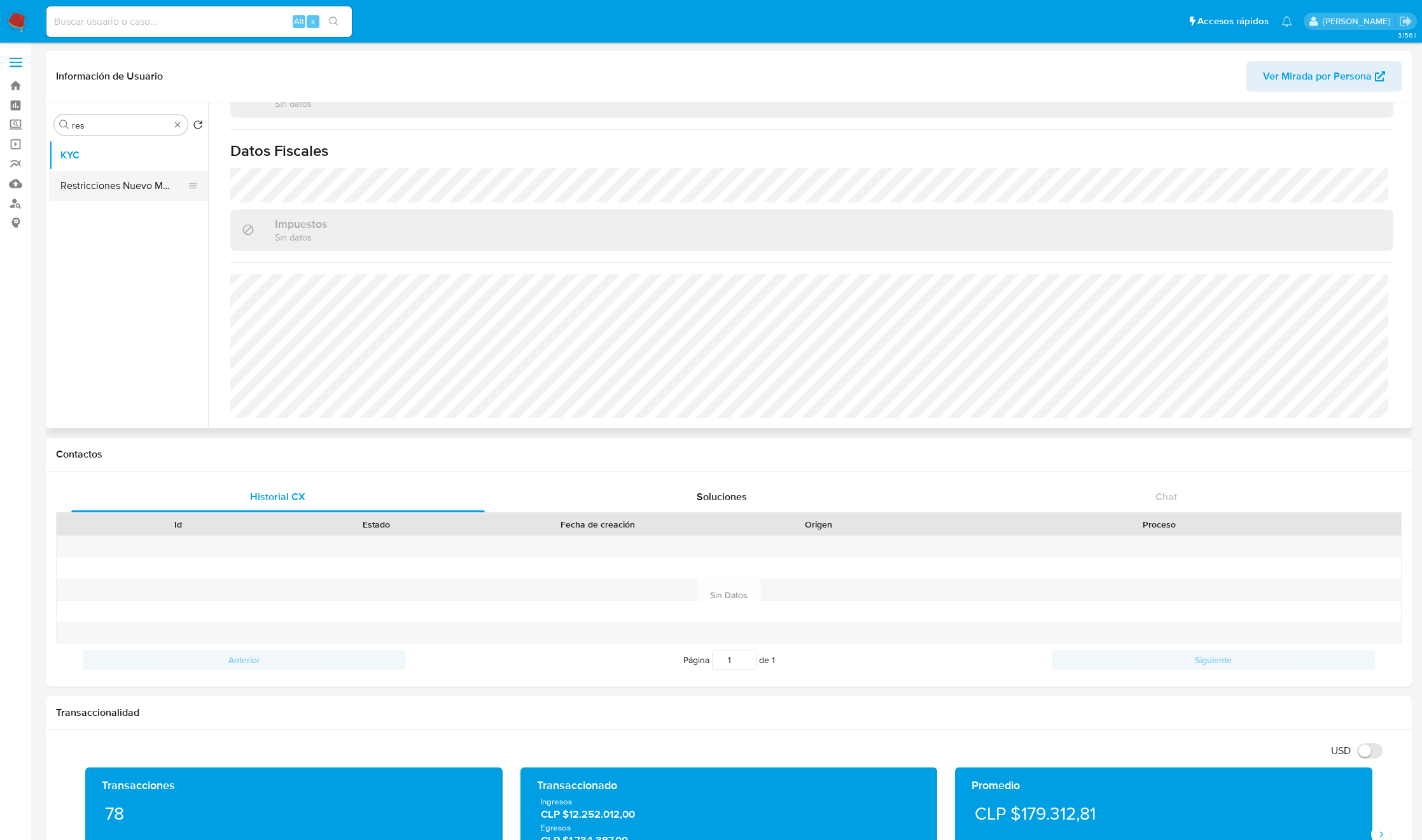
click at [127, 191] on button "Restricciones Nuevo Mundo" at bounding box center [123, 185] width 149 height 30
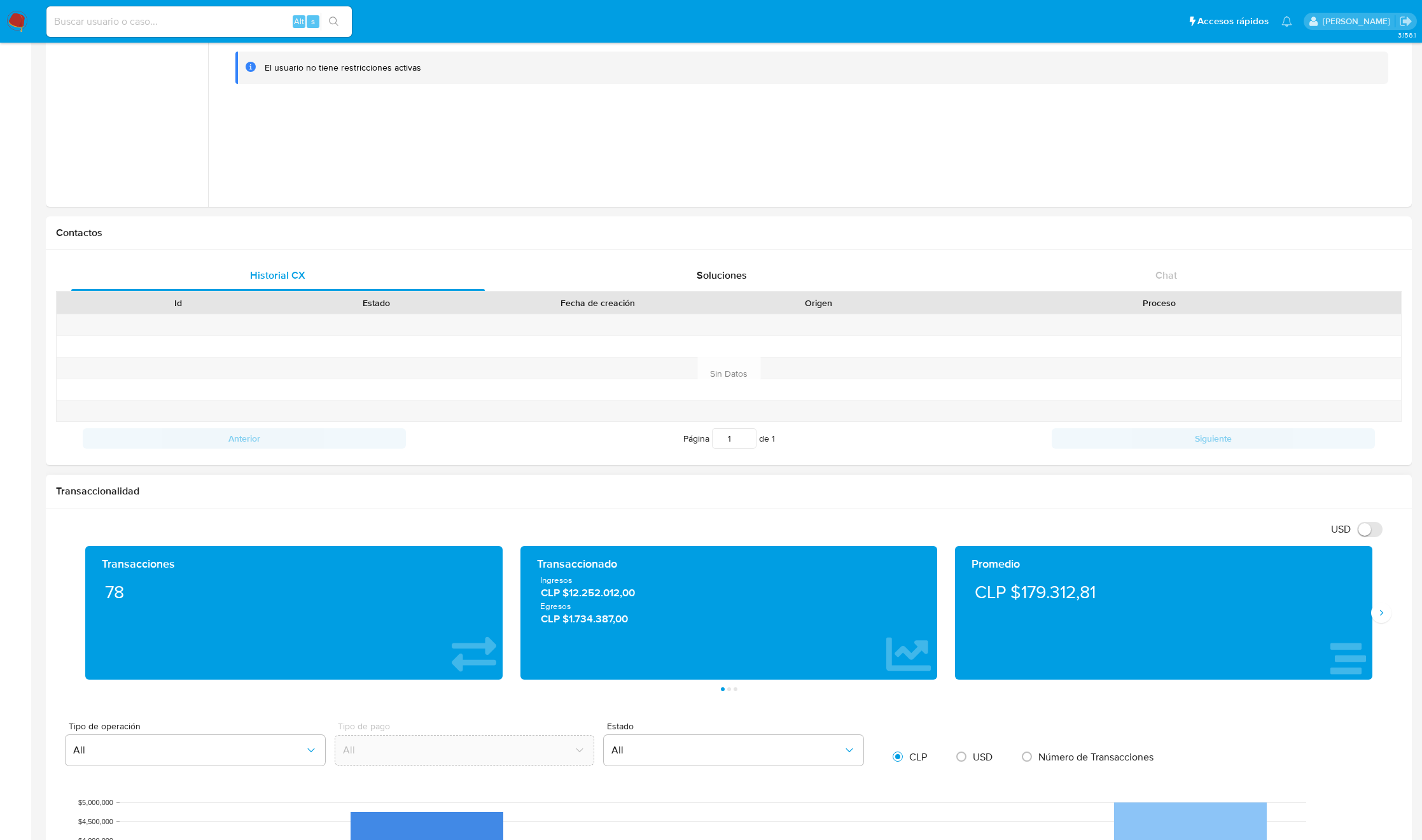
scroll to position [1173, 0]
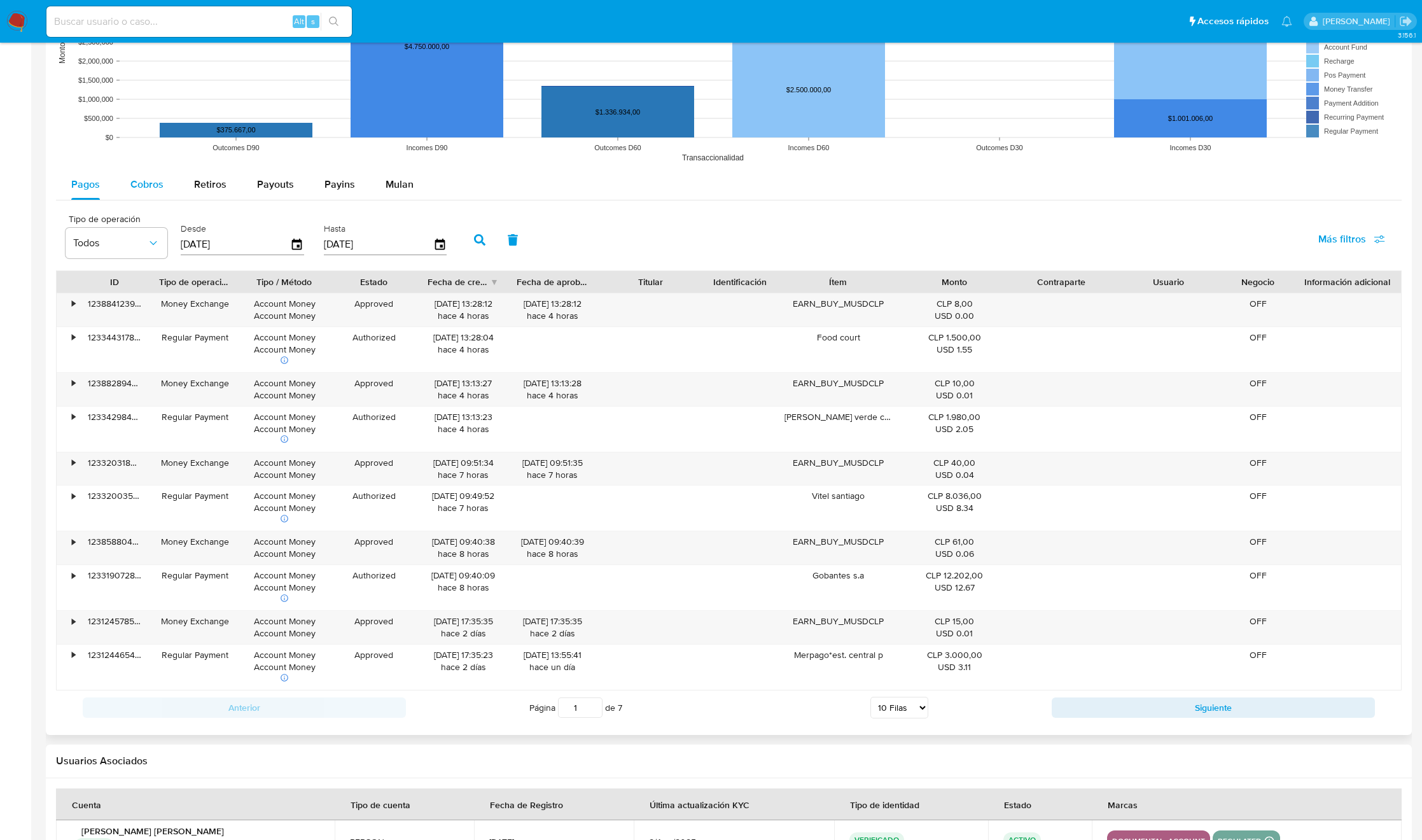
click at [139, 195] on div "Cobros" at bounding box center [147, 184] width 33 height 30
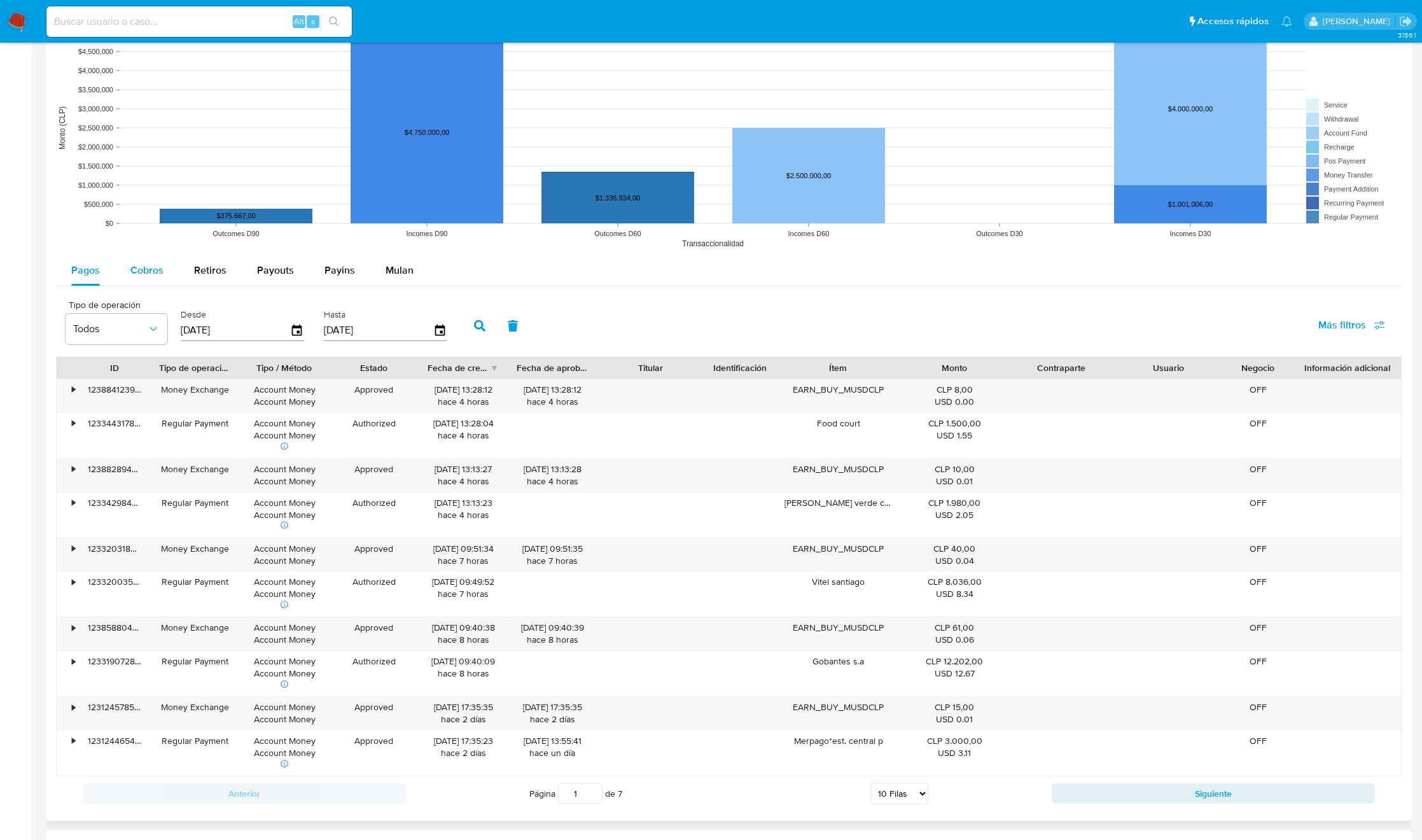
select select "10"
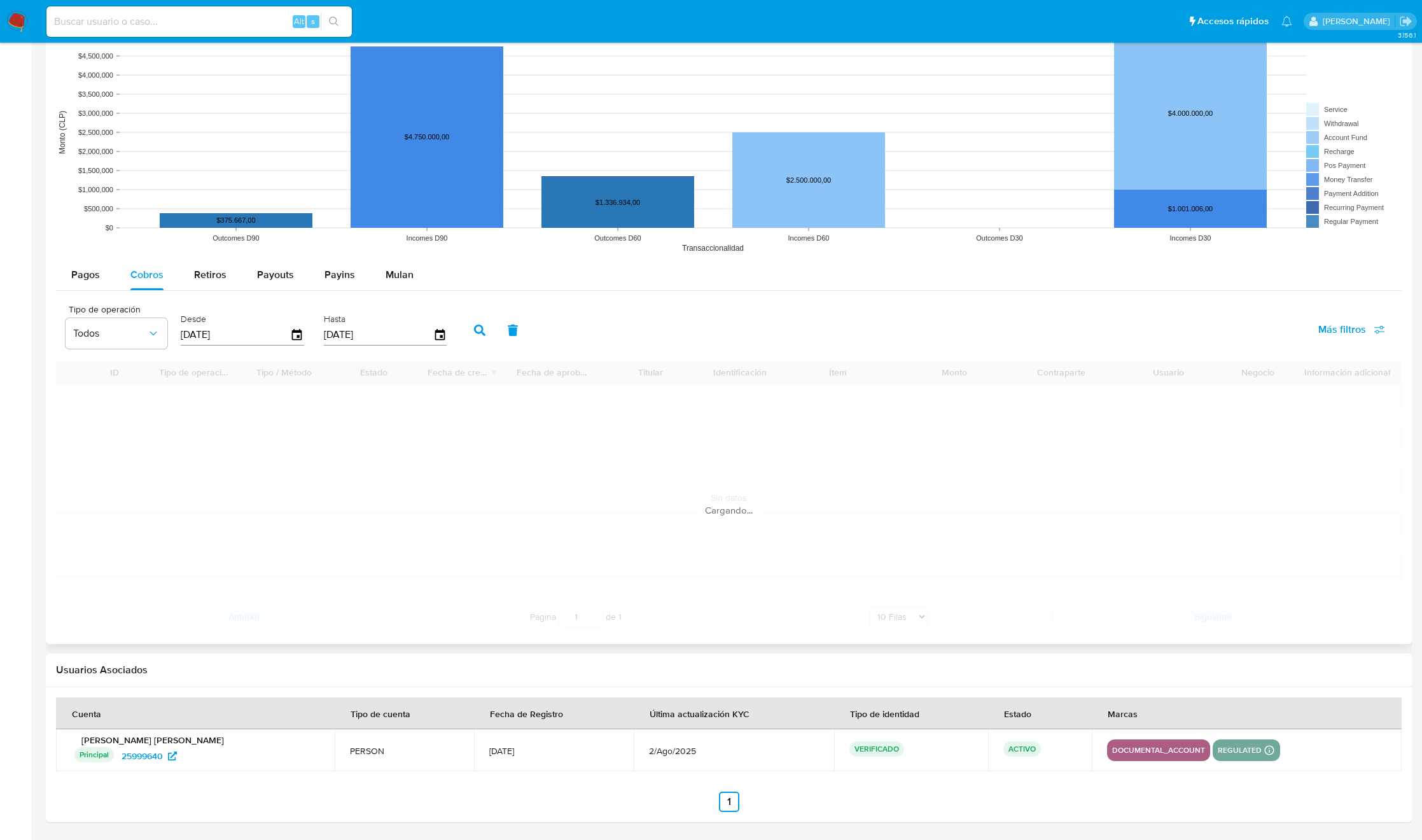
scroll to position [1078, 0]
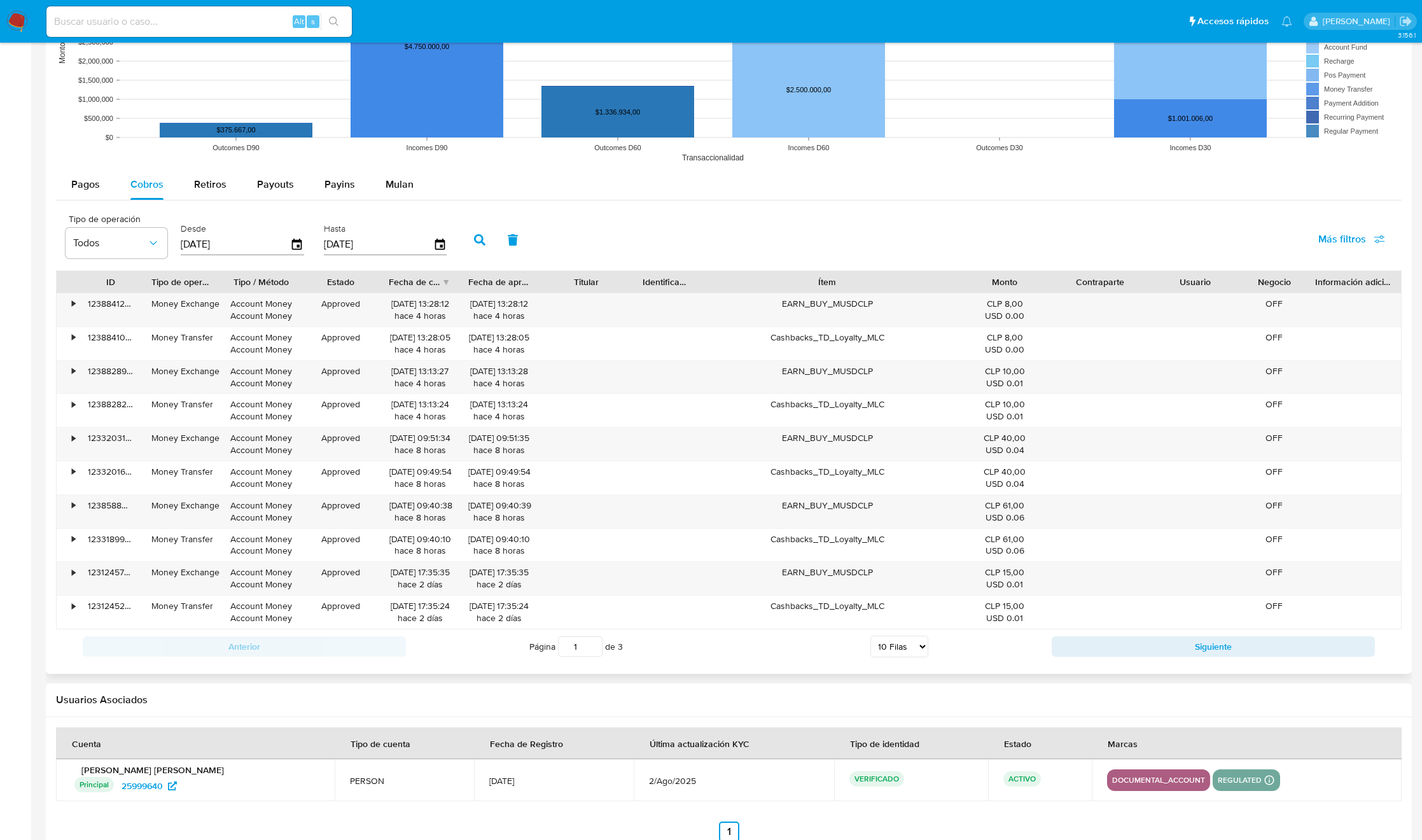
drag, startPoint x: 909, startPoint y: 277, endPoint x: 1044, endPoint y: 290, distance: 135.6
click at [1044, 290] on div "ID Tipo de operación Tipo / Método Estado Fecha de creación Fecha de aprobación…" at bounding box center [728, 281] width 1345 height 21
click at [1085, 648] on button "Siguiente" at bounding box center [1213, 647] width 323 height 20
click at [1104, 651] on button "Siguiente" at bounding box center [1213, 647] width 323 height 20
type input "3"
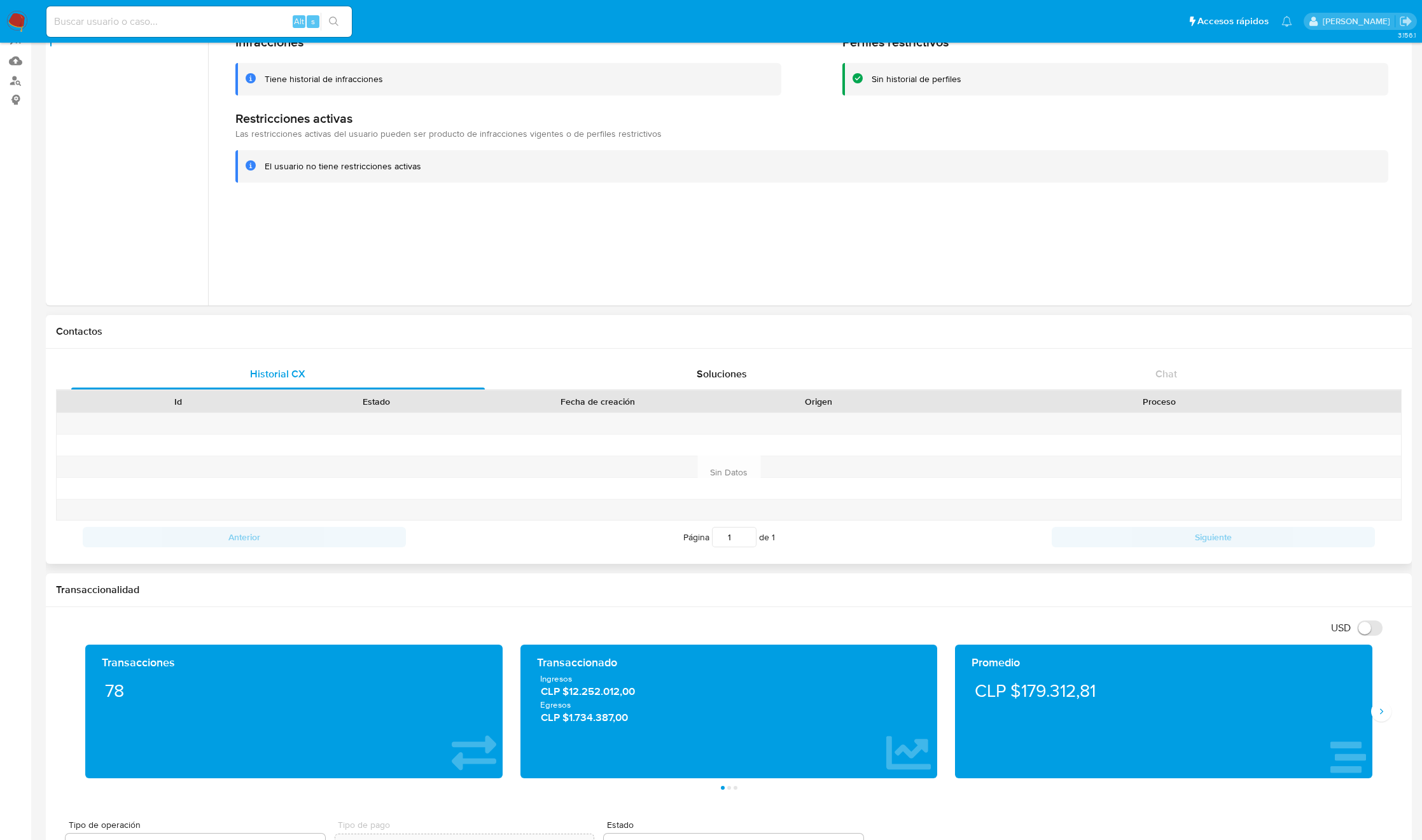
scroll to position [0, 0]
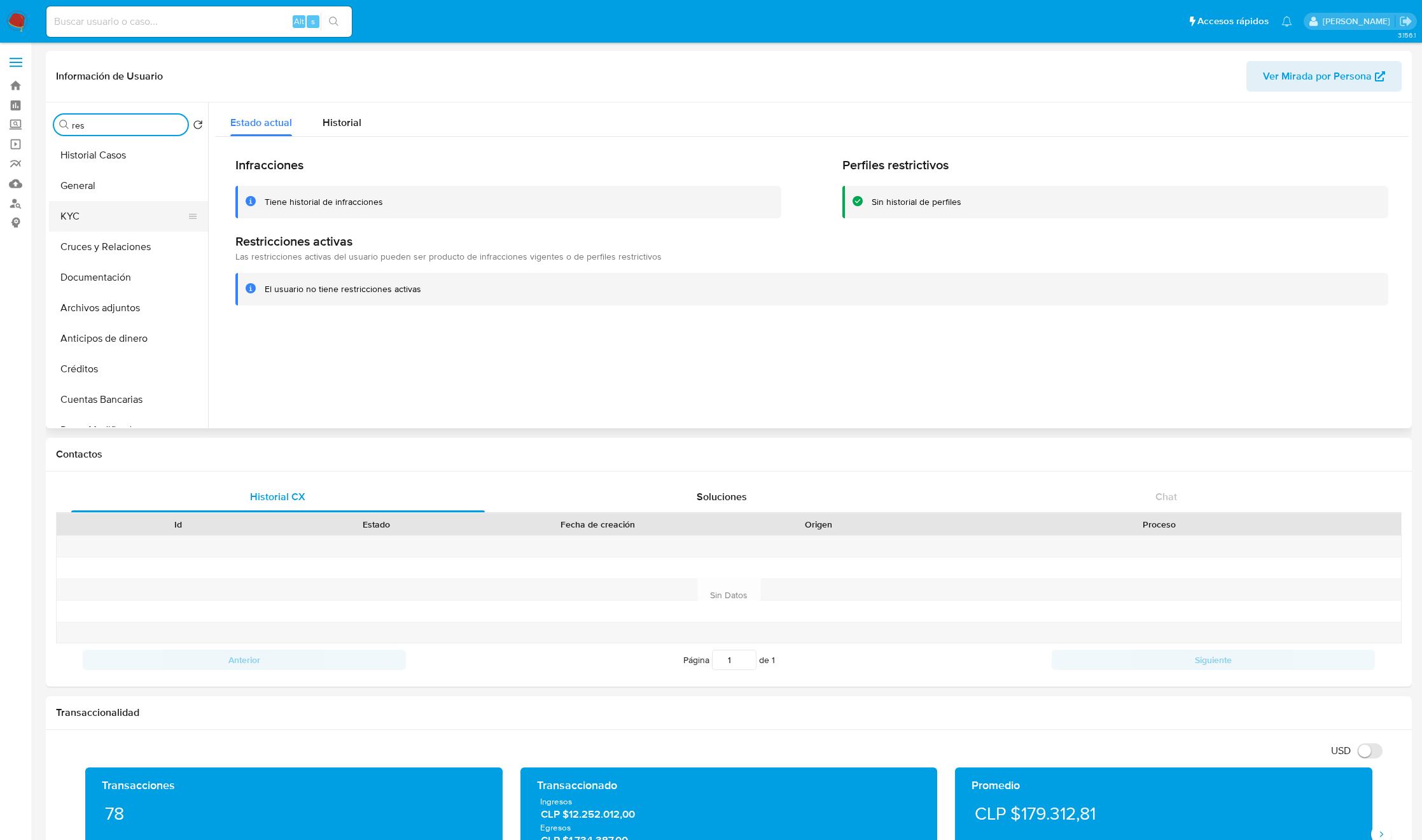
click at [130, 201] on button "KYC" at bounding box center [123, 216] width 149 height 30
